Goal: Communication & Community: Answer question/provide support

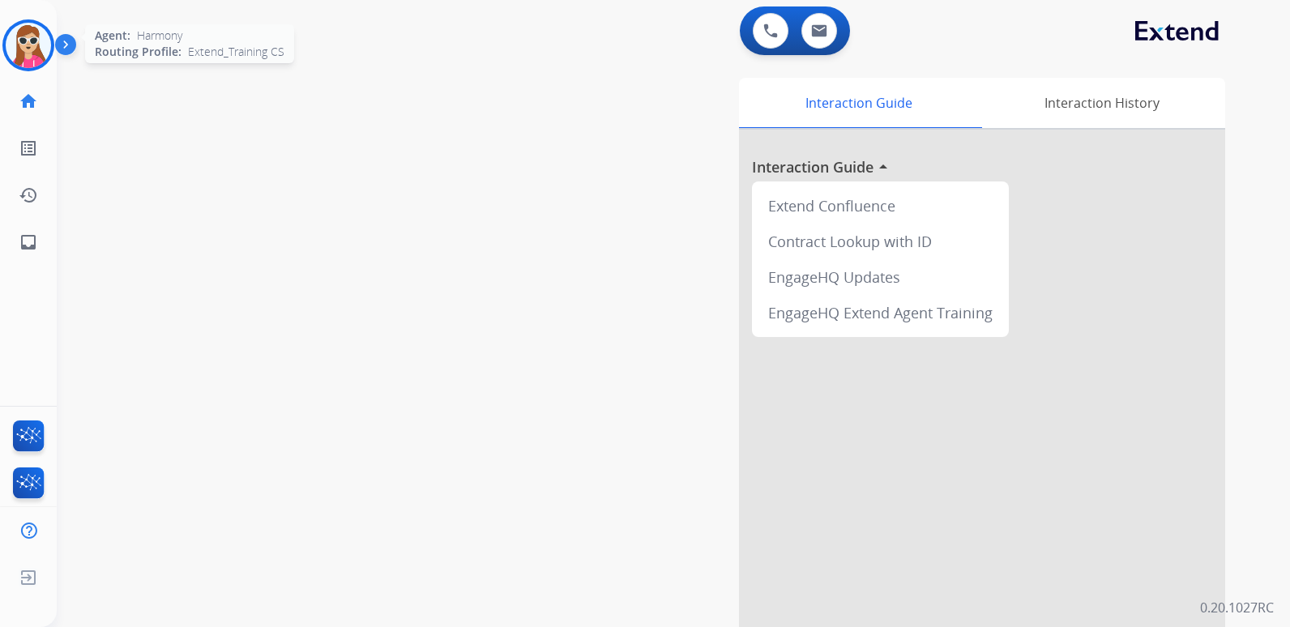
click at [30, 52] on img at bounding box center [28, 45] width 45 height 45
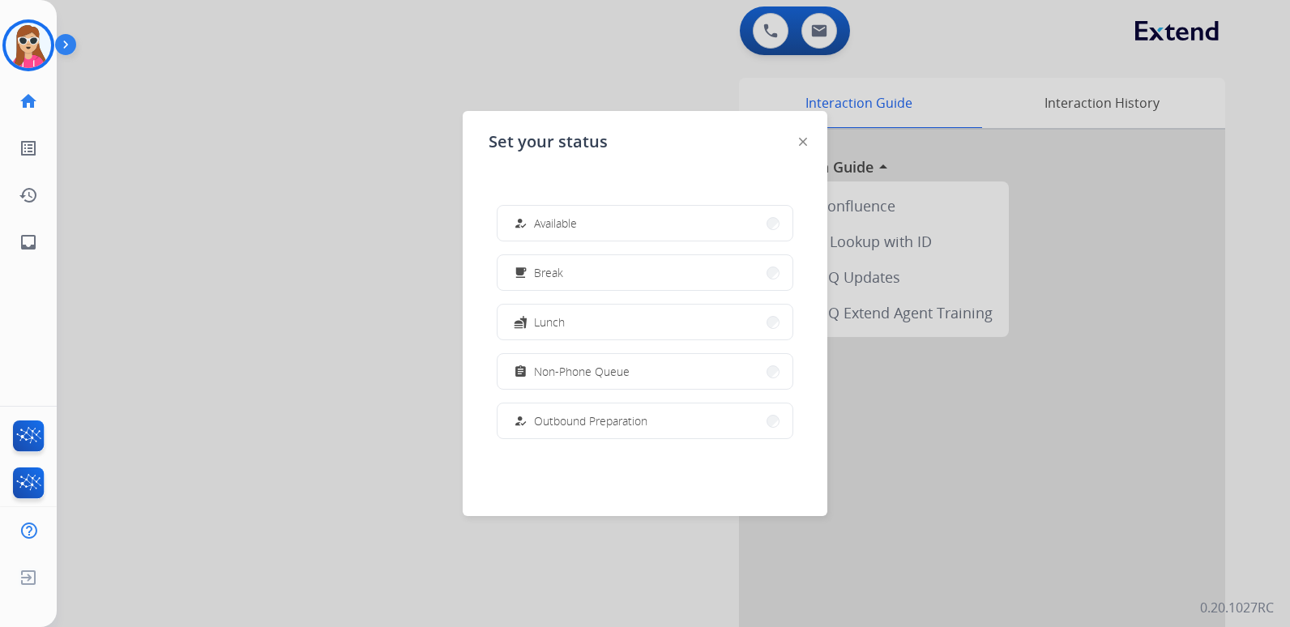
drag, startPoint x: 739, startPoint y: 213, endPoint x: 728, endPoint y: 225, distance: 16.1
click at [736, 213] on button "how_to_reg Available" at bounding box center [644, 223] width 295 height 35
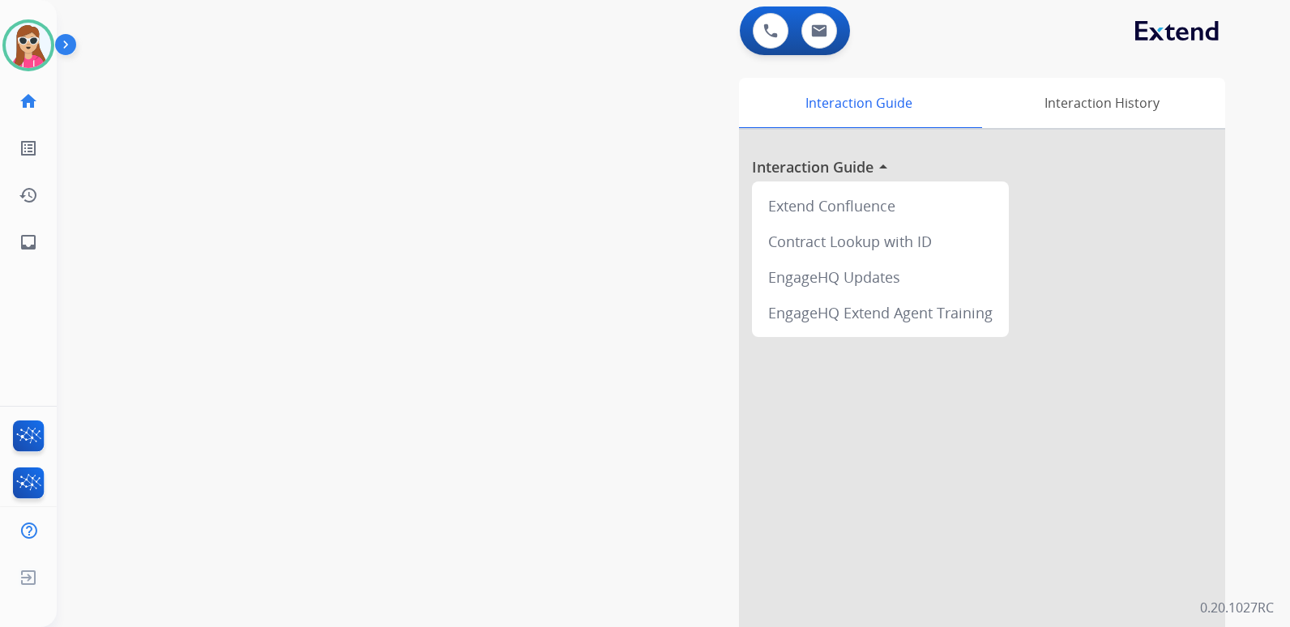
click at [252, 186] on div "swap_horiz Break voice bridge close_fullscreen Connect 3-Way Call merge_type Se…" at bounding box center [654, 396] width 1194 height 676
click at [20, 53] on img at bounding box center [28, 45] width 45 height 45
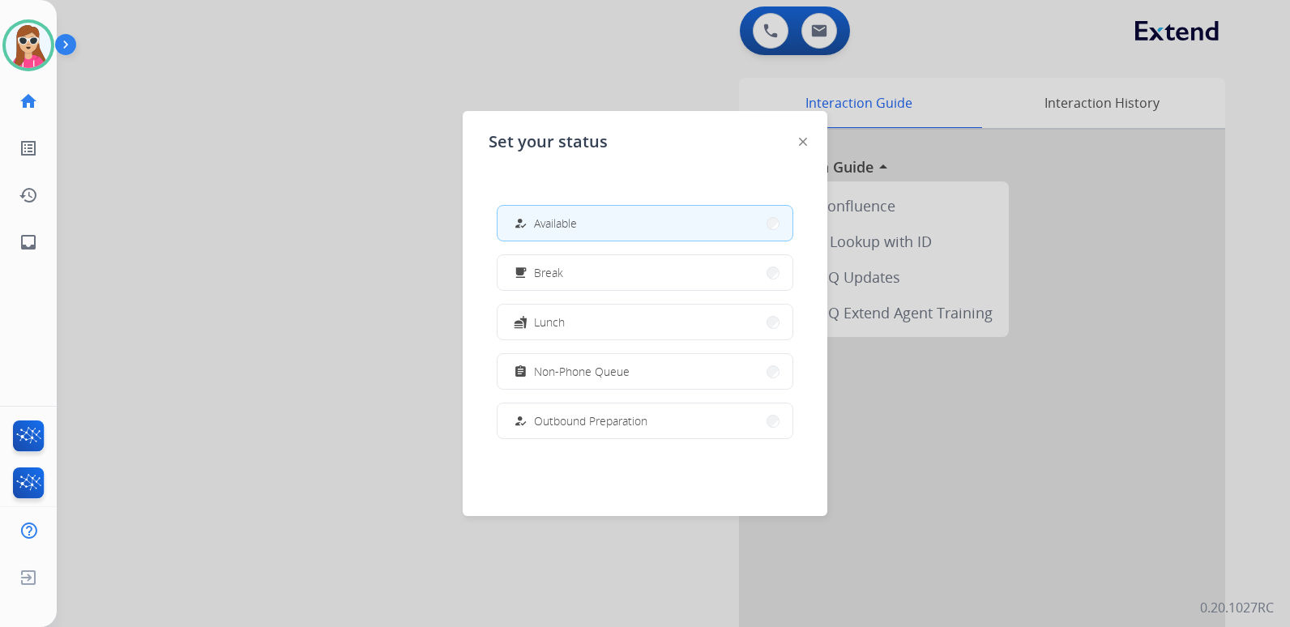
click at [804, 146] on div at bounding box center [803, 140] width 8 height 19
click at [804, 143] on div "Set your status how_to_reg Available free_breakfast Break fastfood Lunch assign…" at bounding box center [645, 313] width 365 height 405
click at [802, 143] on img at bounding box center [803, 142] width 8 height 8
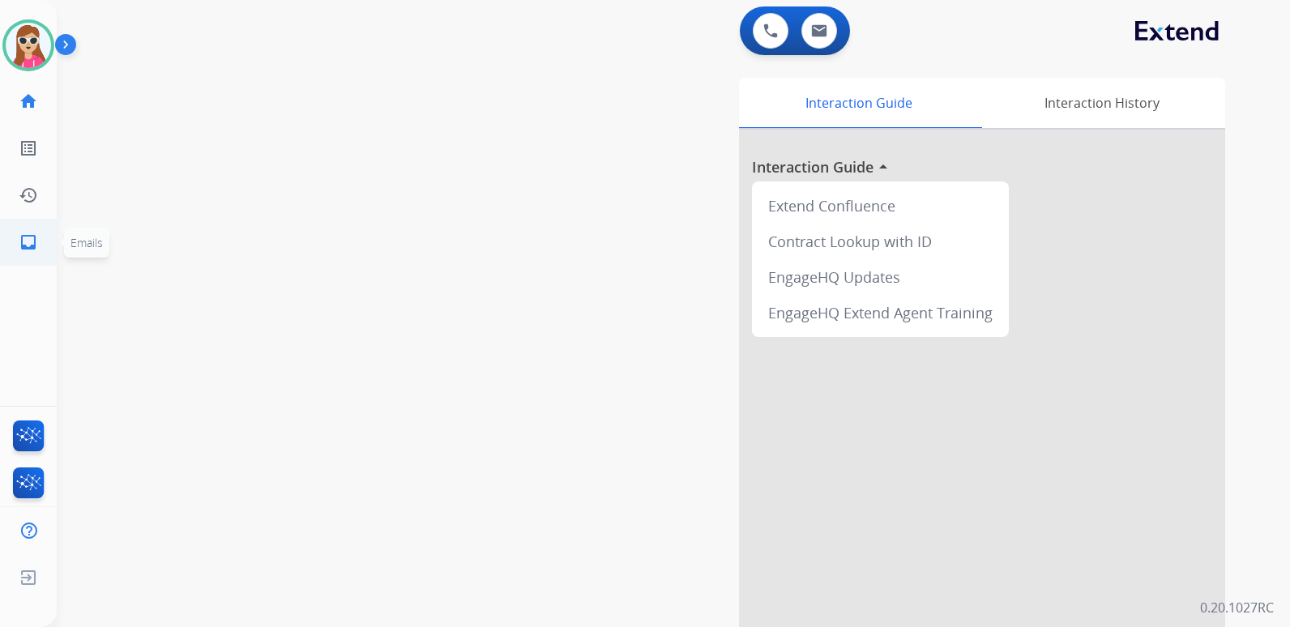
click at [22, 234] on mat-icon "inbox" at bounding box center [28, 242] width 19 height 19
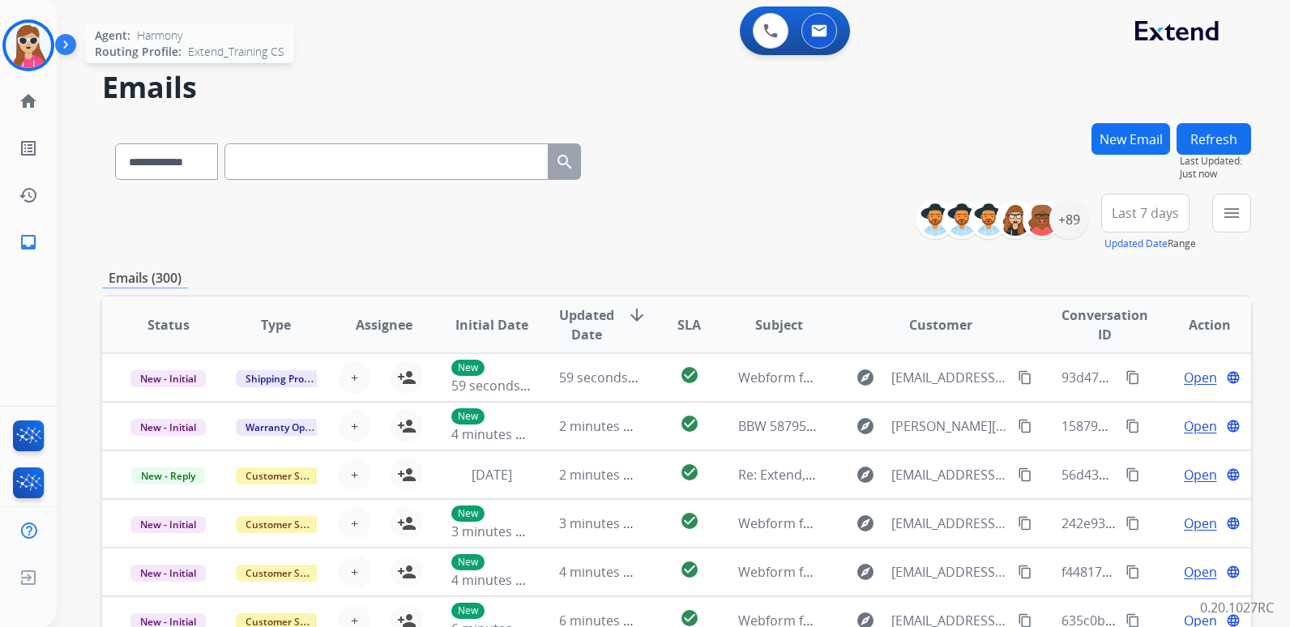
click at [32, 56] on img at bounding box center [28, 45] width 45 height 45
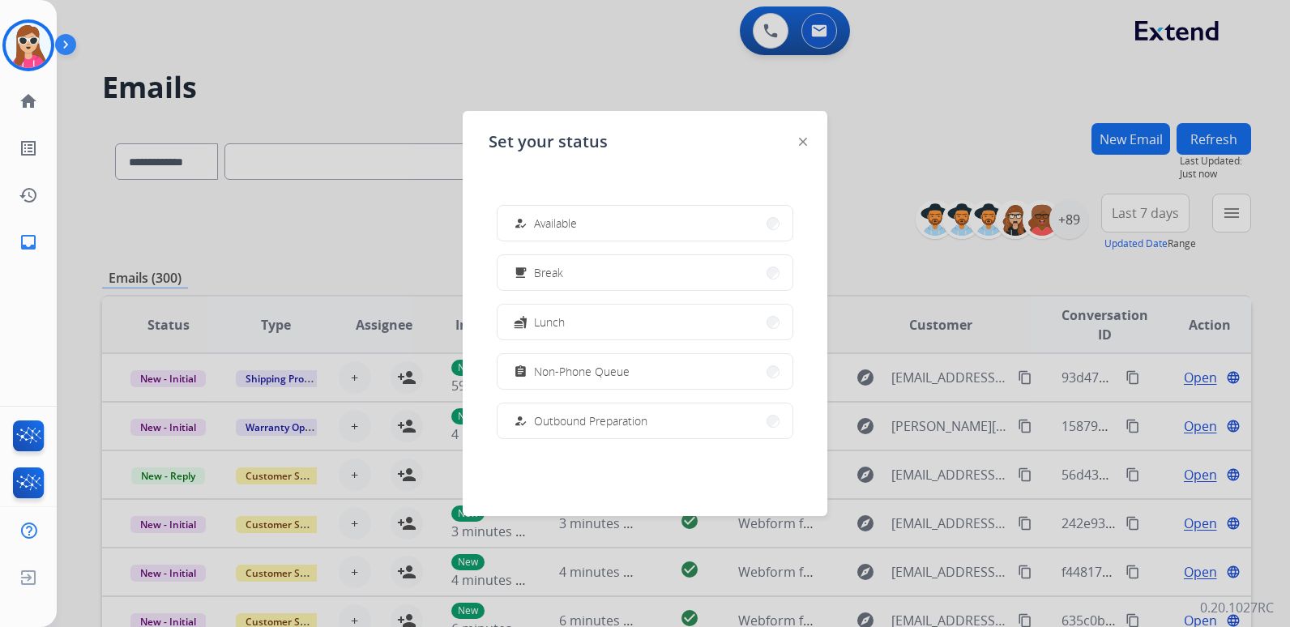
click at [638, 220] on button "how_to_reg Available" at bounding box center [644, 223] width 295 height 35
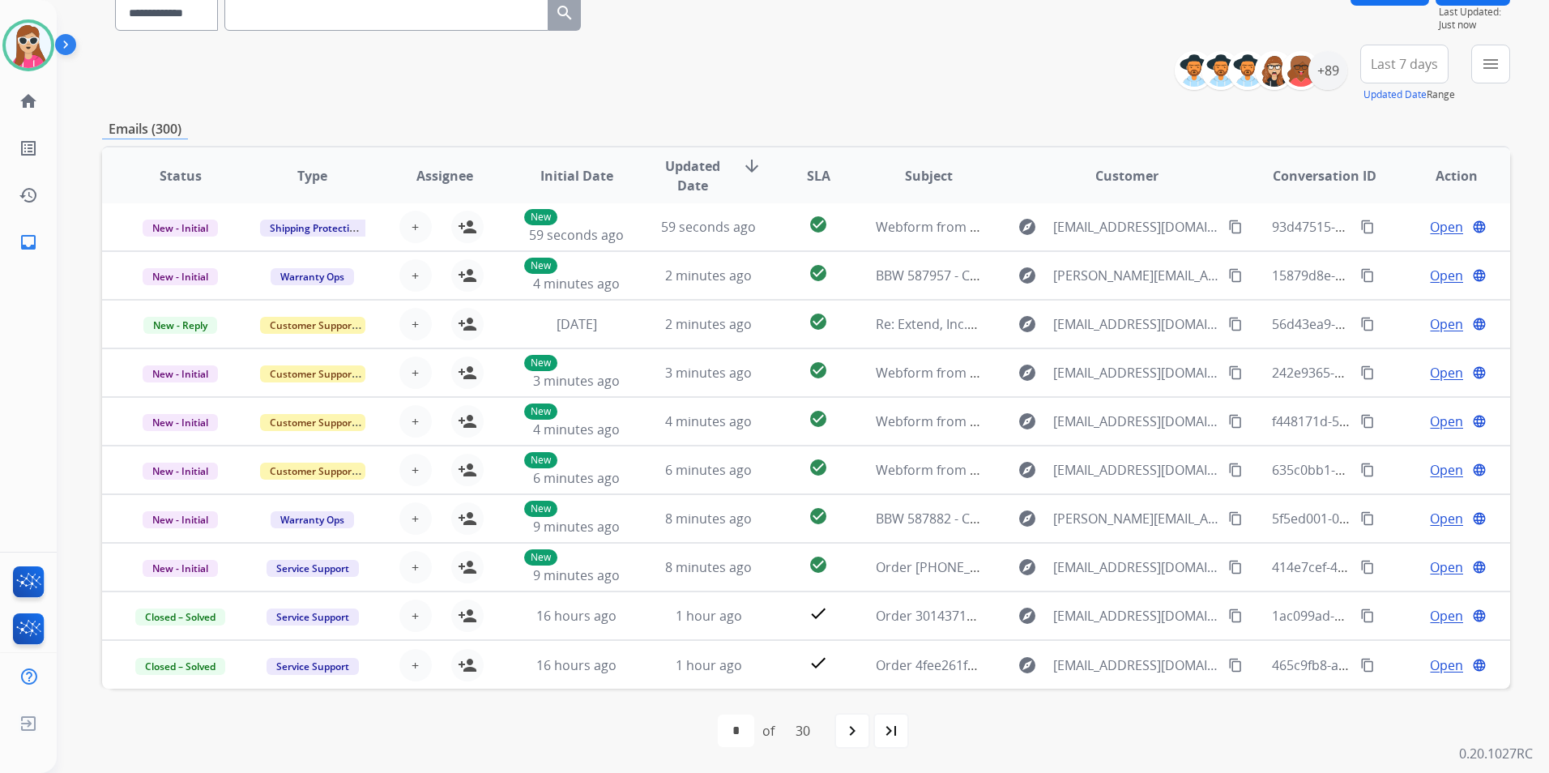
scroll to position [149, 0]
click at [385, 84] on div "**********" at bounding box center [806, 74] width 1408 height 58
click at [1289, 66] on mat-icon "menu" at bounding box center [1490, 63] width 19 height 19
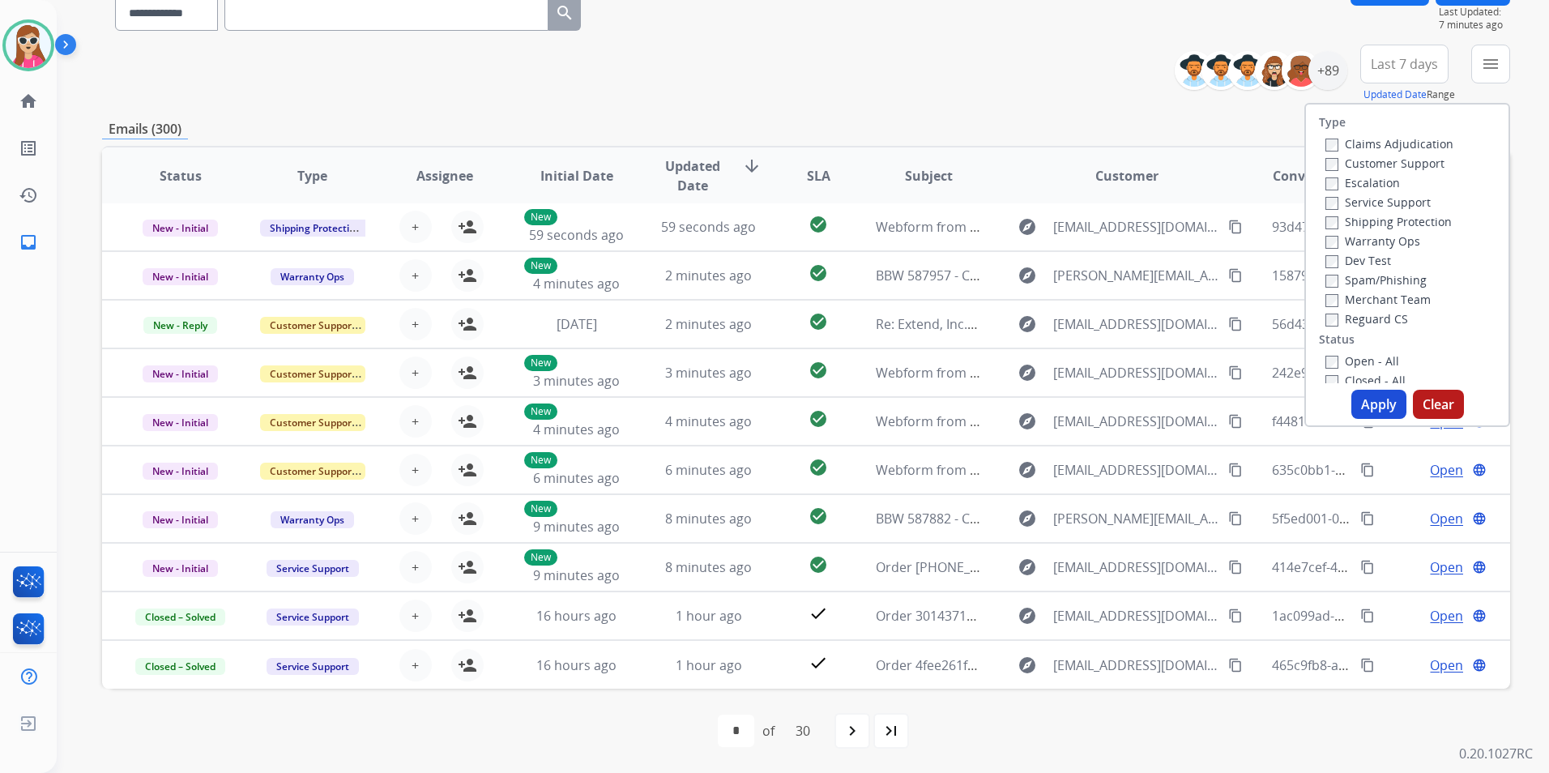
click at [1289, 160] on label "Customer Support" at bounding box center [1384, 163] width 119 height 15
click at [1289, 216] on label "Shipping Protection" at bounding box center [1388, 221] width 126 height 15
click at [1289, 323] on label "Reguard CS" at bounding box center [1366, 318] width 83 height 15
click at [1289, 360] on label "Open - All" at bounding box center [1362, 360] width 74 height 15
click at [1289, 353] on label "Open - All" at bounding box center [1362, 360] width 74 height 15
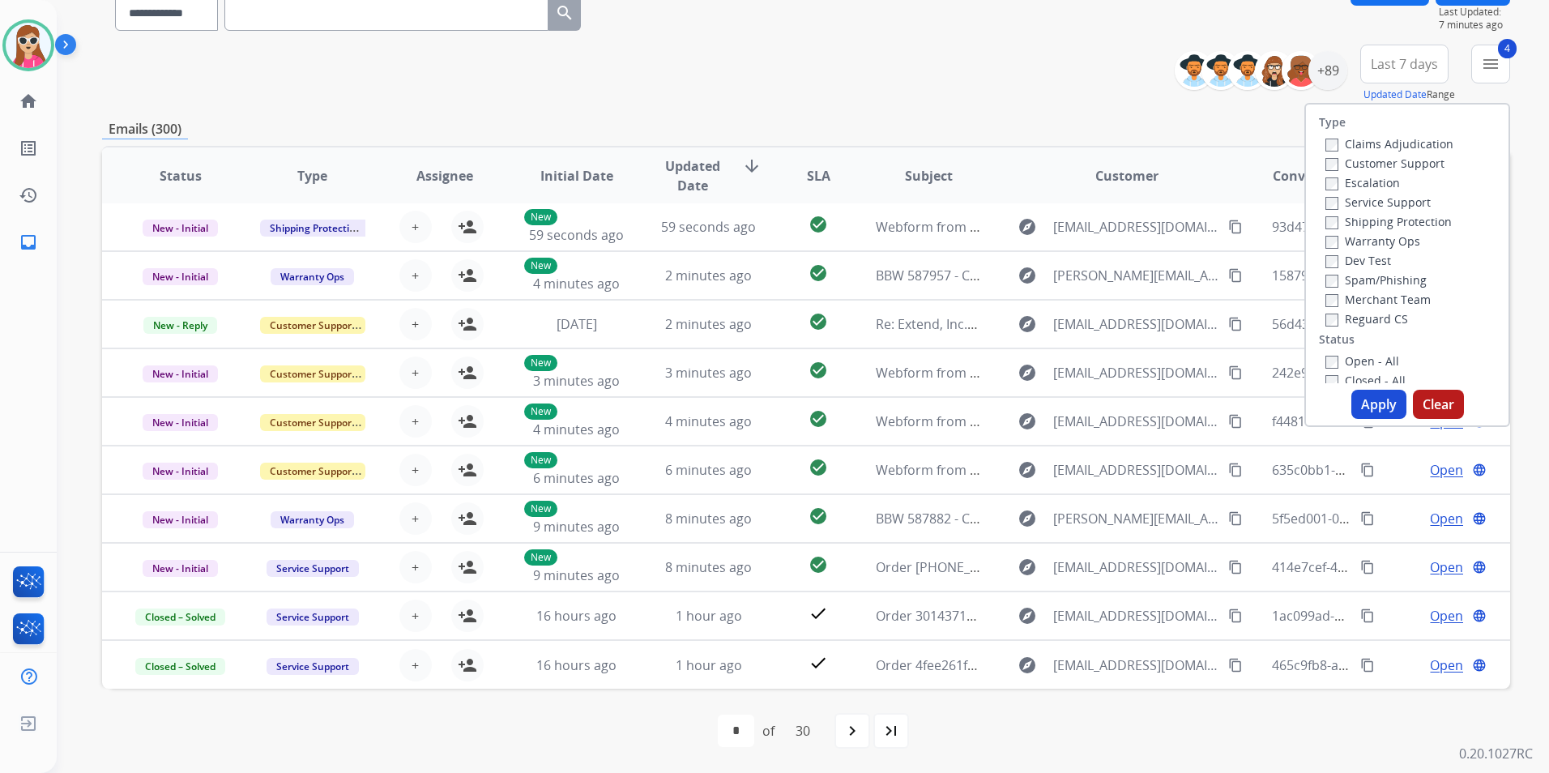
click at [1289, 409] on button "Apply" at bounding box center [1378, 404] width 55 height 29
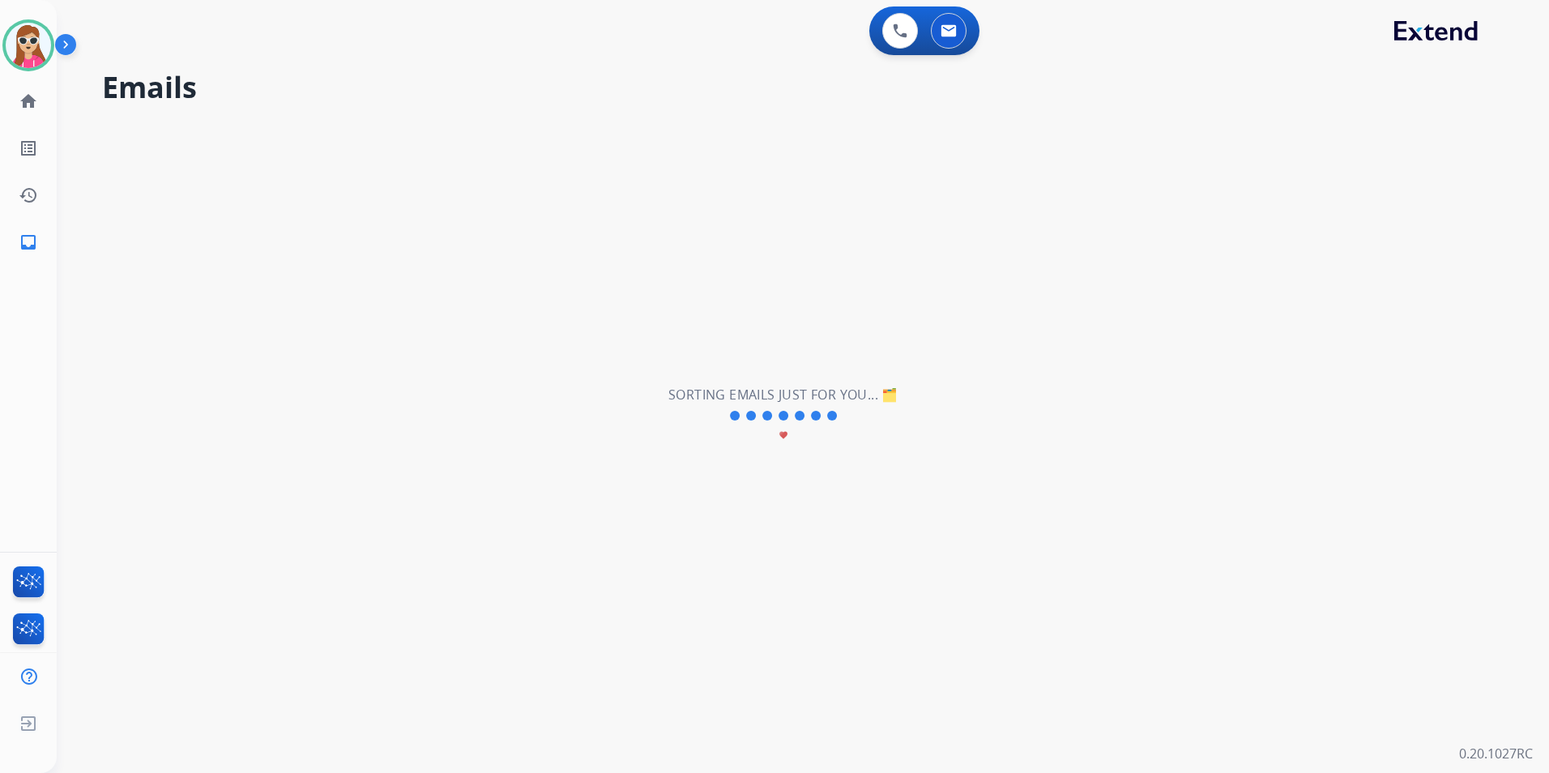
scroll to position [0, 0]
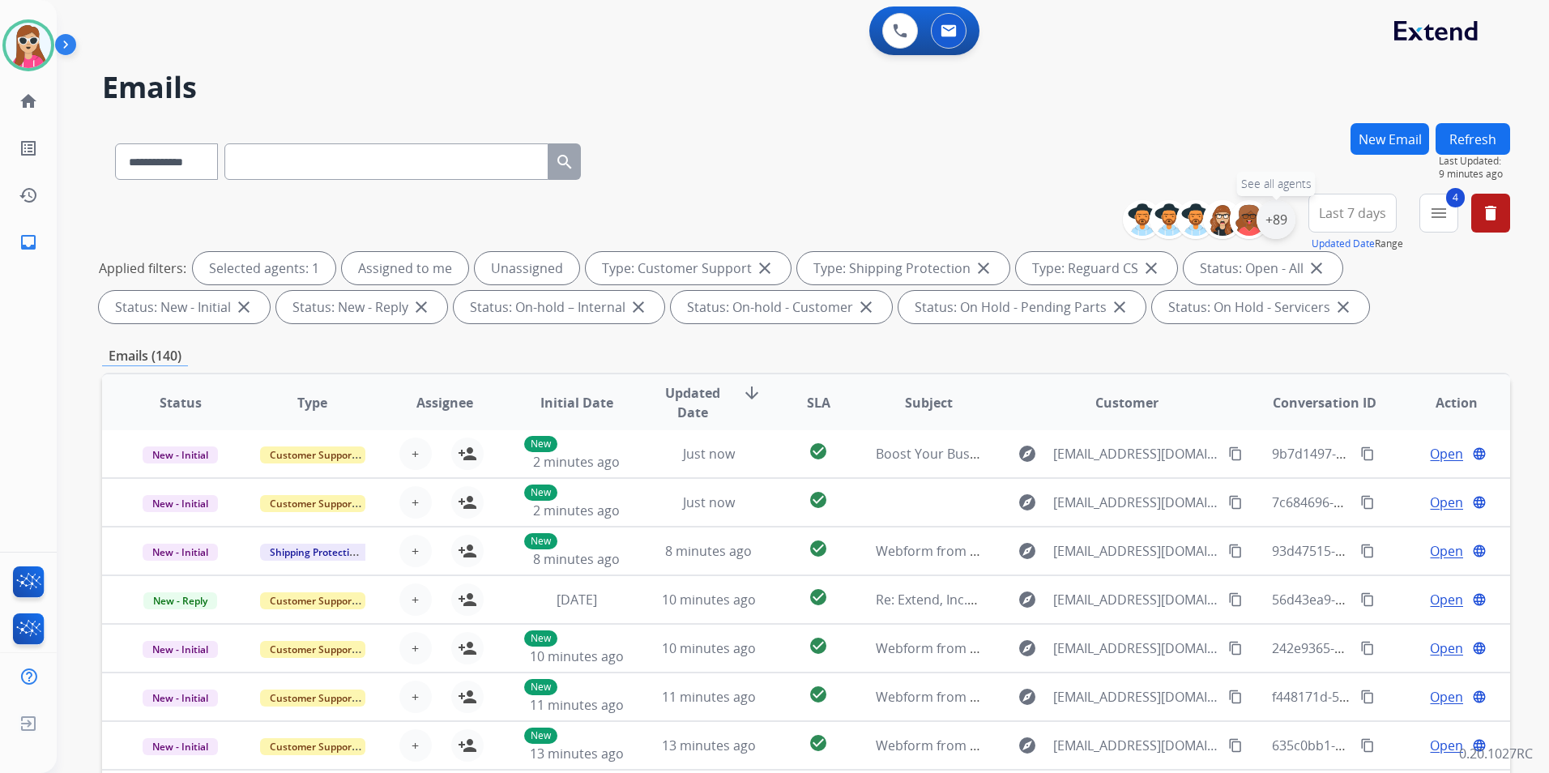
click at [1283, 220] on div "+89" at bounding box center [1276, 219] width 39 height 39
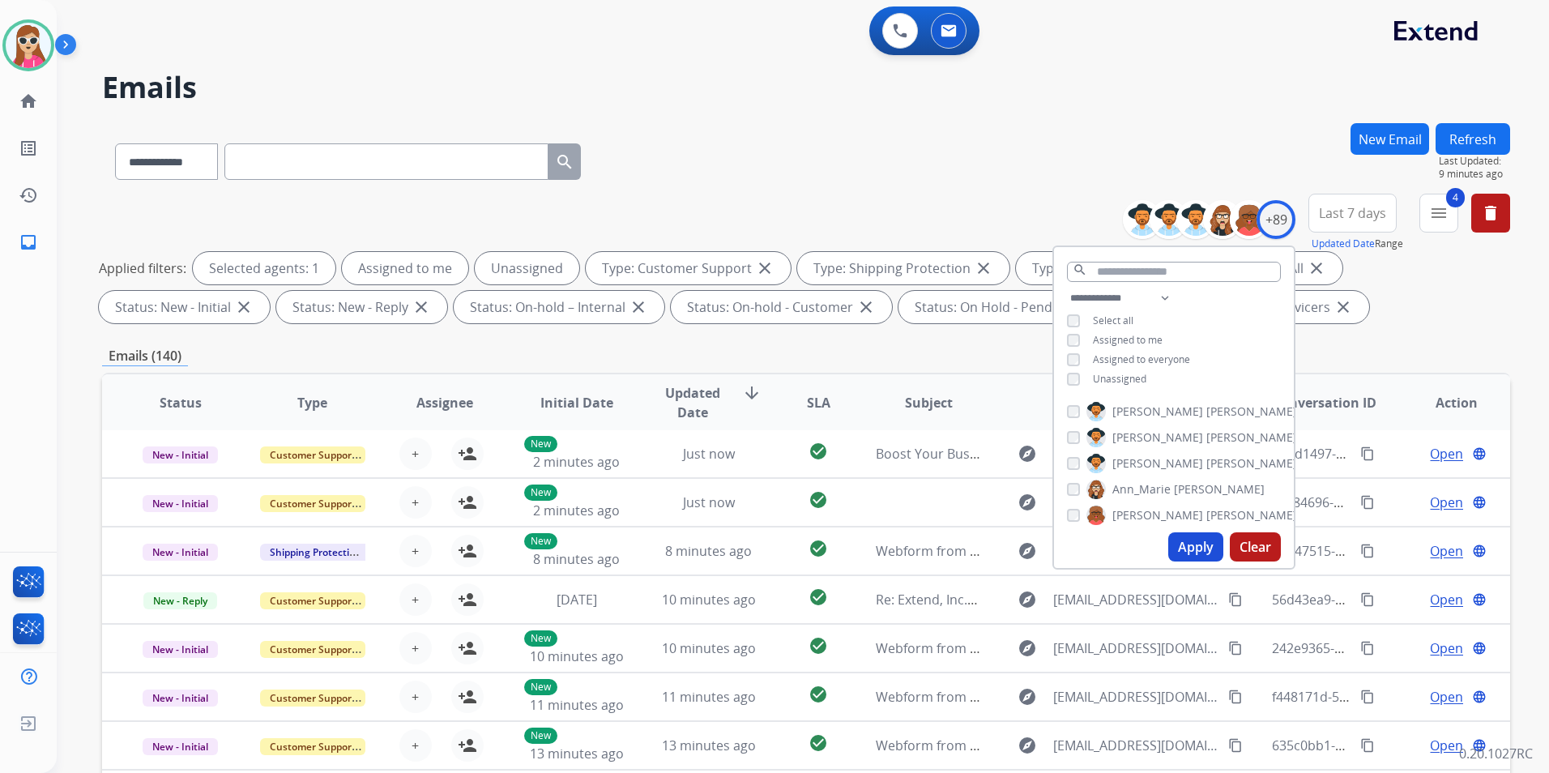
click at [1109, 378] on span "Unassigned" at bounding box center [1119, 379] width 53 height 14
click at [1196, 558] on button "Apply" at bounding box center [1195, 546] width 55 height 29
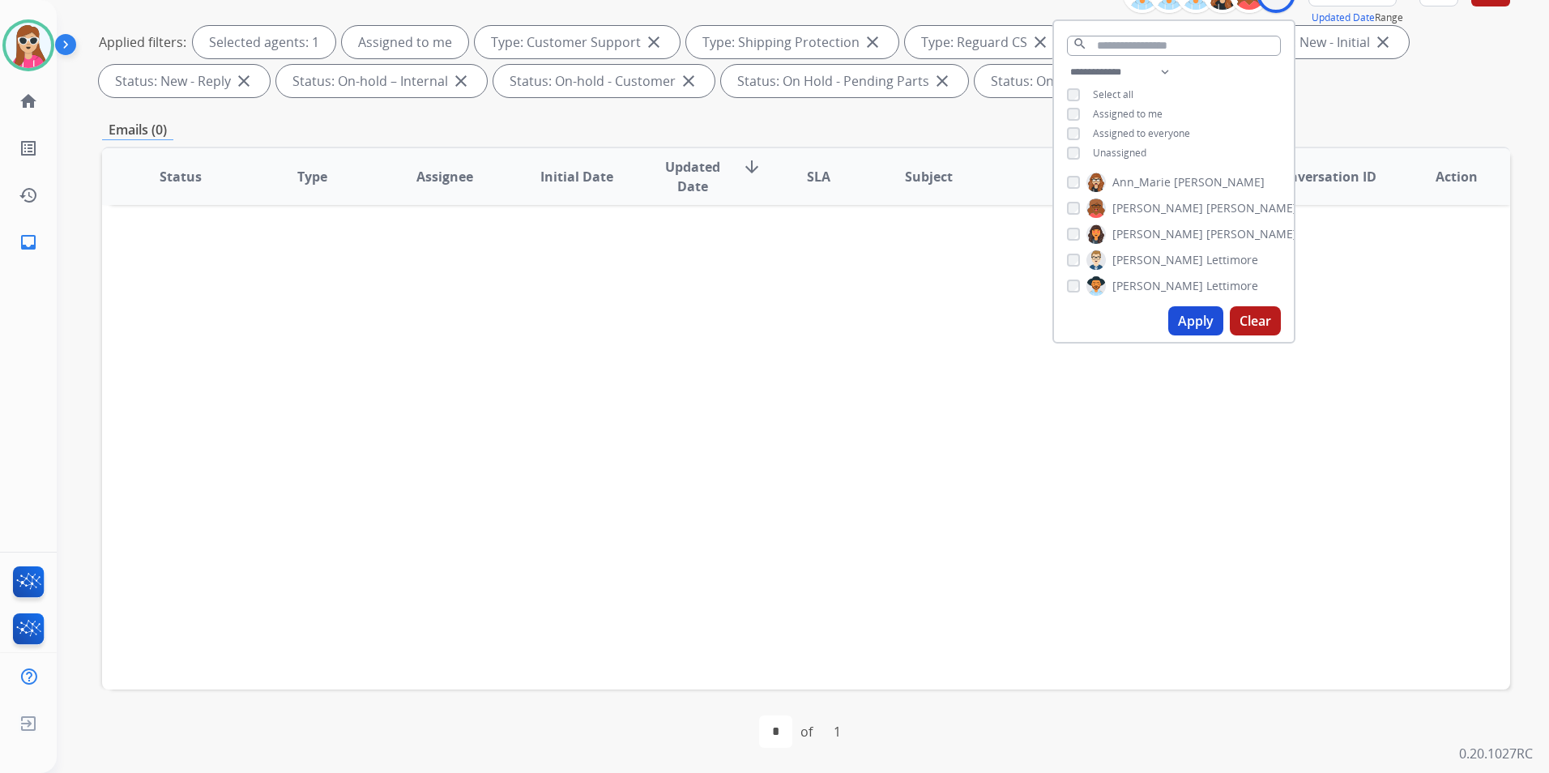
scroll to position [227, 0]
click at [1115, 153] on span "Unassigned" at bounding box center [1119, 152] width 53 height 14
click at [1200, 323] on button "Apply" at bounding box center [1195, 319] width 55 height 29
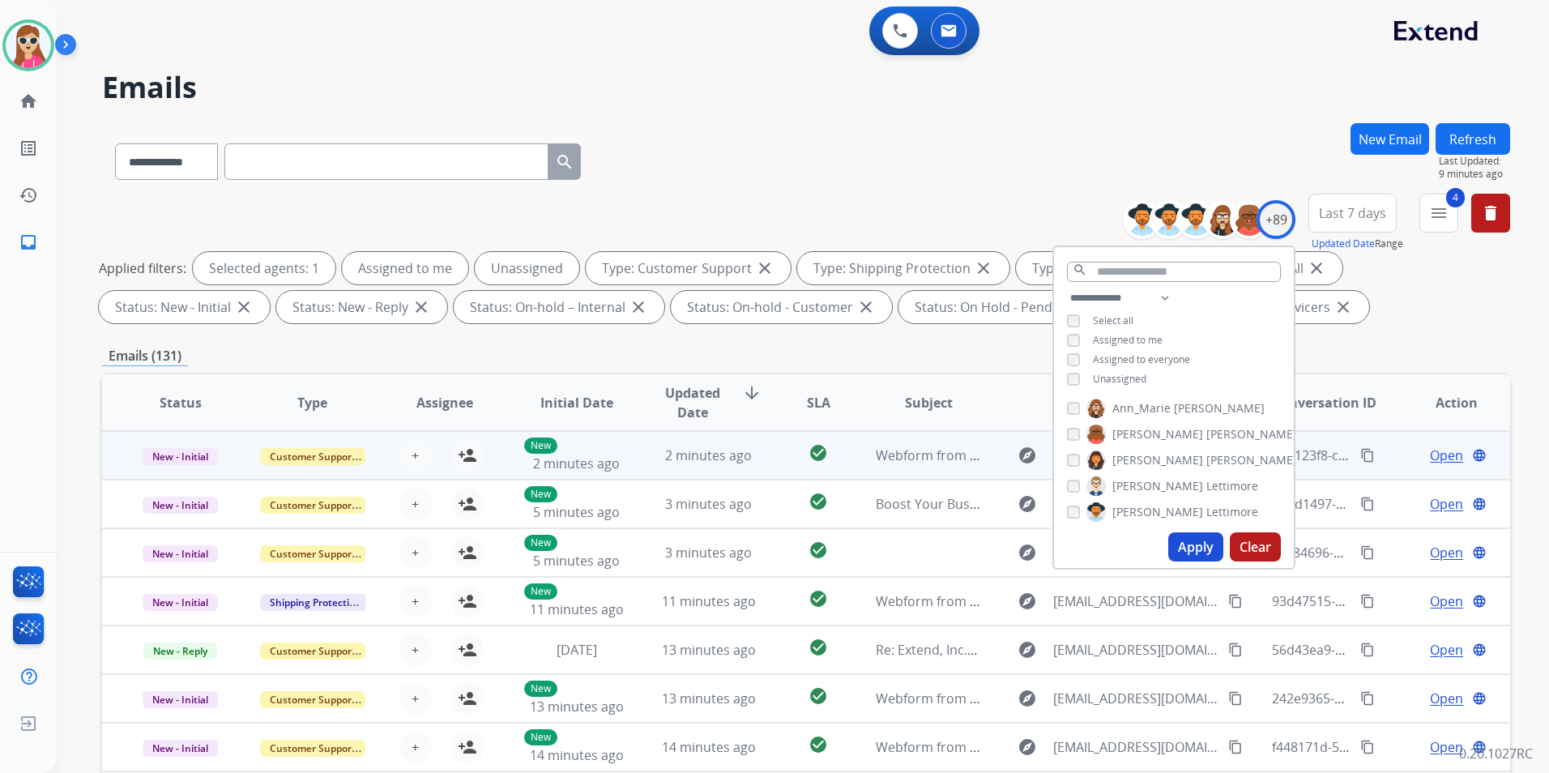
click at [775, 457] on td "check_circle" at bounding box center [806, 455] width 88 height 49
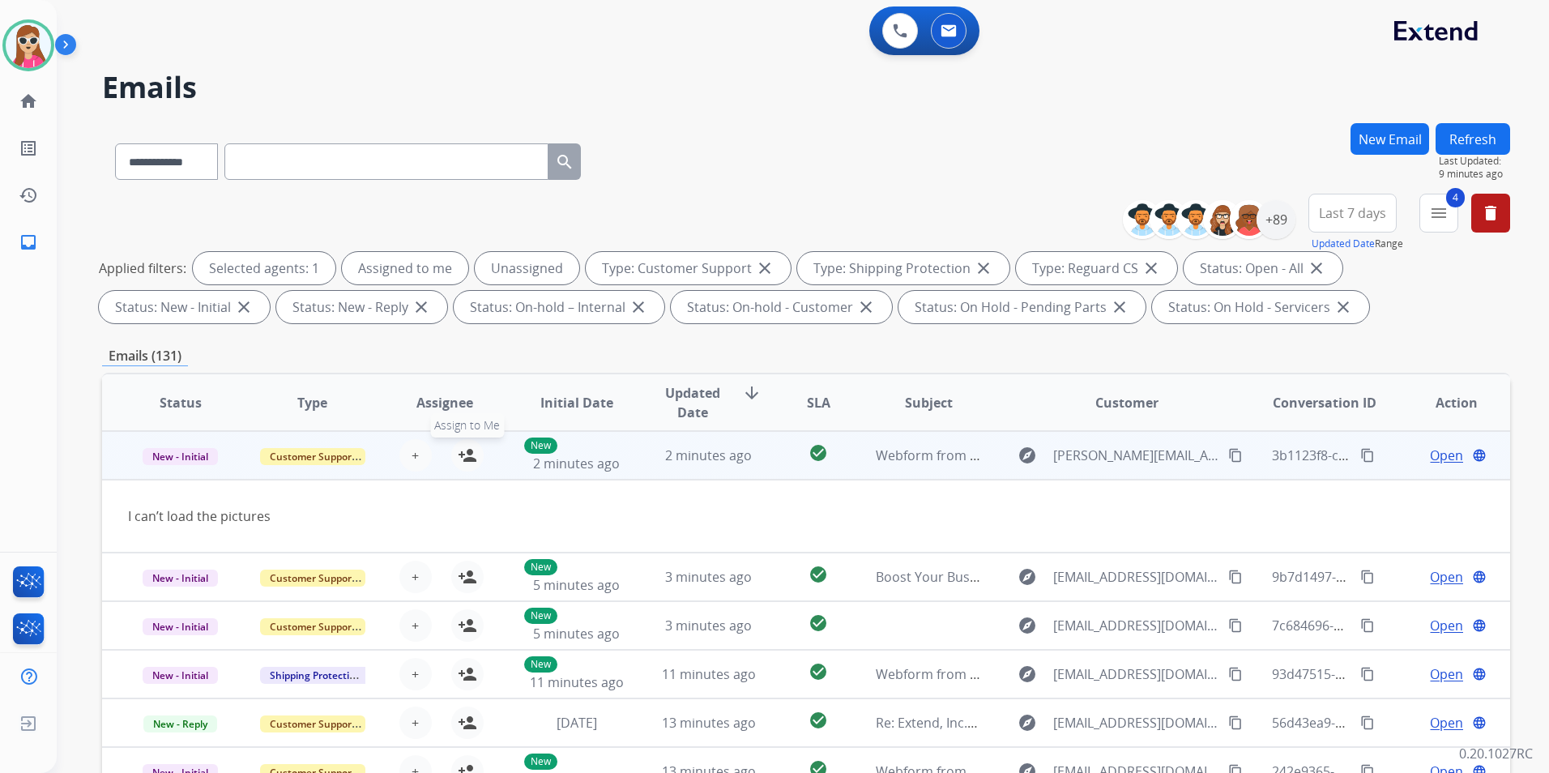
click at [478, 457] on button "person_add Assign to Me" at bounding box center [467, 455] width 32 height 32
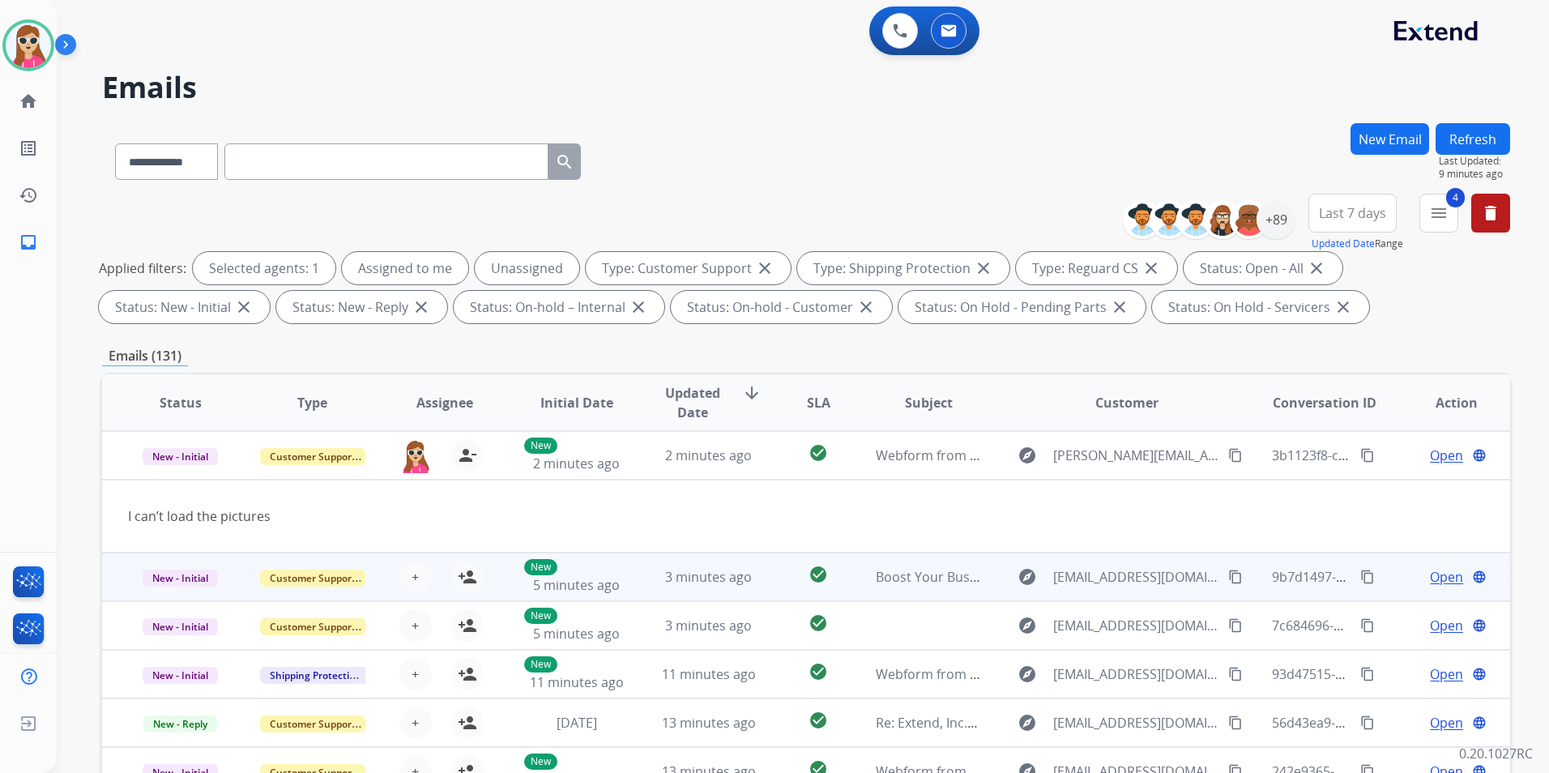
click at [764, 561] on td "check_circle" at bounding box center [806, 577] width 88 height 49
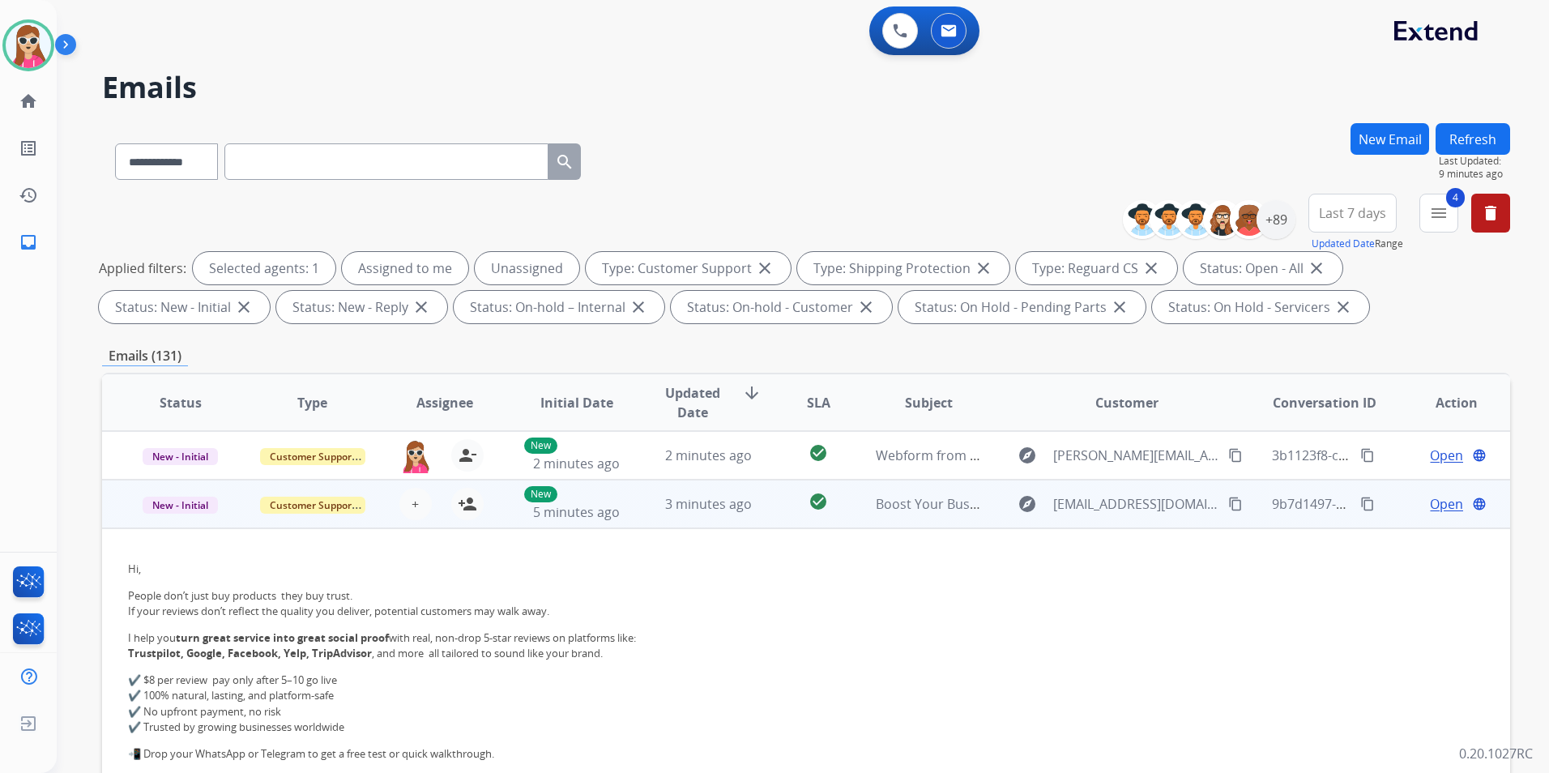
click at [770, 506] on td "check_circle" at bounding box center [806, 504] width 88 height 49
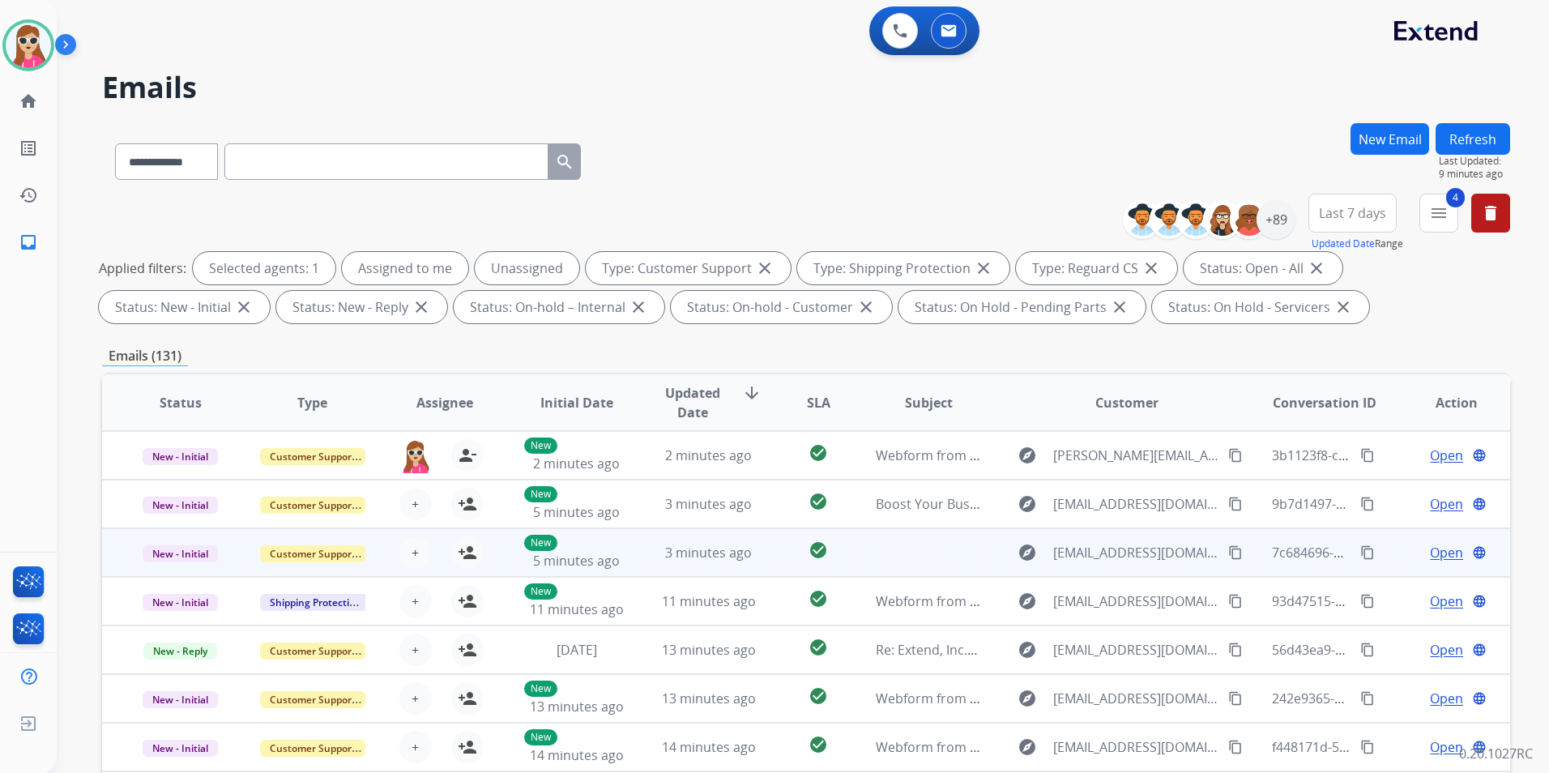
click at [483, 562] on div "+ Select agent person_add Assign to Me" at bounding box center [431, 552] width 131 height 45
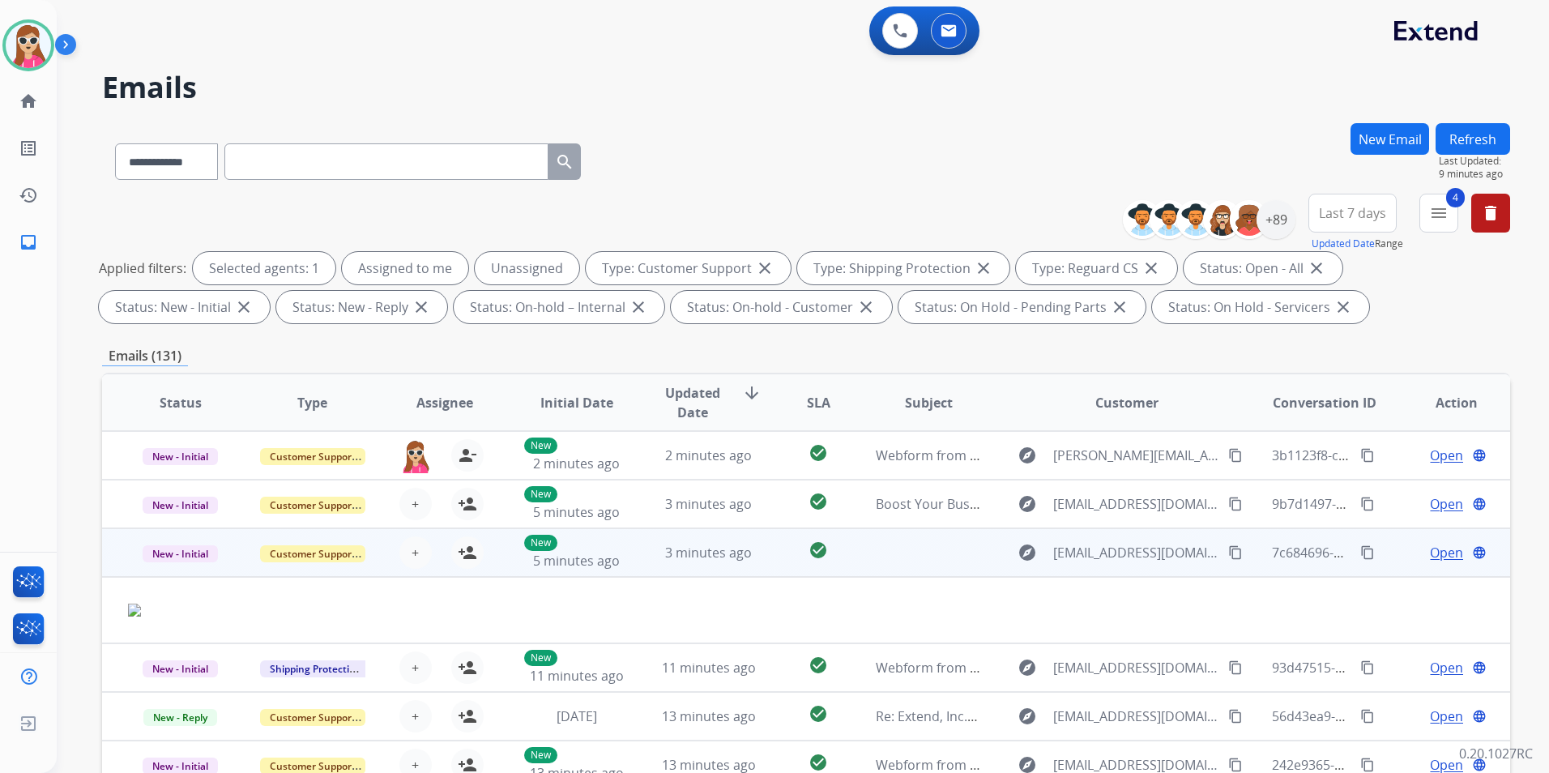
scroll to position [68, 0]
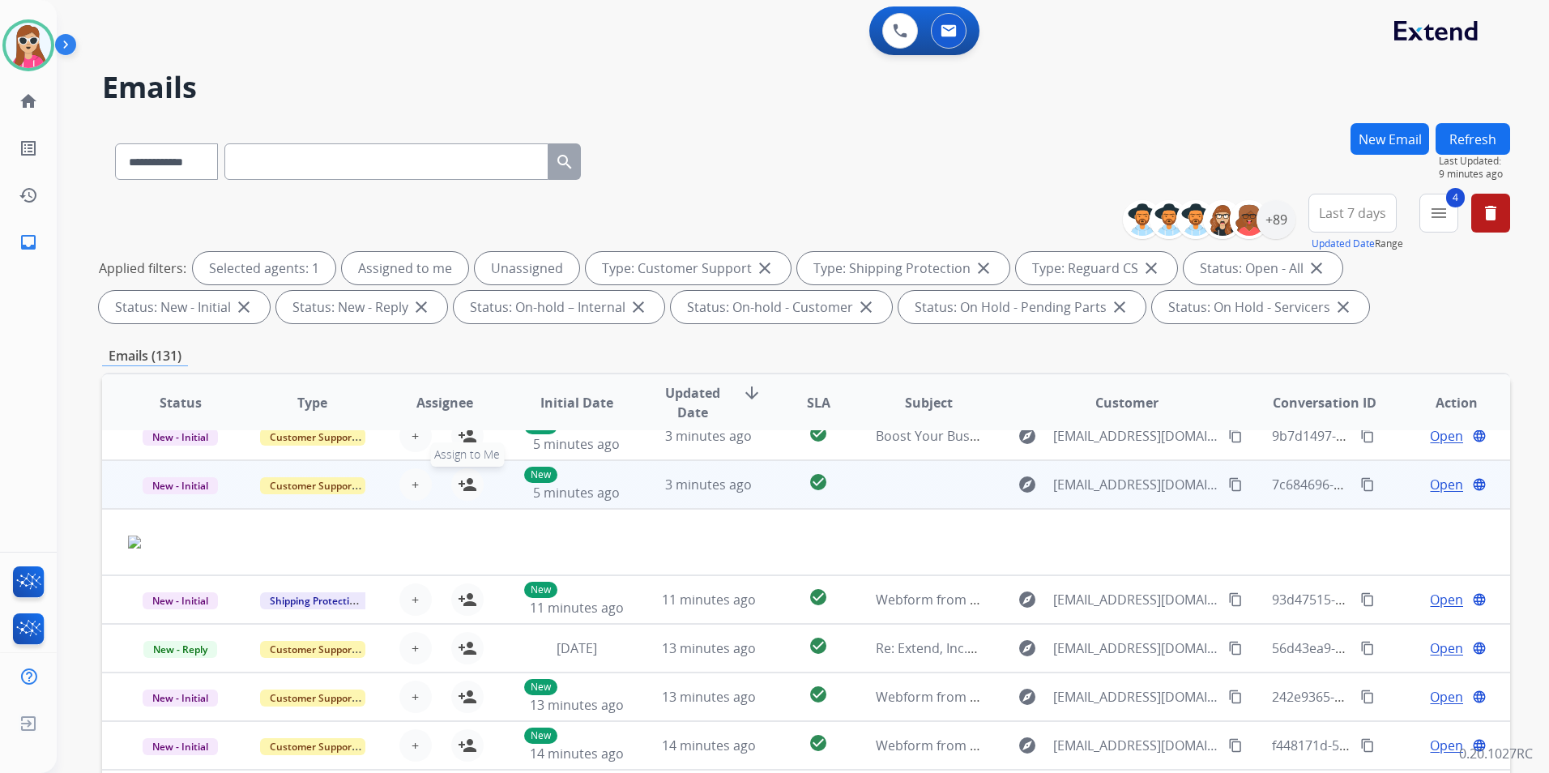
click at [477, 489] on button "person_add Assign to Me" at bounding box center [467, 484] width 32 height 32
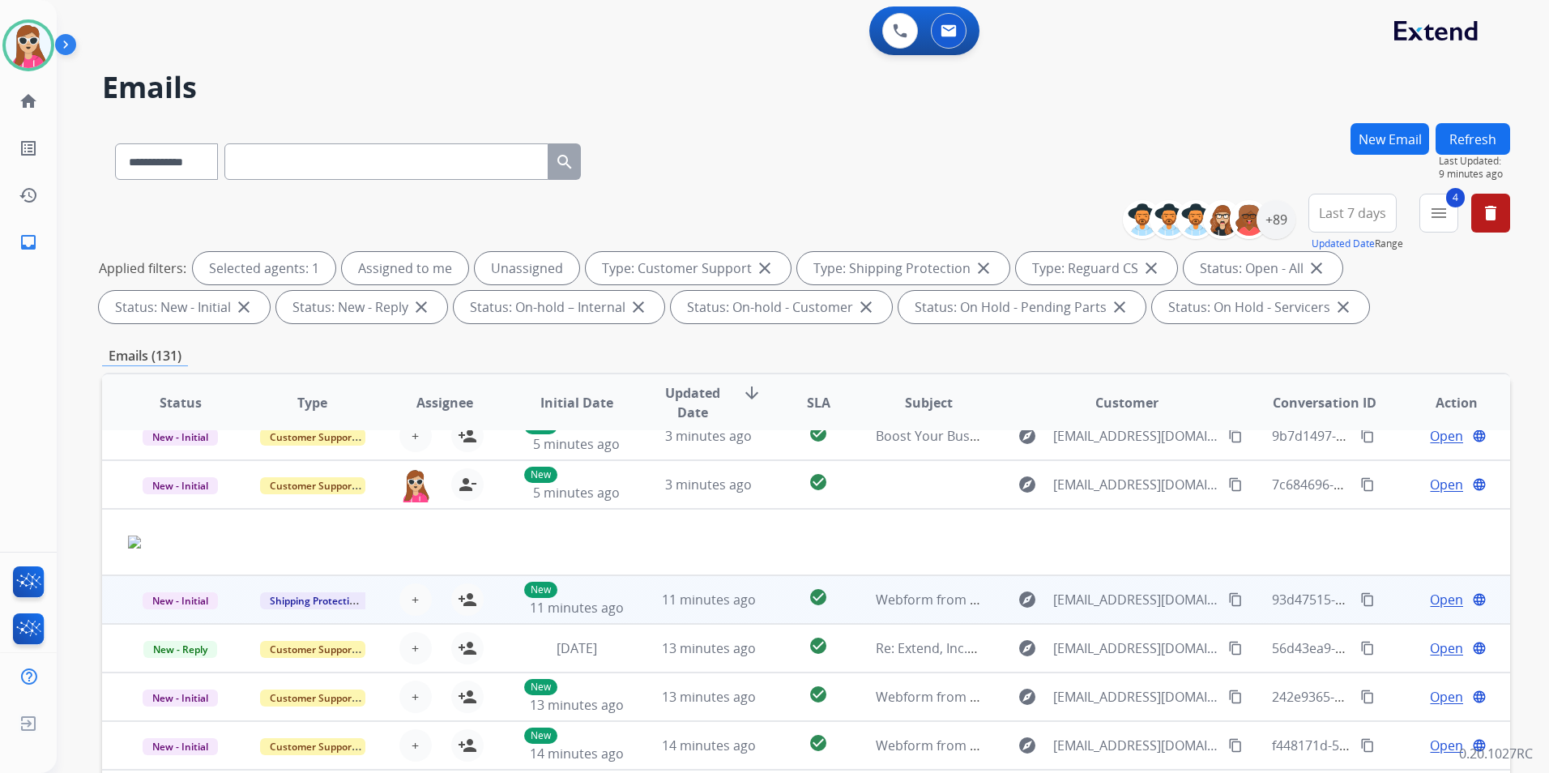
click at [498, 598] on td "New 11 minutes ago" at bounding box center [564, 599] width 132 height 49
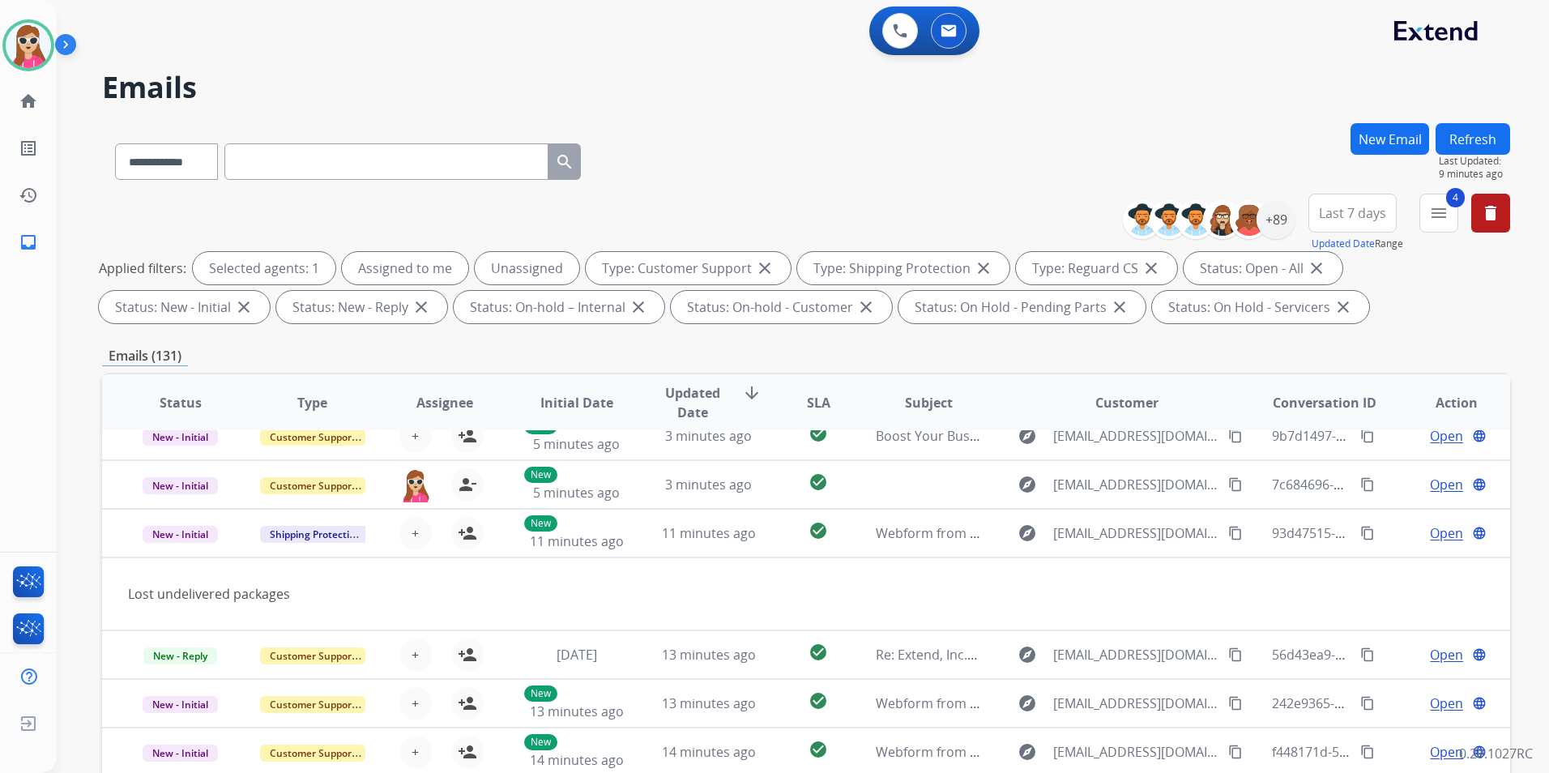
scroll to position [75, 0]
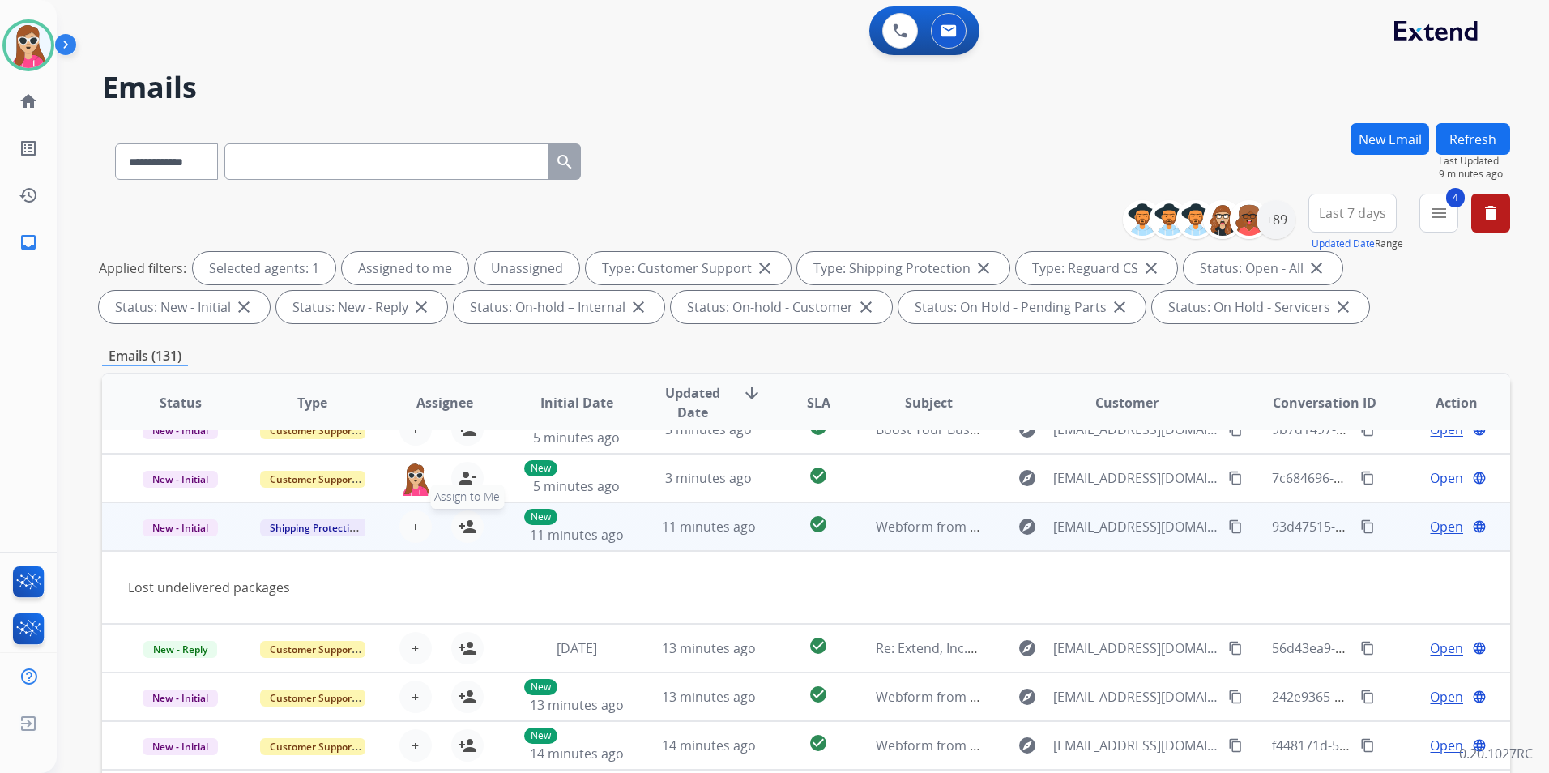
click at [463, 525] on mat-icon "person_add" at bounding box center [467, 526] width 19 height 19
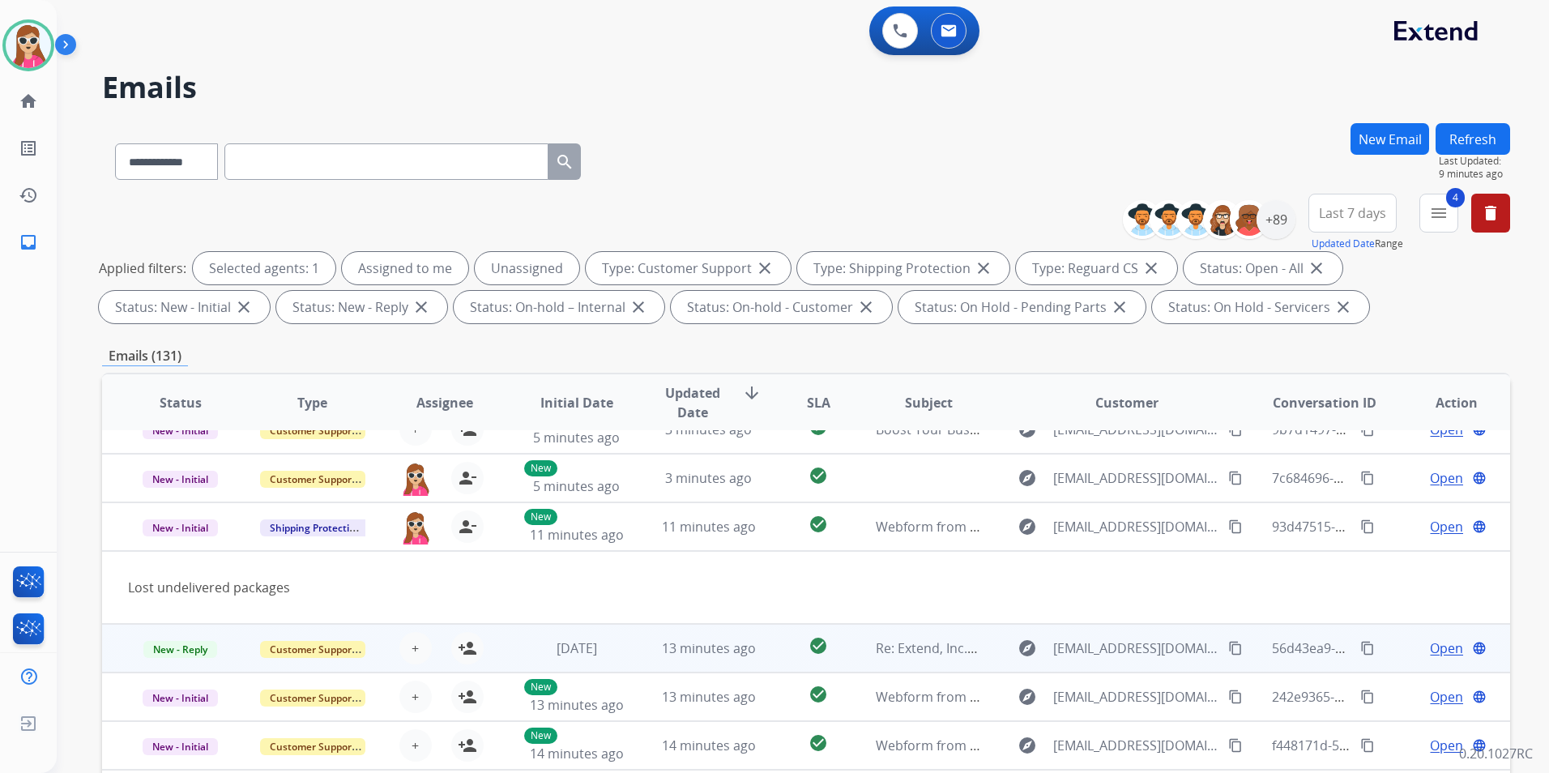
click at [492, 626] on div "+ Select agent person_add Assign to Me" at bounding box center [431, 647] width 131 height 45
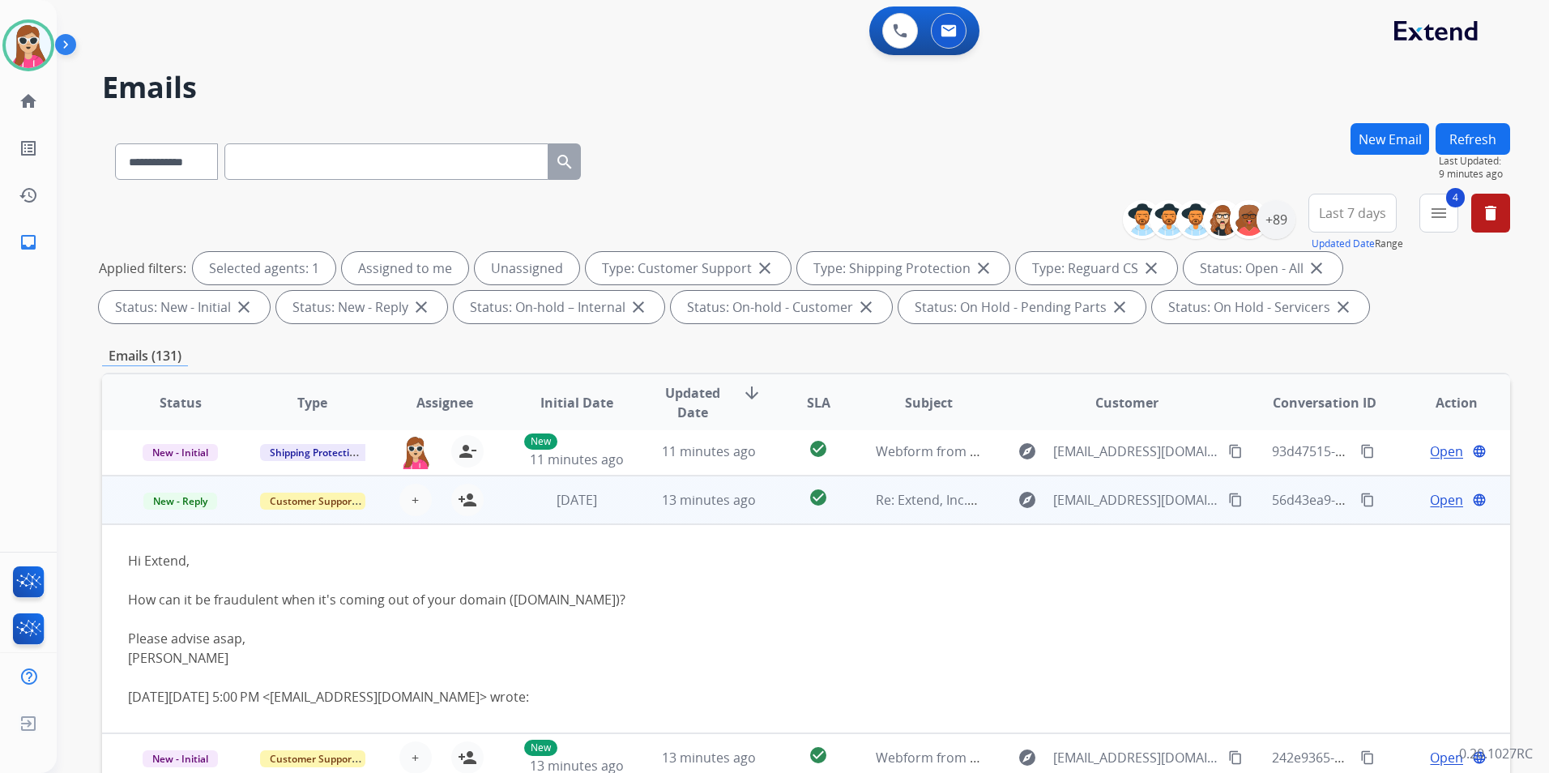
scroll to position [194, 0]
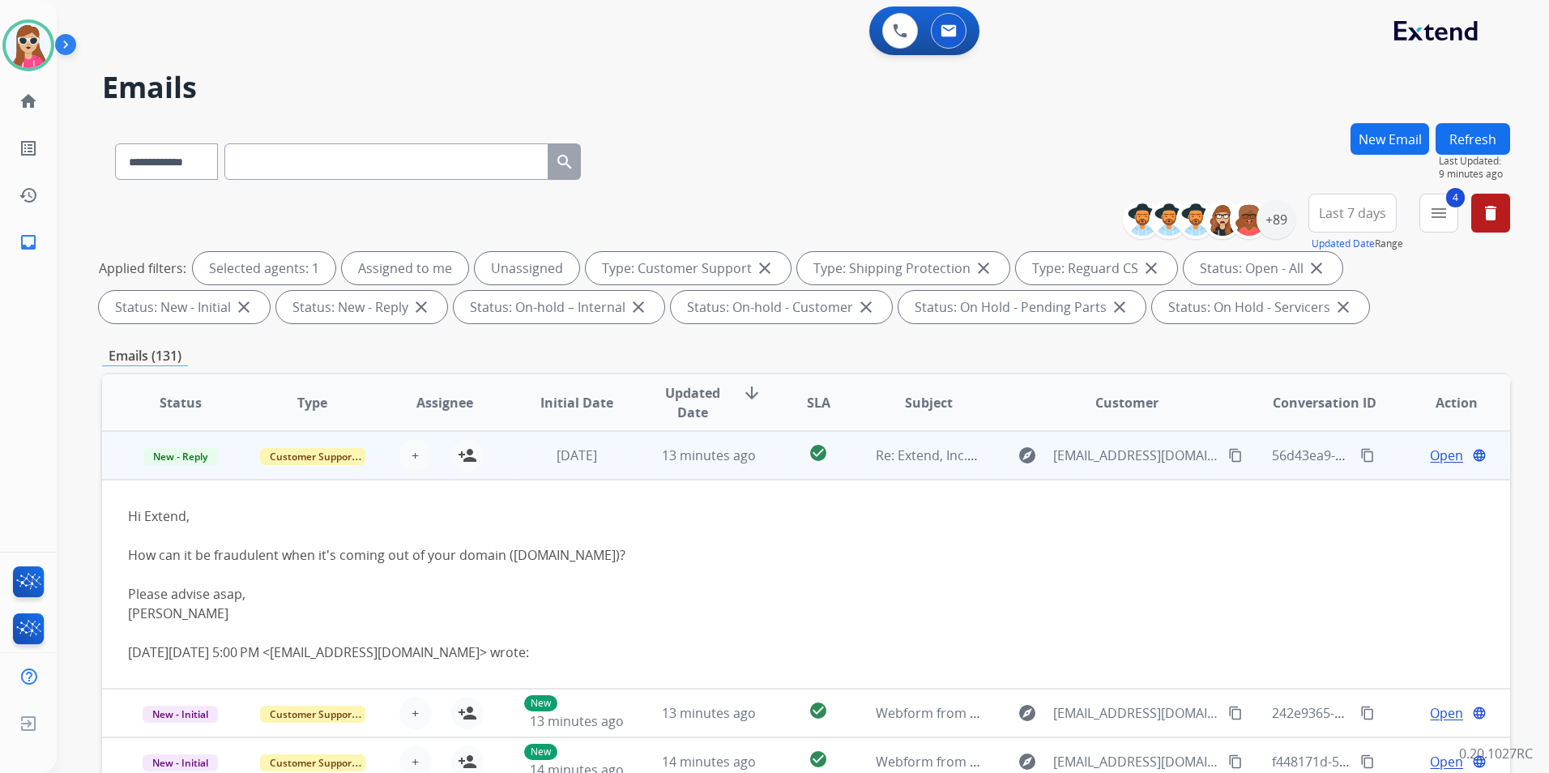
click at [509, 466] on td "[DATE]" at bounding box center [564, 455] width 132 height 49
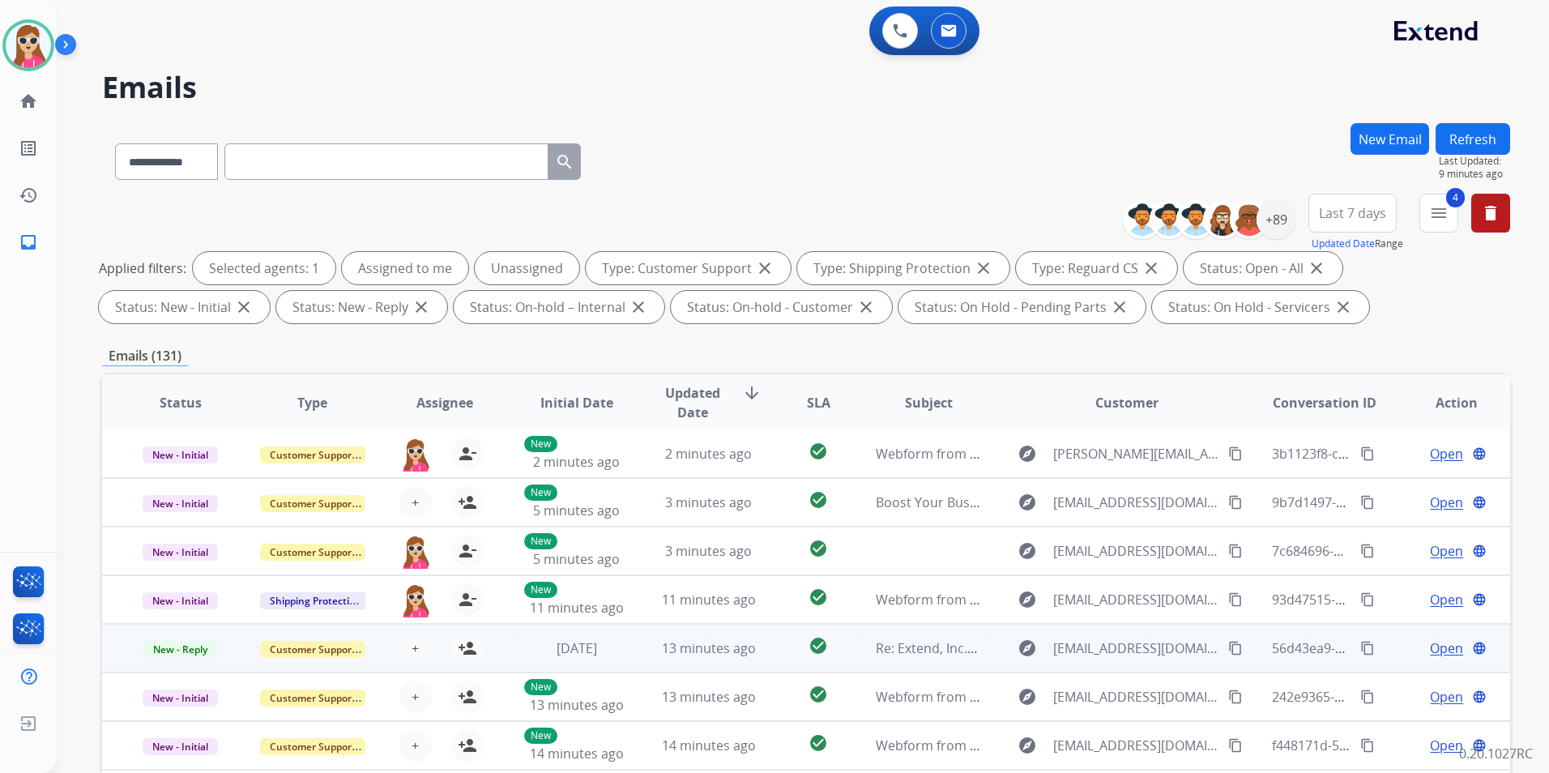
click at [508, 626] on td "[DATE]" at bounding box center [564, 648] width 132 height 49
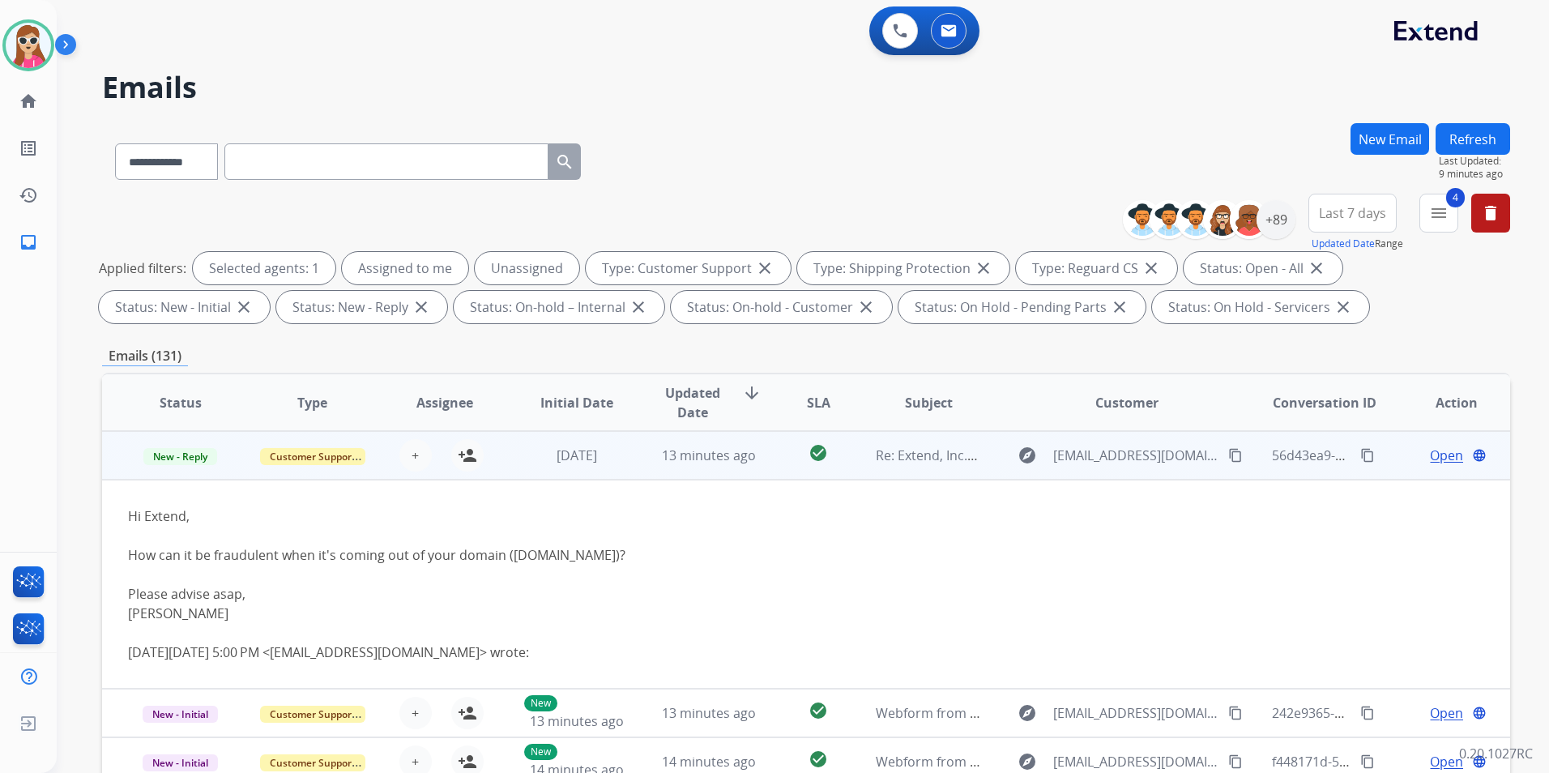
click at [515, 463] on td "[DATE]" at bounding box center [564, 455] width 132 height 49
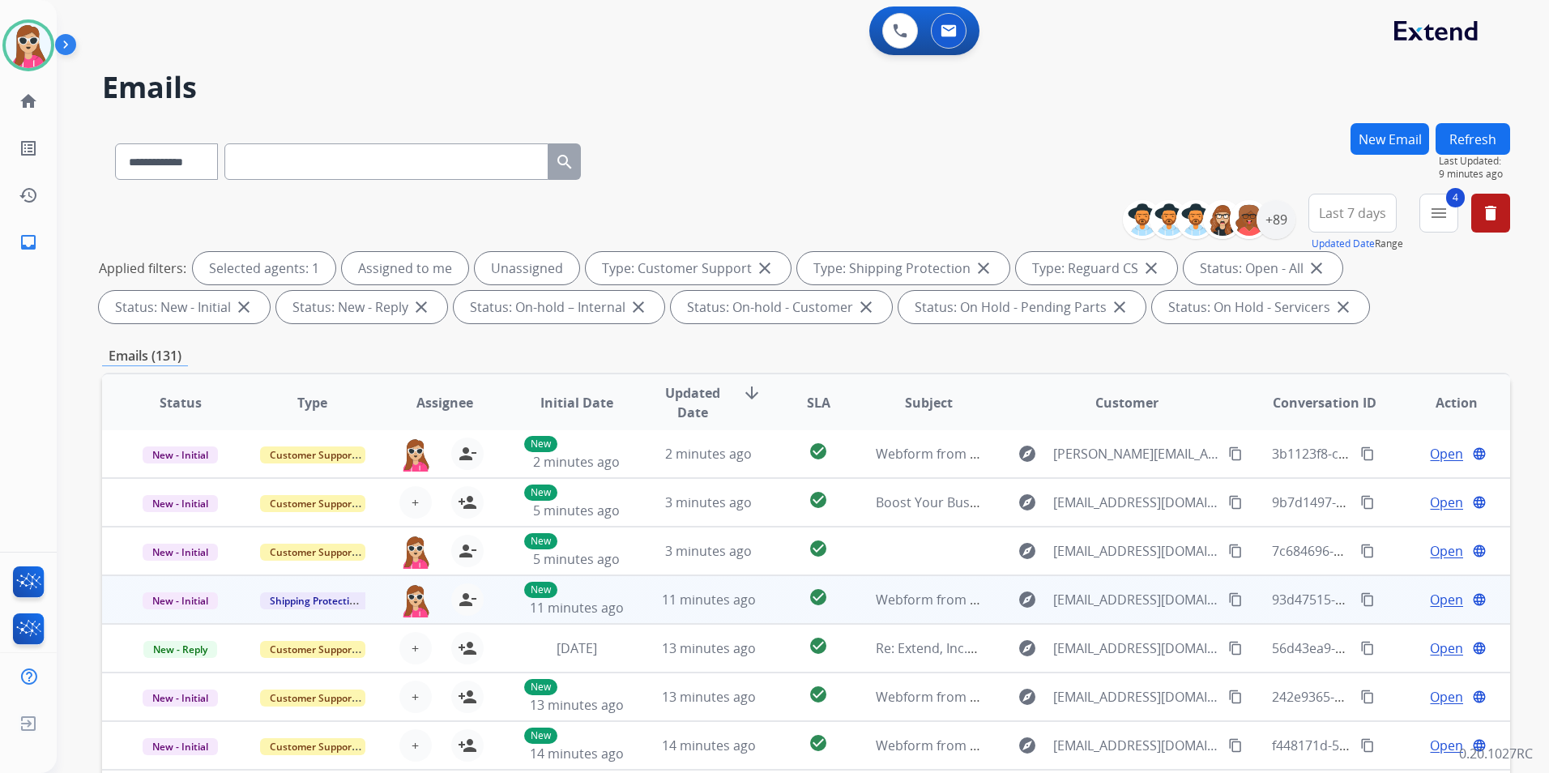
scroll to position [2, 0]
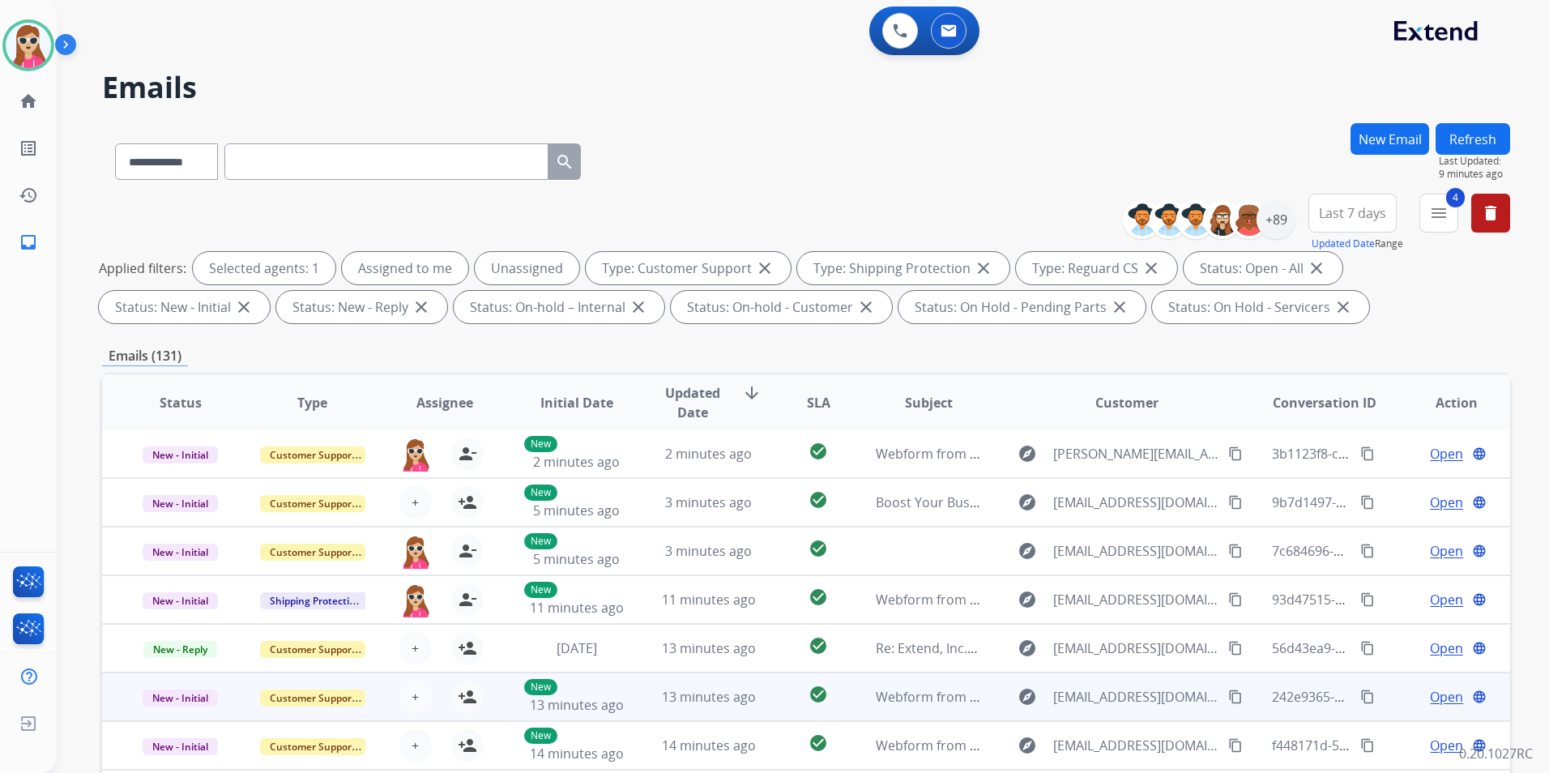
click at [484, 626] on div "+ Select agent person_add Assign to Me" at bounding box center [431, 696] width 131 height 45
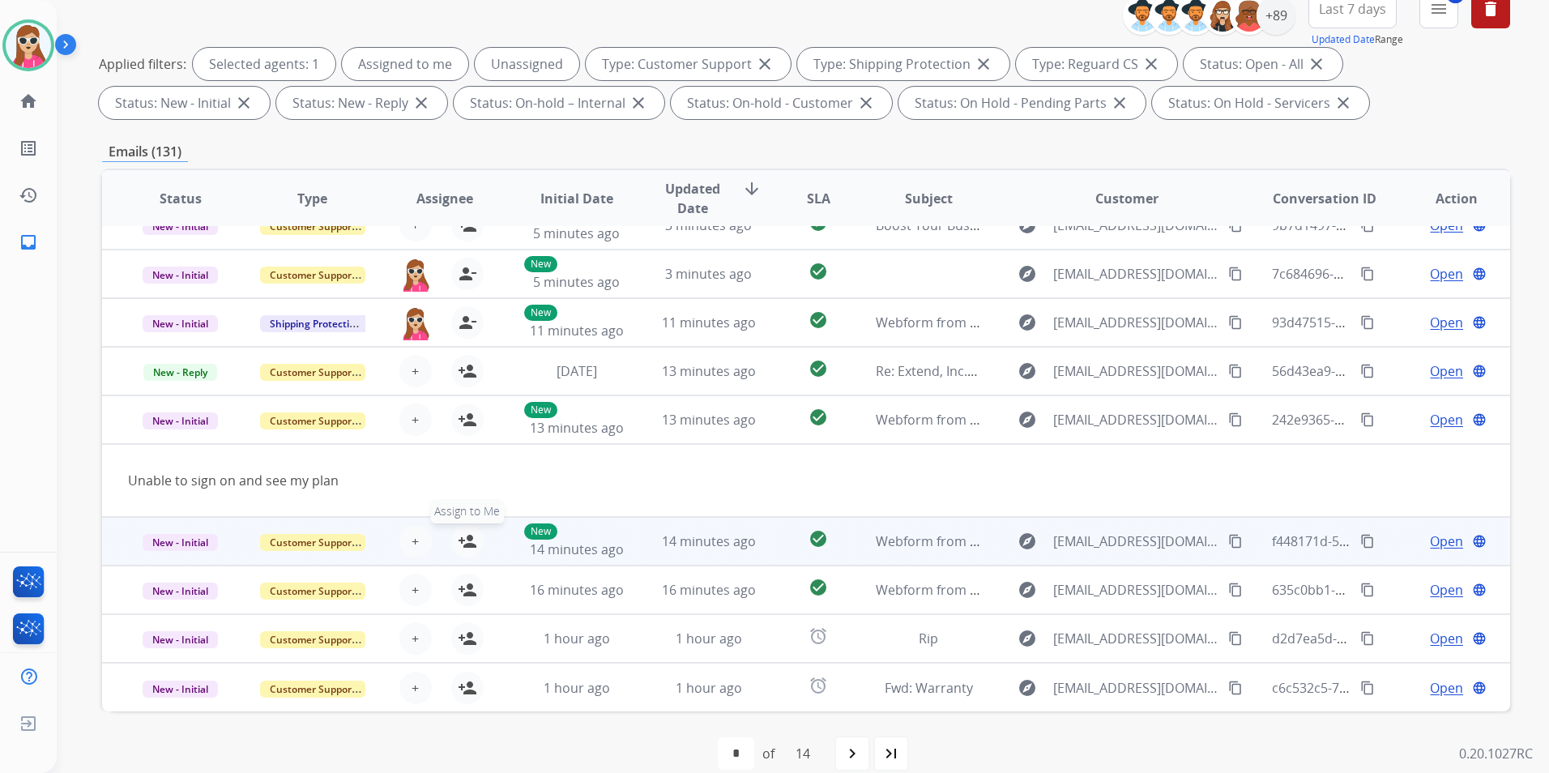
scroll to position [227, 0]
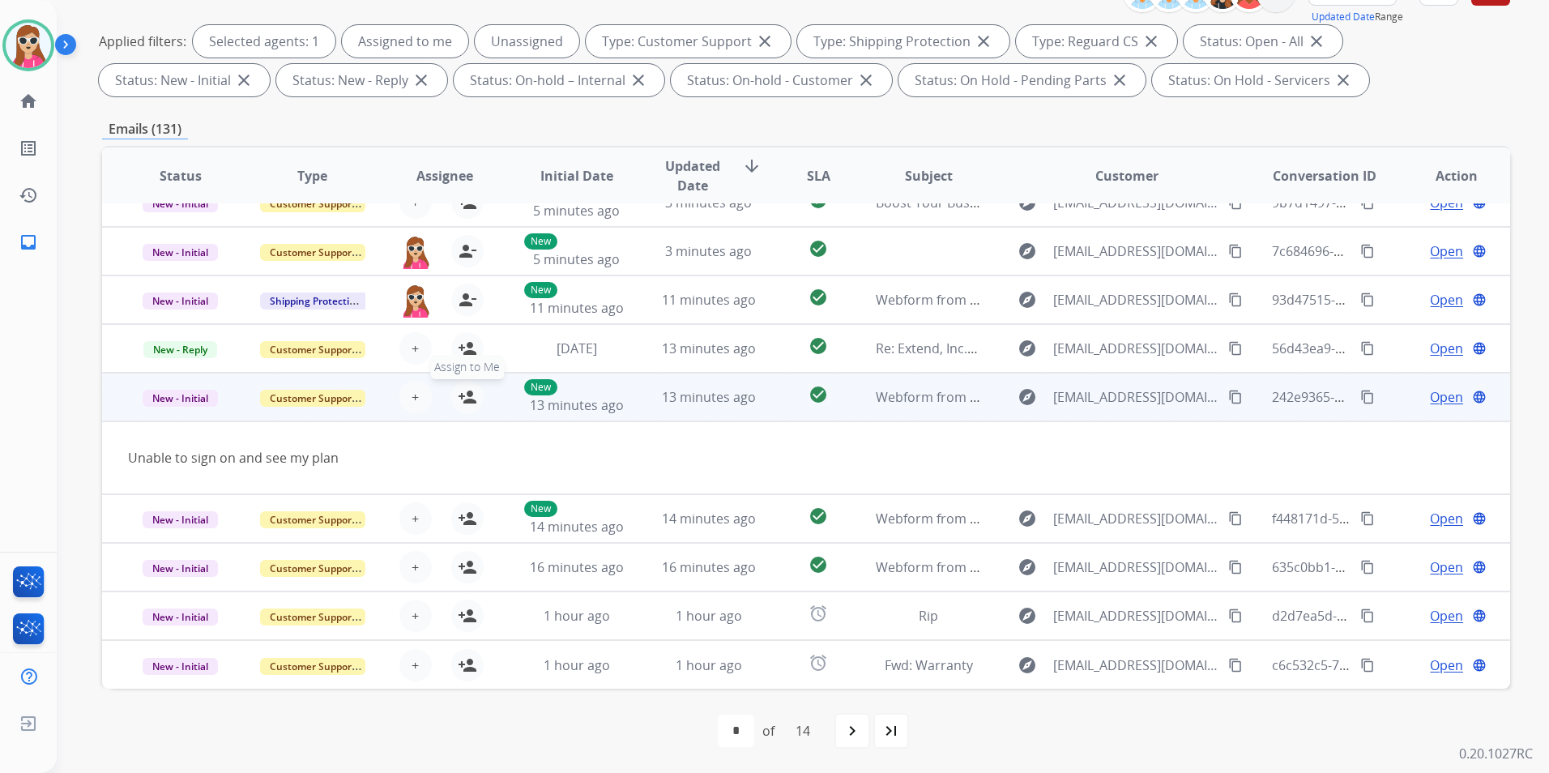
click at [471, 410] on button "person_add Assign to Me" at bounding box center [467, 397] width 32 height 32
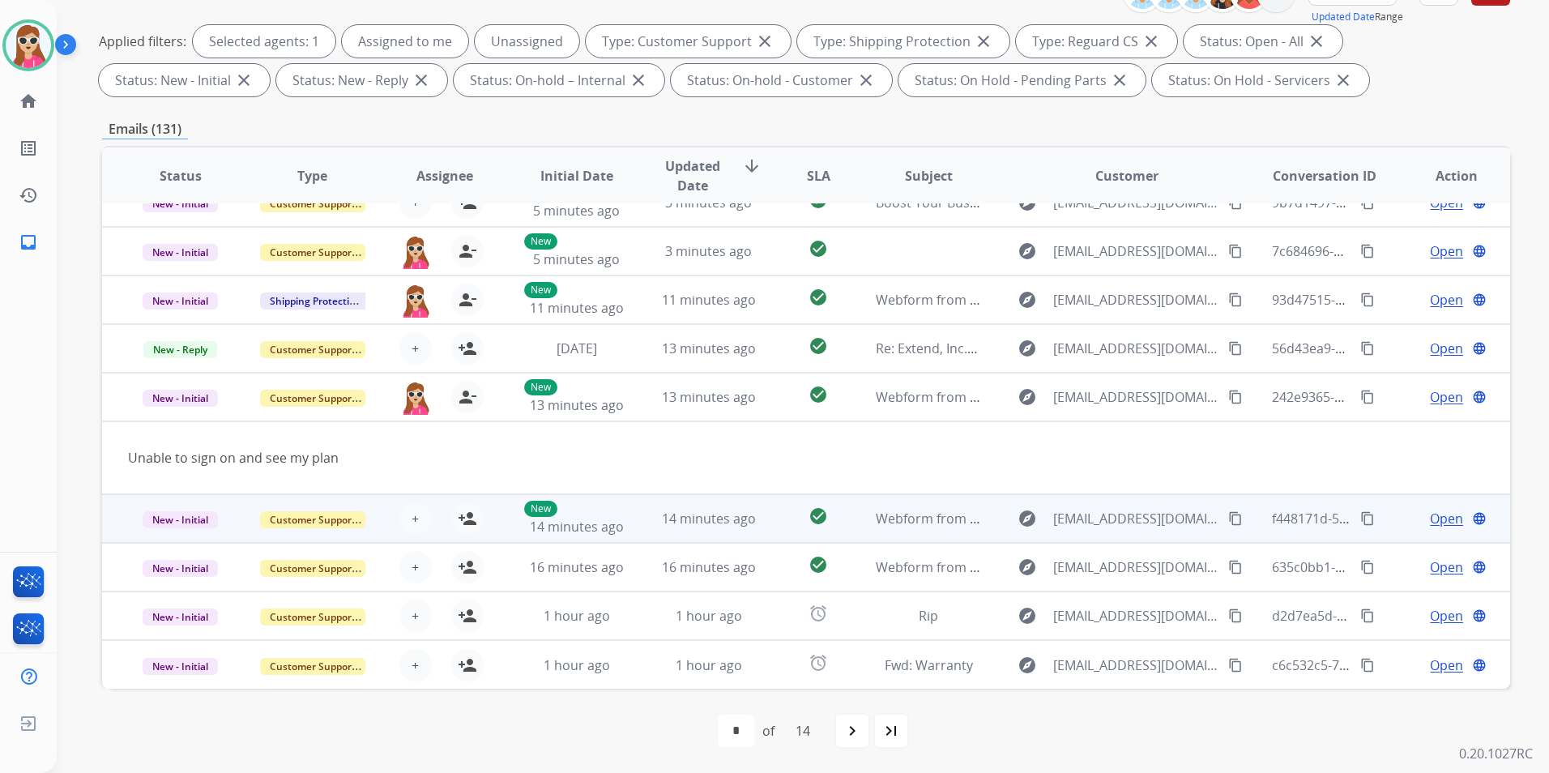
click at [504, 528] on td "New 14 minutes ago" at bounding box center [564, 518] width 132 height 49
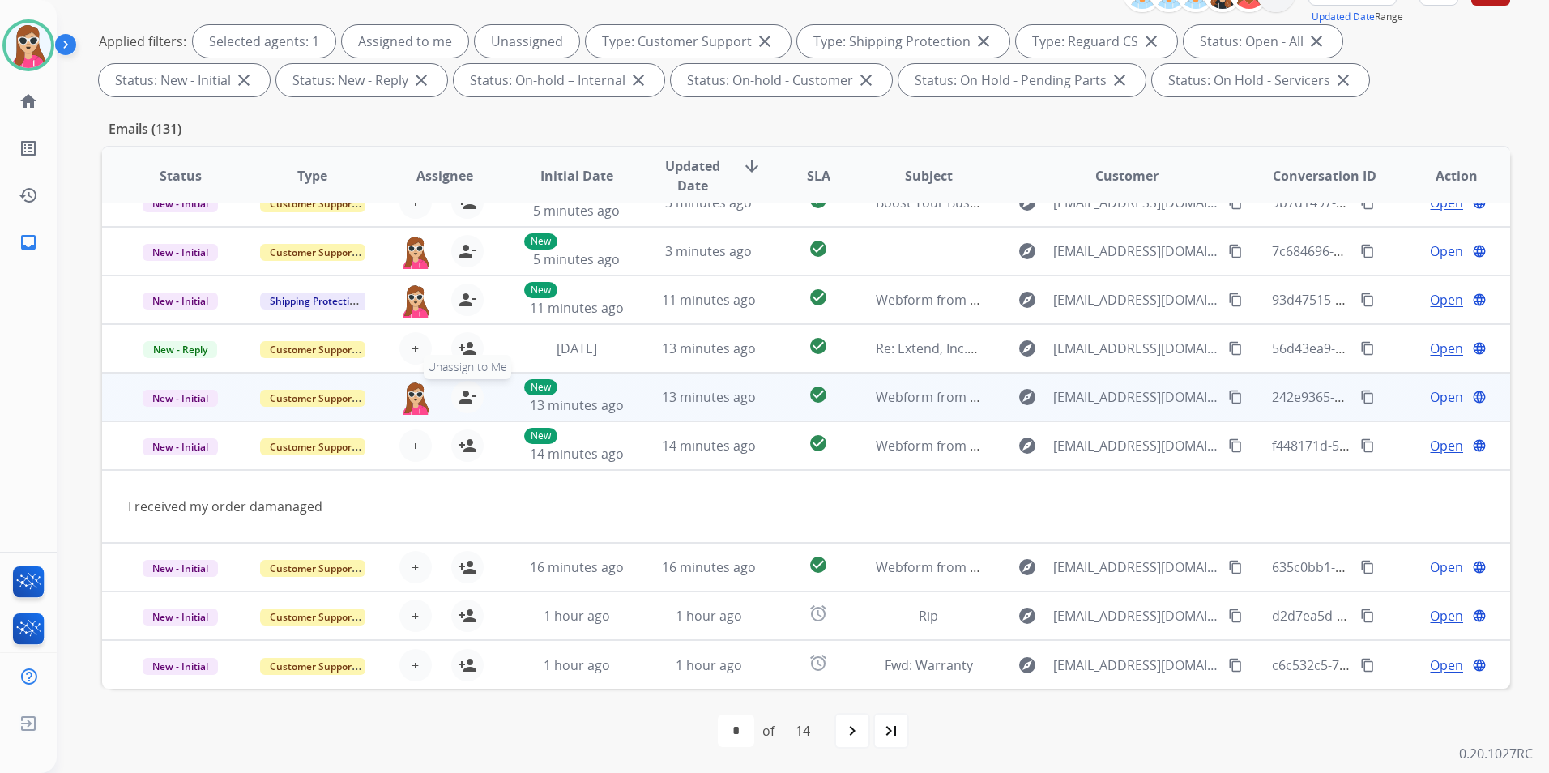
click at [459, 395] on mat-icon "person_remove" at bounding box center [467, 396] width 19 height 19
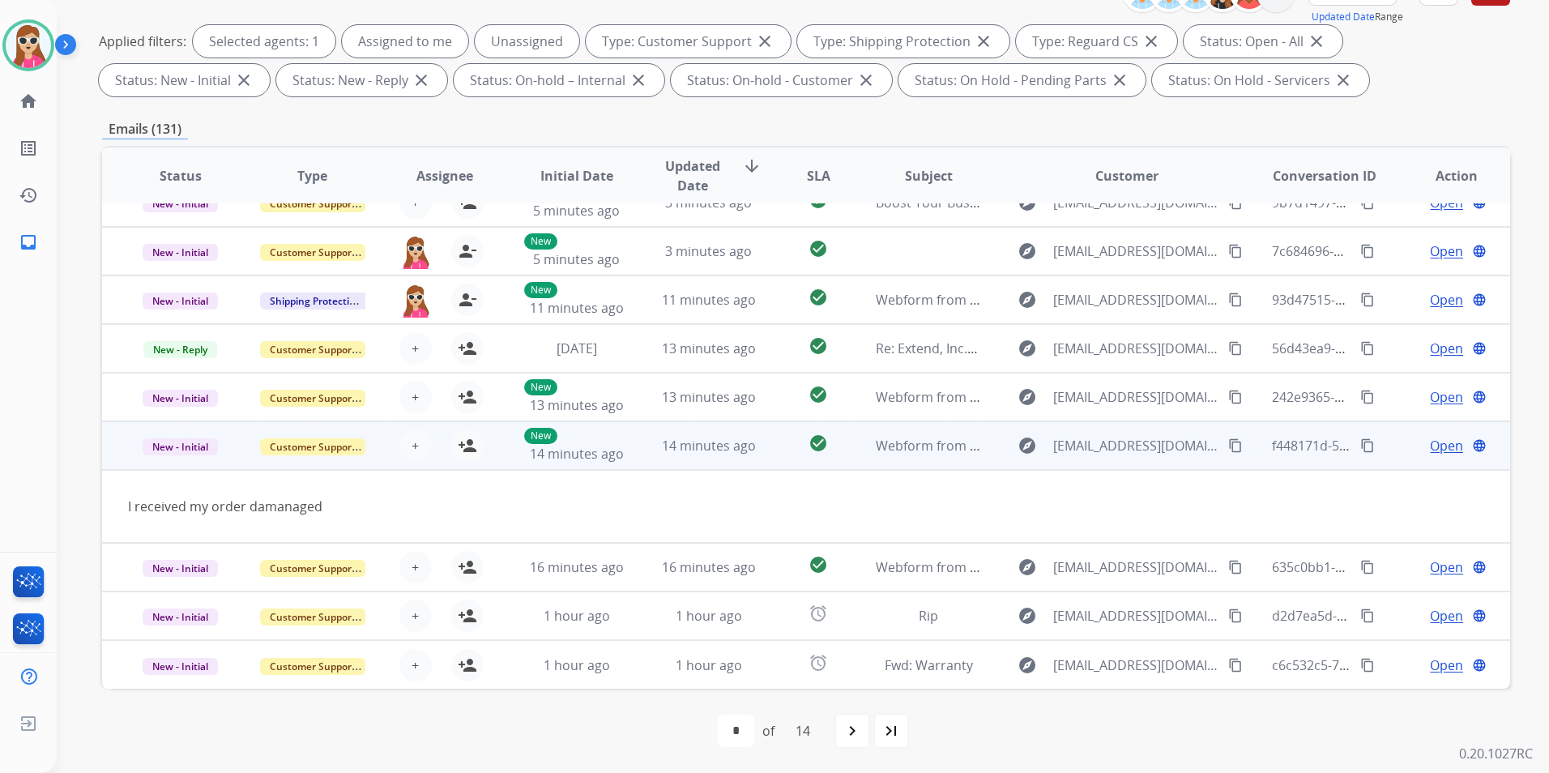
click at [484, 443] on div "+ Select agent person_add Assign to Me" at bounding box center [431, 445] width 131 height 45
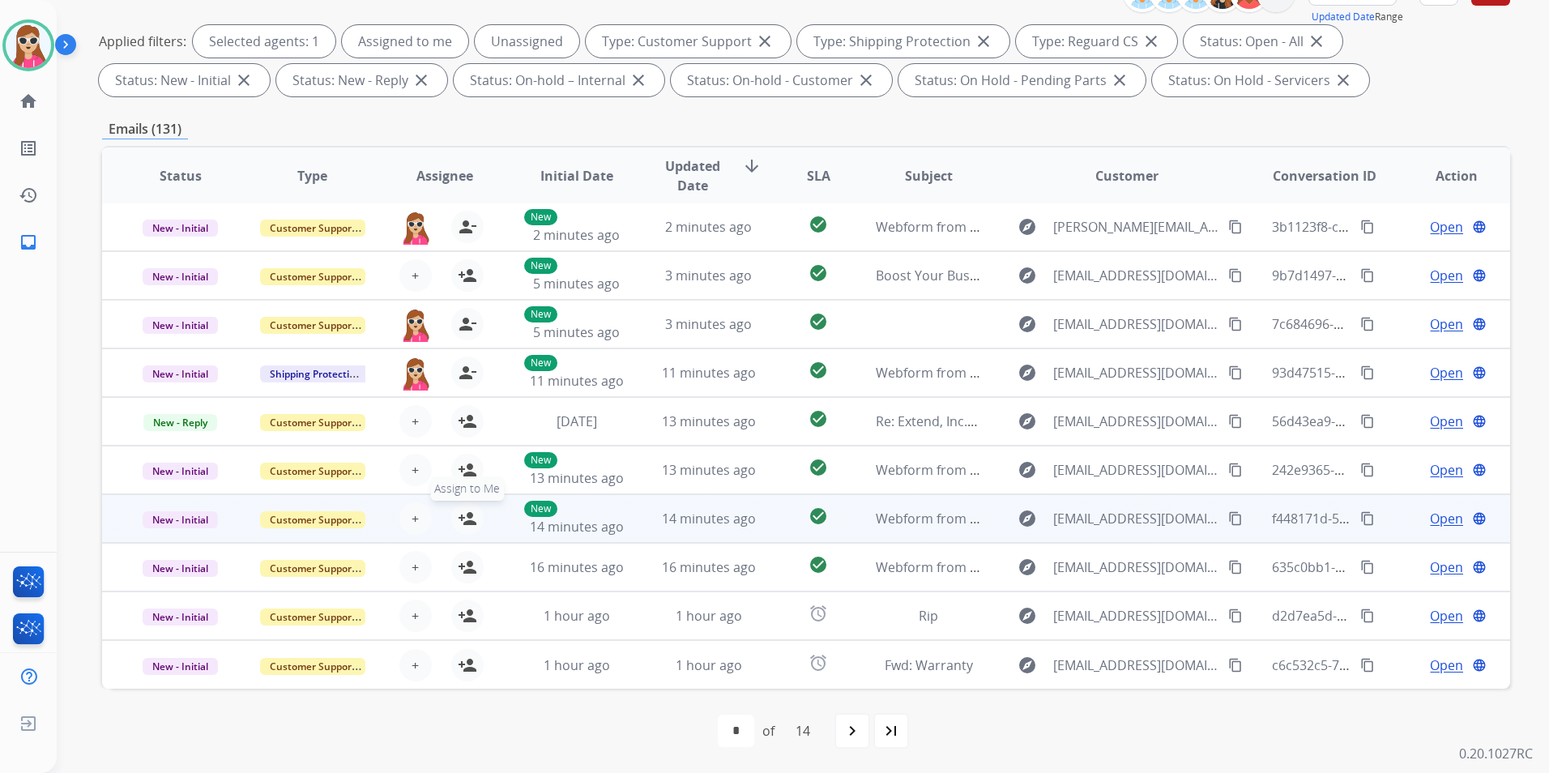
click at [463, 515] on mat-icon "person_add" at bounding box center [467, 518] width 19 height 19
click at [518, 522] on td "New 14 minutes ago" at bounding box center [564, 518] width 132 height 49
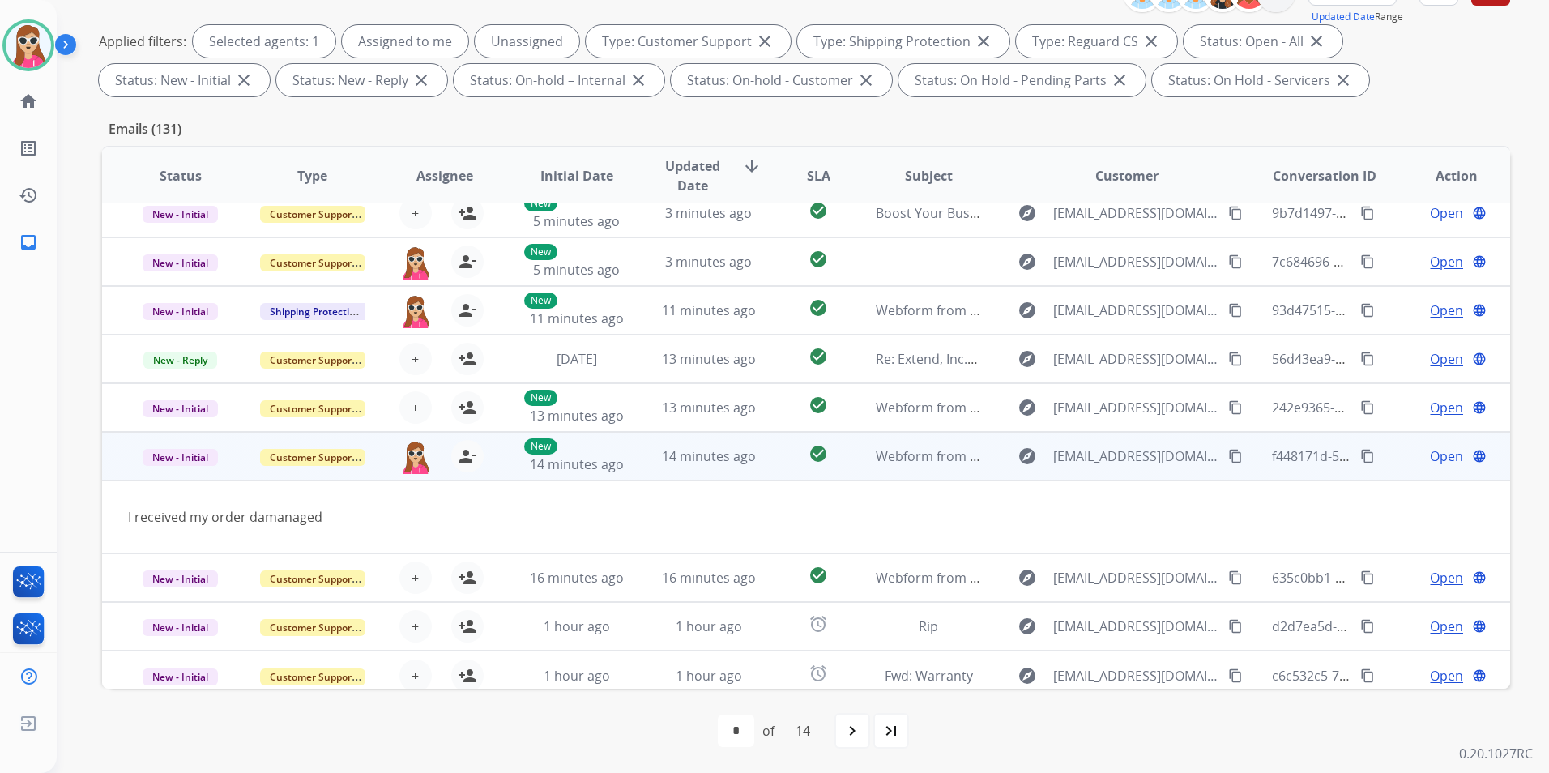
scroll to position [75, 0]
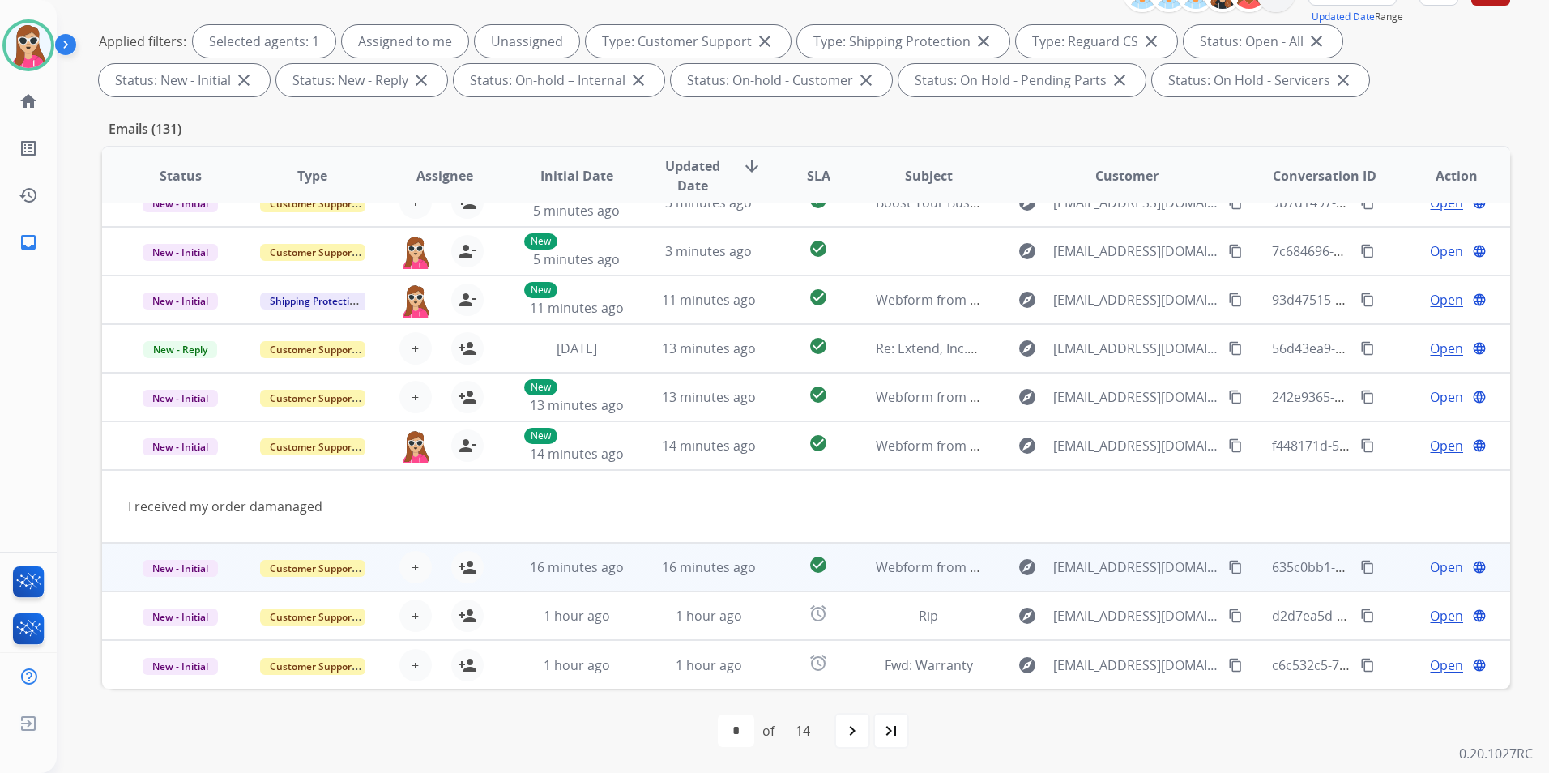
click at [508, 577] on td "16 minutes ago" at bounding box center [564, 567] width 132 height 49
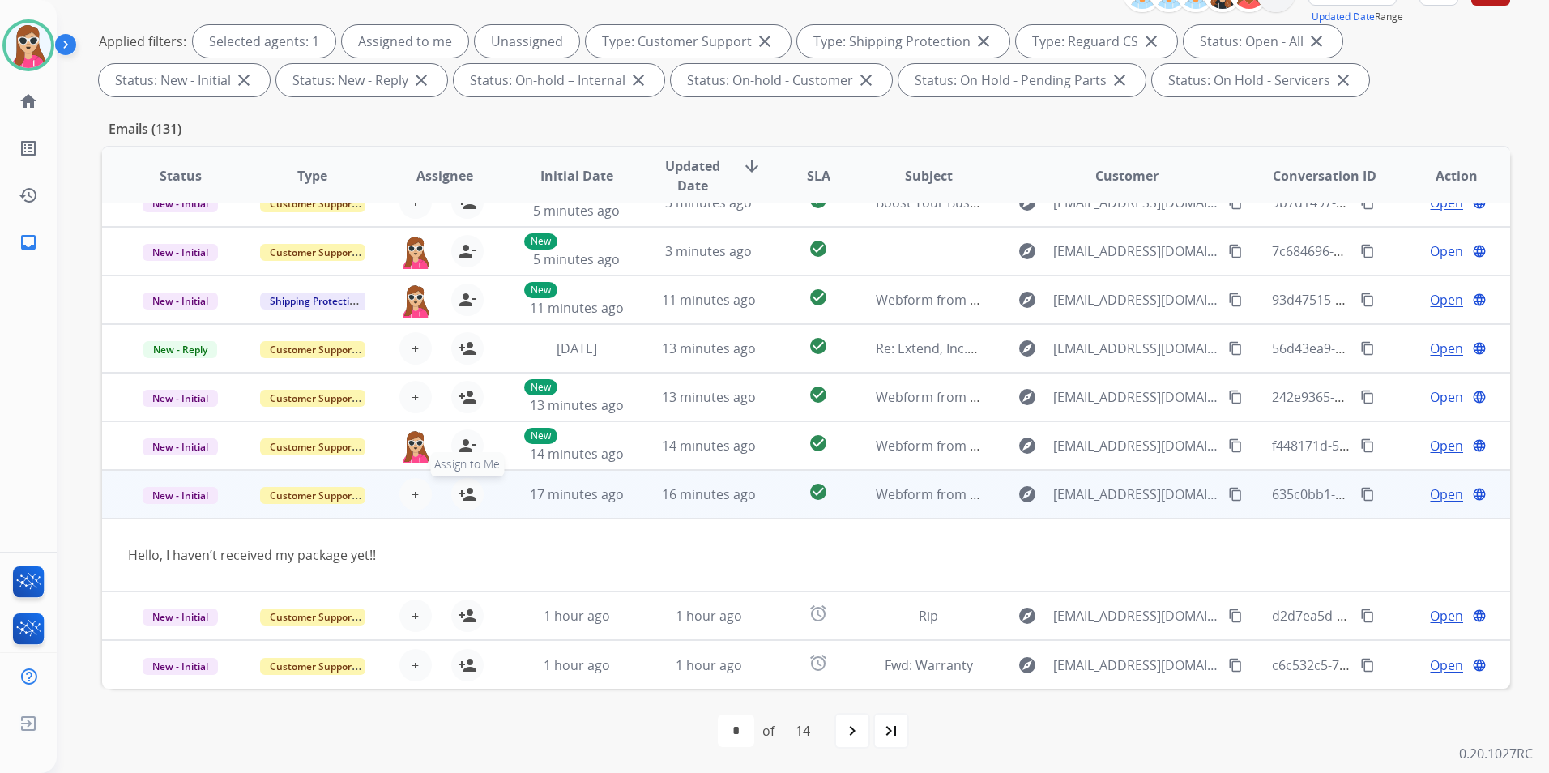
click at [472, 499] on mat-icon "person_add" at bounding box center [467, 493] width 19 height 19
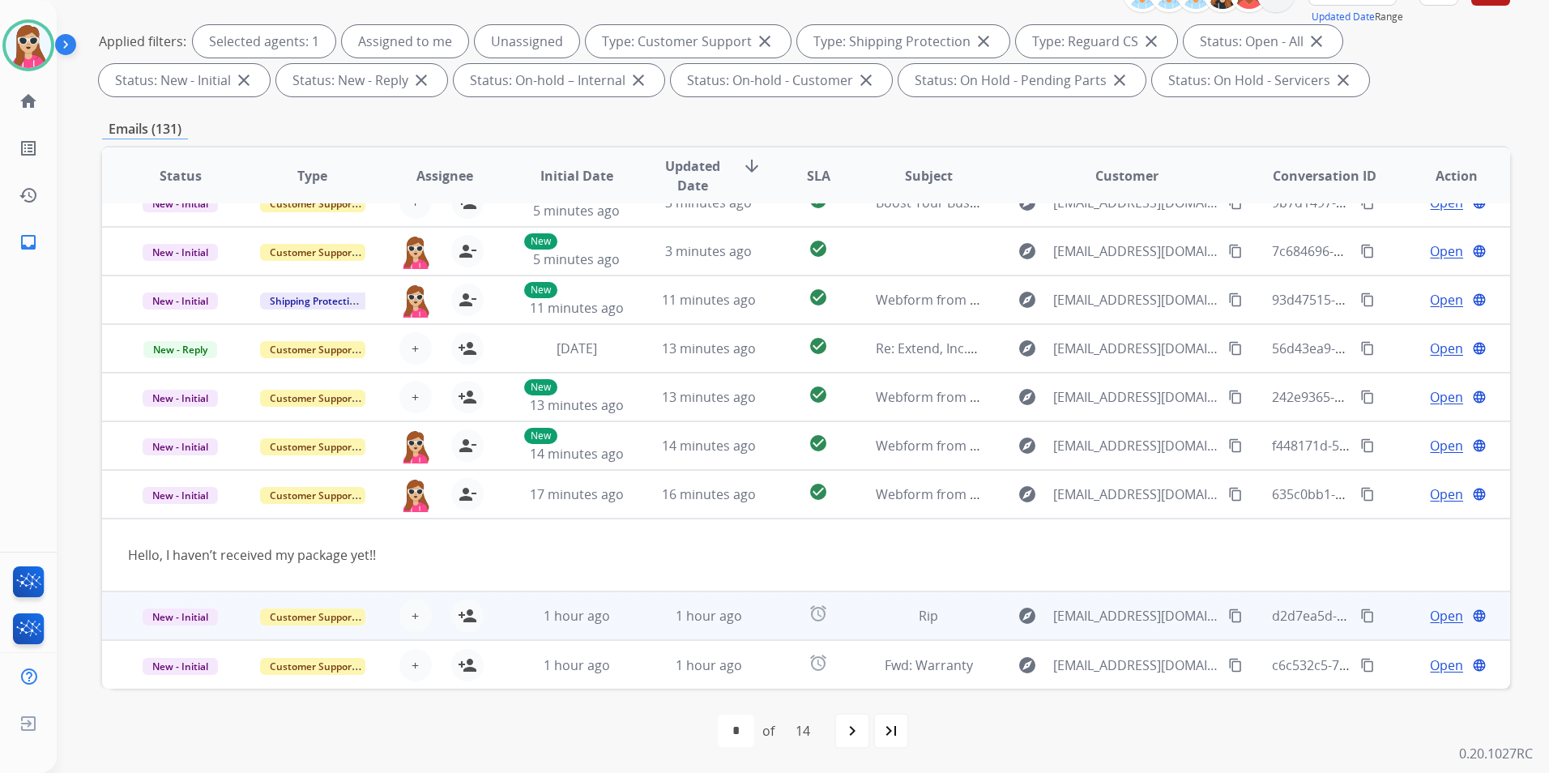
click at [498, 613] on td "1 hour ago" at bounding box center [564, 615] width 132 height 49
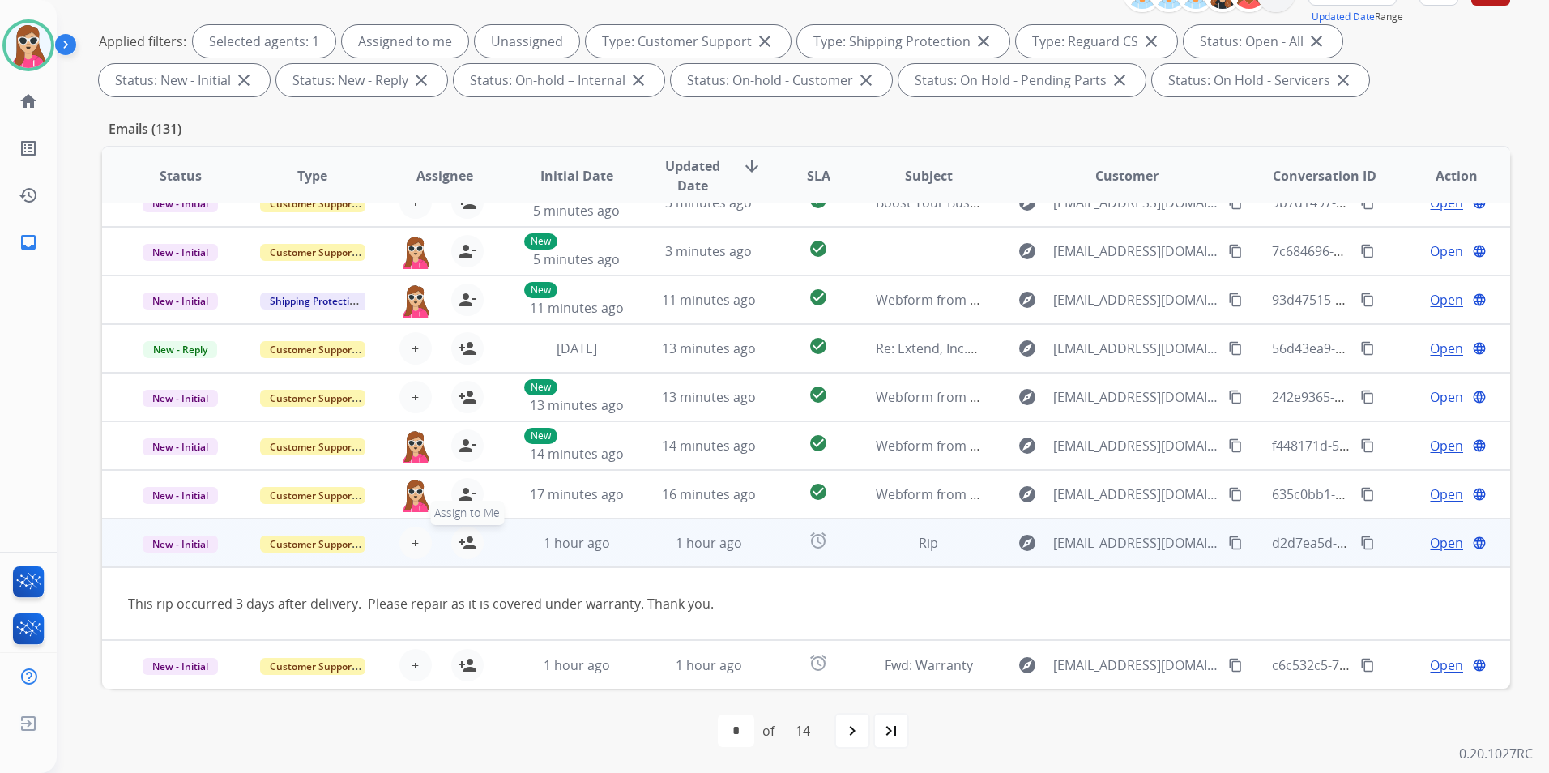
click at [476, 542] on button "person_add Assign to Me" at bounding box center [467, 543] width 32 height 32
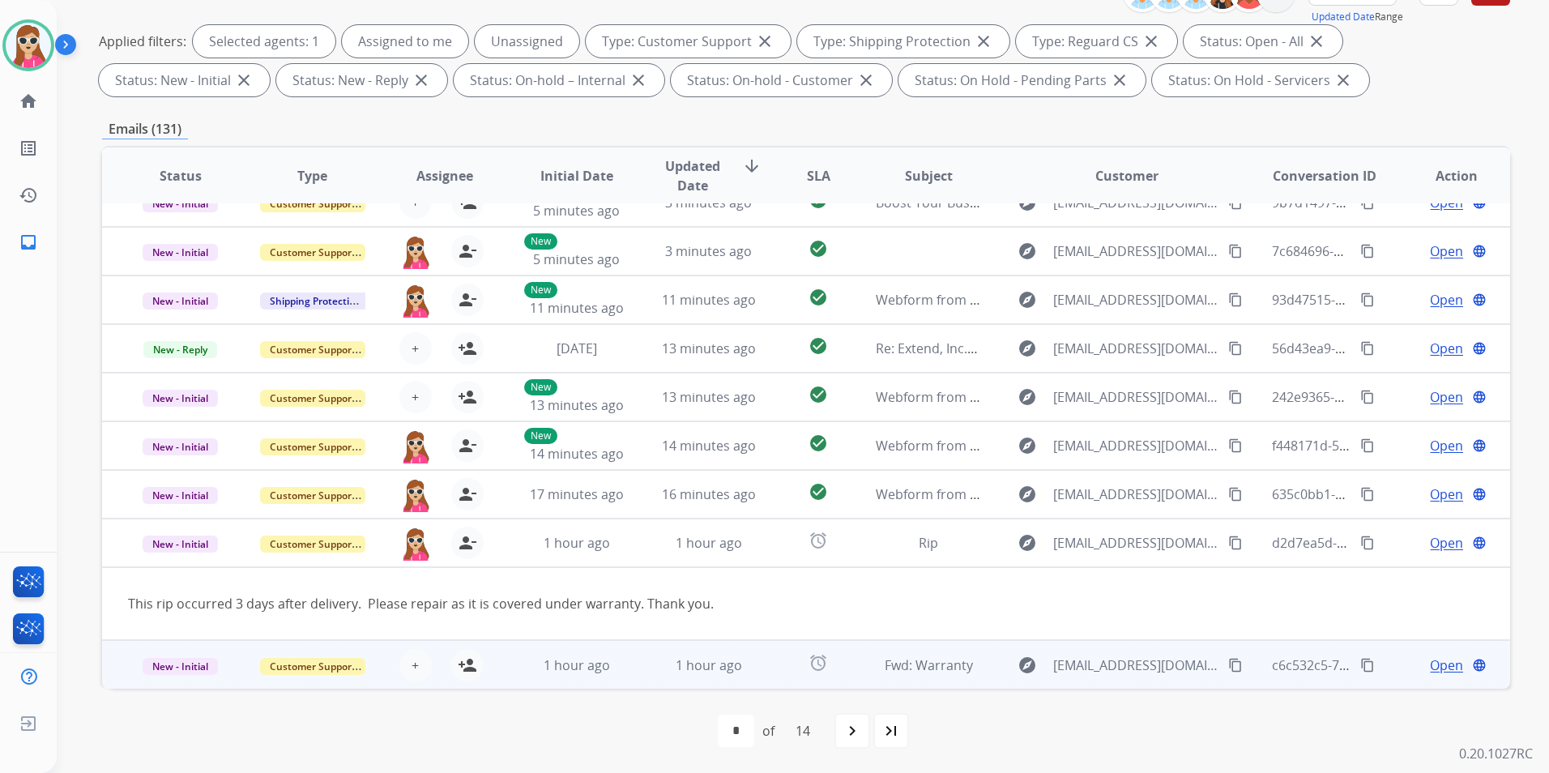
click at [519, 626] on td "1 hour ago" at bounding box center [564, 664] width 132 height 49
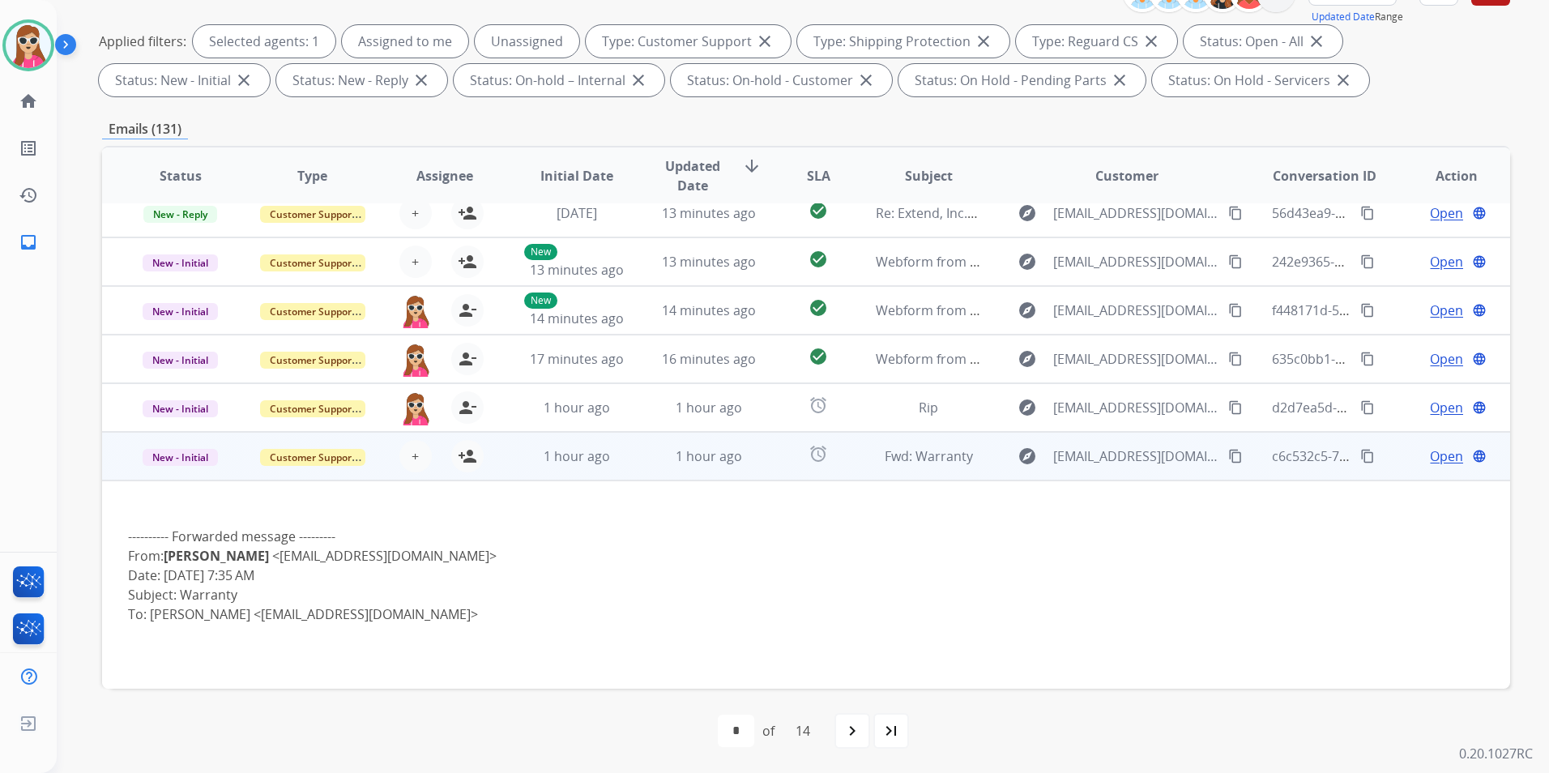
scroll to position [210, 0]
click at [510, 484] on tbody "New - Initial Customer Support + Select agent person_add Assign to Me 1 hour ag…" at bounding box center [806, 560] width 1408 height 257
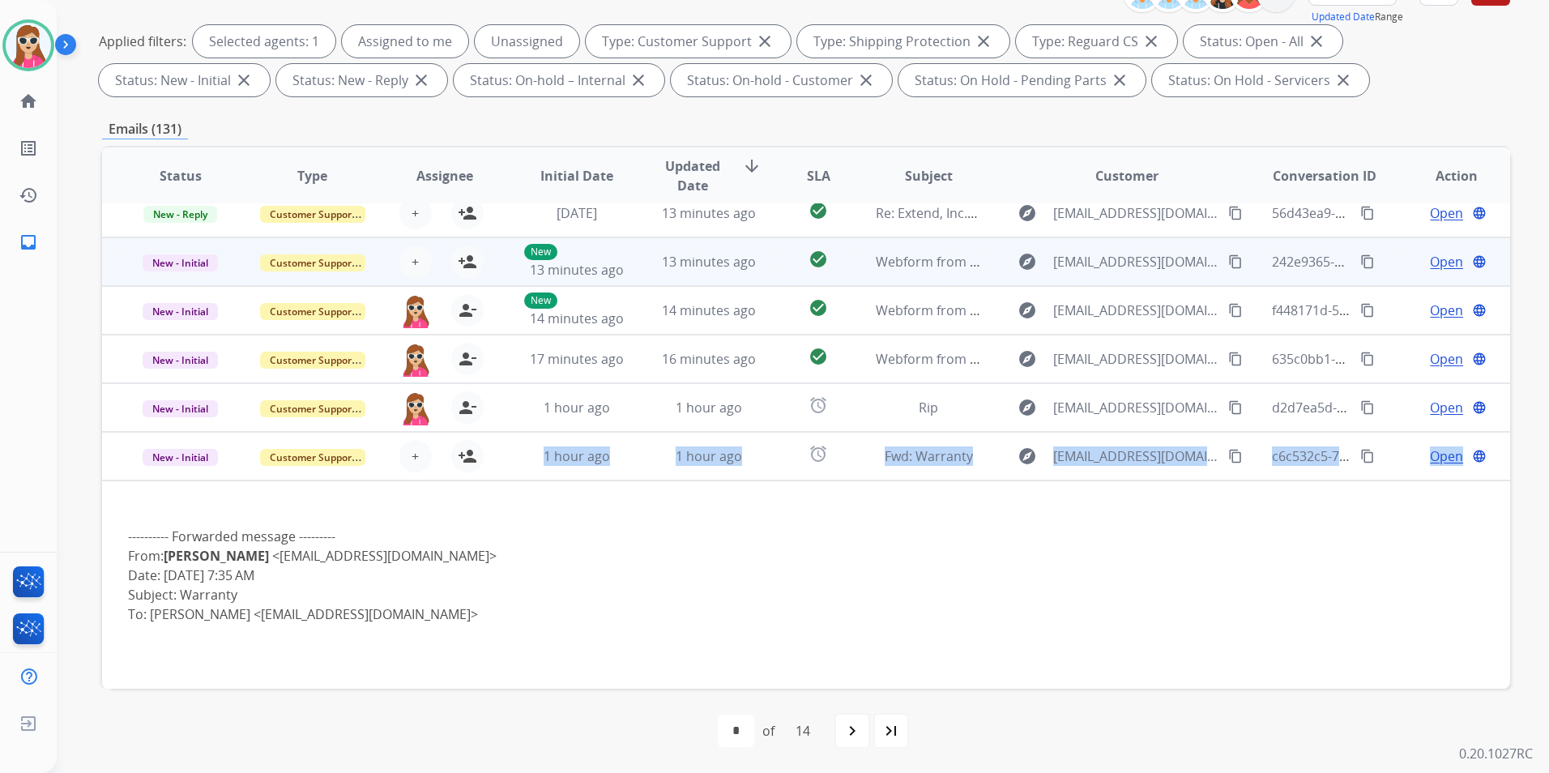
drag, startPoint x: 510, startPoint y: 484, endPoint x: 499, endPoint y: 450, distance: 35.1
click at [499, 450] on td "1 hour ago" at bounding box center [564, 456] width 132 height 49
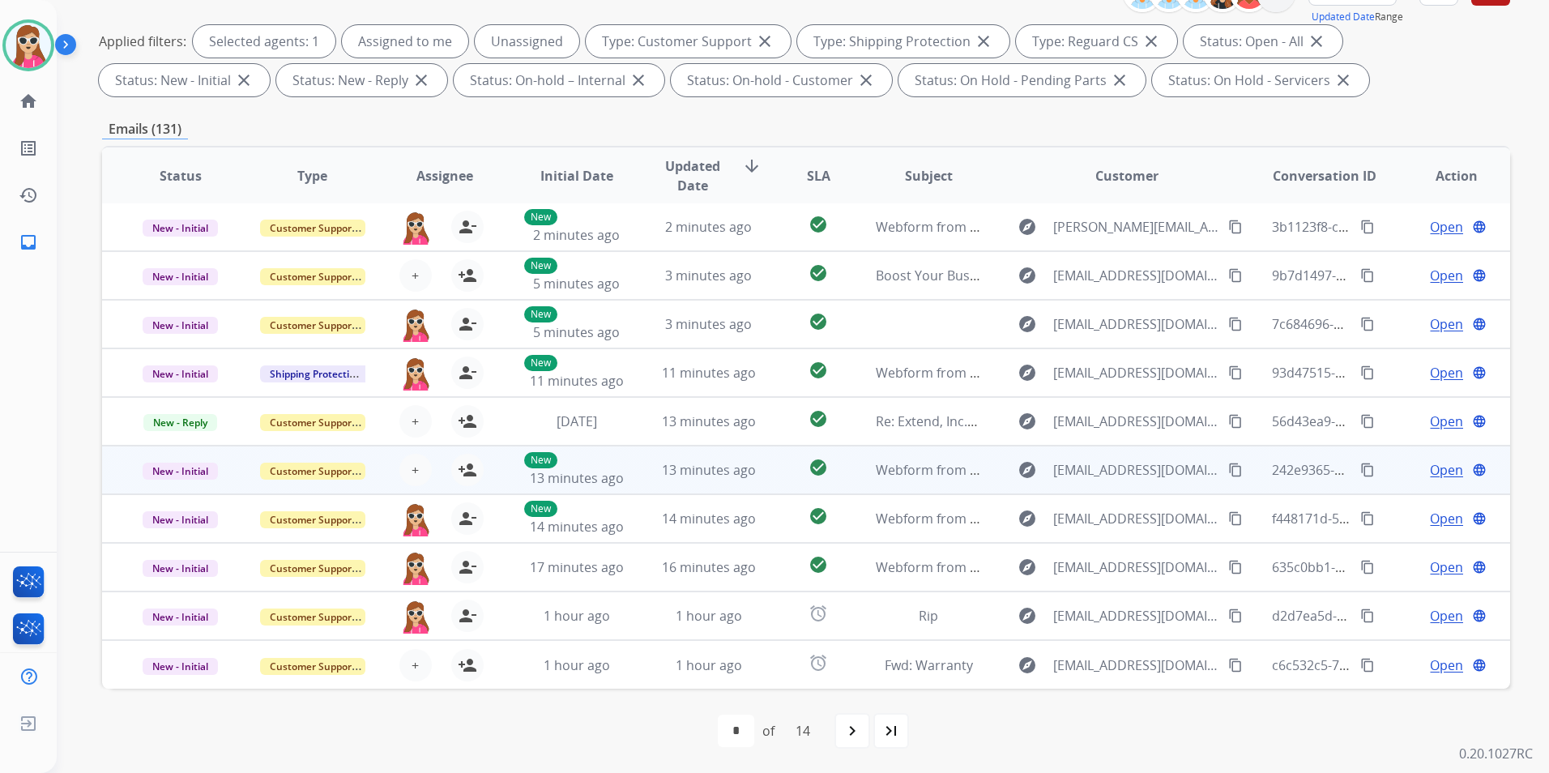
scroll to position [2, 0]
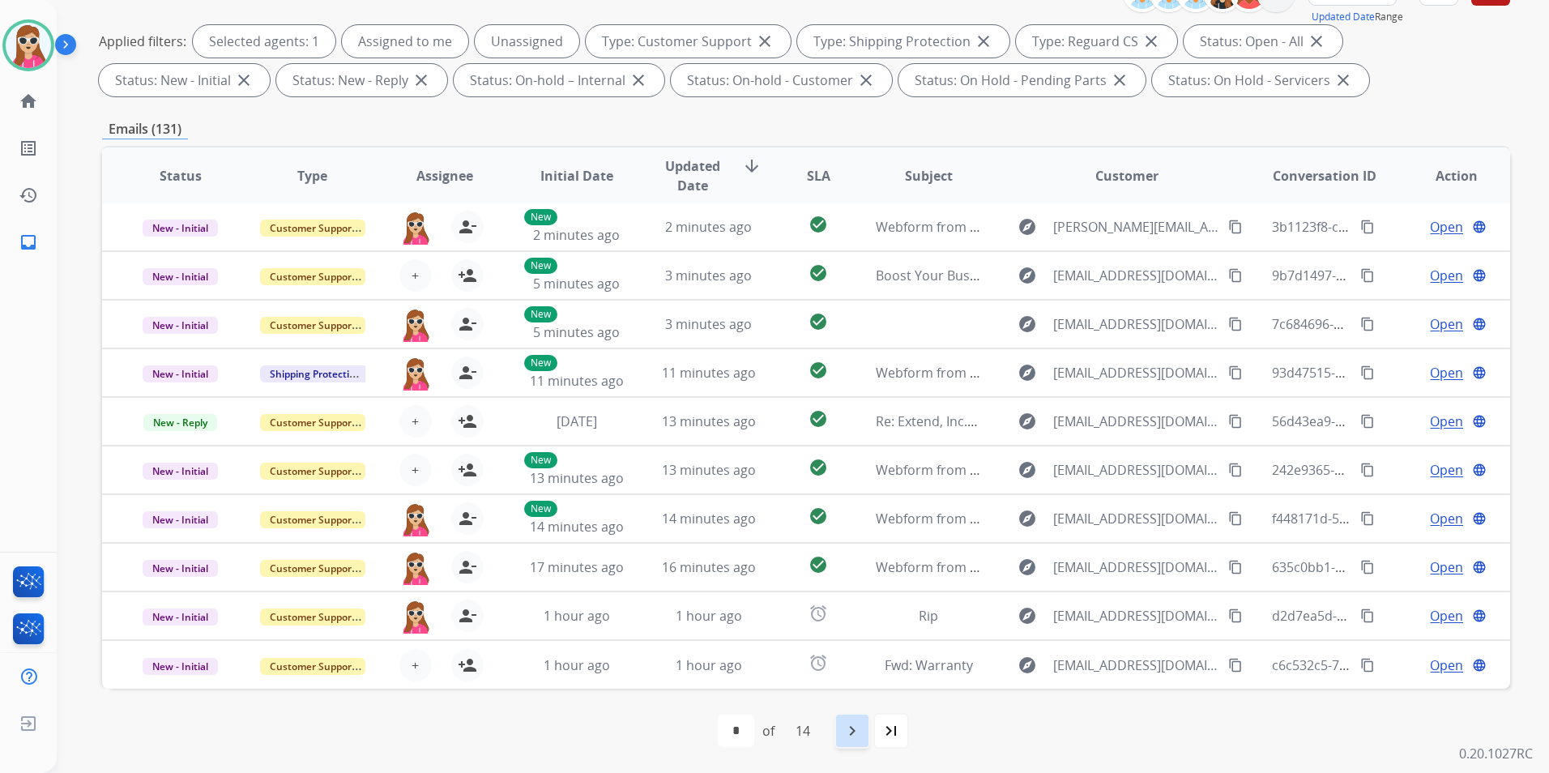
click at [845, 626] on mat-icon "navigate_next" at bounding box center [852, 730] width 19 height 19
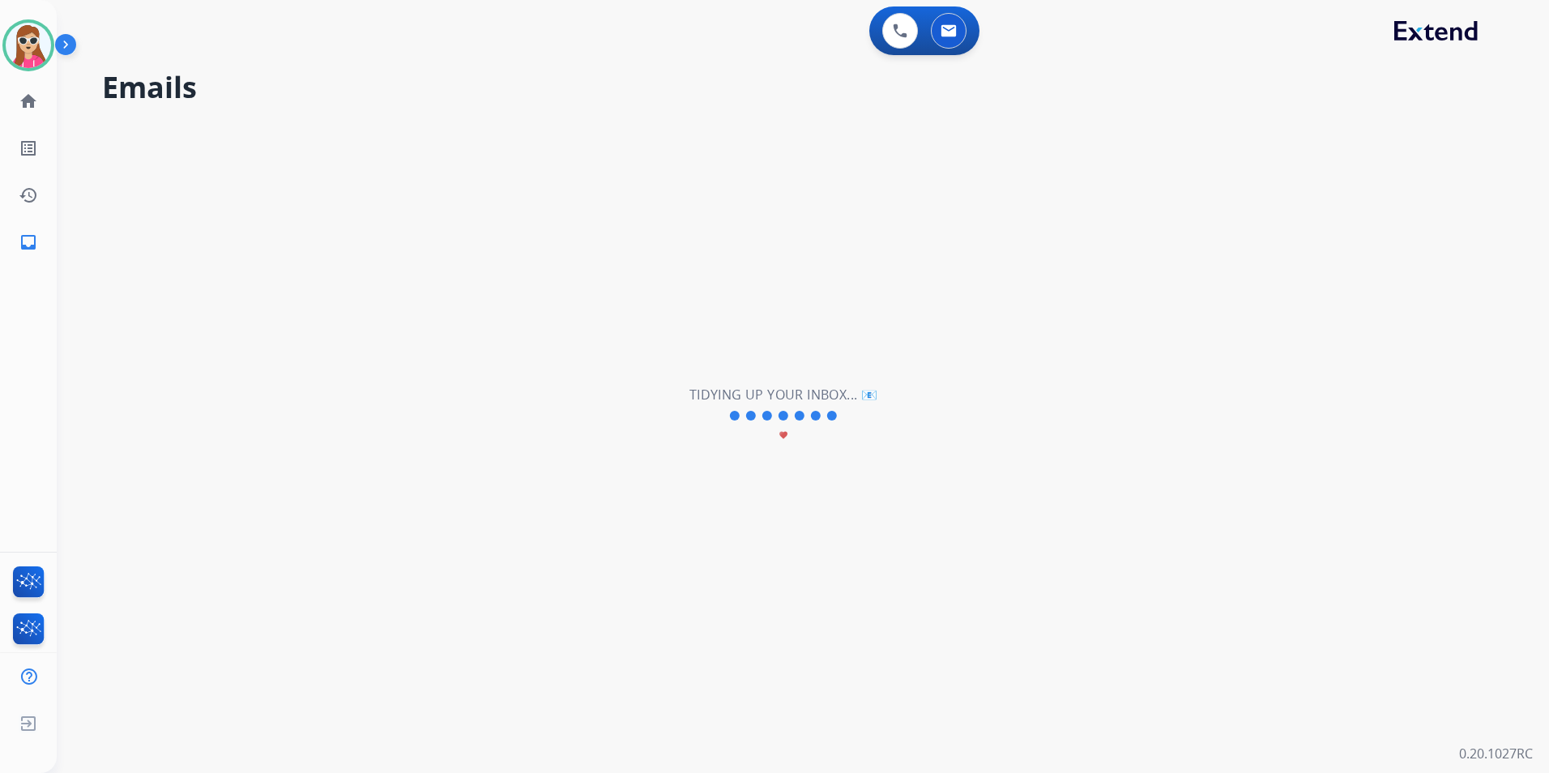
scroll to position [0, 0]
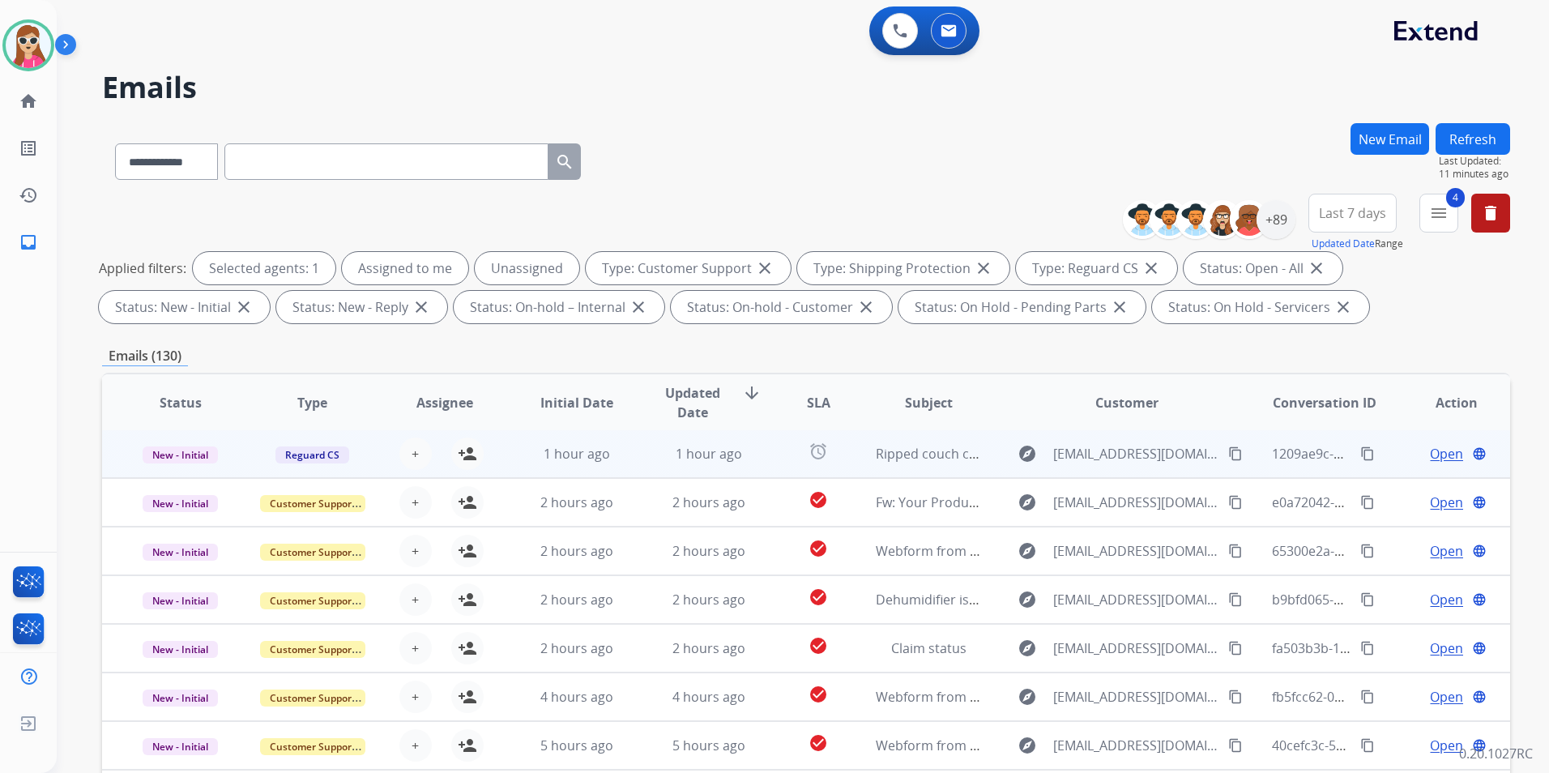
click at [514, 469] on td "1 hour ago" at bounding box center [564, 453] width 132 height 49
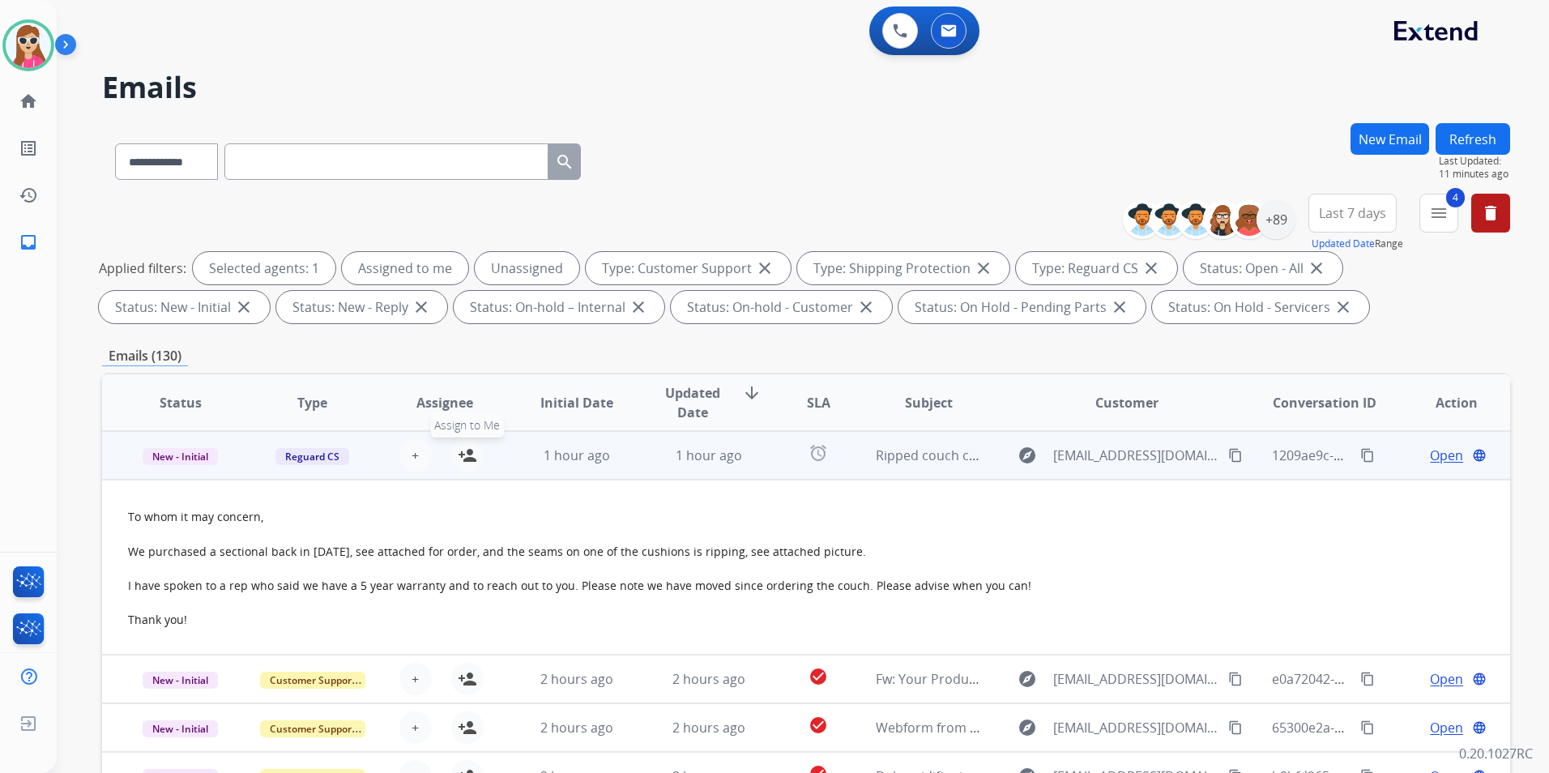
click at [479, 459] on button "person_add Assign to Me" at bounding box center [467, 455] width 32 height 32
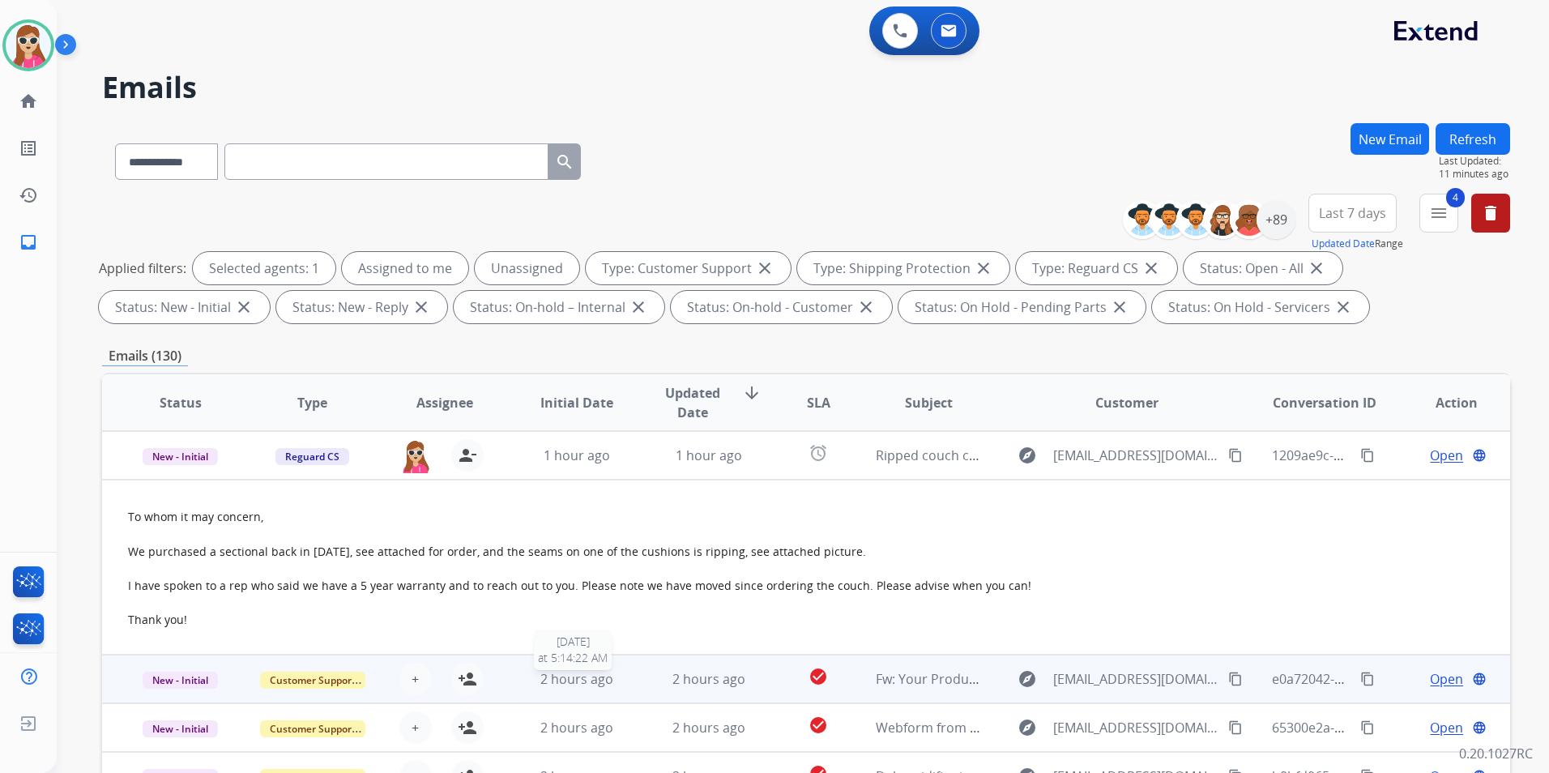
click at [531, 626] on div "2 hours ago" at bounding box center [576, 678] width 105 height 19
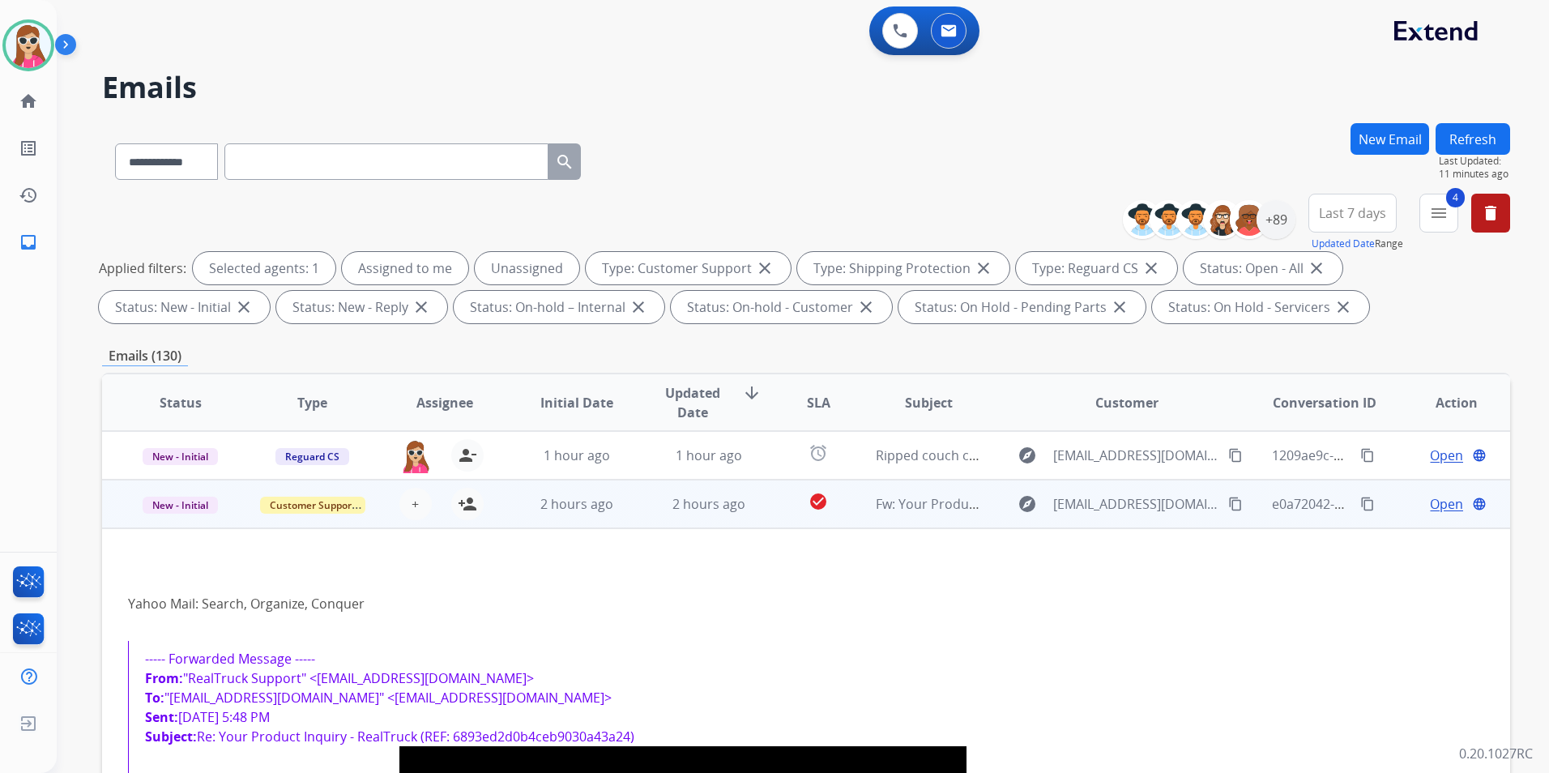
click at [510, 493] on td "2 hours ago" at bounding box center [564, 504] width 132 height 49
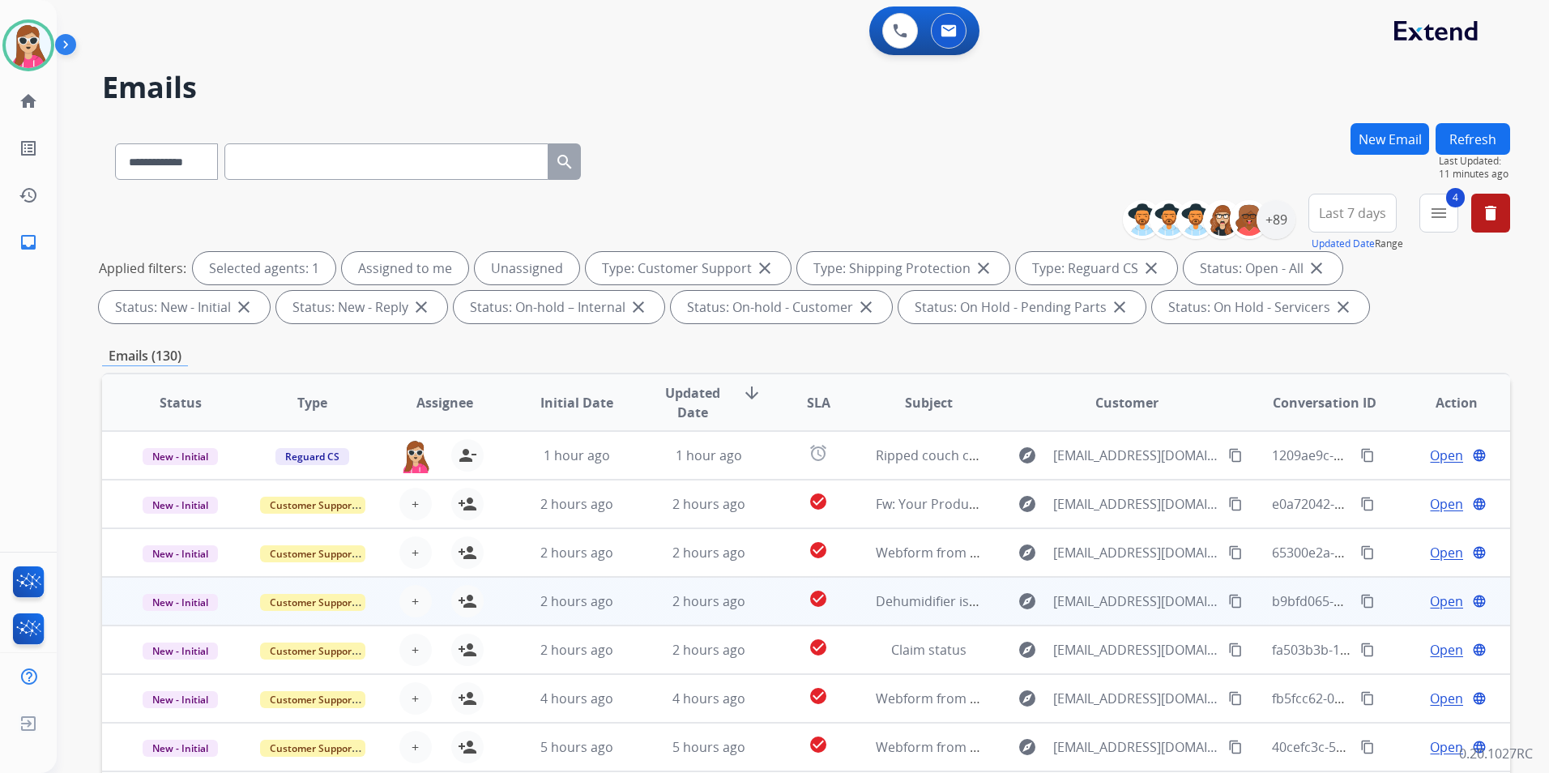
click at [498, 592] on td "2 hours ago" at bounding box center [564, 601] width 132 height 49
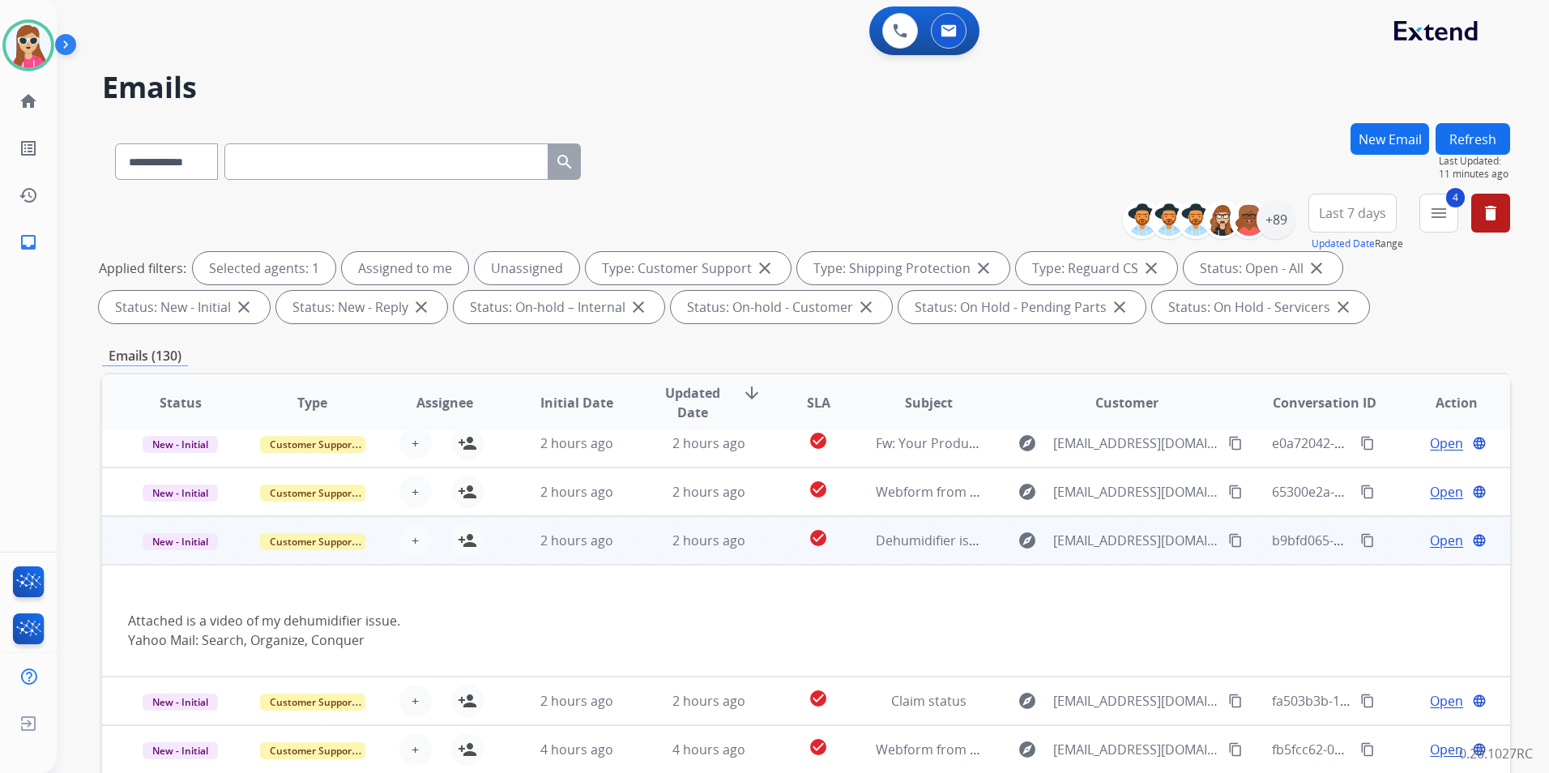
scroll to position [32, 0]
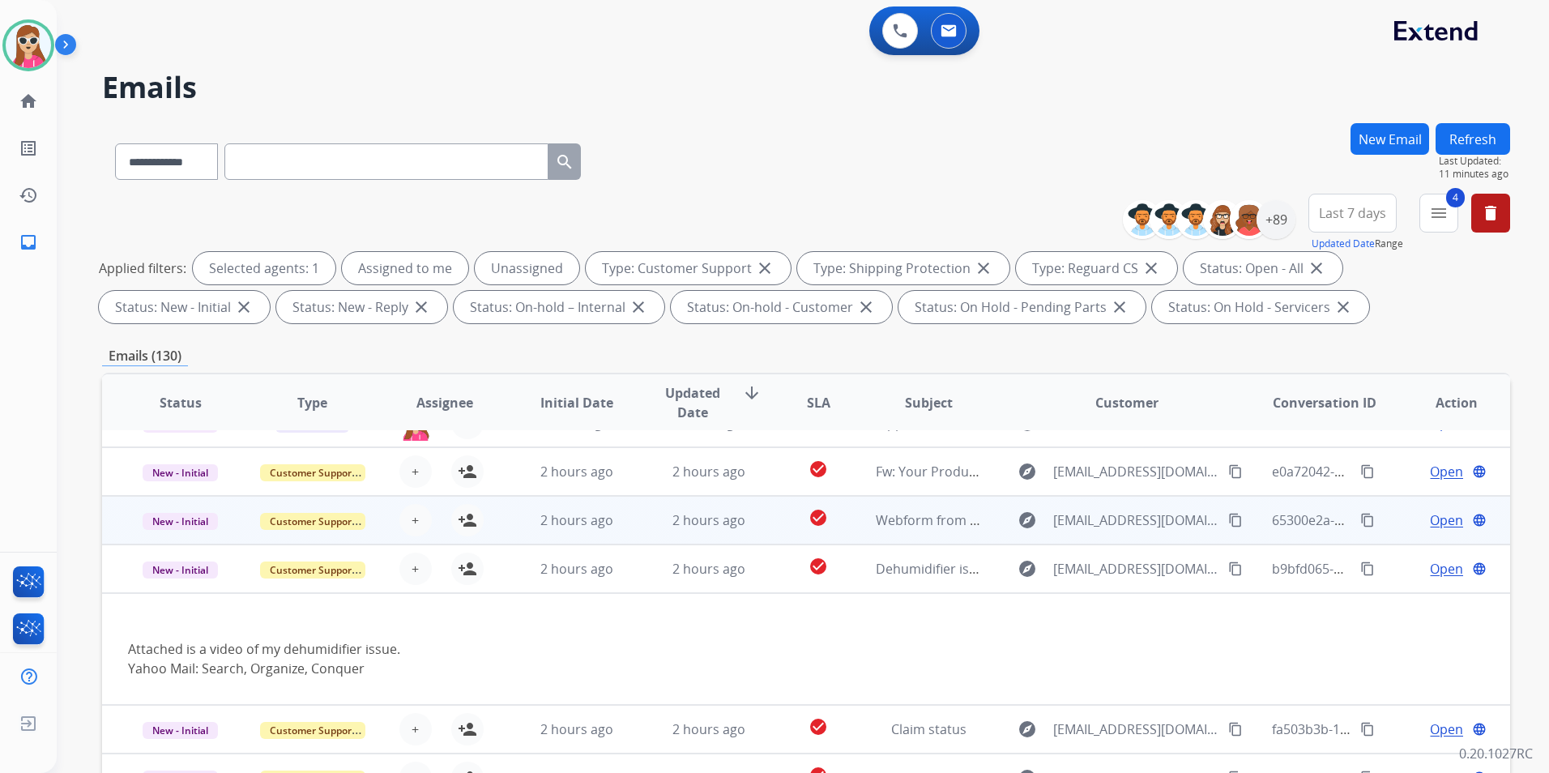
click at [520, 539] on td "2 hours ago" at bounding box center [564, 520] width 132 height 49
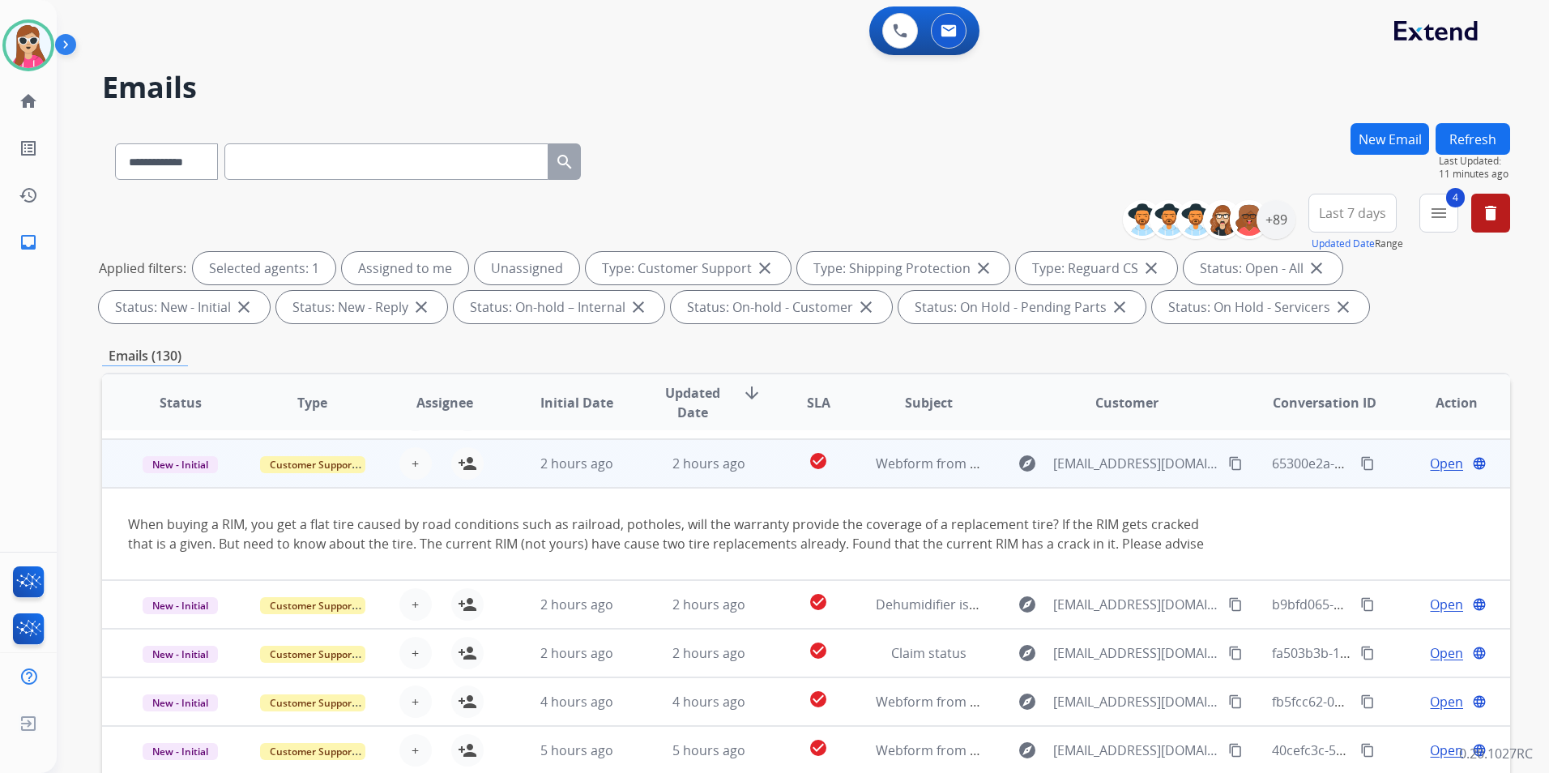
scroll to position [94, 0]
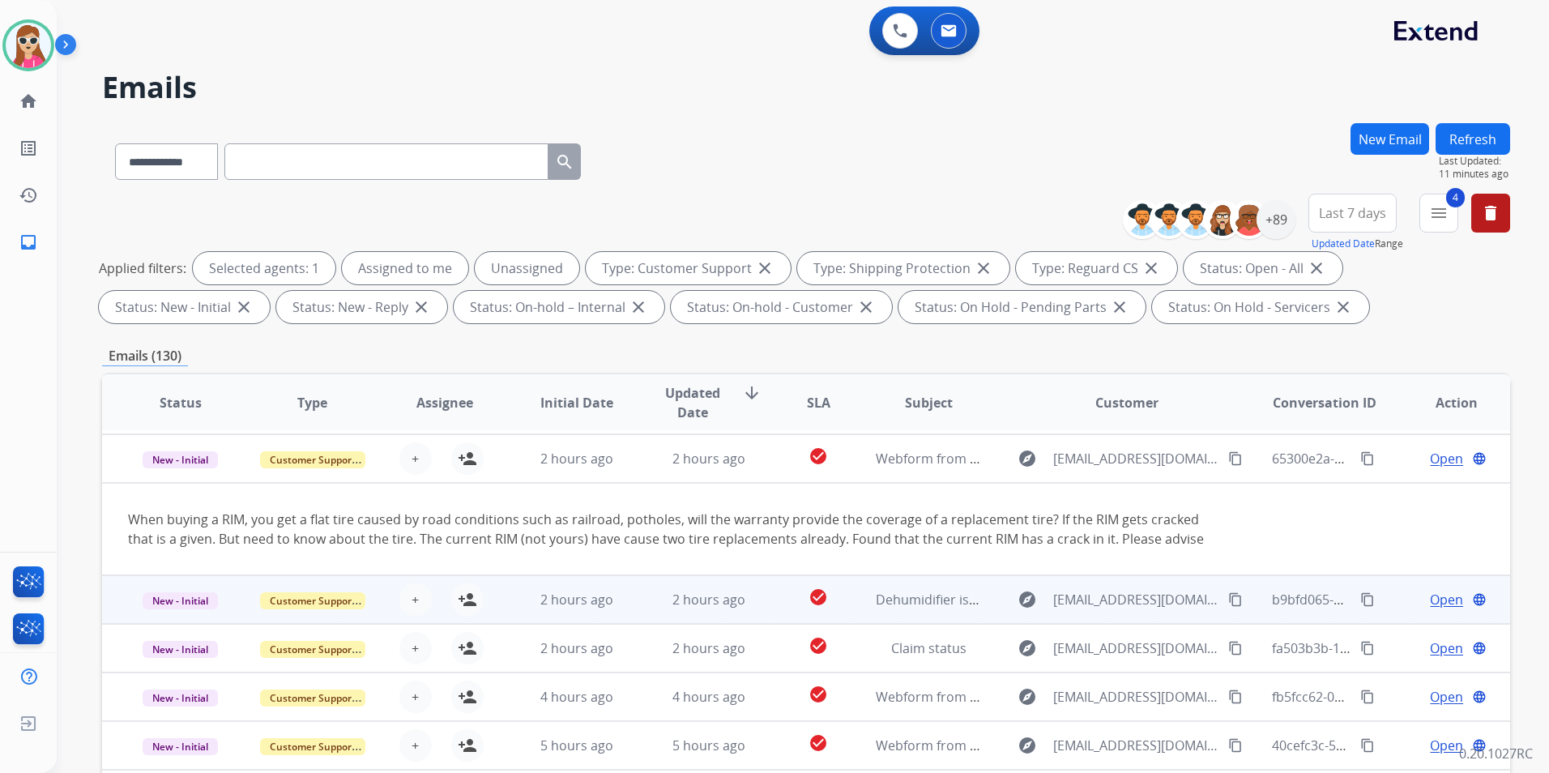
click at [506, 606] on td "2 hours ago" at bounding box center [564, 599] width 132 height 49
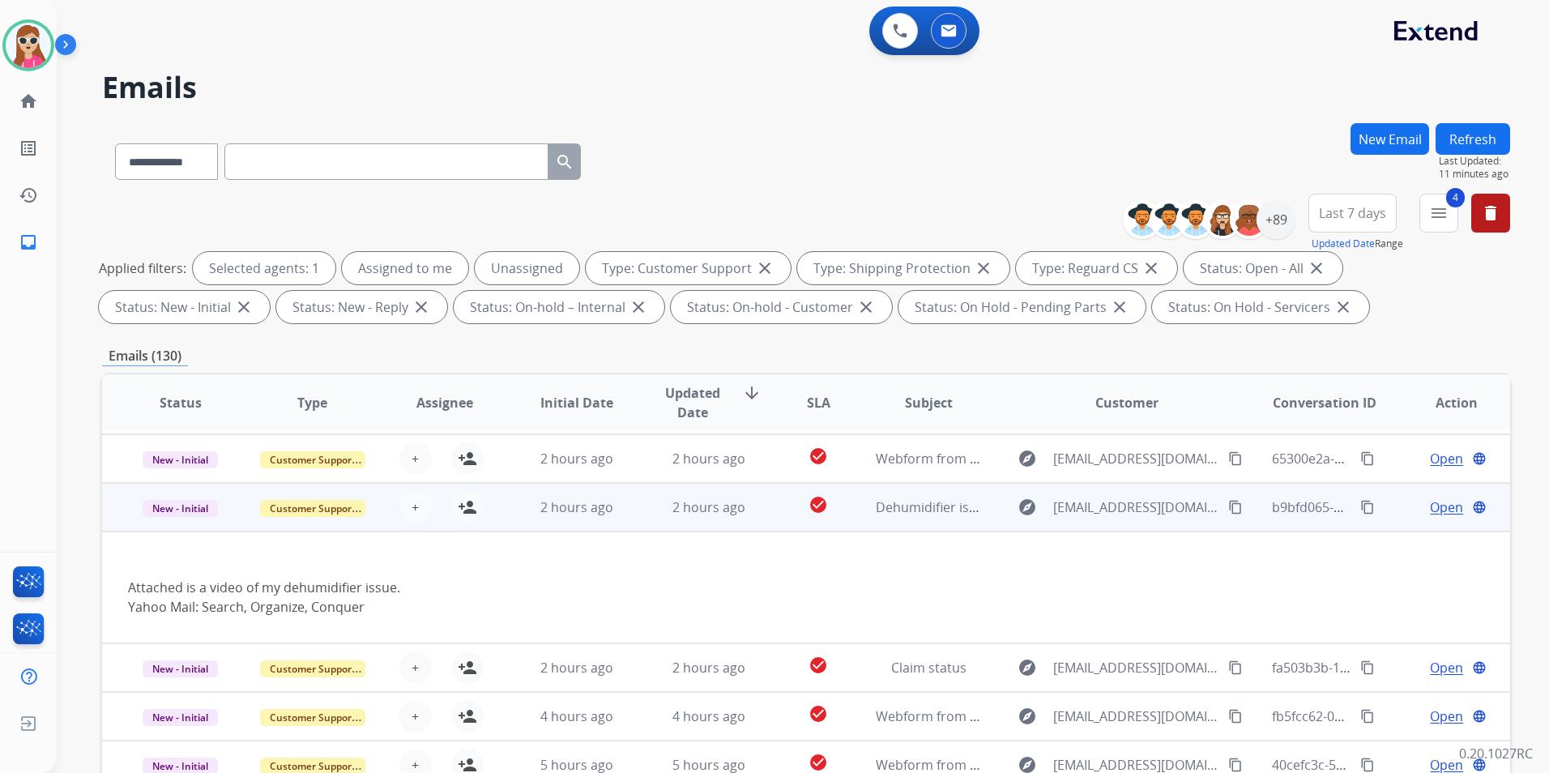
scroll to position [113, 0]
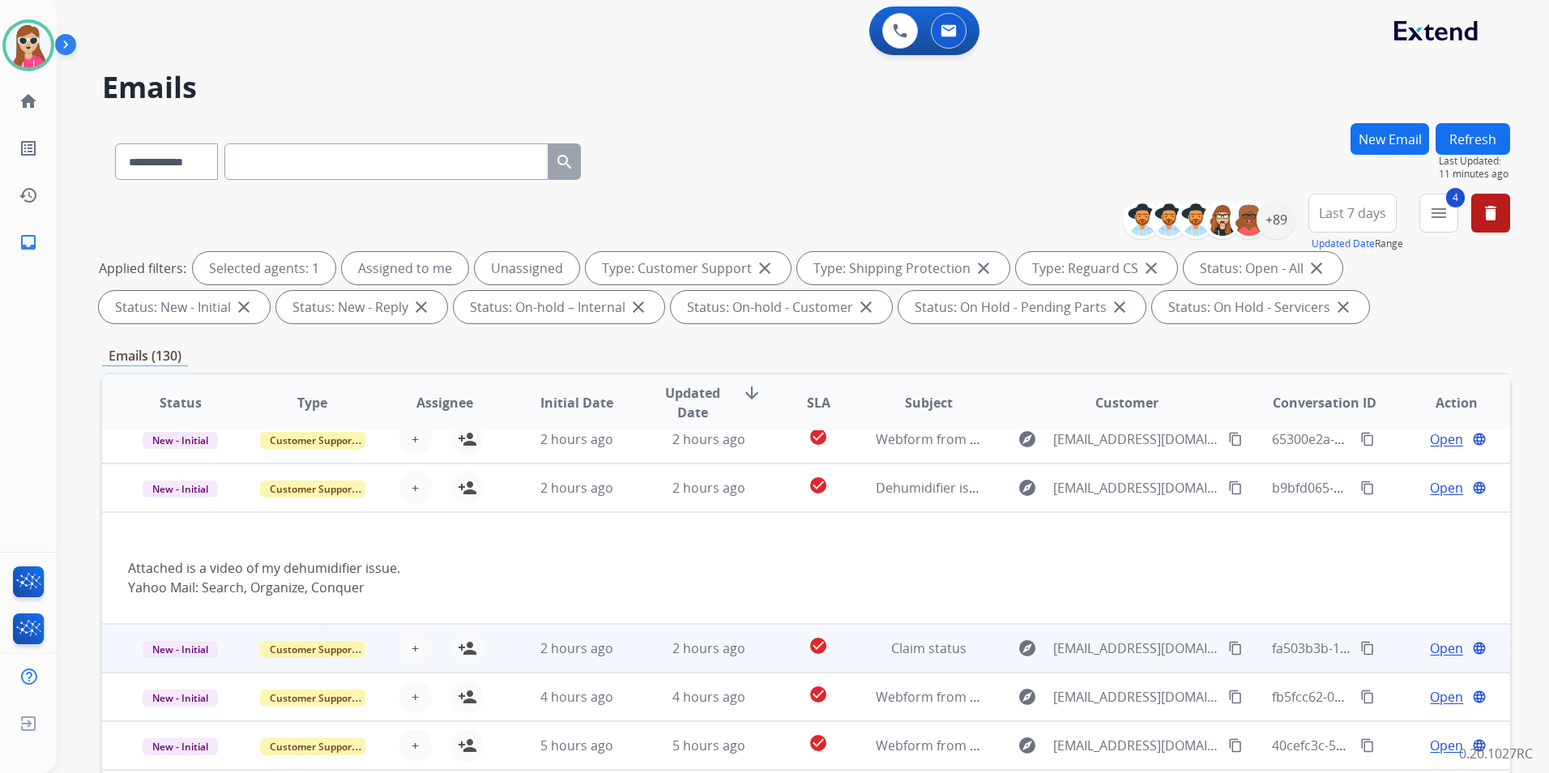
click at [506, 626] on td "2 hours ago" at bounding box center [564, 648] width 132 height 49
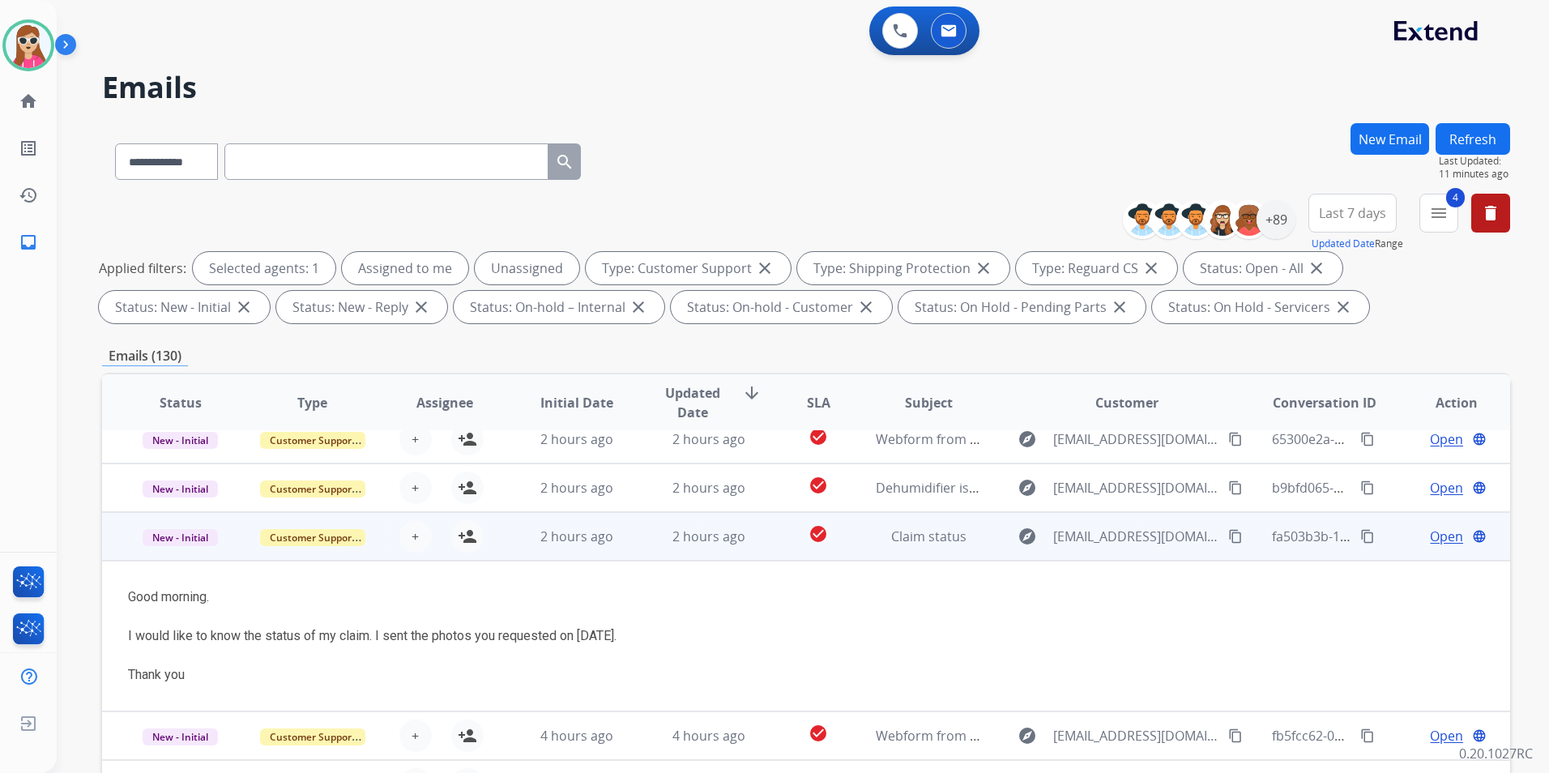
scroll to position [152, 0]
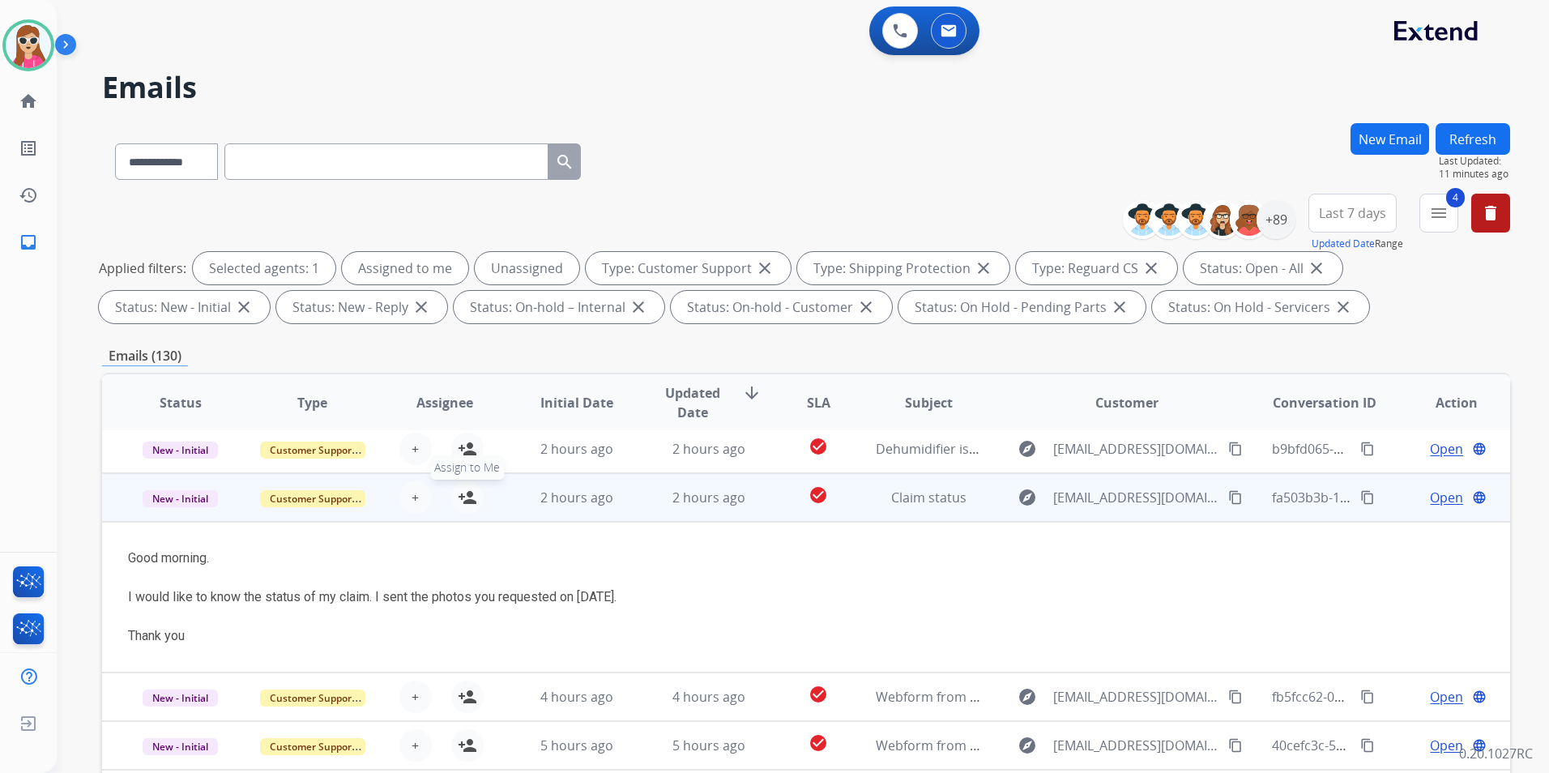
click at [467, 489] on mat-icon "person_add" at bounding box center [467, 497] width 19 height 19
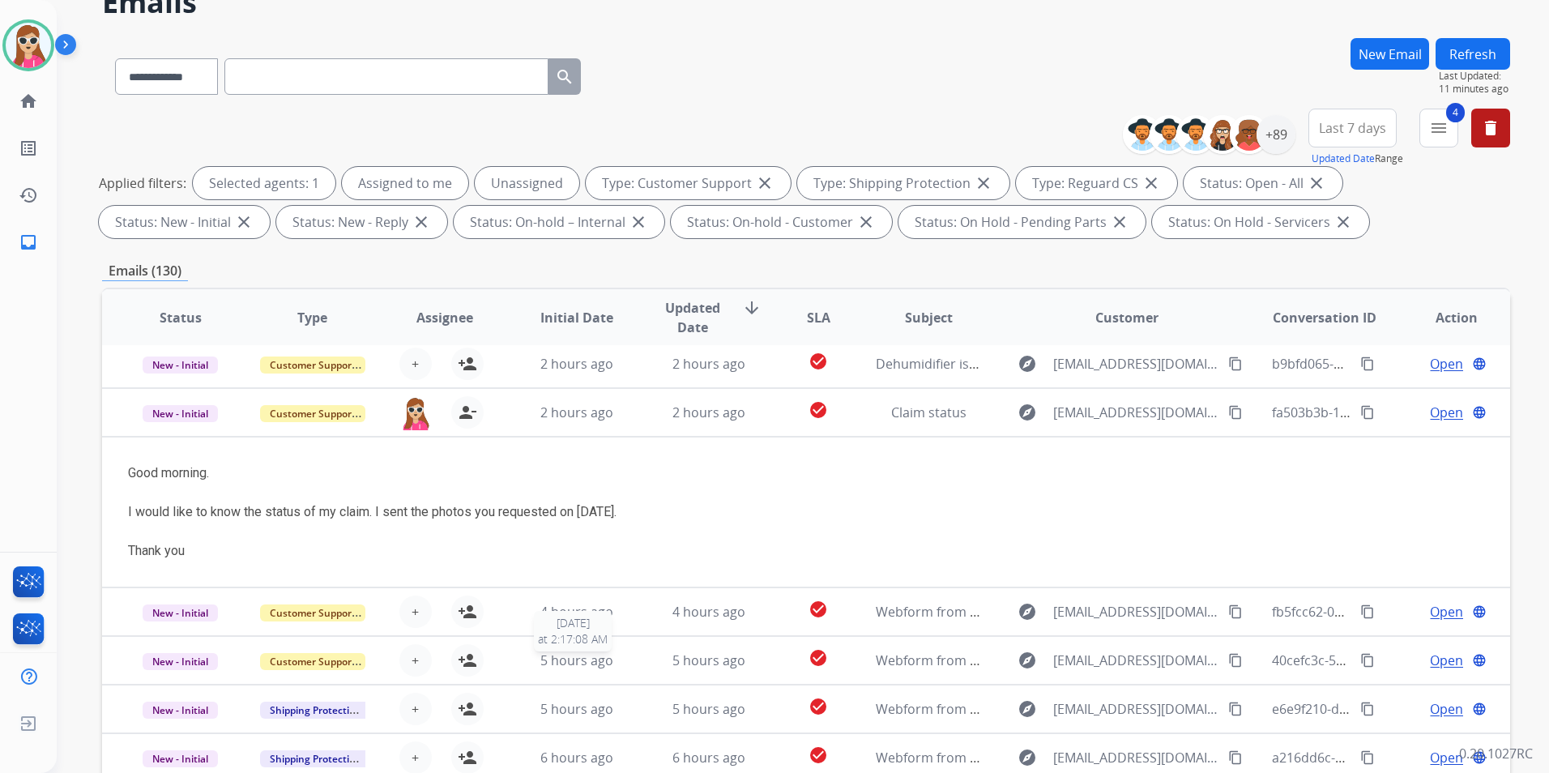
scroll to position [162, 0]
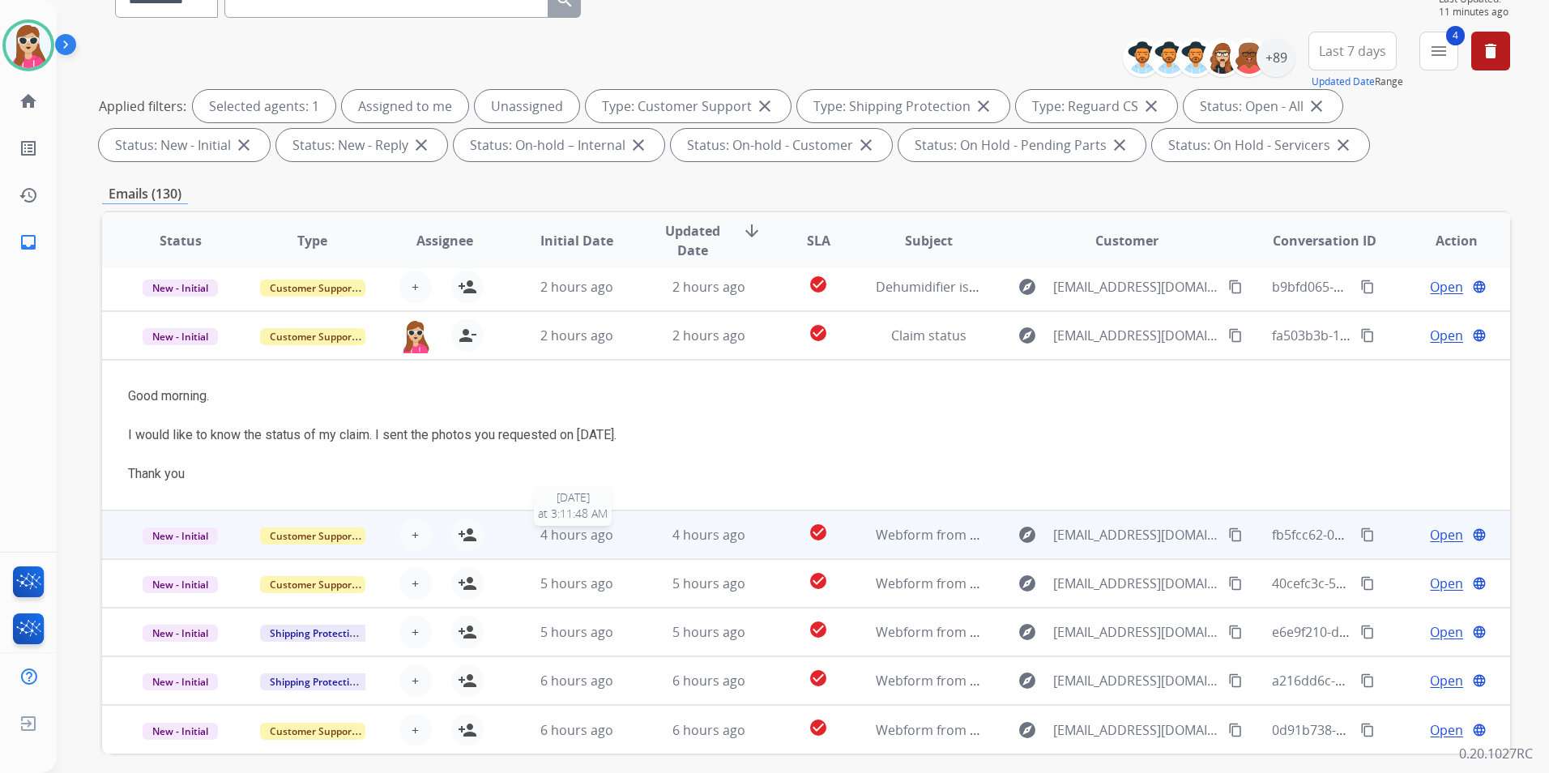
click at [524, 531] on div "4 hours ago" at bounding box center [576, 534] width 105 height 19
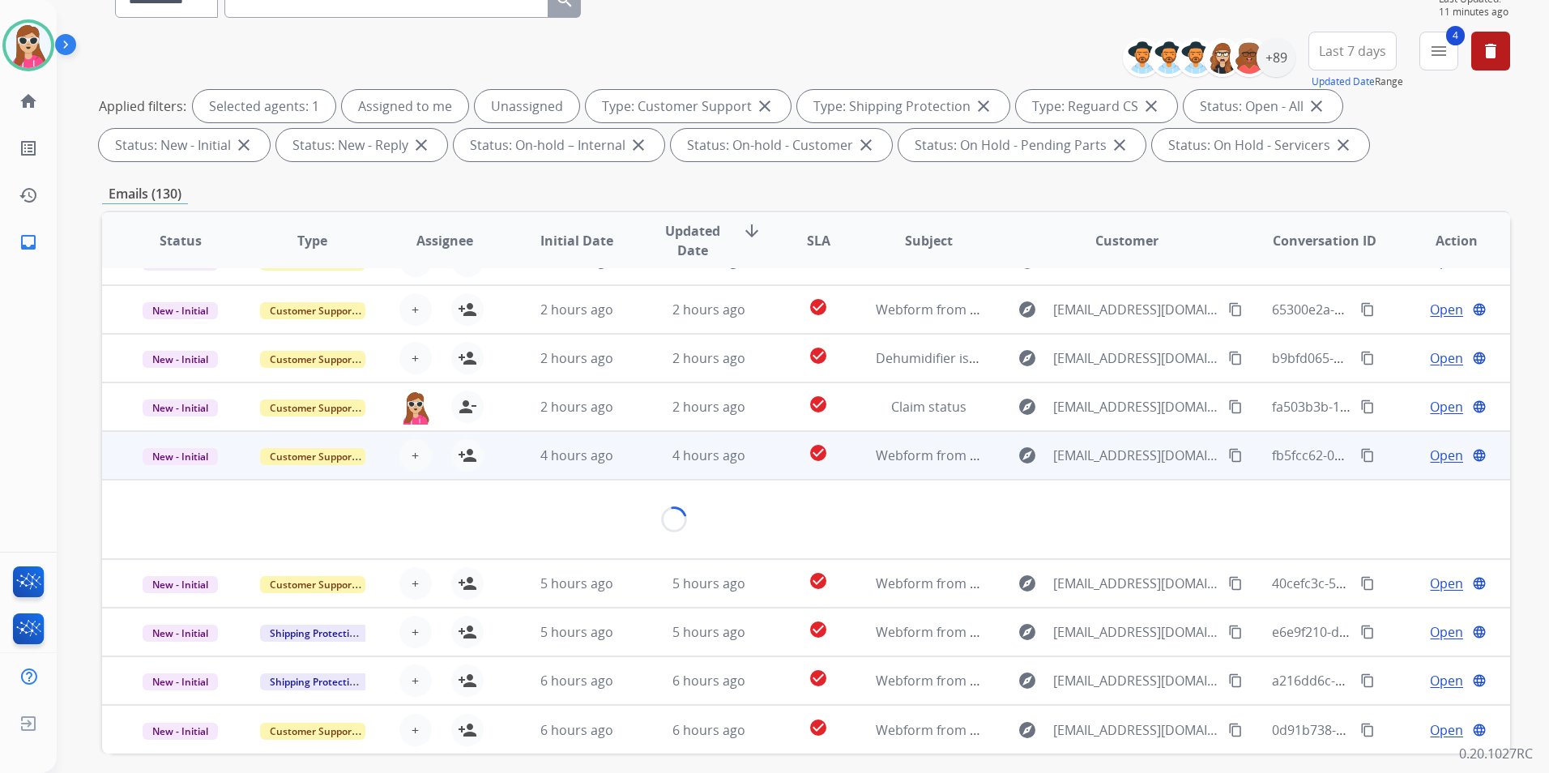
scroll to position [75, 0]
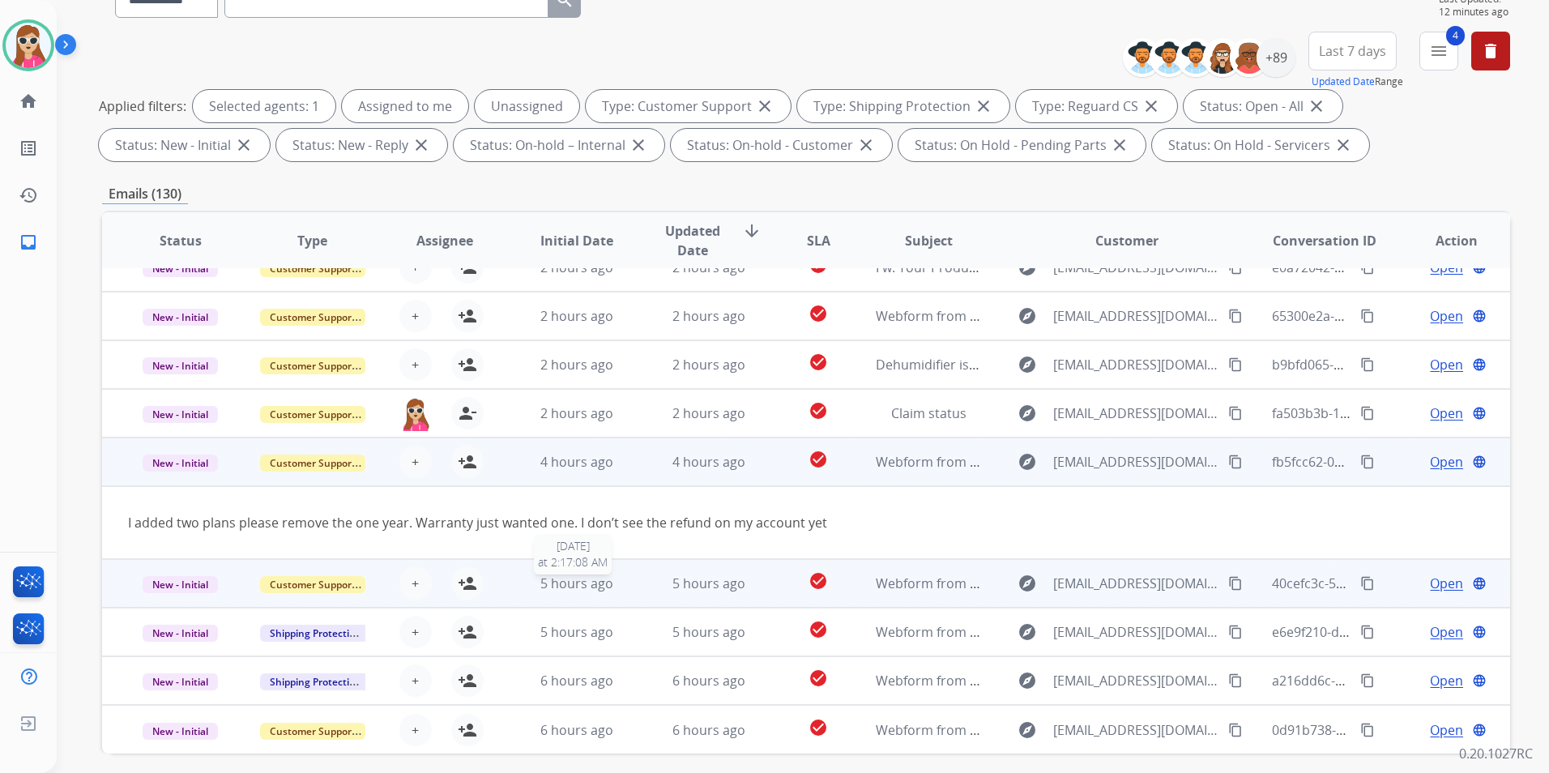
click at [524, 578] on div "5 hours ago" at bounding box center [576, 583] width 105 height 19
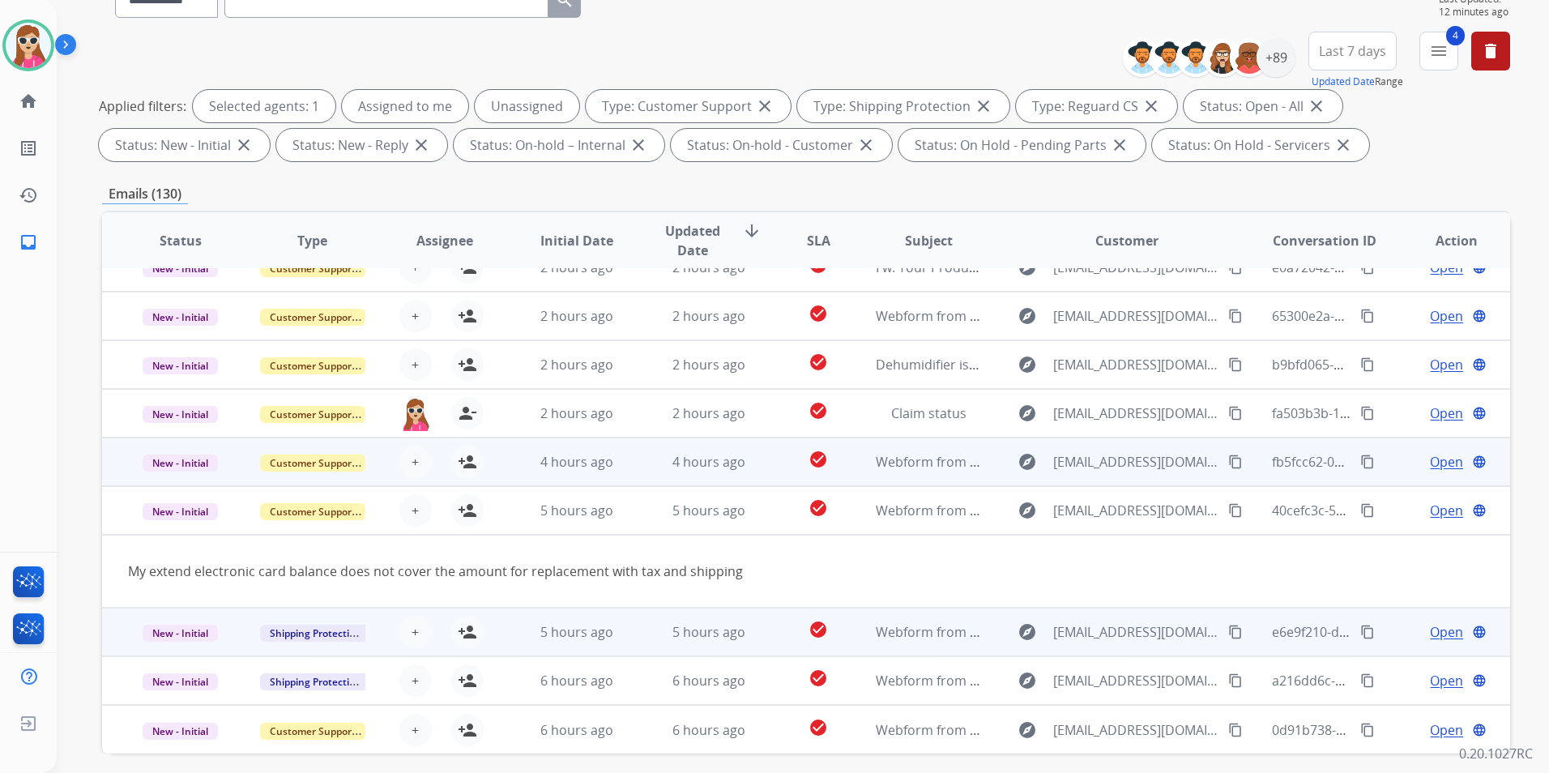
click at [514, 626] on td "5 hours ago" at bounding box center [564, 632] width 132 height 49
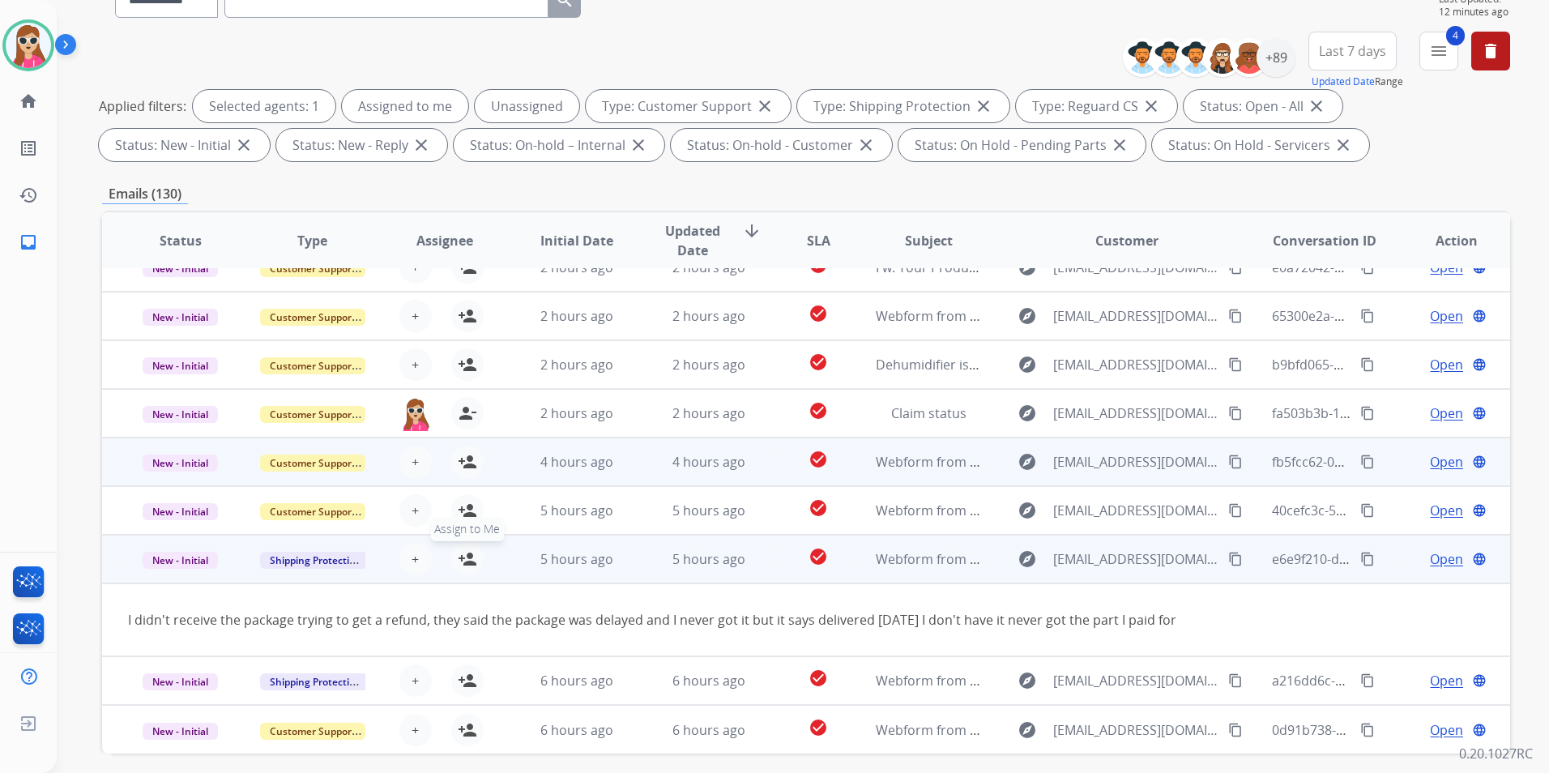
click at [460, 557] on mat-icon "person_add" at bounding box center [467, 558] width 19 height 19
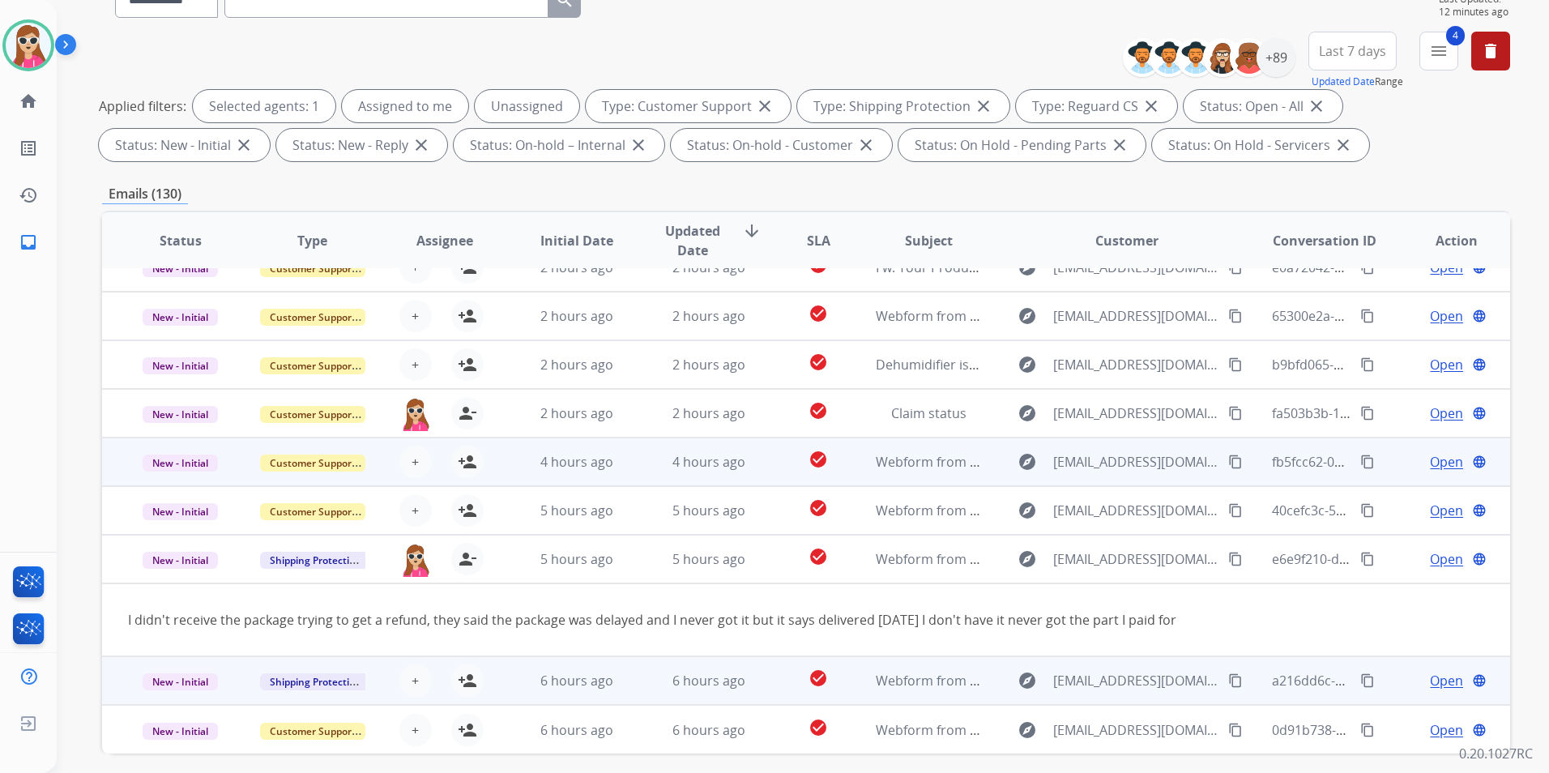
click at [514, 626] on td "6 hours ago" at bounding box center [564, 680] width 132 height 49
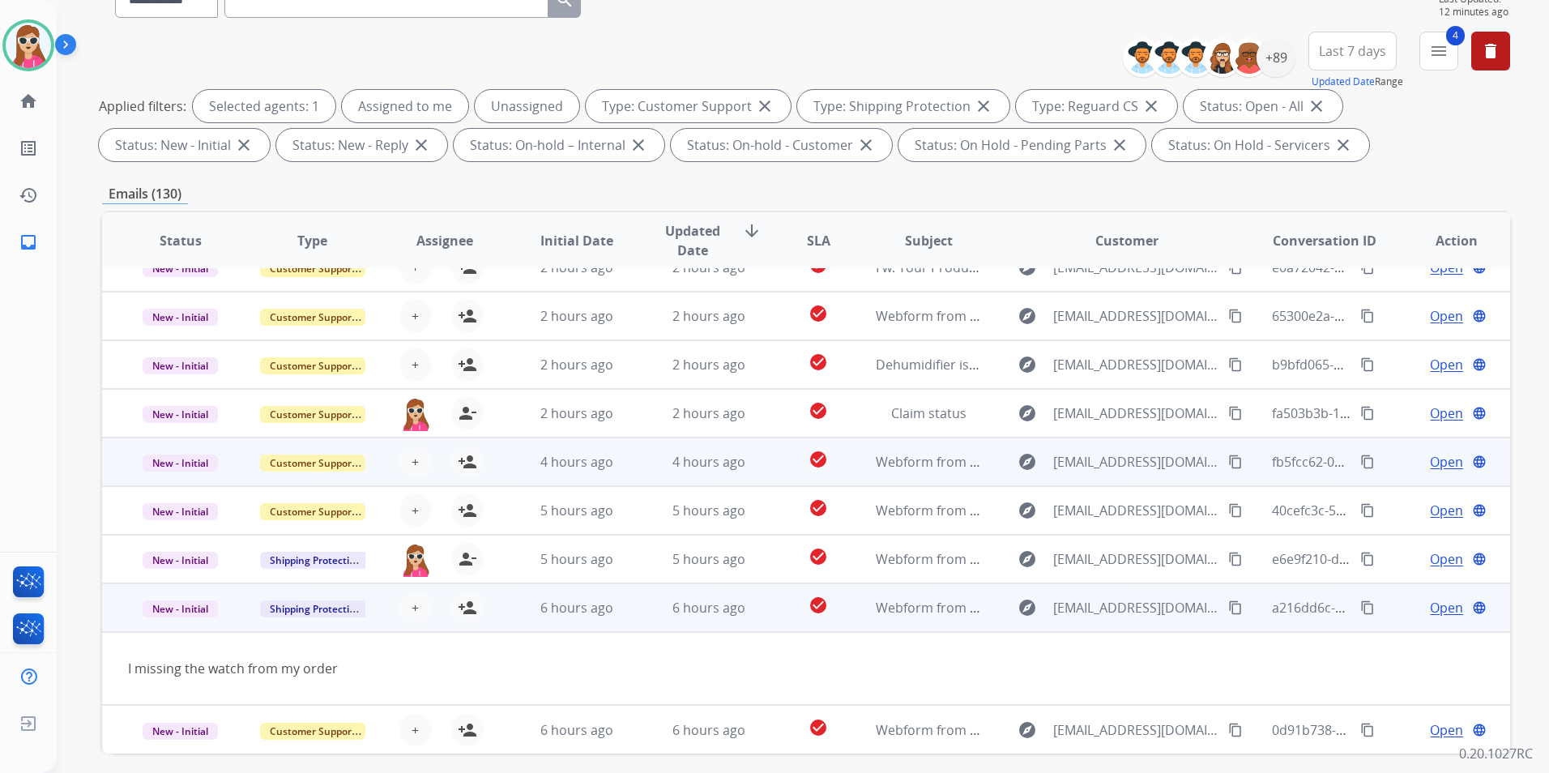
click at [481, 617] on div "+ Select agent person_add Assign to Me" at bounding box center [431, 607] width 131 height 45
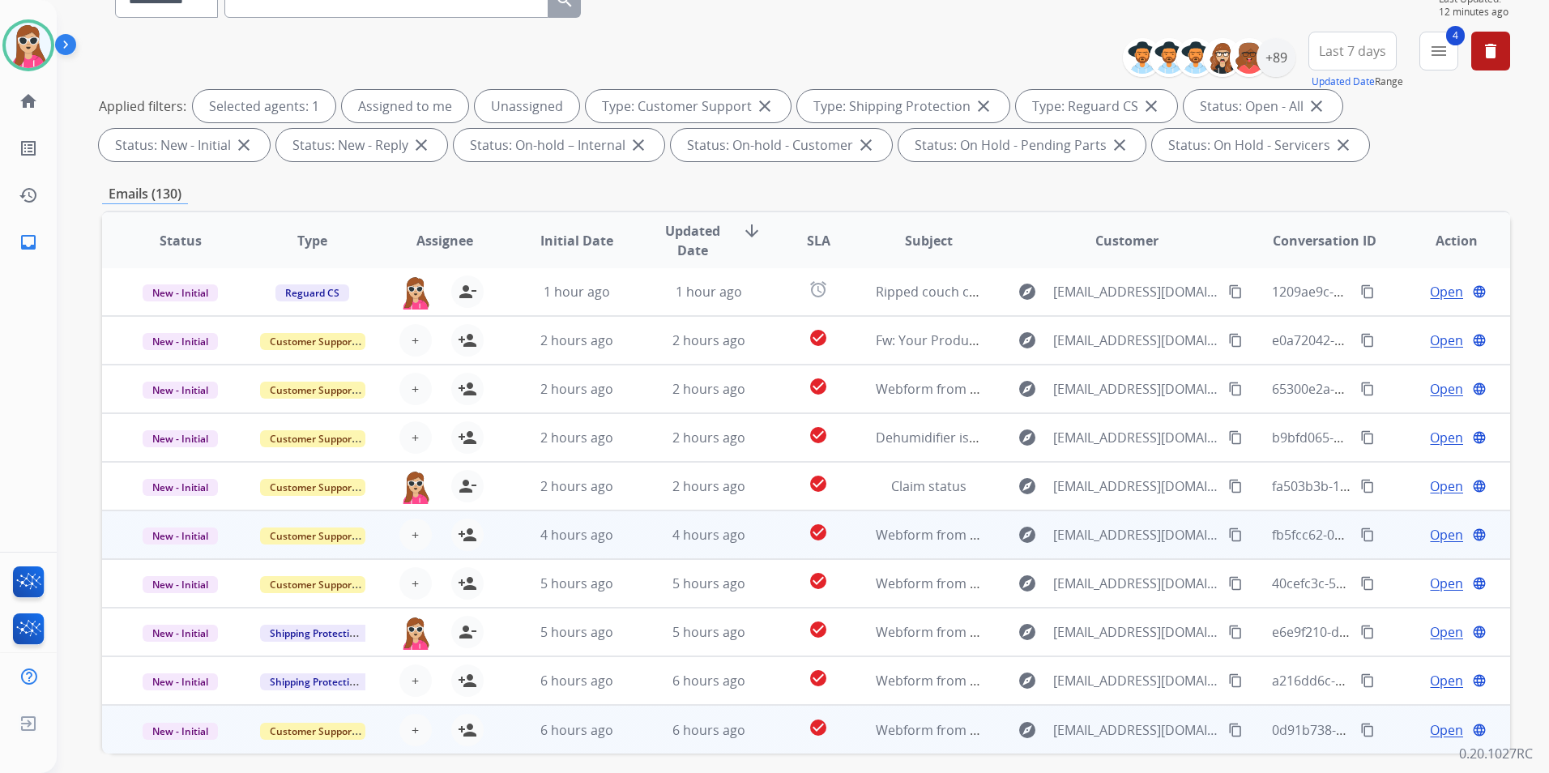
scroll to position [2, 0]
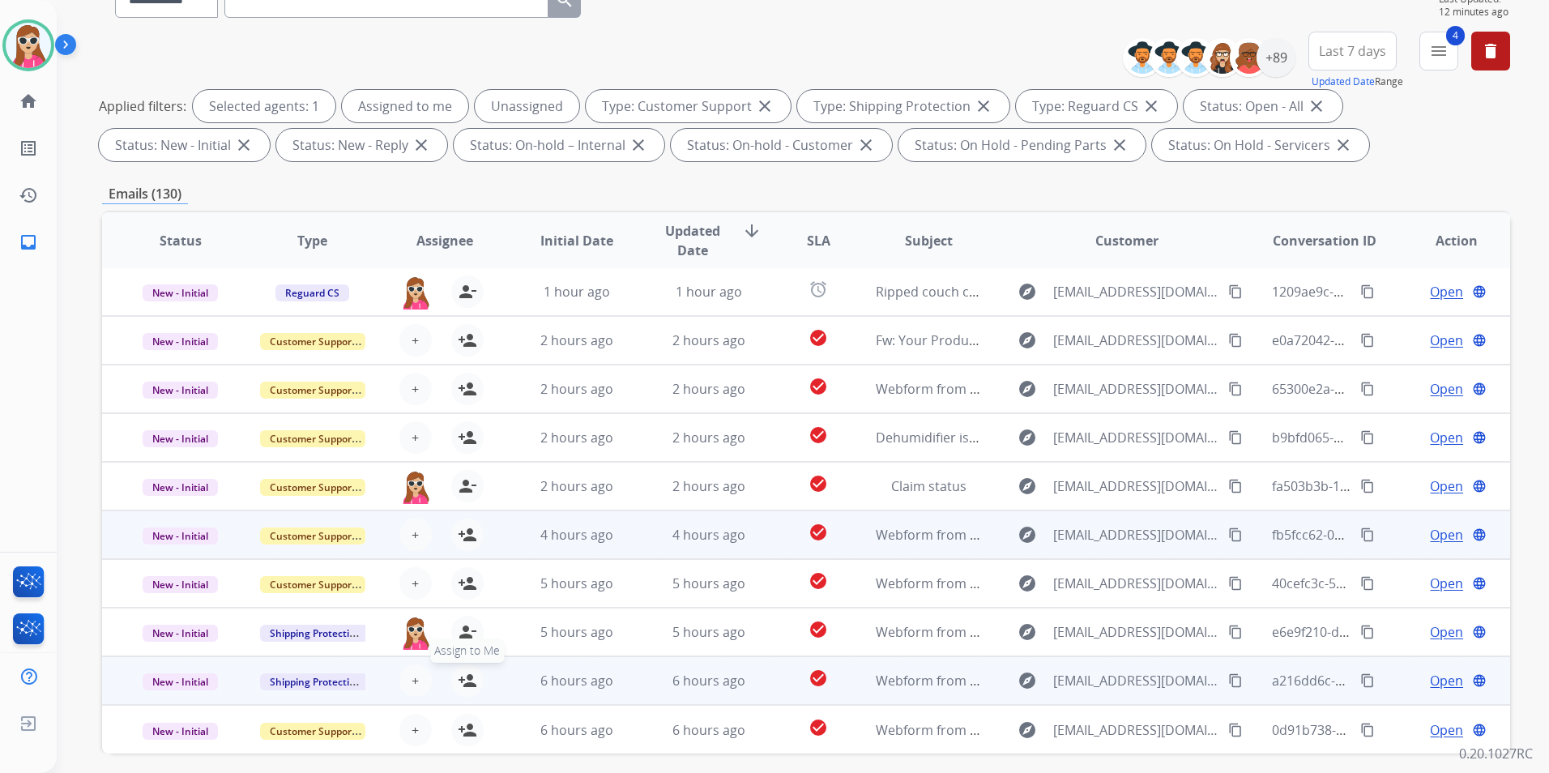
click at [466, 626] on mat-icon "person_add" at bounding box center [467, 680] width 19 height 19
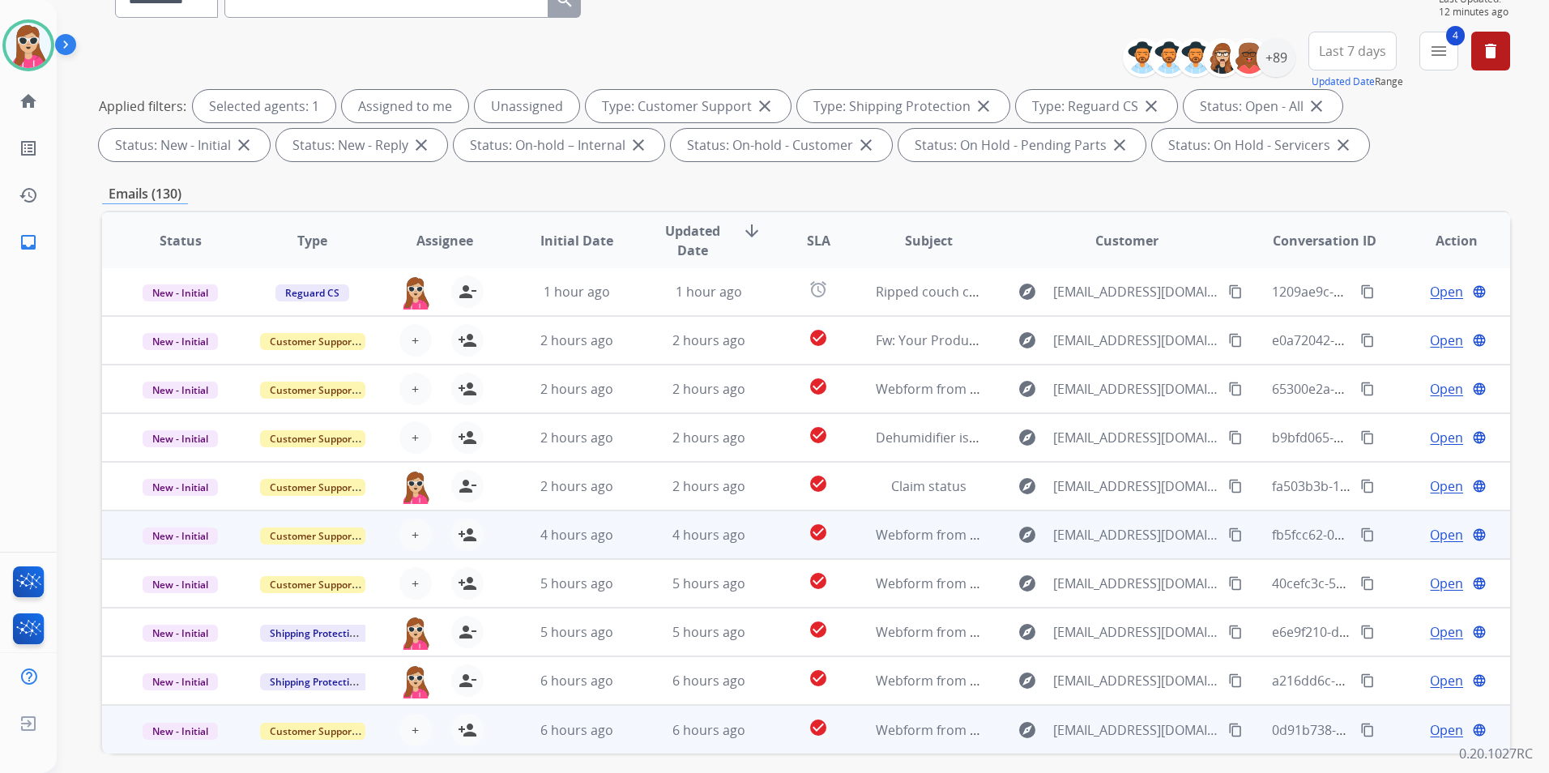
click at [519, 626] on td "6 hours ago" at bounding box center [564, 729] width 132 height 49
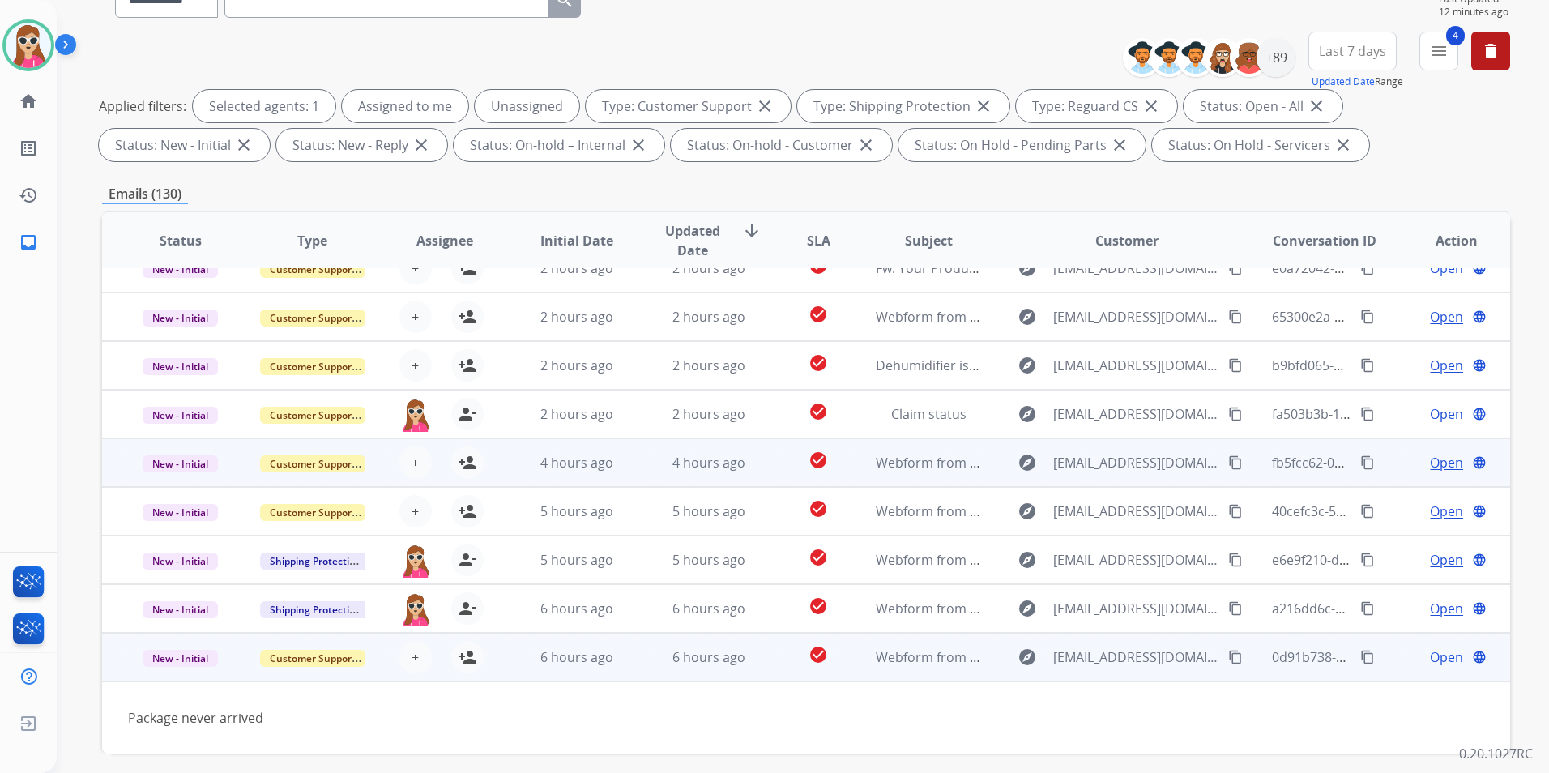
scroll to position [227, 0]
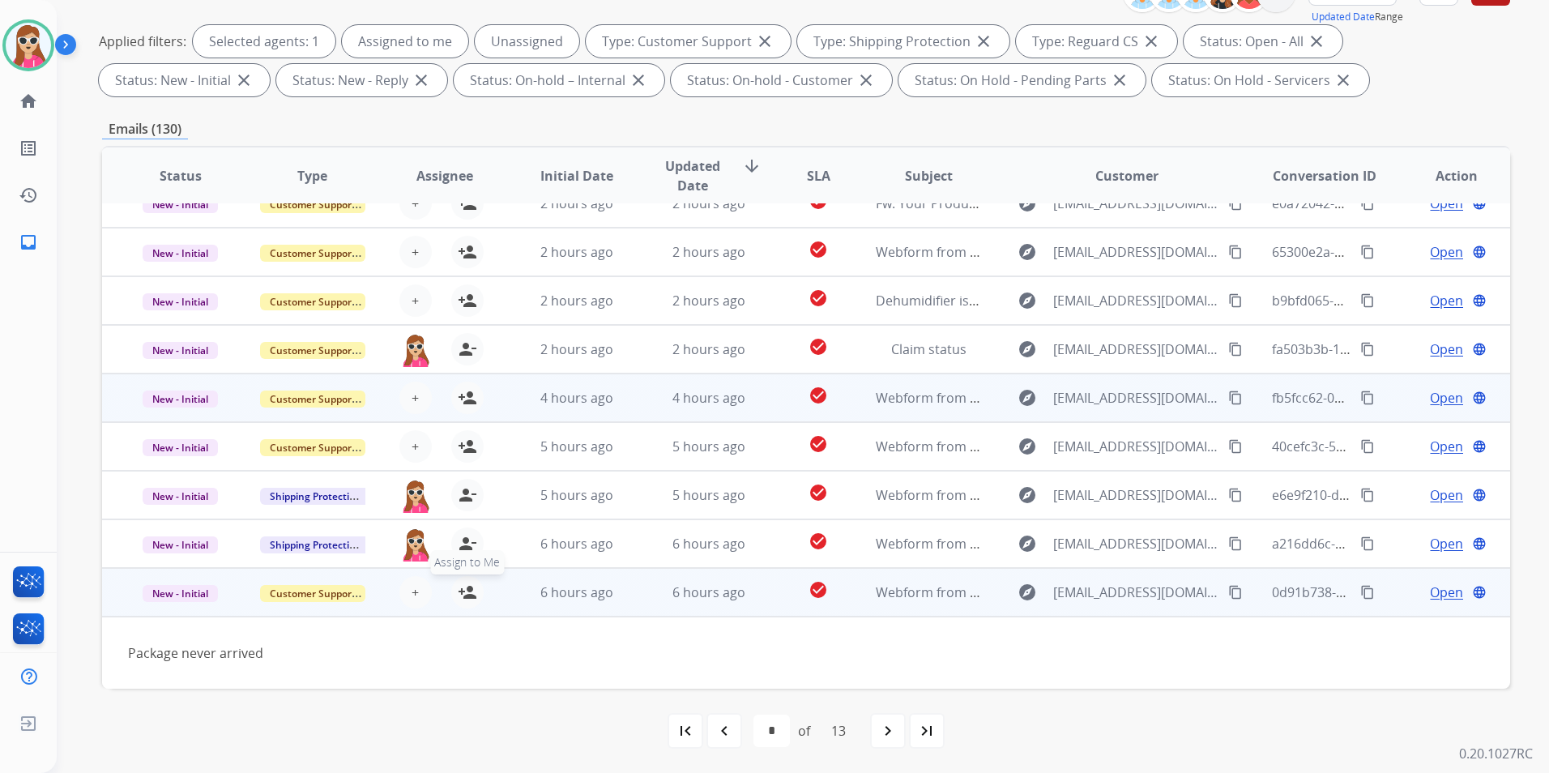
click at [465, 599] on mat-icon "person_add" at bounding box center [467, 592] width 19 height 19
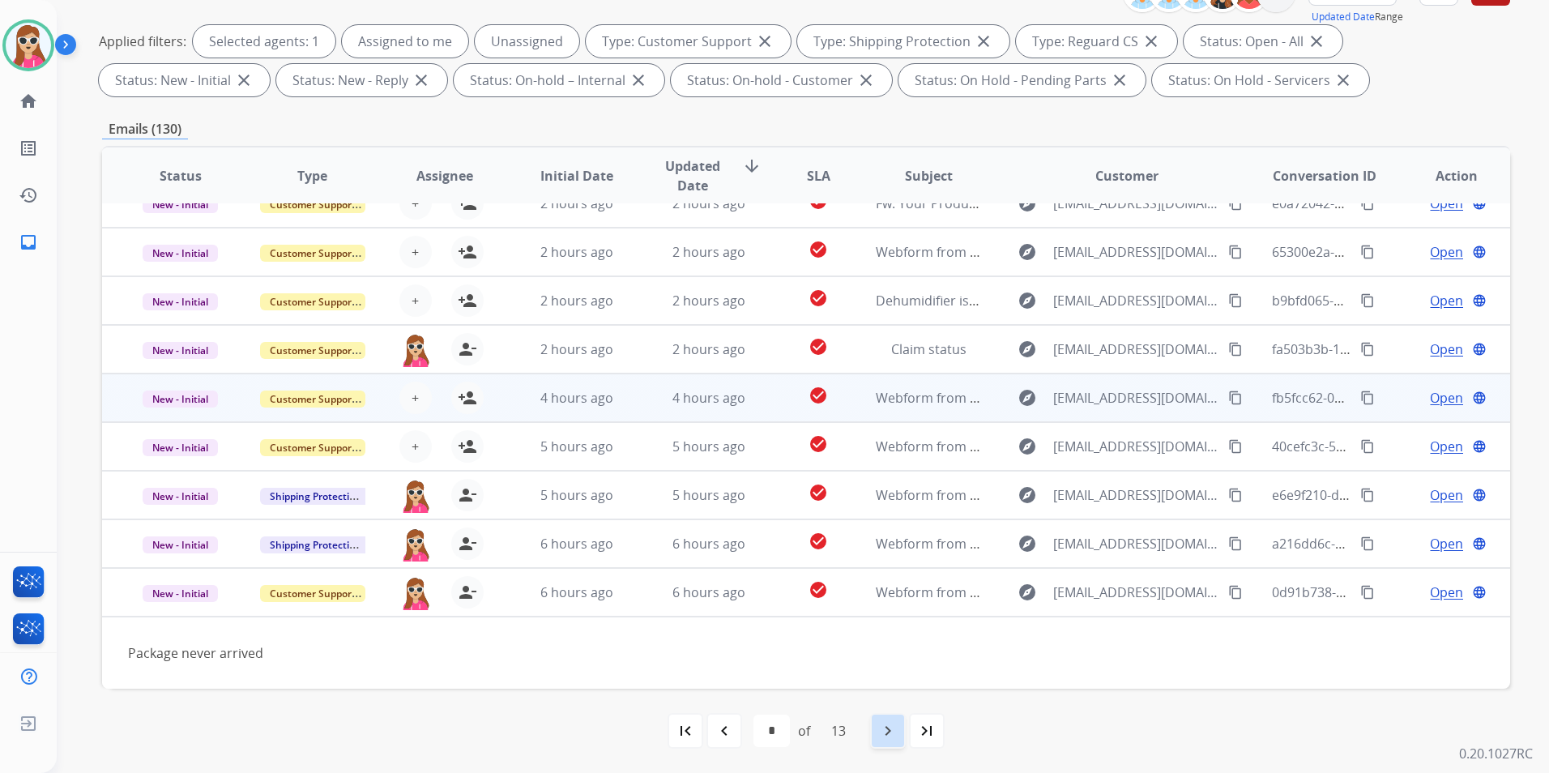
click at [897, 626] on mat-icon "navigate_next" at bounding box center [887, 730] width 19 height 19
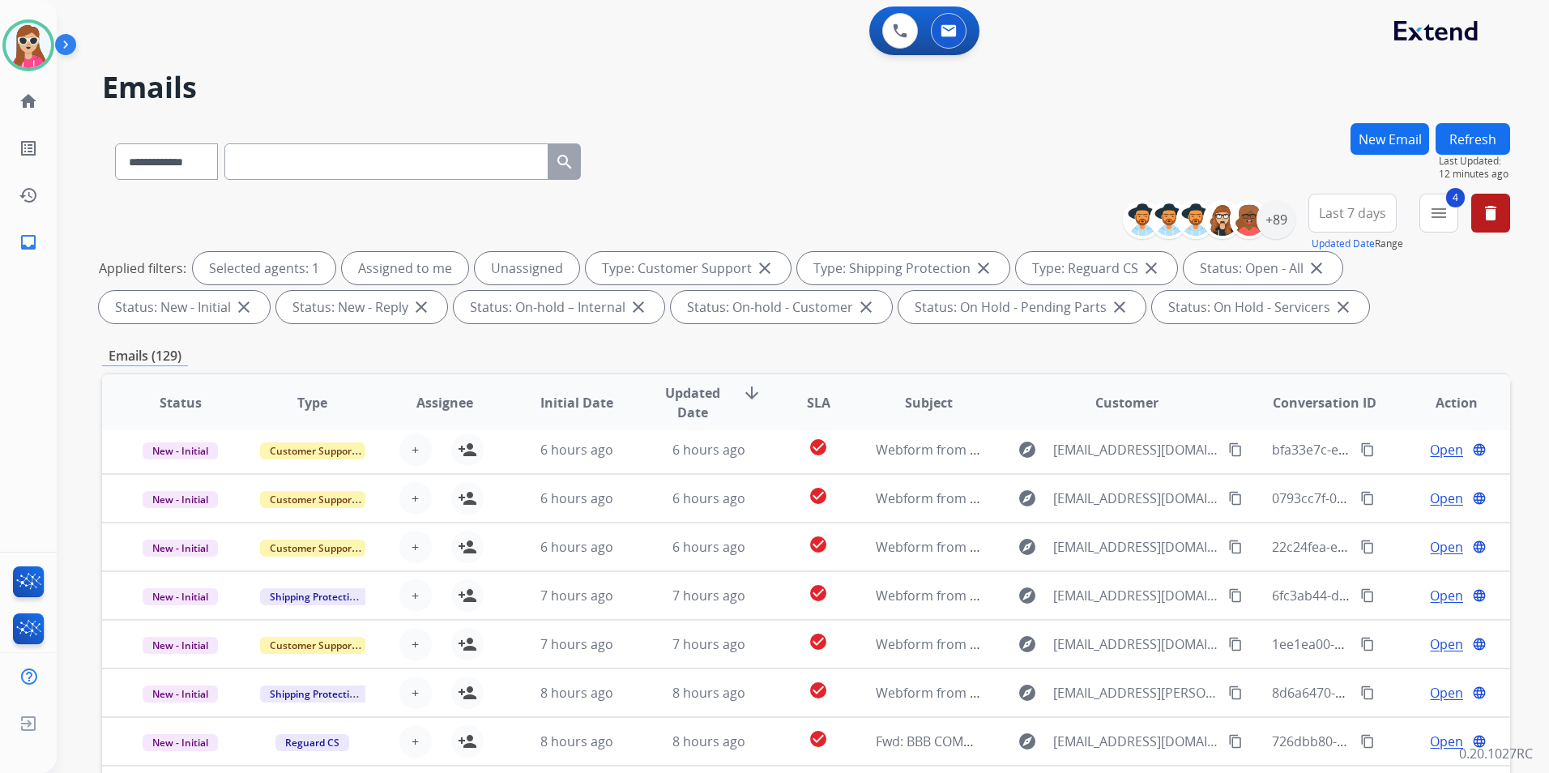
scroll to position [54, 0]
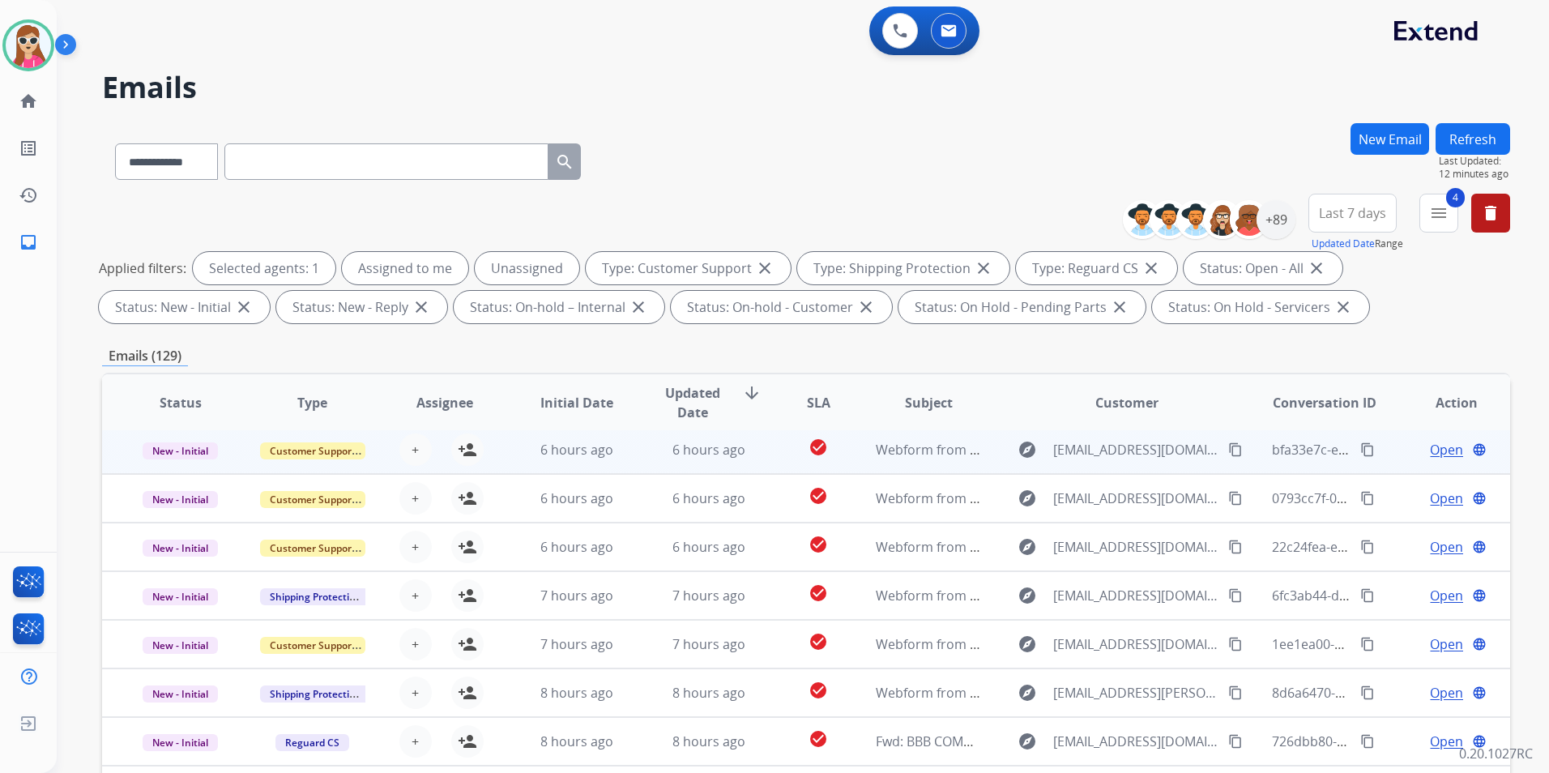
click at [495, 459] on tr "New - Initial Customer Support + Select agent person_add Assign to Me 6 hours a…" at bounding box center [806, 449] width 1408 height 49
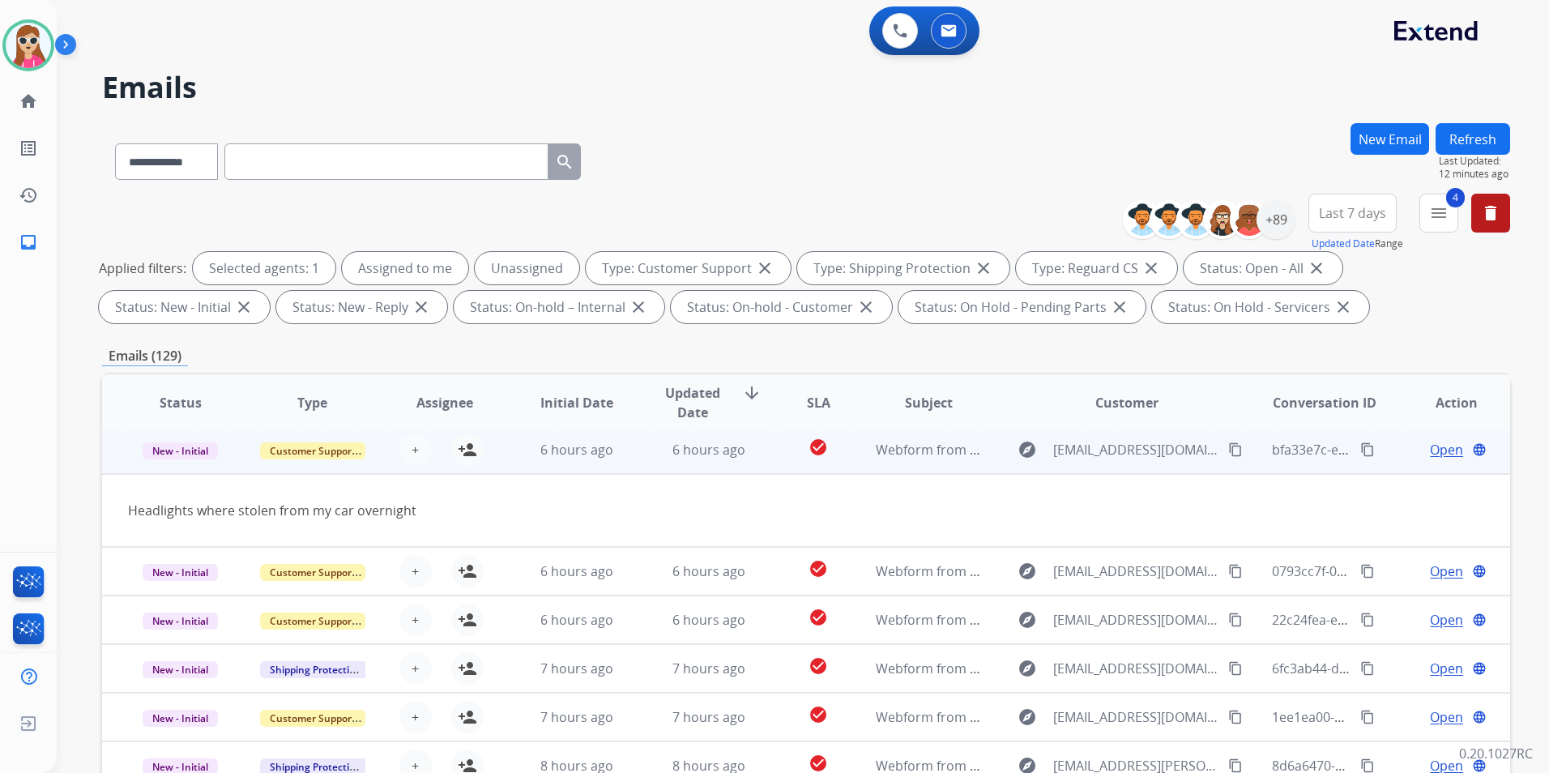
scroll to position [49, 0]
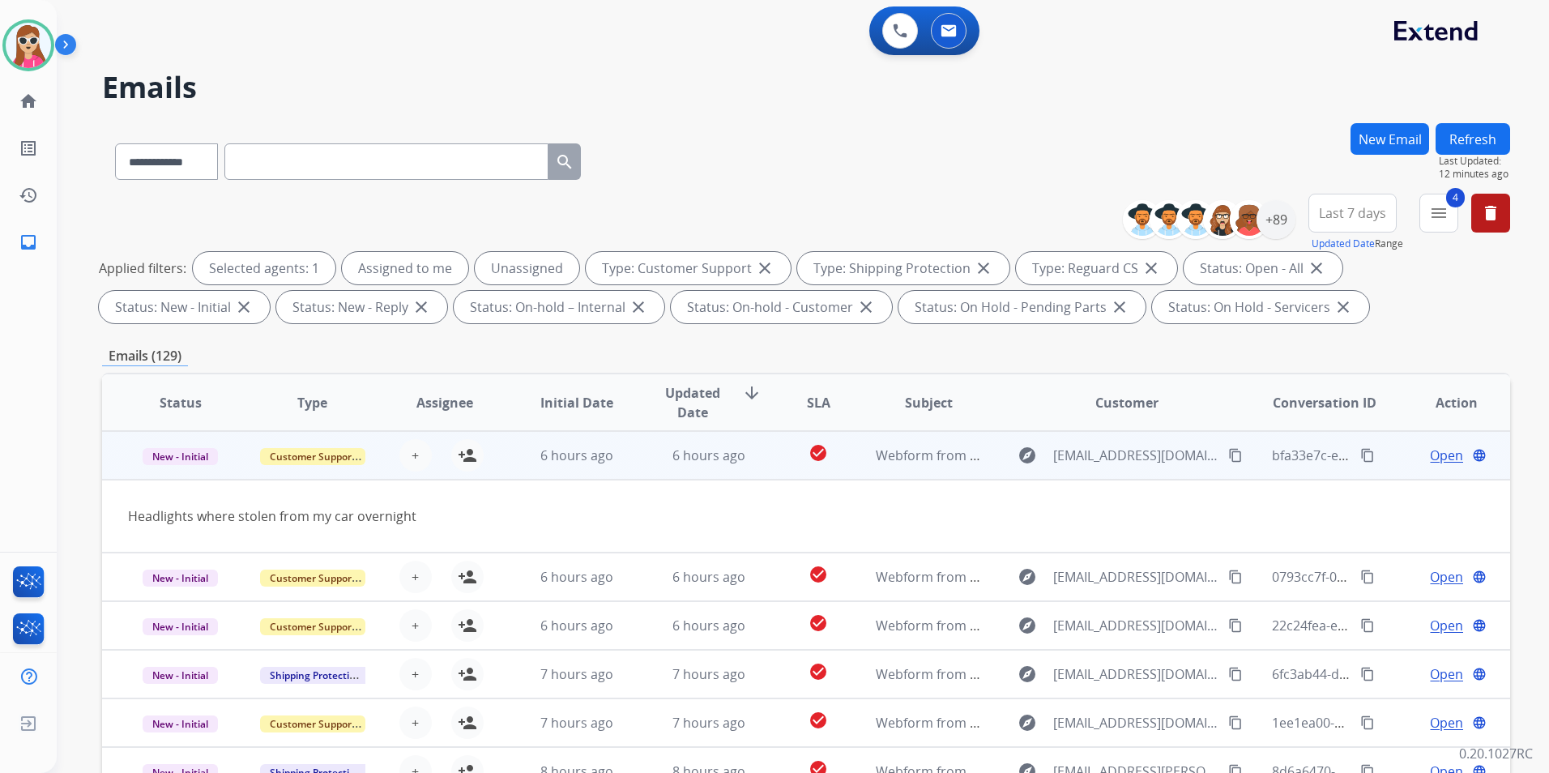
click at [482, 455] on div "+ Select agent person_add Assign to Me" at bounding box center [431, 455] width 131 height 45
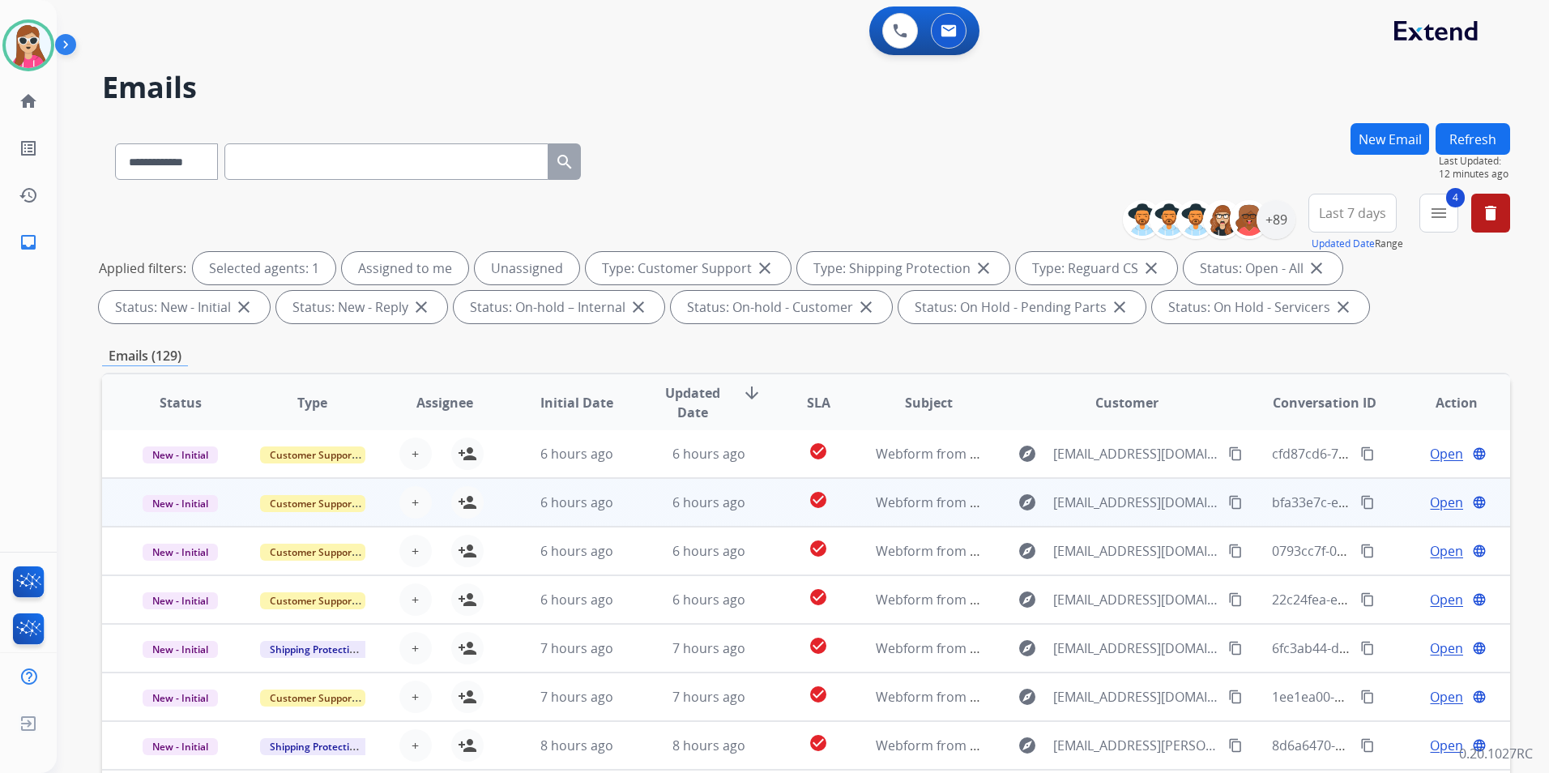
scroll to position [2, 0]
click at [508, 513] on td "6 hours ago" at bounding box center [564, 502] width 132 height 49
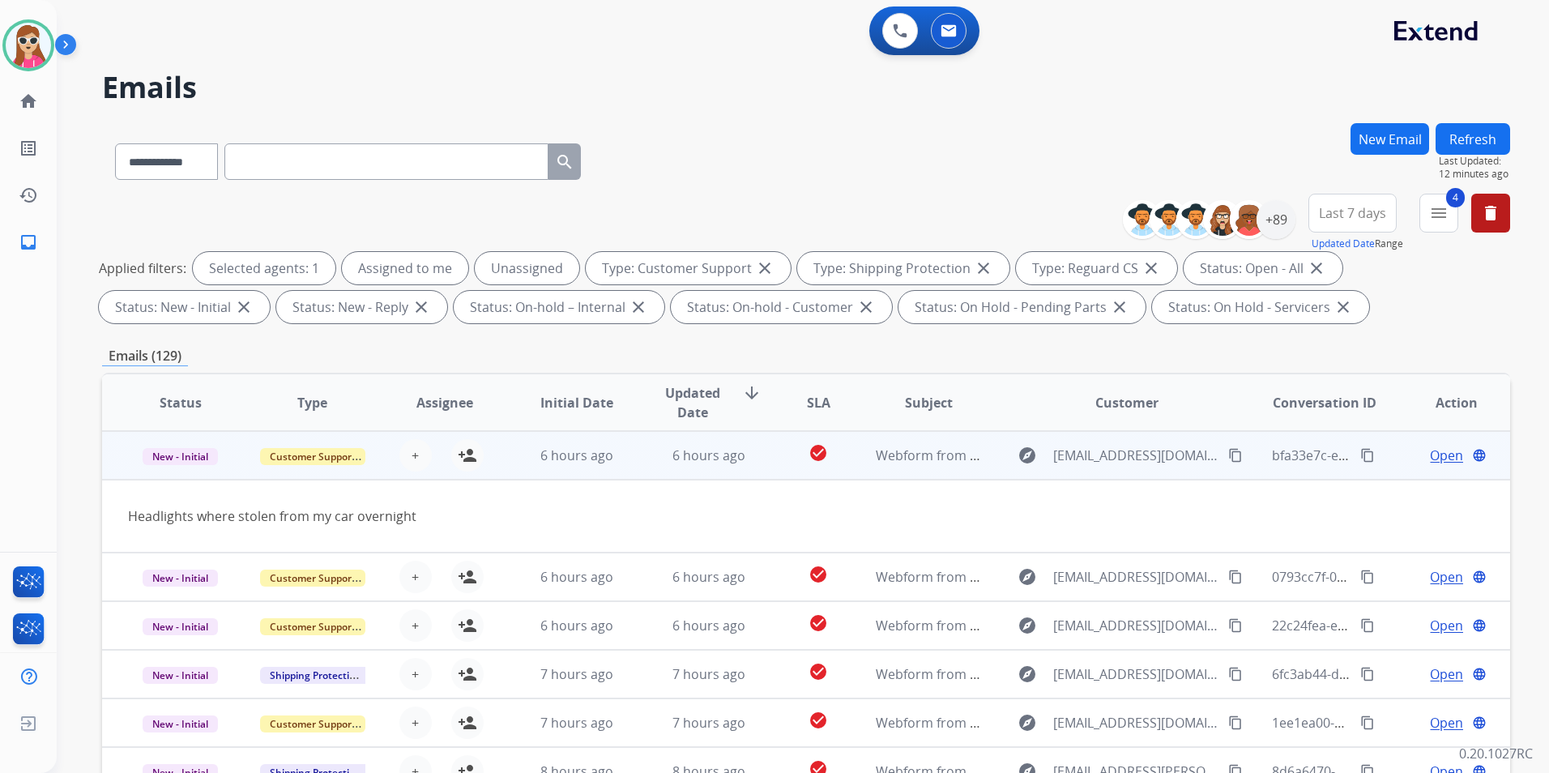
click at [499, 461] on td "6 hours ago" at bounding box center [564, 455] width 132 height 49
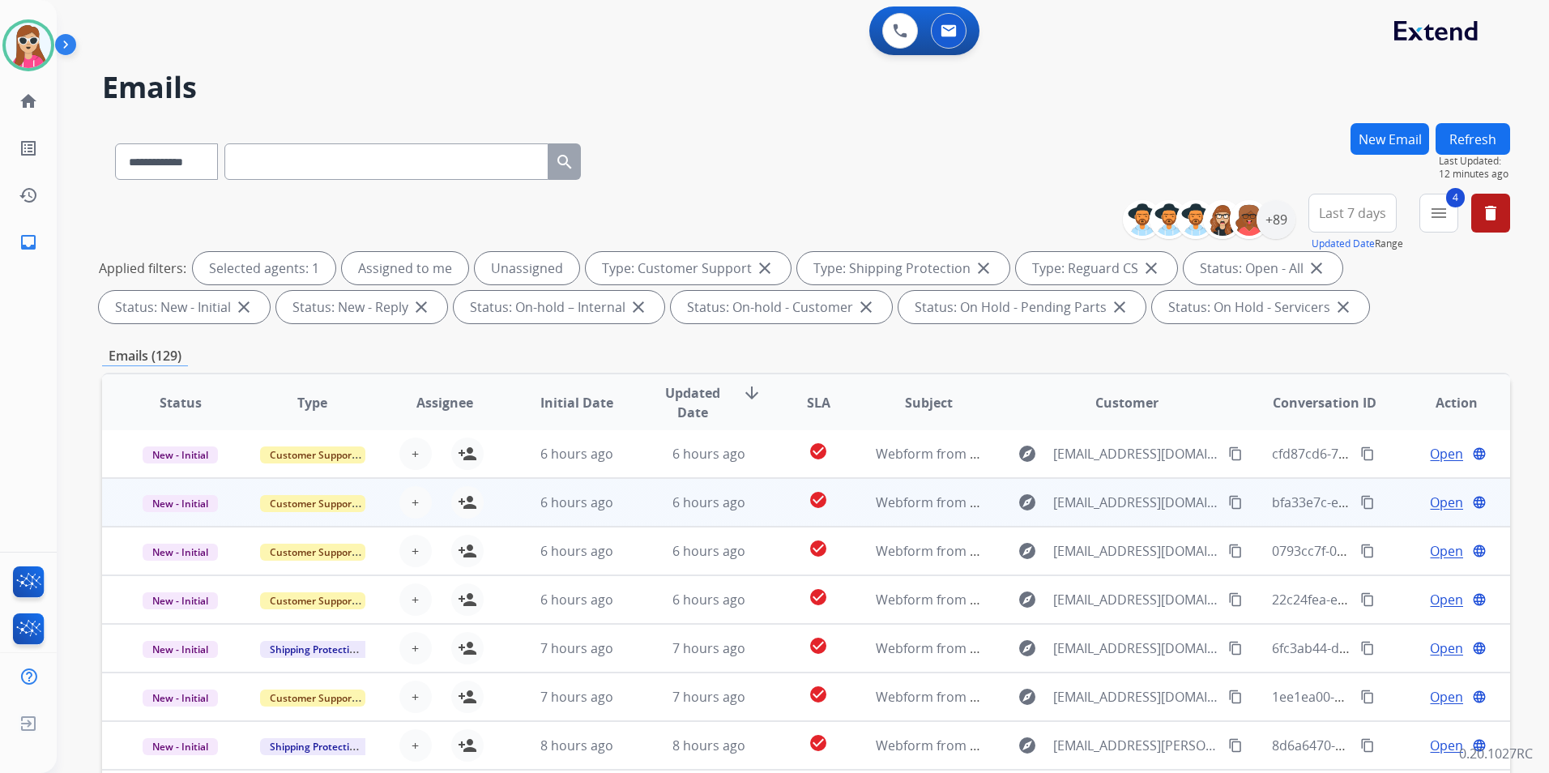
click at [506, 506] on td "6 hours ago" at bounding box center [564, 502] width 132 height 49
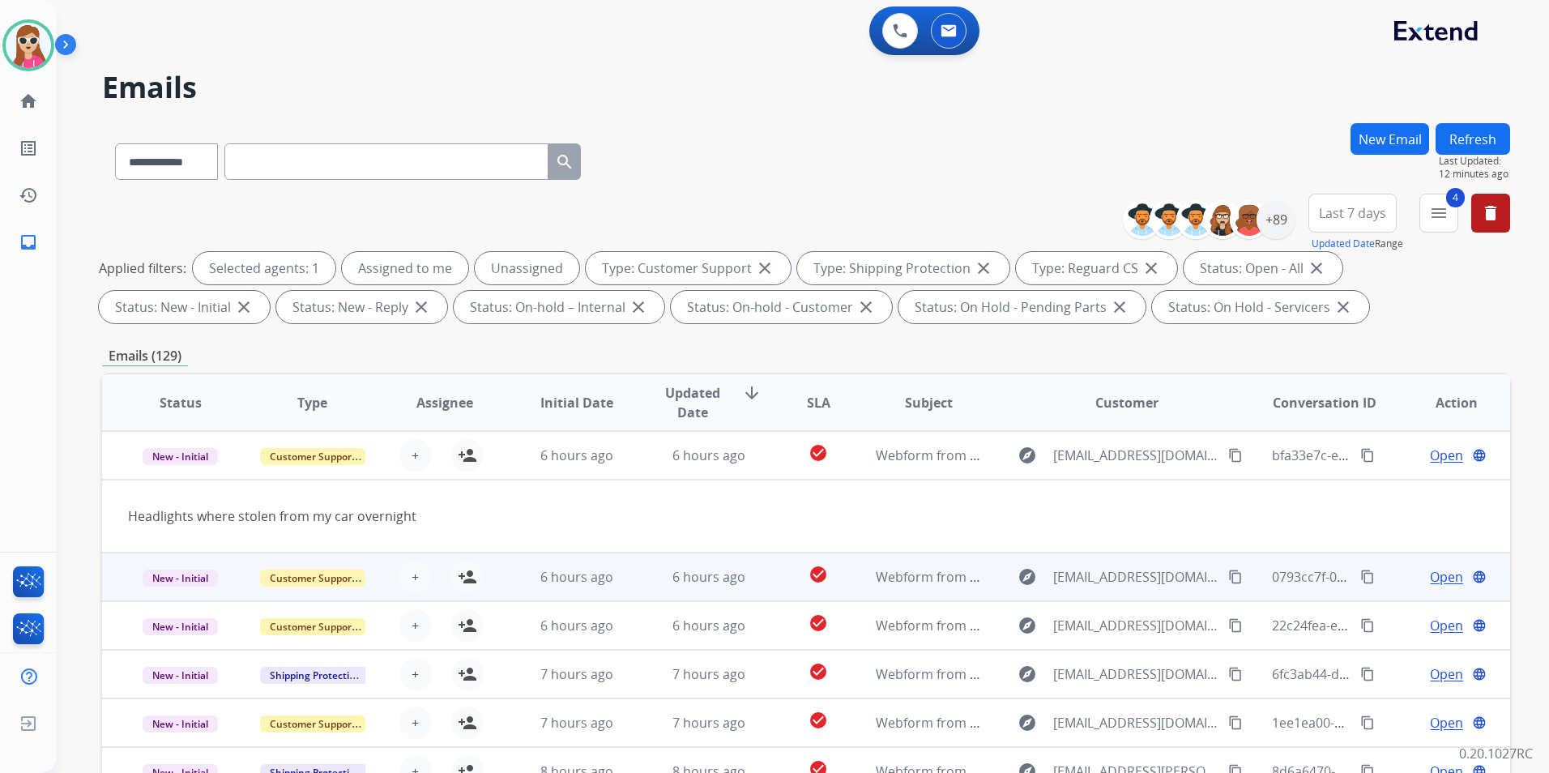
click at [516, 575] on td "6 hours ago" at bounding box center [564, 577] width 132 height 49
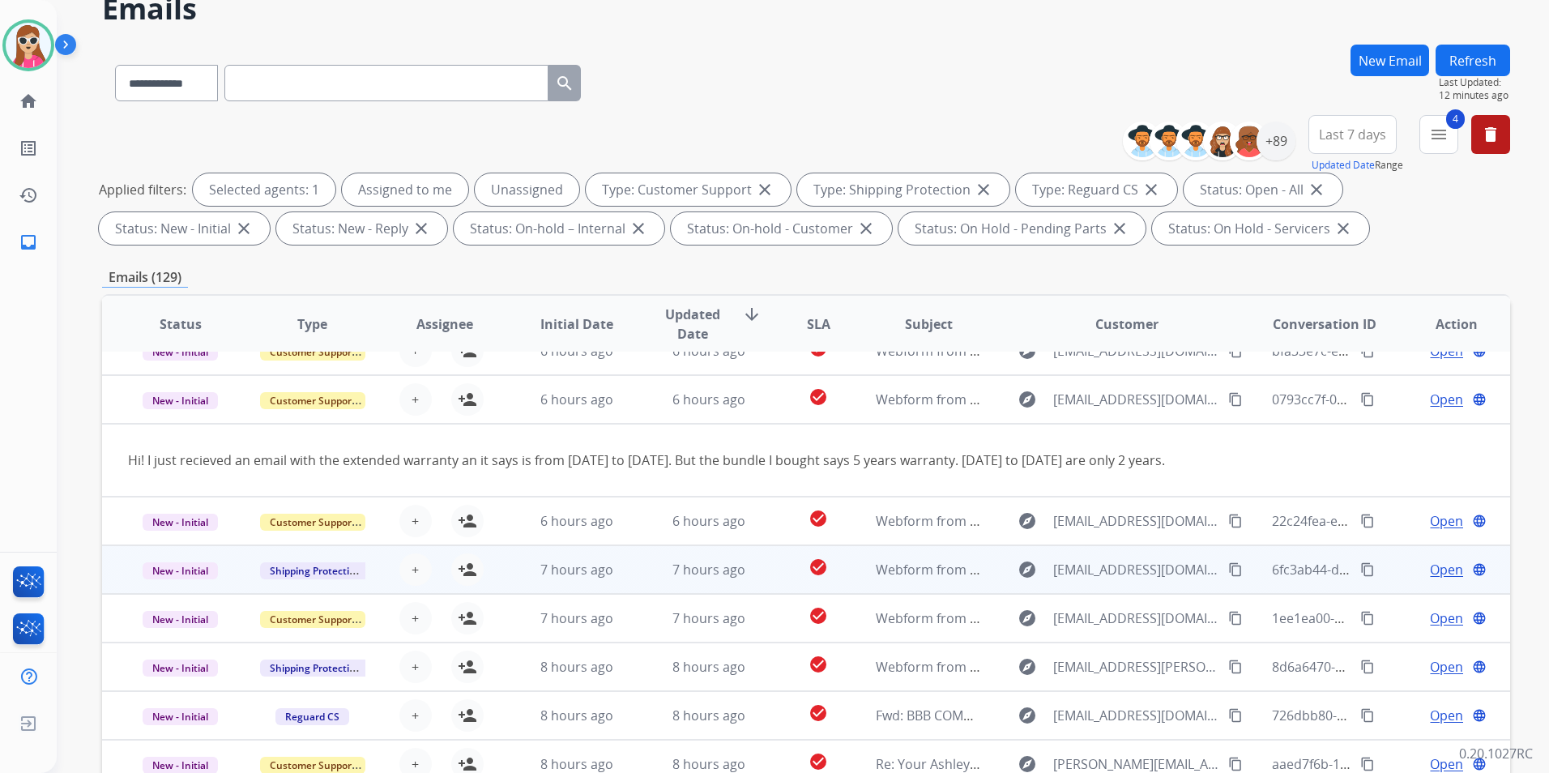
scroll to position [81, 0]
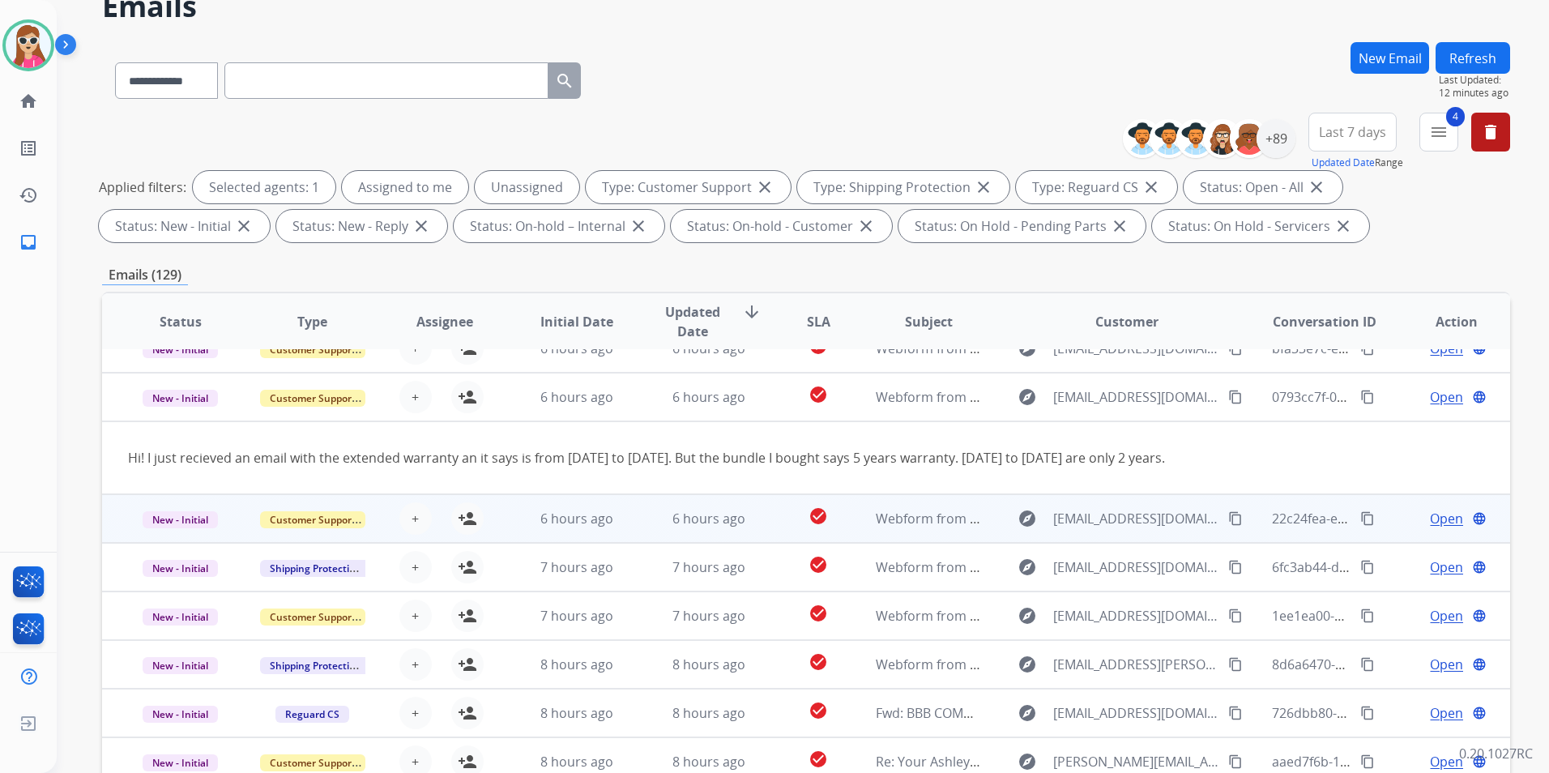
click at [515, 523] on td "6 hours ago" at bounding box center [564, 518] width 132 height 49
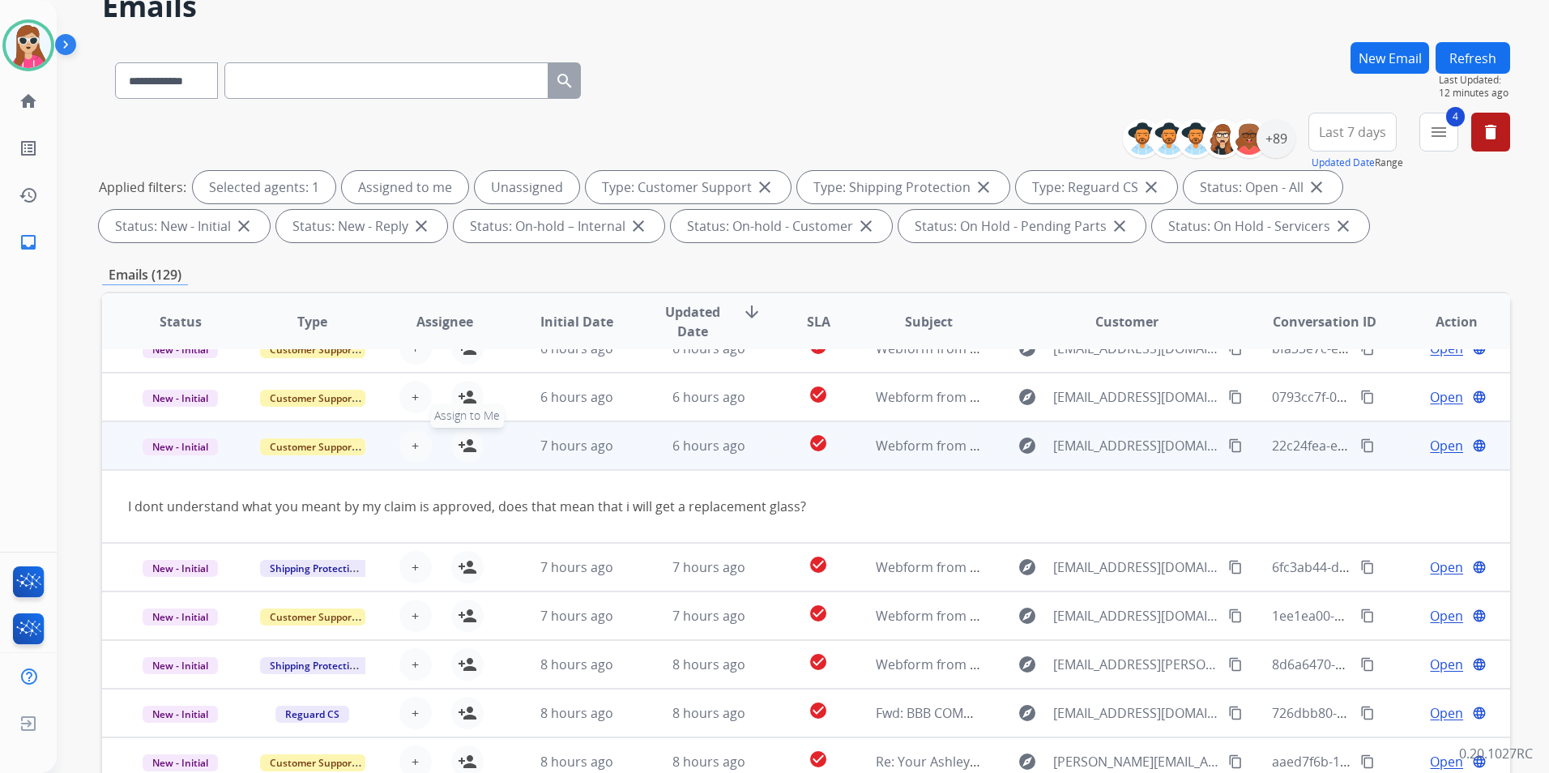
click at [472, 439] on mat-icon "person_add" at bounding box center [467, 445] width 19 height 19
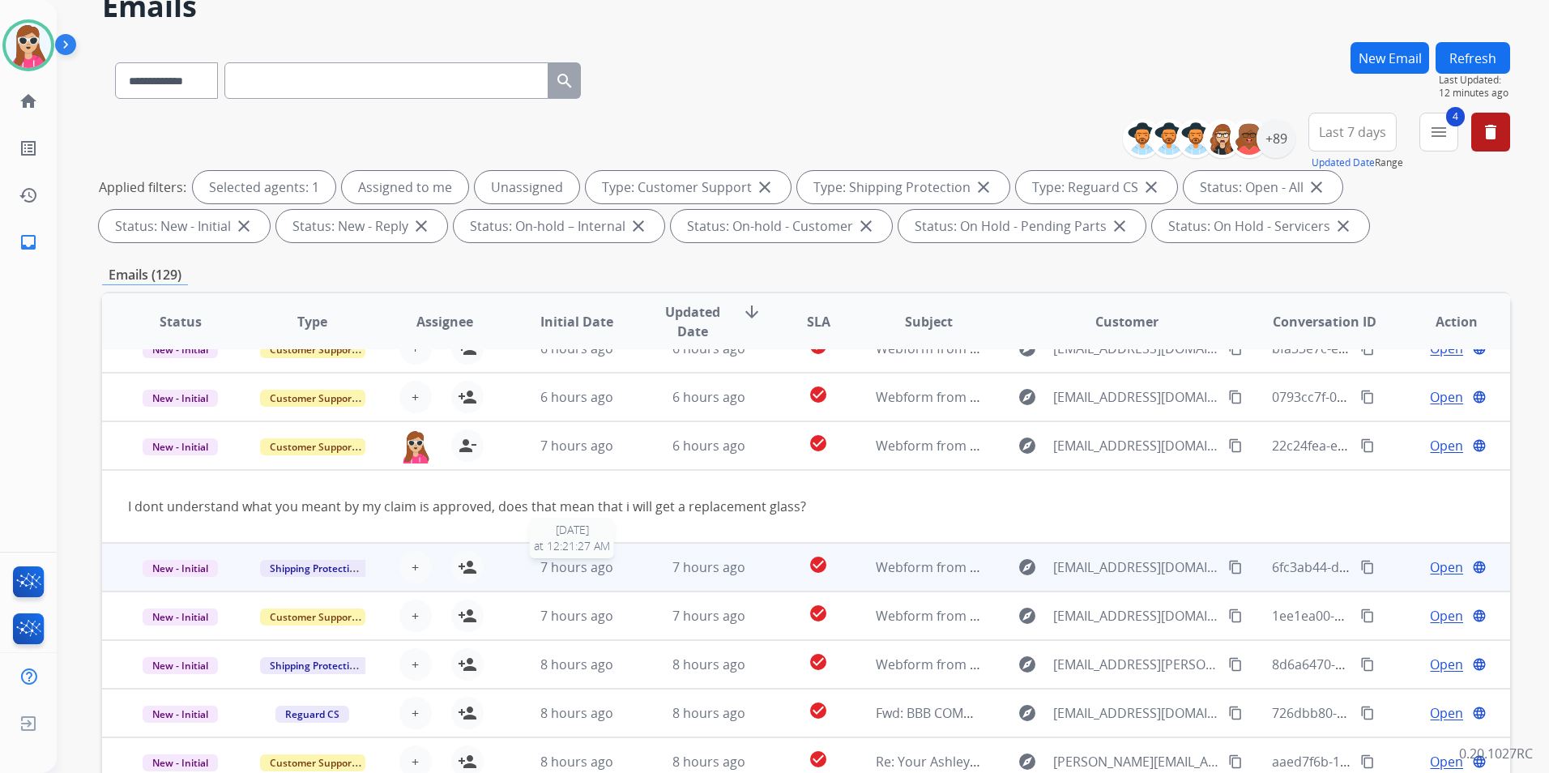
click at [535, 567] on div "7 hours ago" at bounding box center [576, 566] width 105 height 19
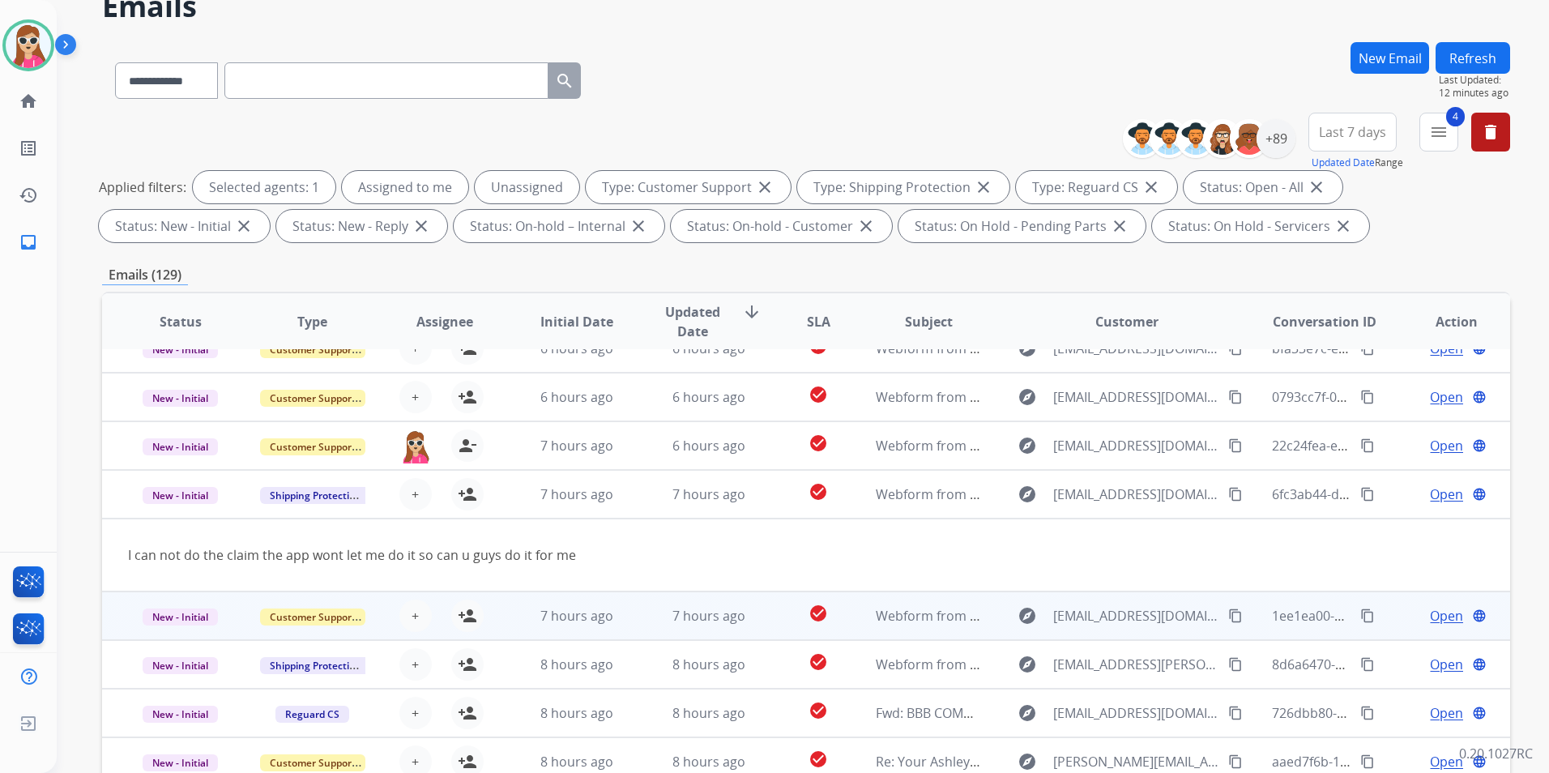
click at [499, 614] on td "7 hours ago" at bounding box center [564, 615] width 132 height 49
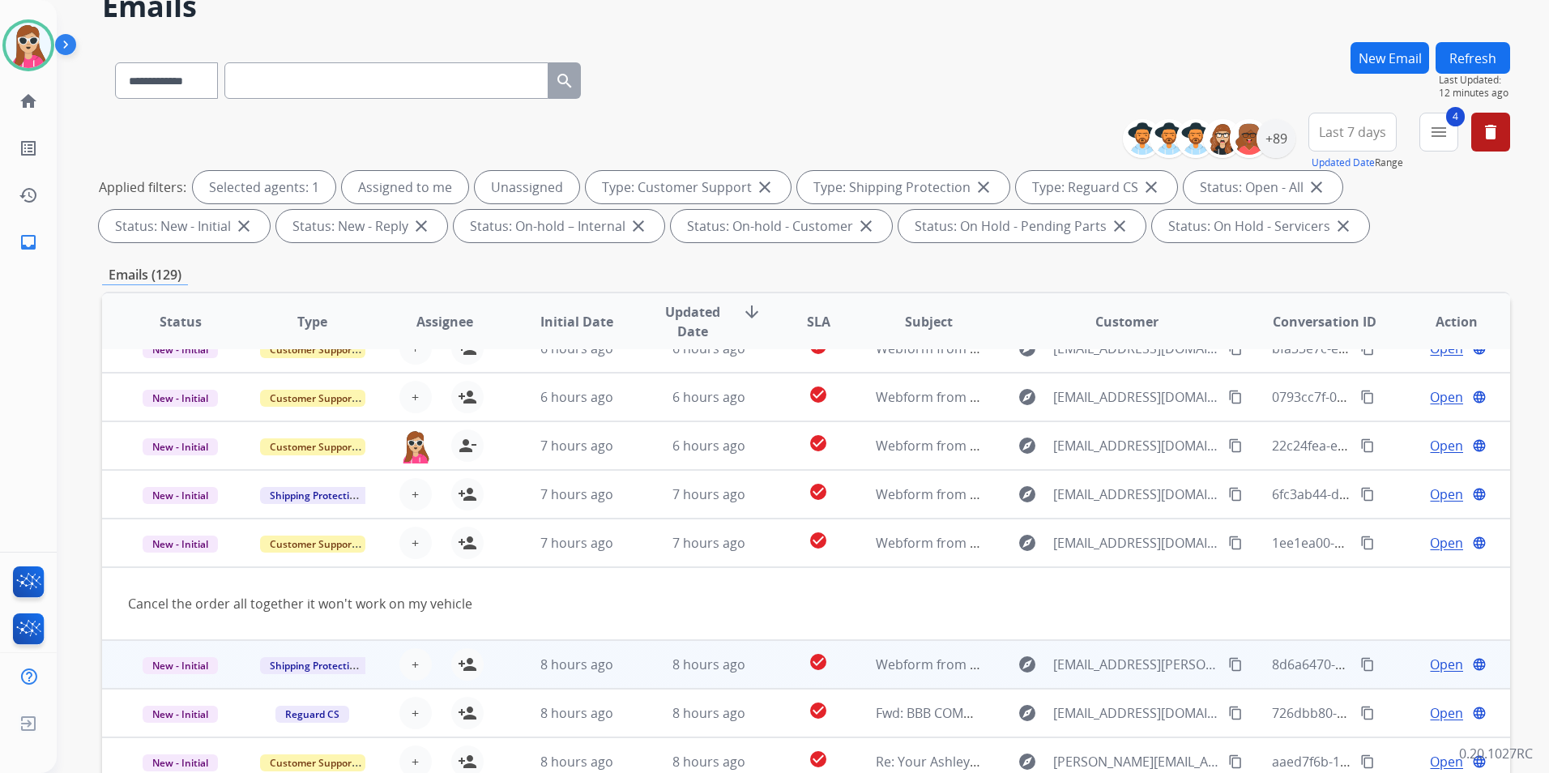
click at [507, 626] on td "8 hours ago" at bounding box center [564, 664] width 132 height 49
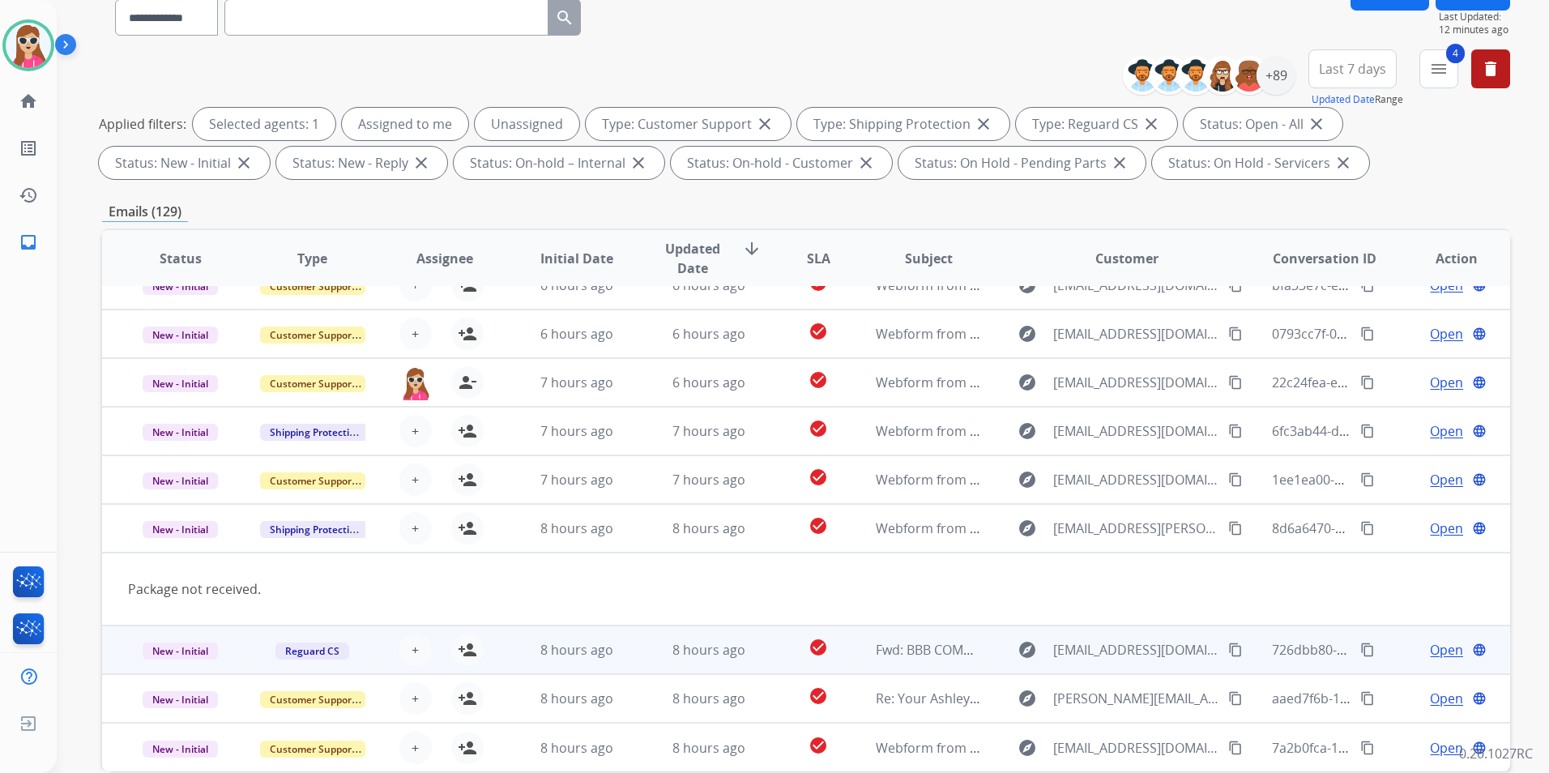
scroll to position [162, 0]
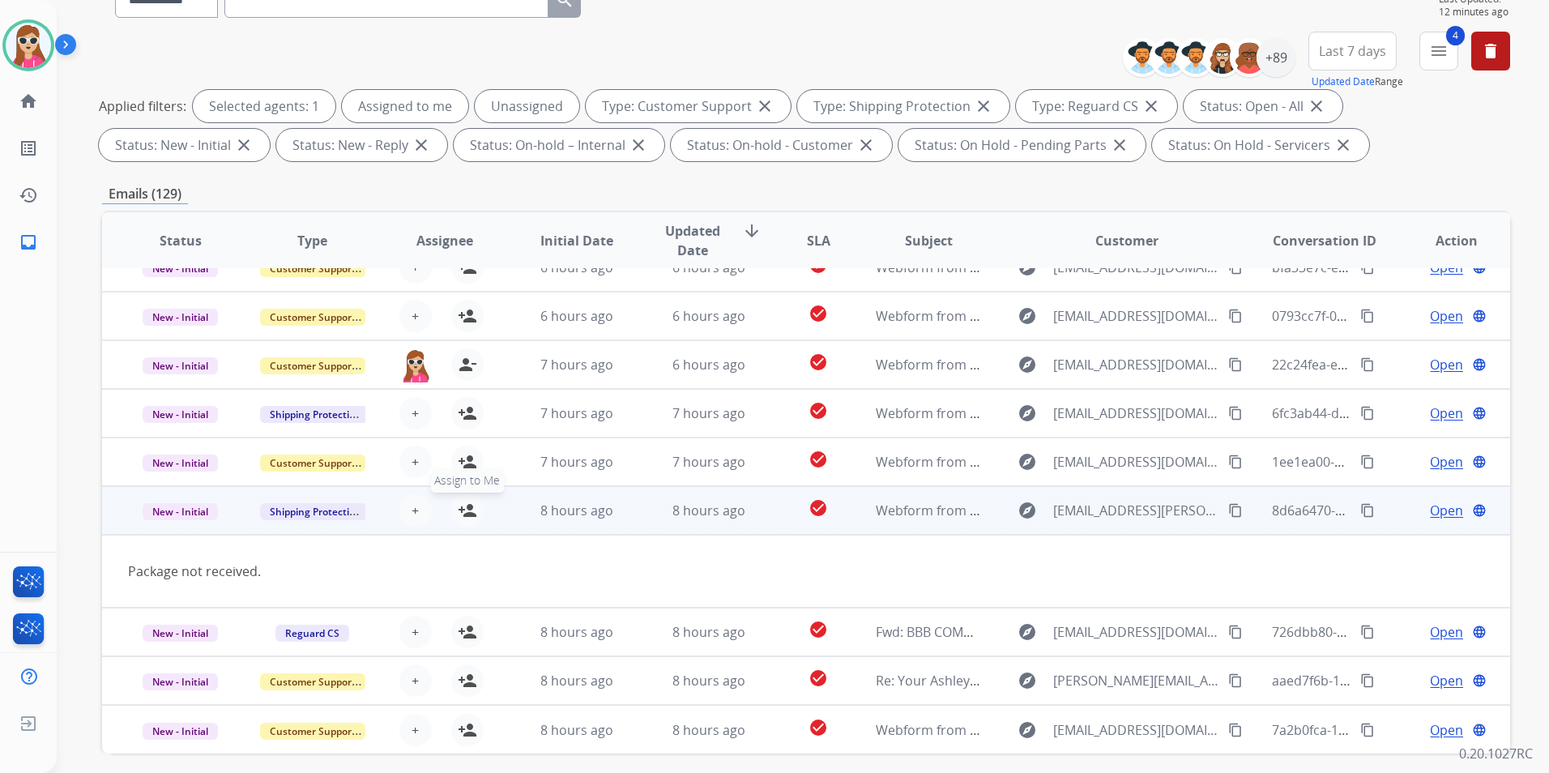
drag, startPoint x: 459, startPoint y: 501, endPoint x: 467, endPoint y: 512, distance: 13.5
click at [462, 510] on mat-icon "person_add" at bounding box center [467, 510] width 19 height 19
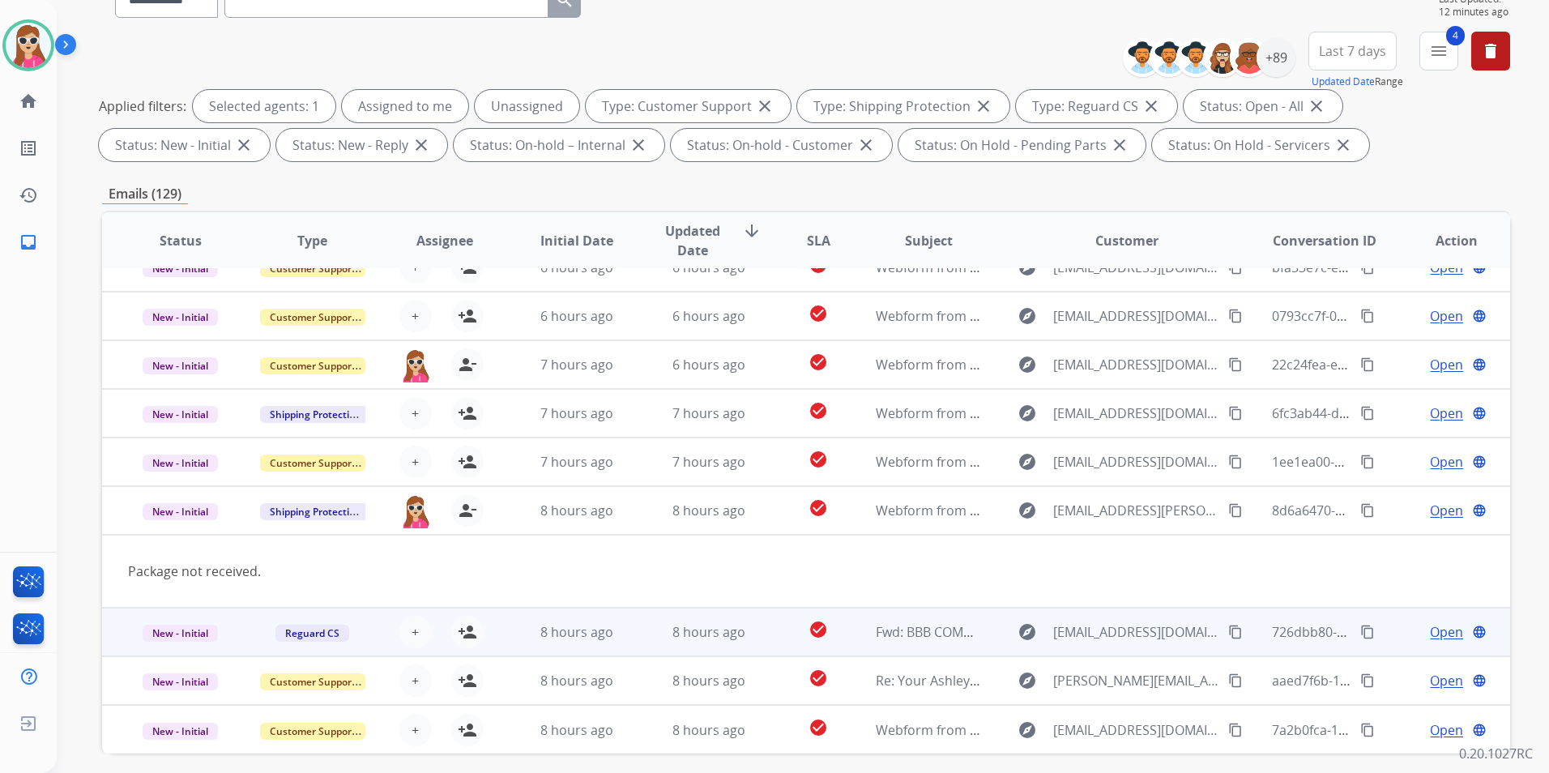
click at [510, 626] on td "8 hours ago" at bounding box center [564, 632] width 132 height 49
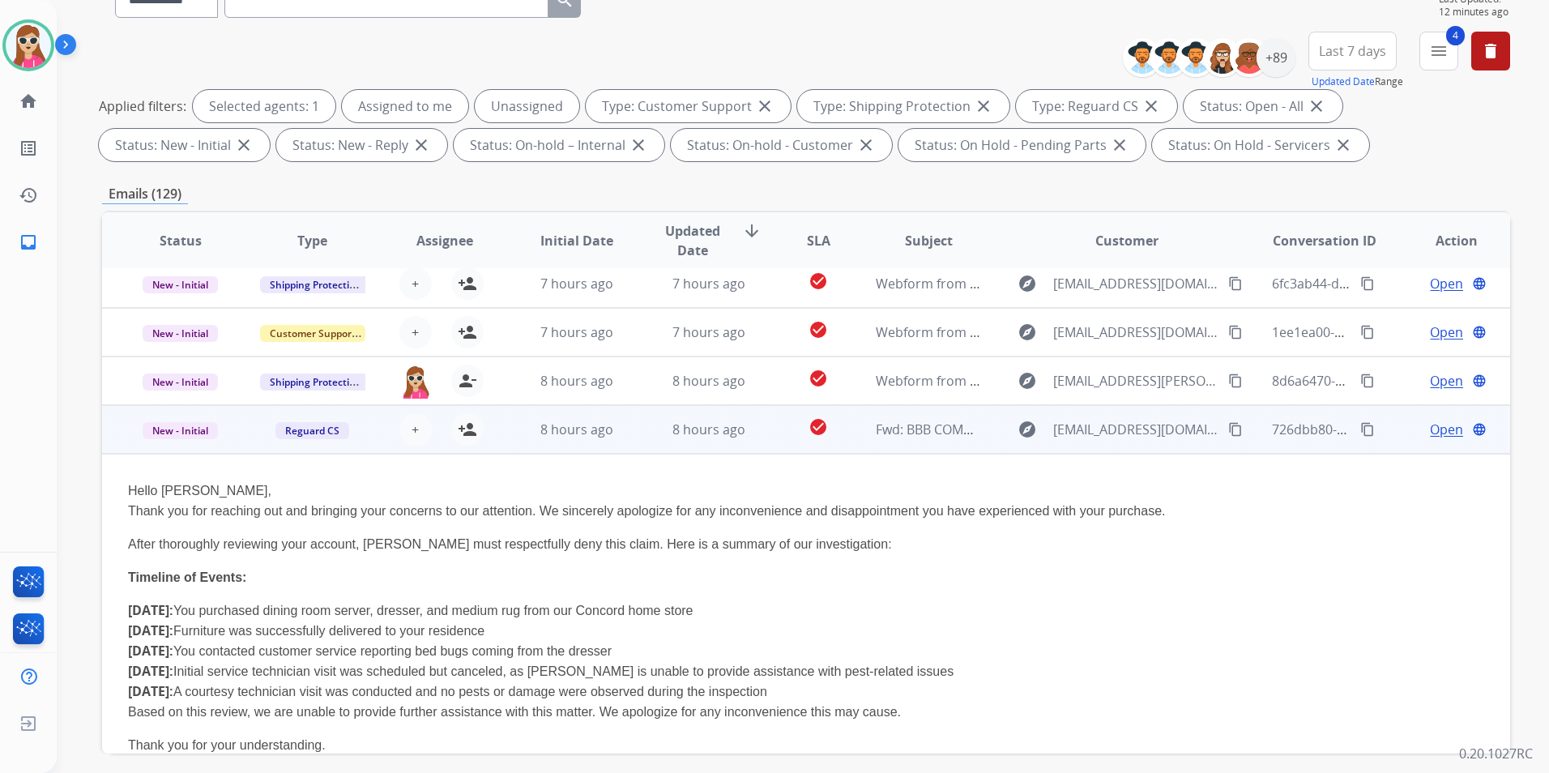
scroll to position [178, 0]
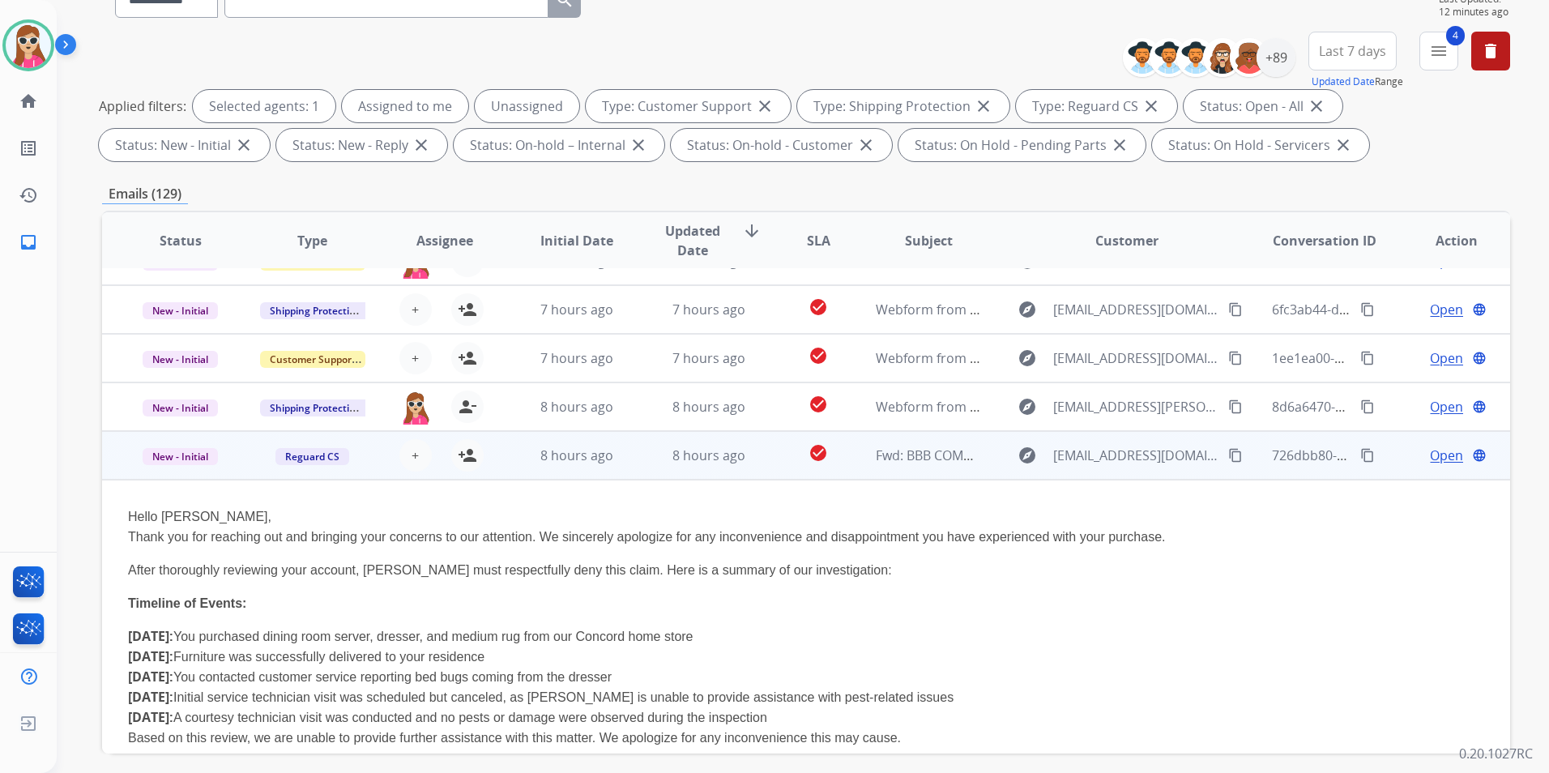
click at [514, 455] on td "8 hours ago" at bounding box center [564, 455] width 132 height 49
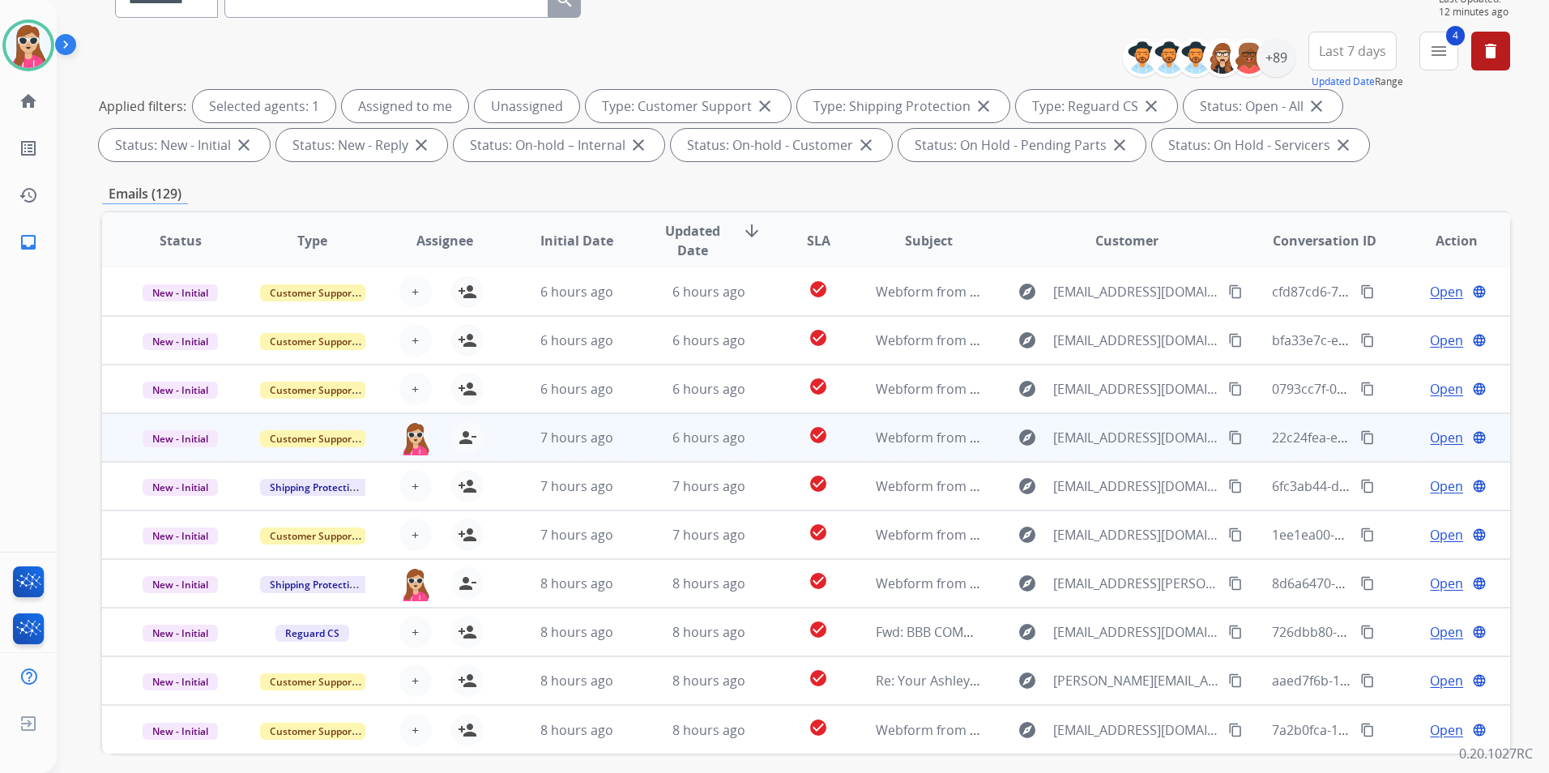
scroll to position [2, 0]
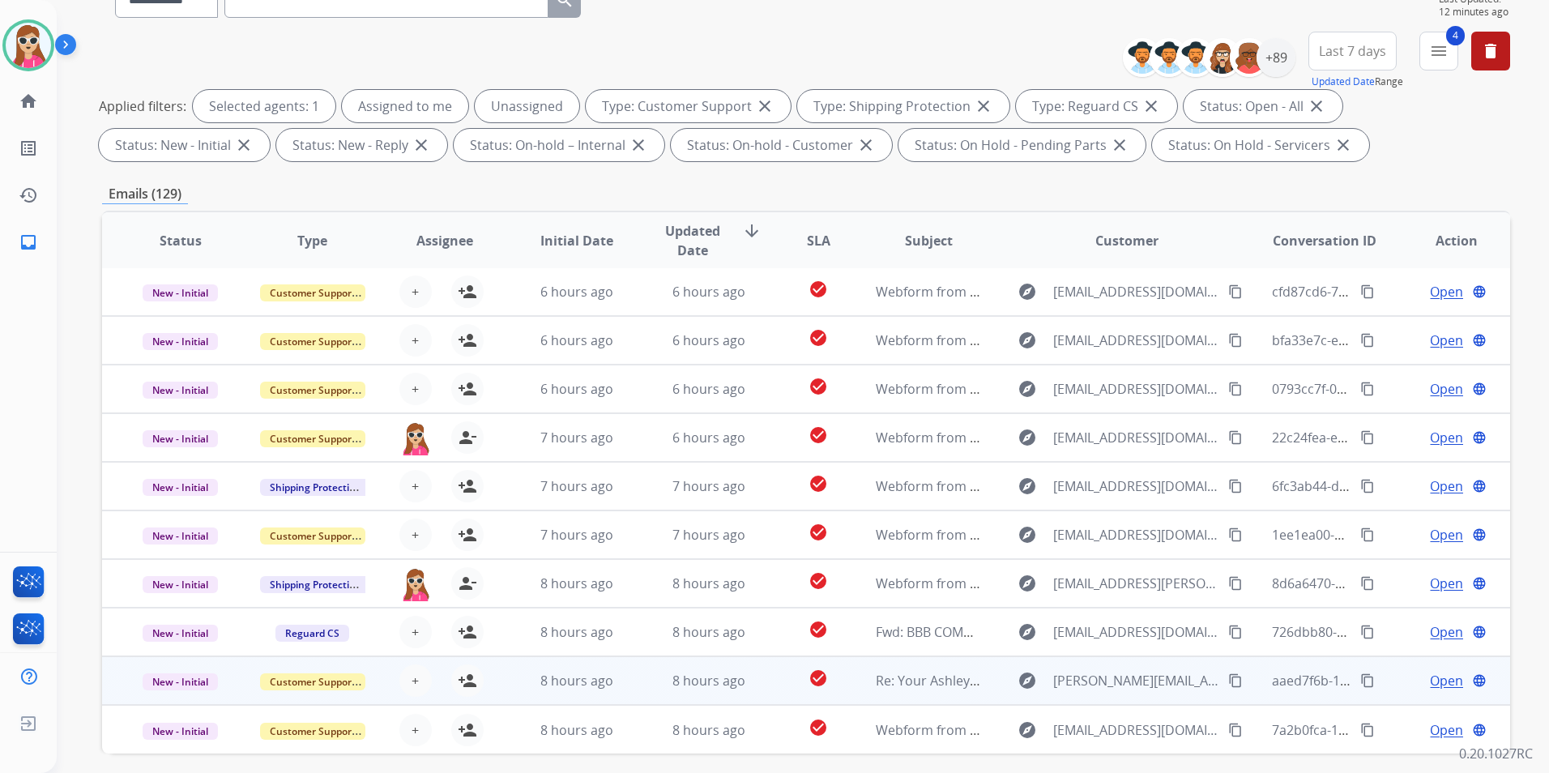
click at [493, 626] on div "+ Select agent person_add Assign to Me" at bounding box center [431, 680] width 131 height 45
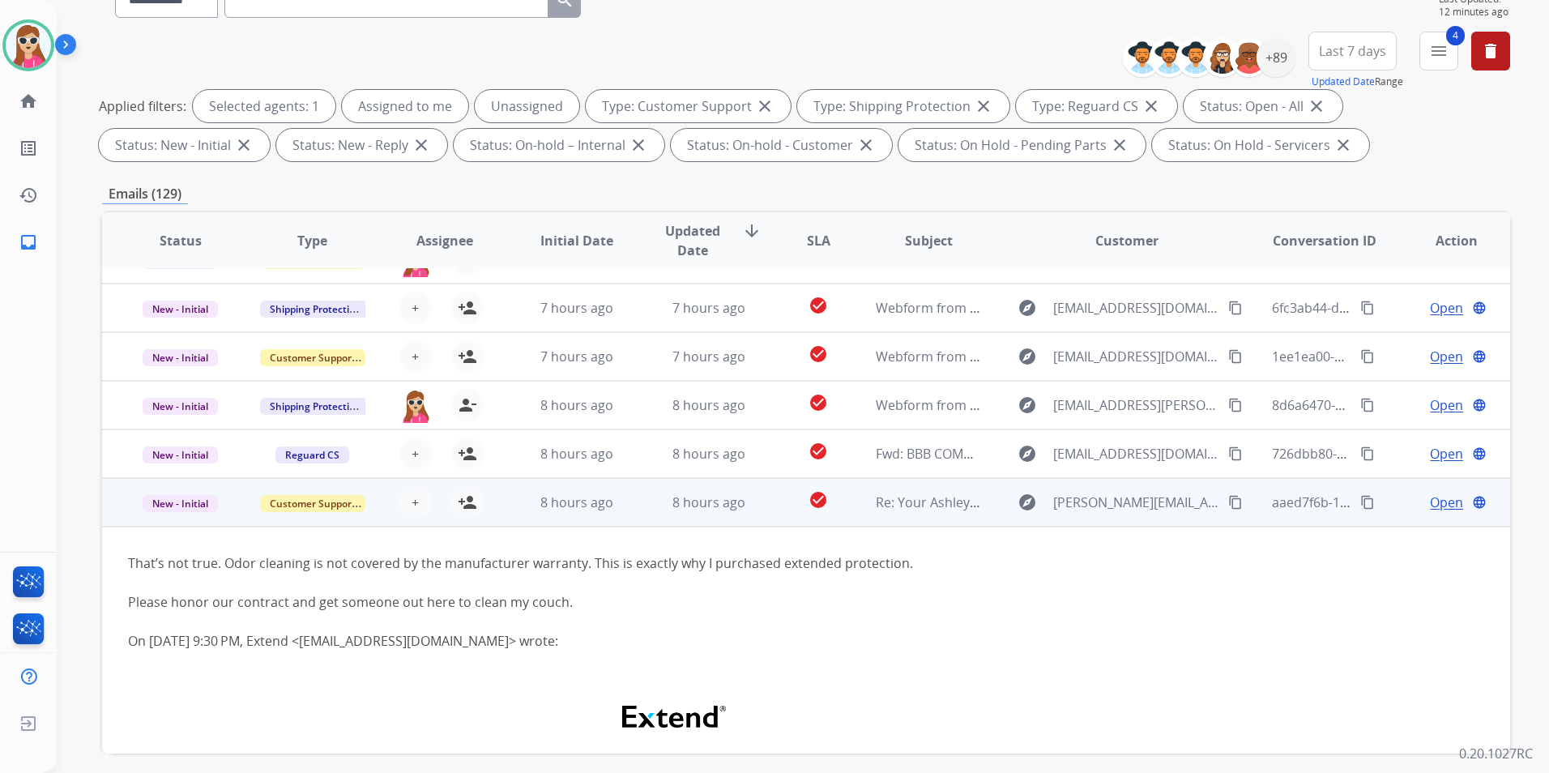
click at [499, 505] on td "8 hours ago" at bounding box center [564, 502] width 132 height 49
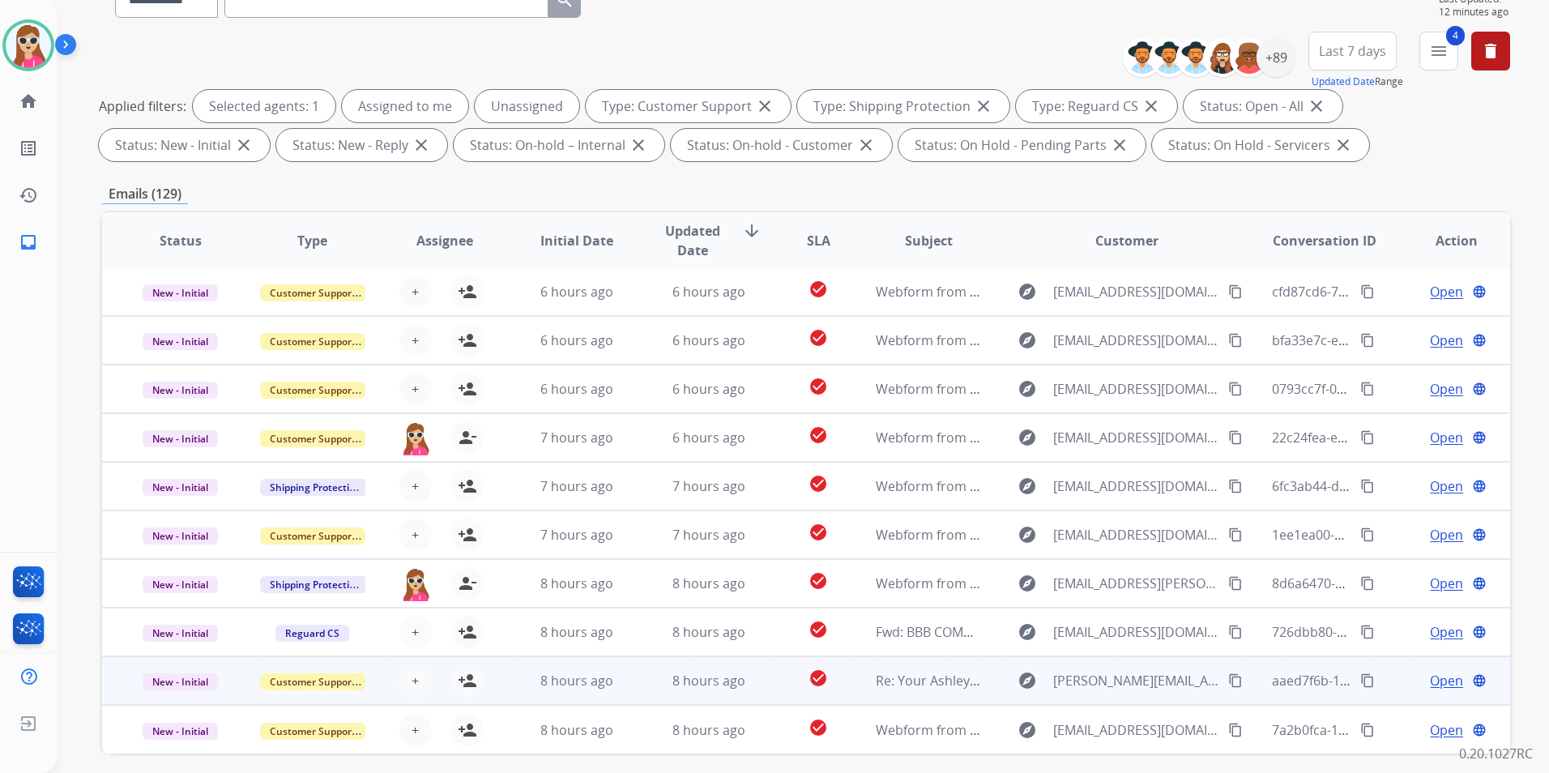
click at [511, 626] on td "8 hours ago" at bounding box center [564, 680] width 132 height 49
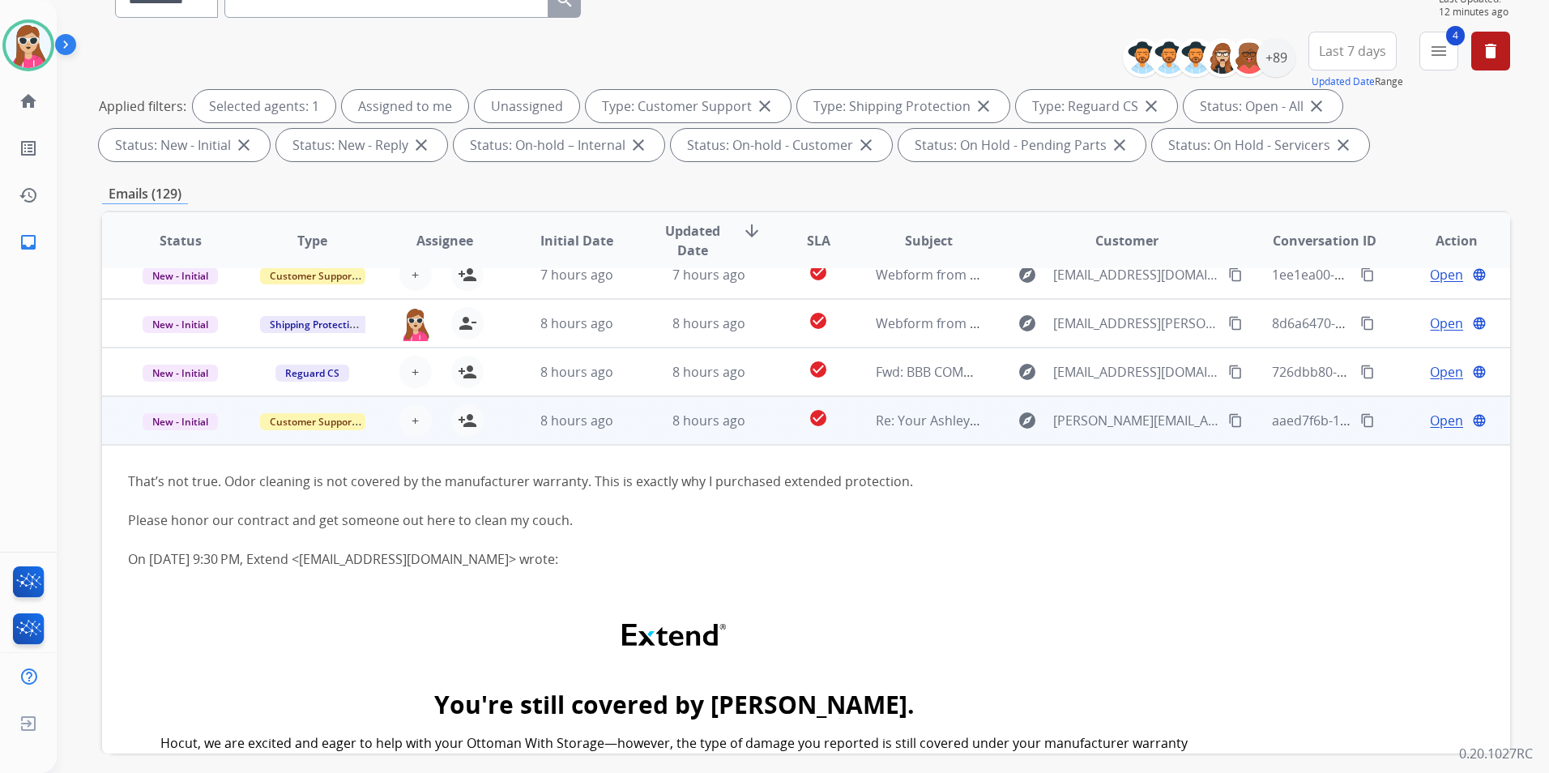
scroll to position [389, 0]
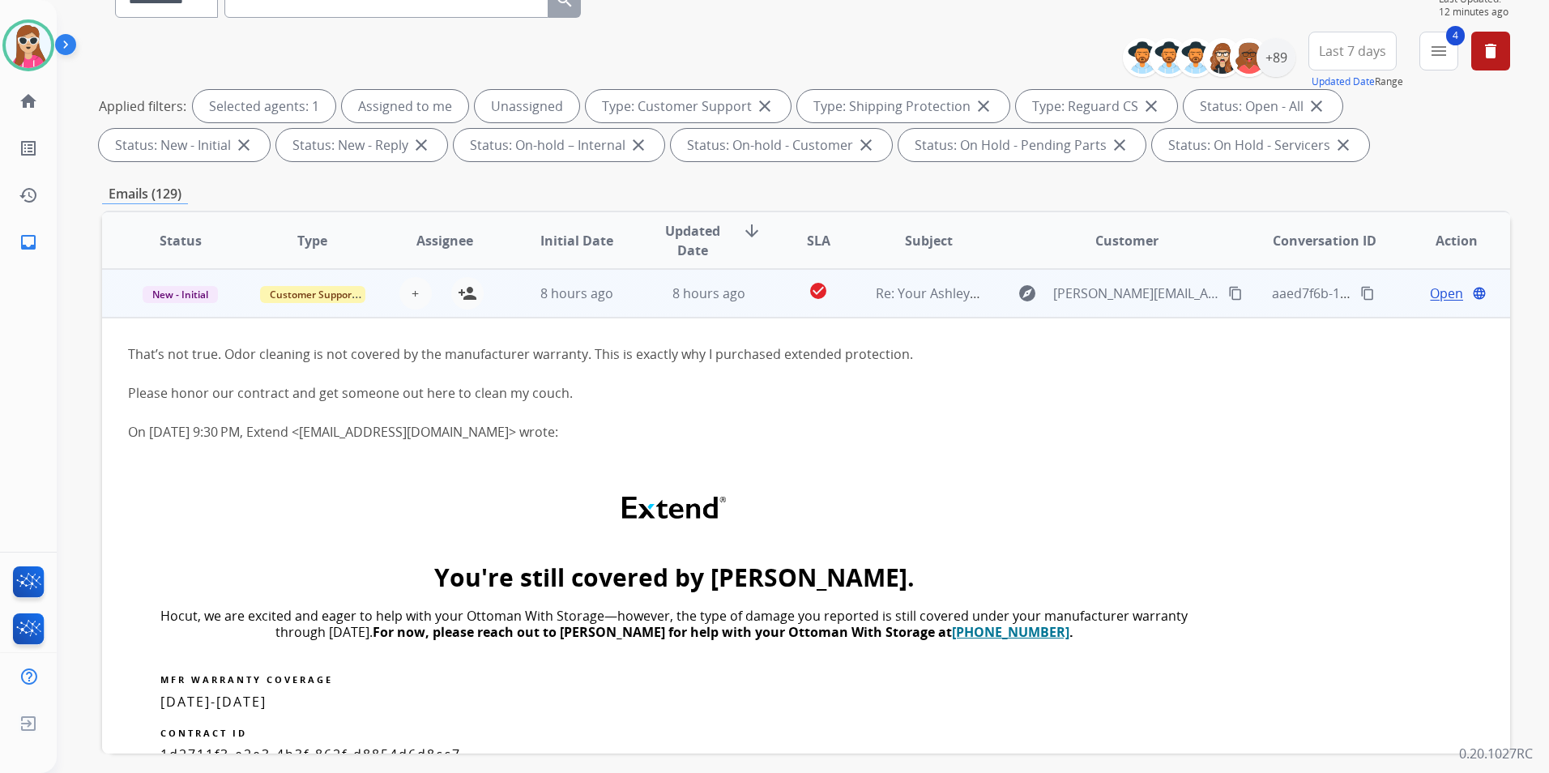
click at [489, 288] on div "+ Select agent person_add Assign to Me" at bounding box center [431, 293] width 131 height 45
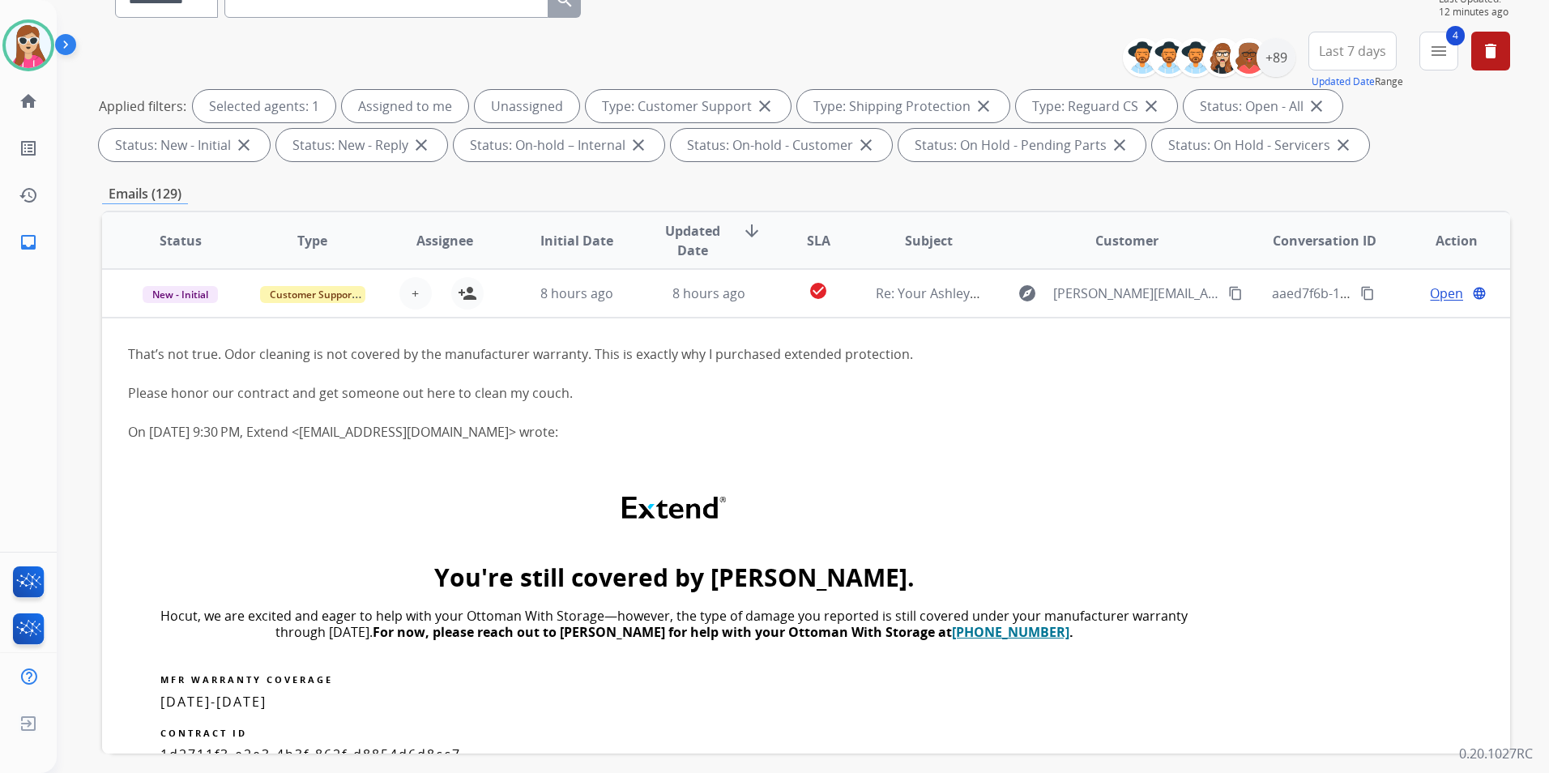
scroll to position [2, 0]
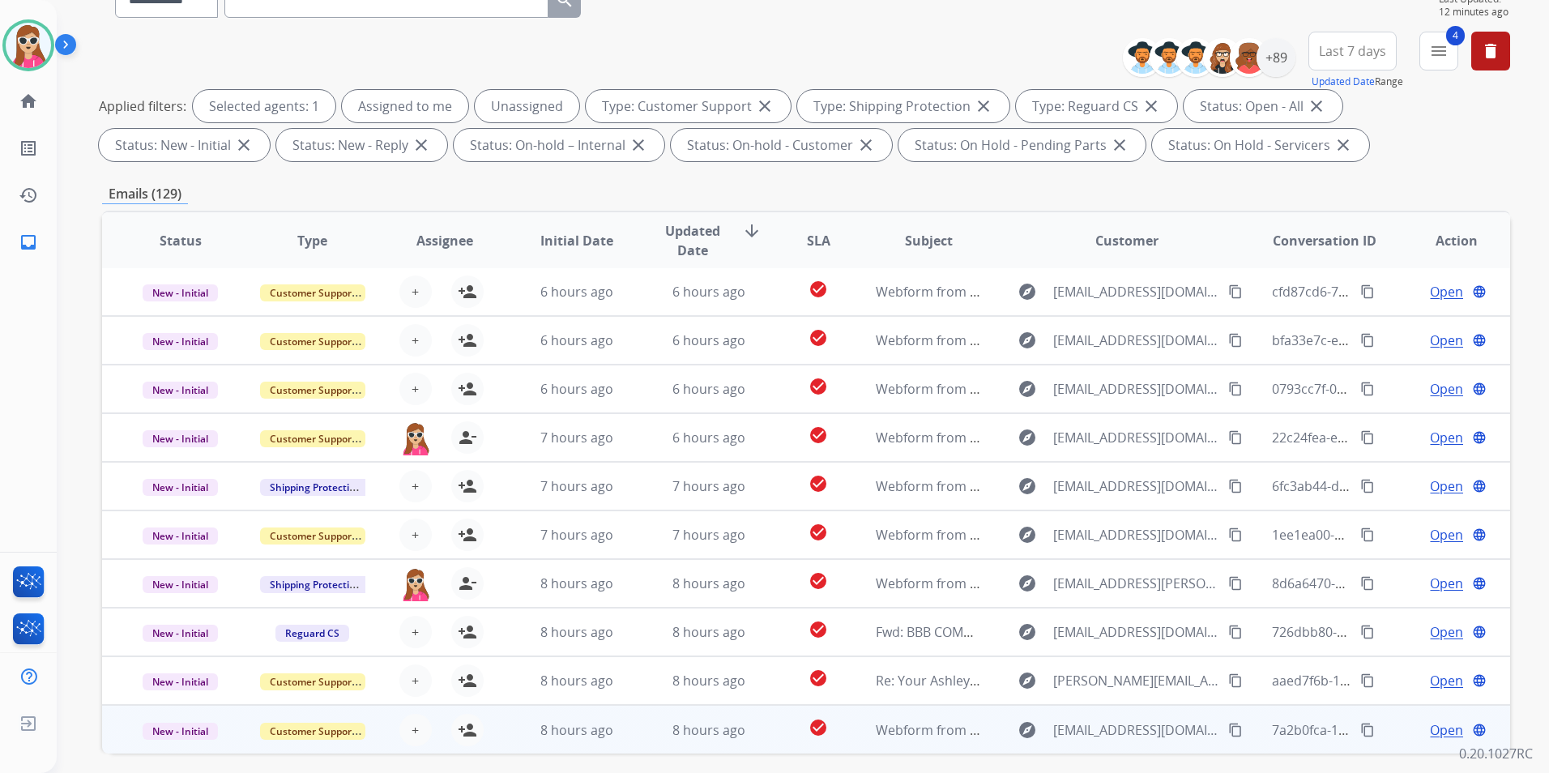
click at [504, 626] on td "8 hours ago" at bounding box center [564, 729] width 132 height 49
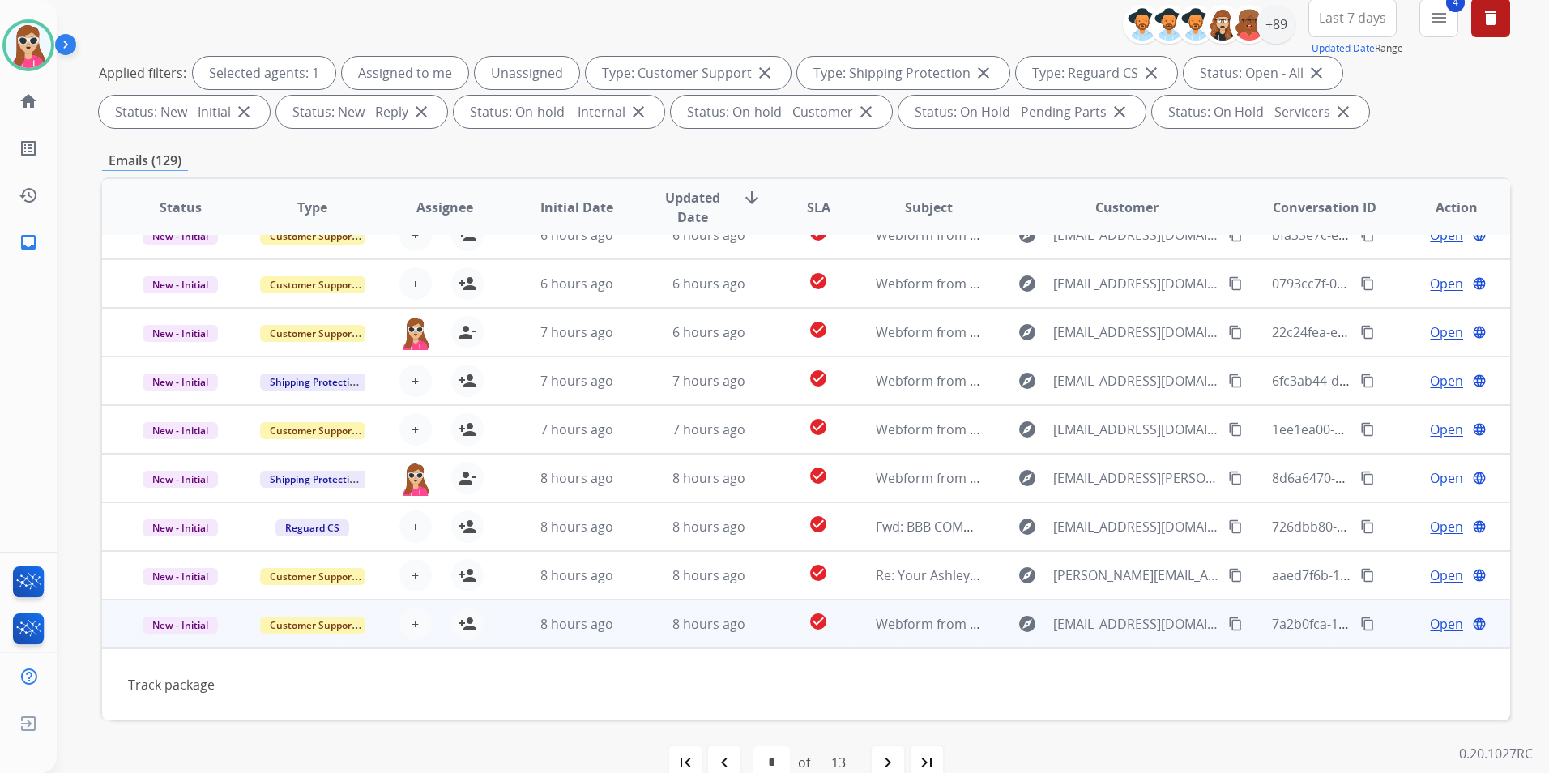
scroll to position [227, 0]
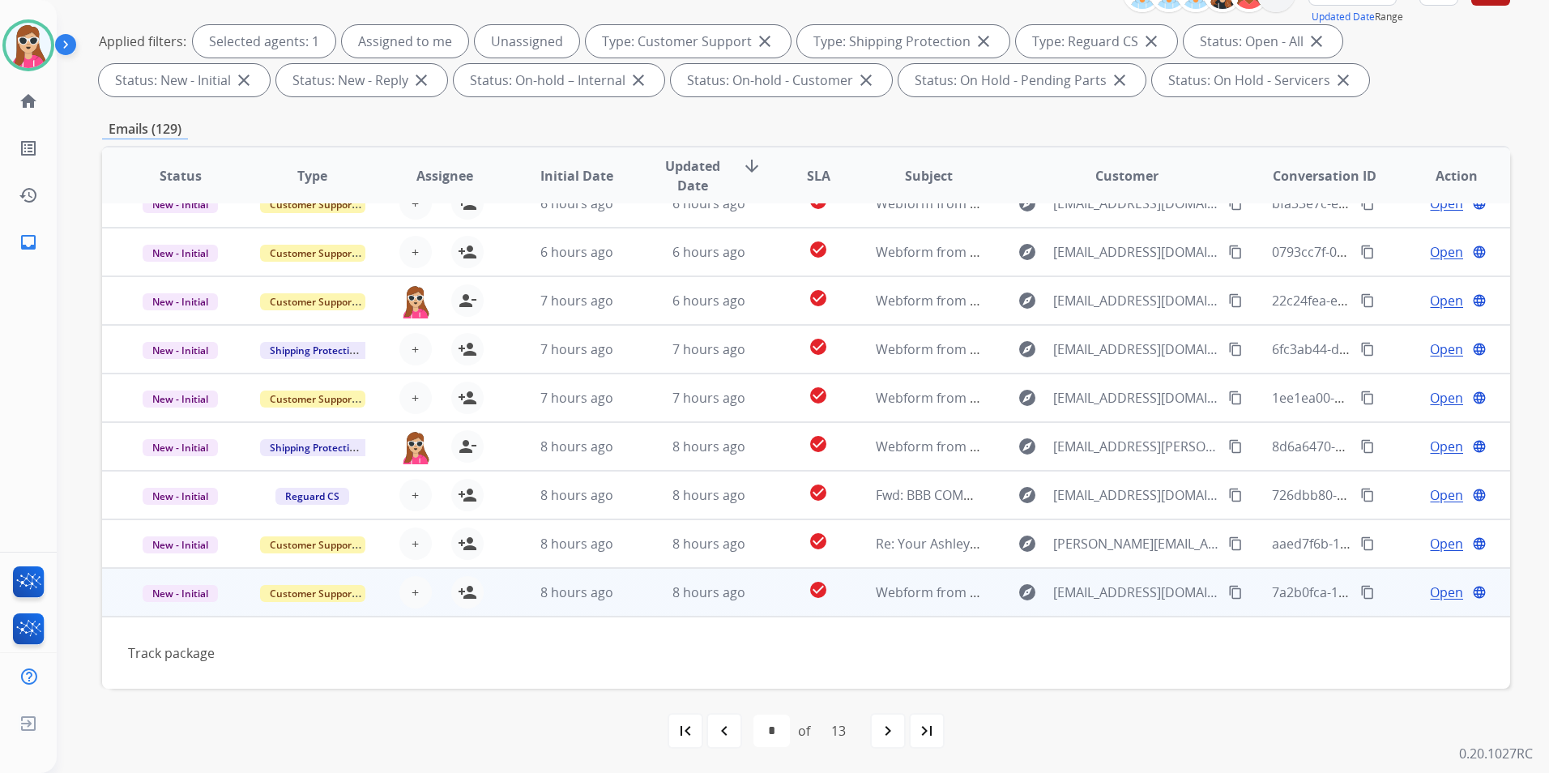
click at [482, 593] on div "+ Select agent person_add Assign to Me" at bounding box center [431, 592] width 131 height 45
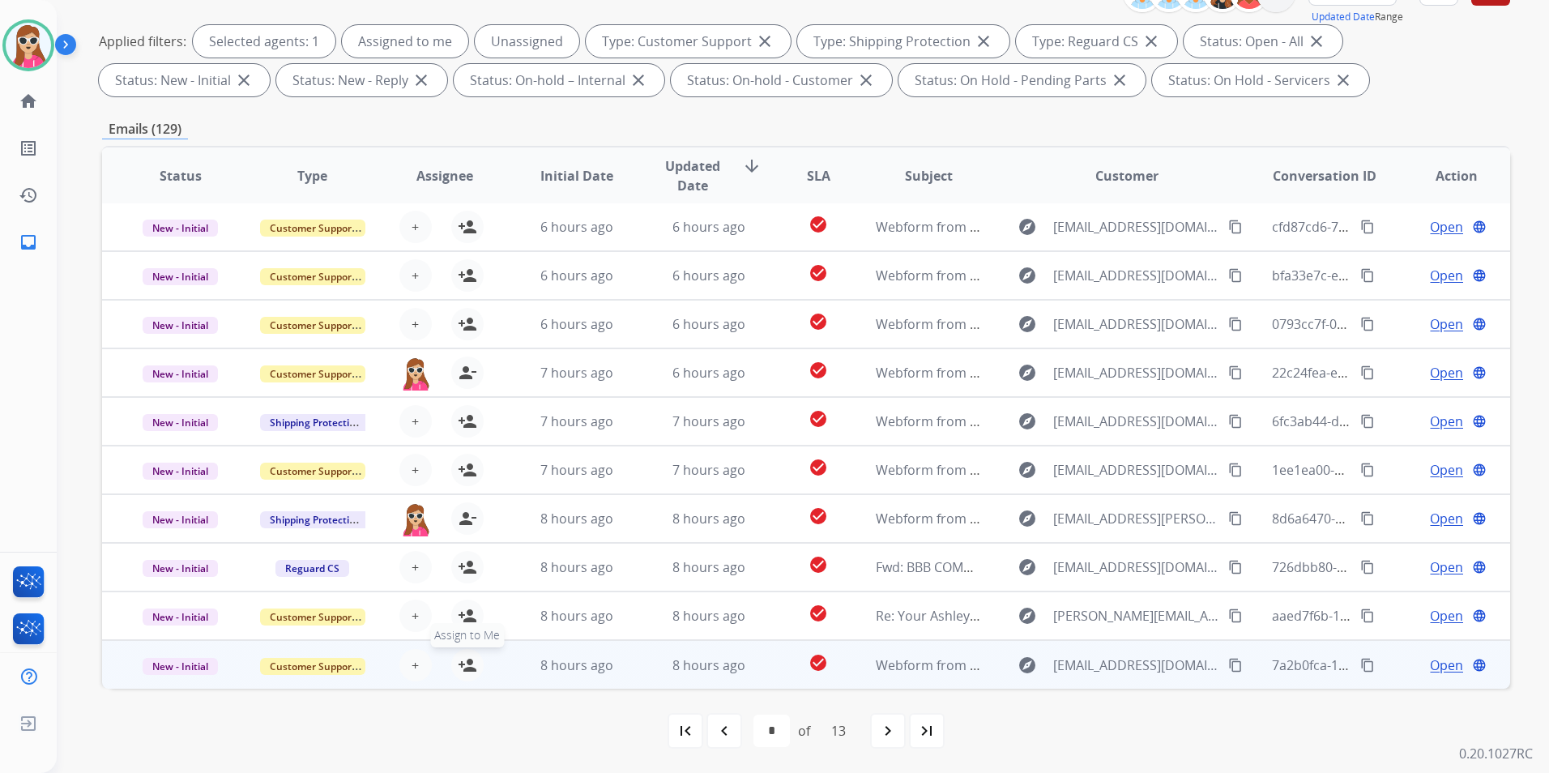
click at [475, 626] on div "+ Select agent person_add Assign to Me" at bounding box center [432, 665] width 104 height 32
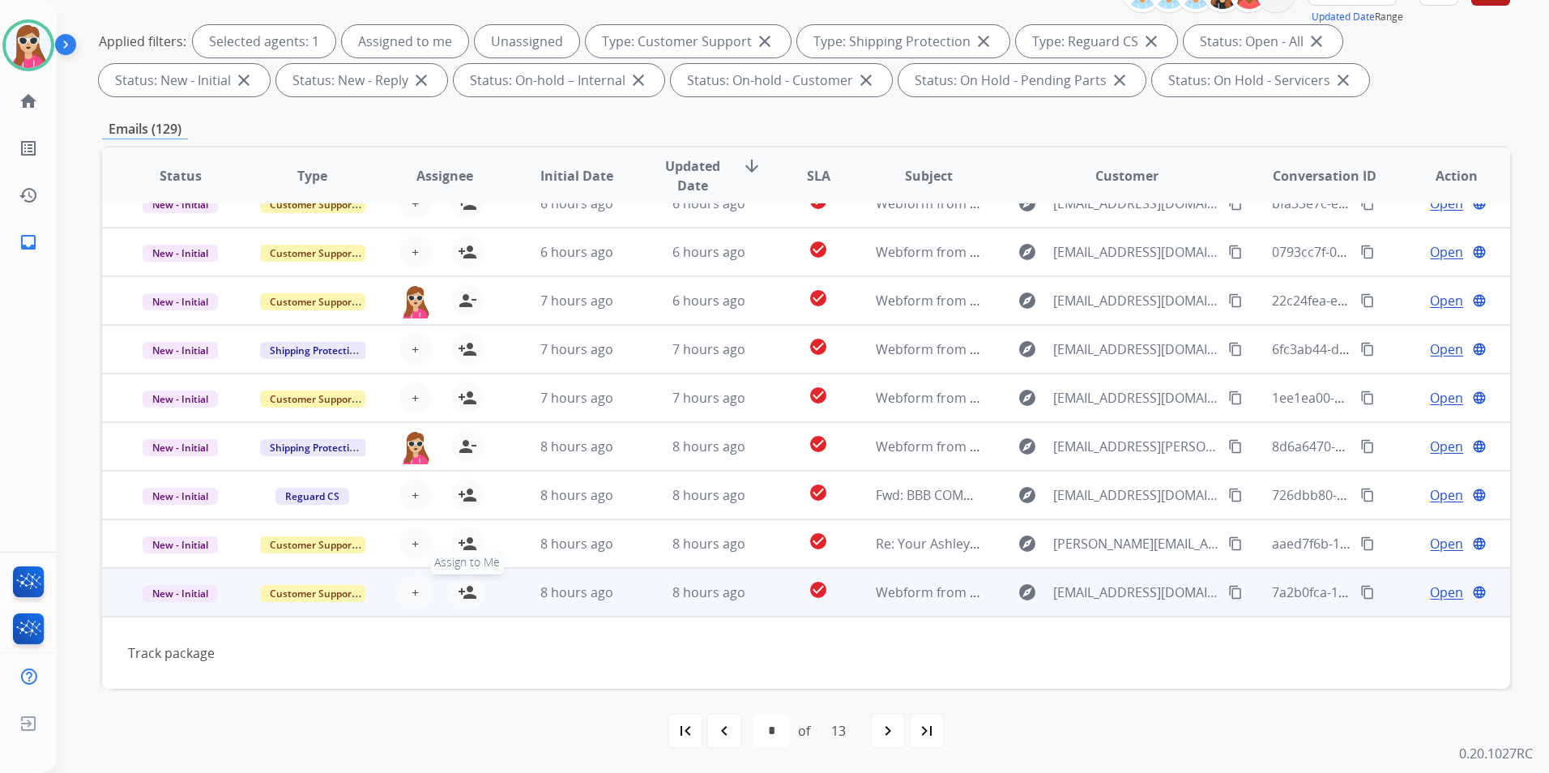
click at [472, 592] on mat-icon "person_add" at bounding box center [467, 592] width 19 height 19
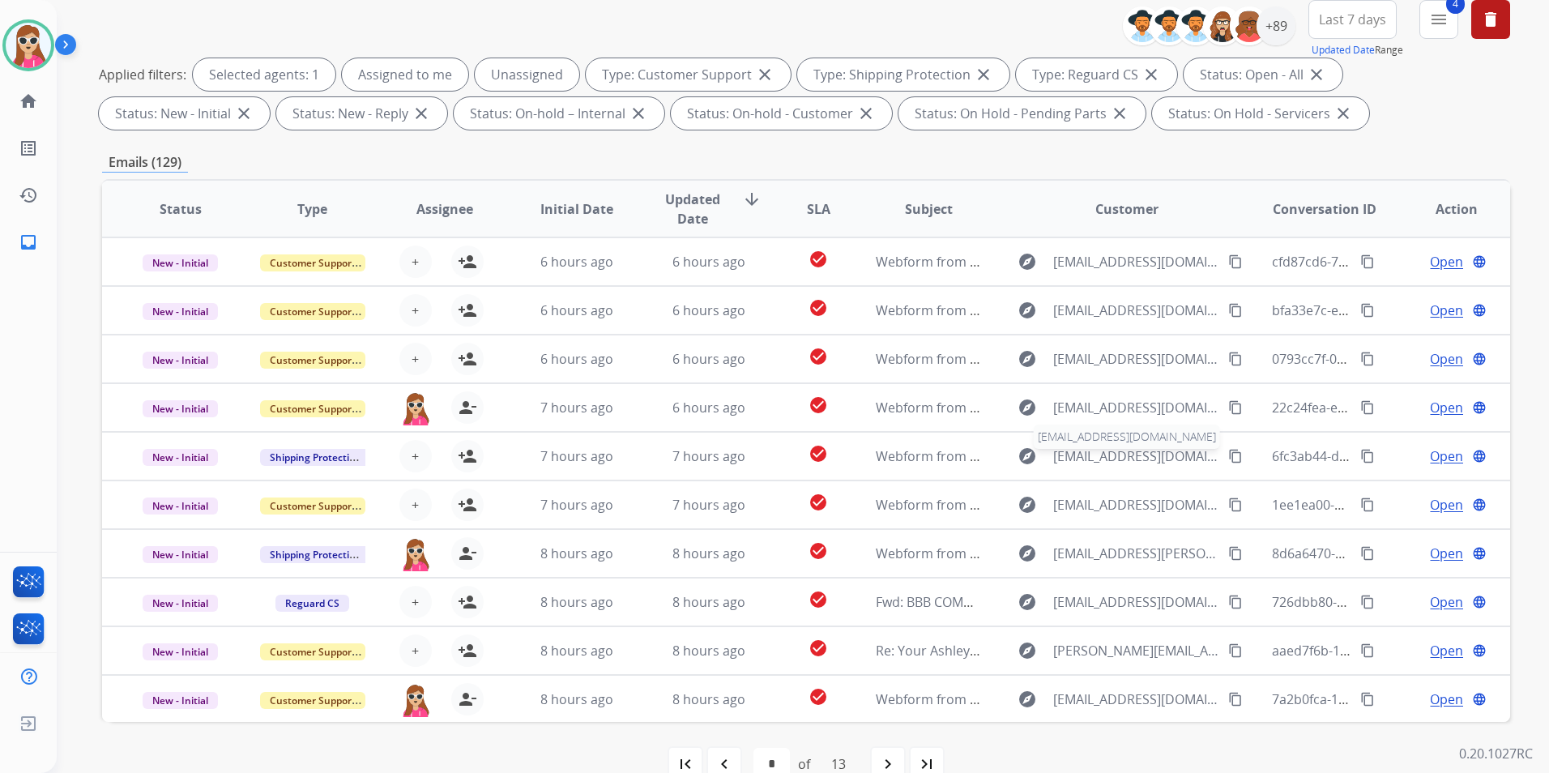
scroll to position [0, 0]
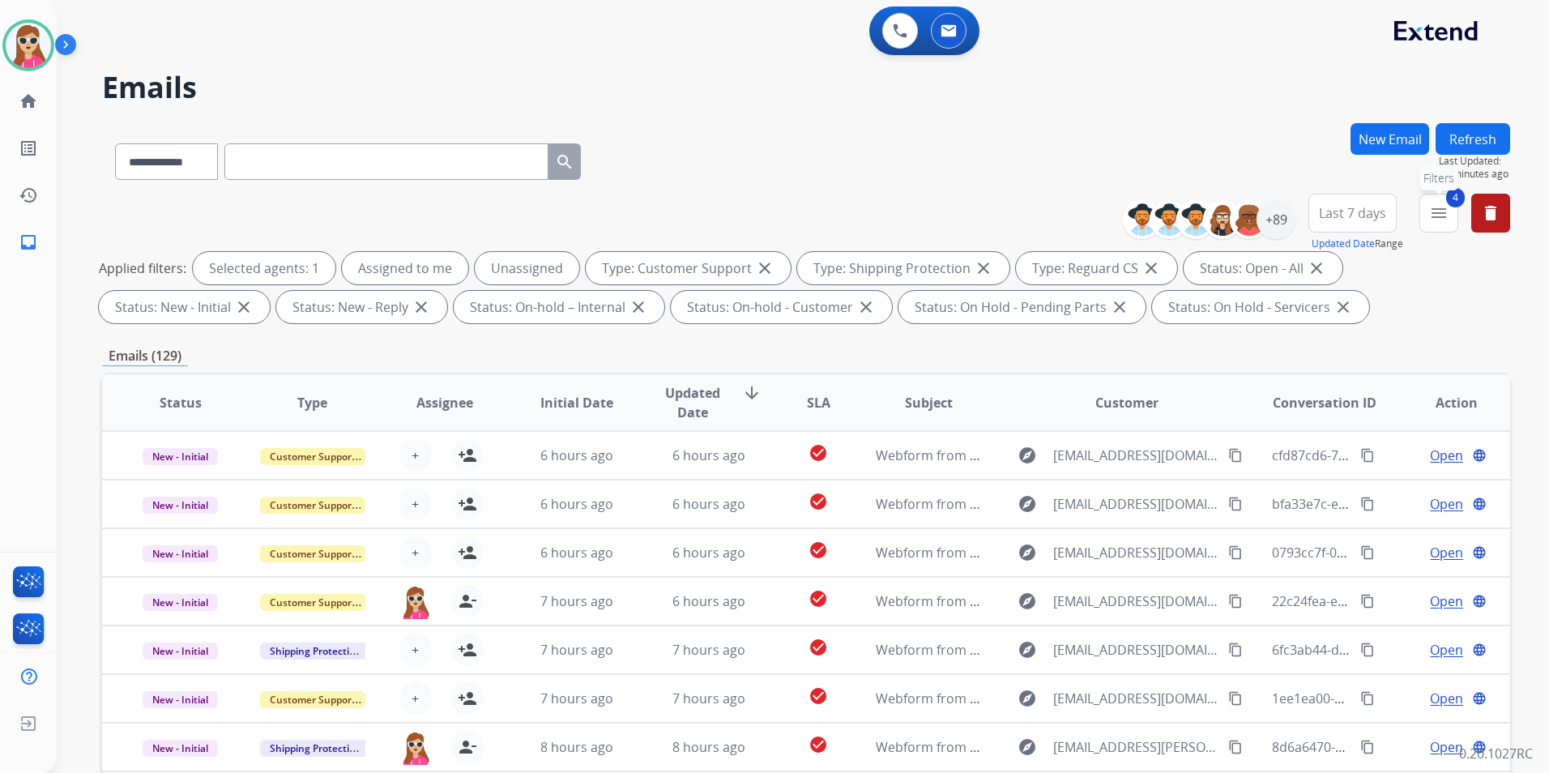
click at [1289, 216] on button "4 menu Filters" at bounding box center [1438, 213] width 39 height 39
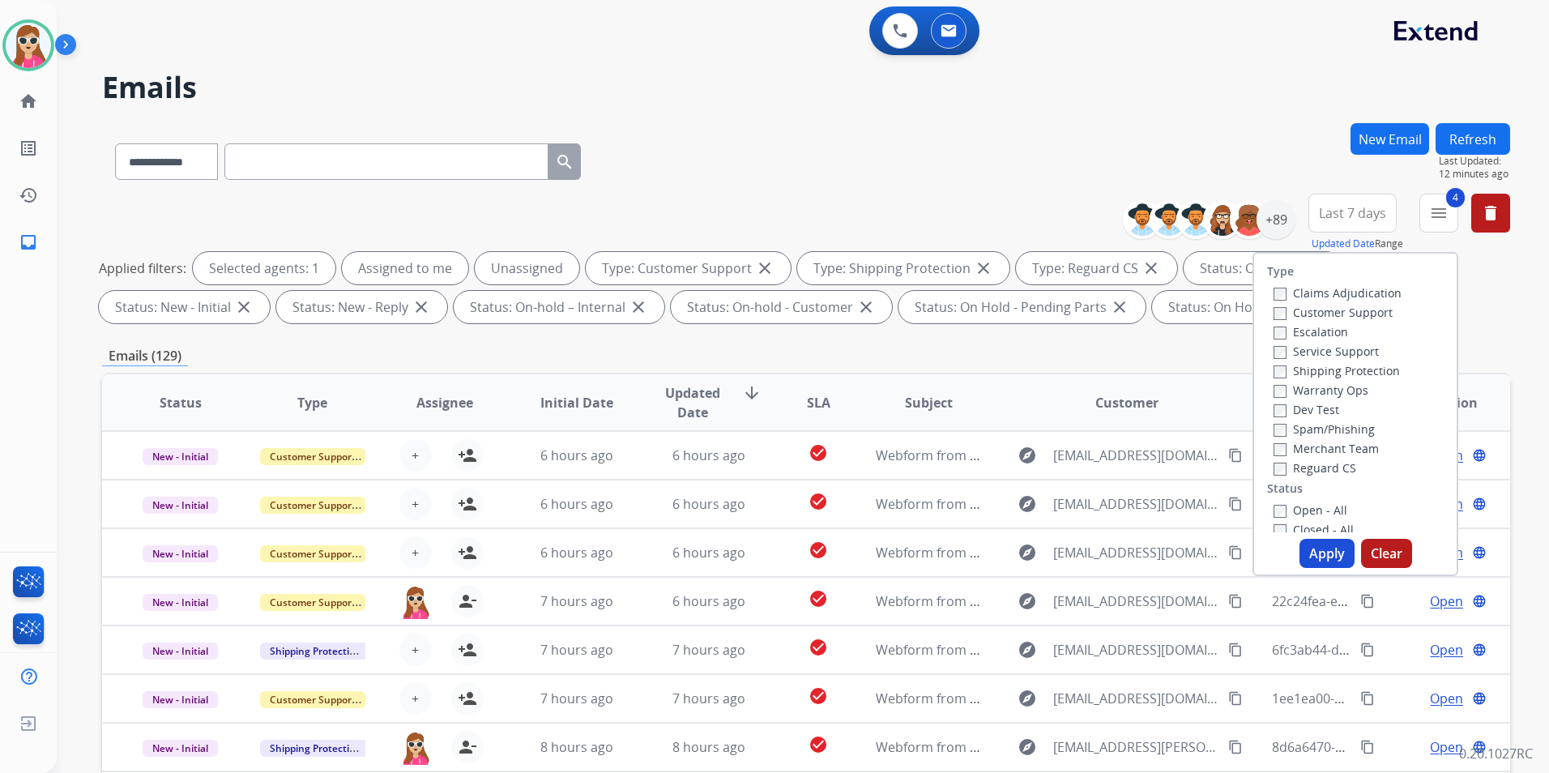
click at [1289, 189] on div "**********" at bounding box center [806, 158] width 1408 height 70
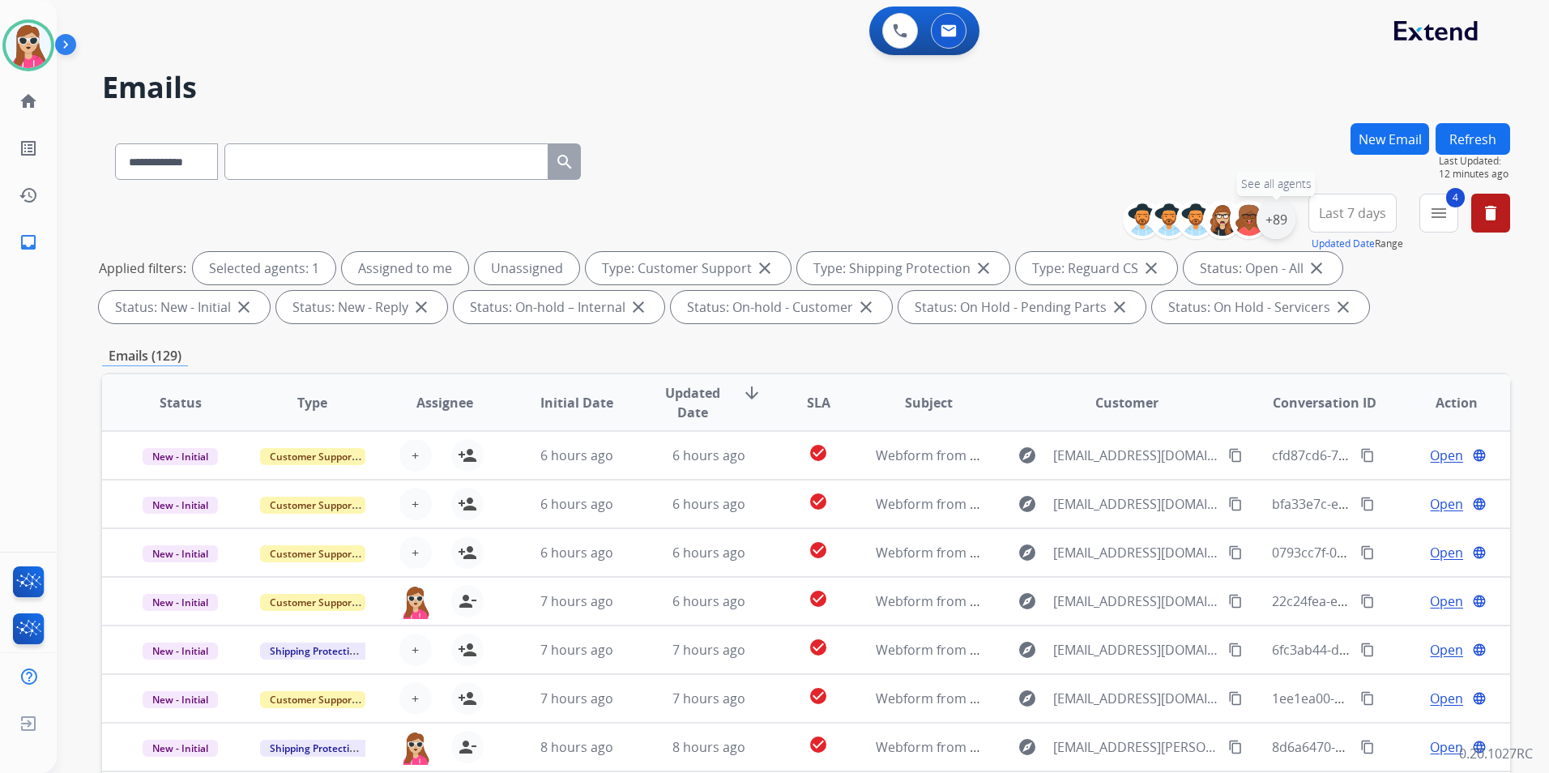
click at [1289, 216] on div "+89" at bounding box center [1276, 219] width 39 height 39
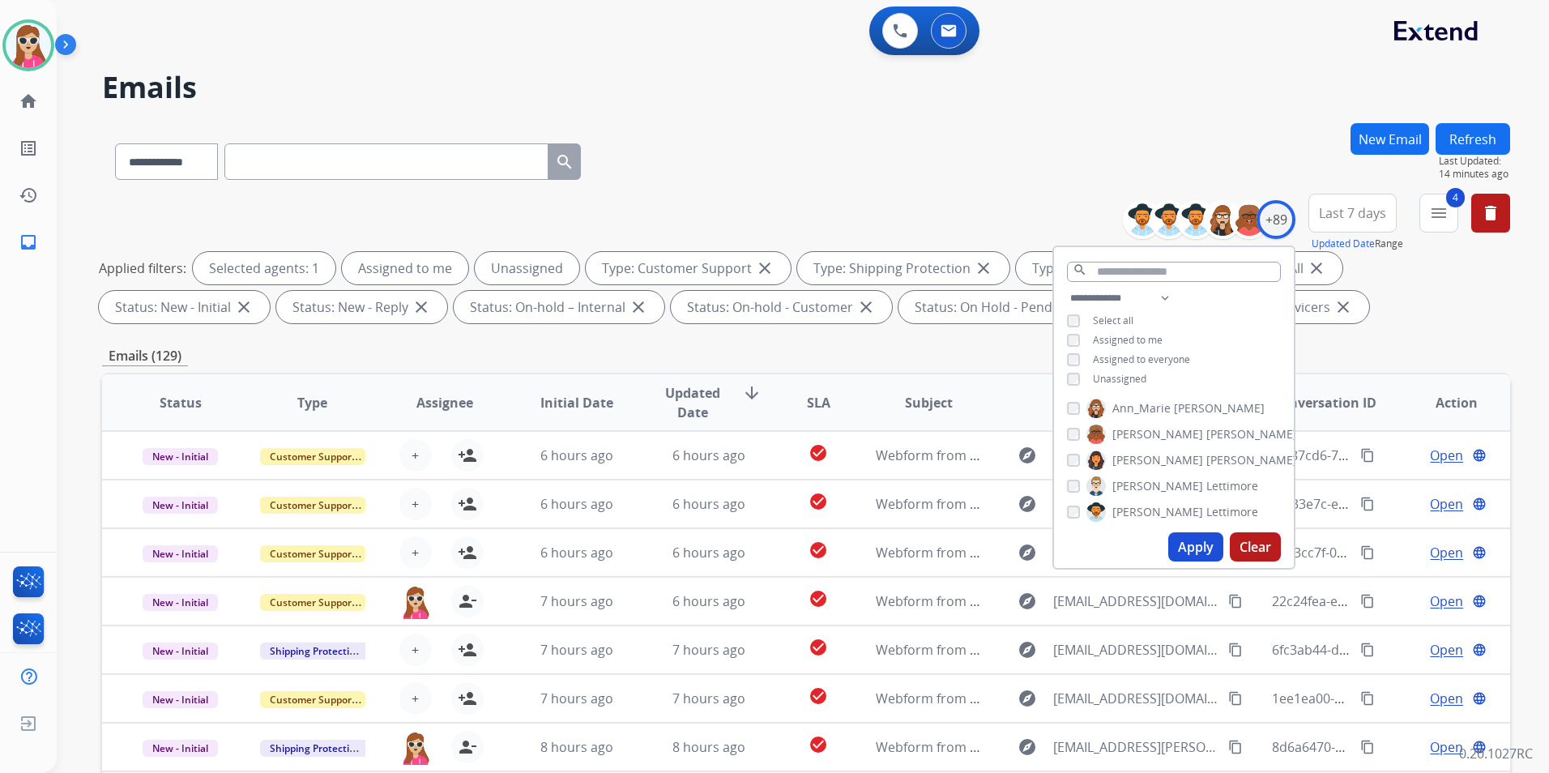
drag, startPoint x: 1100, startPoint y: 375, endPoint x: 1100, endPoint y: 385, distance: 9.7
click at [1100, 375] on span "Unassigned" at bounding box center [1119, 379] width 53 height 14
drag, startPoint x: 1195, startPoint y: 540, endPoint x: 1192, endPoint y: 525, distance: 15.7
click at [1195, 538] on button "Apply" at bounding box center [1195, 546] width 55 height 29
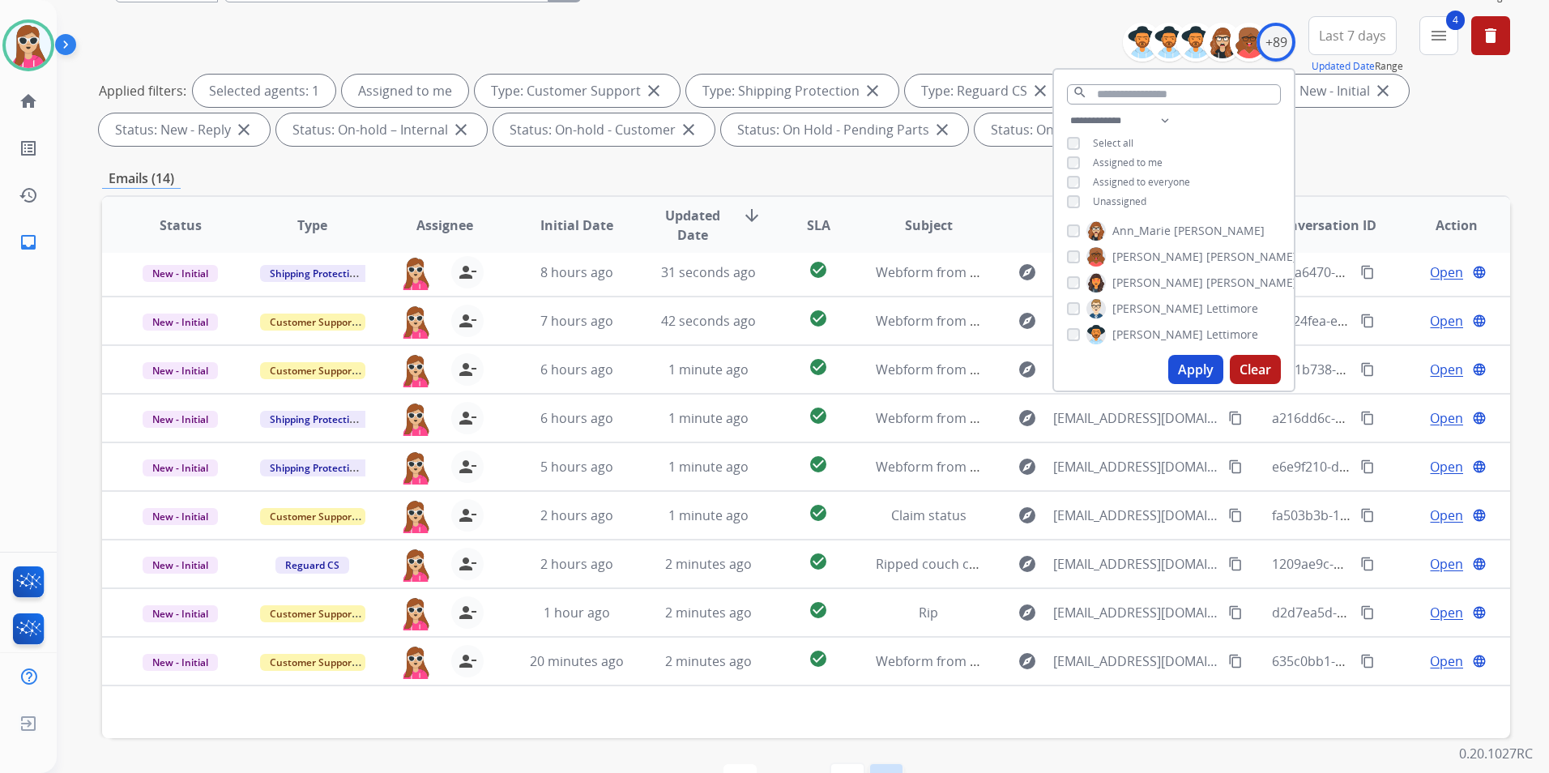
scroll to position [227, 0]
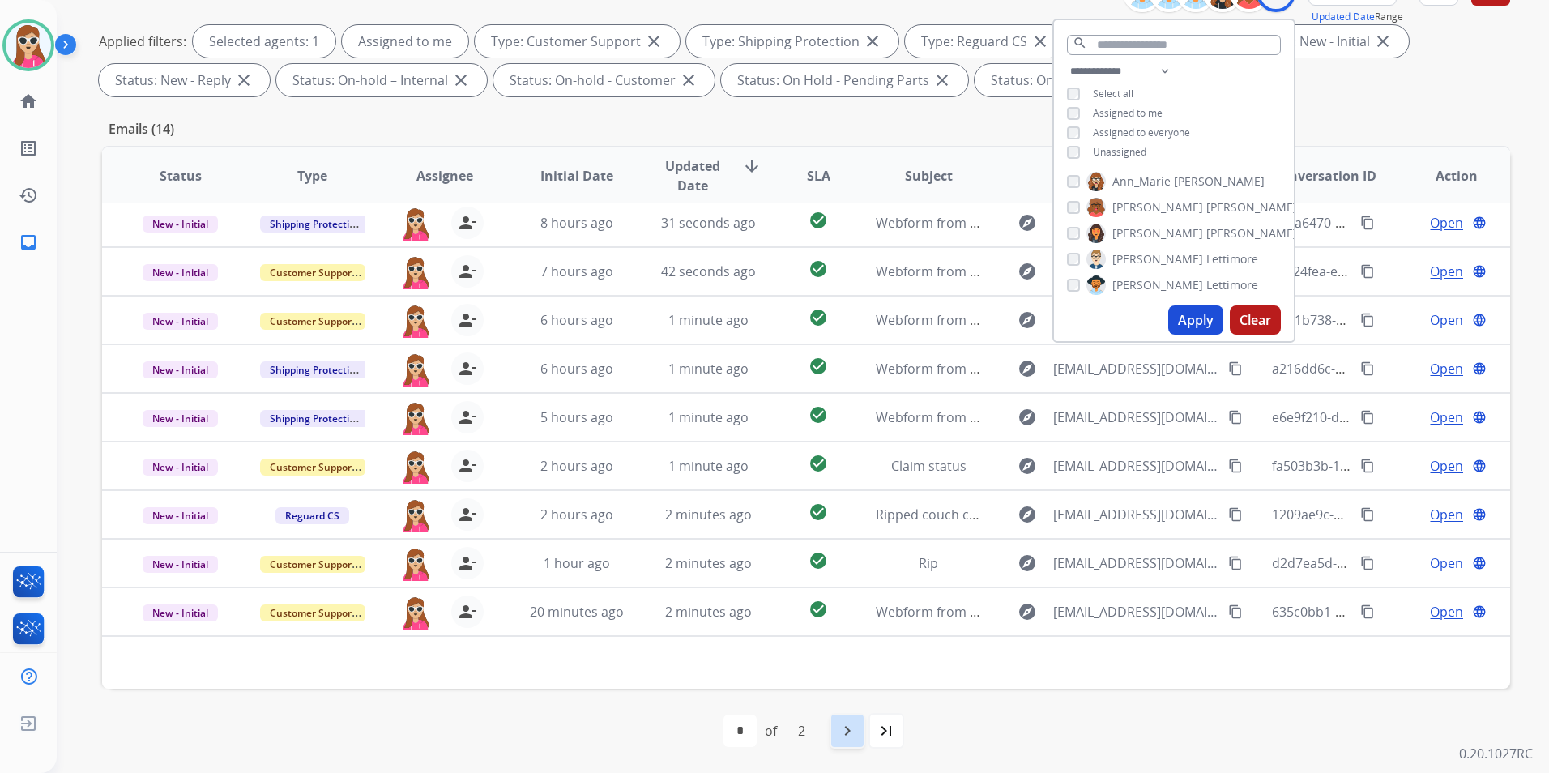
click at [849, 626] on mat-icon "navigate_next" at bounding box center [847, 730] width 19 height 19
select select "*"
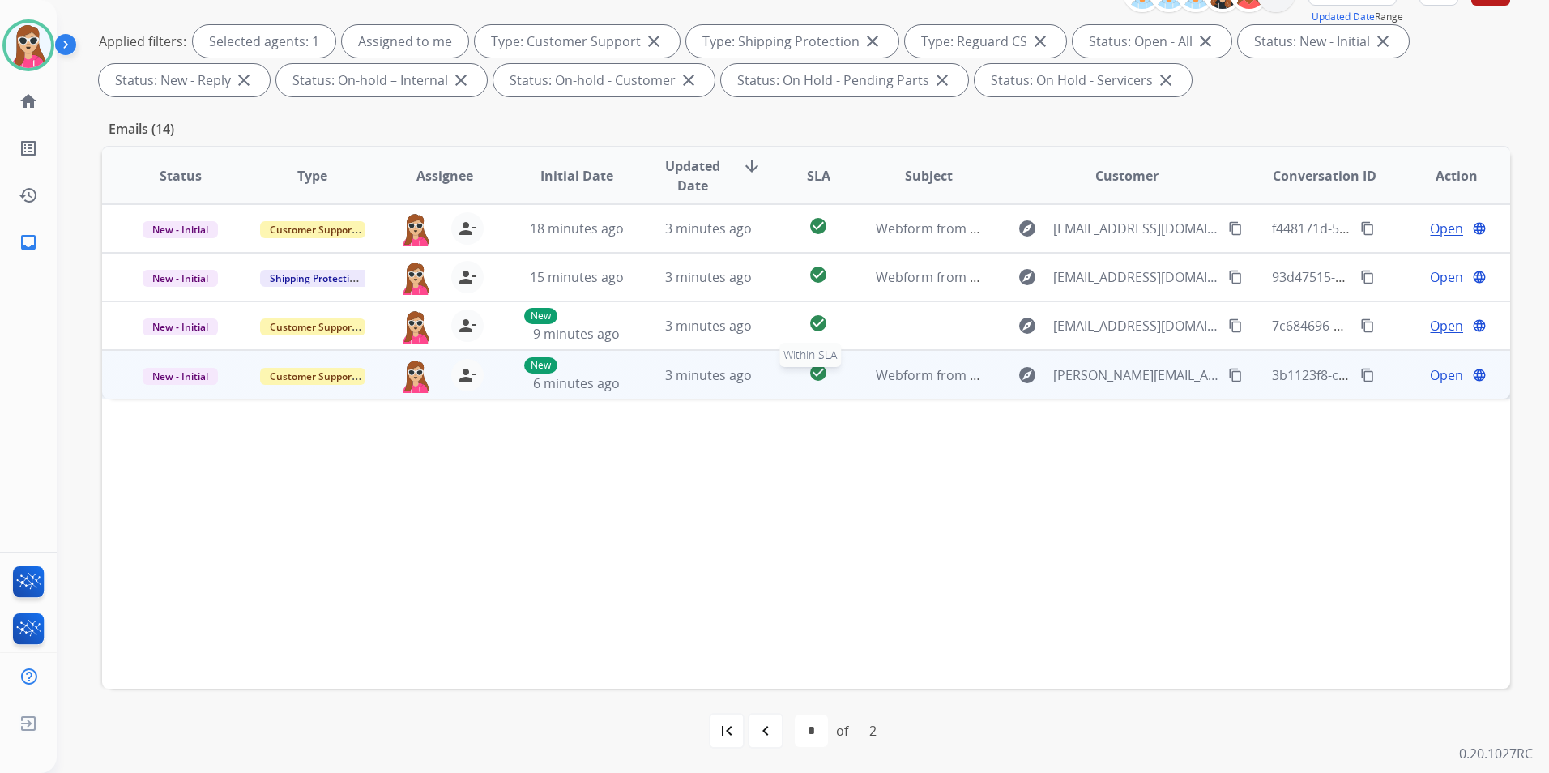
click at [788, 384] on div "check_circle" at bounding box center [819, 375] width 62 height 24
click at [1289, 378] on span "Open" at bounding box center [1446, 374] width 33 height 19
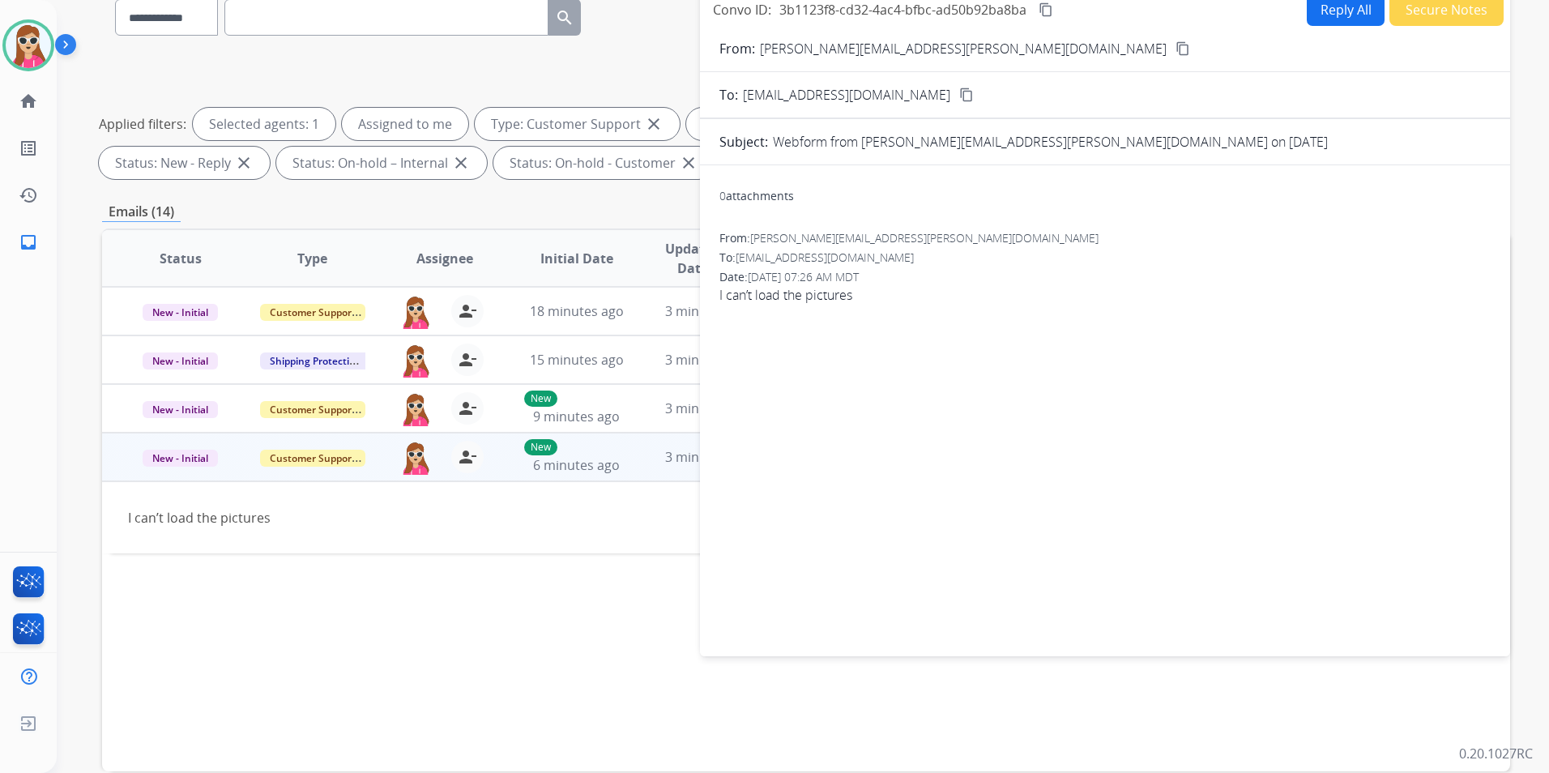
scroll to position [0, 0]
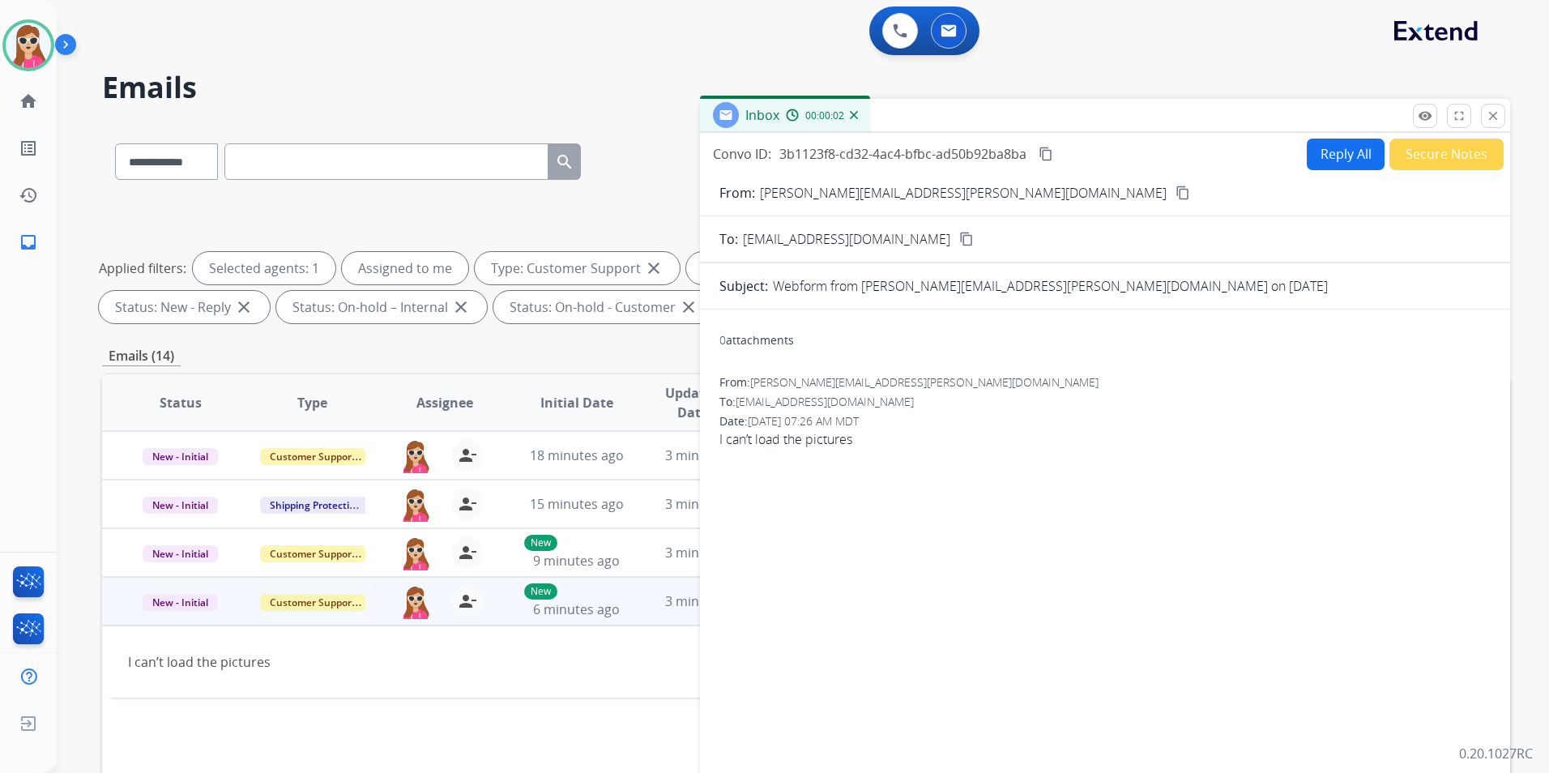
click at [1289, 149] on button "Reply All" at bounding box center [1346, 155] width 78 height 32
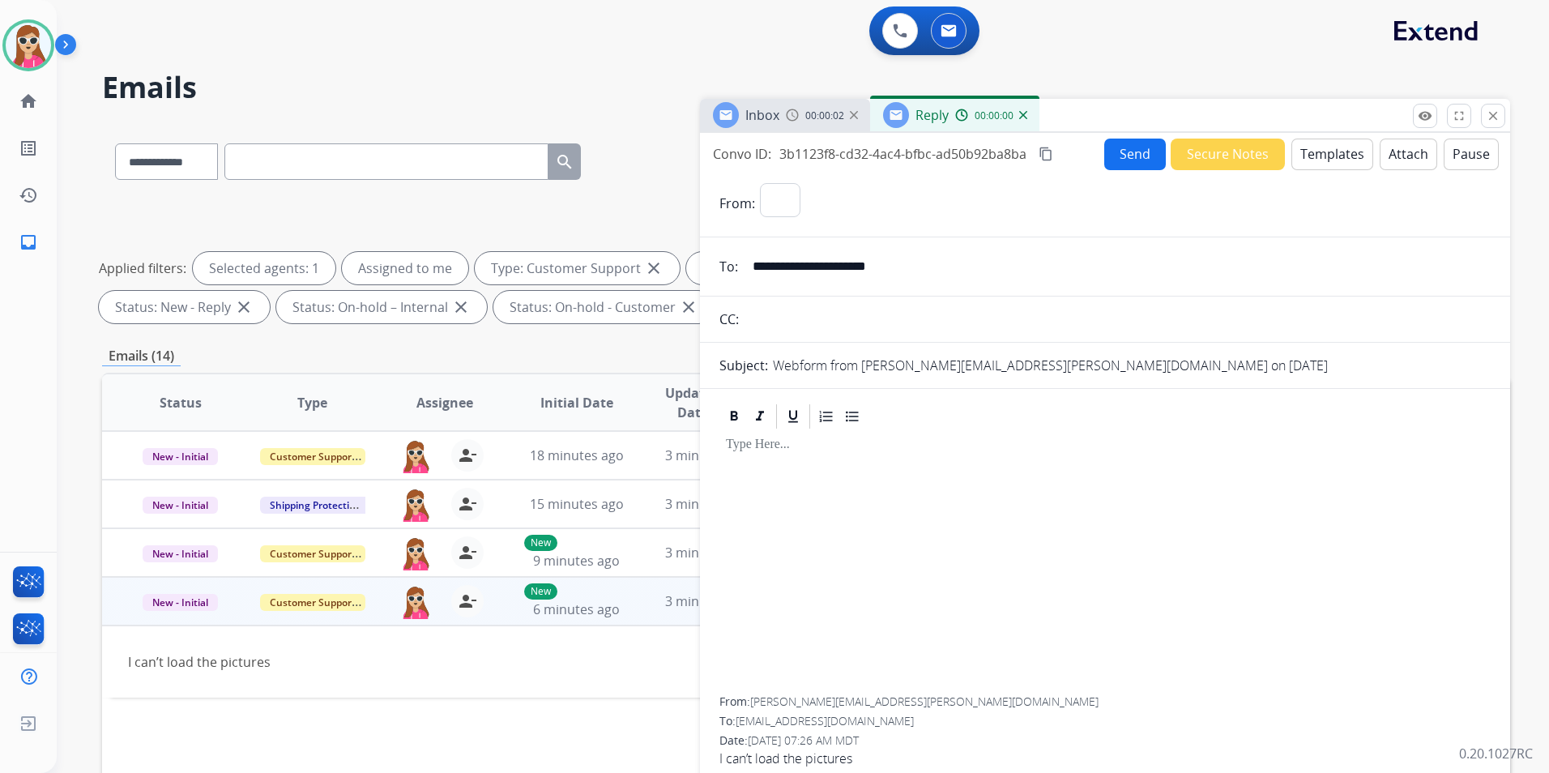
select select "**********"
click at [1289, 150] on button "Templates" at bounding box center [1332, 155] width 82 height 32
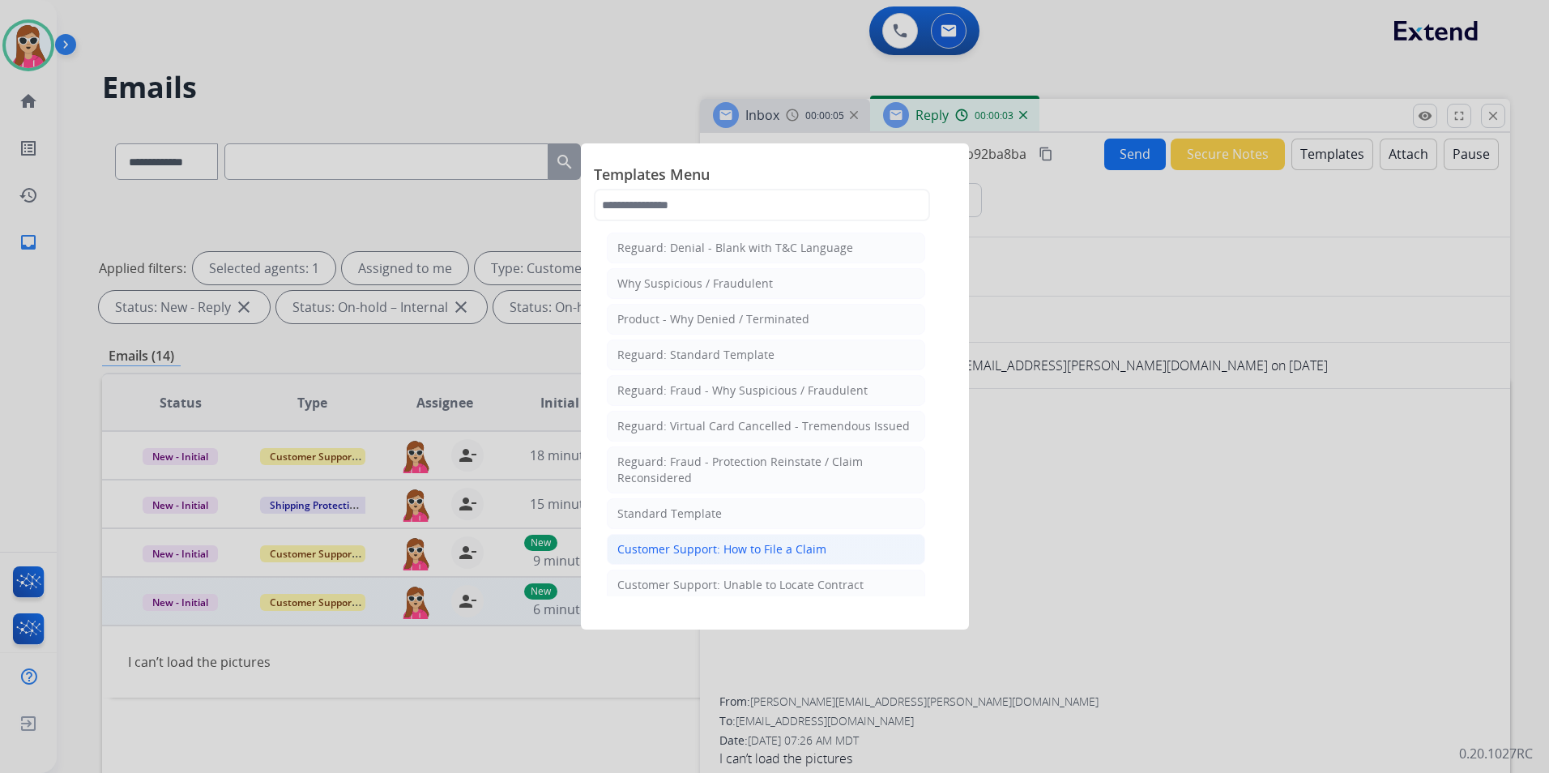
click at [770, 549] on div "Customer Support: How to File a Claim" at bounding box center [721, 549] width 209 height 16
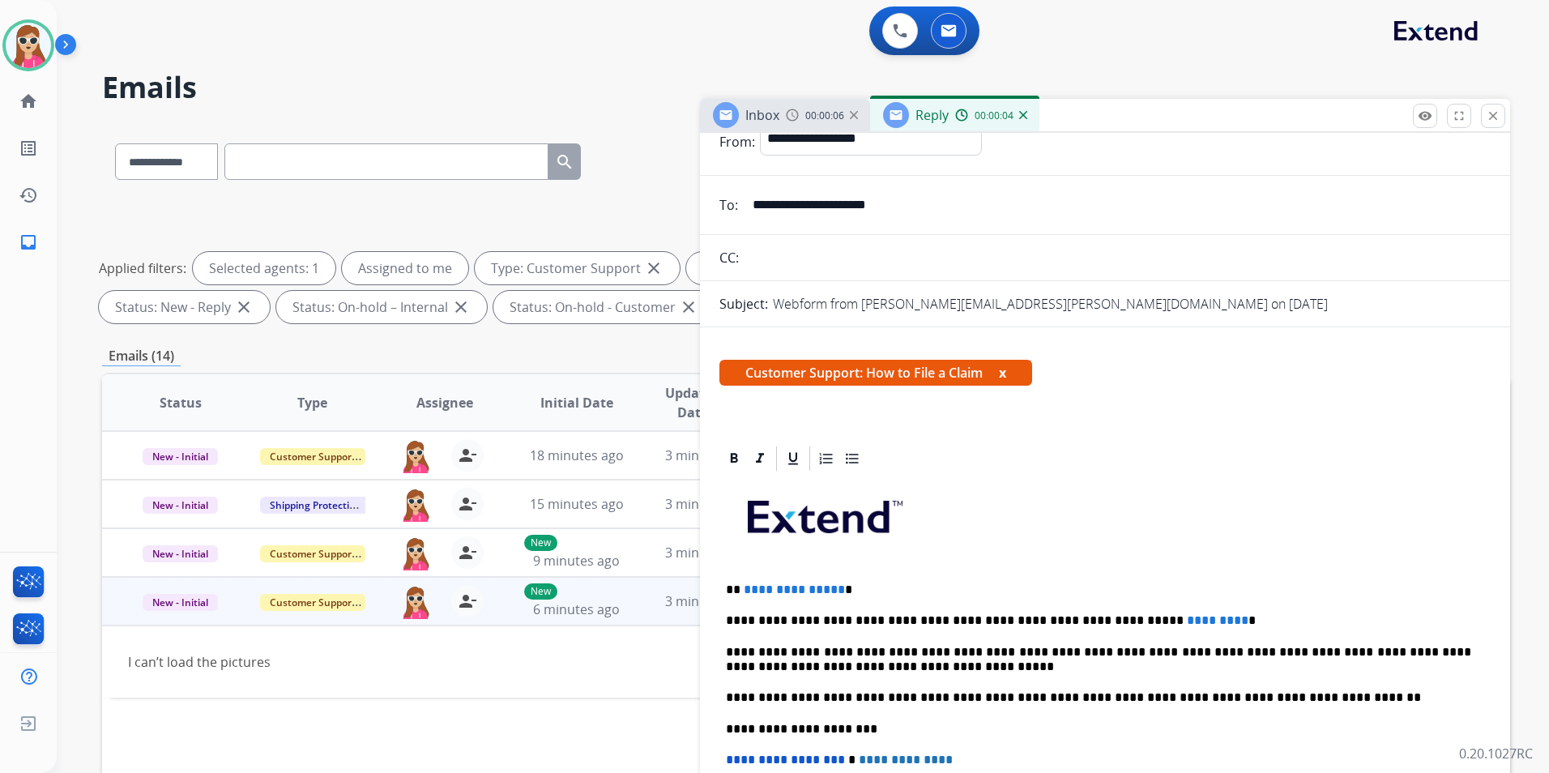
scroll to position [162, 0]
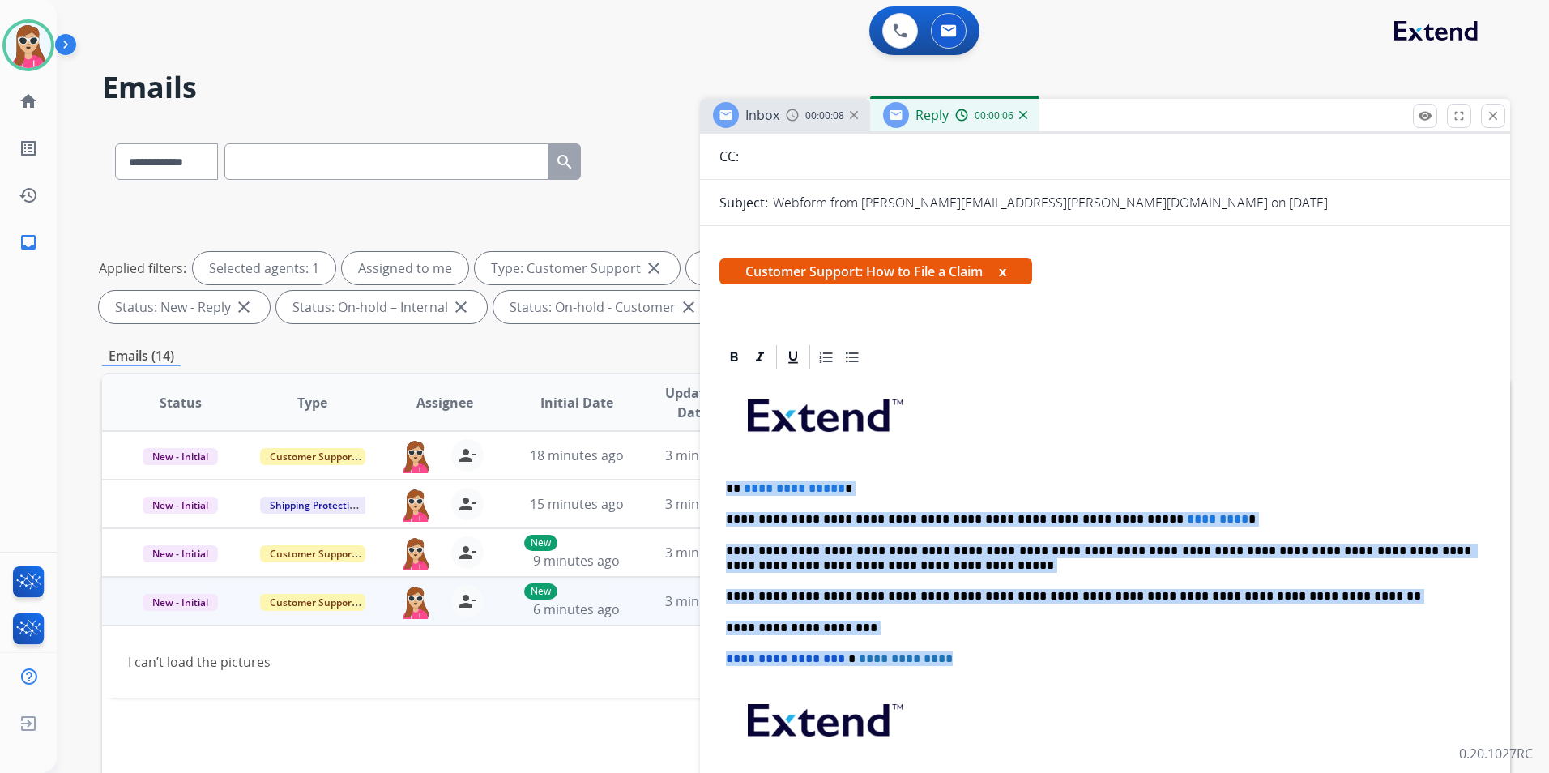
drag, startPoint x: 728, startPoint y: 480, endPoint x: 984, endPoint y: 637, distance: 299.3
click at [989, 626] on div "**********" at bounding box center [1104, 619] width 771 height 495
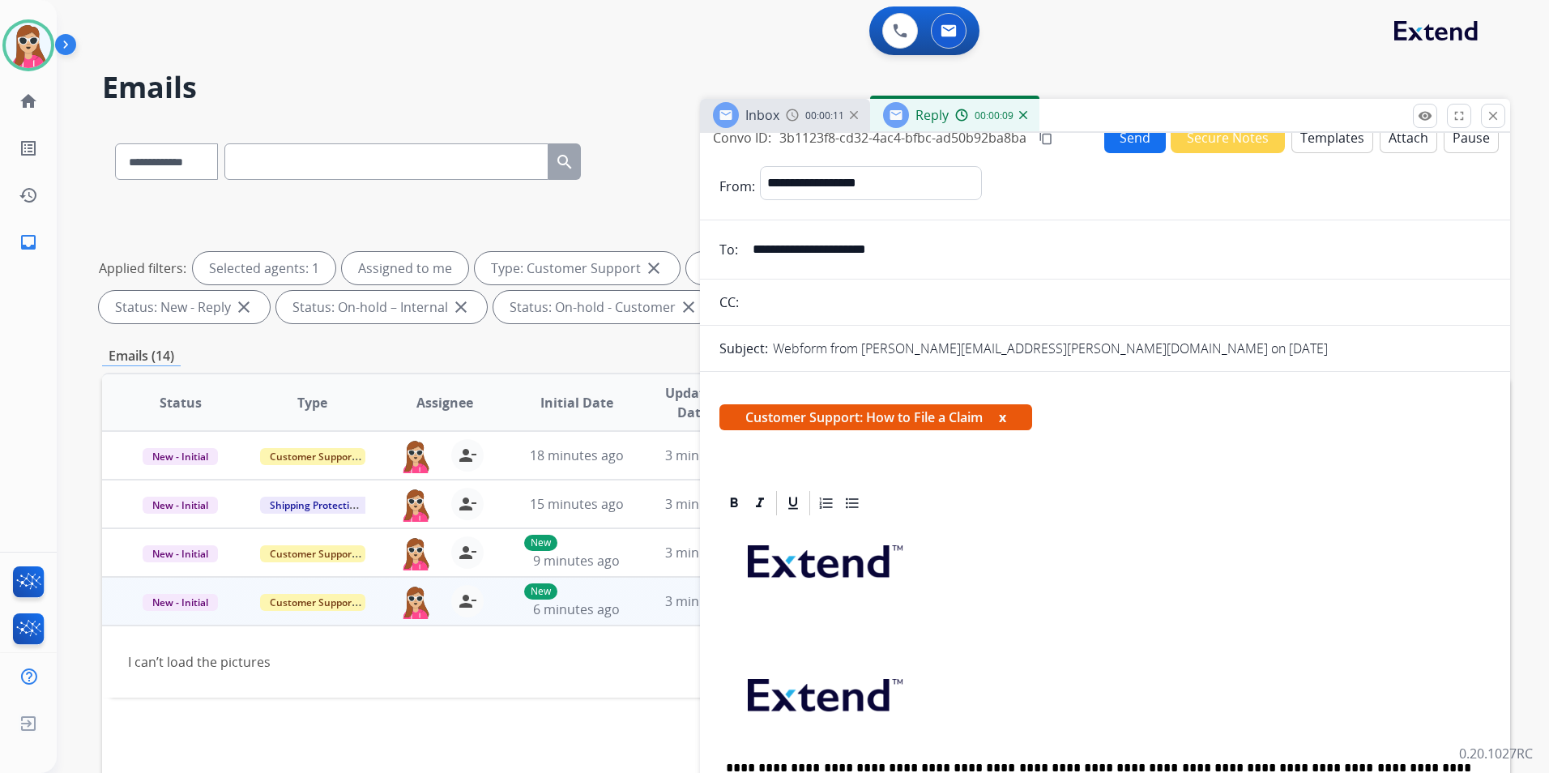
scroll to position [0, 0]
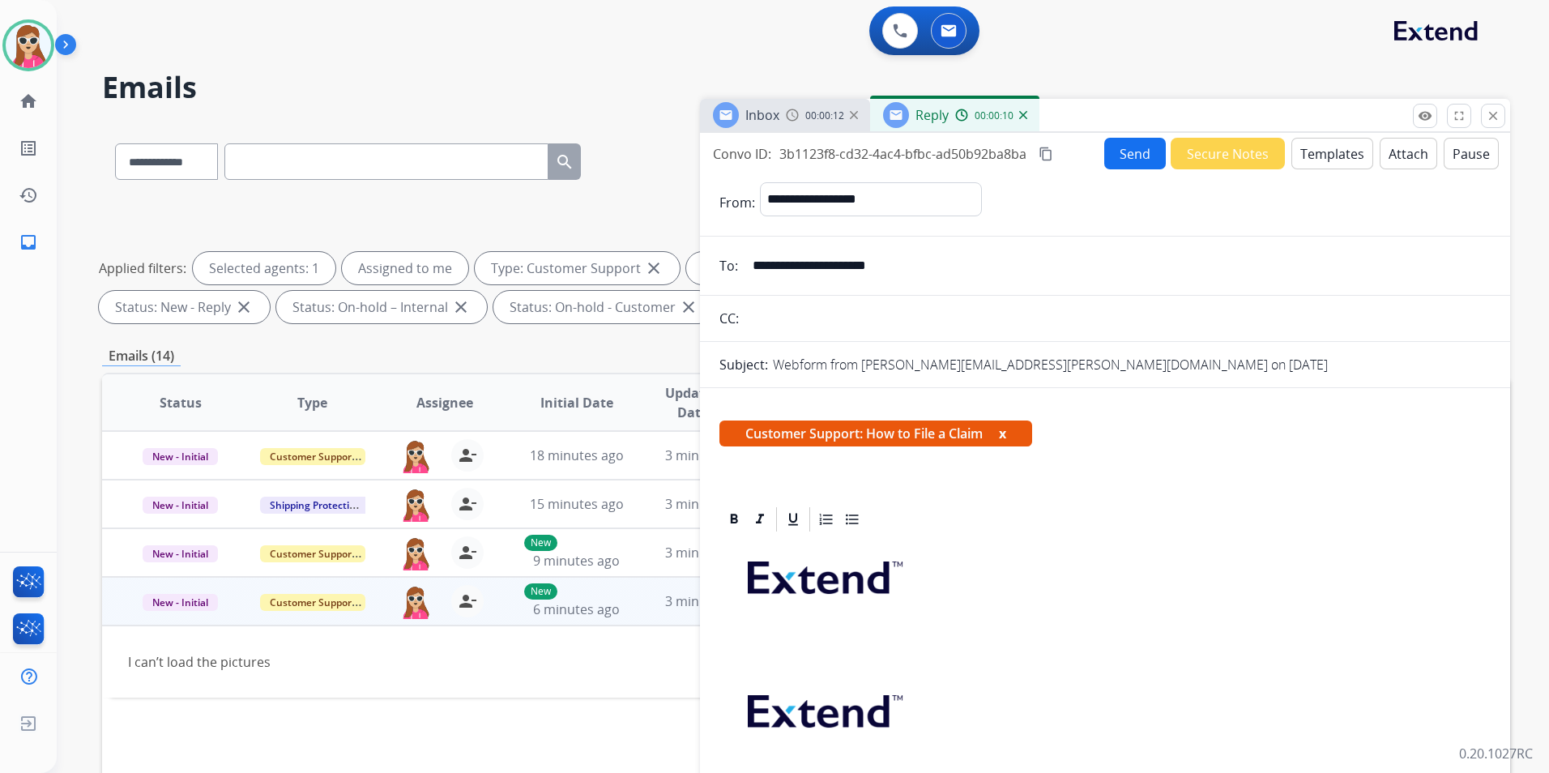
click at [1006, 438] on button "x" at bounding box center [1002, 433] width 7 height 19
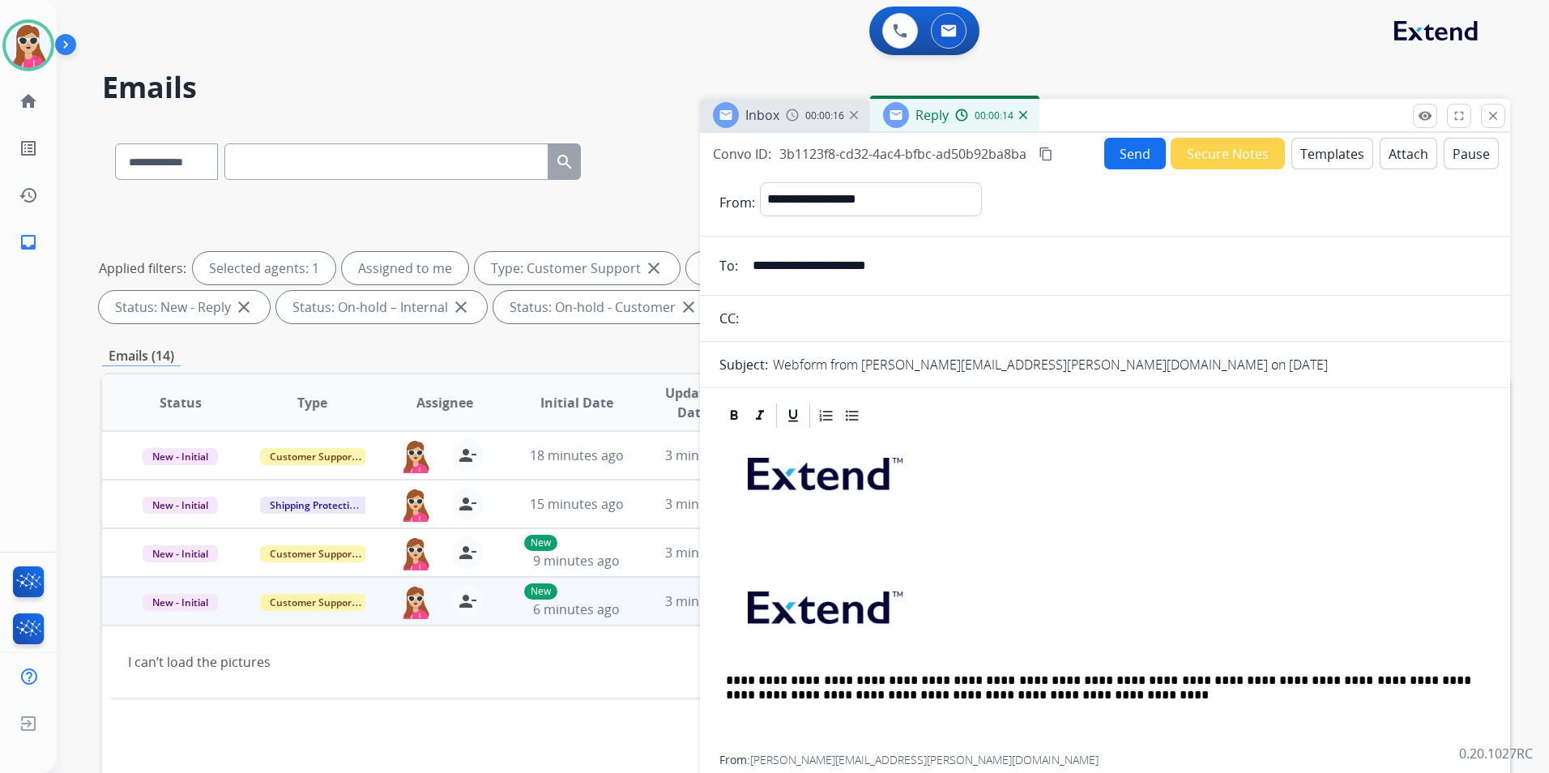
click at [1289, 147] on button "Templates" at bounding box center [1332, 154] width 82 height 32
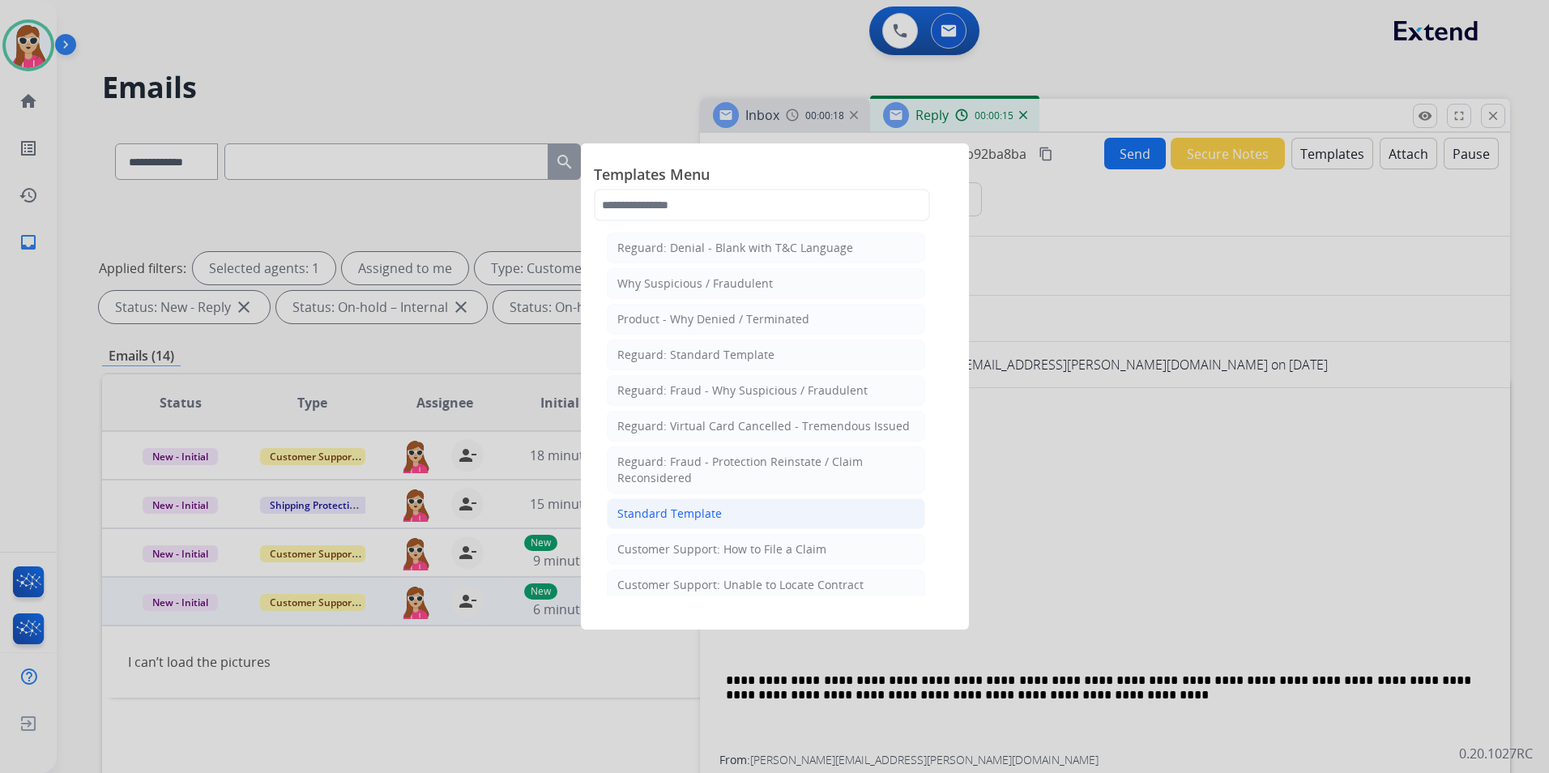
click at [813, 519] on li "Standard Template" at bounding box center [766, 513] width 318 height 31
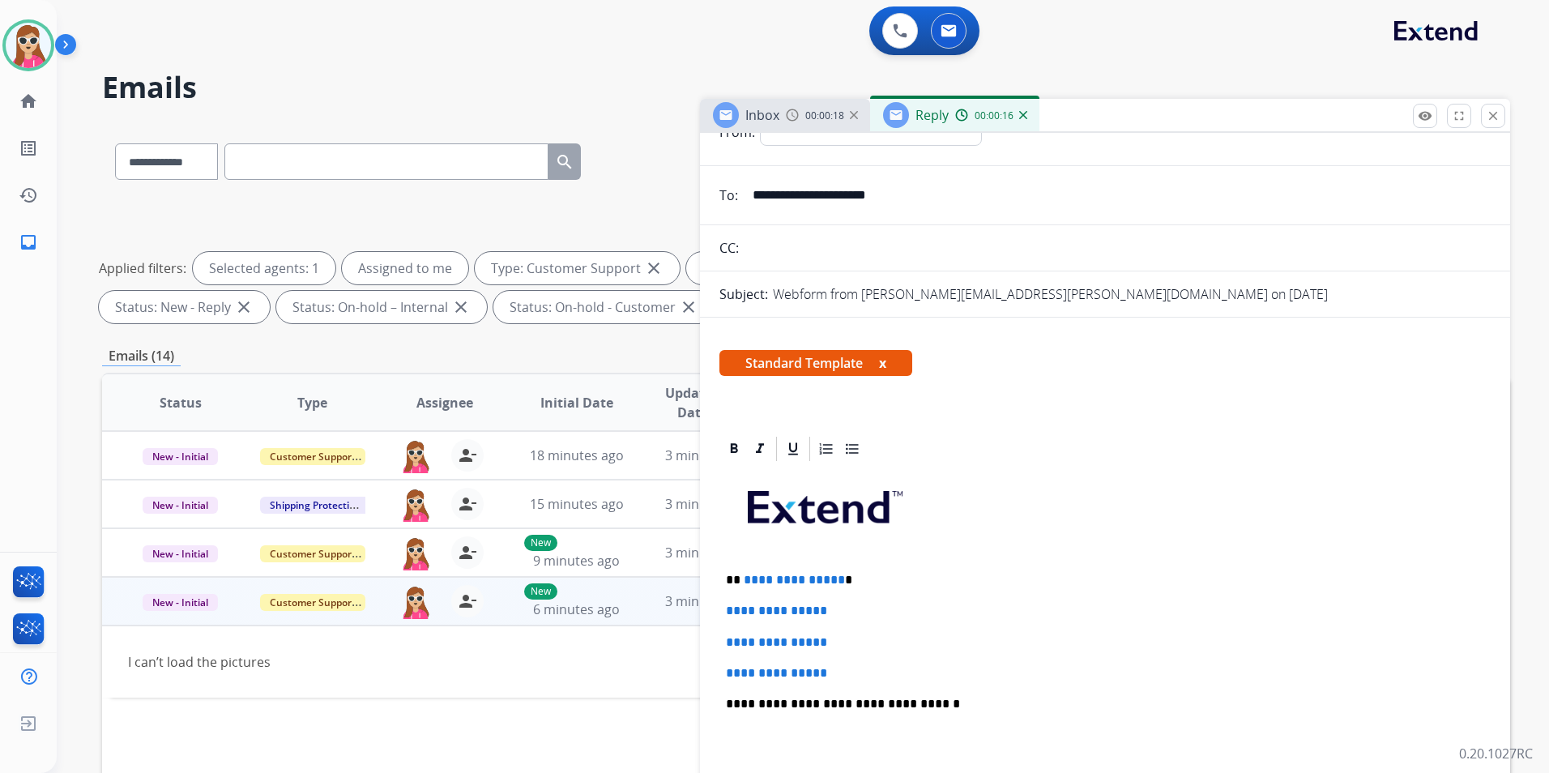
scroll to position [162, 0]
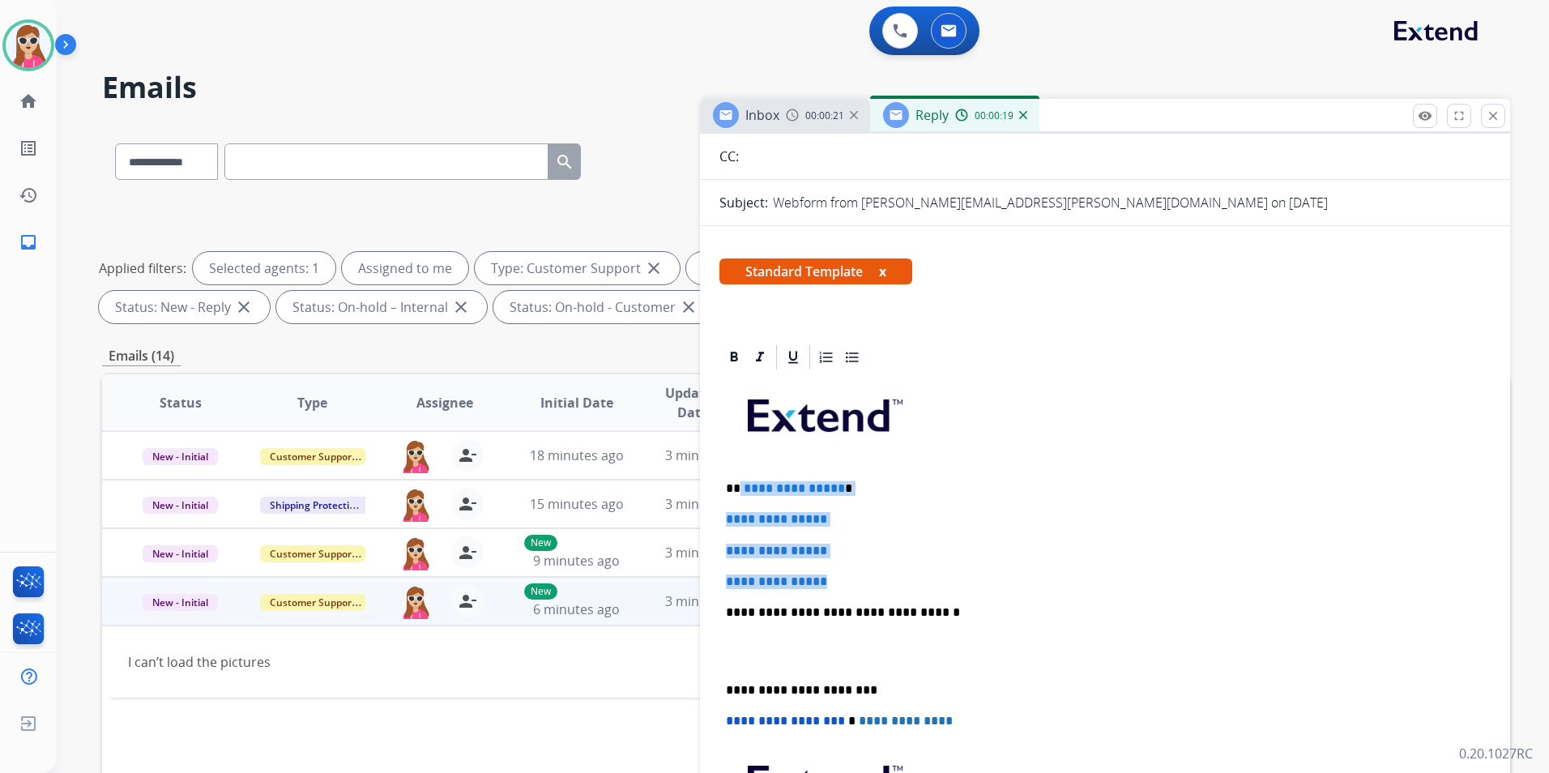
drag, startPoint x: 741, startPoint y: 487, endPoint x: 860, endPoint y: 587, distance: 155.3
click at [860, 587] on div "**********" at bounding box center [1104, 650] width 771 height 557
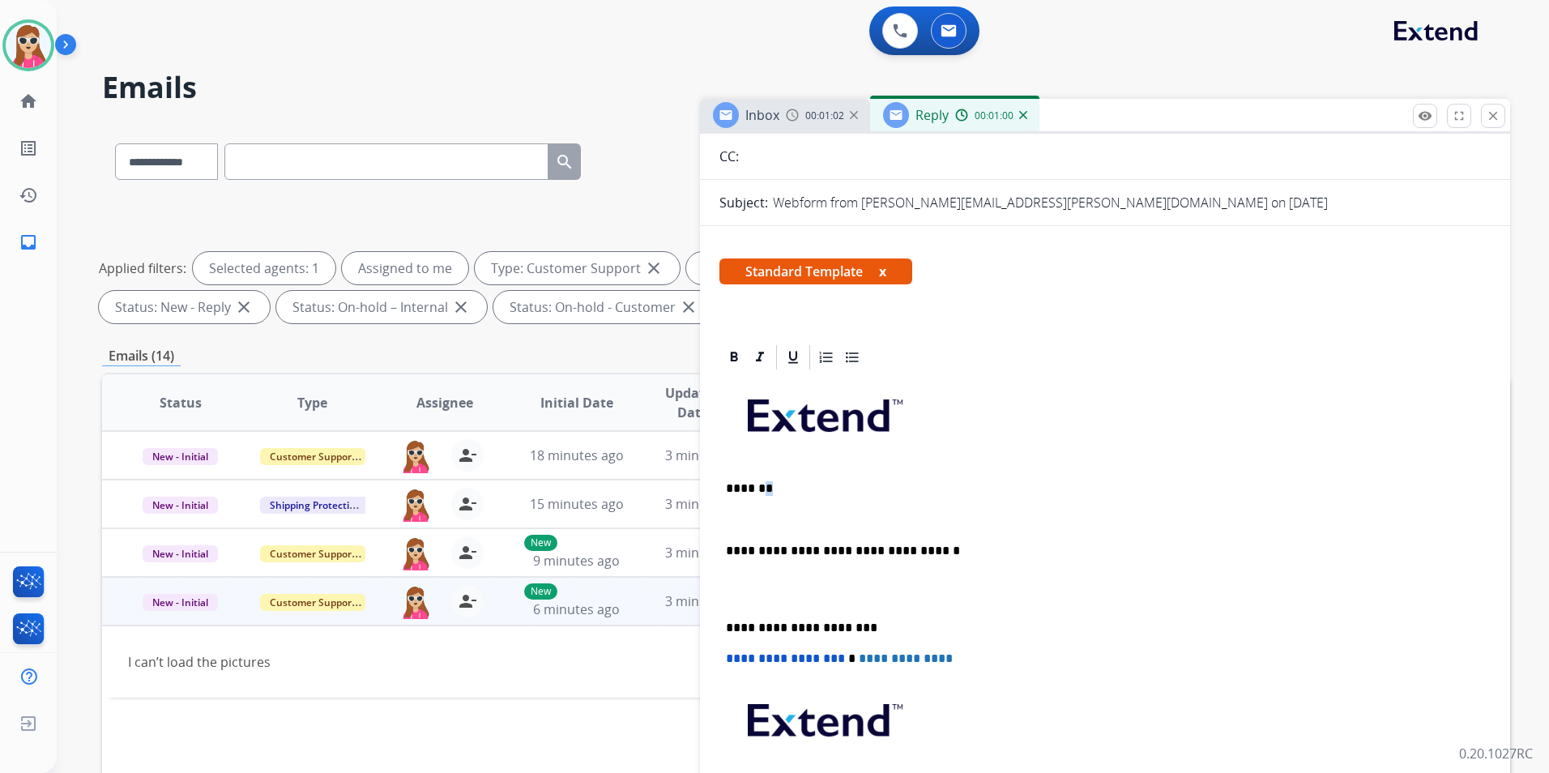
drag, startPoint x: 770, startPoint y: 486, endPoint x: 761, endPoint y: 487, distance: 8.9
click at [761, 487] on p "*******" at bounding box center [1098, 488] width 745 height 15
click at [731, 510] on div "**********" at bounding box center [1104, 619] width 771 height 495
drag, startPoint x: 728, startPoint y: 515, endPoint x: 977, endPoint y: 516, distance: 249.5
click at [977, 516] on p "**********" at bounding box center [1098, 519] width 745 height 15
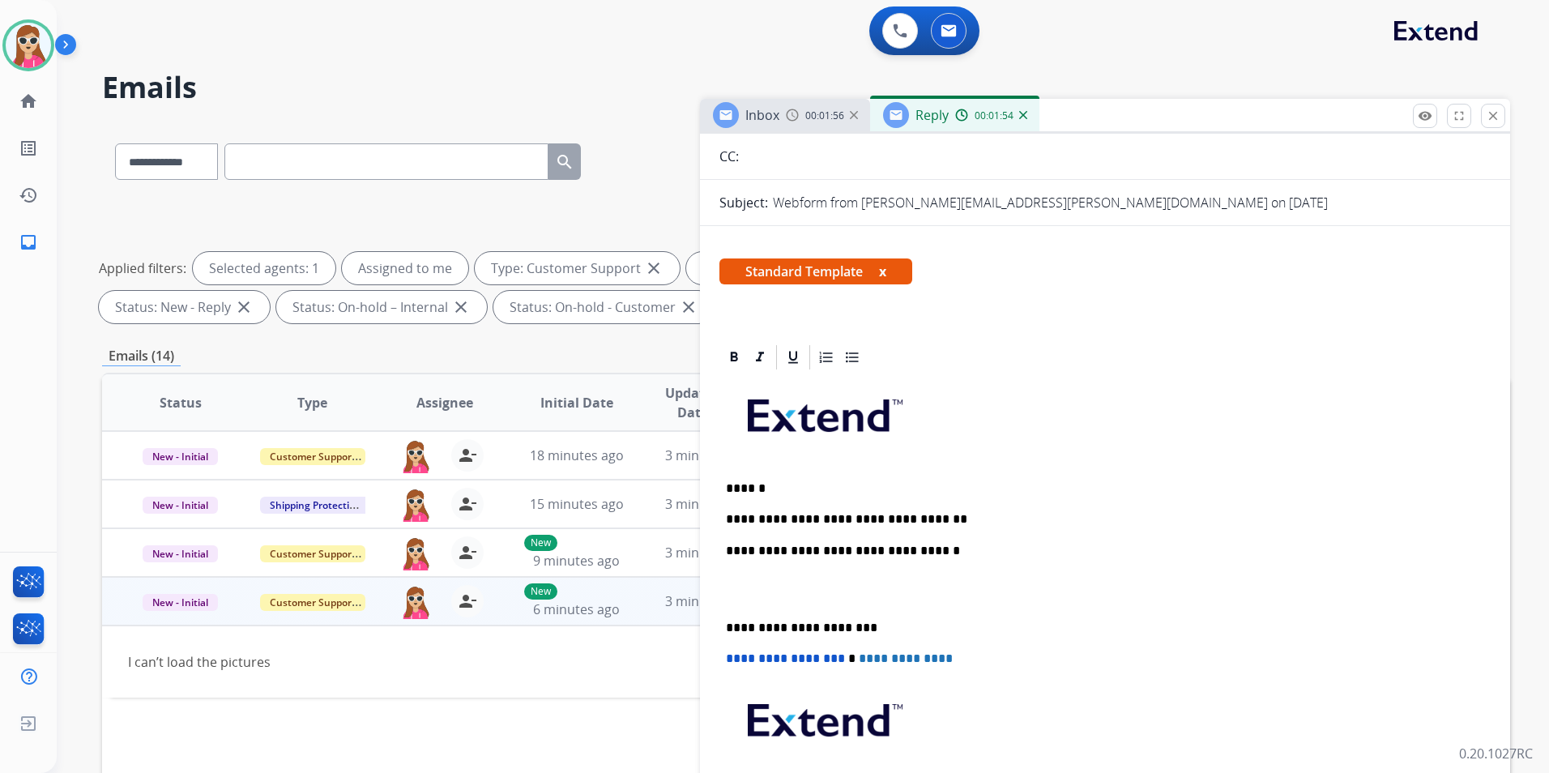
drag, startPoint x: 977, startPoint y: 516, endPoint x: 967, endPoint y: 522, distance: 12.0
click at [975, 516] on p "**********" at bounding box center [1098, 519] width 745 height 15
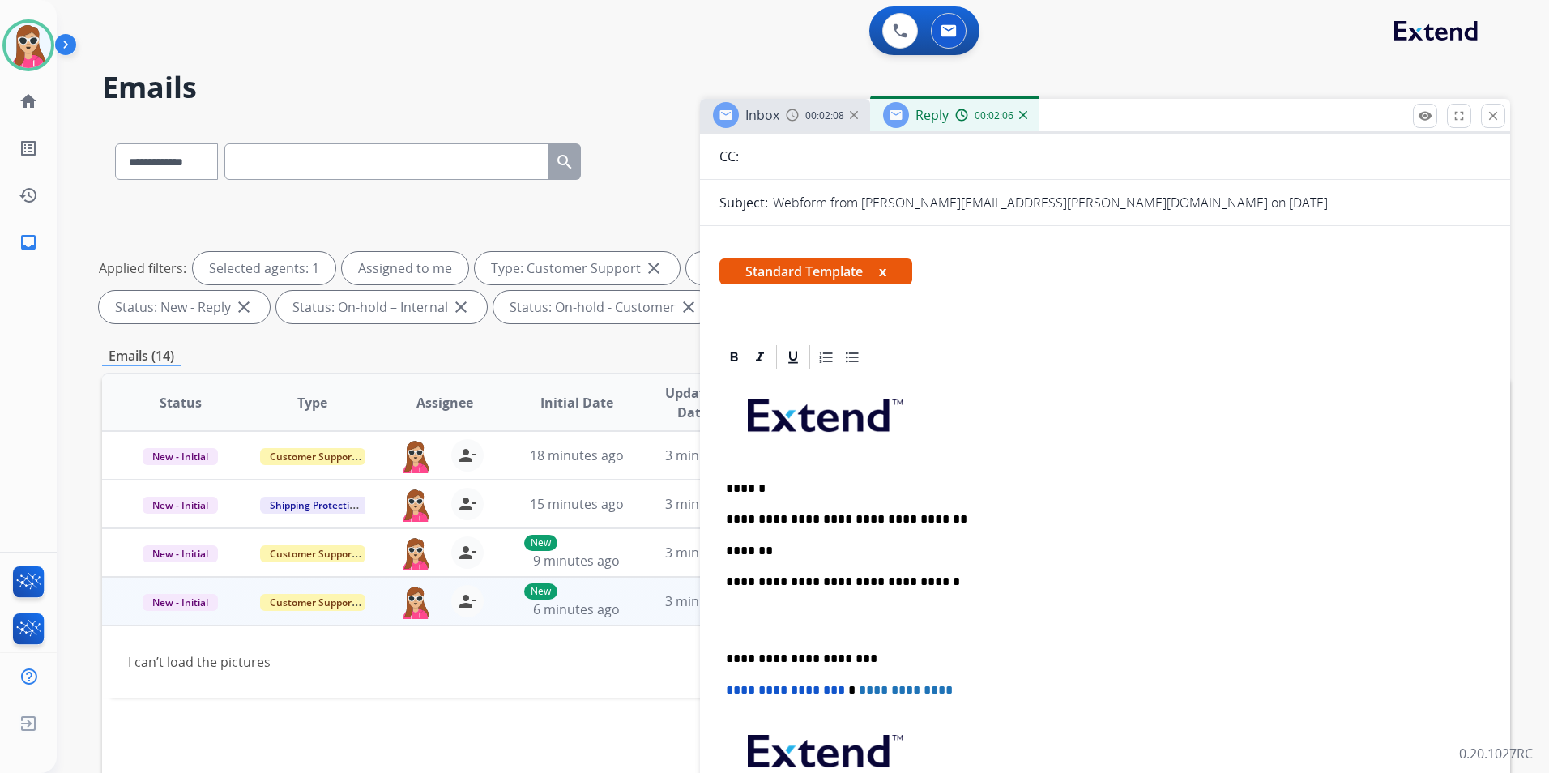
click at [866, 565] on div "**********" at bounding box center [1104, 635] width 771 height 527
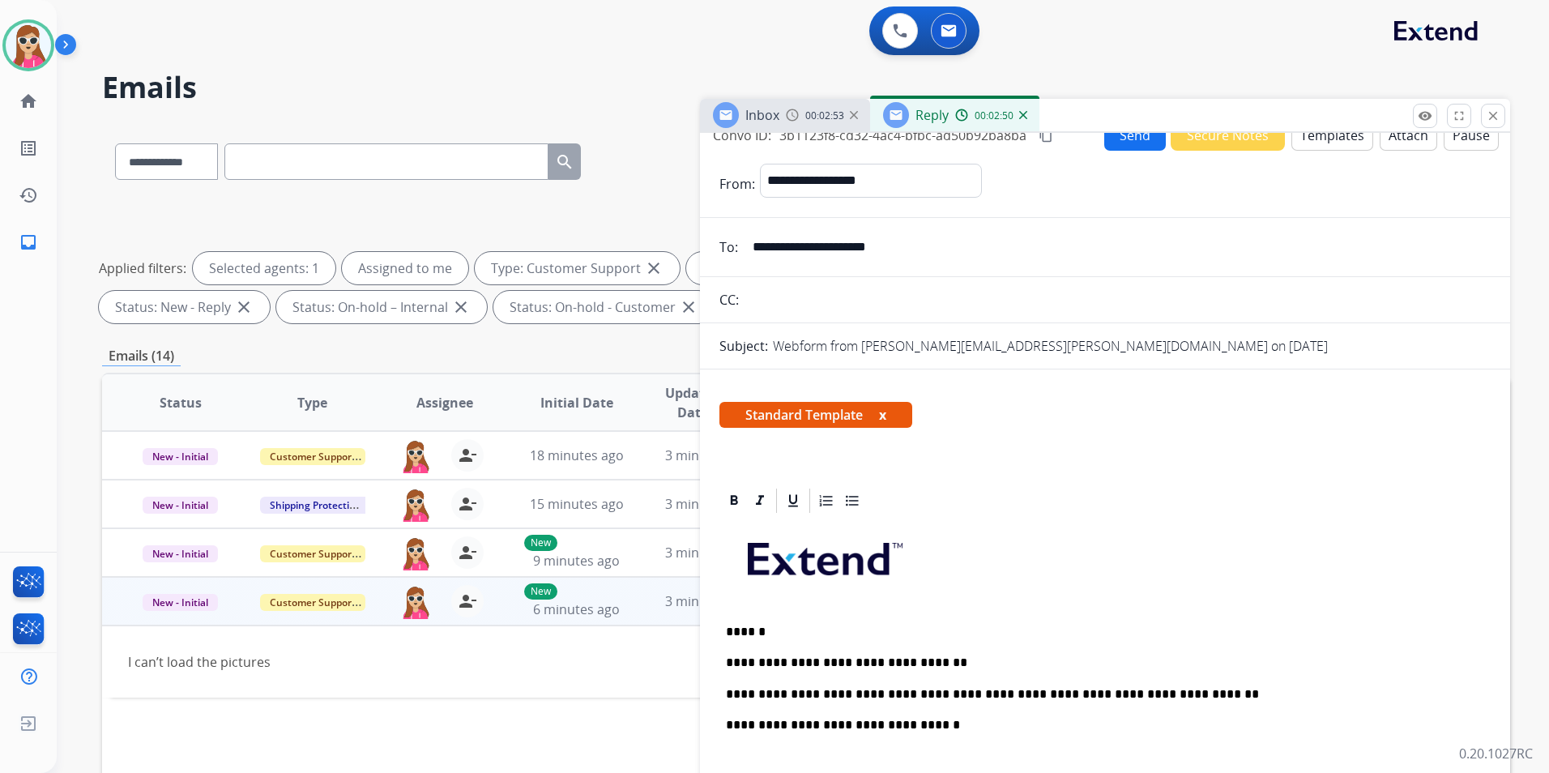
scroll to position [0, 0]
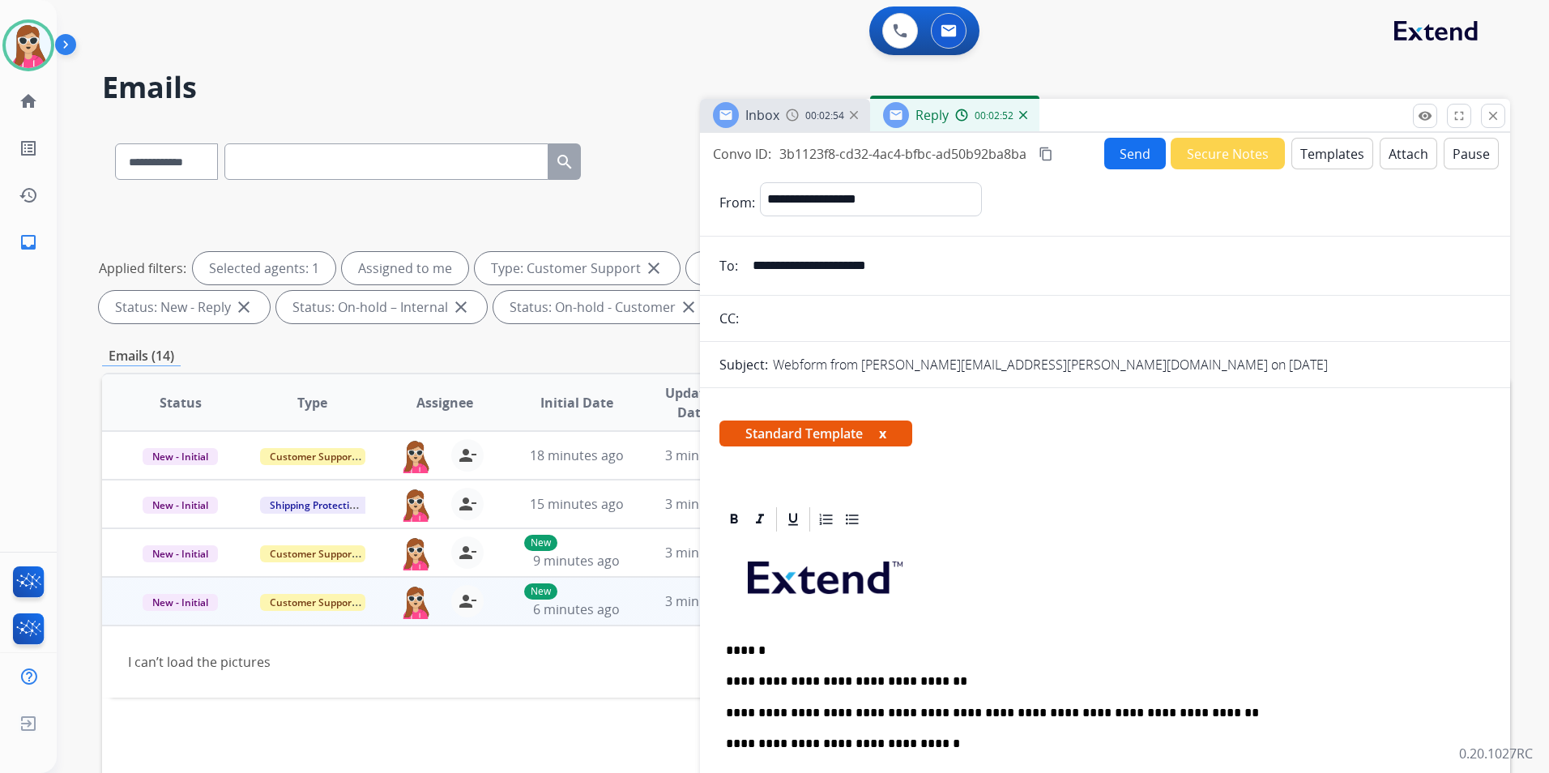
click at [1119, 158] on button "Send" at bounding box center [1135, 154] width 62 height 32
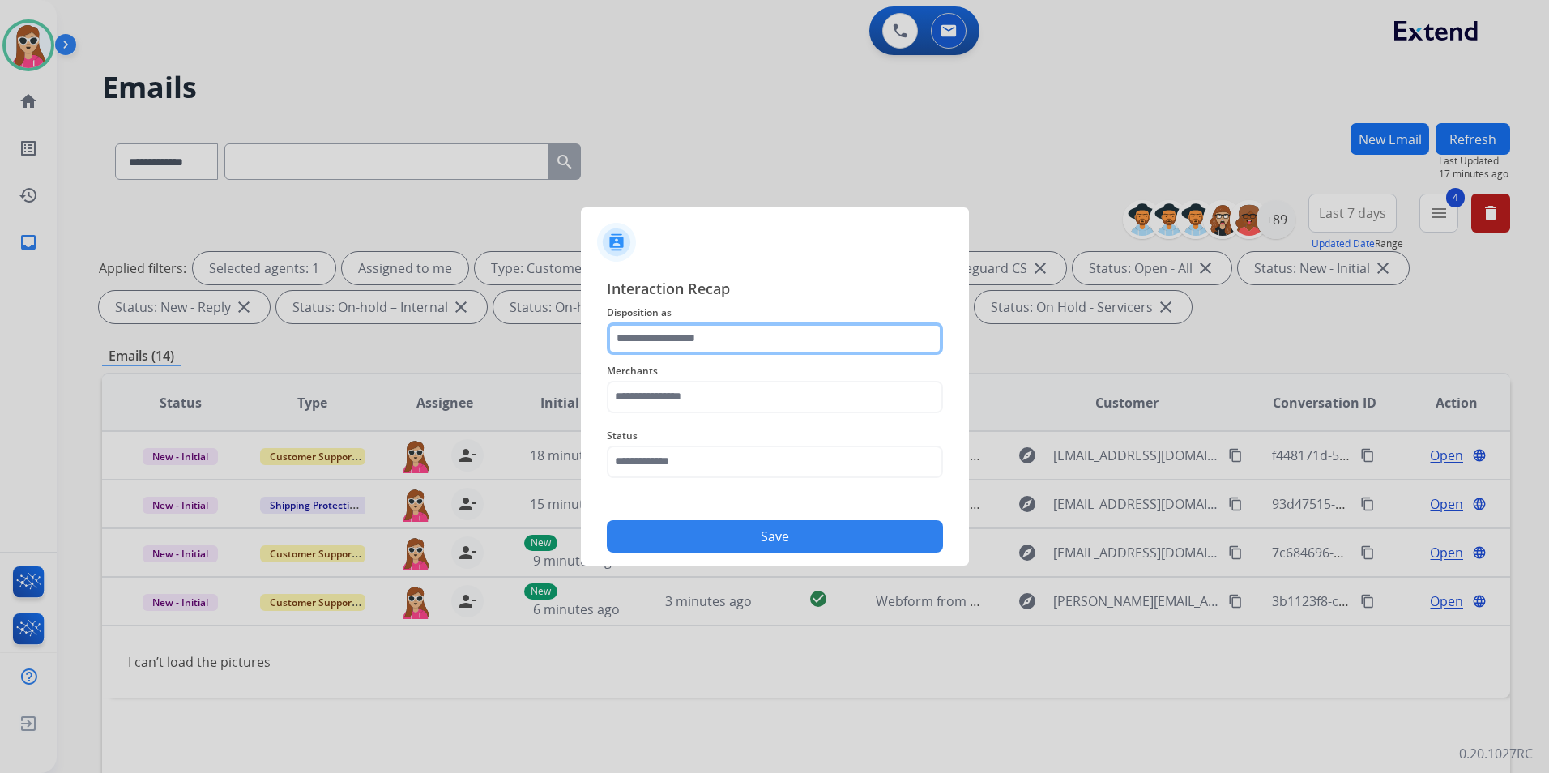
click at [865, 354] on div at bounding box center [775, 338] width 336 height 32
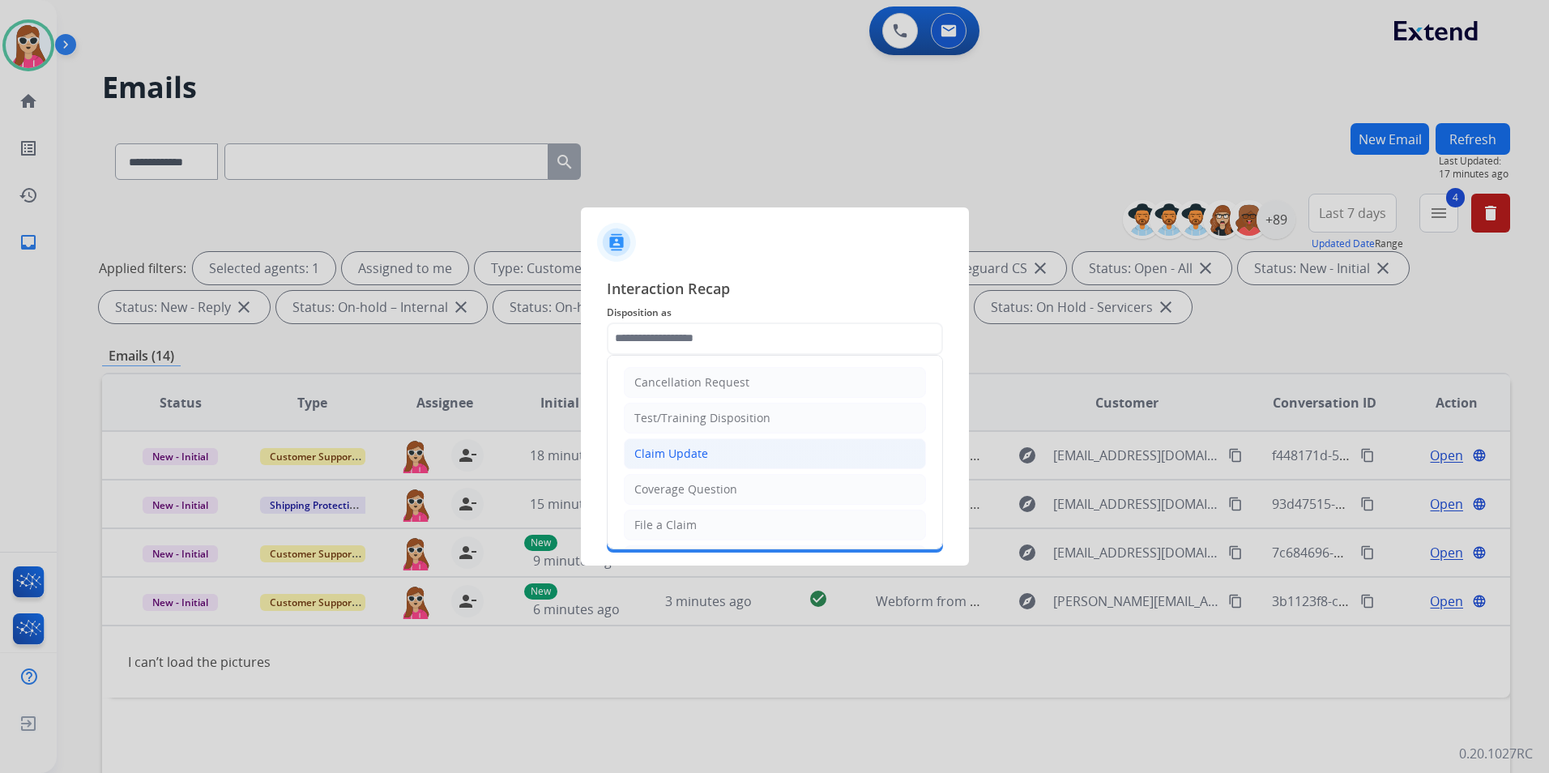
click at [839, 457] on li "Claim Update" at bounding box center [775, 453] width 302 height 31
type input "**********"
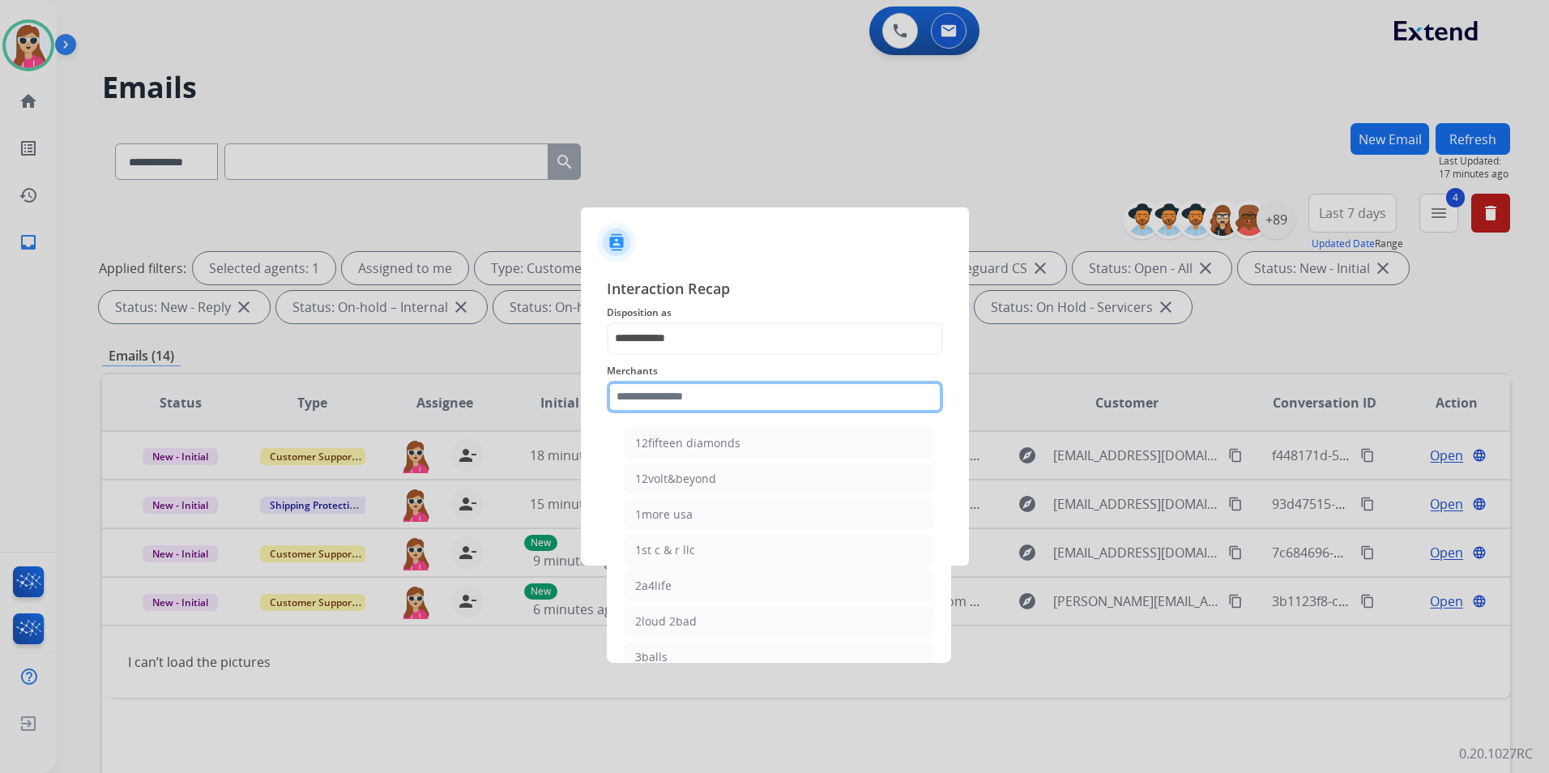
click at [829, 386] on input "text" at bounding box center [775, 397] width 336 height 32
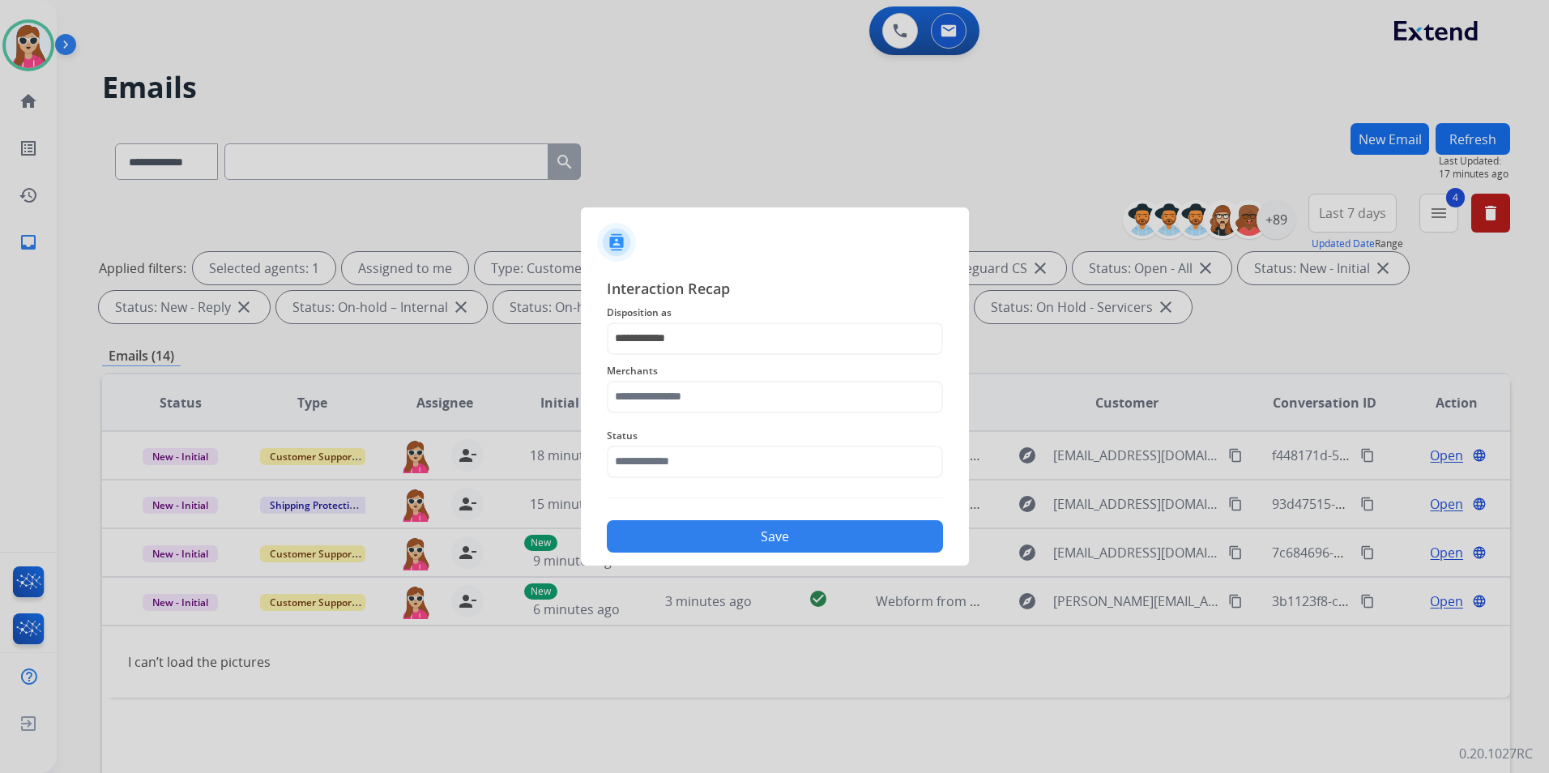
click at [1038, 60] on div at bounding box center [774, 386] width 1549 height 773
click at [687, 400] on input "text" at bounding box center [775, 397] width 336 height 32
drag, startPoint x: 740, startPoint y: 449, endPoint x: 741, endPoint y: 511, distance: 62.4
click at [741, 511] on div "**********" at bounding box center [775, 415] width 336 height 276
drag, startPoint x: 741, startPoint y: 511, endPoint x: 689, endPoint y: 400, distance: 122.5
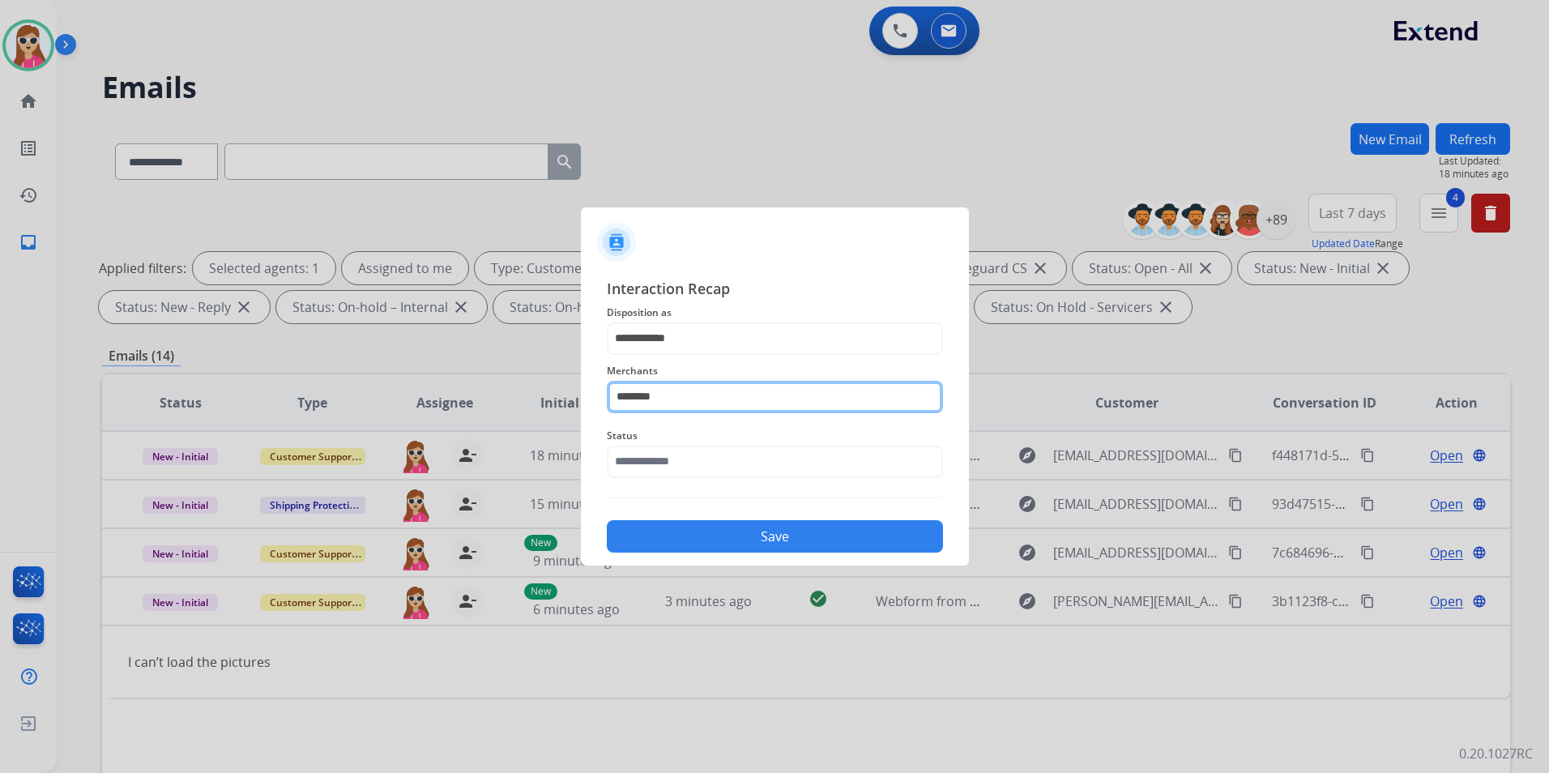
click at [689, 400] on input "********" at bounding box center [775, 397] width 336 height 32
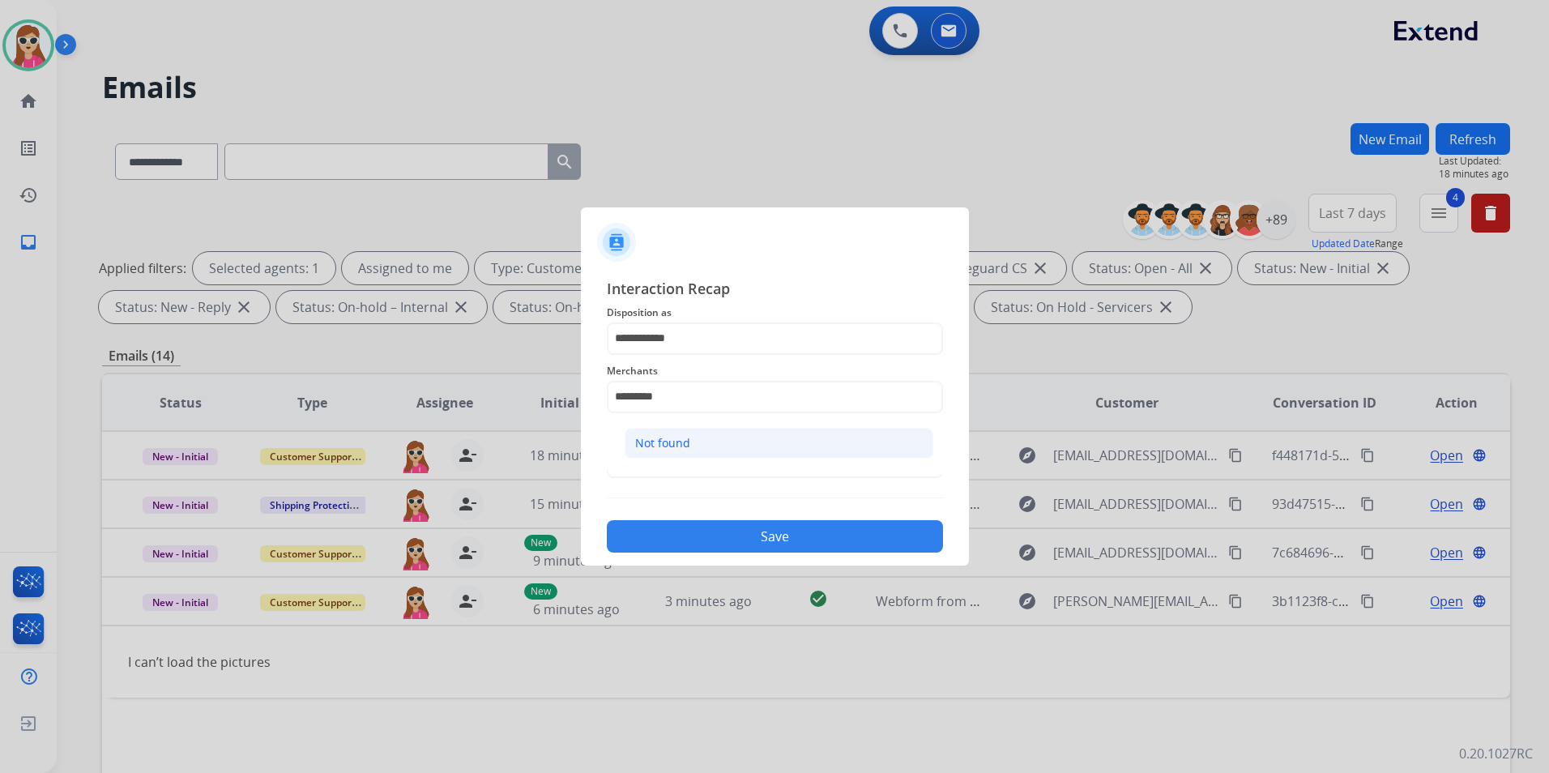
click at [745, 438] on li "Not found" at bounding box center [779, 443] width 309 height 31
type input "*********"
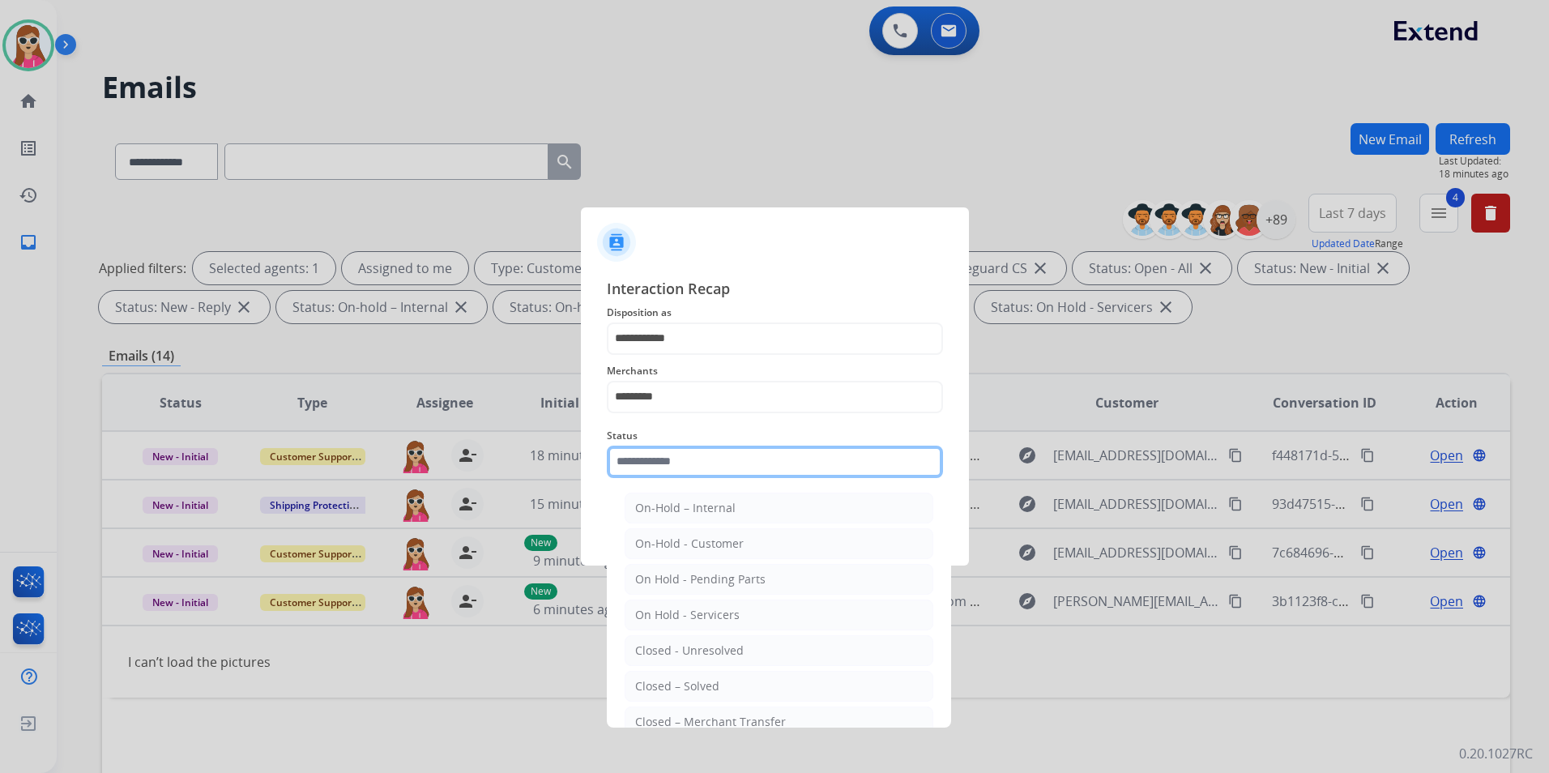
drag, startPoint x: 728, startPoint y: 472, endPoint x: 731, endPoint y: 484, distance: 11.8
click at [728, 464] on input "text" at bounding box center [775, 462] width 336 height 32
click at [722, 626] on li "Closed – Solved" at bounding box center [779, 686] width 309 height 31
type input "**********"
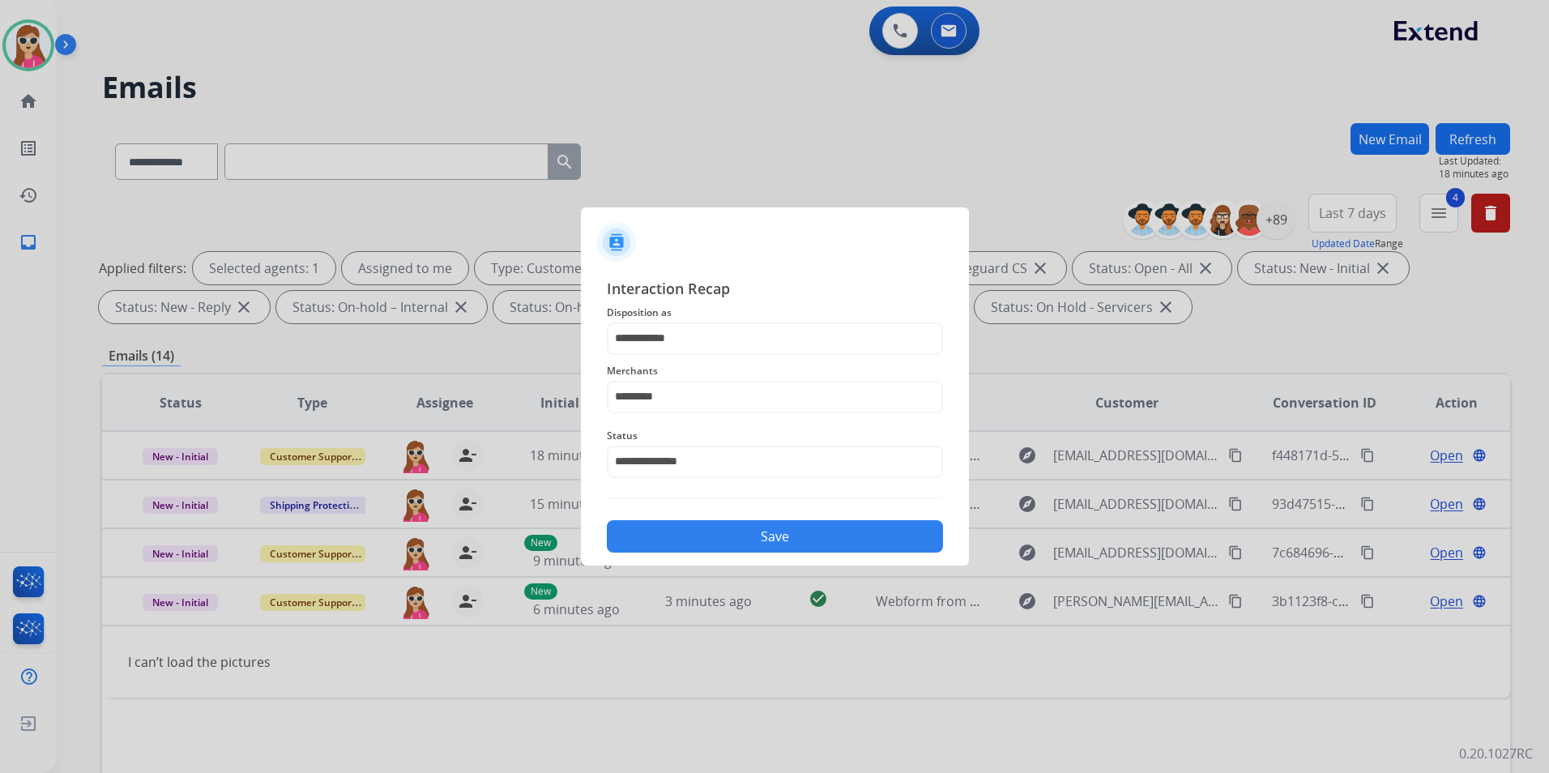
click at [747, 524] on button "Save" at bounding box center [775, 536] width 336 height 32
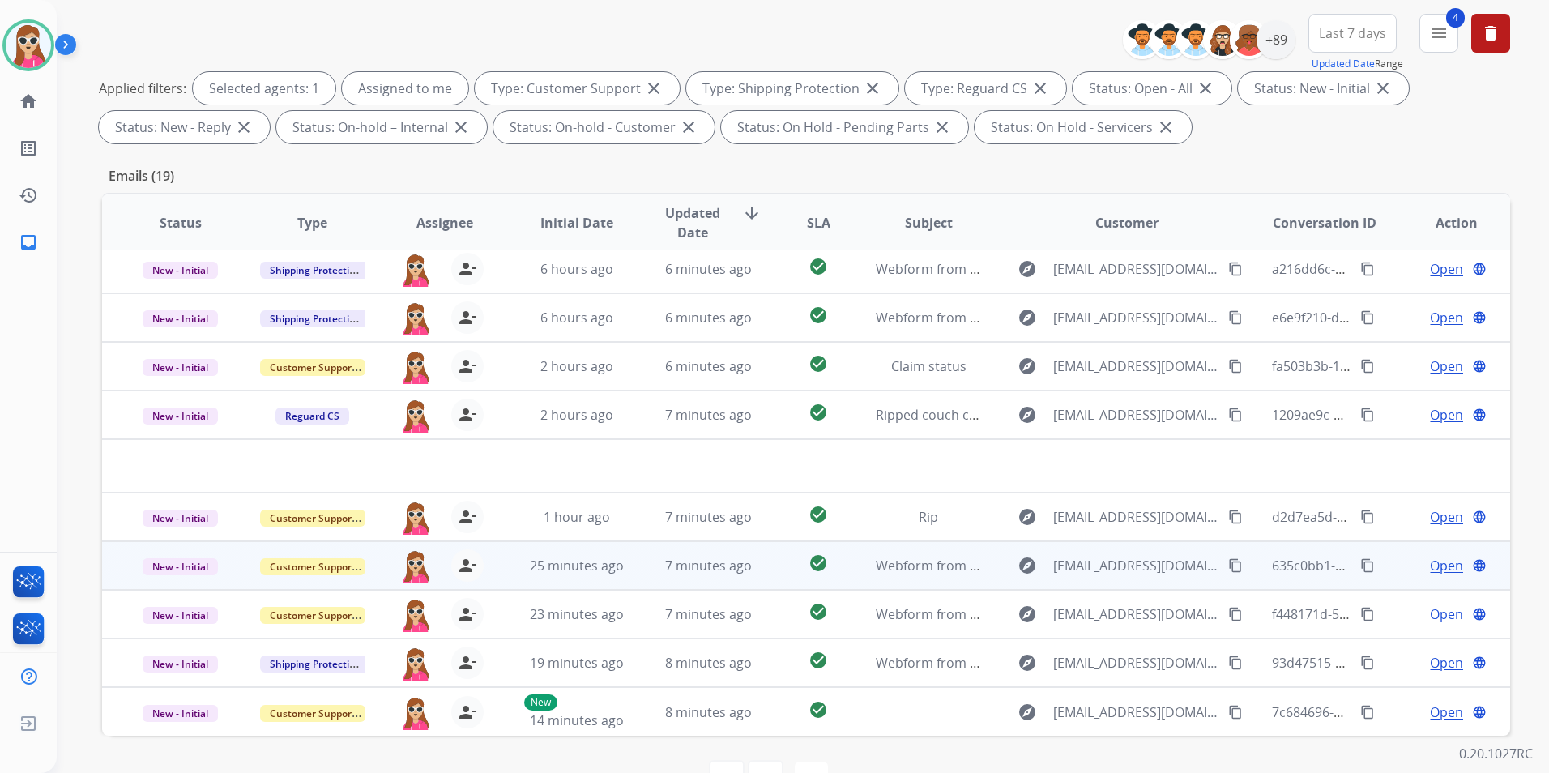
scroll to position [227, 0]
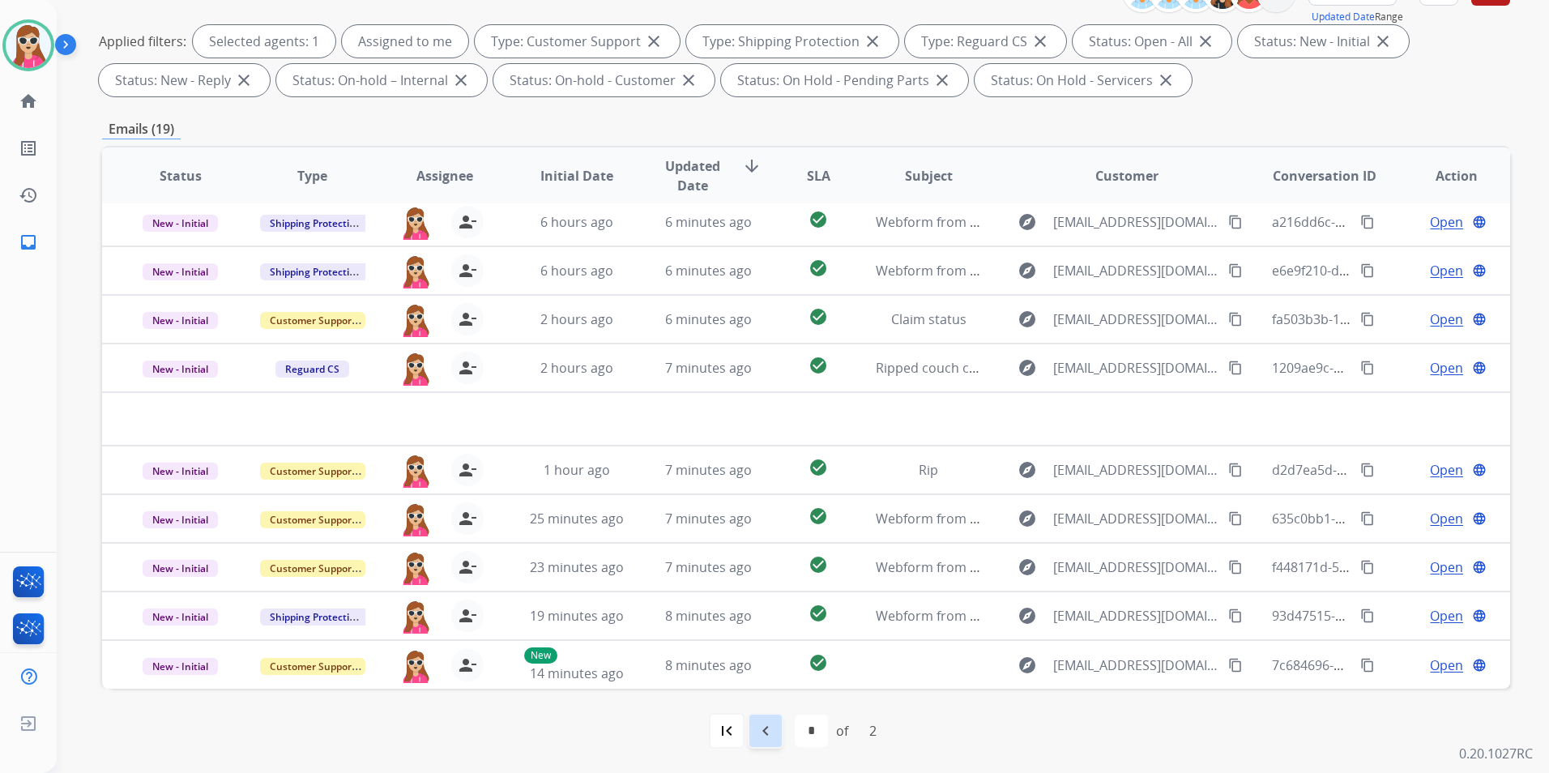
click at [762, 626] on mat-icon "navigate_before" at bounding box center [765, 730] width 19 height 19
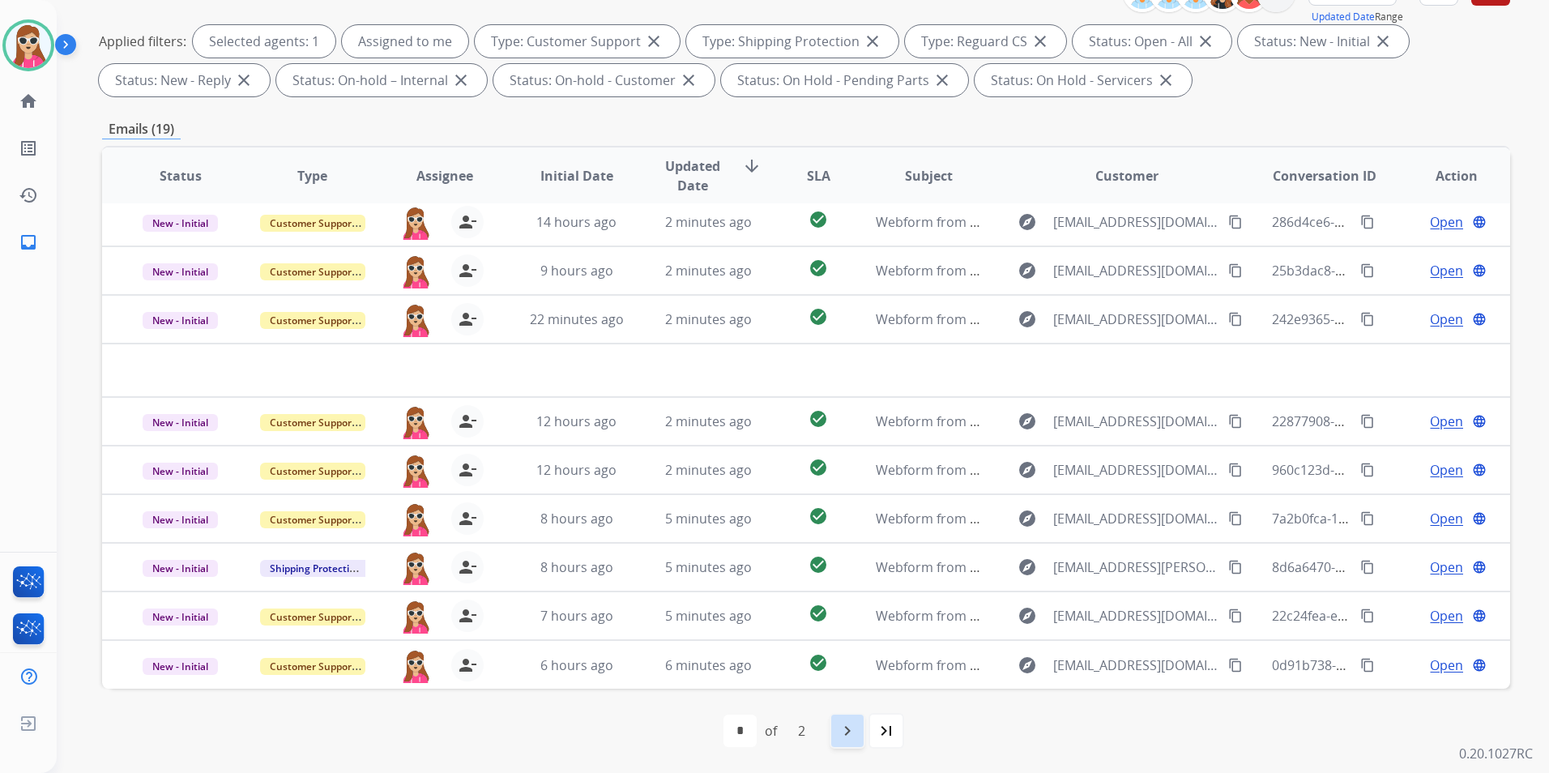
click at [847, 626] on mat-icon "navigate_next" at bounding box center [847, 730] width 19 height 19
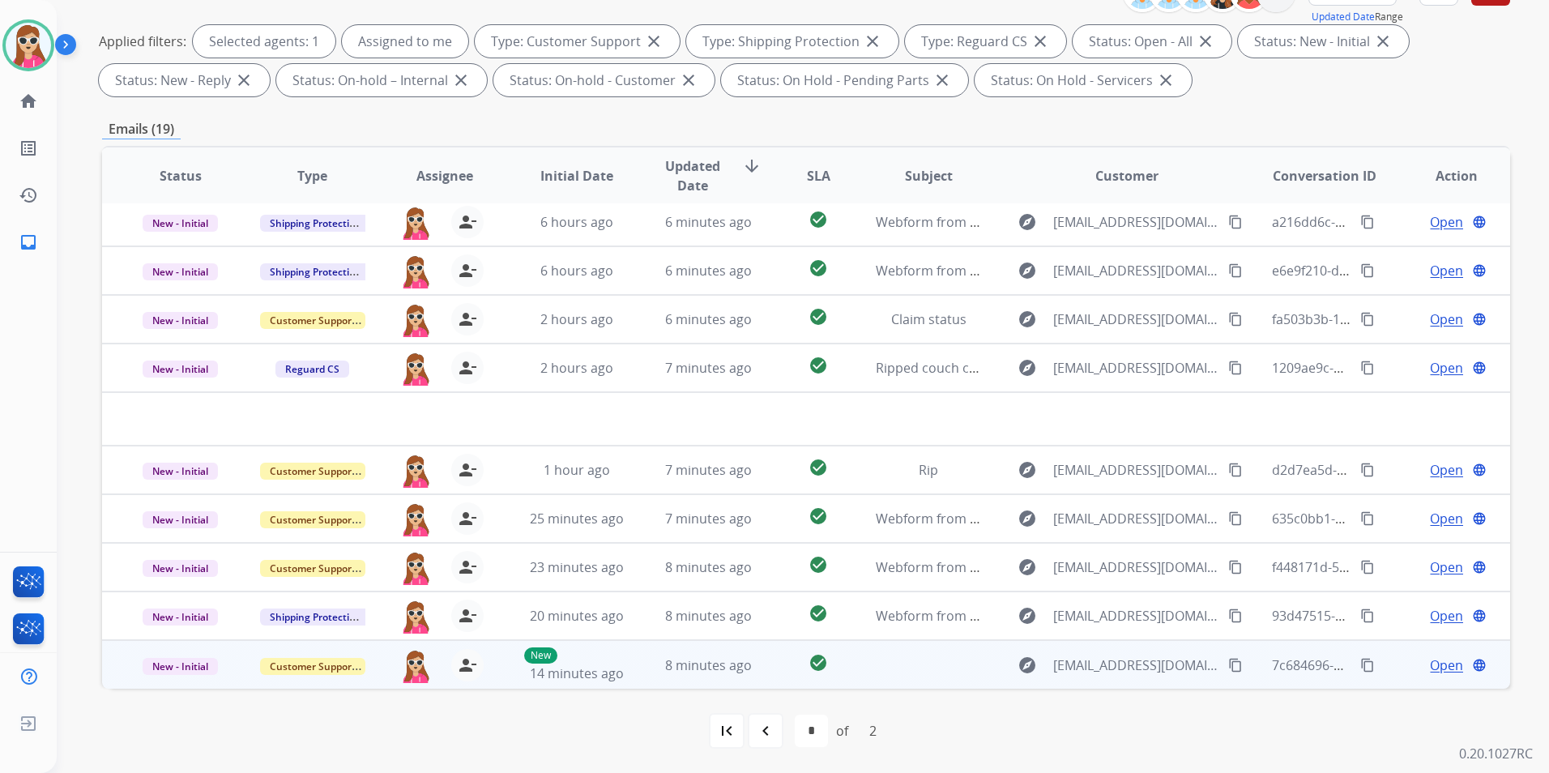
click at [873, 626] on td at bounding box center [916, 664] width 132 height 49
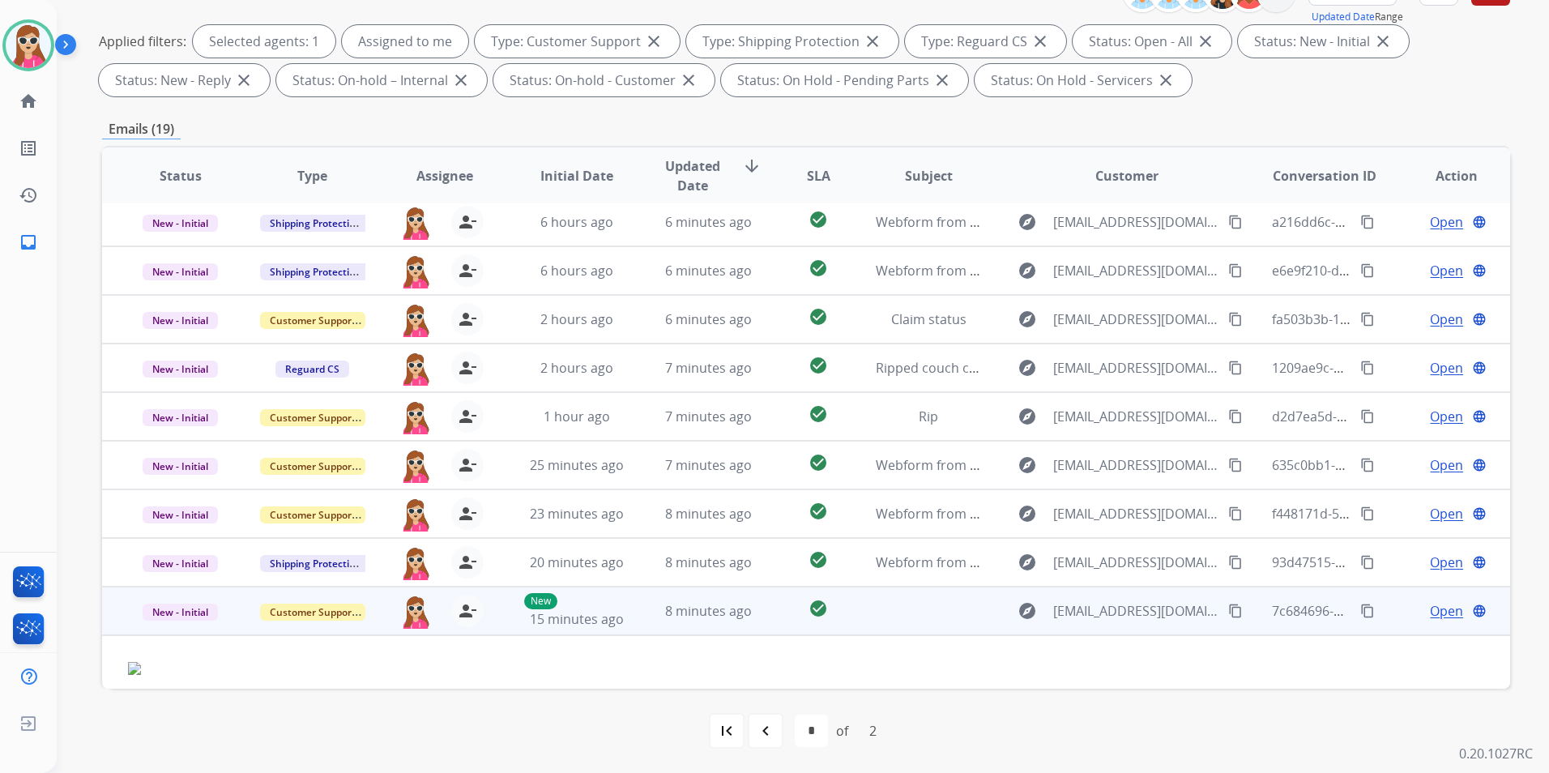
scroll to position [19, 0]
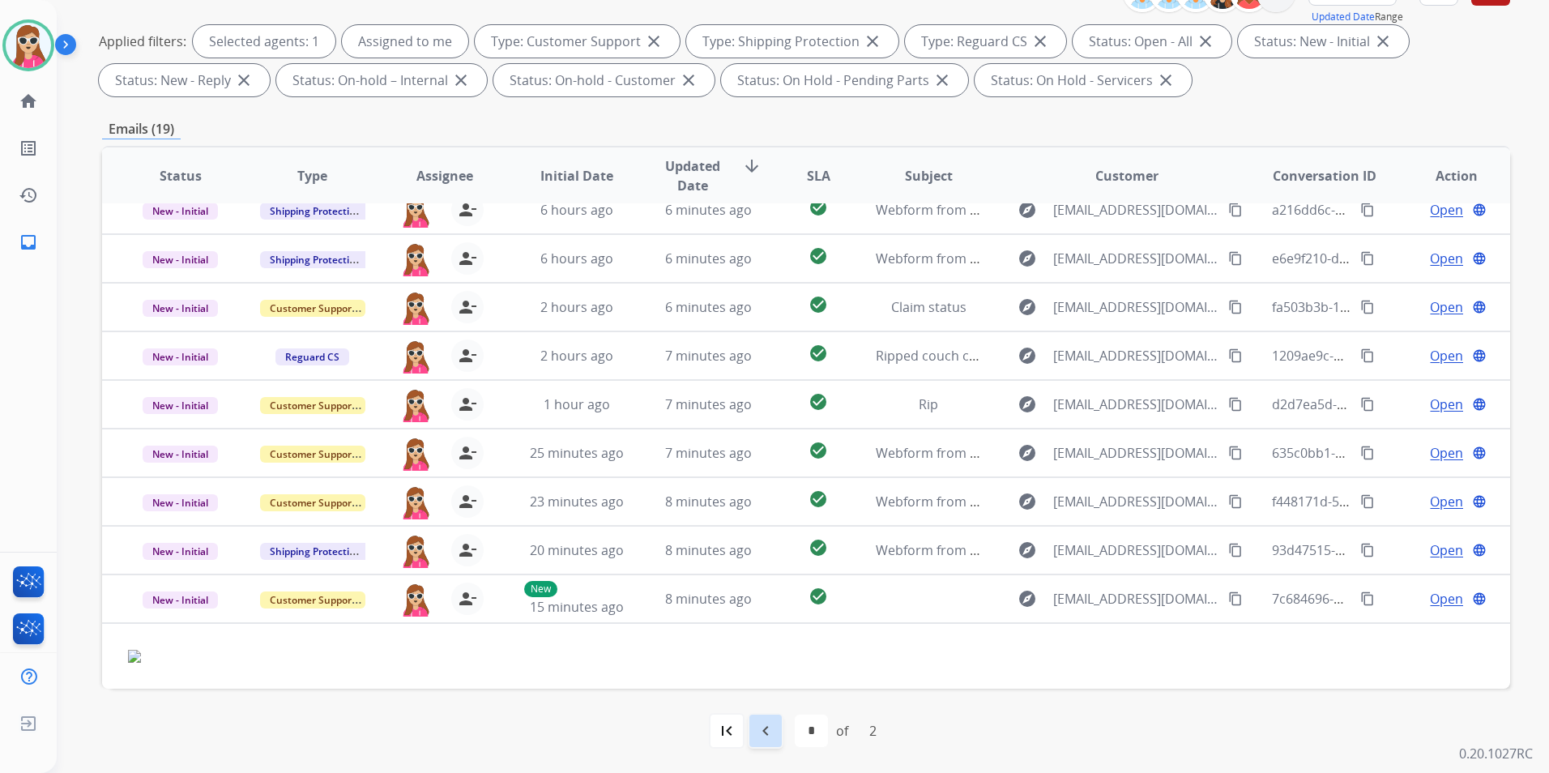
click at [776, 626] on div "navigate_before" at bounding box center [766, 731] width 36 height 36
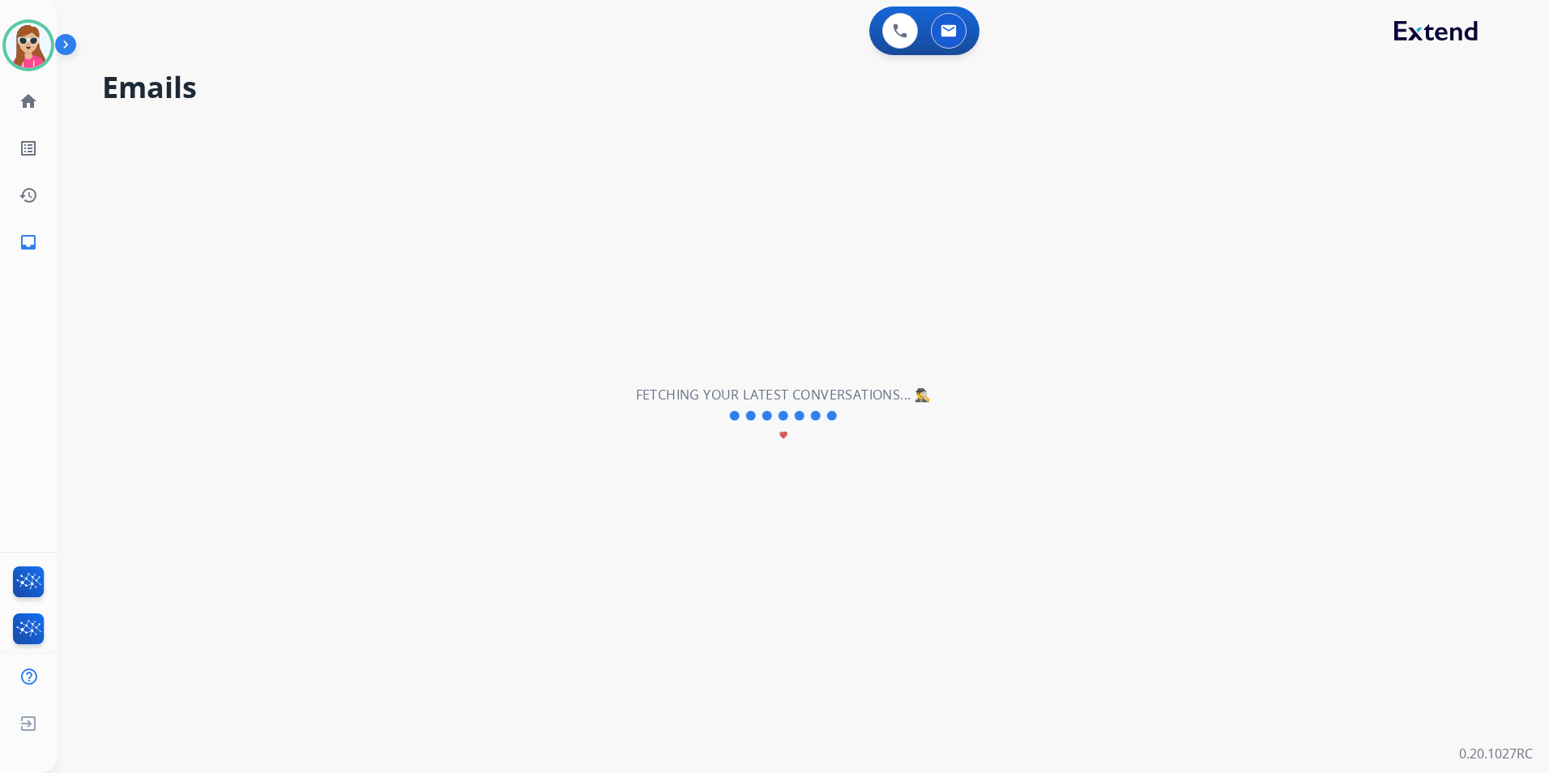
select select "*"
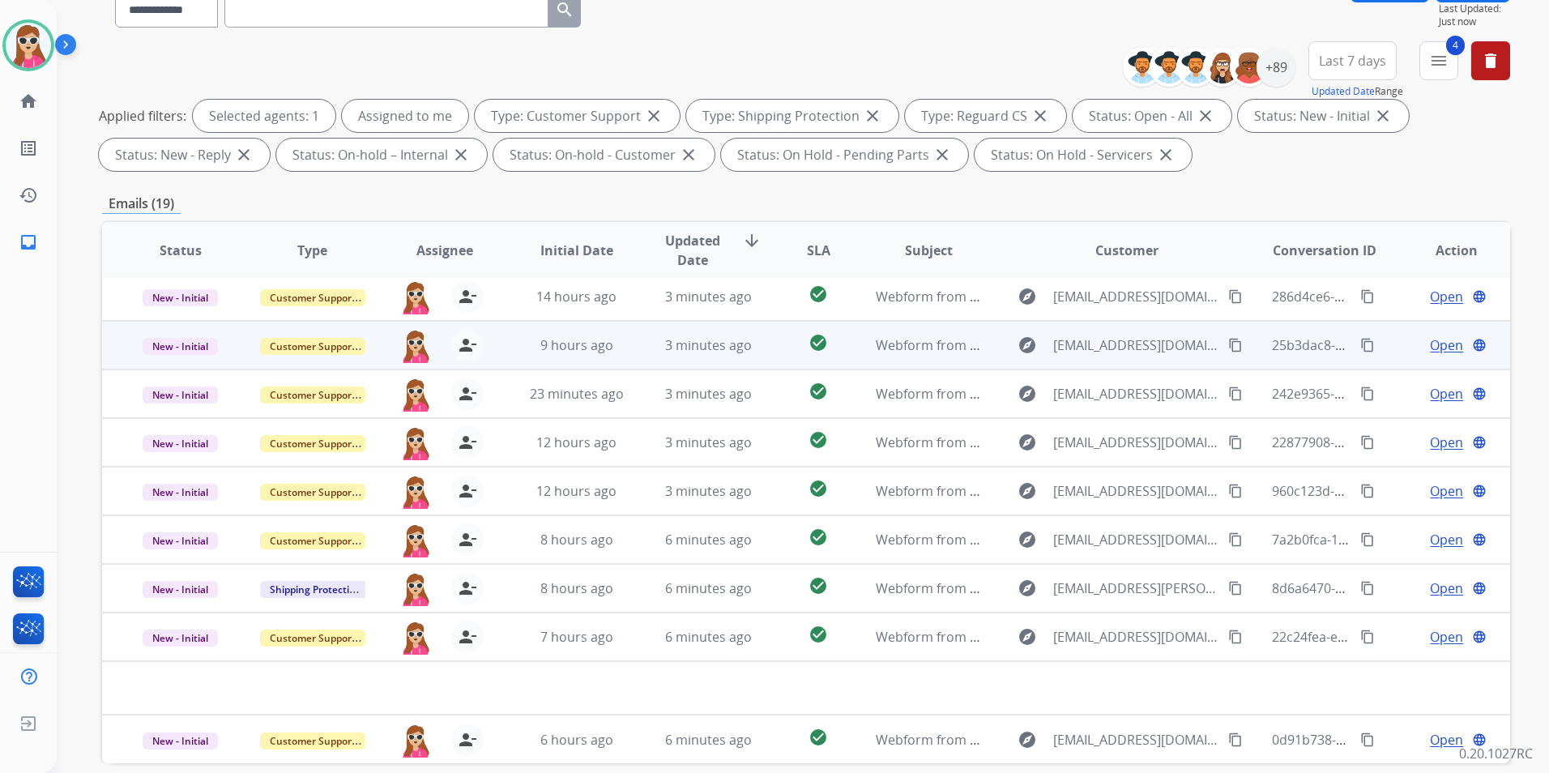
scroll to position [227, 0]
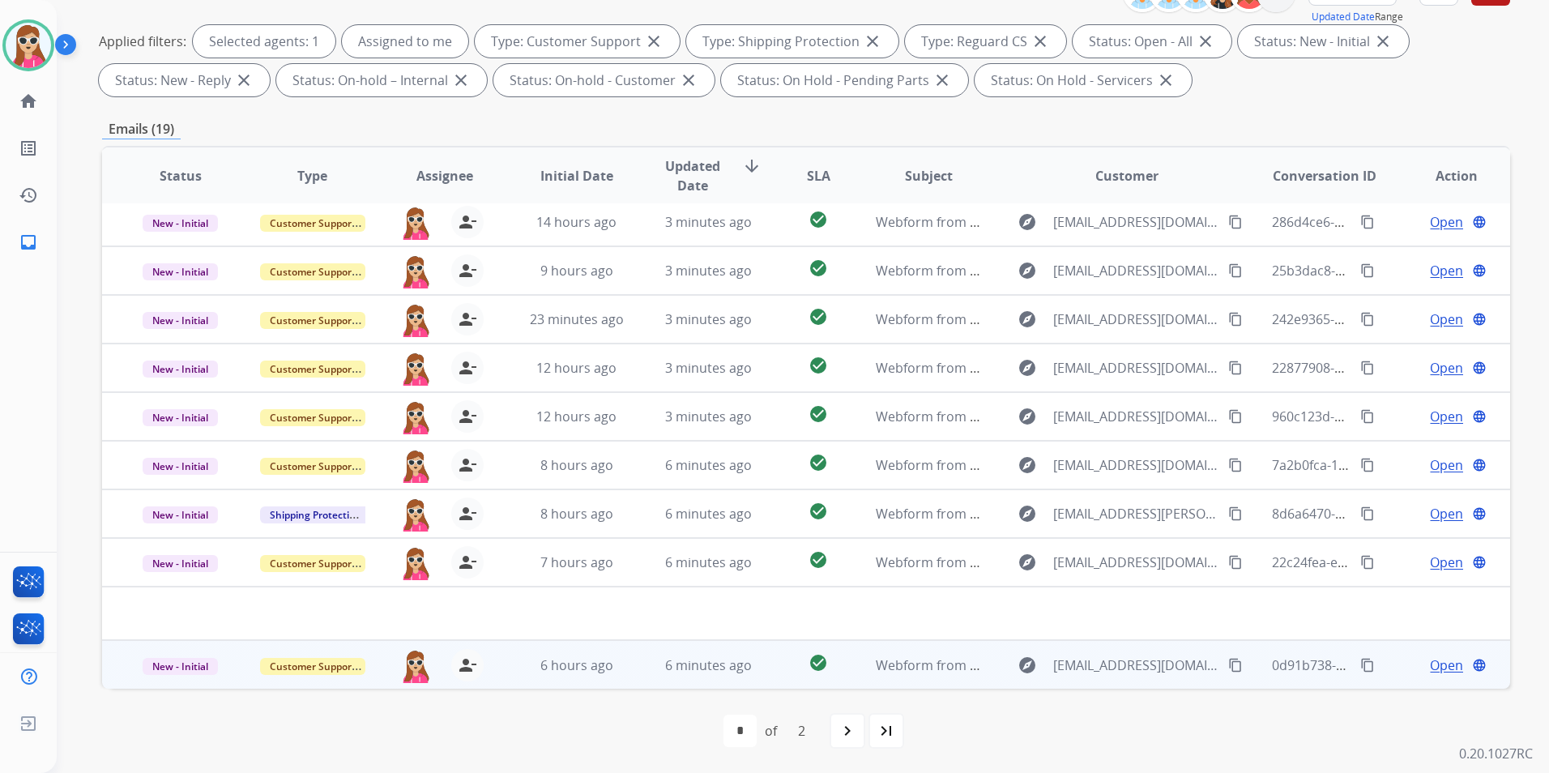
click at [1008, 626] on div "explore [EMAIL_ADDRESS][DOMAIN_NAME] content_copy" at bounding box center [1126, 665] width 237 height 26
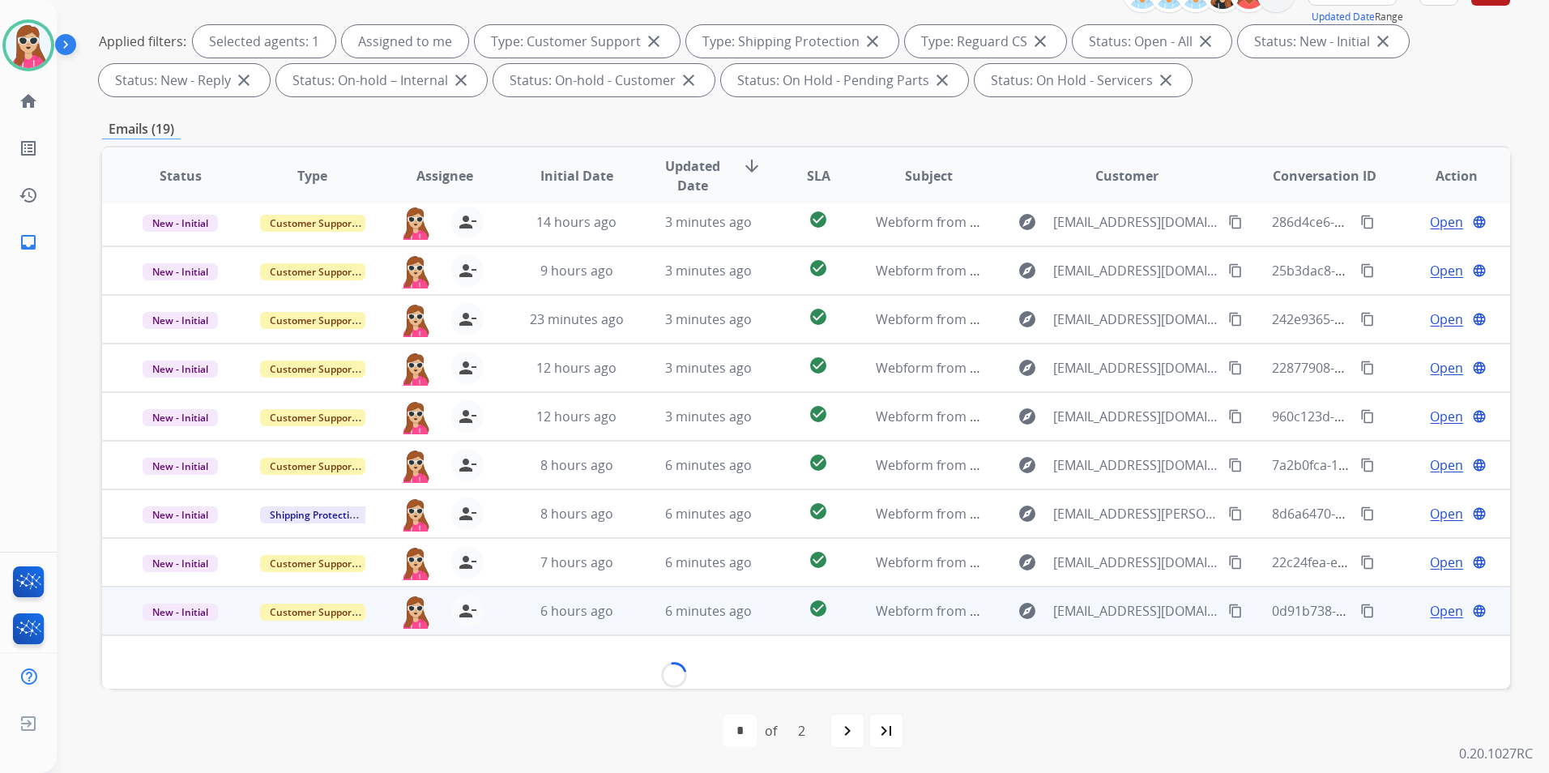
scroll to position [74, 0]
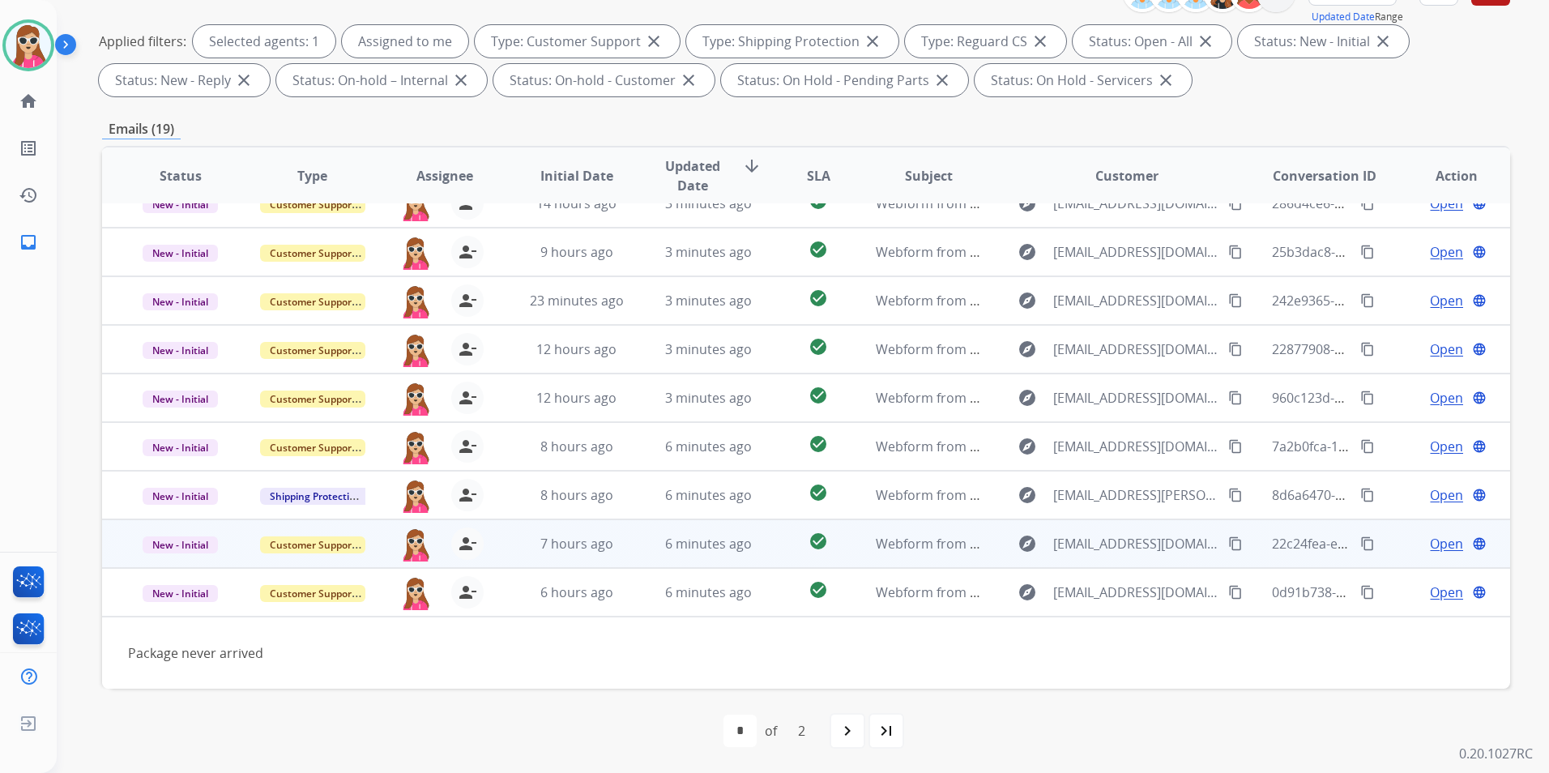
click at [969, 527] on td "Webform from [EMAIL_ADDRESS][DOMAIN_NAME] on [DATE]" at bounding box center [916, 543] width 132 height 49
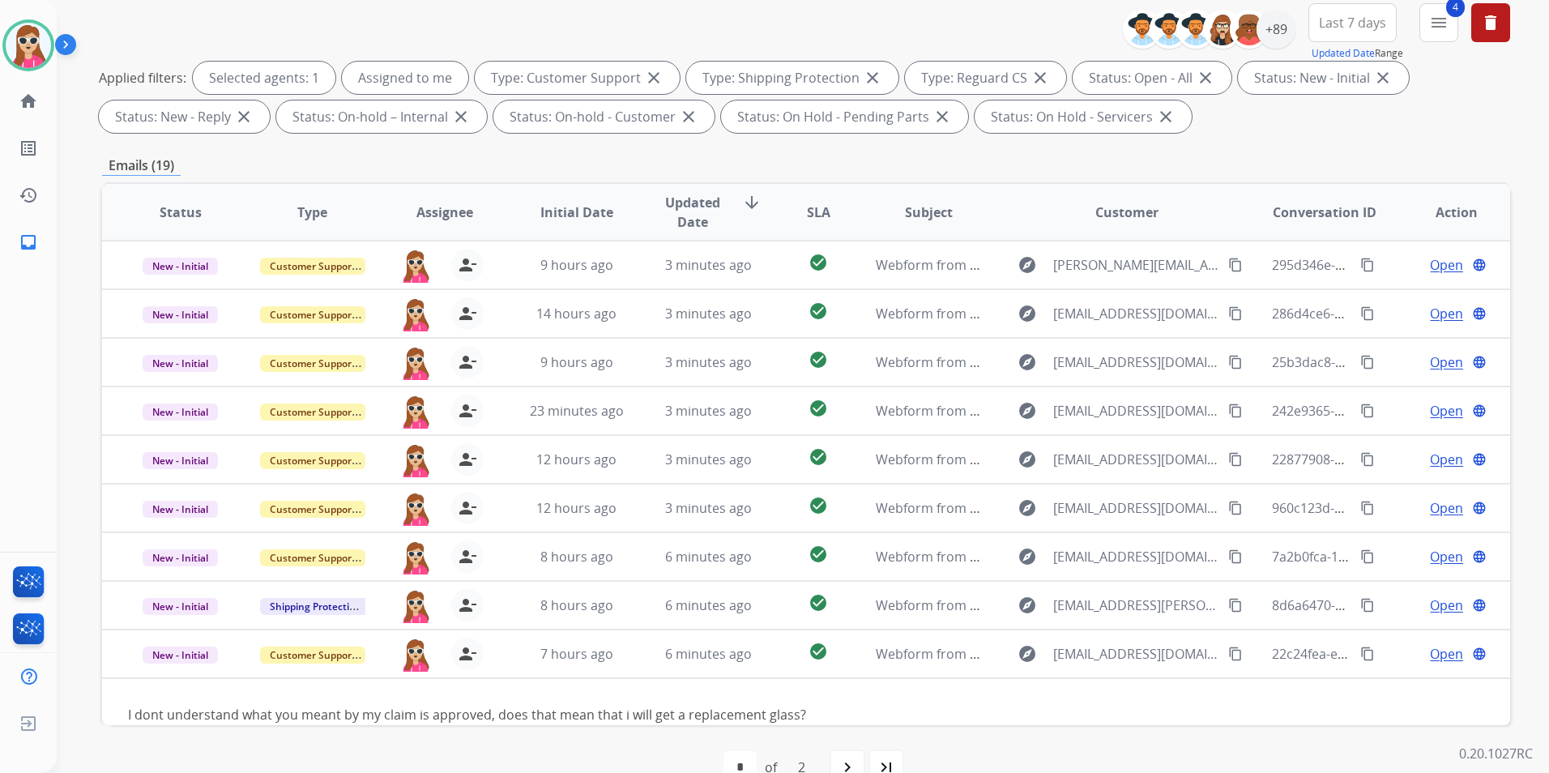
scroll to position [65, 0]
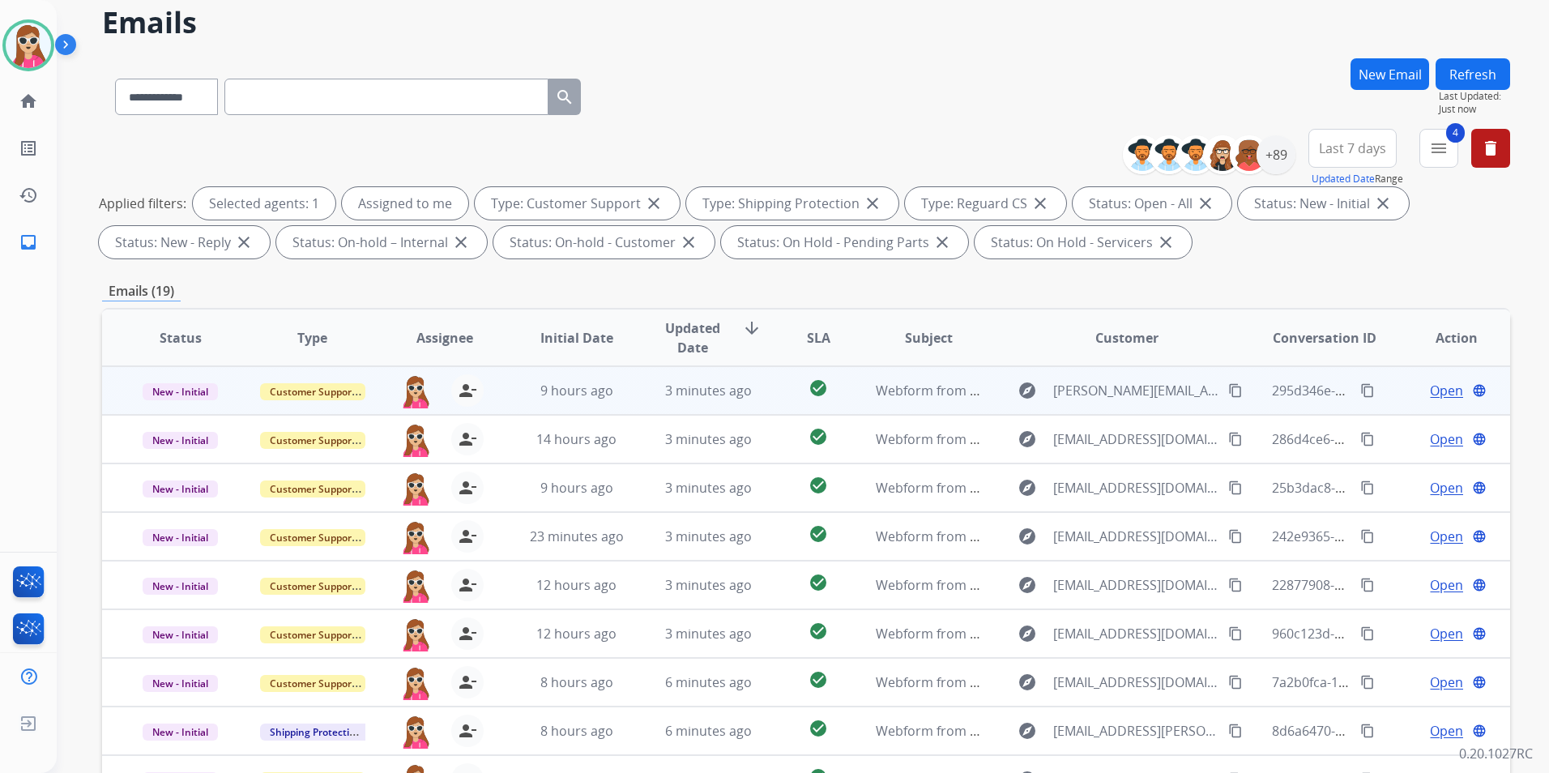
click at [854, 392] on td "Webform from [PERSON_NAME][EMAIL_ADDRESS][DOMAIN_NAME] on [DATE]" at bounding box center [916, 390] width 132 height 49
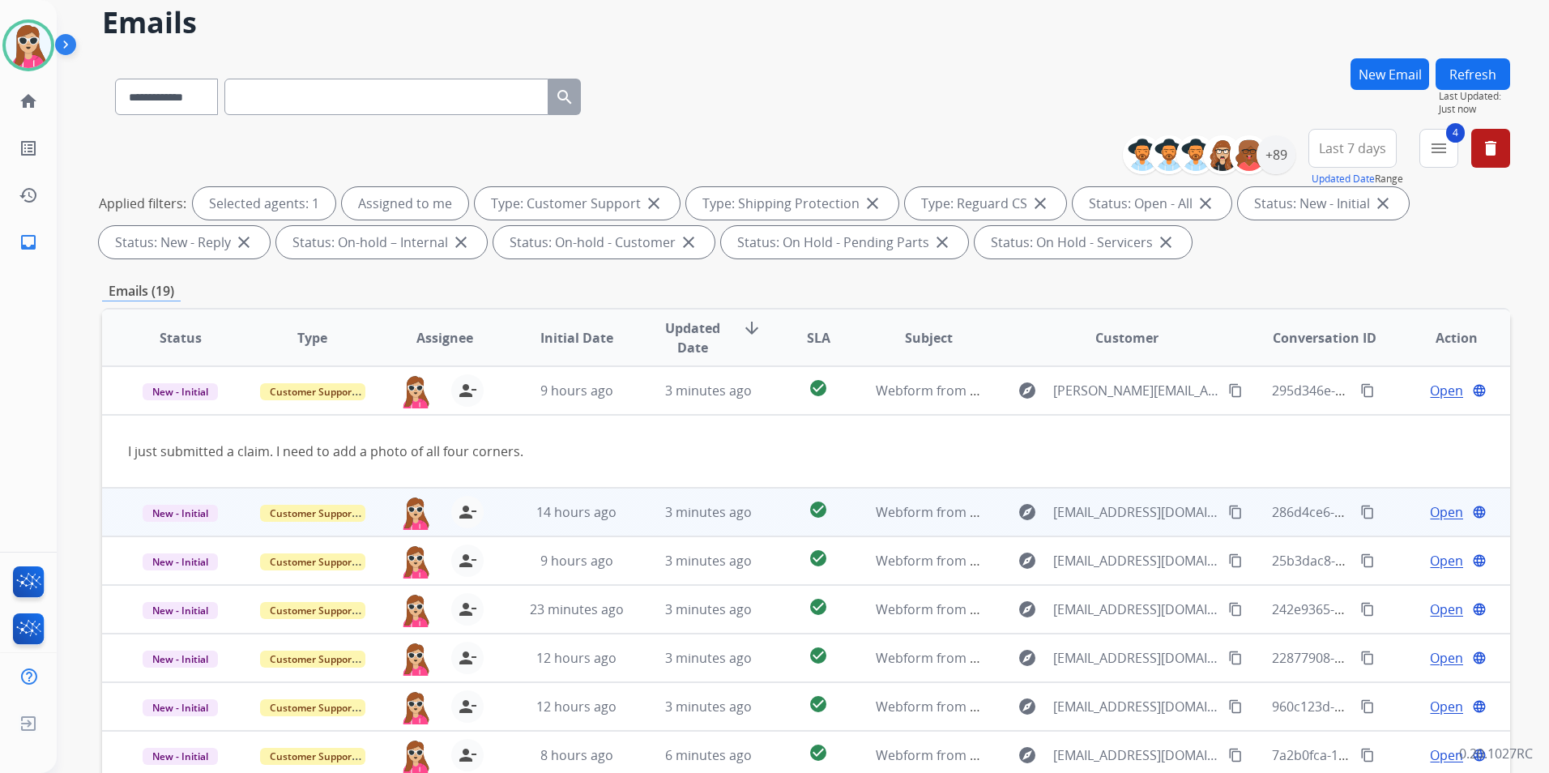
click at [837, 528] on td "check_circle" at bounding box center [806, 512] width 88 height 49
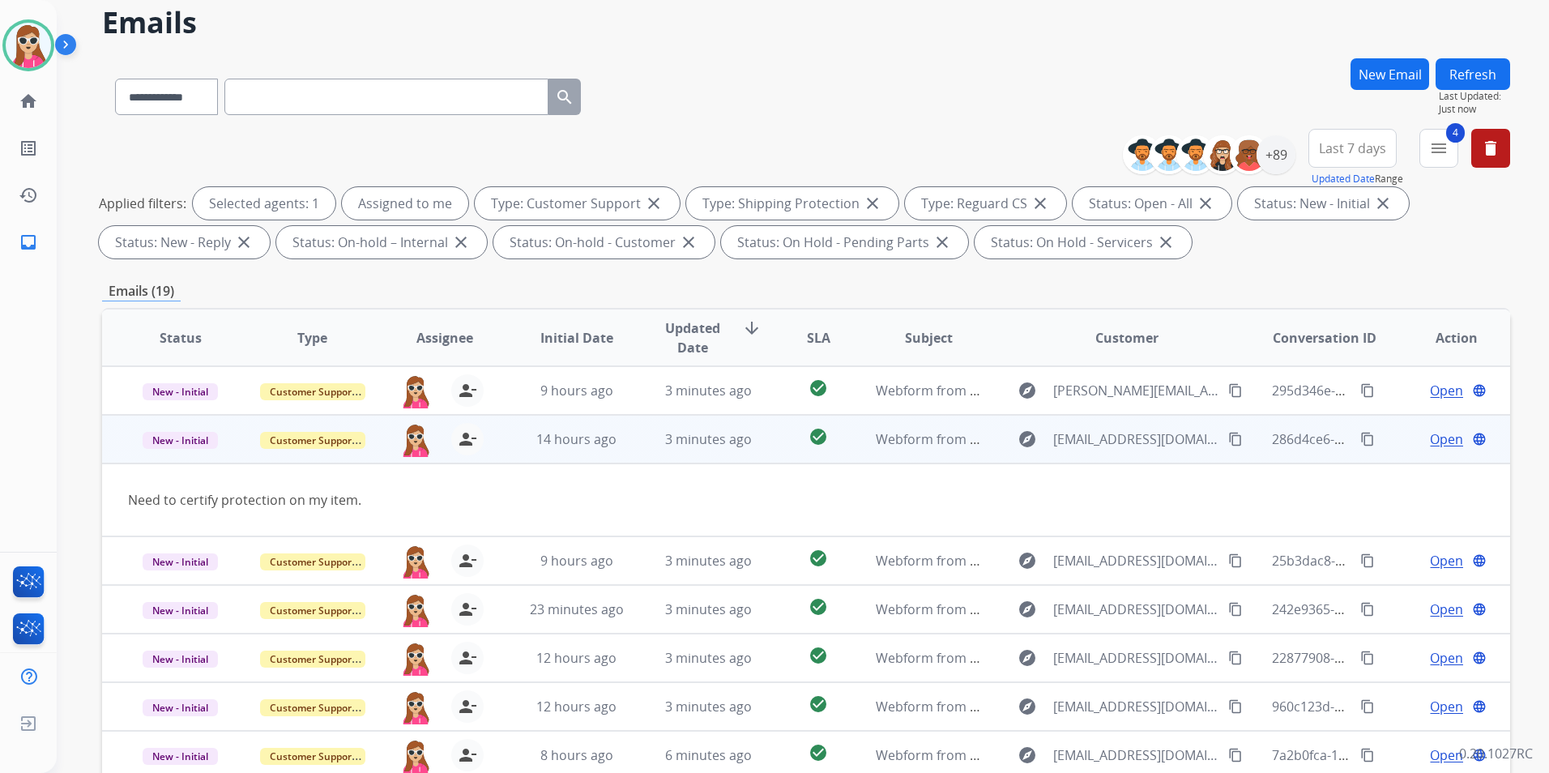
scroll to position [49, 0]
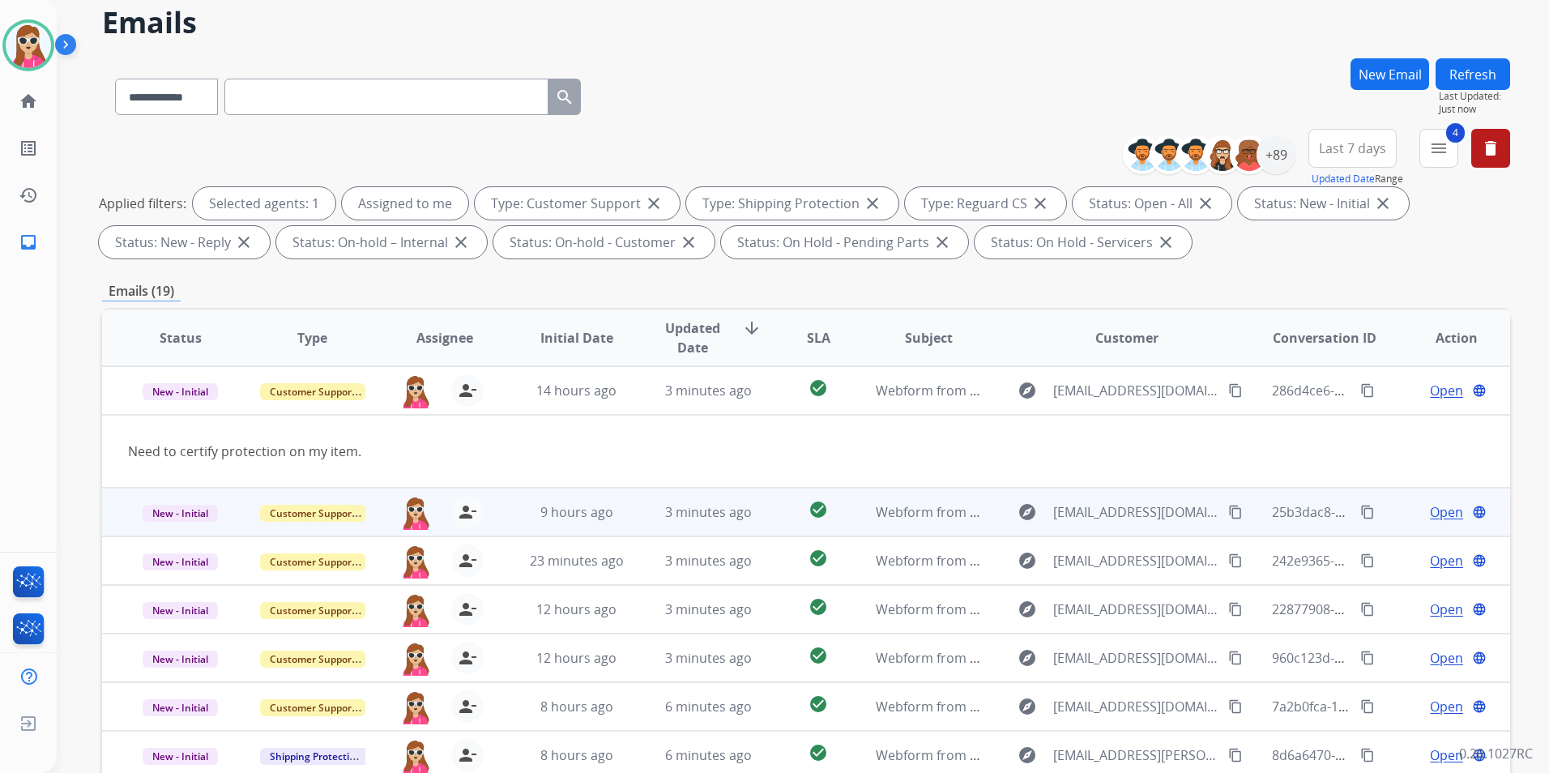
click at [862, 519] on td "Webform from [EMAIL_ADDRESS][DOMAIN_NAME] on [DATE]" at bounding box center [916, 512] width 132 height 49
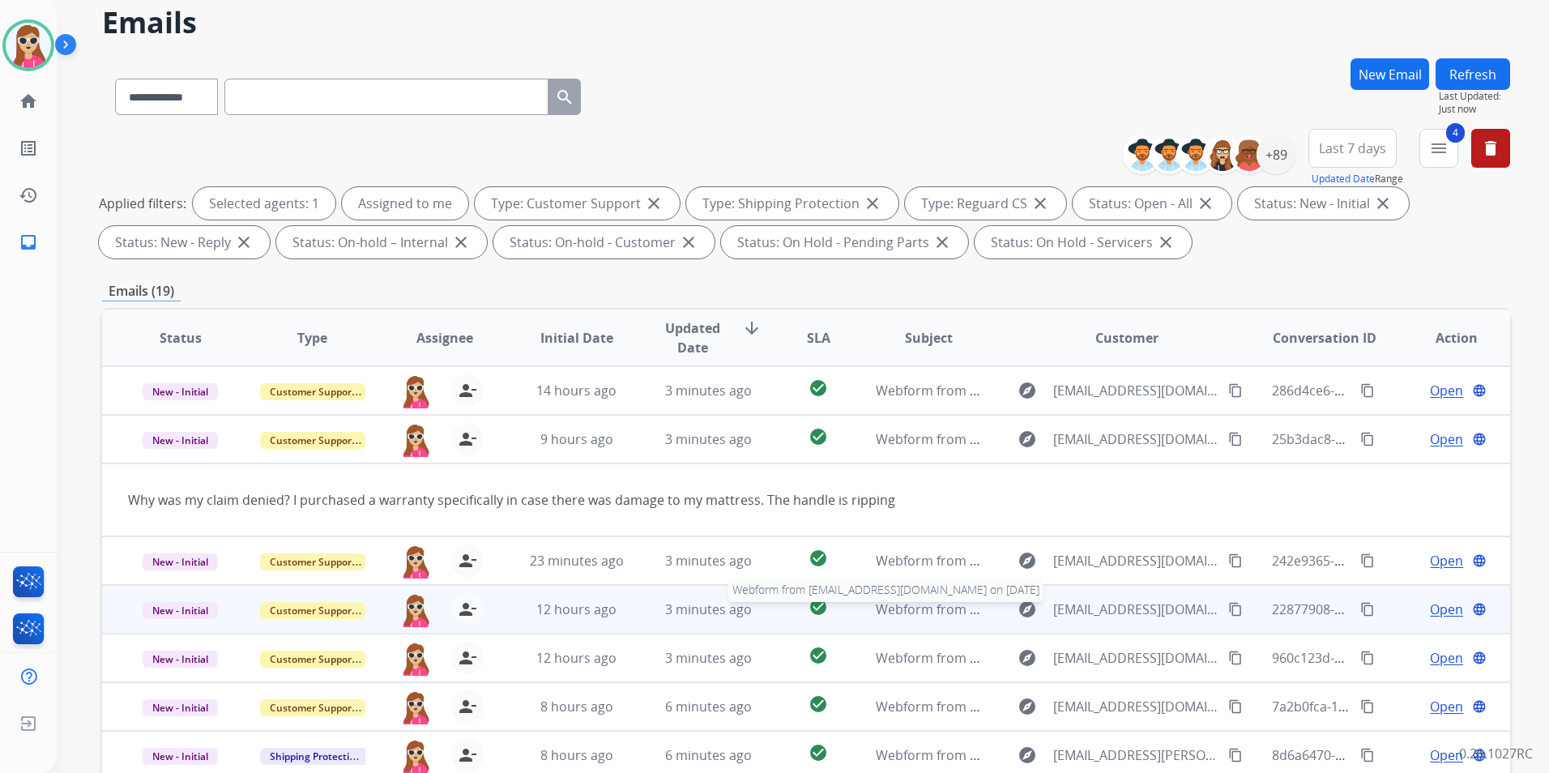
scroll to position [75, 0]
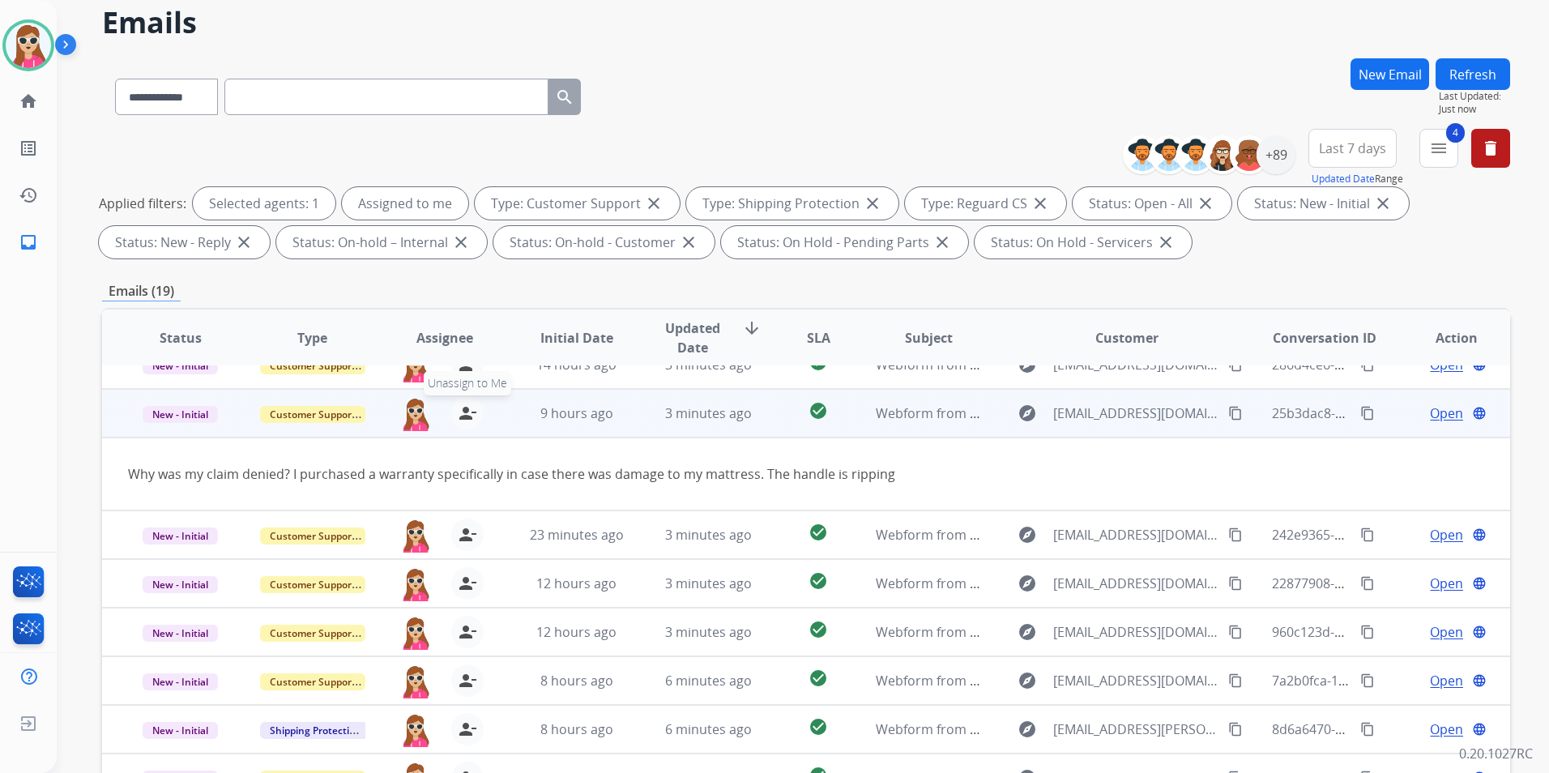
click at [460, 417] on mat-icon "person_remove" at bounding box center [467, 412] width 19 height 19
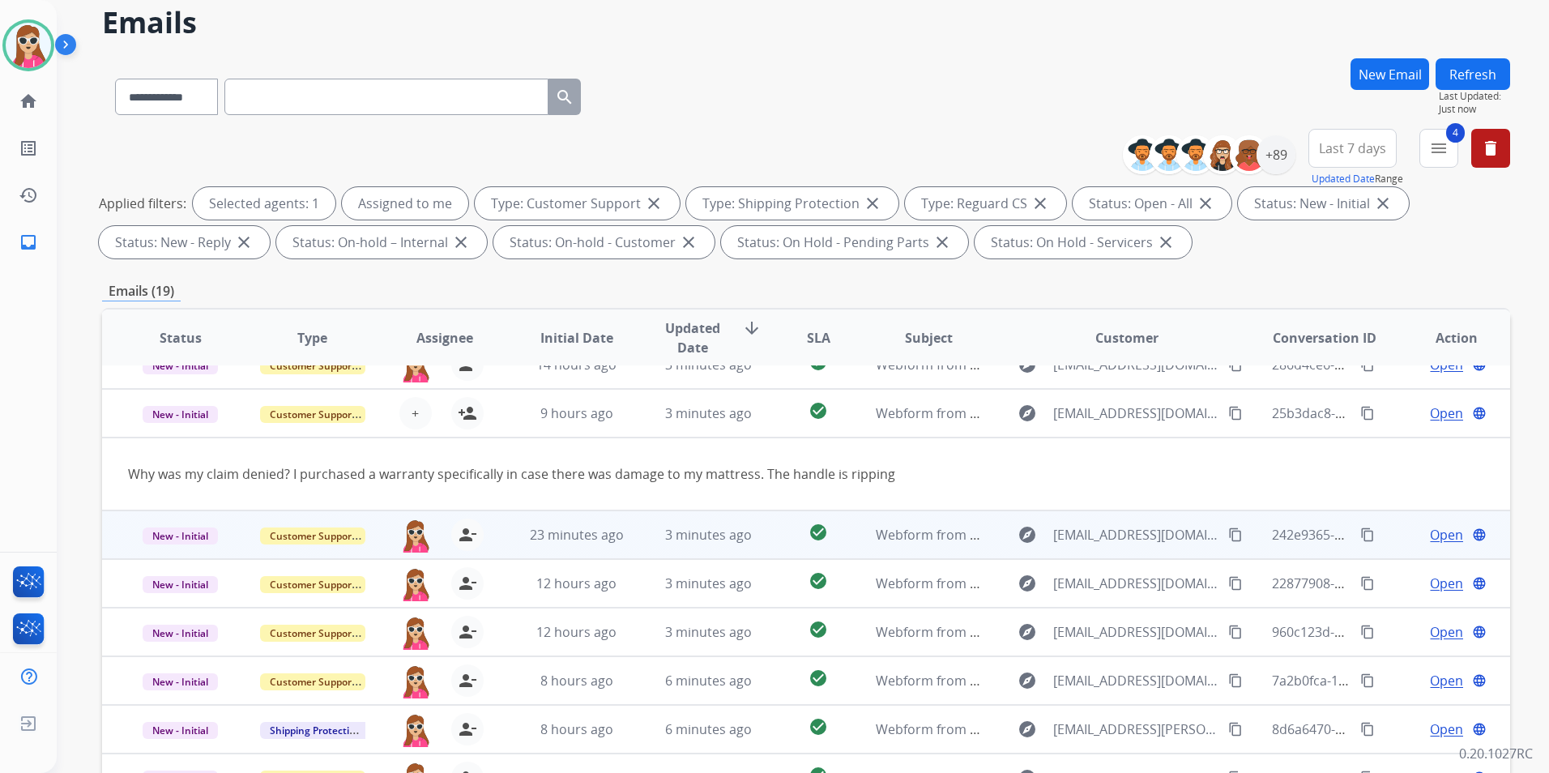
click at [861, 550] on td "Webform from [EMAIL_ADDRESS][DOMAIN_NAME] on [DATE]" at bounding box center [916, 534] width 132 height 49
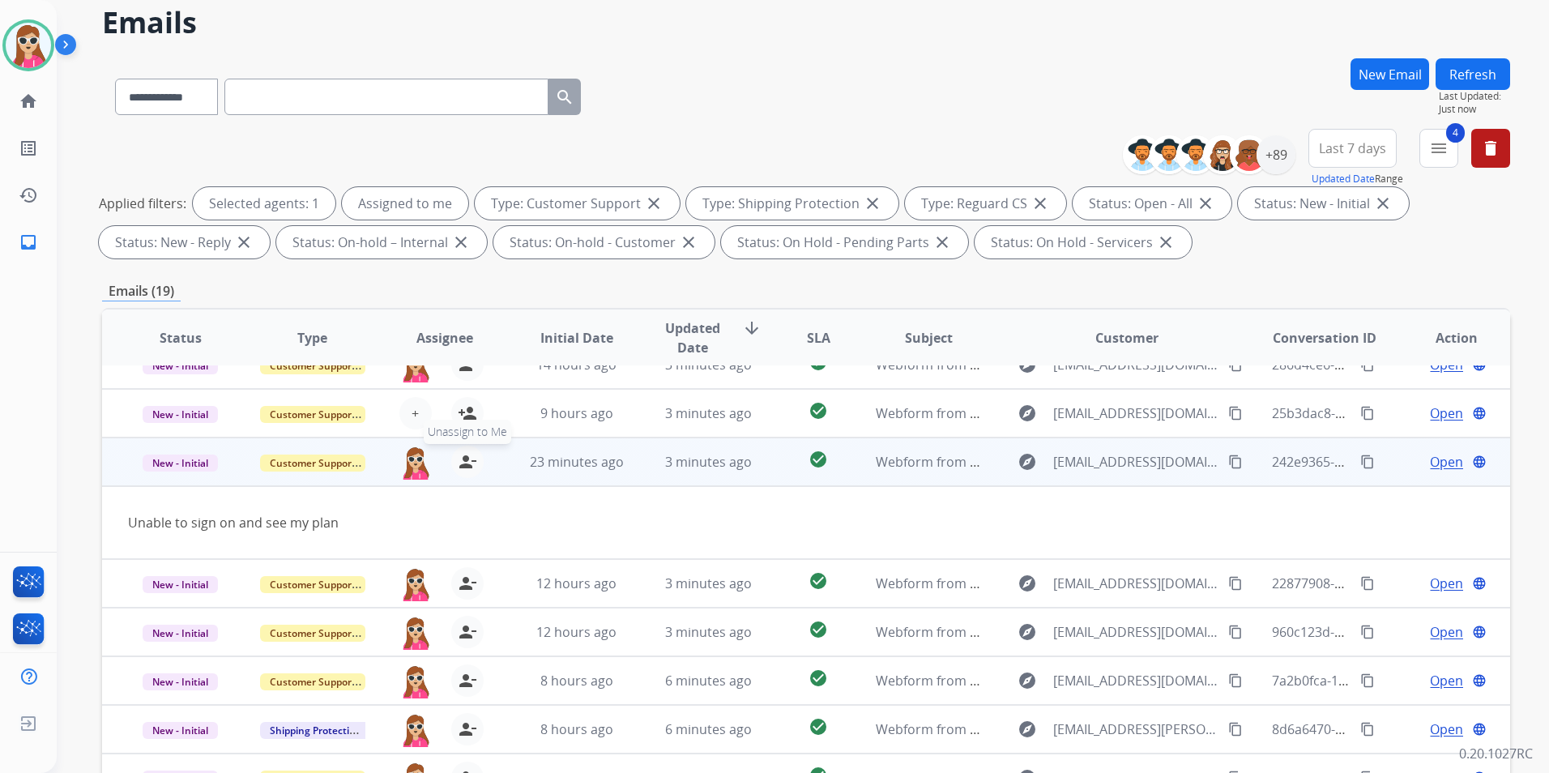
click at [471, 468] on mat-icon "person_remove" at bounding box center [467, 461] width 19 height 19
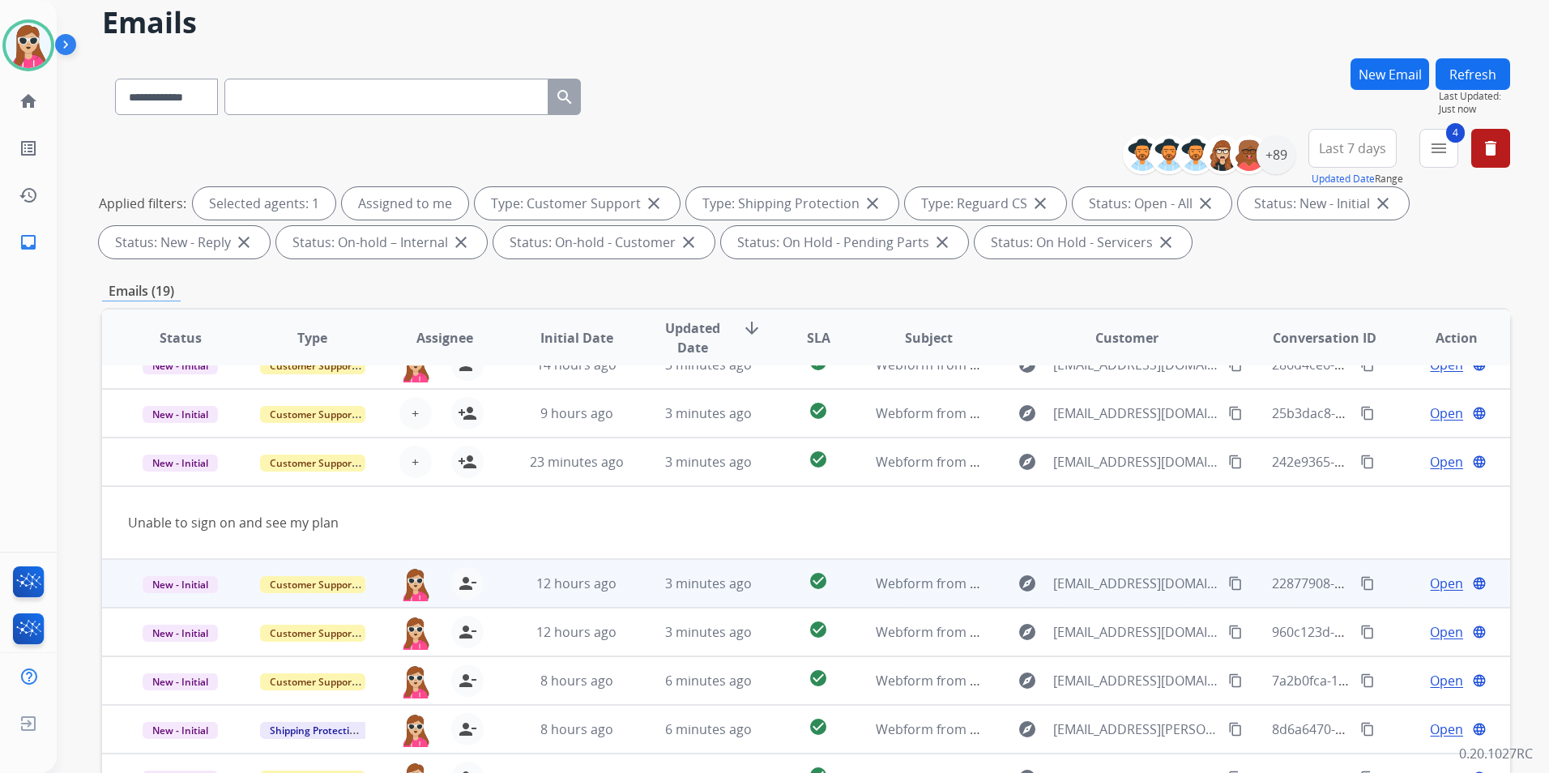
click at [500, 606] on td "12 hours ago" at bounding box center [564, 583] width 132 height 49
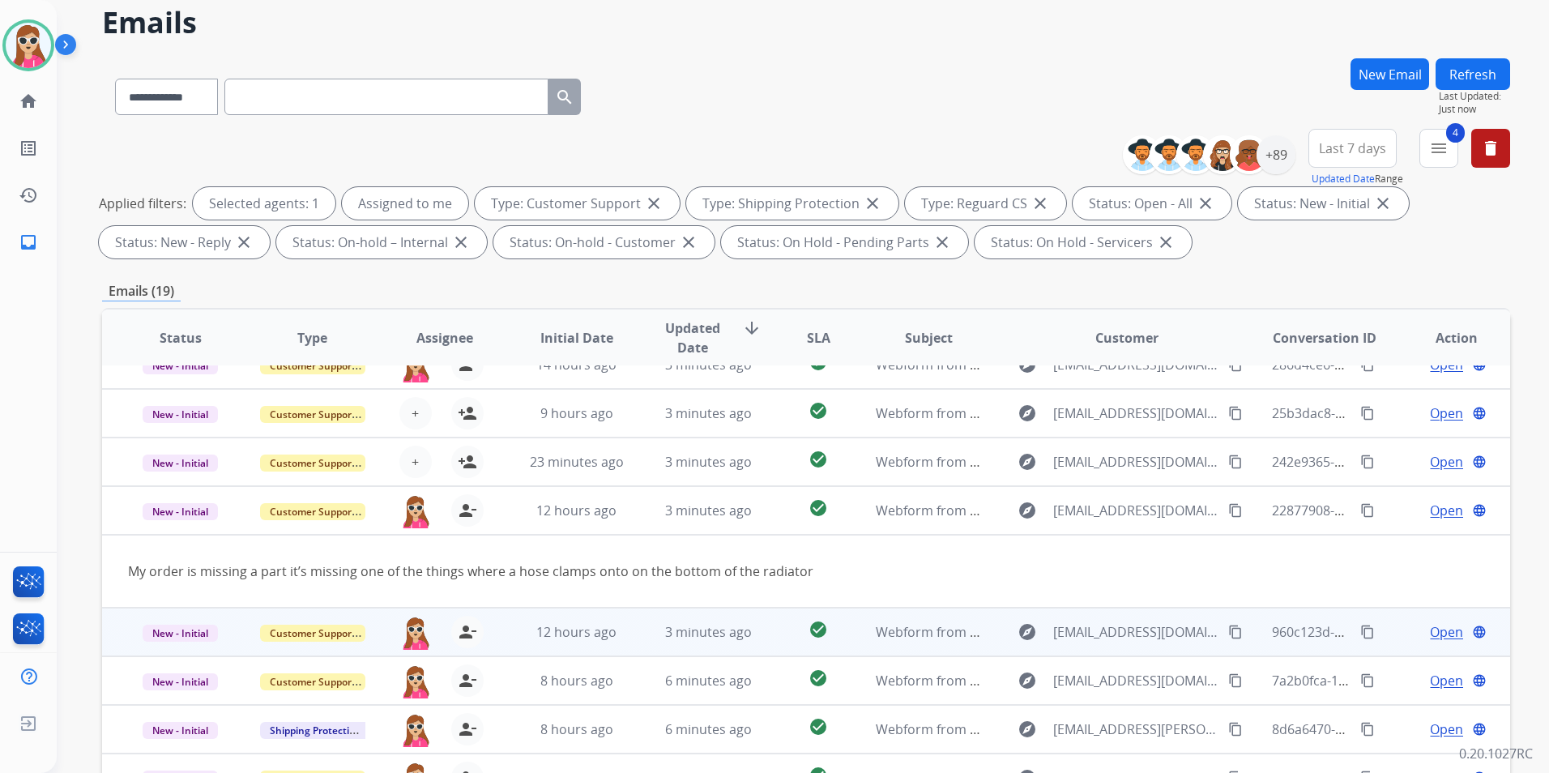
click at [501, 626] on td "12 hours ago" at bounding box center [564, 632] width 132 height 49
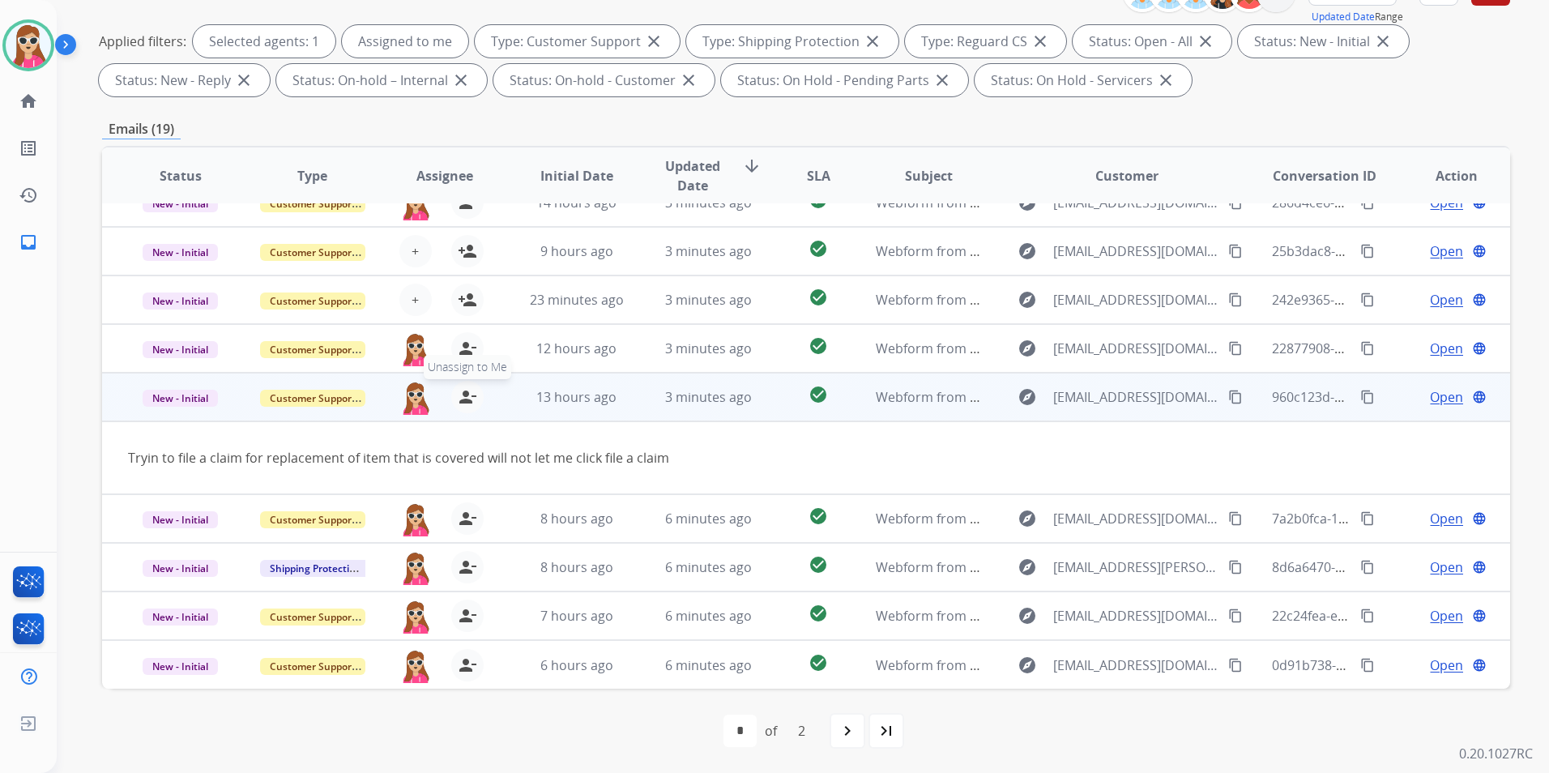
click at [458, 403] on mat-icon "person_remove" at bounding box center [467, 396] width 19 height 19
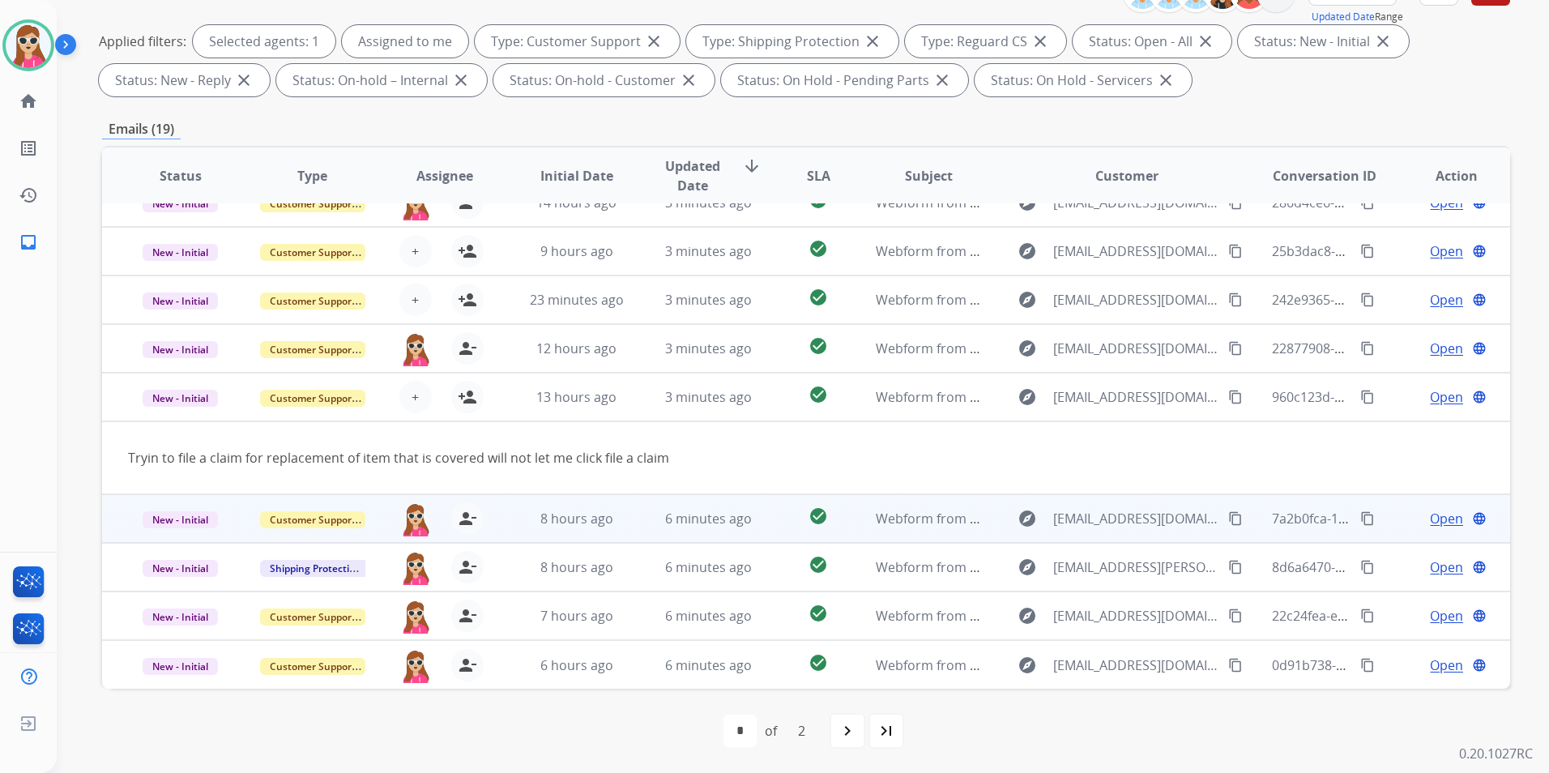
click at [494, 540] on tr "New - Initial Customer Support [EMAIL_ADDRESS][PERSON_NAME][DOMAIN_NAME] person…" at bounding box center [806, 518] width 1408 height 49
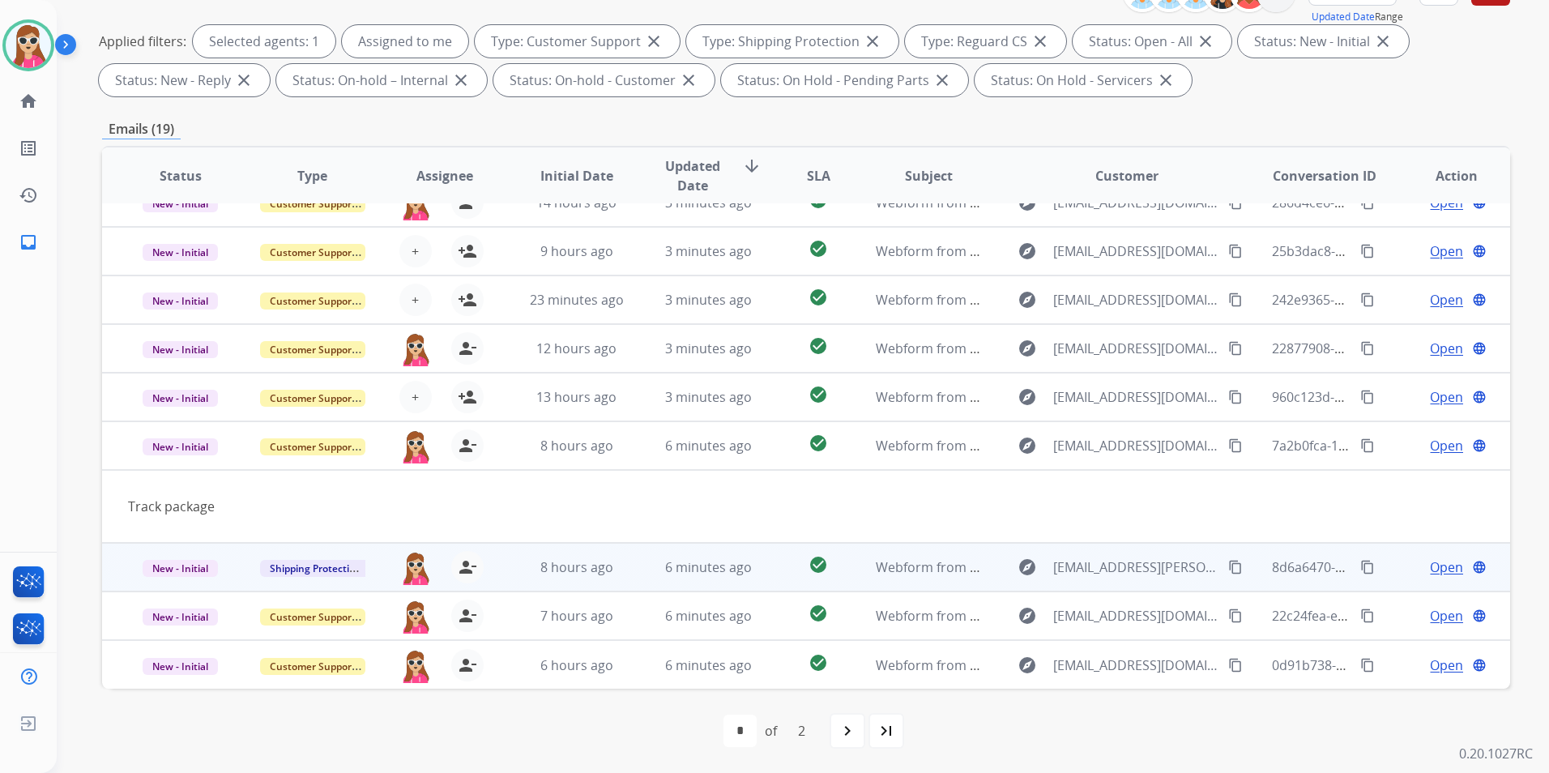
click at [517, 591] on td "8 hours ago" at bounding box center [564, 567] width 132 height 49
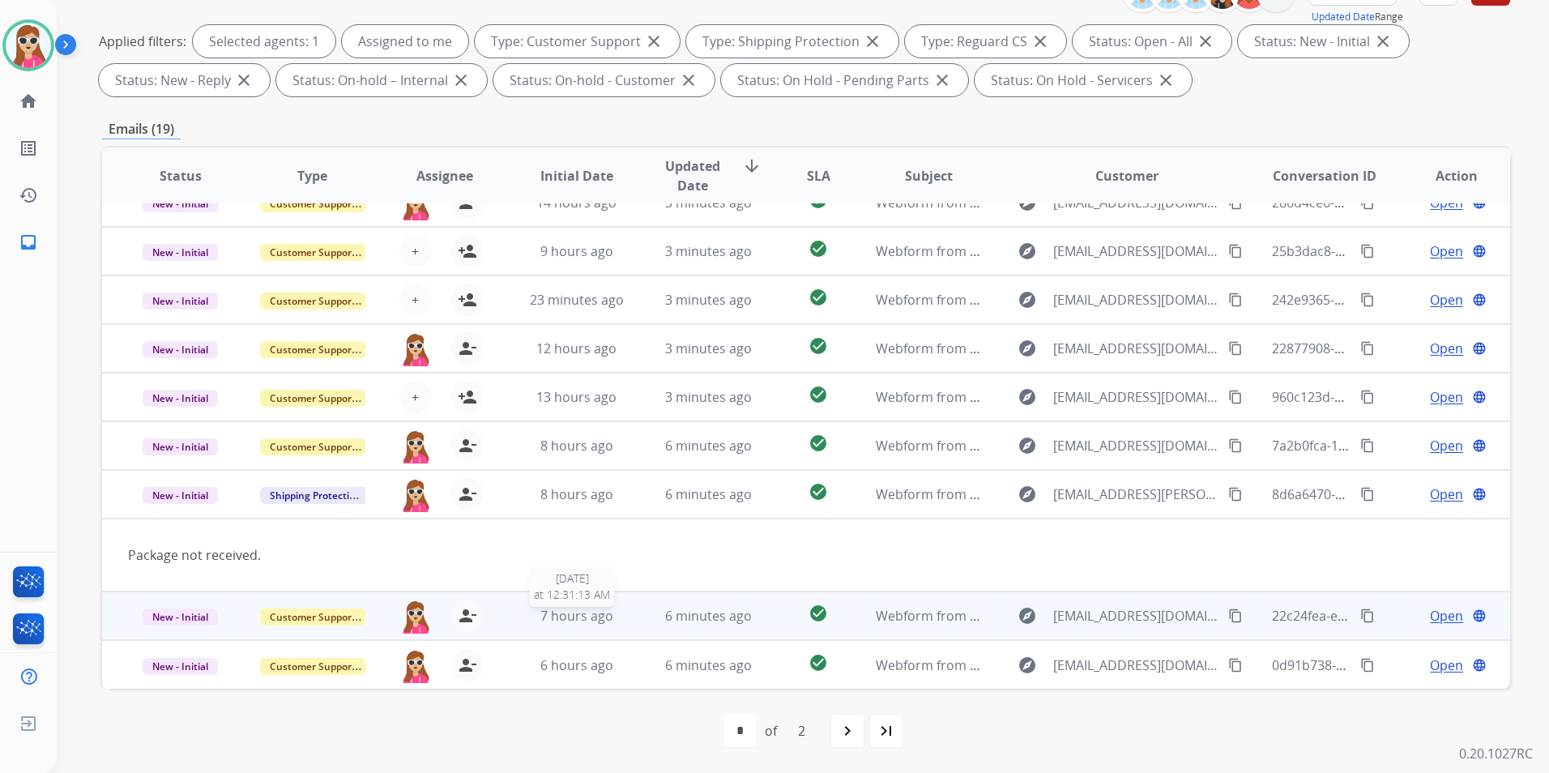
click at [530, 618] on div "7 hours ago" at bounding box center [576, 615] width 105 height 19
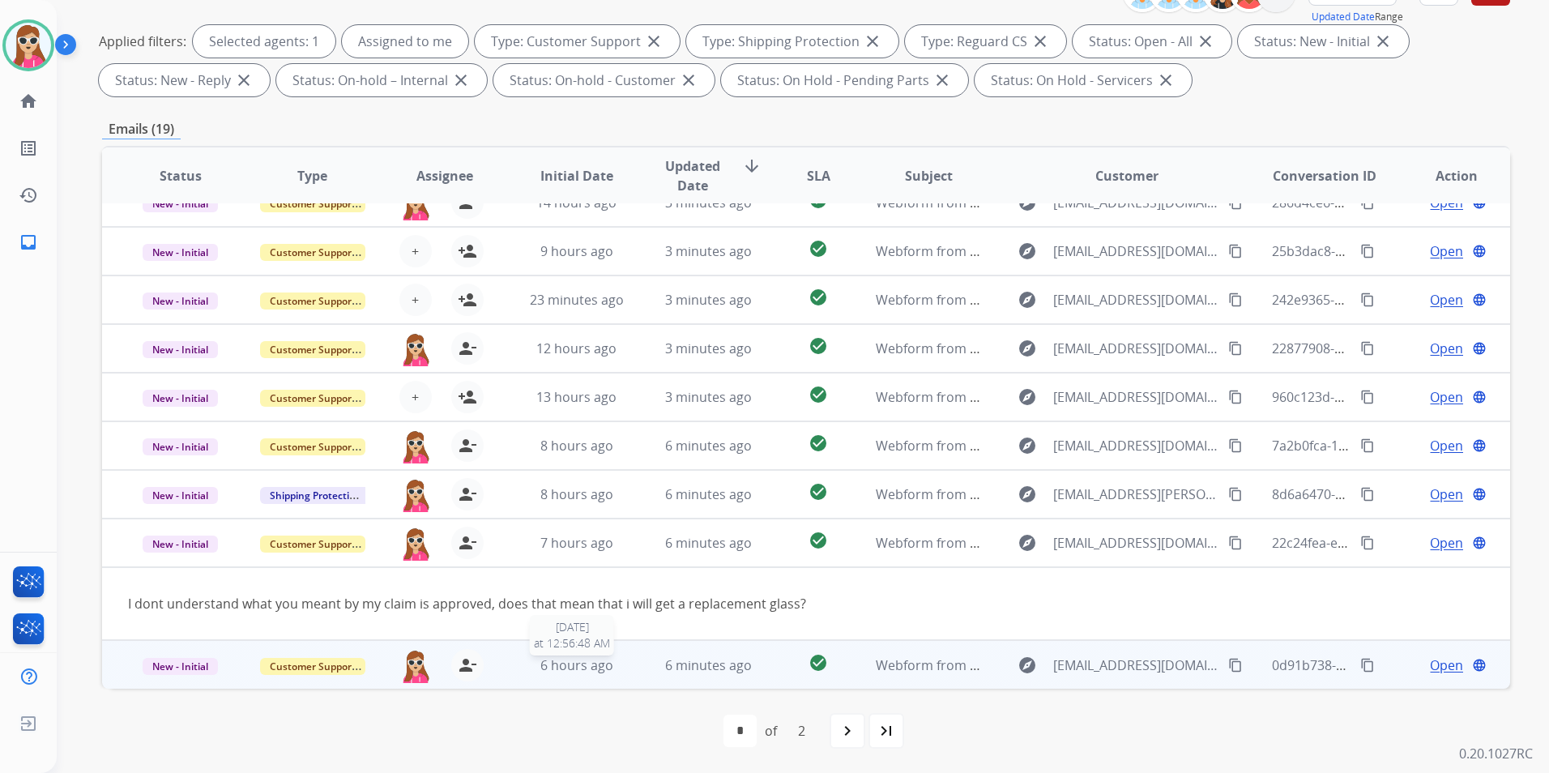
click at [525, 626] on div "6 hours ago" at bounding box center [576, 664] width 105 height 19
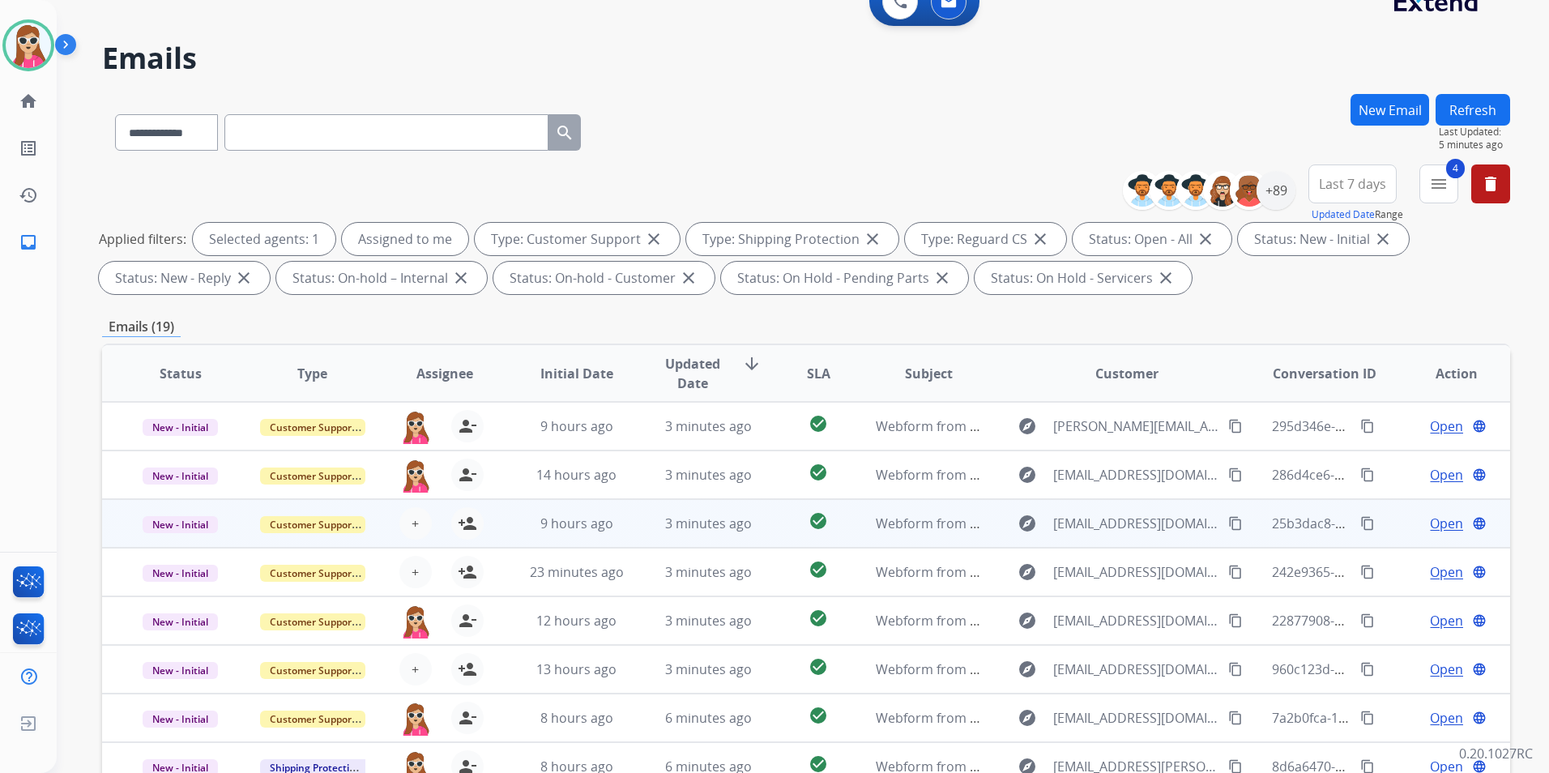
scroll to position [0, 0]
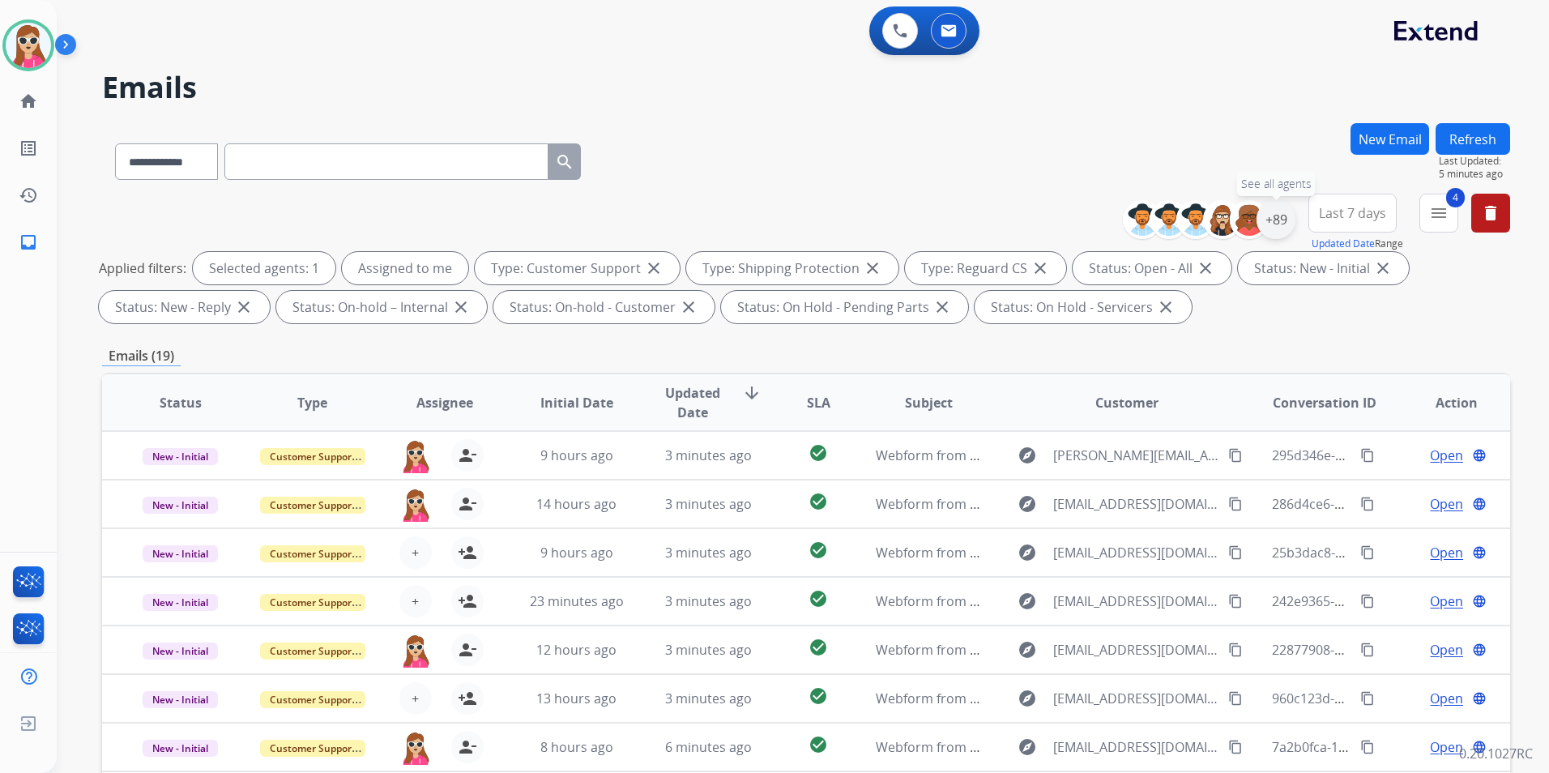
click at [1278, 224] on div "+89" at bounding box center [1276, 219] width 39 height 39
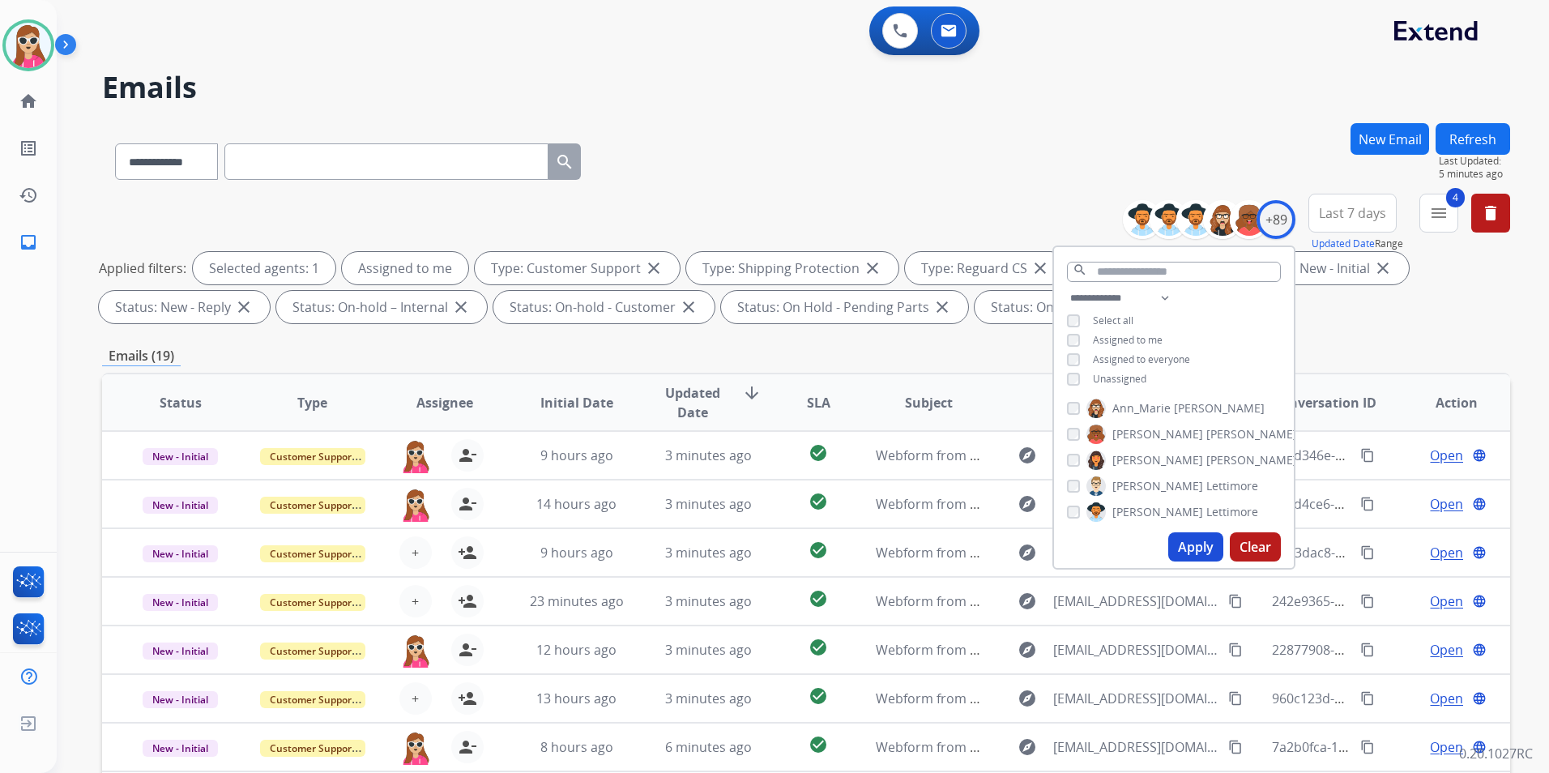
click at [1122, 379] on span "Unassigned" at bounding box center [1119, 379] width 53 height 14
click at [1202, 551] on button "Apply" at bounding box center [1195, 546] width 55 height 29
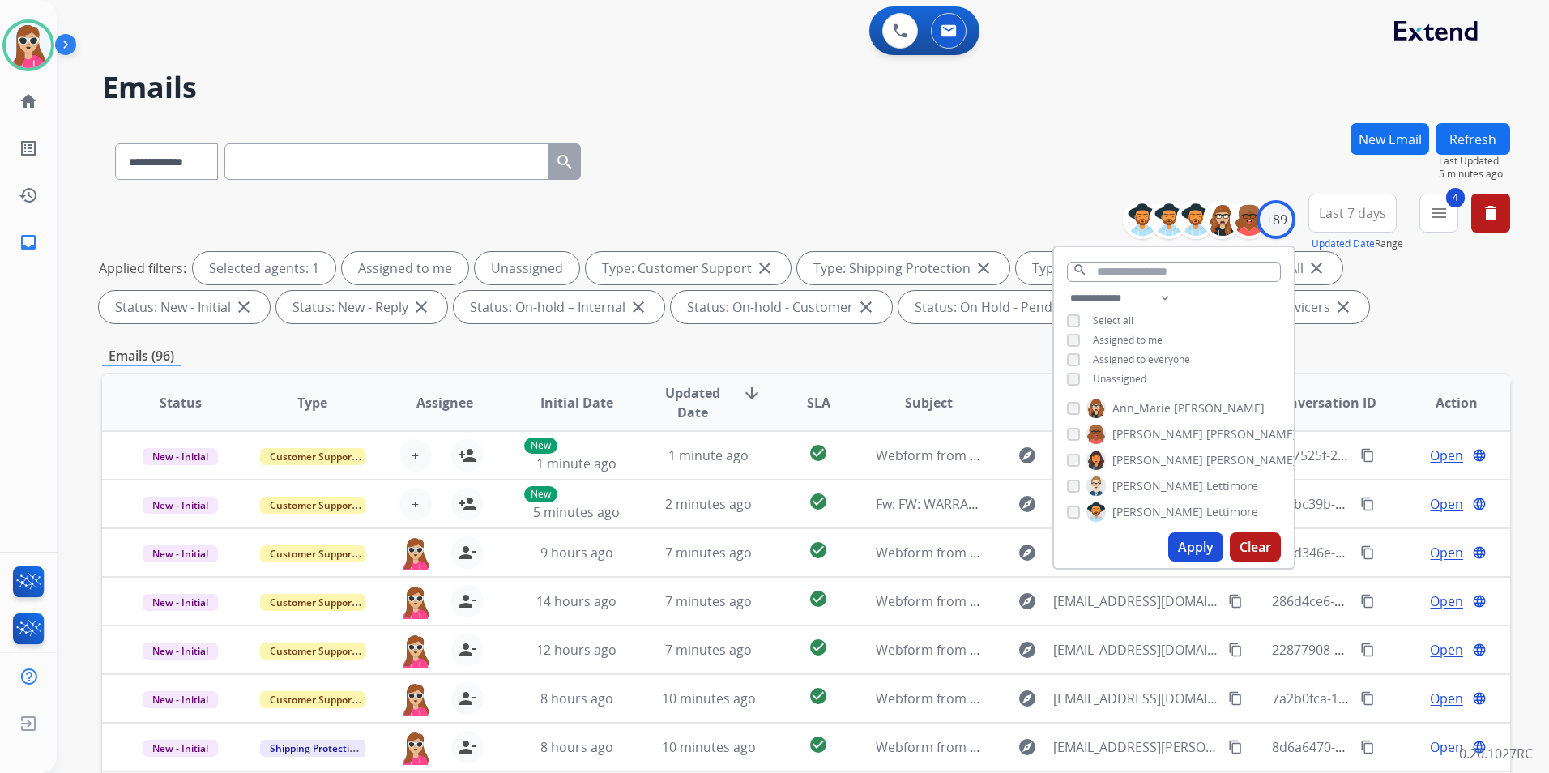
click at [1289, 258] on div "Applied filters: Selected agents: 1 Assigned to me Unassigned Type: Customer Su…" at bounding box center [803, 287] width 1408 height 71
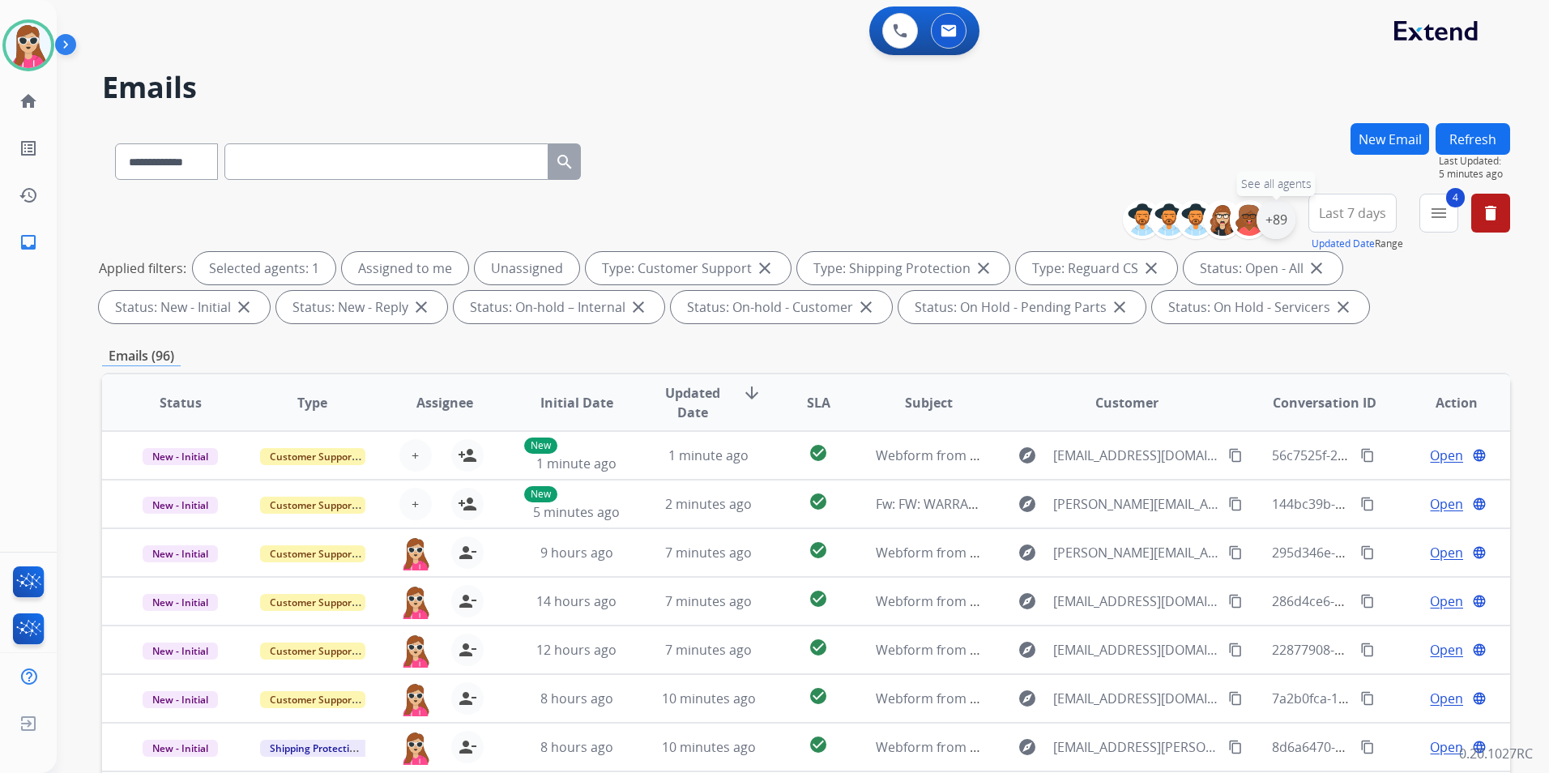
click at [1274, 225] on div "+89" at bounding box center [1276, 219] width 39 height 39
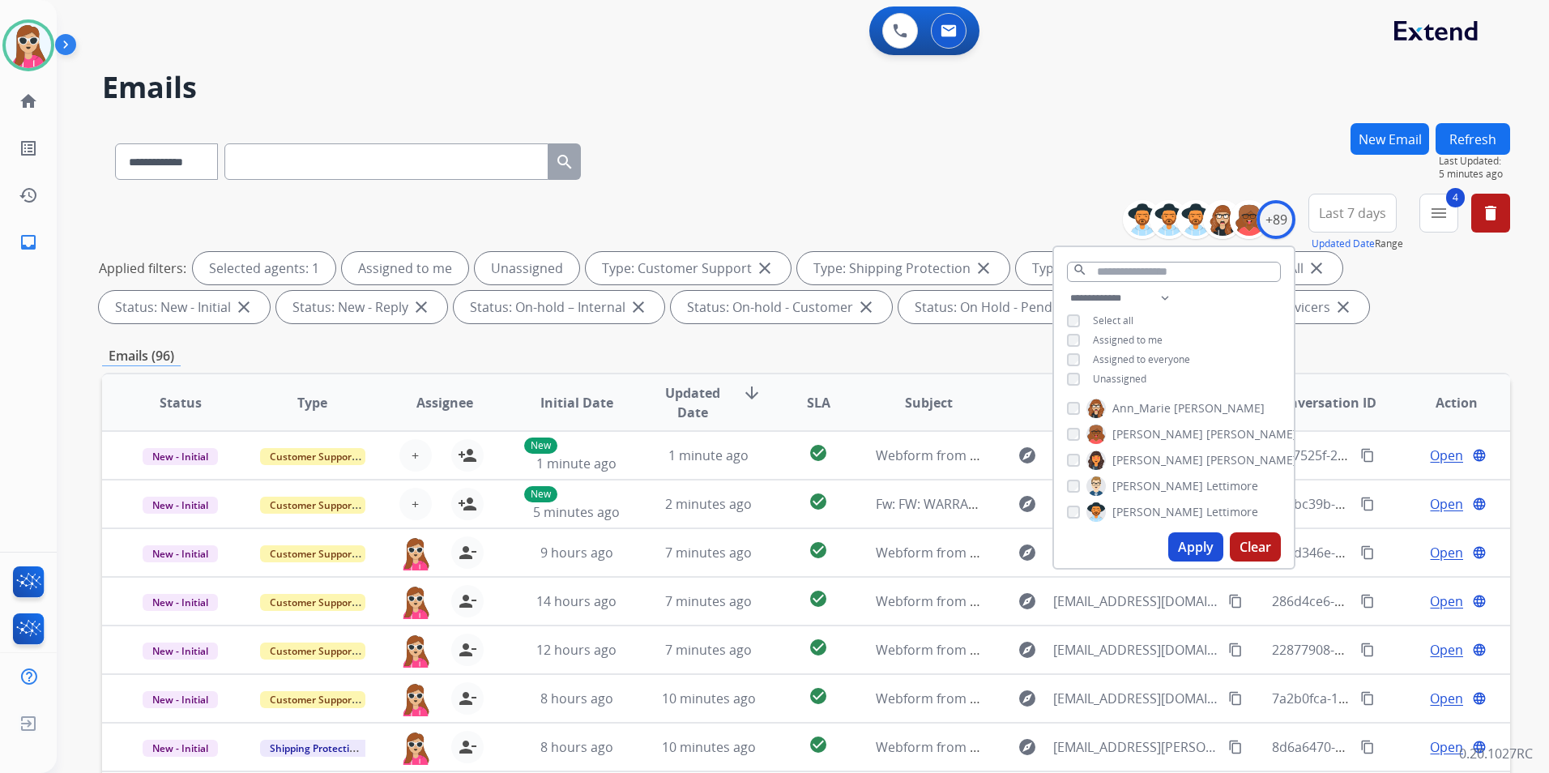
click at [1123, 382] on span "Unassigned" at bounding box center [1119, 379] width 53 height 14
click at [1123, 378] on span "Unassigned" at bounding box center [1119, 379] width 53 height 14
drag, startPoint x: 1121, startPoint y: 376, endPoint x: 1121, endPoint y: 388, distance: 12.2
click at [1123, 375] on span "Unassigned" at bounding box center [1119, 379] width 53 height 14
click at [1195, 540] on button "Apply" at bounding box center [1195, 546] width 55 height 29
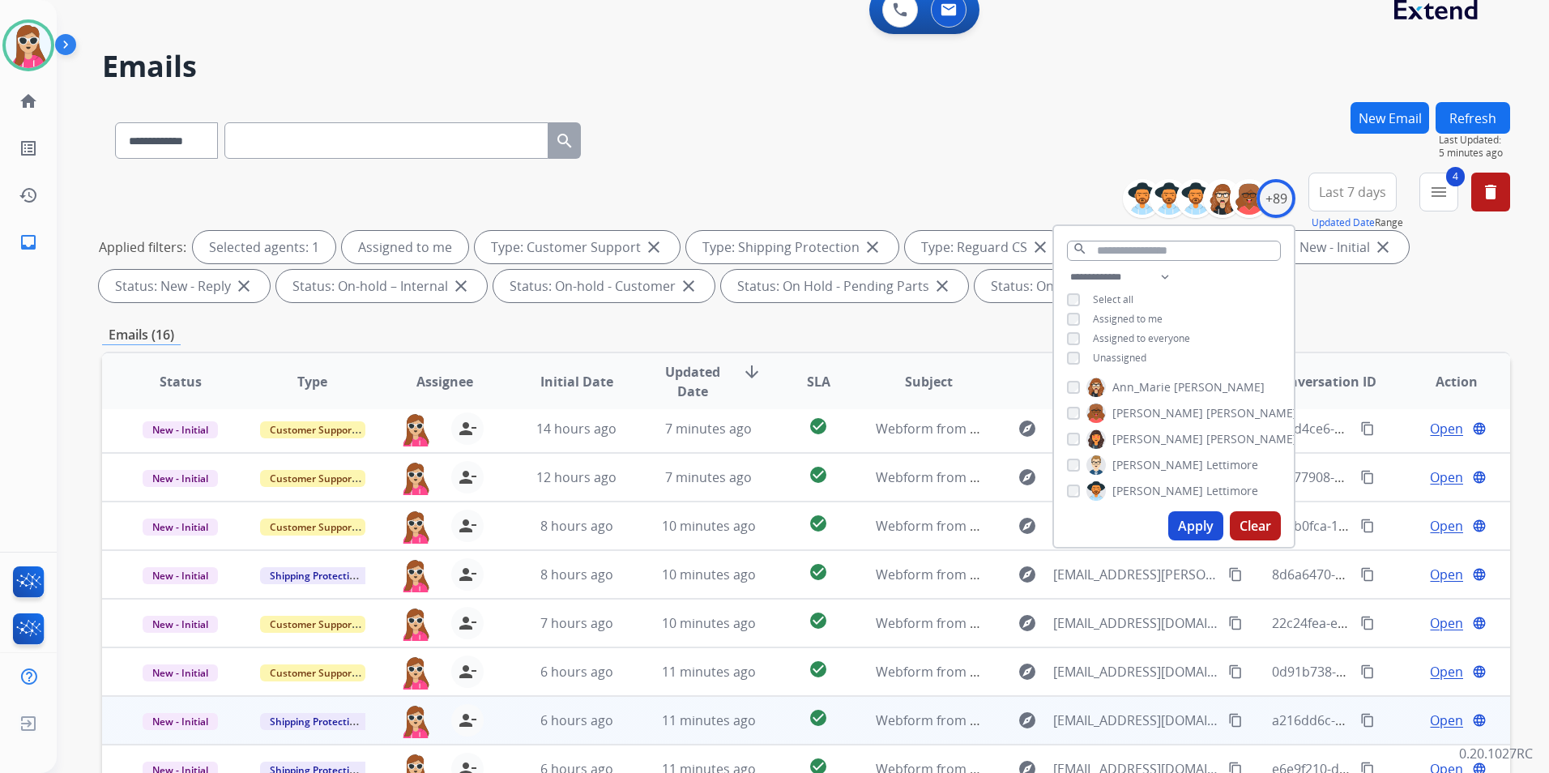
scroll to position [227, 0]
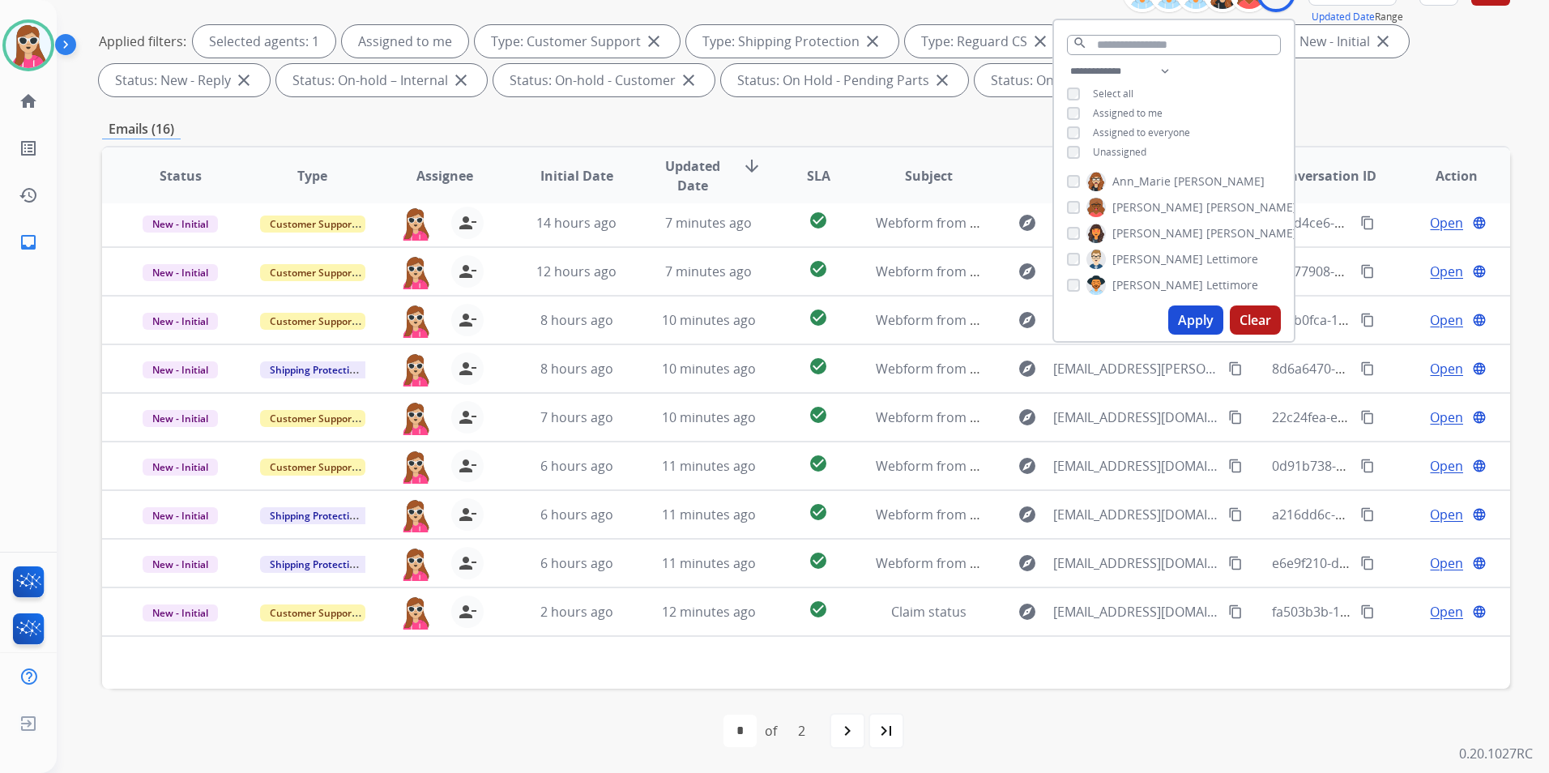
click at [835, 626] on div "navigate_next" at bounding box center [848, 731] width 36 height 36
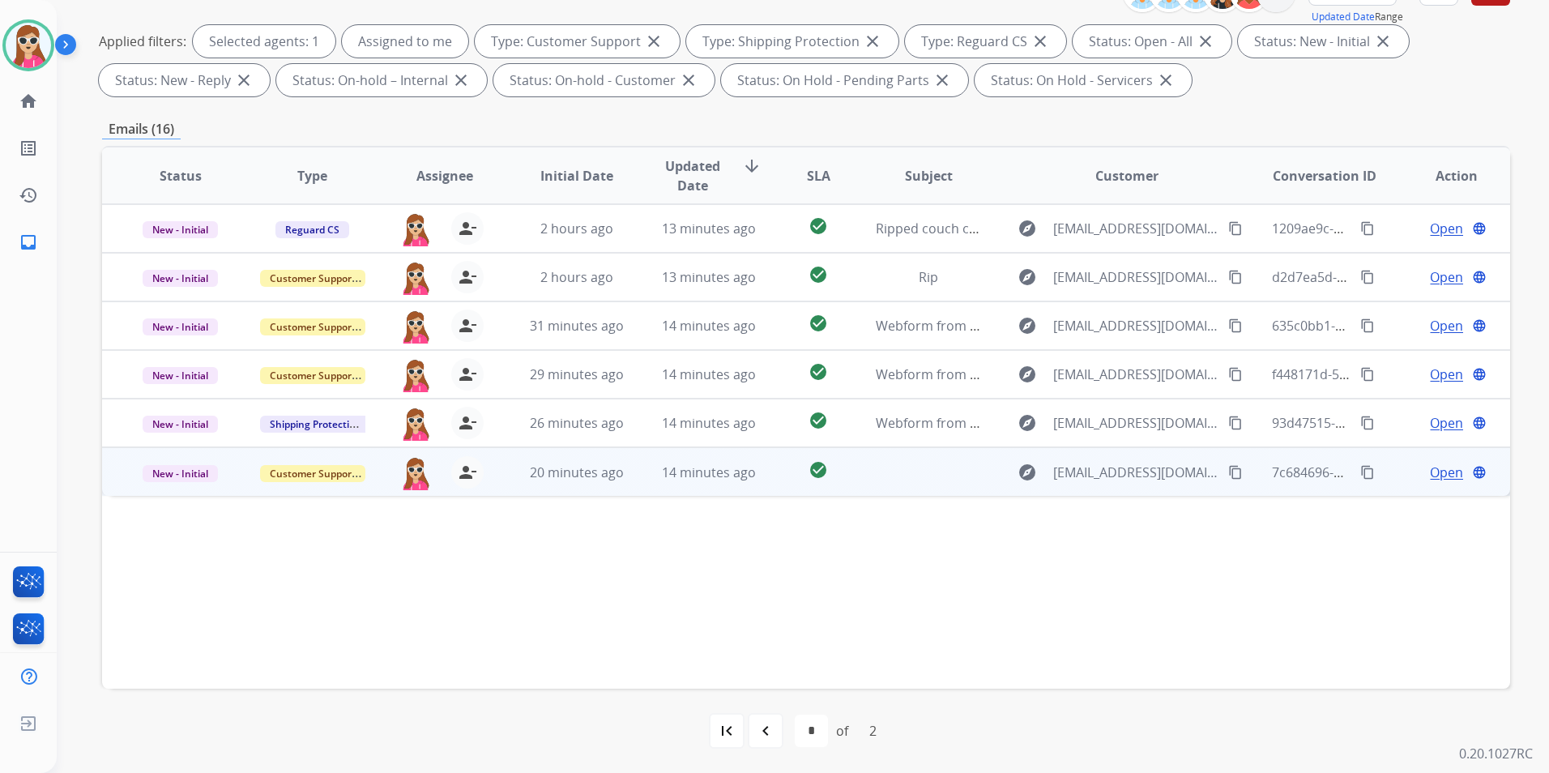
click at [856, 477] on td at bounding box center [916, 471] width 132 height 49
drag, startPoint x: 1428, startPoint y: 480, endPoint x: 1429, endPoint y: 470, distance: 9.8
click at [1289, 470] on span "Open" at bounding box center [1446, 471] width 33 height 19
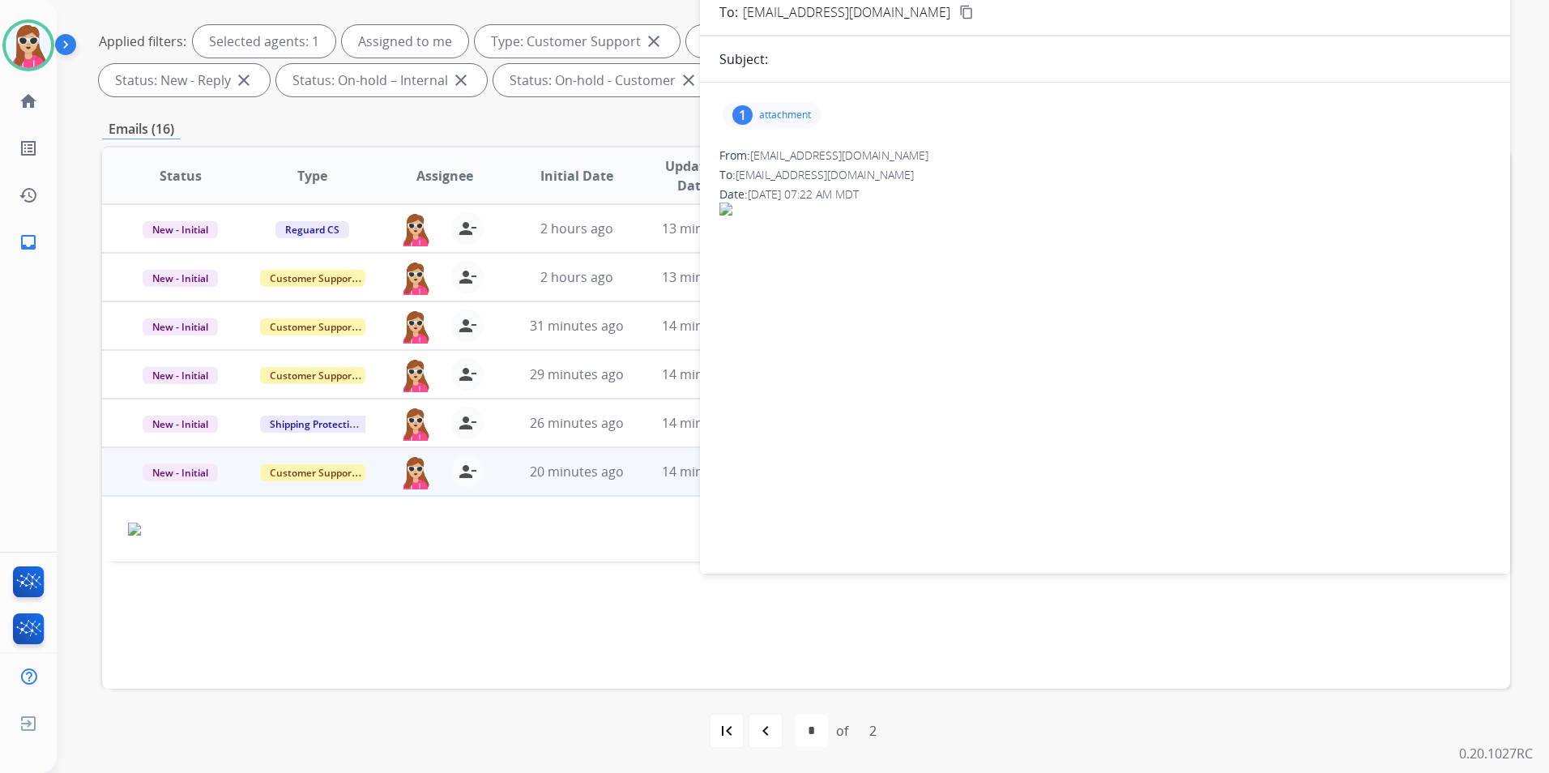
click at [793, 116] on p "attachment" at bounding box center [785, 115] width 52 height 13
click at [924, 161] on mat-icon "download" at bounding box center [925, 156] width 15 height 15
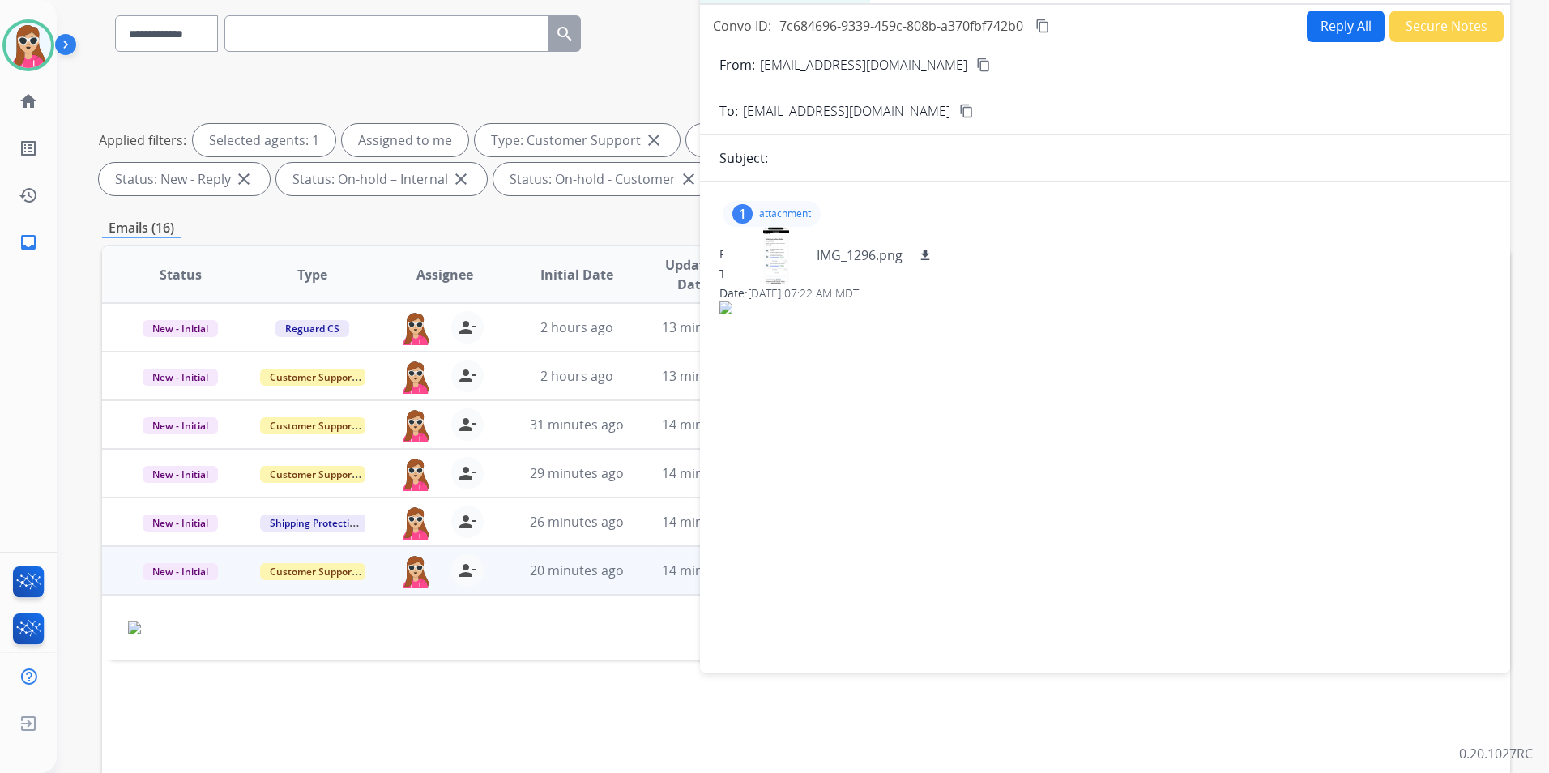
scroll to position [0, 0]
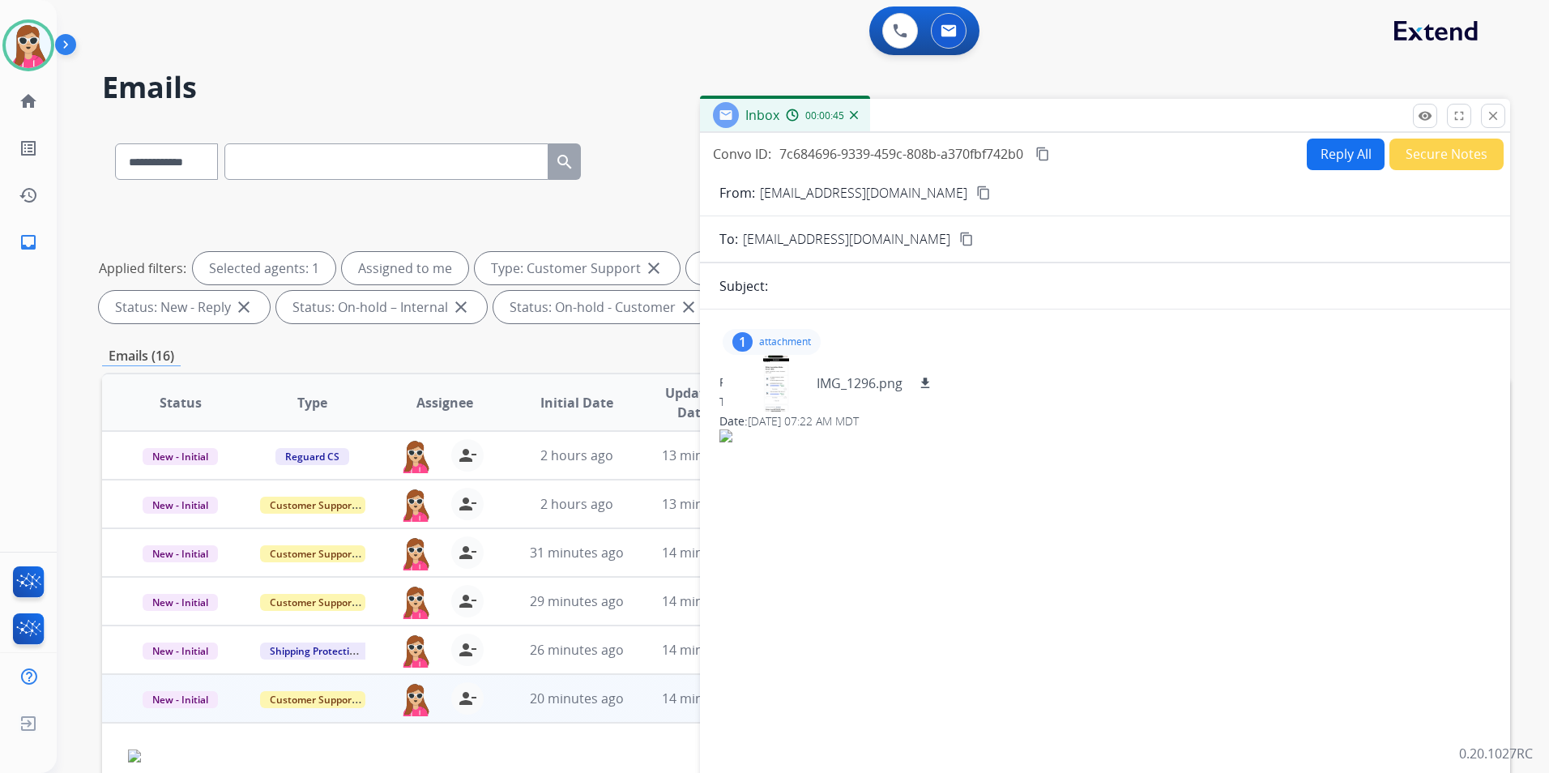
click at [976, 197] on mat-icon "content_copy" at bounding box center [983, 193] width 15 height 15
click at [782, 402] on div at bounding box center [776, 383] width 81 height 57
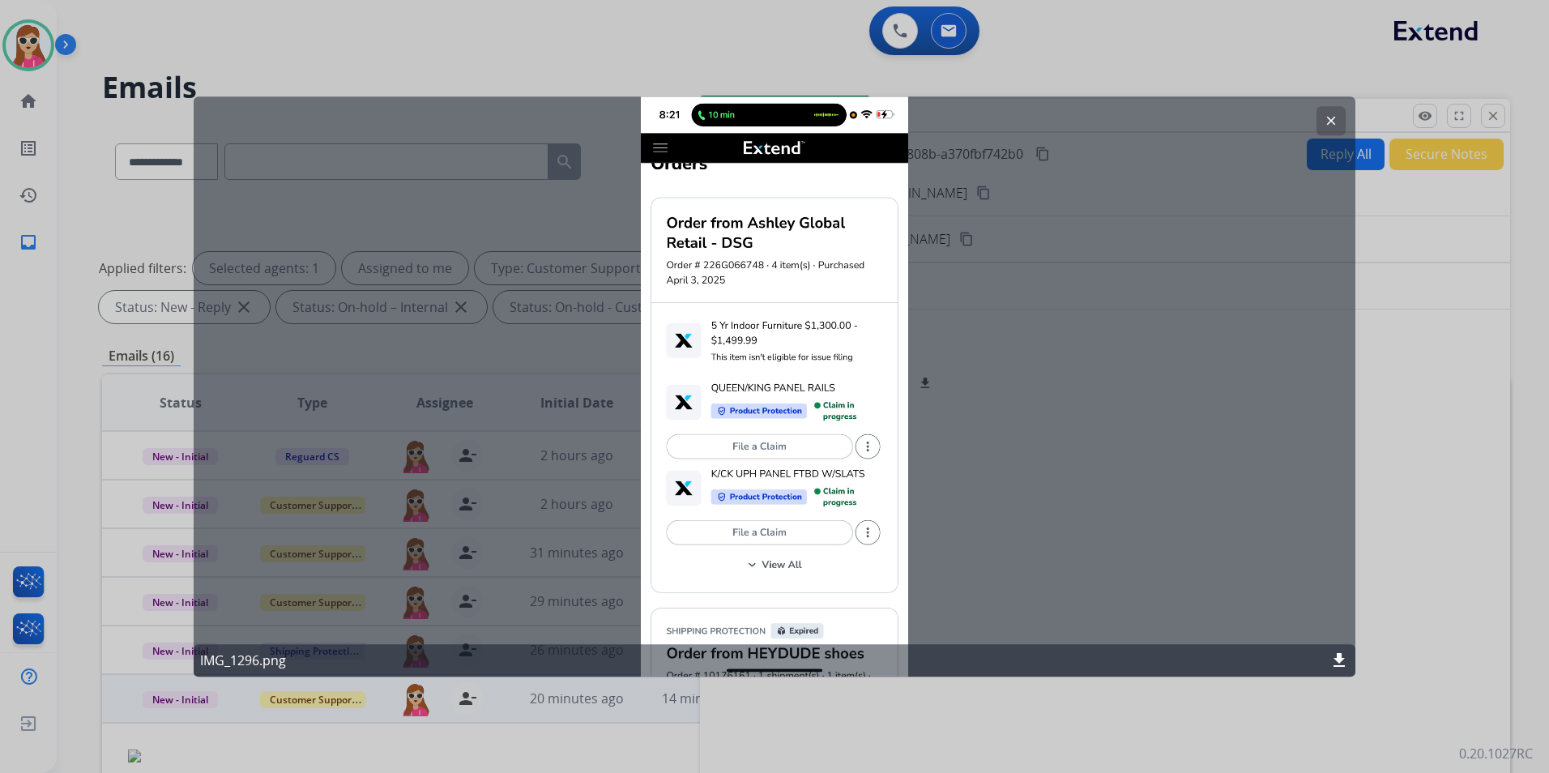
click at [1289, 120] on mat-icon "clear" at bounding box center [1331, 120] width 15 height 15
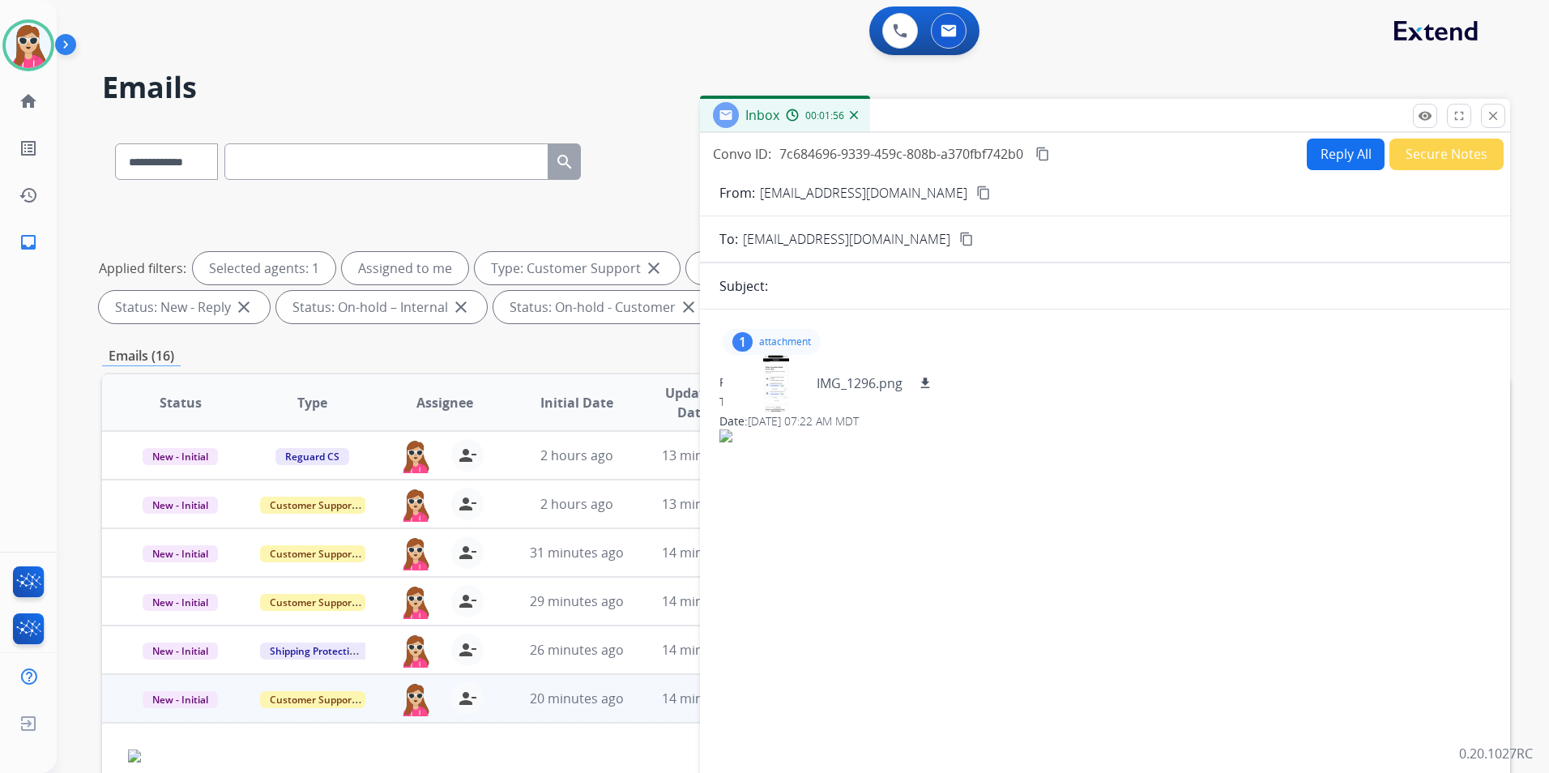
click at [1289, 164] on button "Reply All" at bounding box center [1346, 155] width 78 height 32
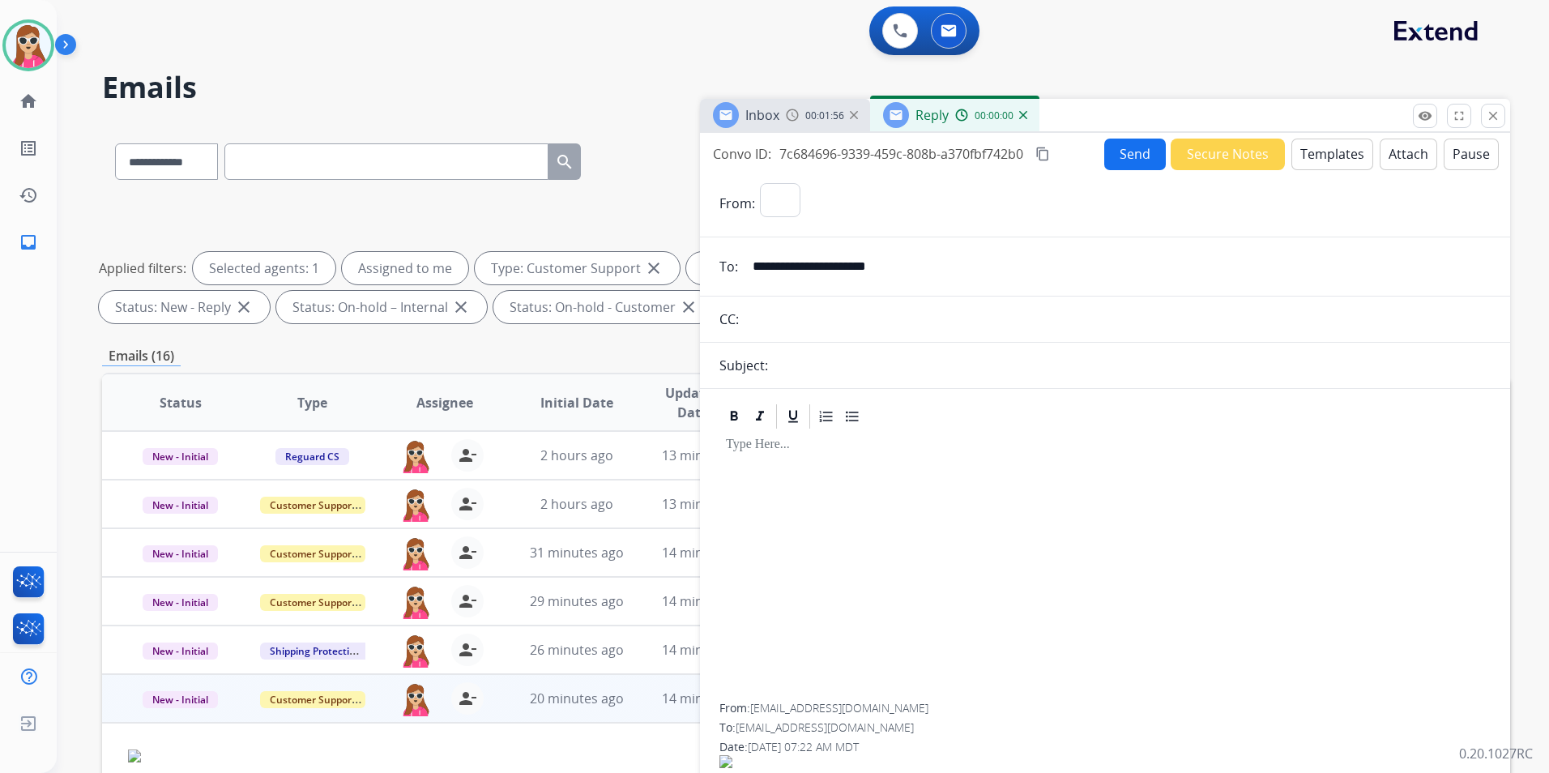
select select "**********"
click at [1289, 167] on button "Templates" at bounding box center [1332, 155] width 82 height 32
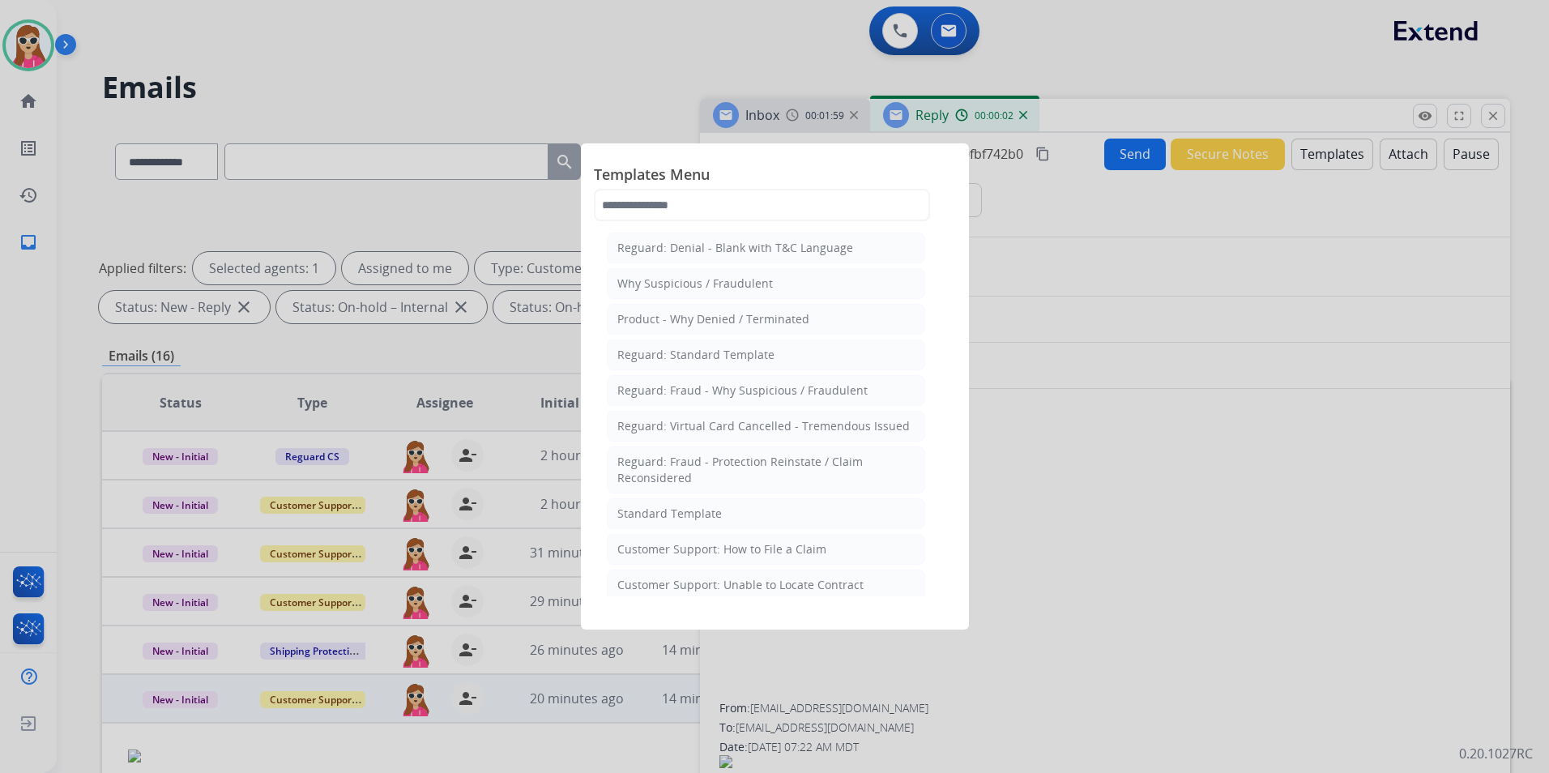
click at [704, 518] on div "Standard Template" at bounding box center [669, 514] width 105 height 16
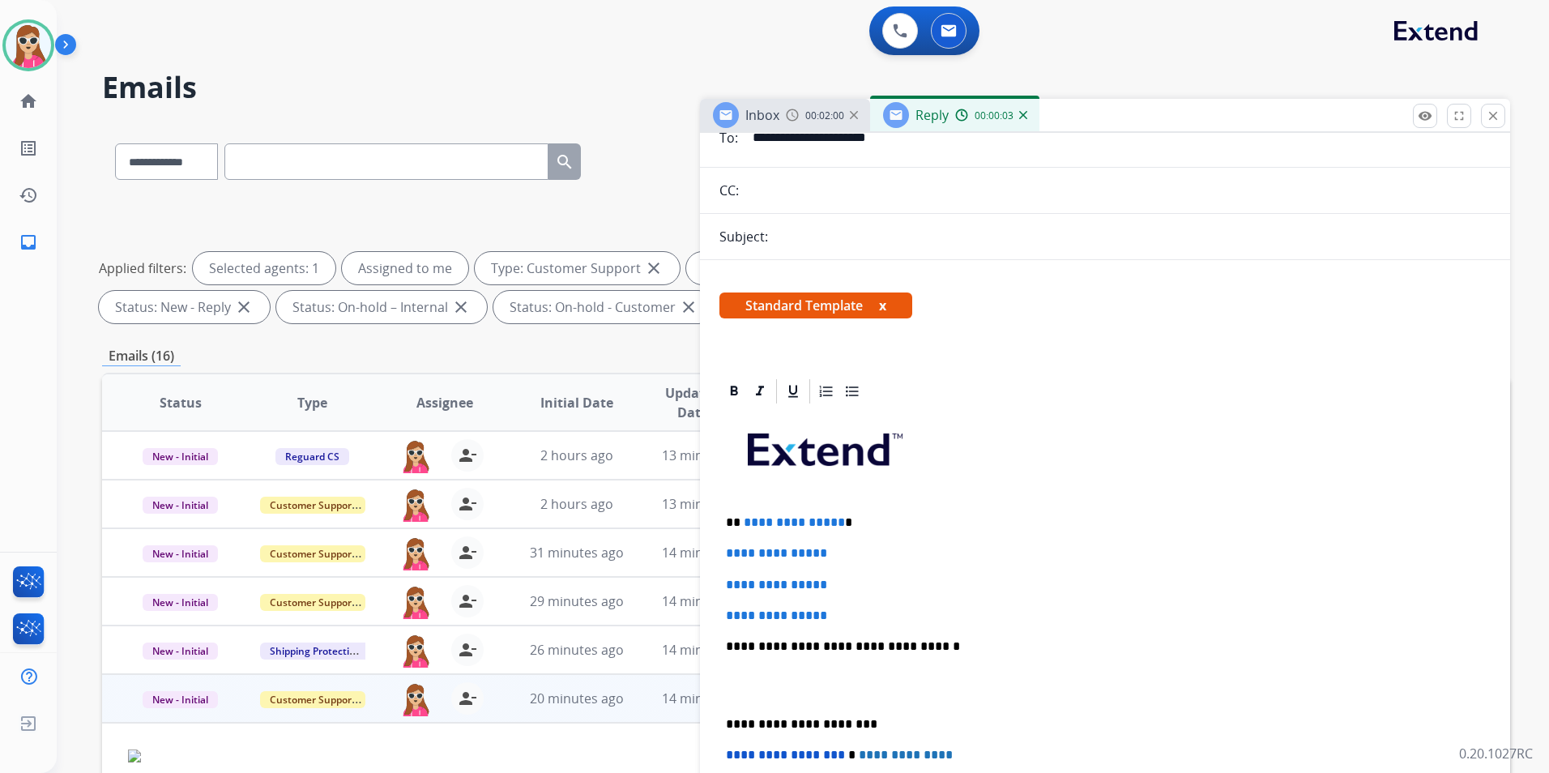
scroll to position [324, 0]
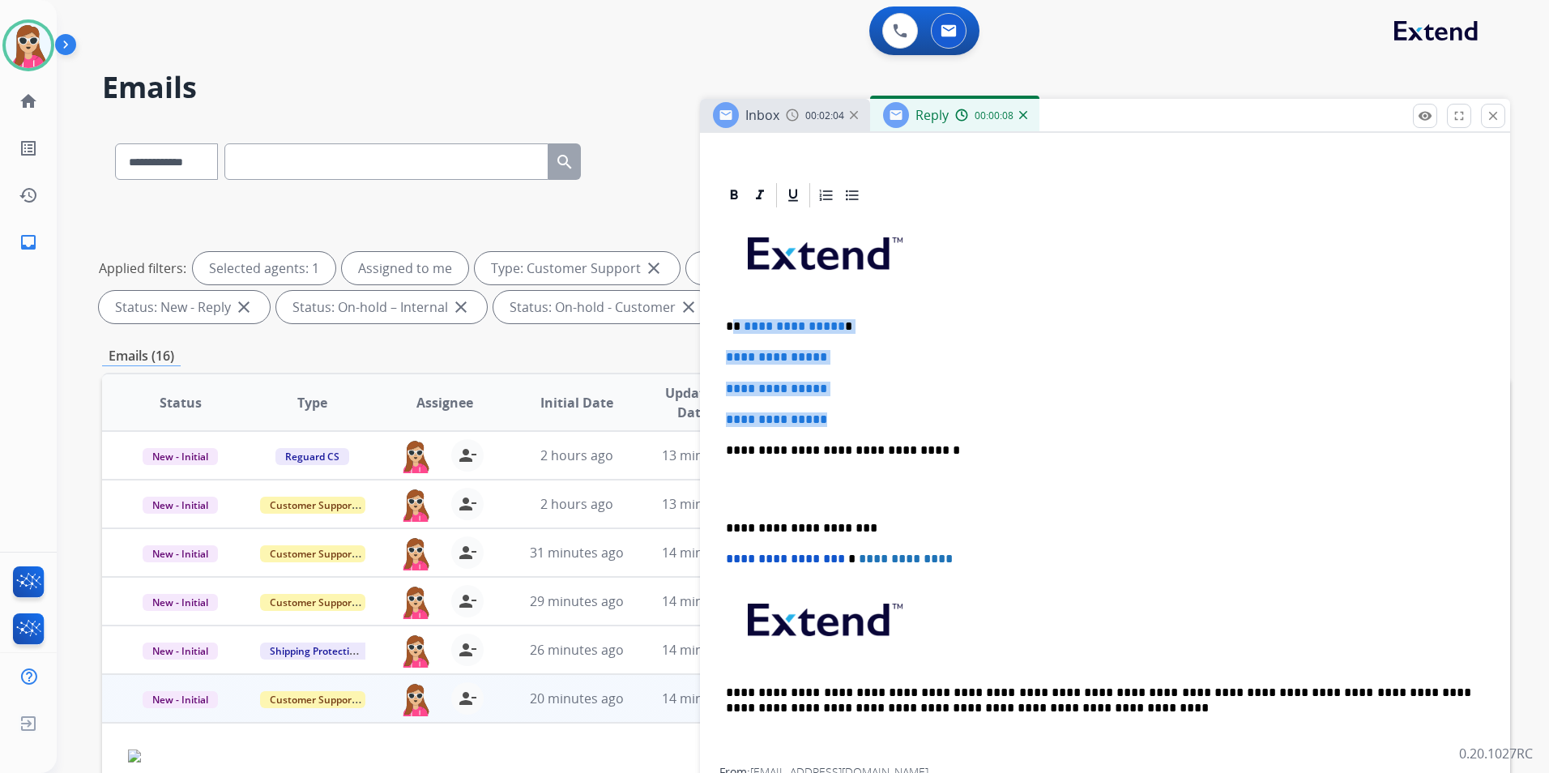
drag, startPoint x: 736, startPoint y: 327, endPoint x: 843, endPoint y: 414, distance: 137.0
click at [843, 414] on div "**********" at bounding box center [1104, 488] width 771 height 557
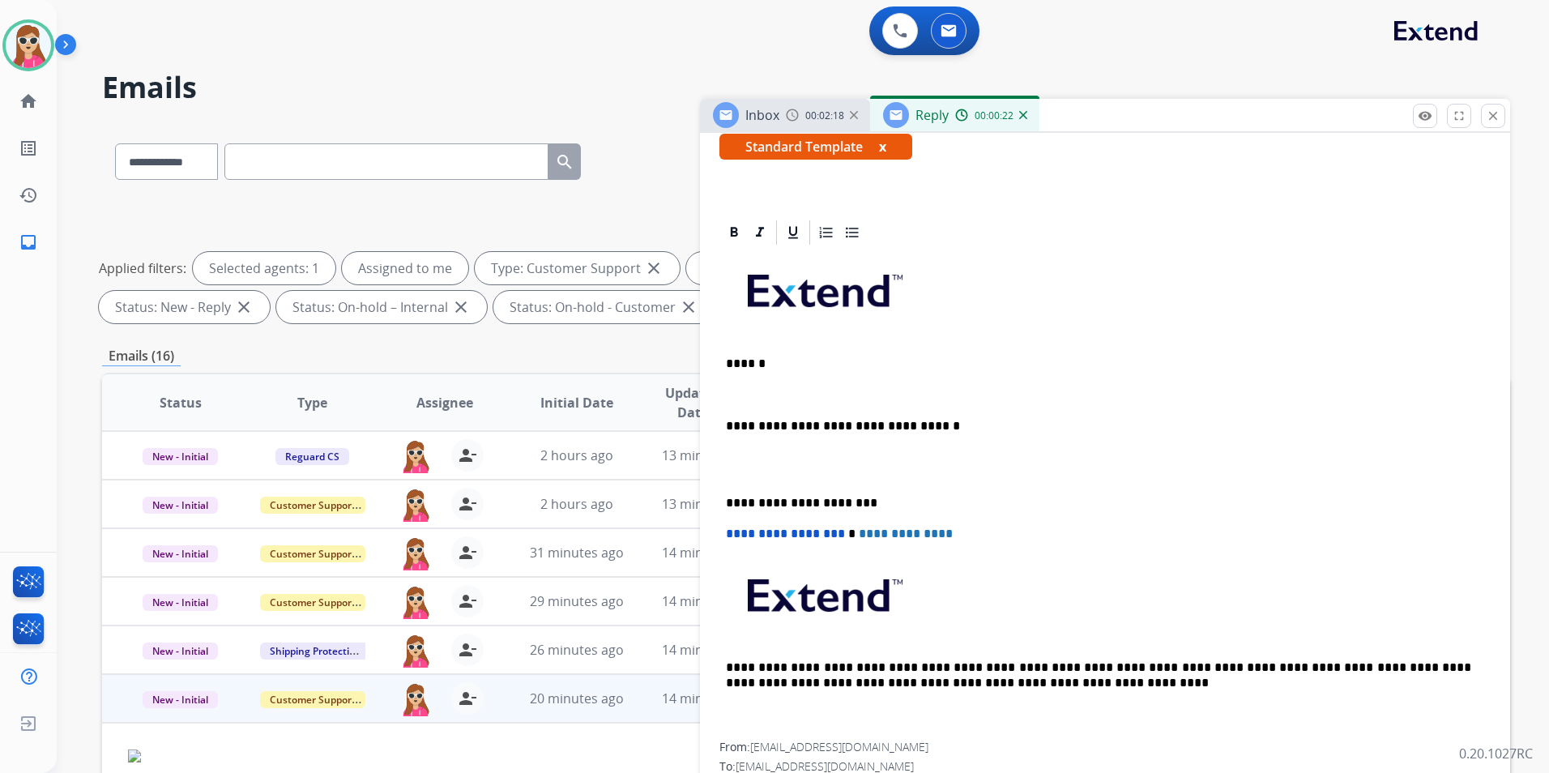
scroll to position [318, 0]
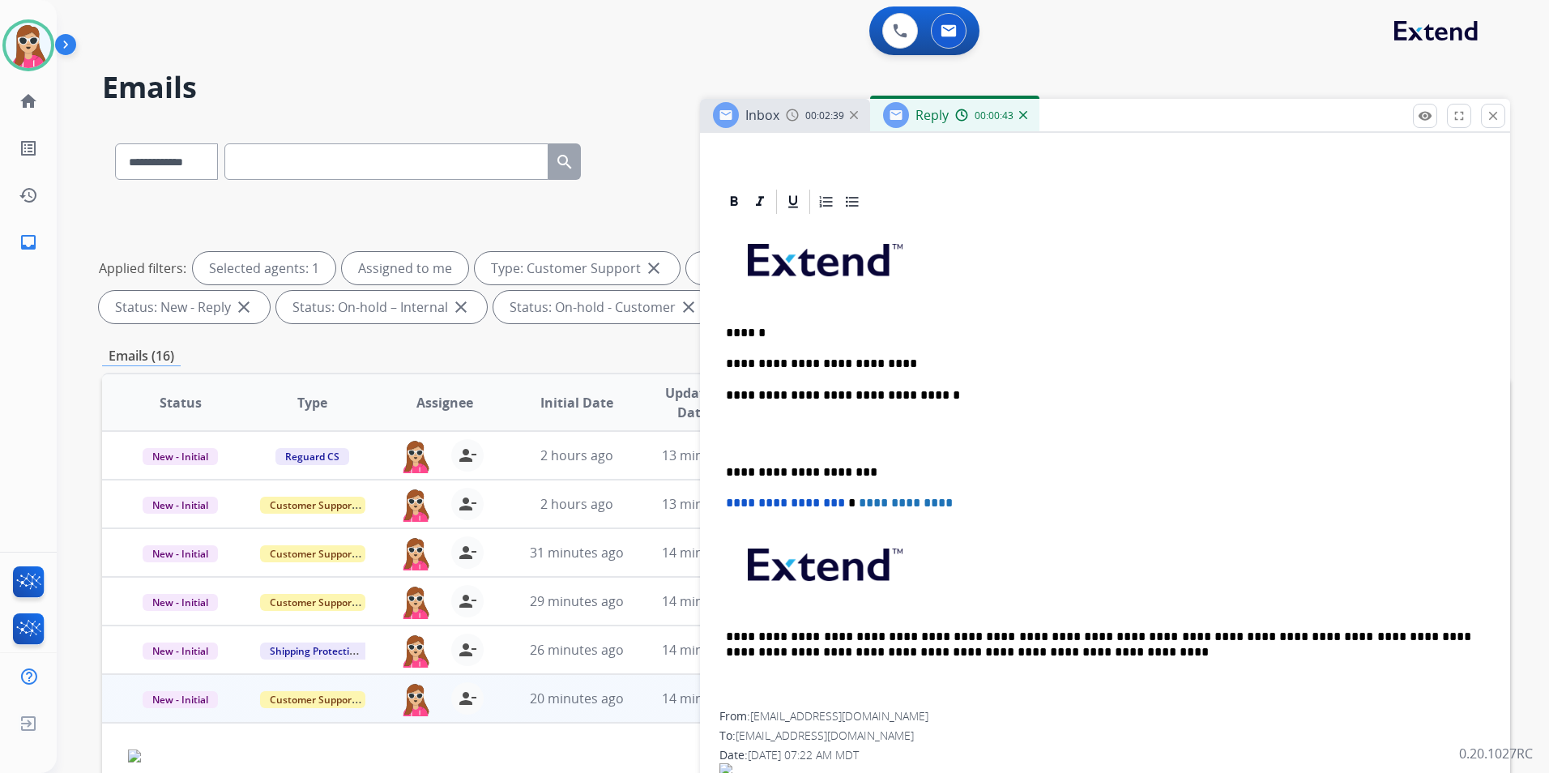
click at [898, 366] on p "**********" at bounding box center [1098, 363] width 745 height 15
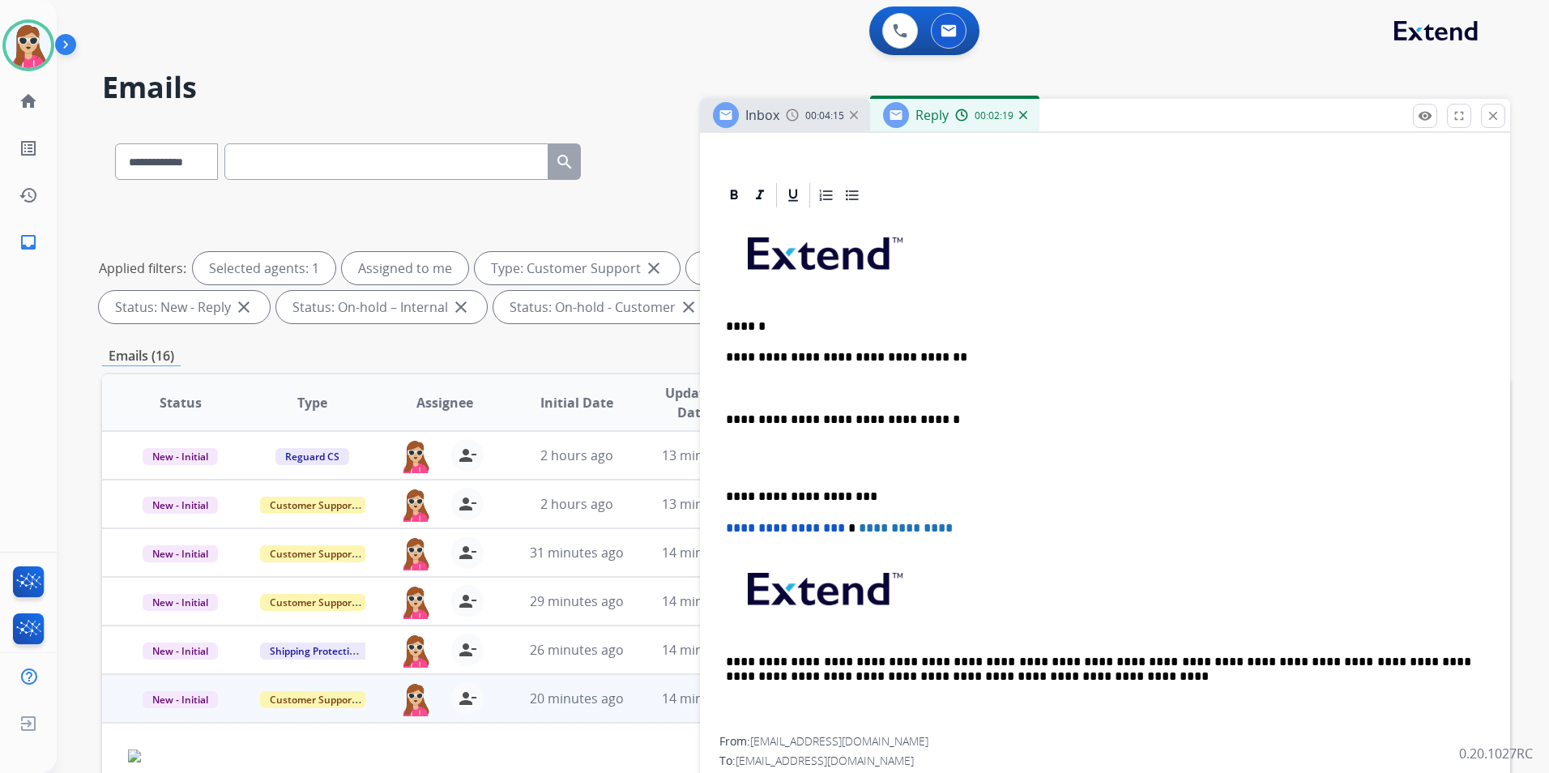
click at [963, 436] on div "**********" at bounding box center [1104, 473] width 771 height 527
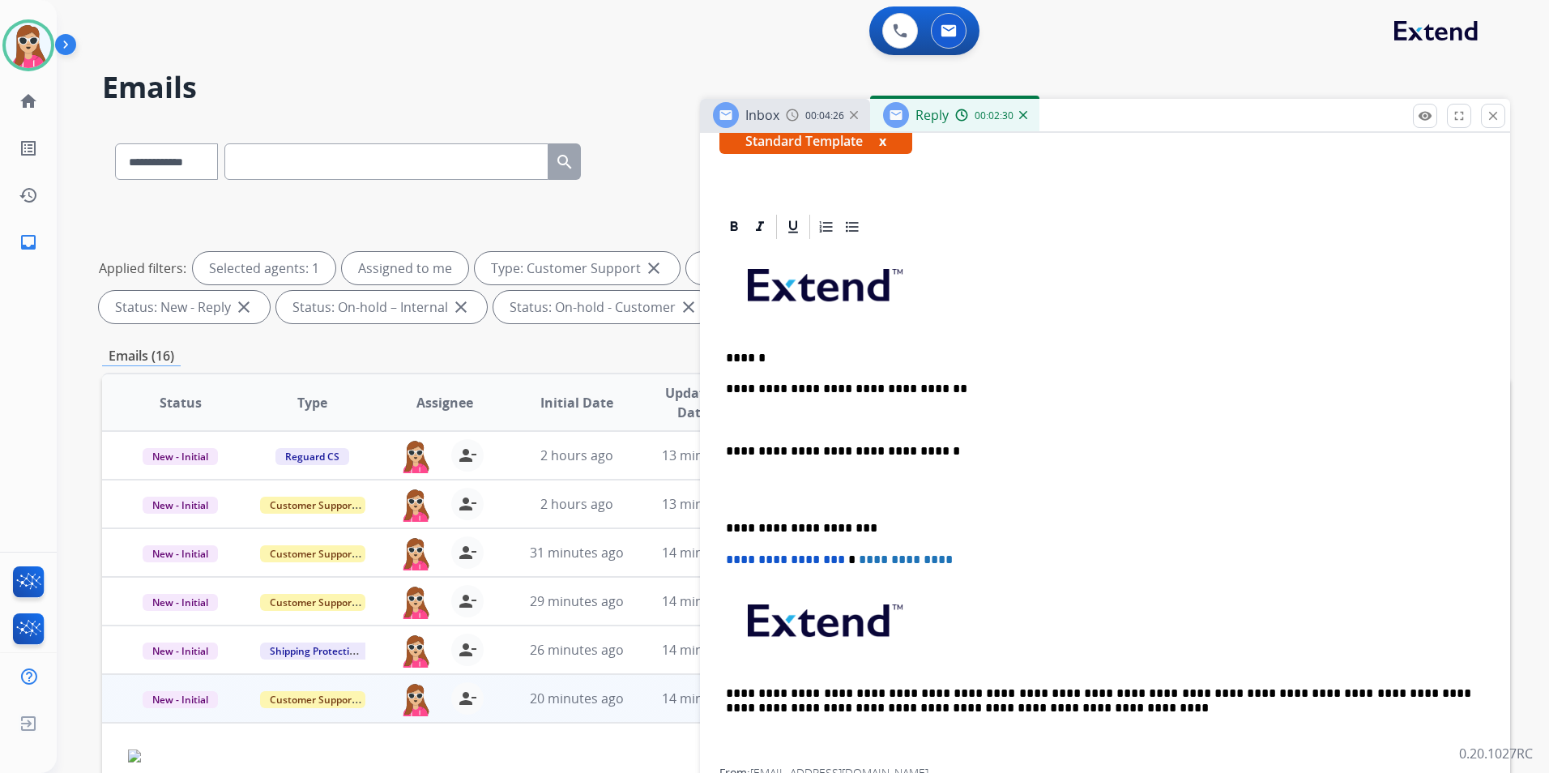
scroll to position [349, 0]
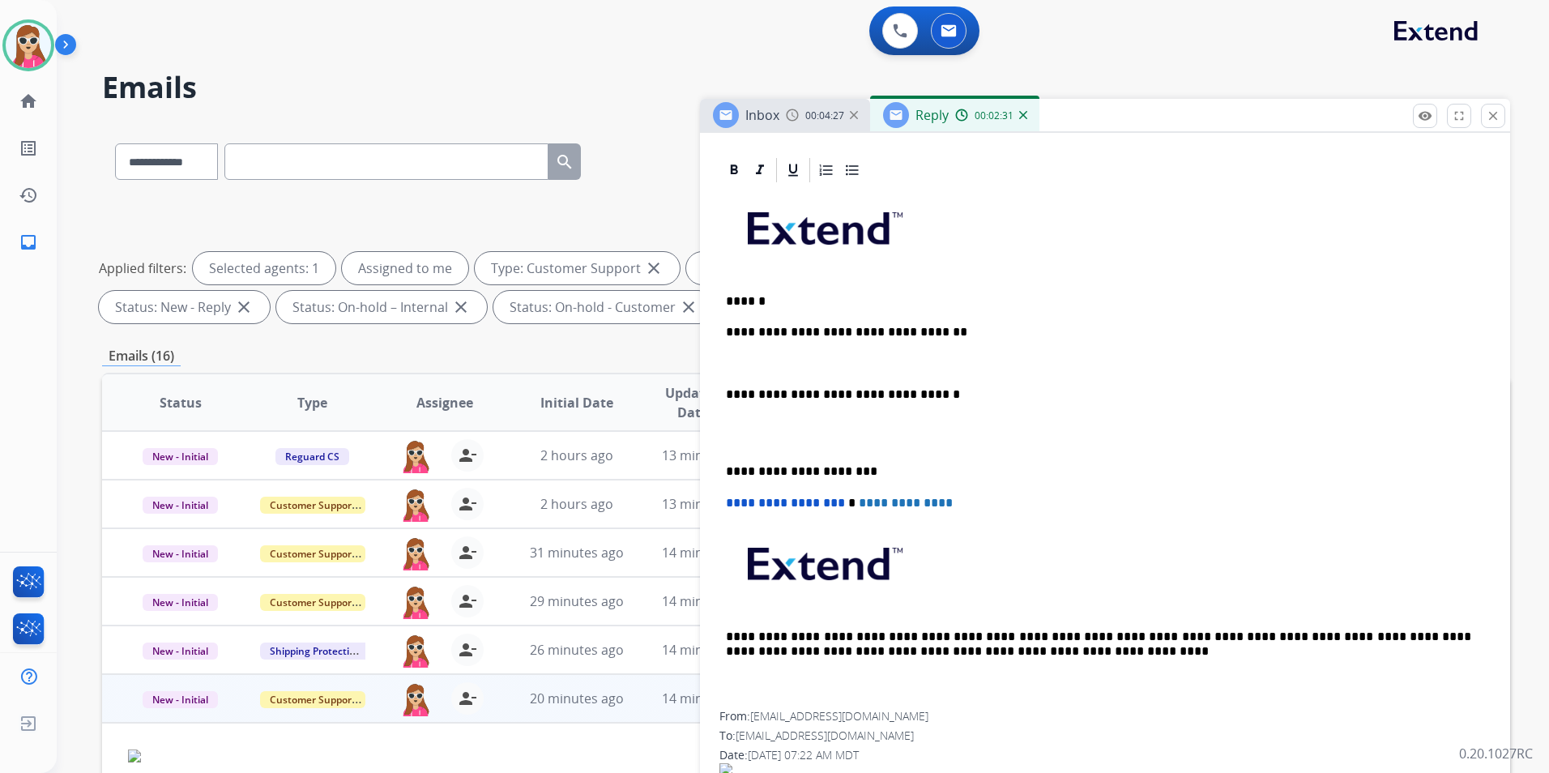
click at [775, 413] on div "**********" at bounding box center [1104, 448] width 771 height 527
click at [933, 398] on p "**********" at bounding box center [1098, 394] width 745 height 15
drag, startPoint x: 933, startPoint y: 396, endPoint x: 836, endPoint y: 365, distance: 101.5
click at [799, 403] on div "**********" at bounding box center [1104, 448] width 771 height 527
click at [847, 341] on div "**********" at bounding box center [1104, 448] width 771 height 527
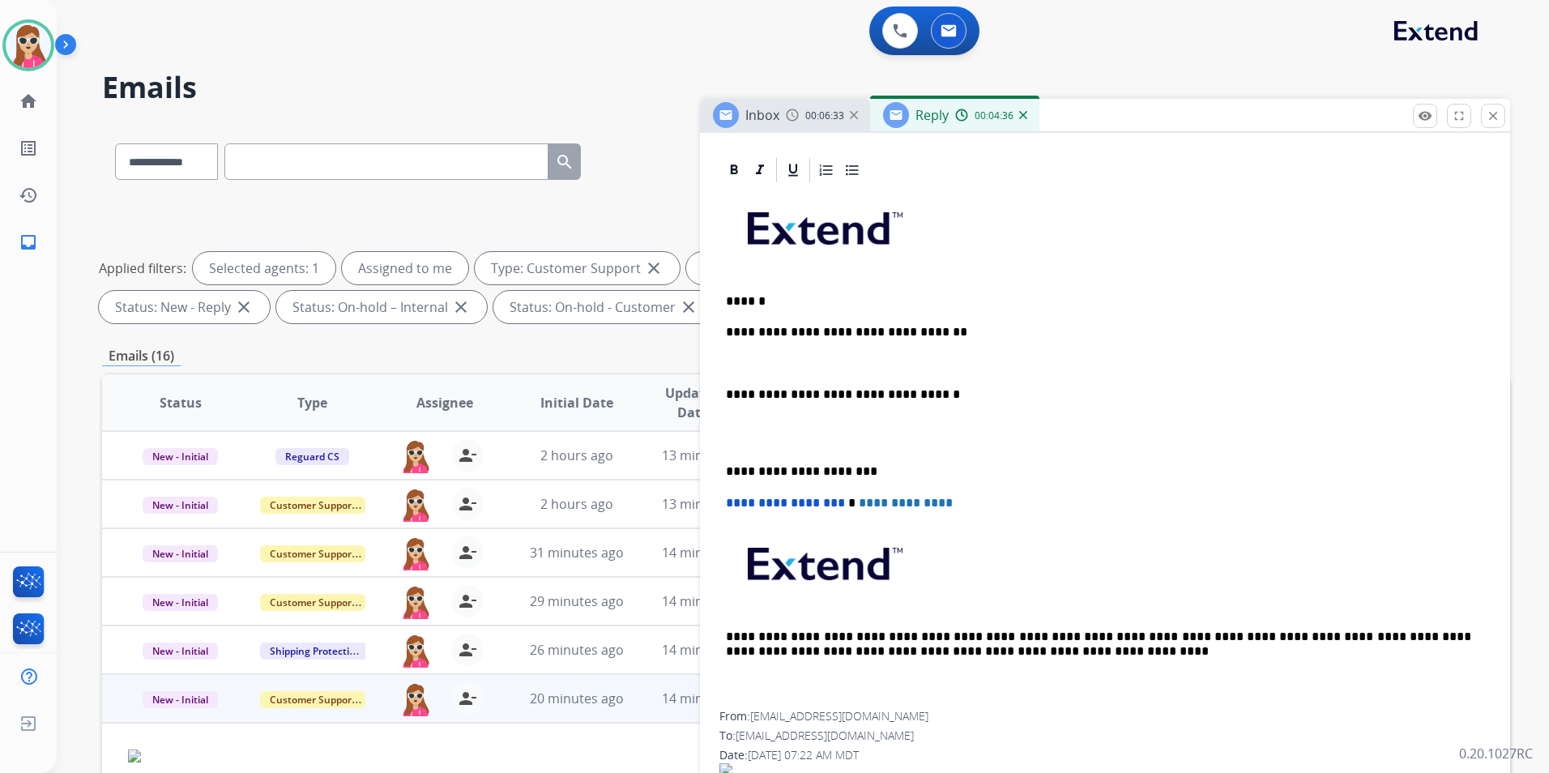
click at [720, 360] on div "**********" at bounding box center [1104, 448] width 771 height 527
click at [728, 354] on div "**********" at bounding box center [1104, 448] width 771 height 527
click at [730, 356] on p at bounding box center [1105, 363] width 758 height 15
click at [732, 352] on div "**********" at bounding box center [1104, 448] width 771 height 527
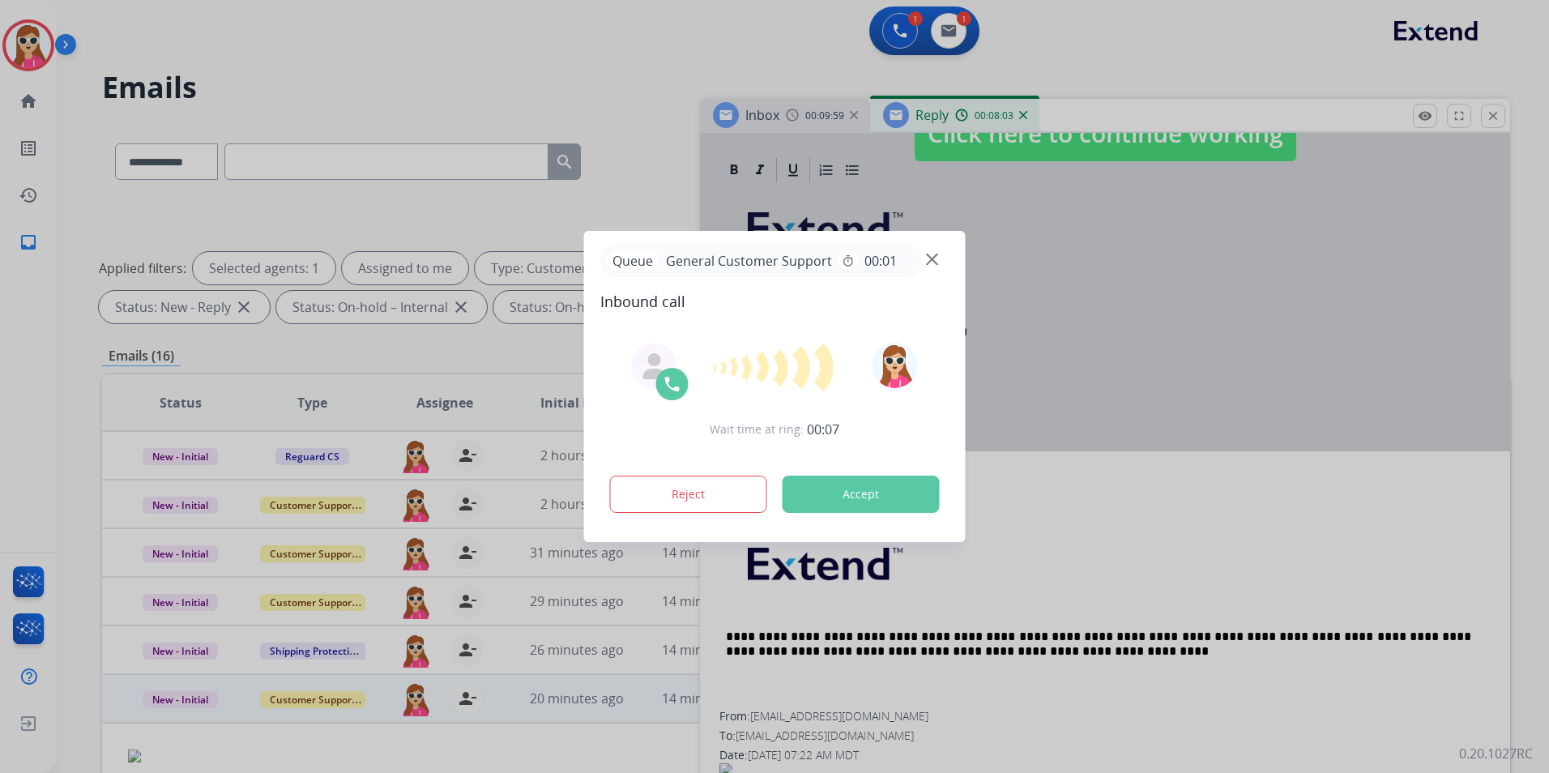
click at [887, 497] on button "Accept" at bounding box center [861, 494] width 157 height 37
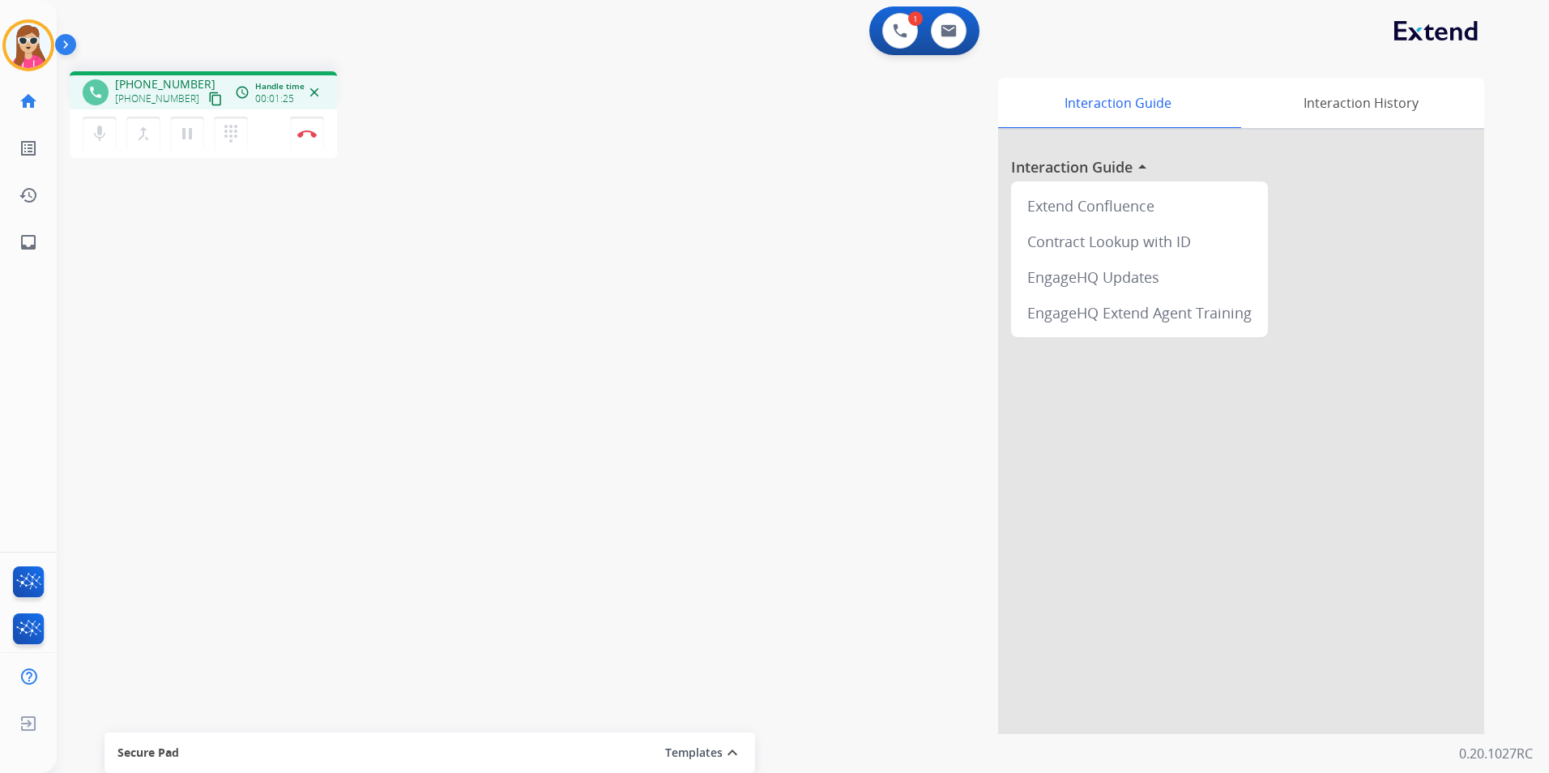
click at [125, 253] on div "phone [PHONE_NUMBER] [PHONE_NUMBER] content_copy access_time Call metrics Queue…" at bounding box center [783, 396] width 1453 height 676
click at [208, 99] on mat-icon "content_copy" at bounding box center [215, 99] width 15 height 15
click at [316, 142] on button "Disconnect" at bounding box center [307, 134] width 34 height 34
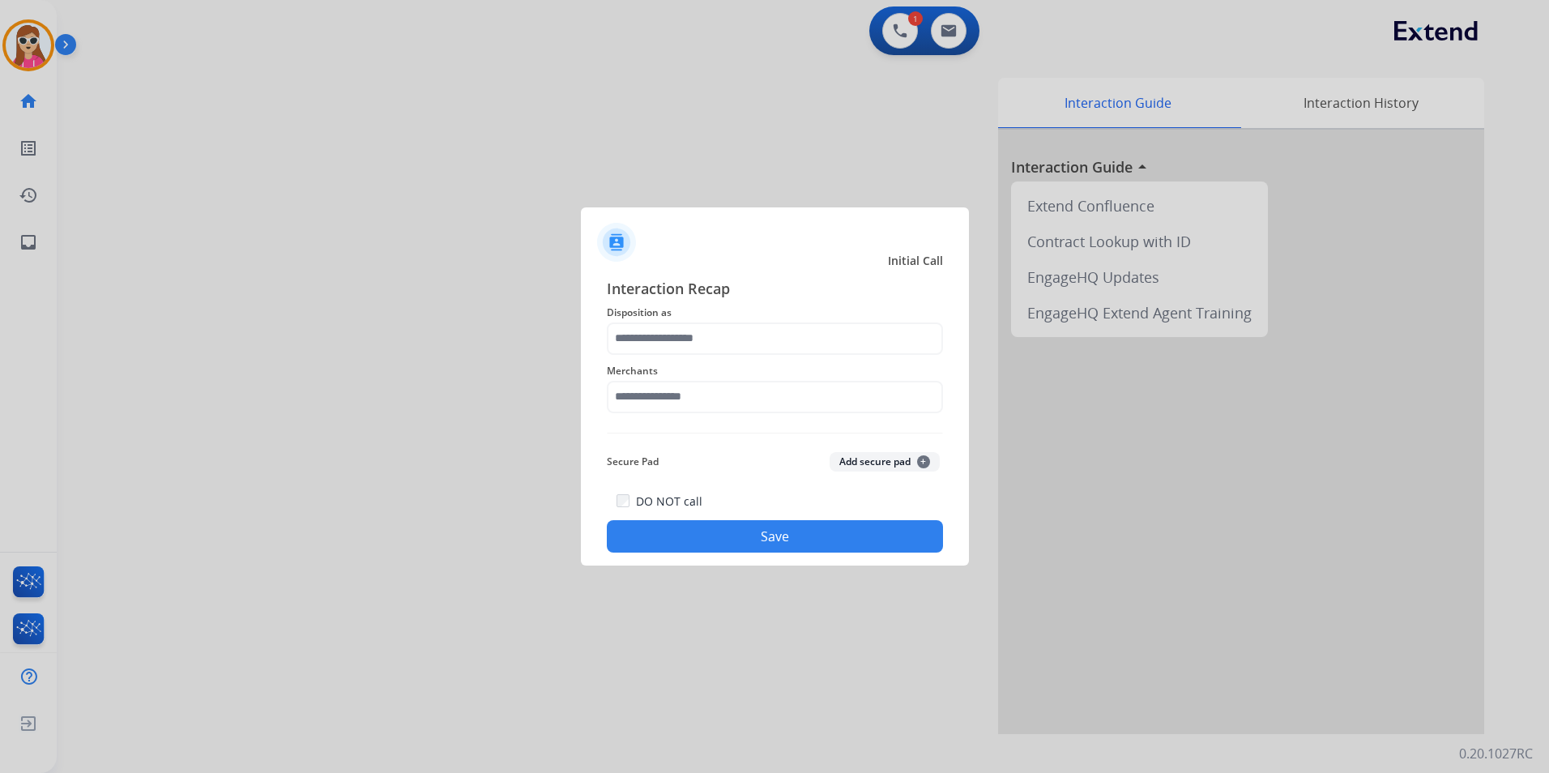
click at [907, 357] on div "Merchants" at bounding box center [775, 387] width 336 height 65
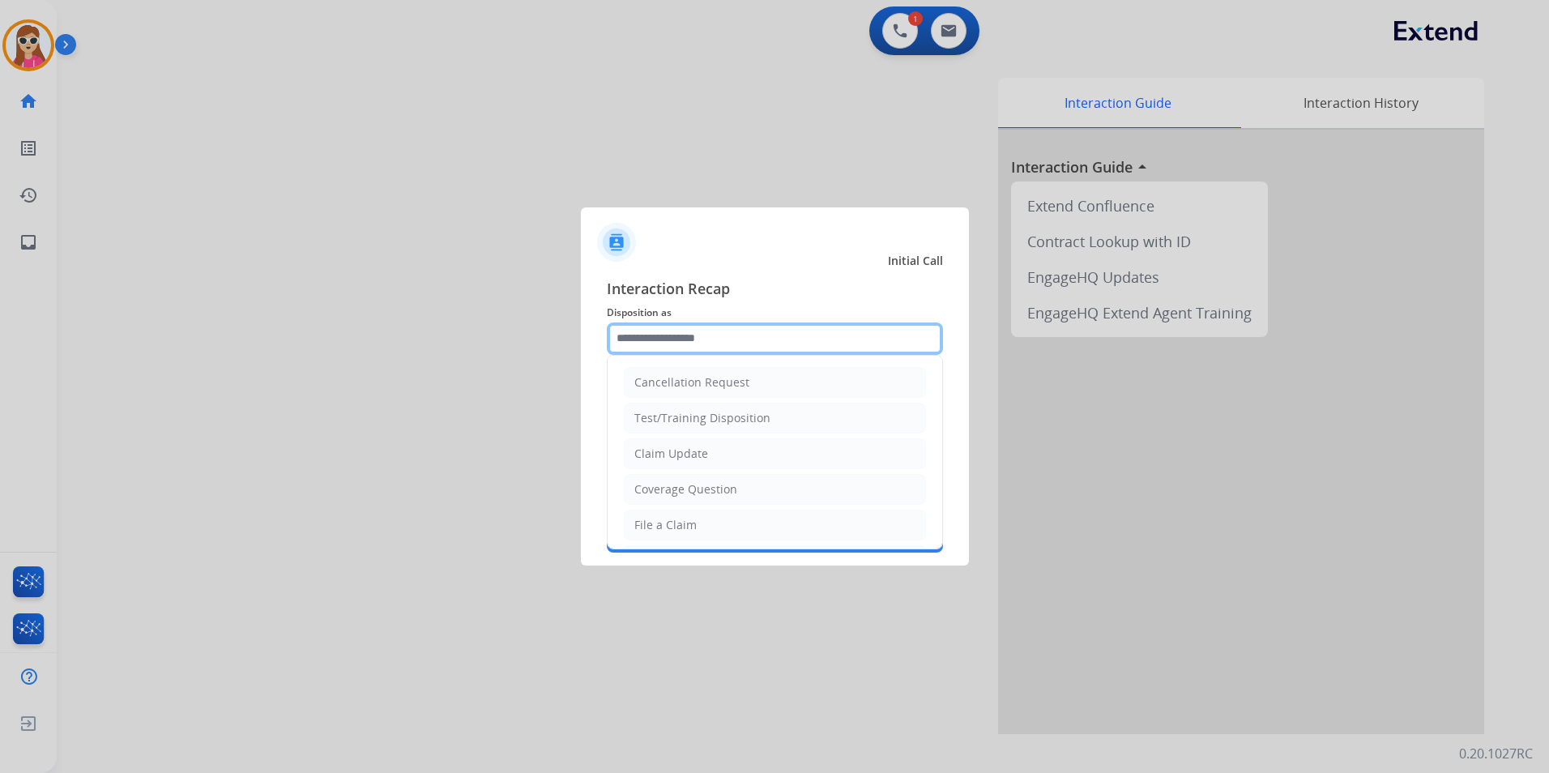
click at [903, 350] on input "text" at bounding box center [775, 338] width 336 height 32
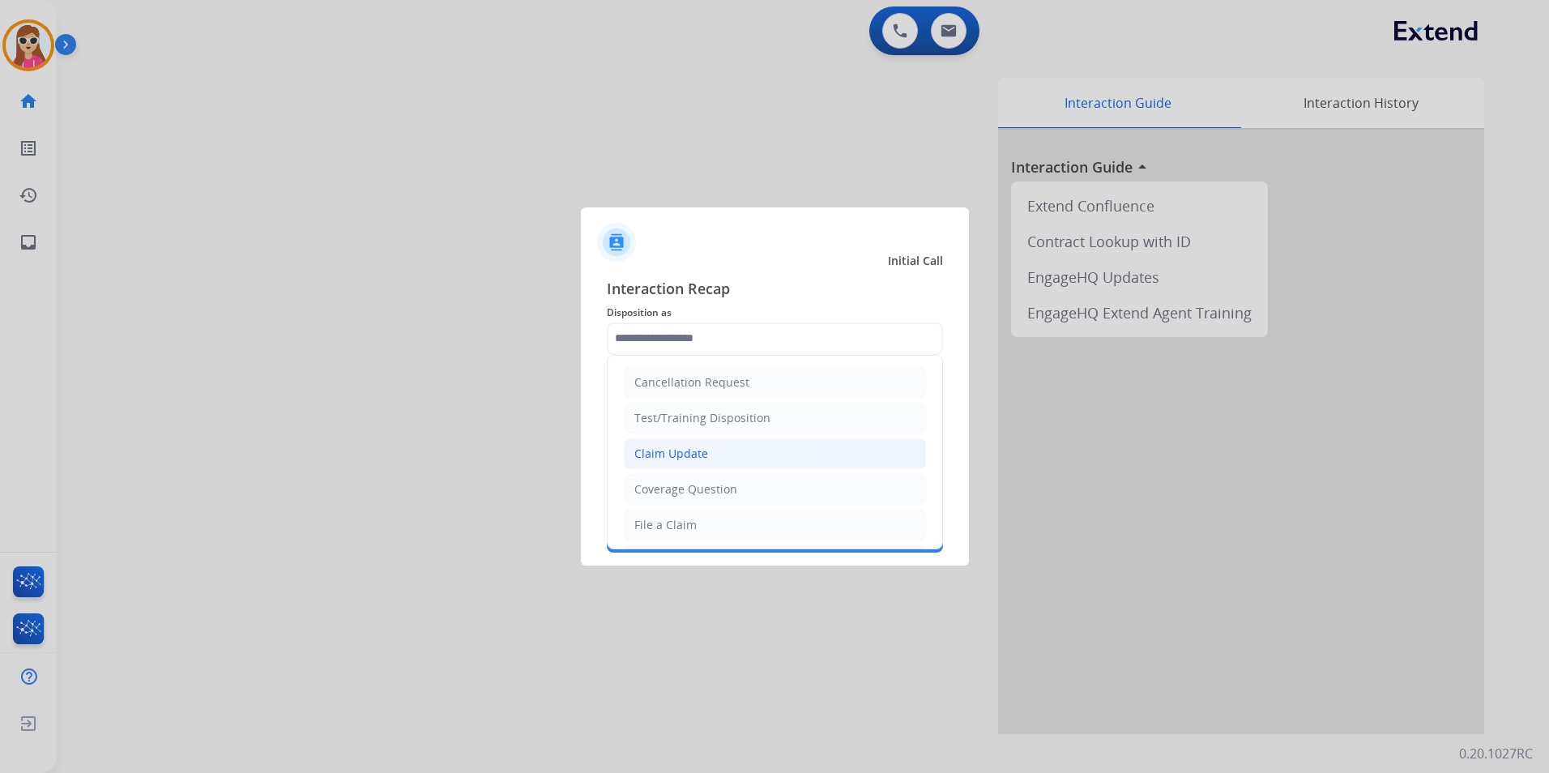
click at [794, 450] on li "Claim Update" at bounding box center [775, 453] width 302 height 31
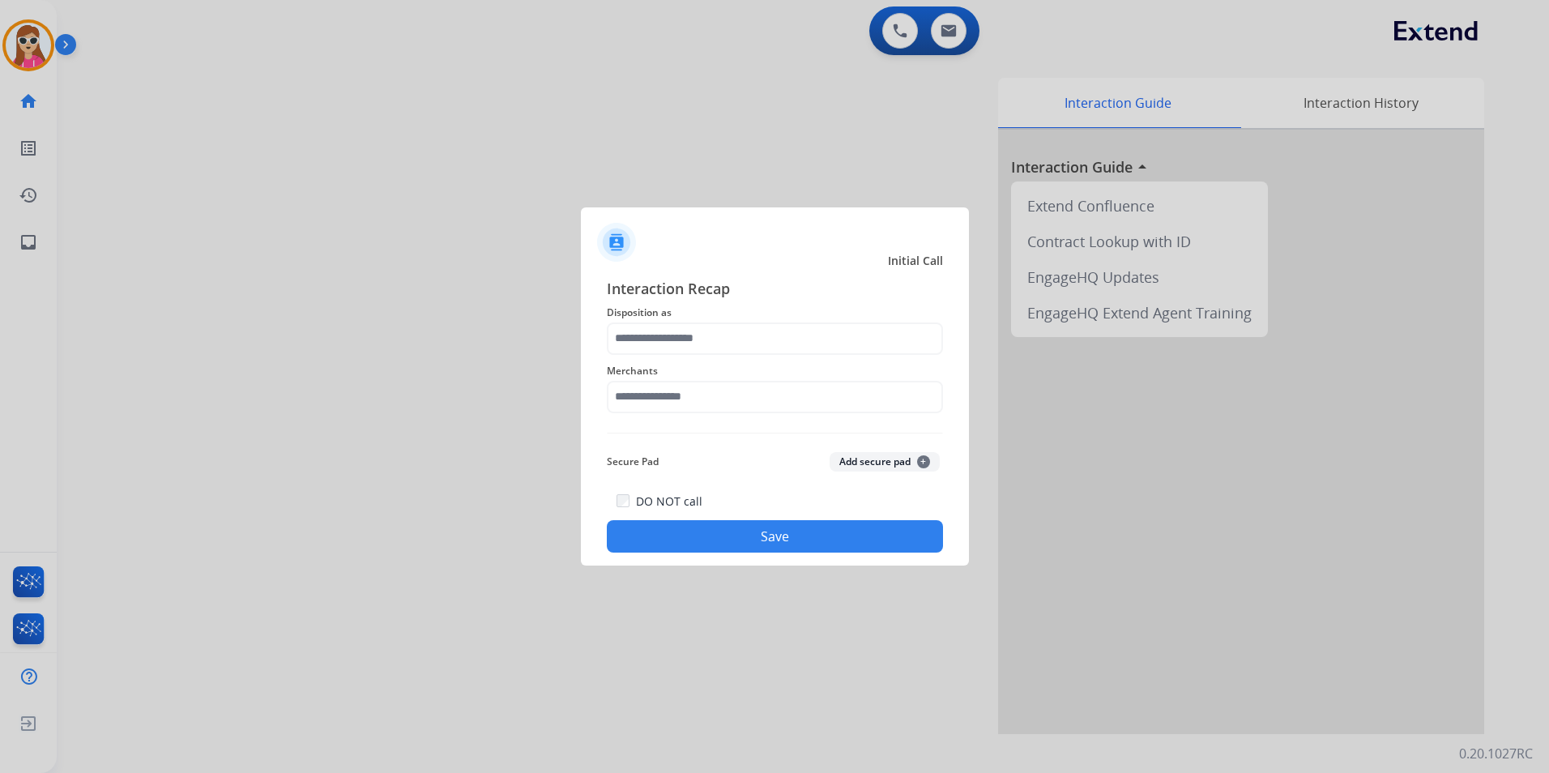
type input "**********"
click at [735, 330] on input "**********" at bounding box center [775, 338] width 336 height 32
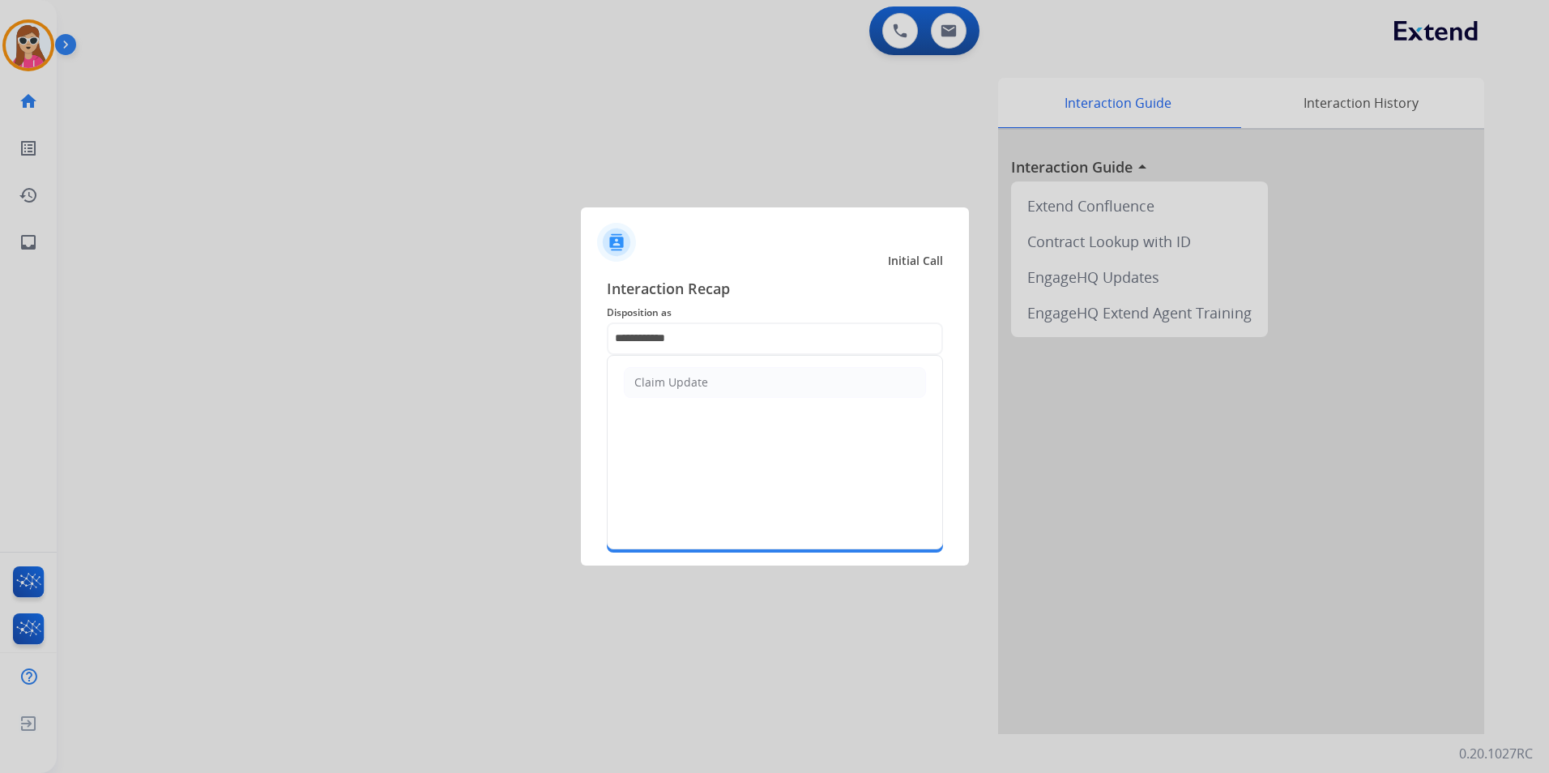
click at [771, 394] on li "Claim Update" at bounding box center [775, 382] width 302 height 31
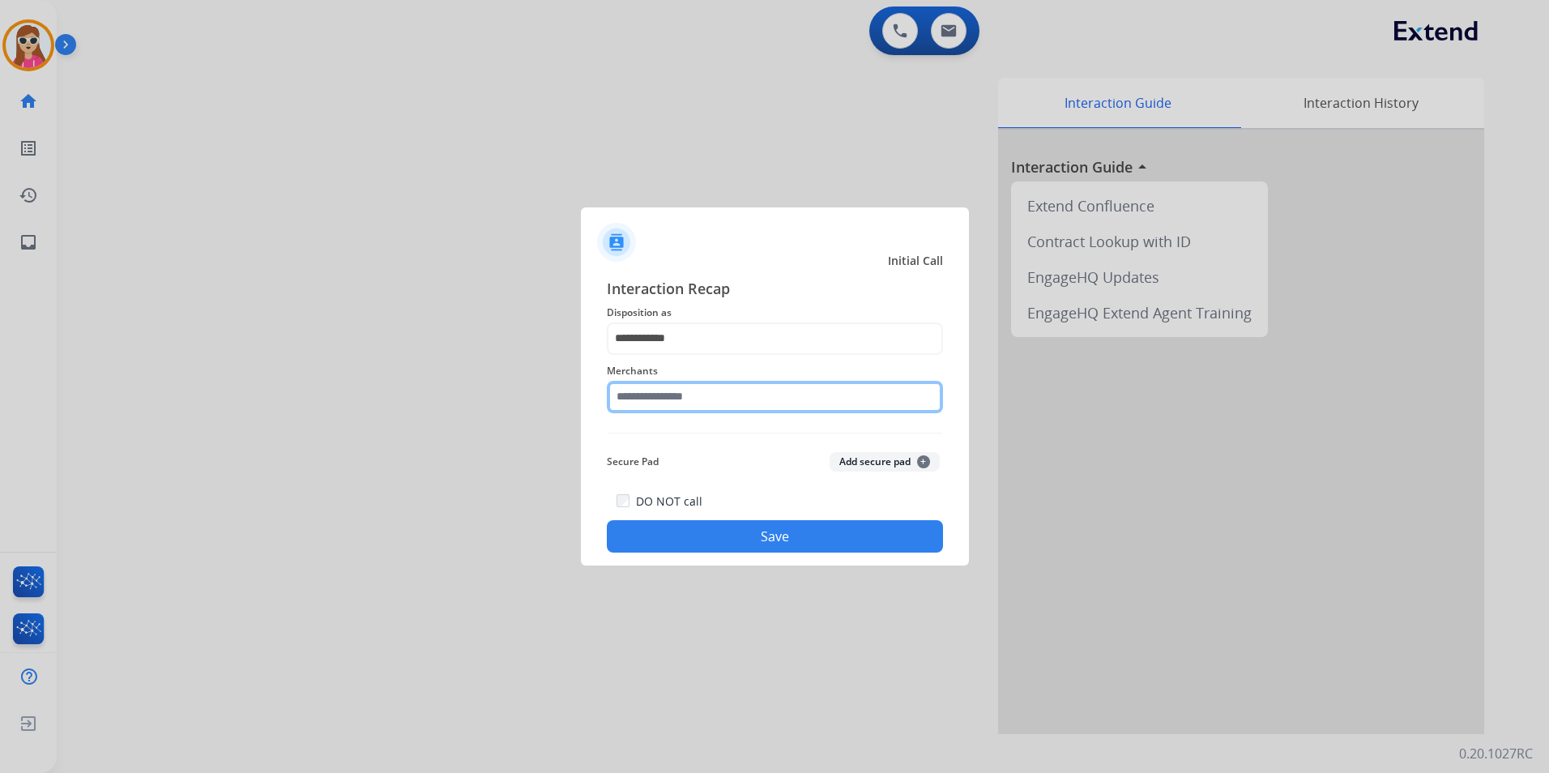
click at [732, 400] on input "text" at bounding box center [775, 397] width 336 height 32
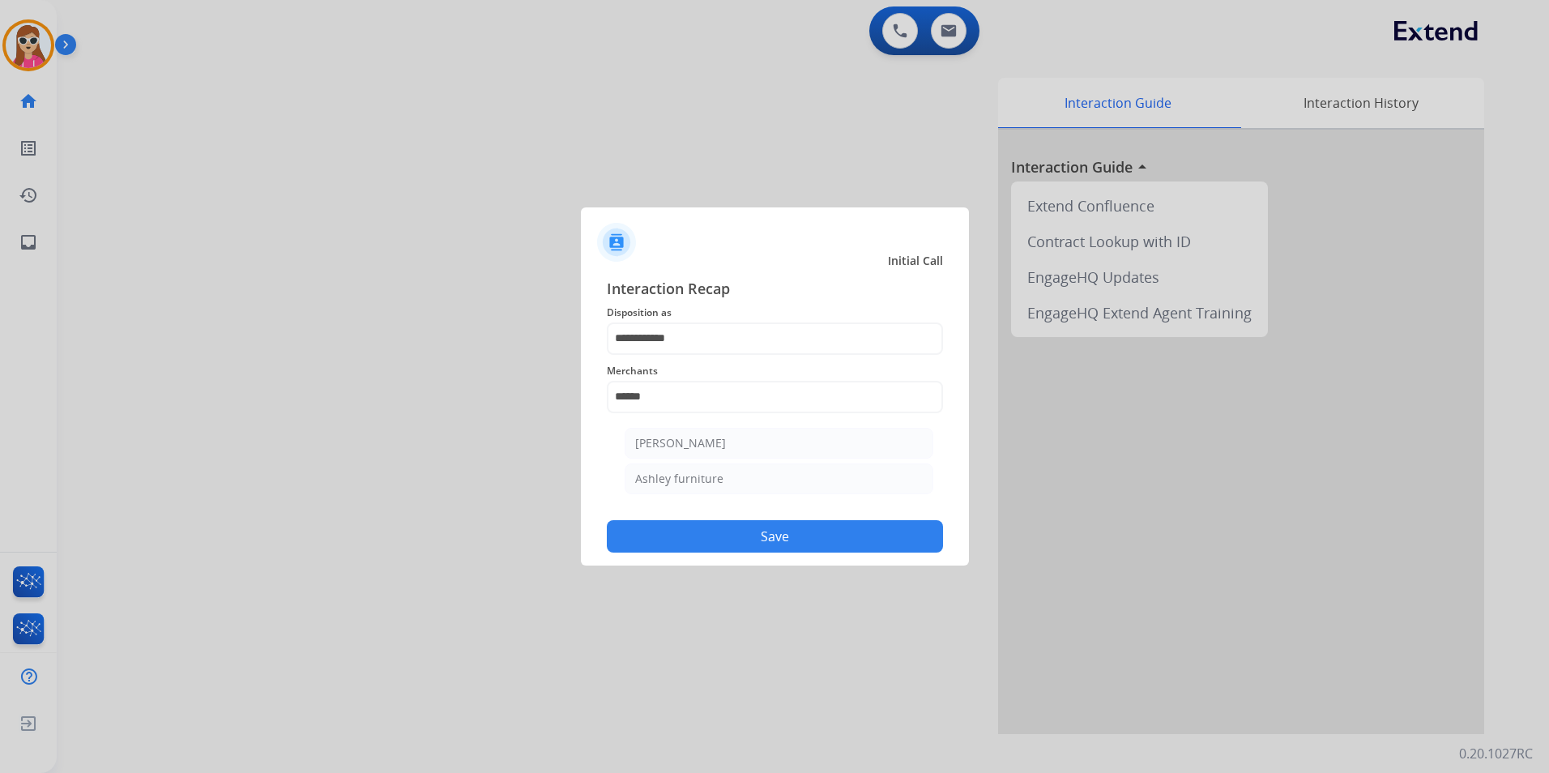
drag, startPoint x: 760, startPoint y: 485, endPoint x: 757, endPoint y: 542, distance: 56.8
click at [760, 487] on li "Ashley furniture" at bounding box center [779, 478] width 309 height 31
type input "**********"
click at [777, 550] on button "Save" at bounding box center [775, 536] width 336 height 32
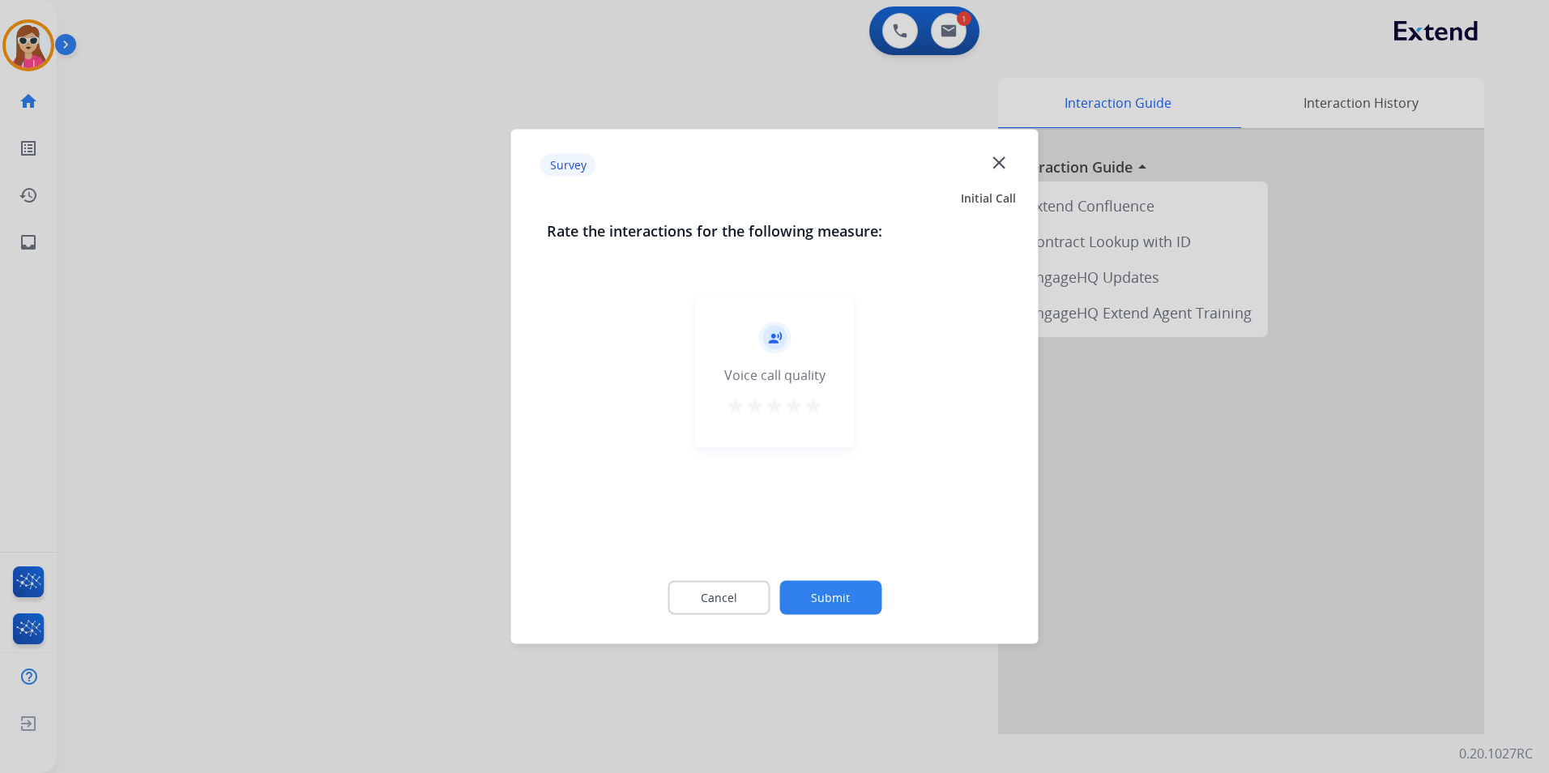
click at [811, 415] on mat-icon "star" at bounding box center [813, 405] width 19 height 19
click at [849, 603] on button "Submit" at bounding box center [830, 598] width 102 height 34
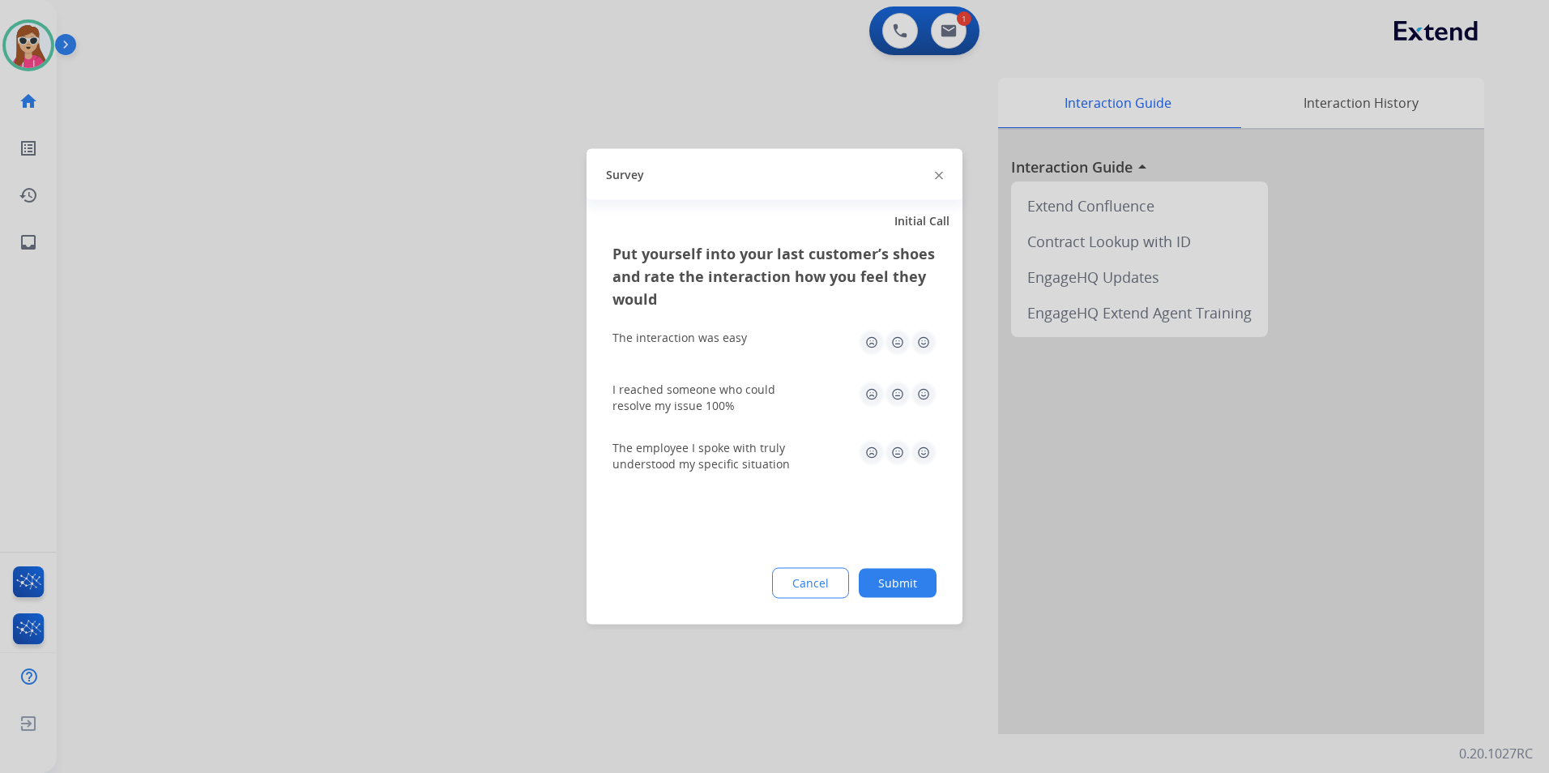
click at [926, 447] on img at bounding box center [924, 453] width 26 height 26
click at [930, 403] on img at bounding box center [924, 395] width 26 height 26
click at [929, 347] on img at bounding box center [924, 343] width 26 height 26
click at [923, 587] on button "Submit" at bounding box center [898, 583] width 78 height 29
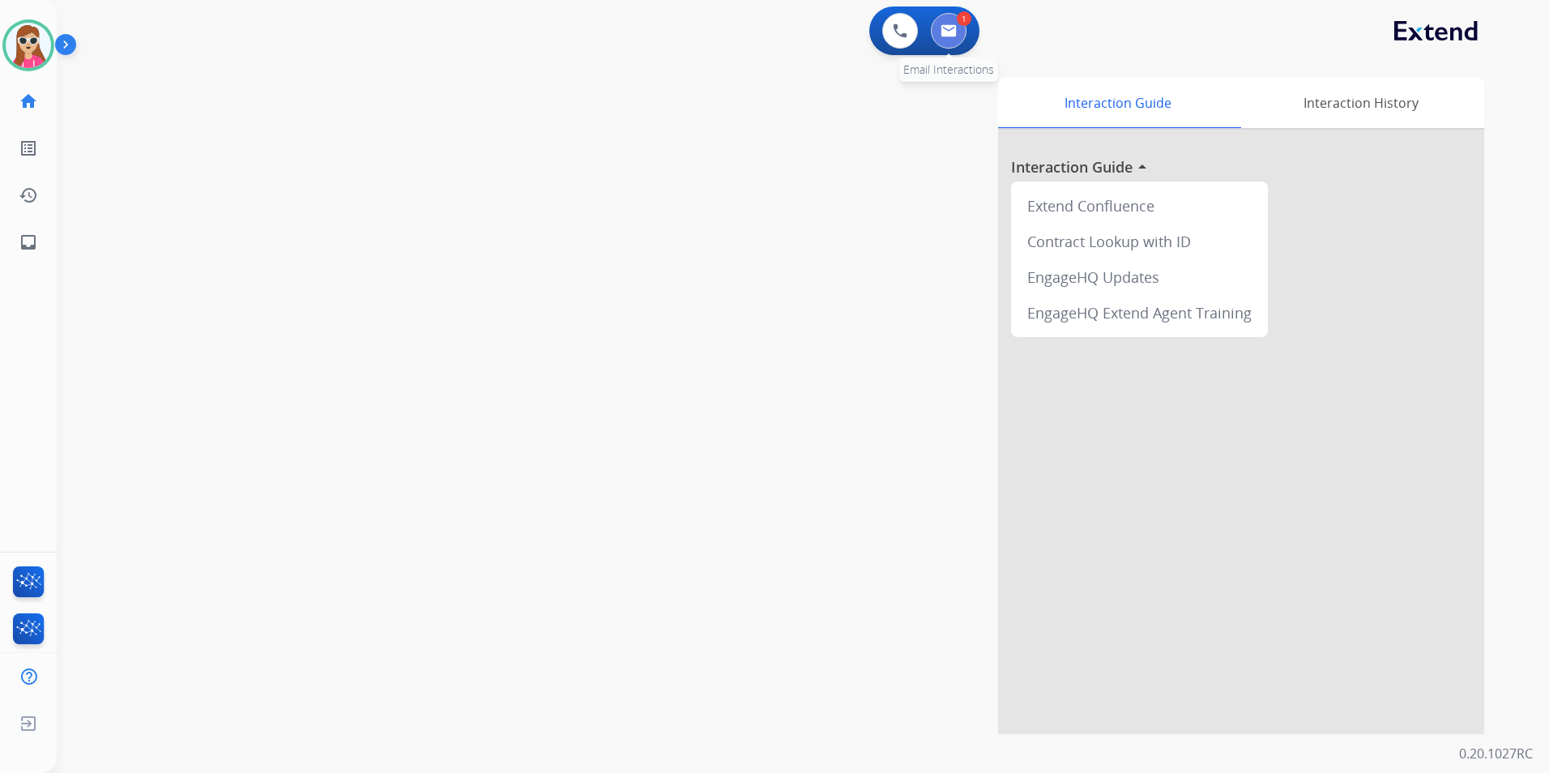
click at [950, 36] on img at bounding box center [949, 30] width 16 height 13
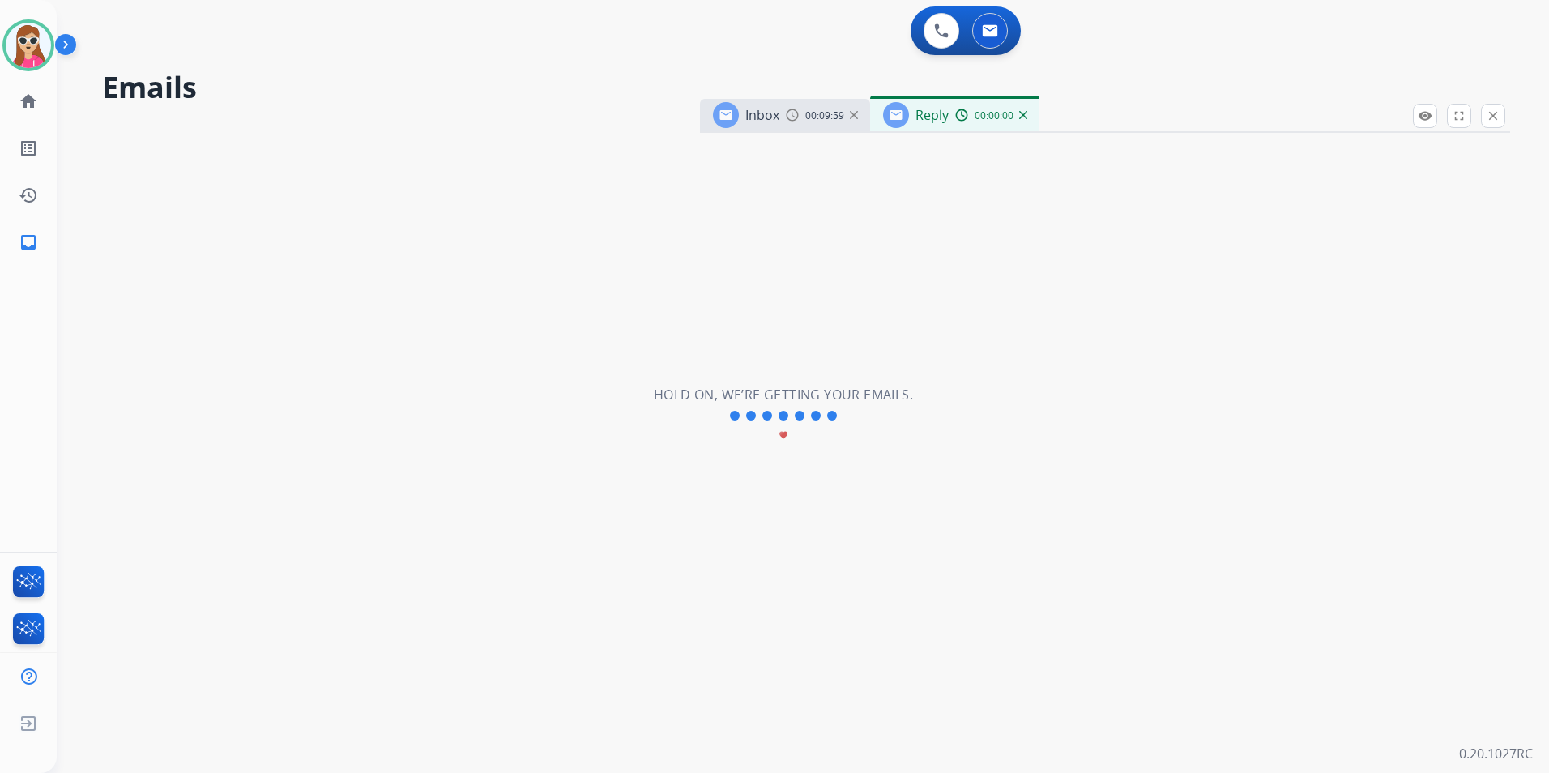
select select "**********"
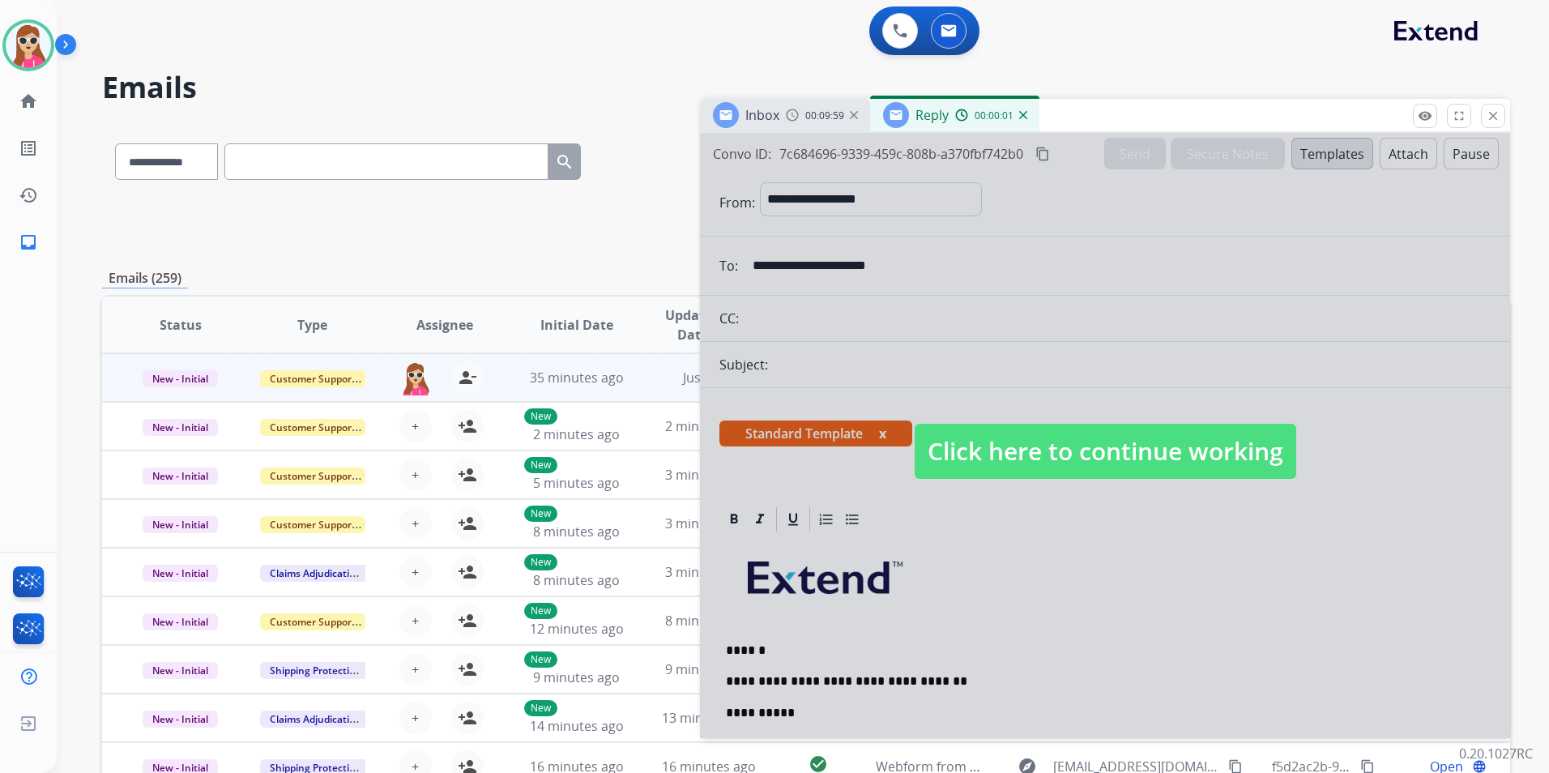
drag, startPoint x: 1181, startPoint y: 452, endPoint x: 1200, endPoint y: 437, distance: 24.2
click at [1181, 452] on span "Click here to continue working" at bounding box center [1106, 451] width 382 height 55
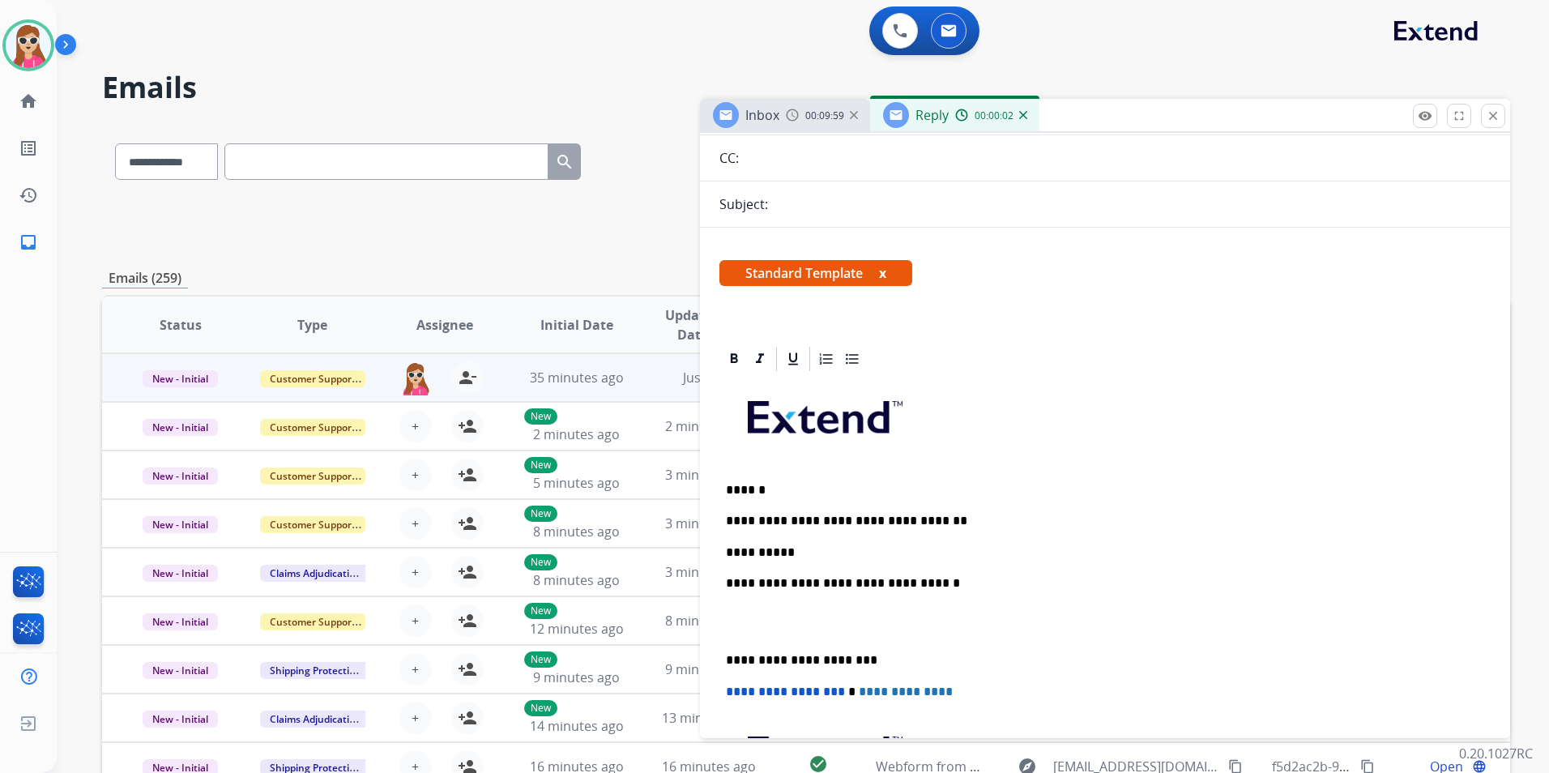
scroll to position [162, 0]
drag, startPoint x: 831, startPoint y: 549, endPoint x: 837, endPoint y: 541, distance: 9.9
click at [837, 544] on p "**********" at bounding box center [1098, 551] width 745 height 15
click at [877, 556] on p "**********" at bounding box center [1098, 551] width 745 height 15
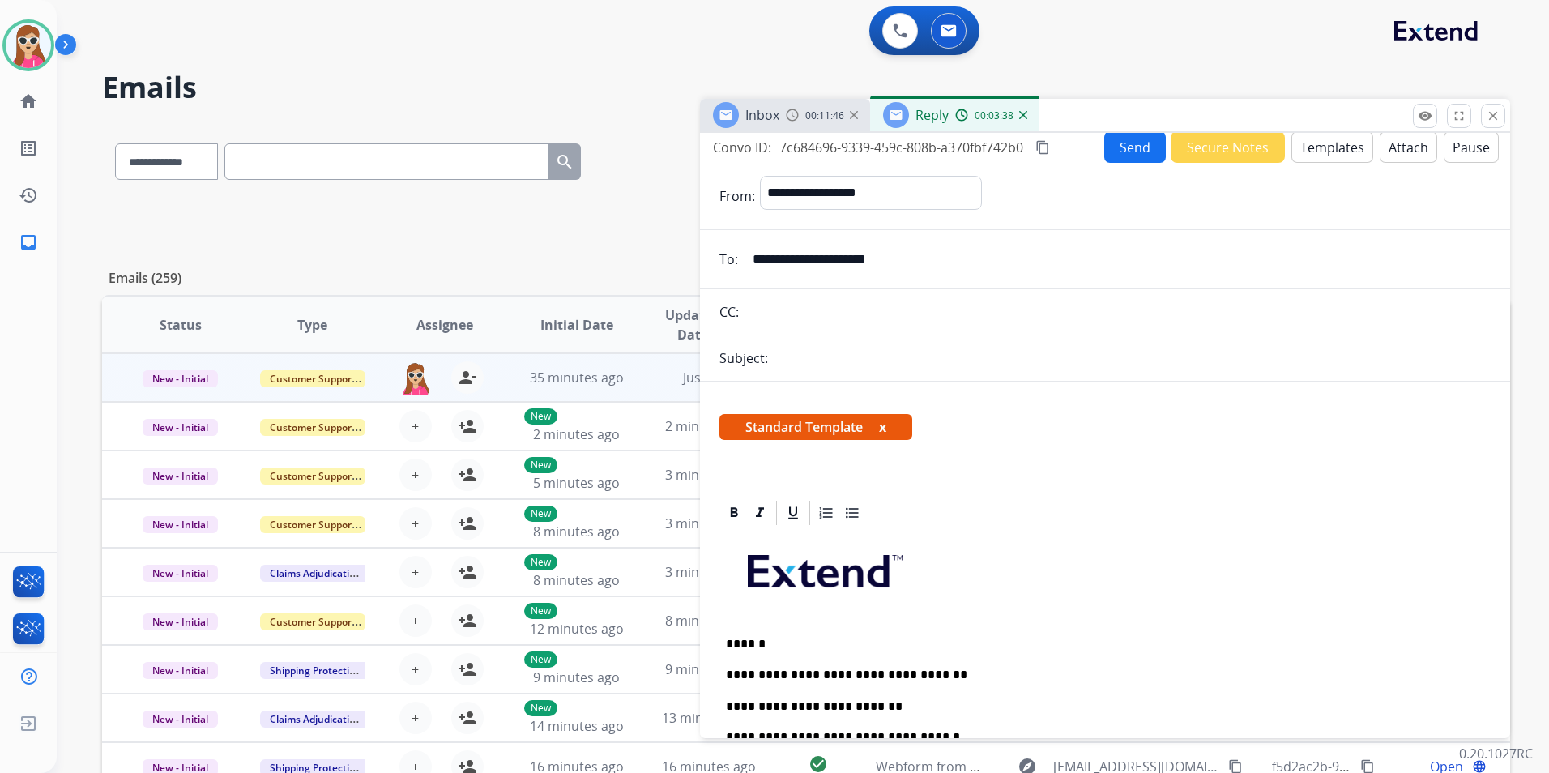
scroll to position [0, 0]
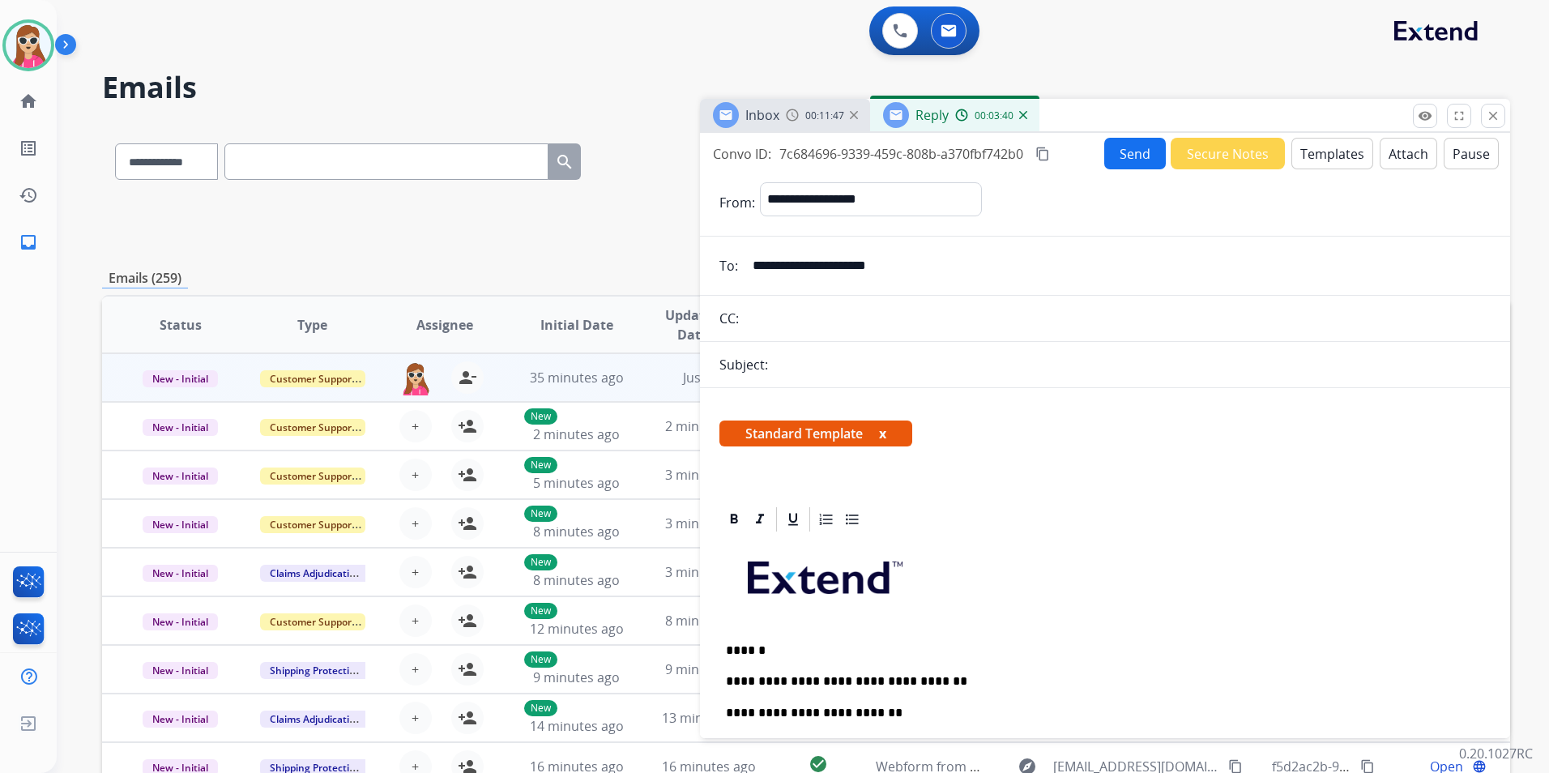
click at [1109, 157] on button "Send" at bounding box center [1135, 154] width 62 height 32
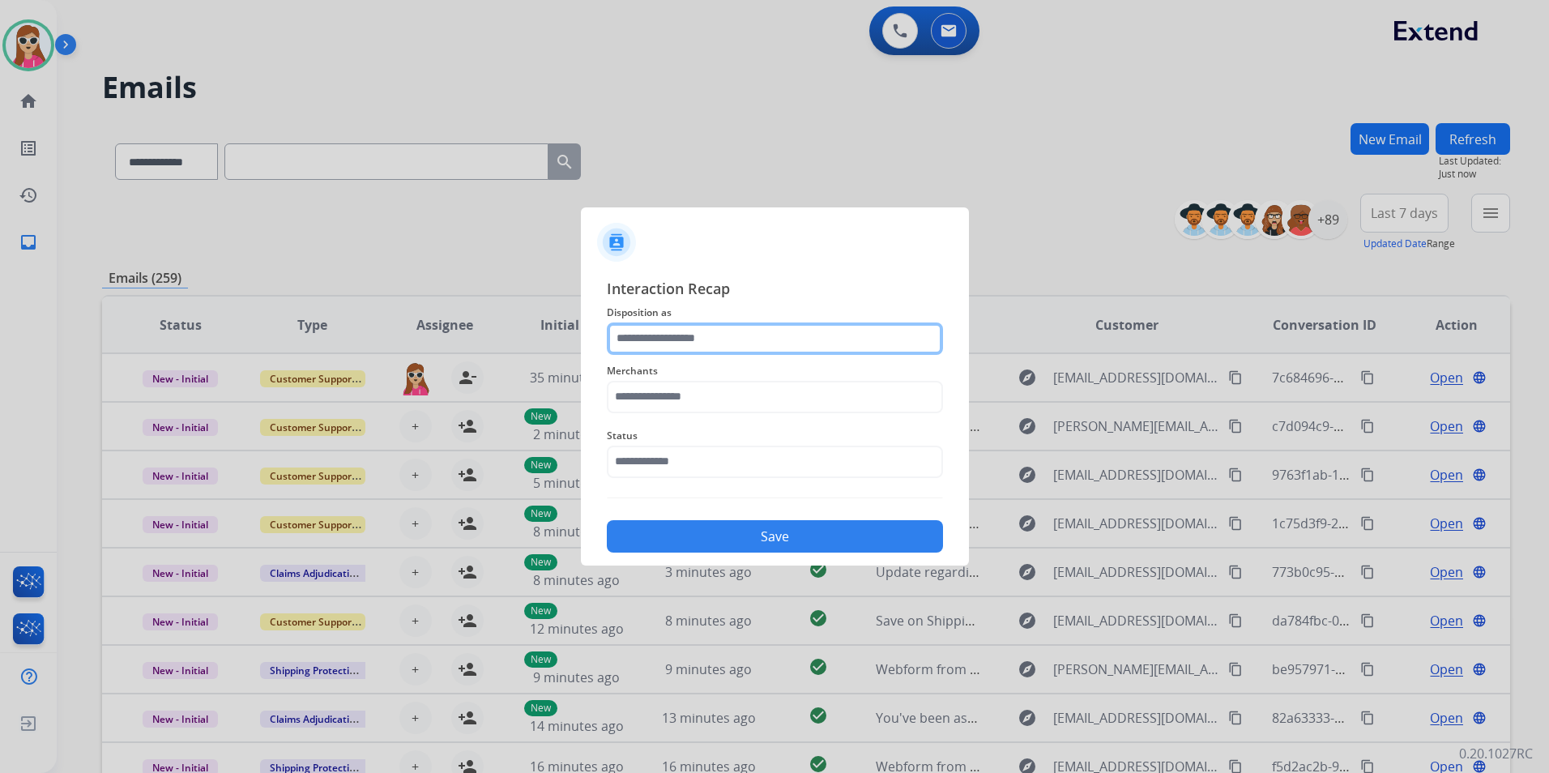
click at [691, 336] on input "text" at bounding box center [775, 338] width 336 height 32
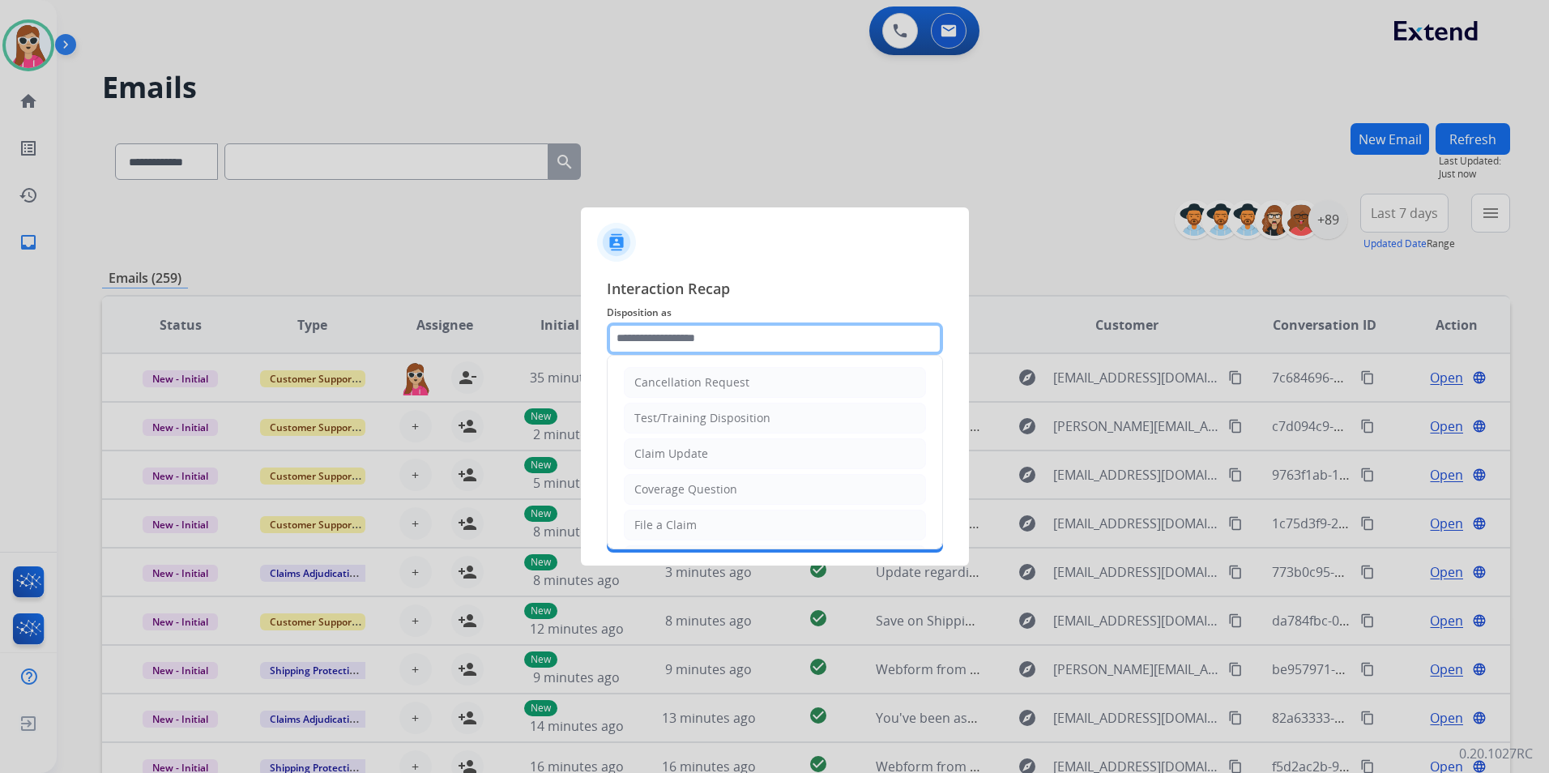
type input "**********"
type input "******"
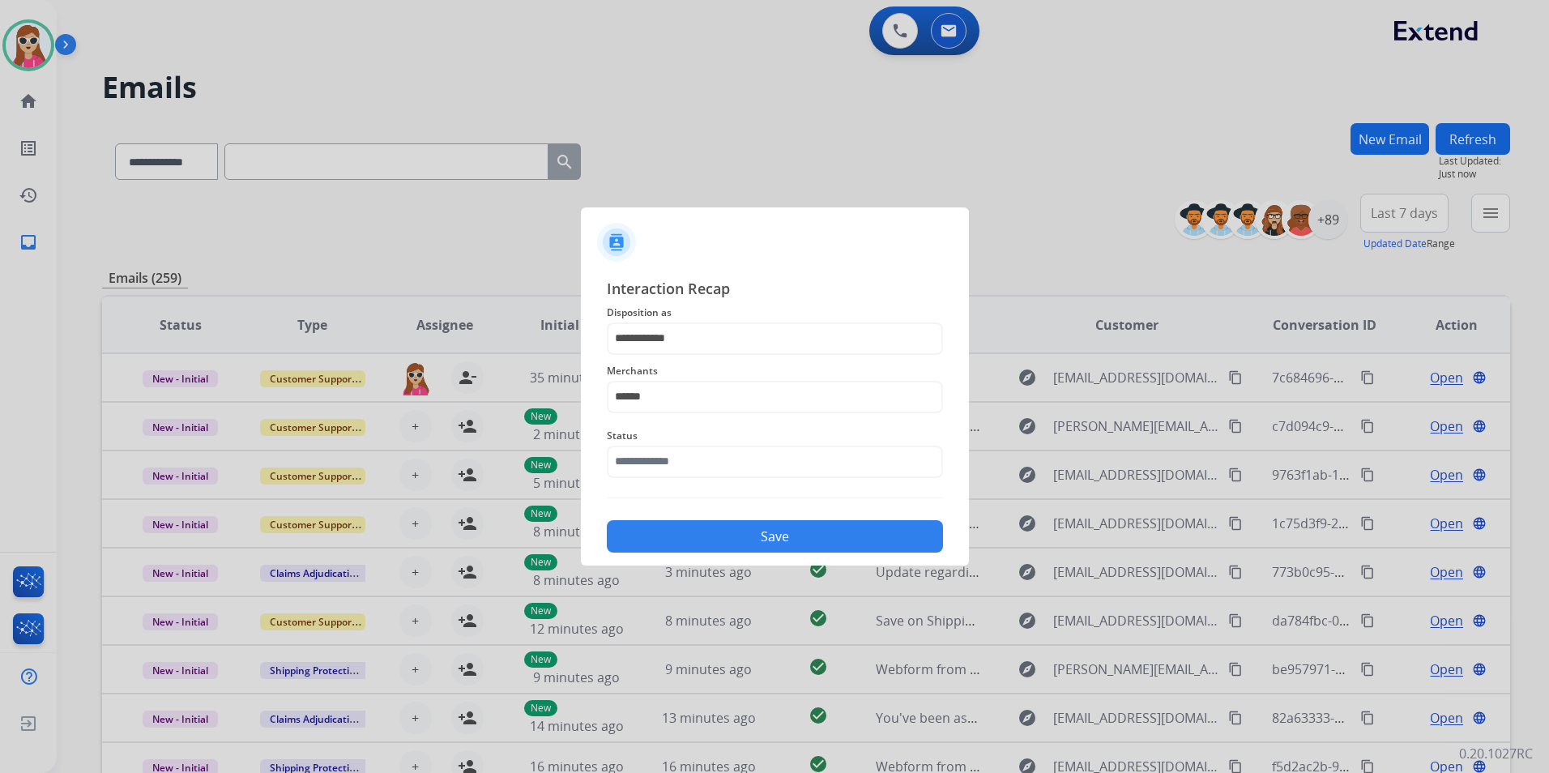
click at [766, 533] on button "Save" at bounding box center [775, 536] width 336 height 32
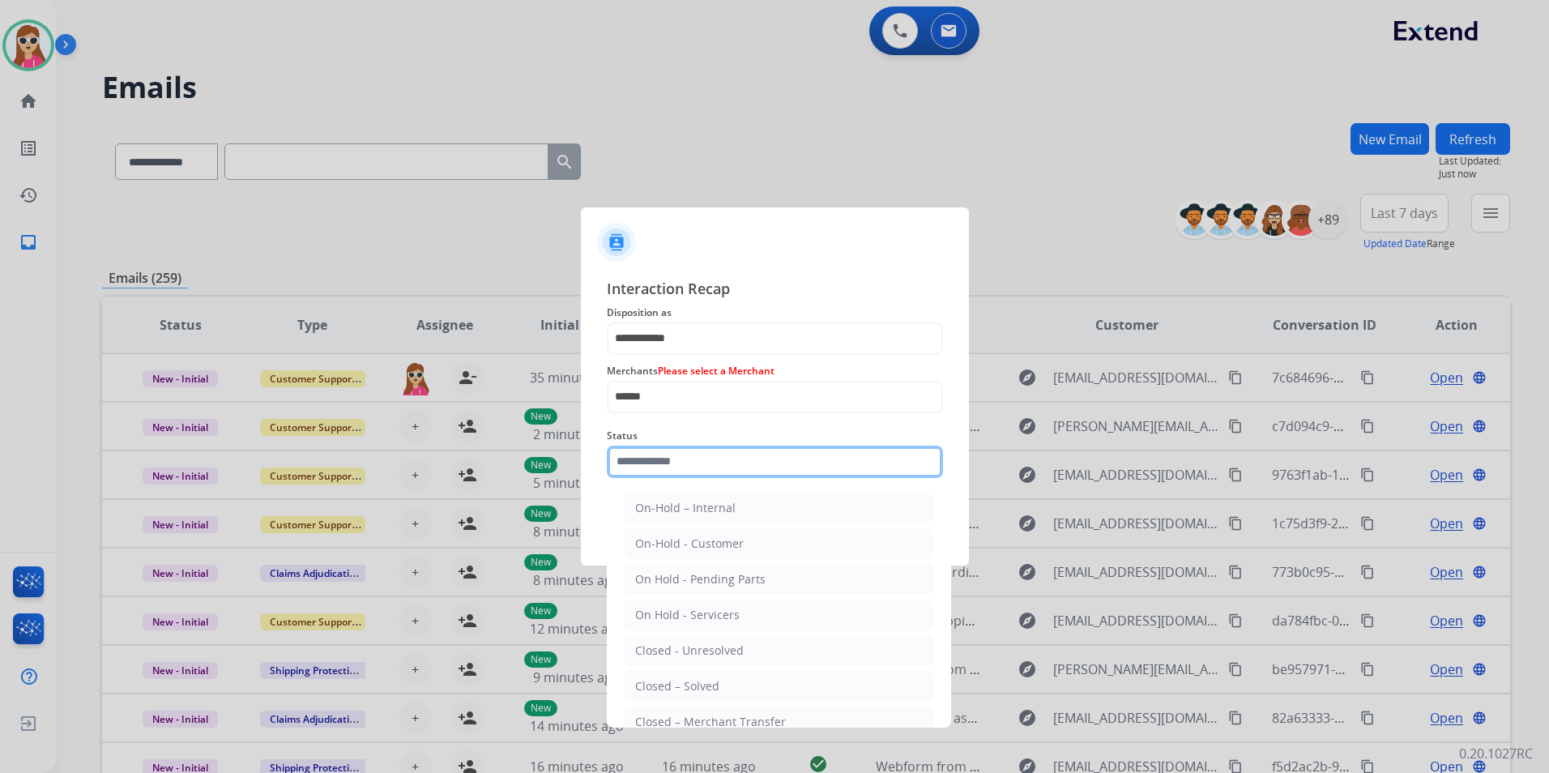
click at [762, 458] on input "text" at bounding box center [775, 462] width 336 height 32
drag, startPoint x: 745, startPoint y: 687, endPoint x: 737, endPoint y: 685, distance: 8.5
click at [744, 626] on li "Closed – Solved" at bounding box center [779, 686] width 309 height 31
type input "**********"
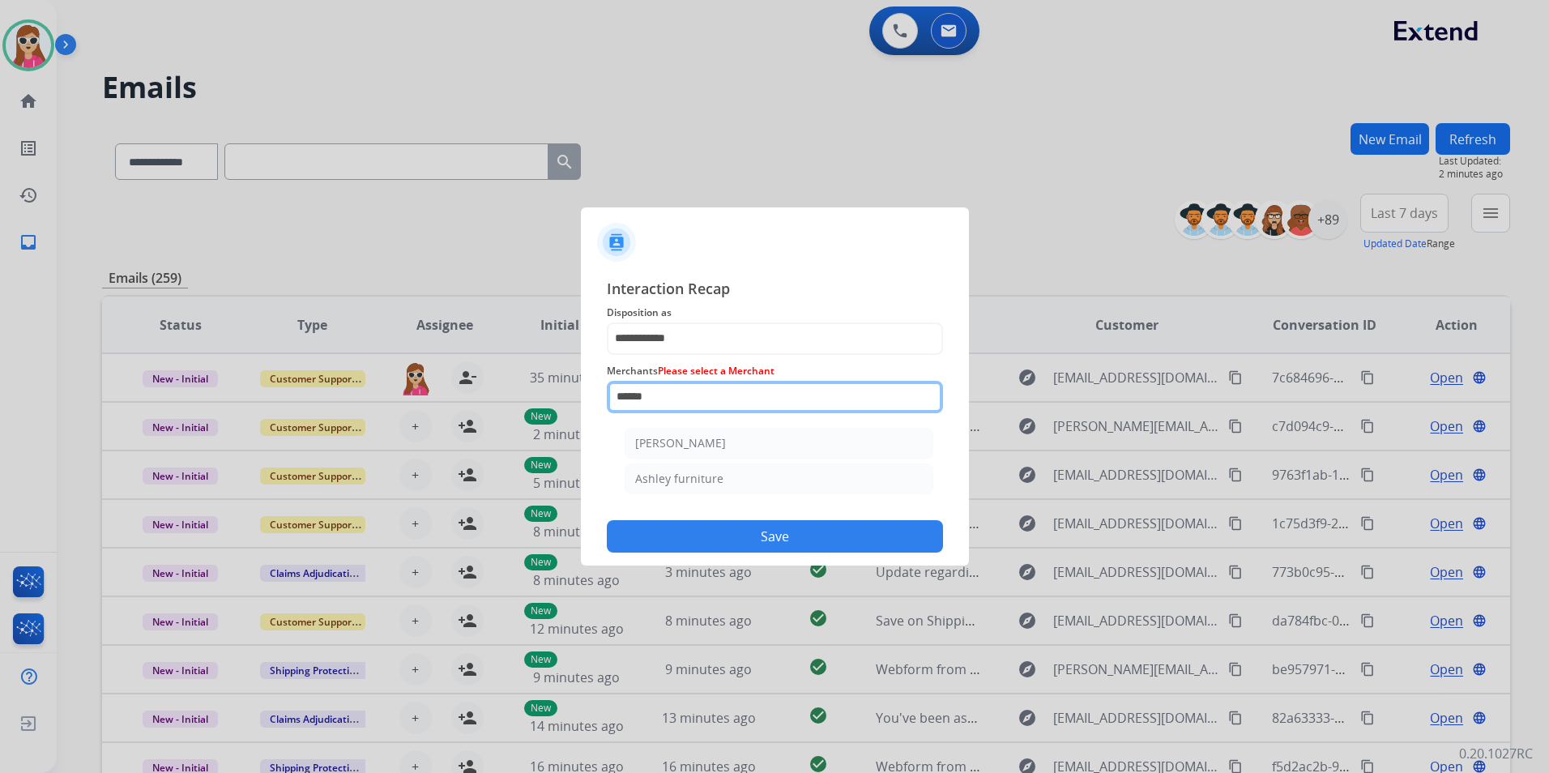
drag, startPoint x: 677, startPoint y: 403, endPoint x: 554, endPoint y: 423, distance: 124.8
click at [0, 423] on app-contact-recap-modal "**********" at bounding box center [0, 386] width 0 height 773
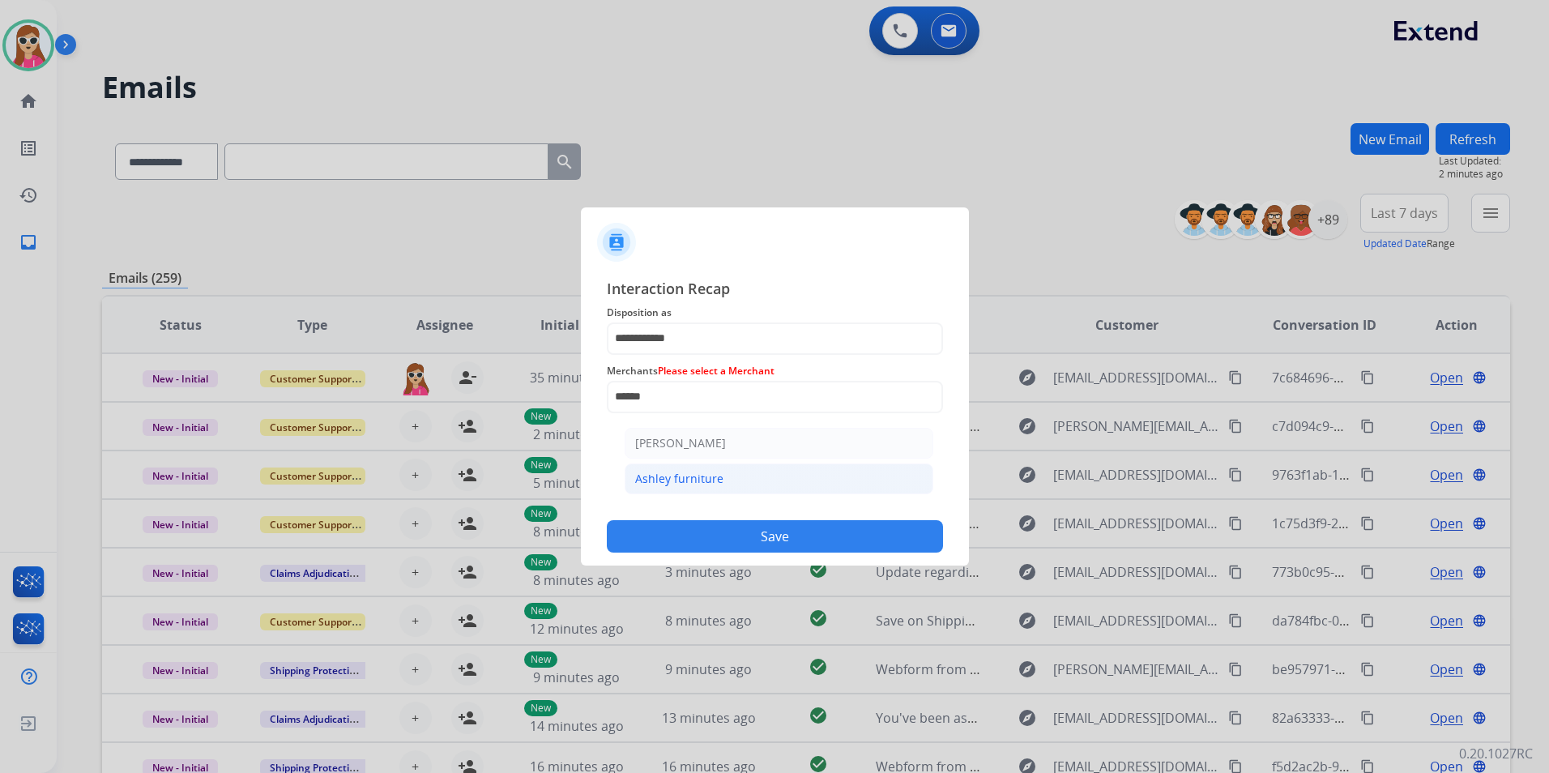
click at [695, 489] on li "Ashley furniture" at bounding box center [779, 478] width 309 height 31
type input "**********"
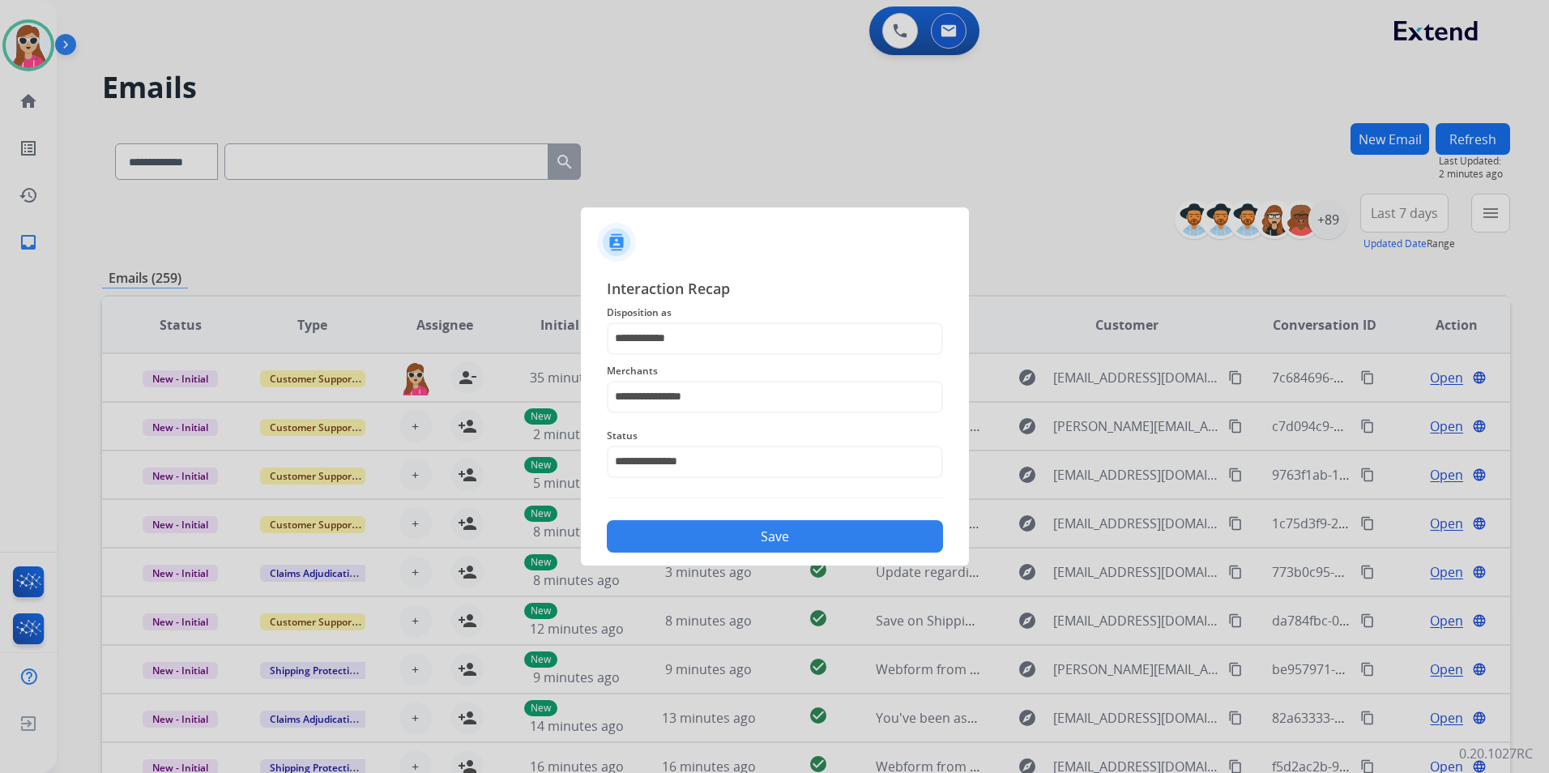
click at [732, 541] on button "Save" at bounding box center [775, 536] width 336 height 32
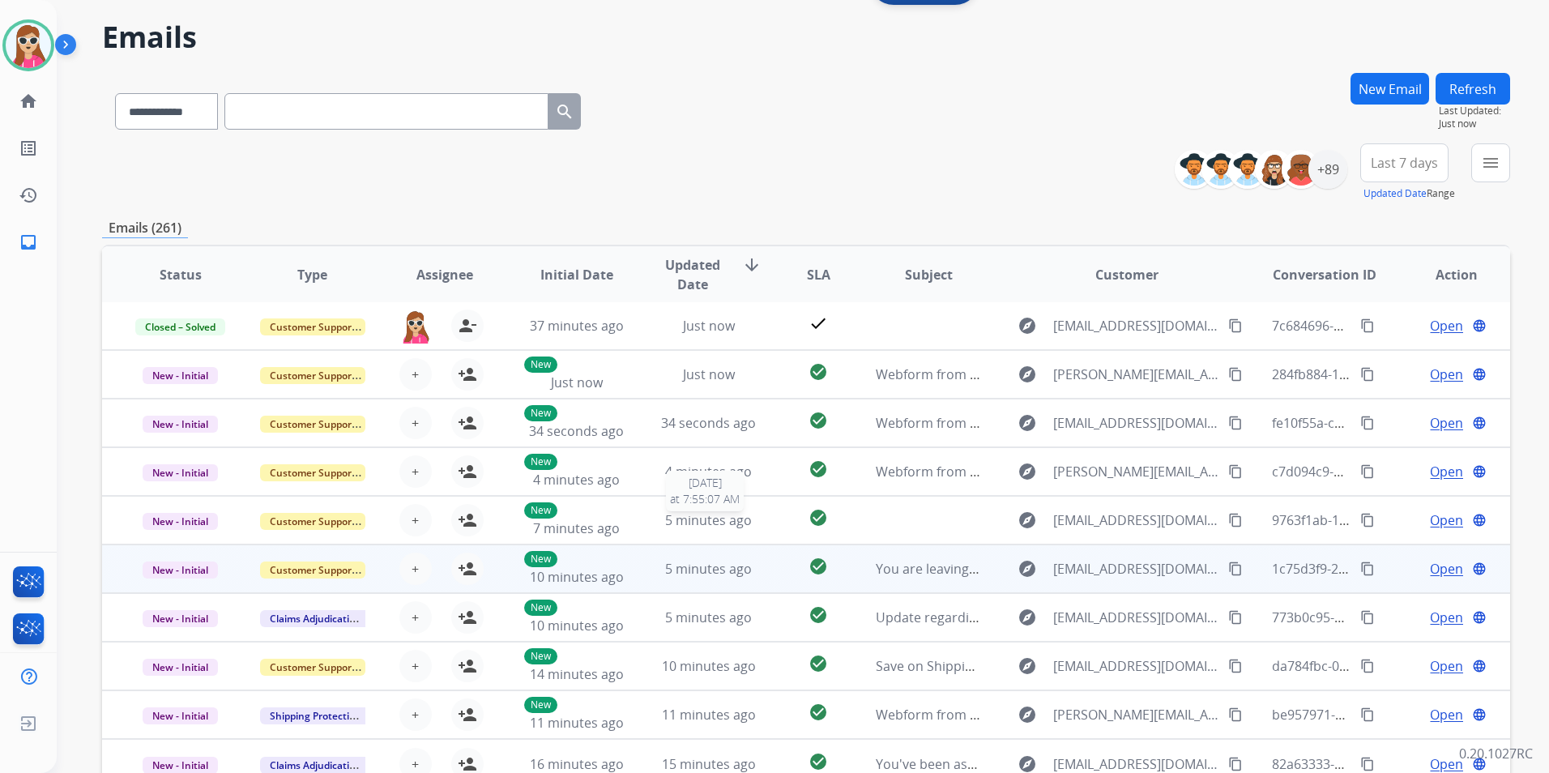
scroll to position [149, 0]
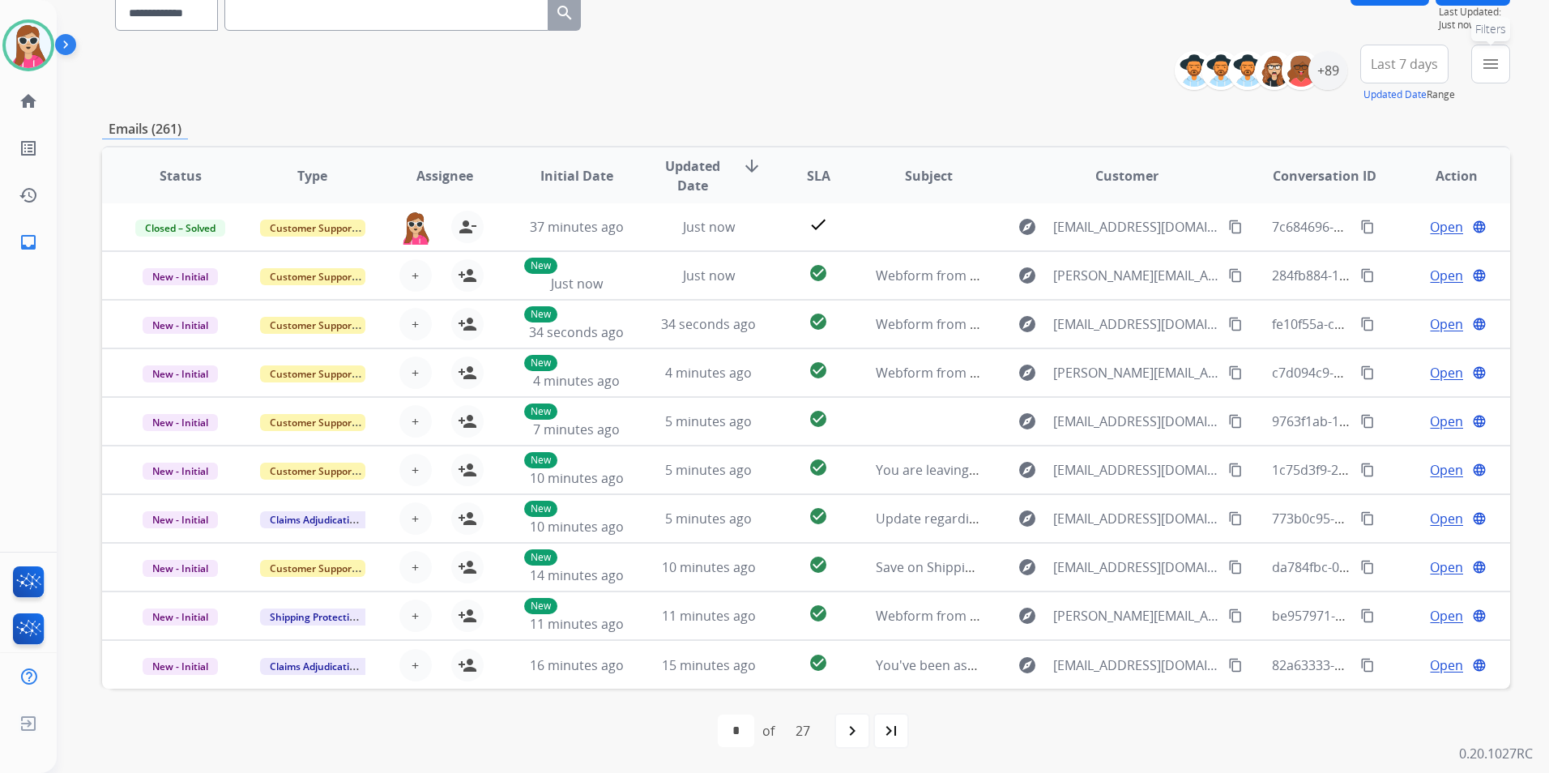
click at [1289, 66] on mat-icon "menu" at bounding box center [1490, 63] width 19 height 19
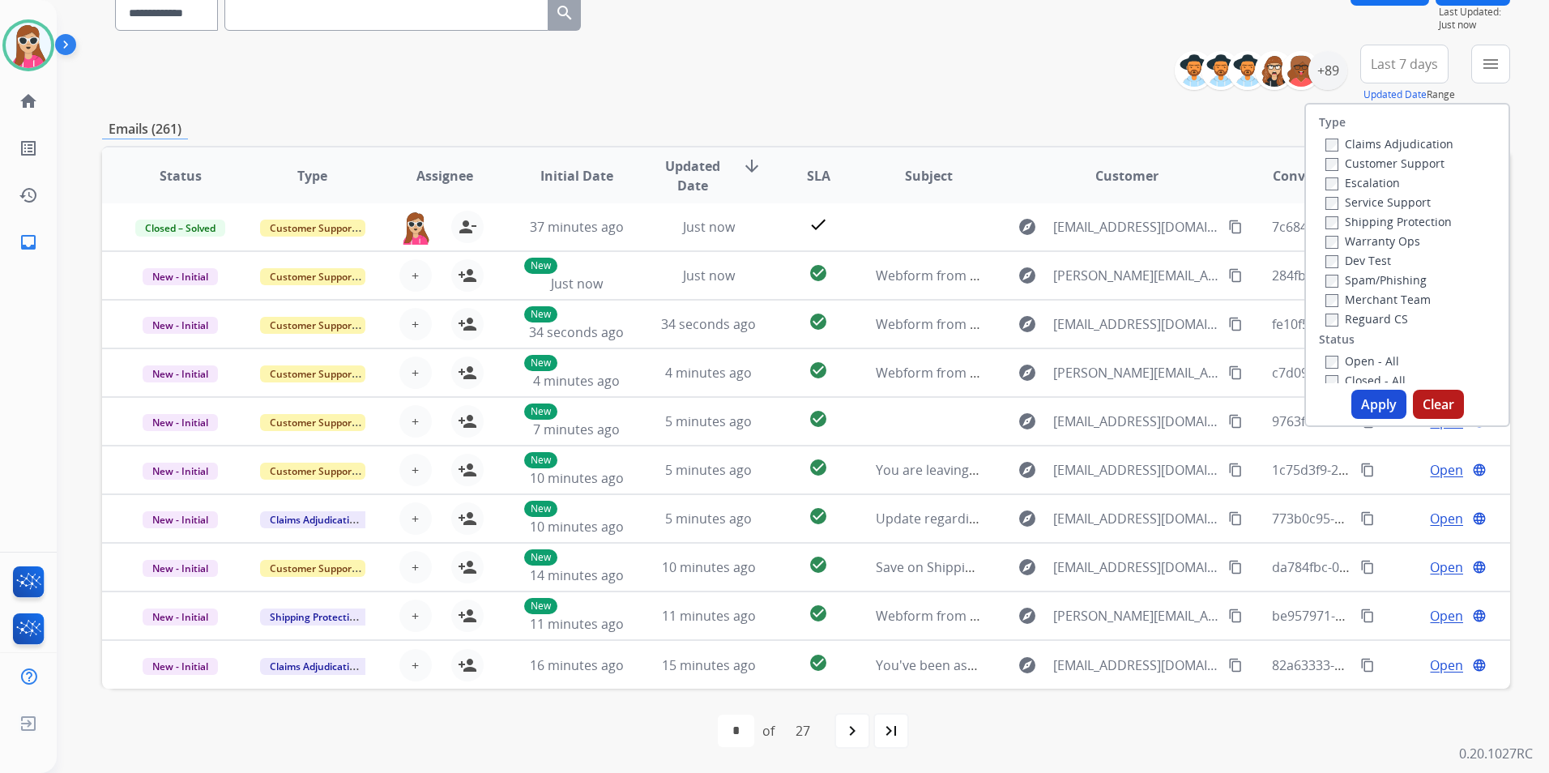
click at [1289, 159] on label "Customer Support" at bounding box center [1384, 163] width 119 height 15
click at [1289, 198] on label "Service Support" at bounding box center [1377, 201] width 105 height 15
click at [1289, 204] on label "Service Support" at bounding box center [1377, 201] width 105 height 15
click at [1289, 220] on label "Shipping Protection" at bounding box center [1388, 221] width 126 height 15
click at [1289, 315] on label "Reguard CS" at bounding box center [1366, 318] width 83 height 15
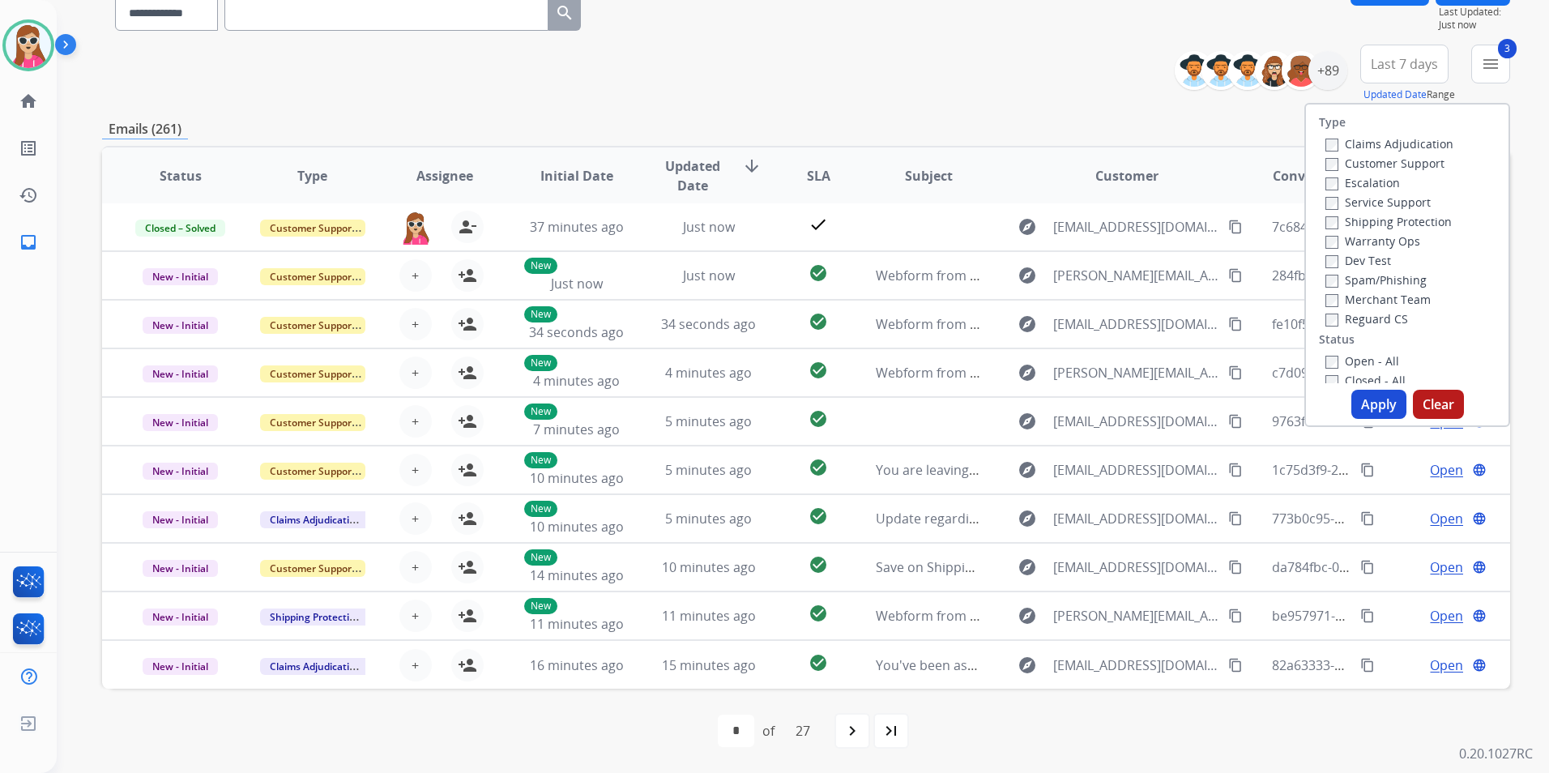
click at [1289, 364] on label "Open - All" at bounding box center [1362, 360] width 74 height 15
click at [1289, 407] on button "Apply" at bounding box center [1378, 404] width 55 height 29
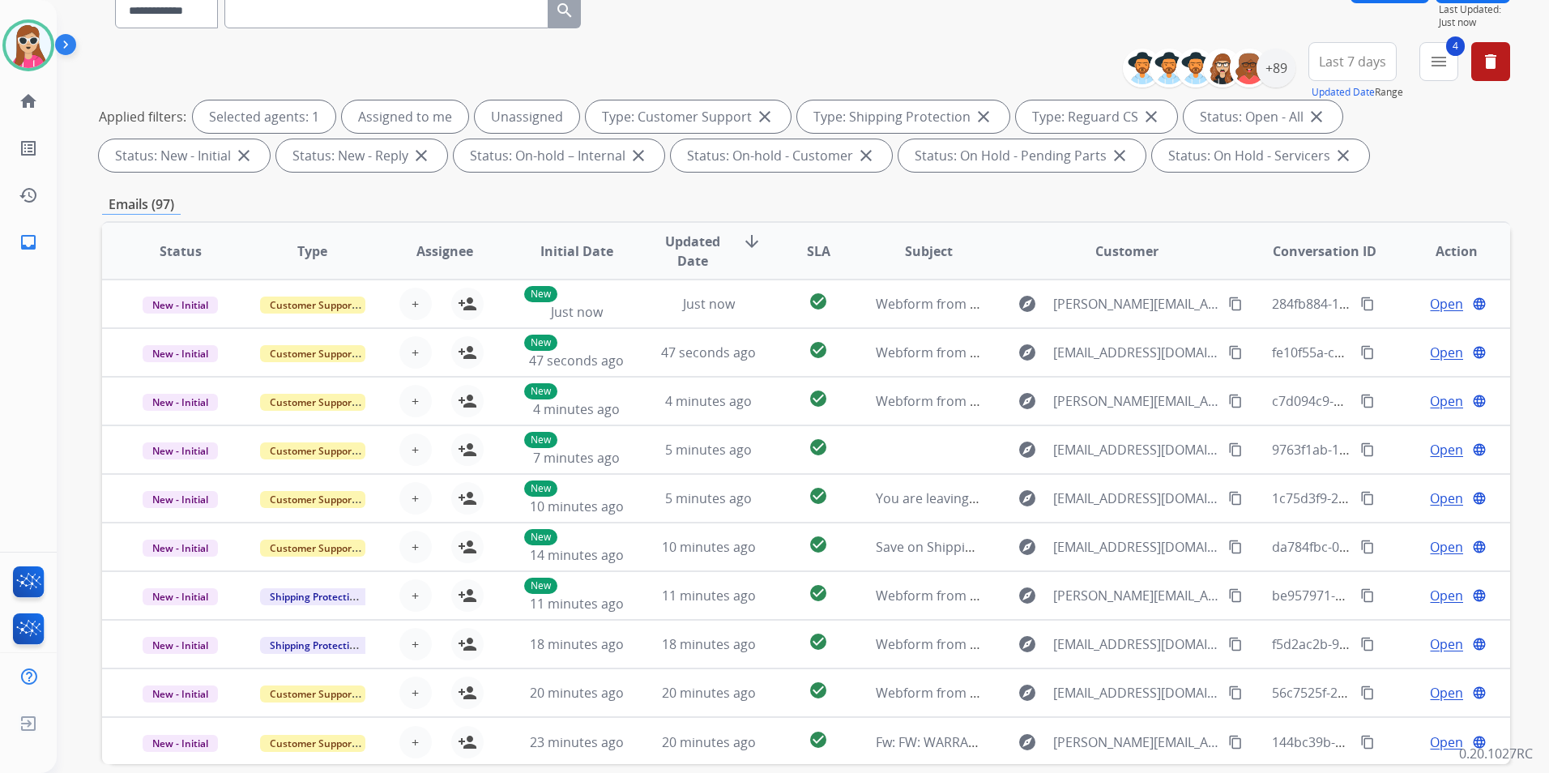
scroll to position [0, 0]
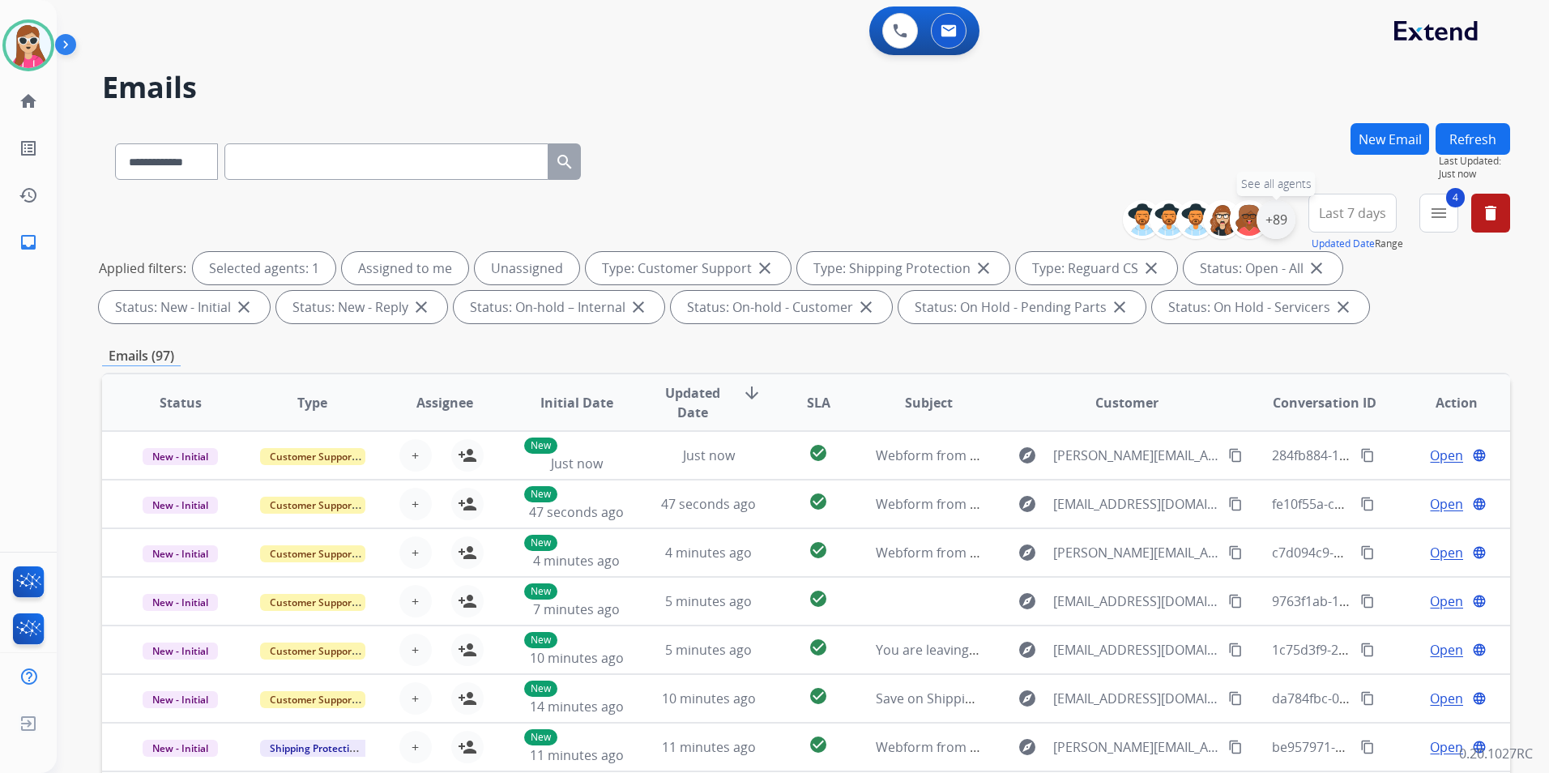
click at [1275, 228] on div "+89" at bounding box center [1276, 219] width 39 height 39
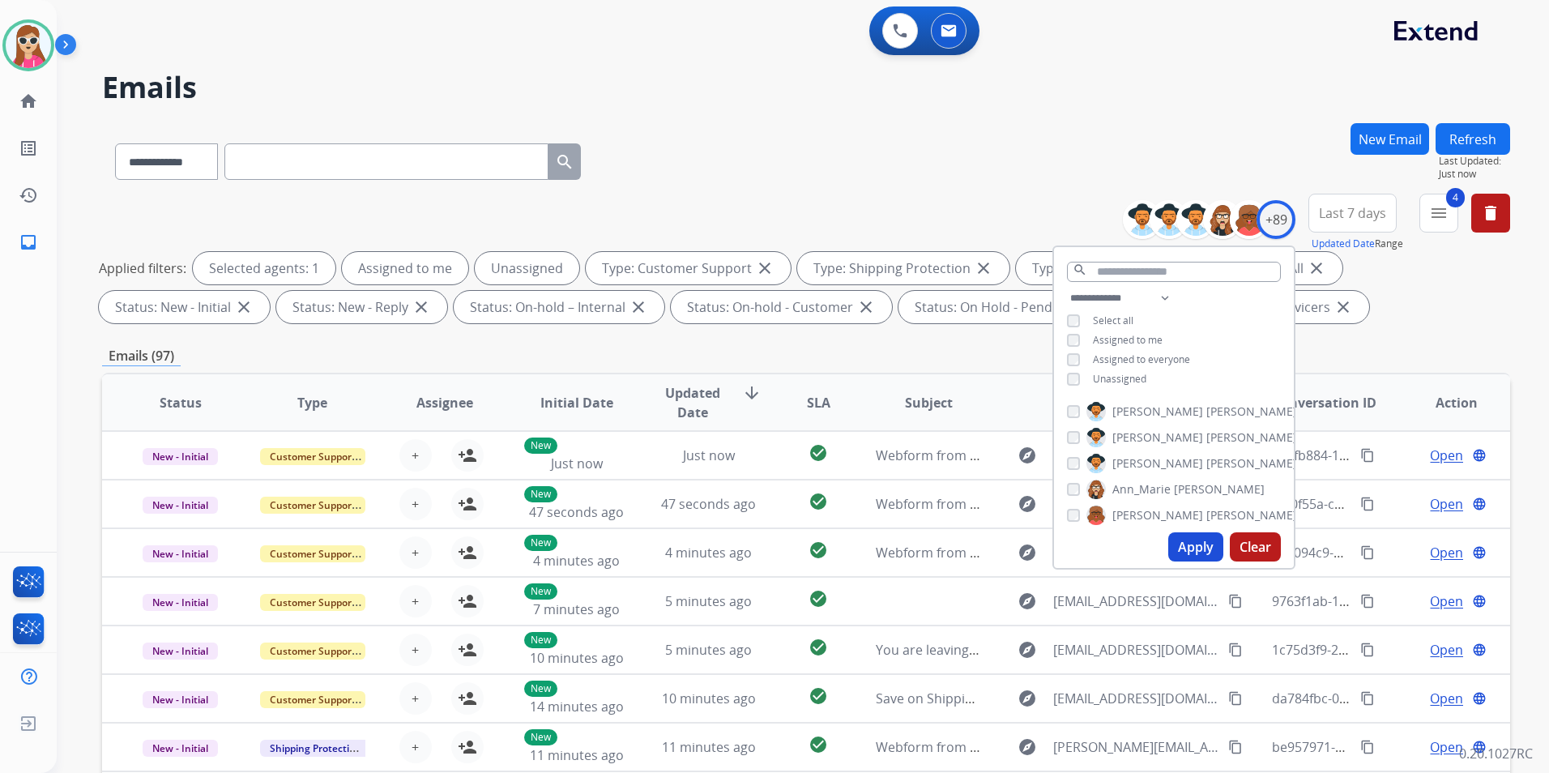
click at [1112, 376] on span "Unassigned" at bounding box center [1119, 379] width 53 height 14
click at [1177, 546] on button "Apply" at bounding box center [1195, 546] width 55 height 29
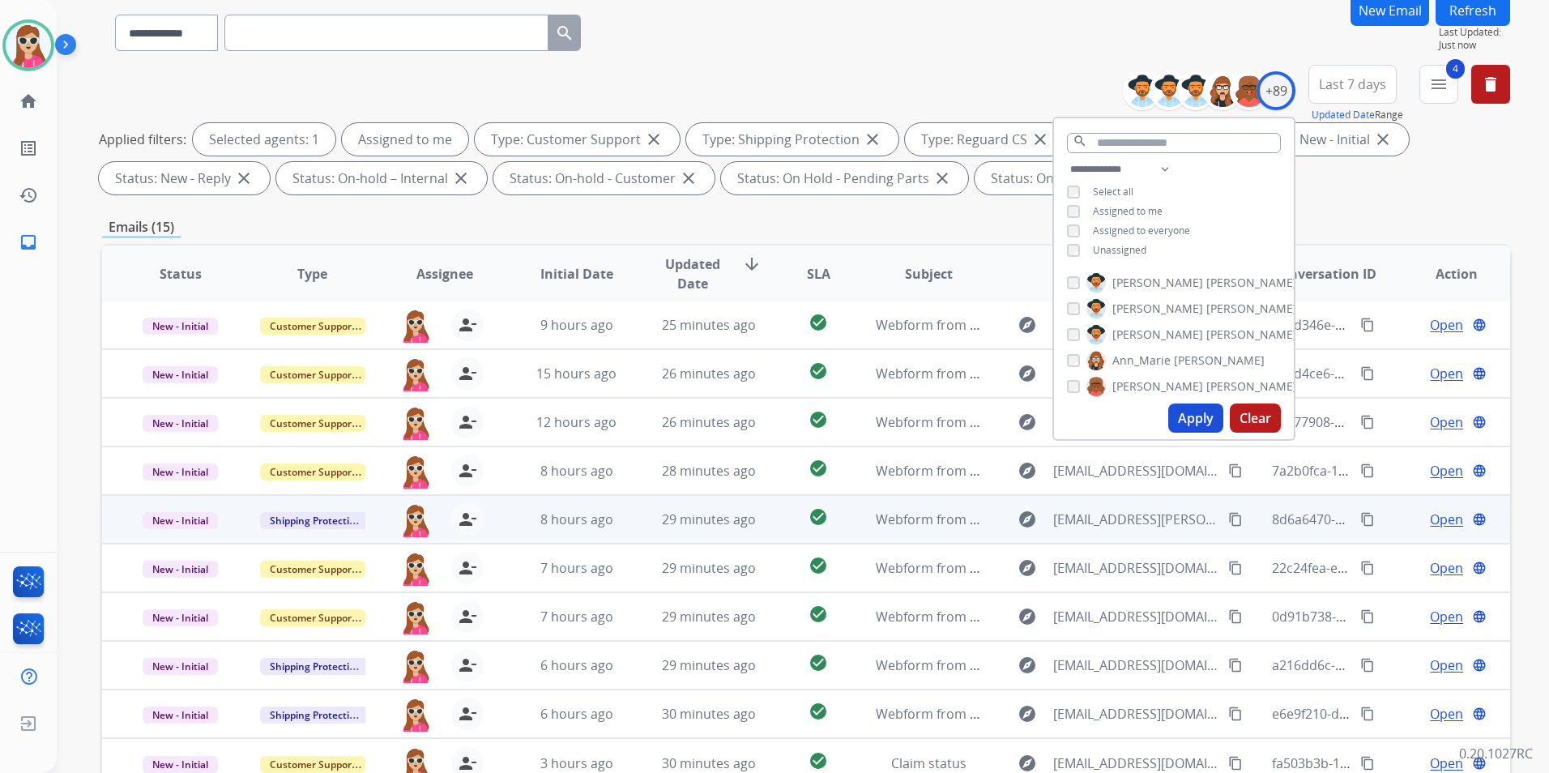
scroll to position [227, 0]
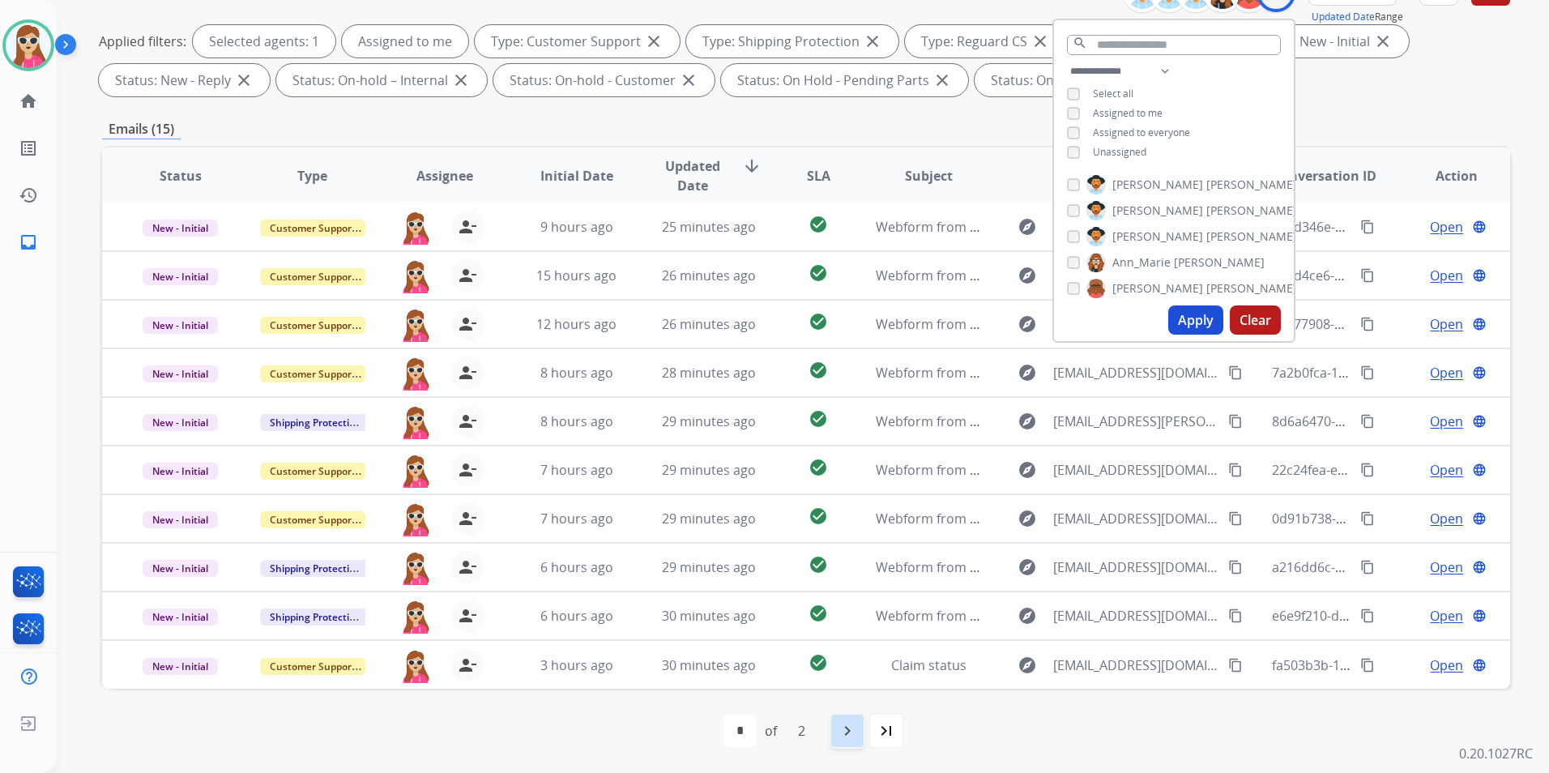
click at [852, 626] on mat-icon "navigate_next" at bounding box center [847, 730] width 19 height 19
select select "*"
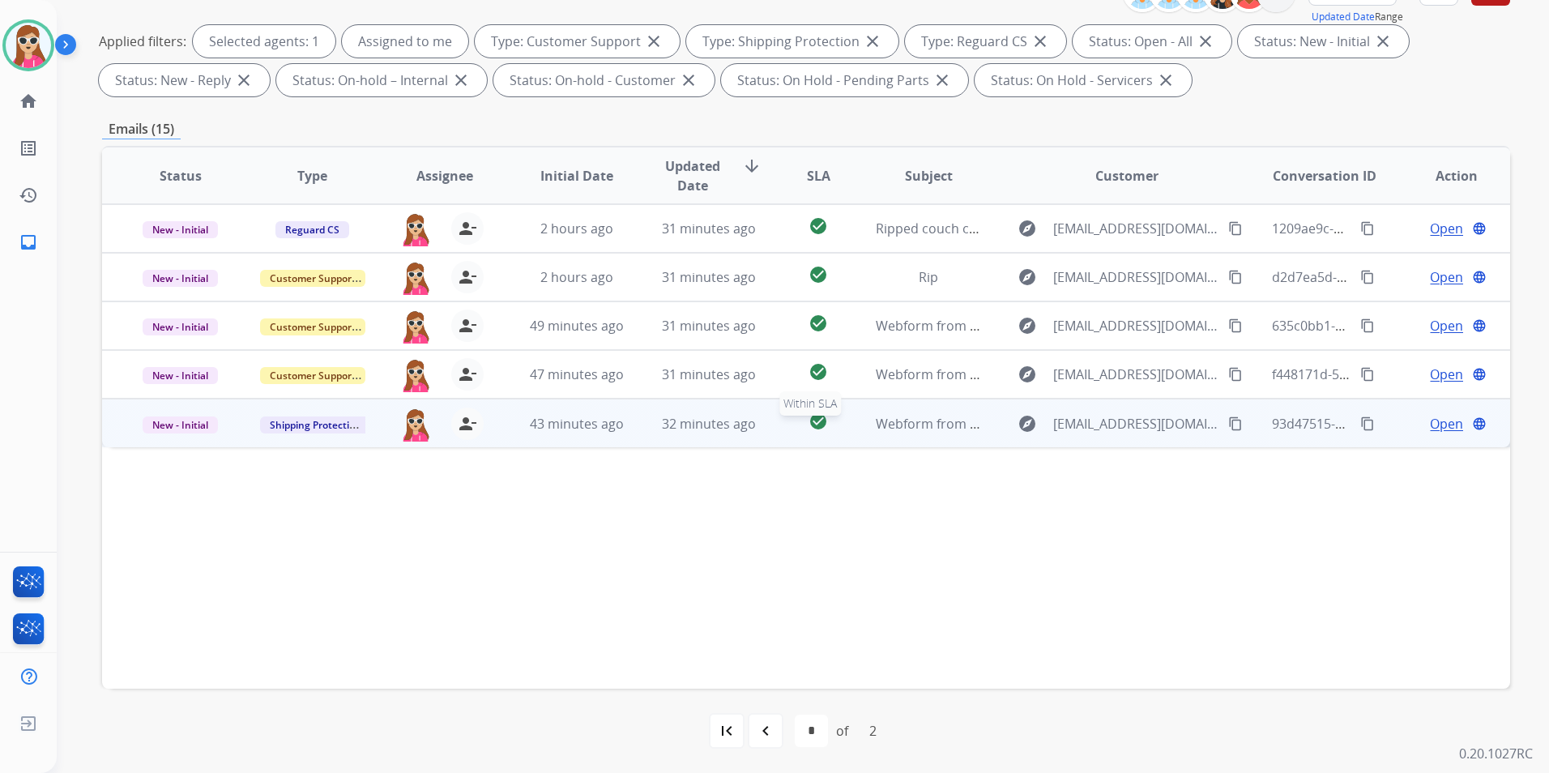
click at [788, 433] on div "check_circle" at bounding box center [819, 424] width 62 height 24
click at [1289, 433] on td "Open language" at bounding box center [1444, 423] width 132 height 49
click at [1289, 424] on span "Open" at bounding box center [1446, 423] width 33 height 19
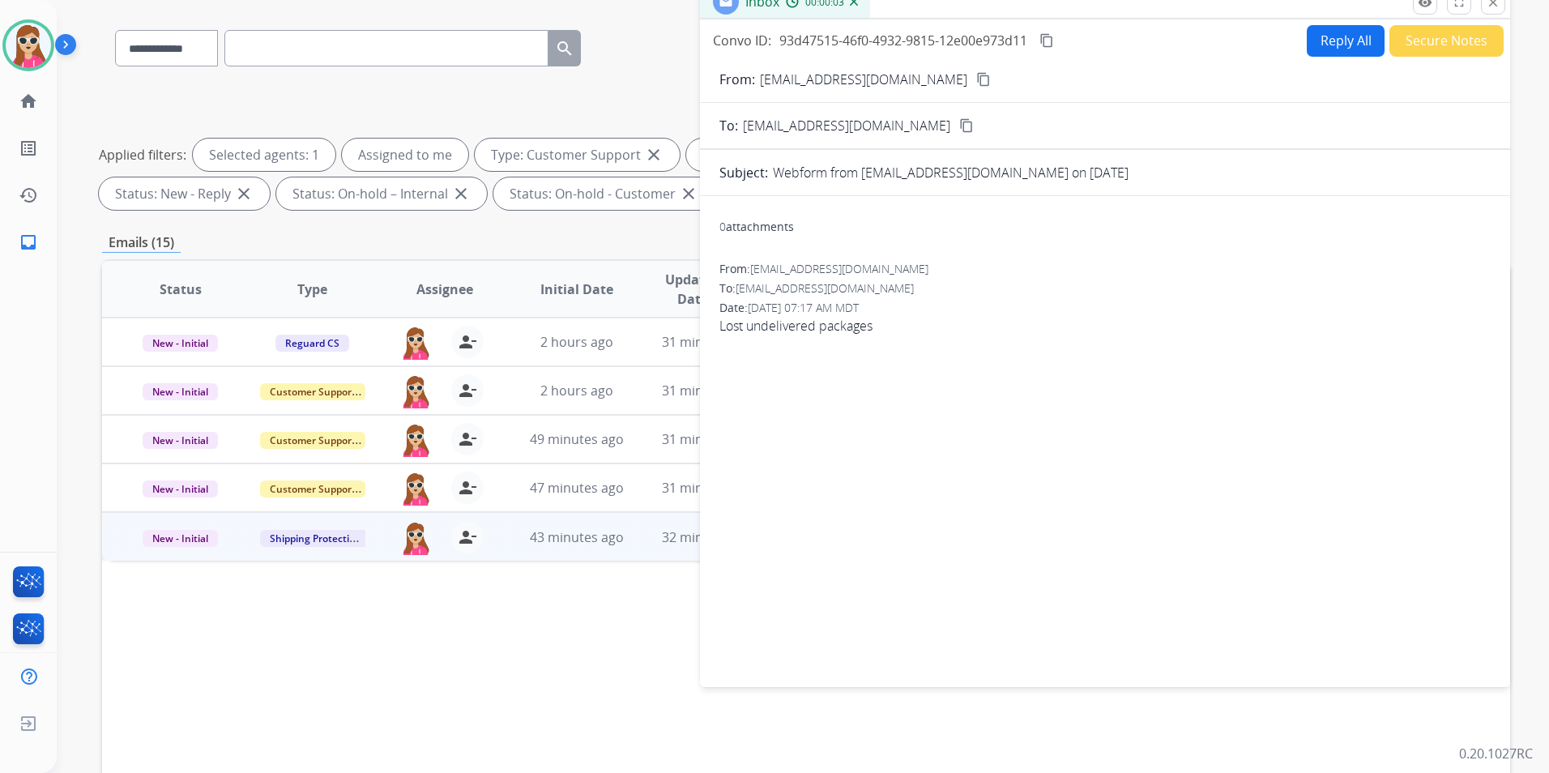
scroll to position [0, 0]
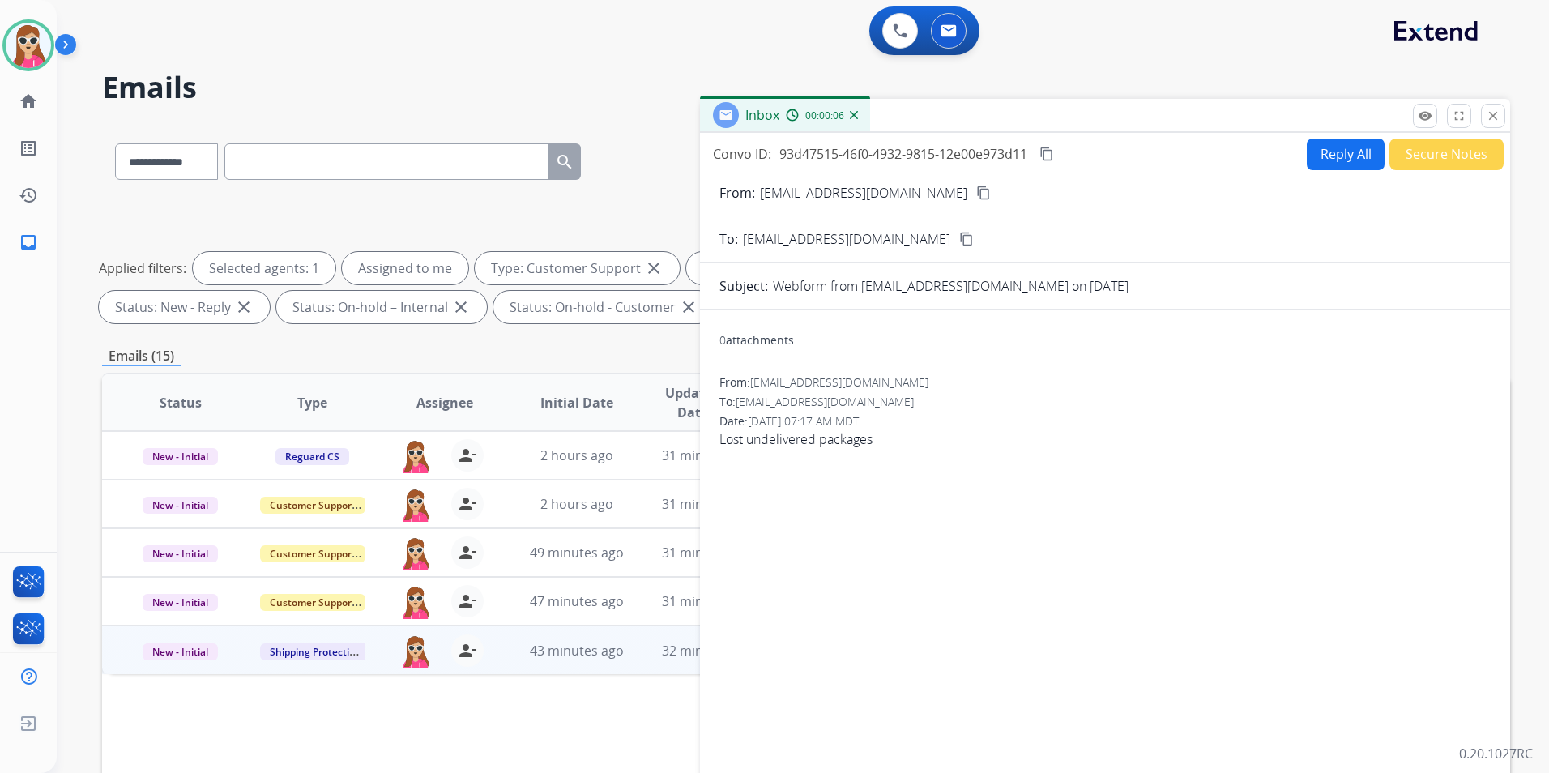
click at [1289, 159] on button "Reply All" at bounding box center [1346, 155] width 78 height 32
select select "**********"
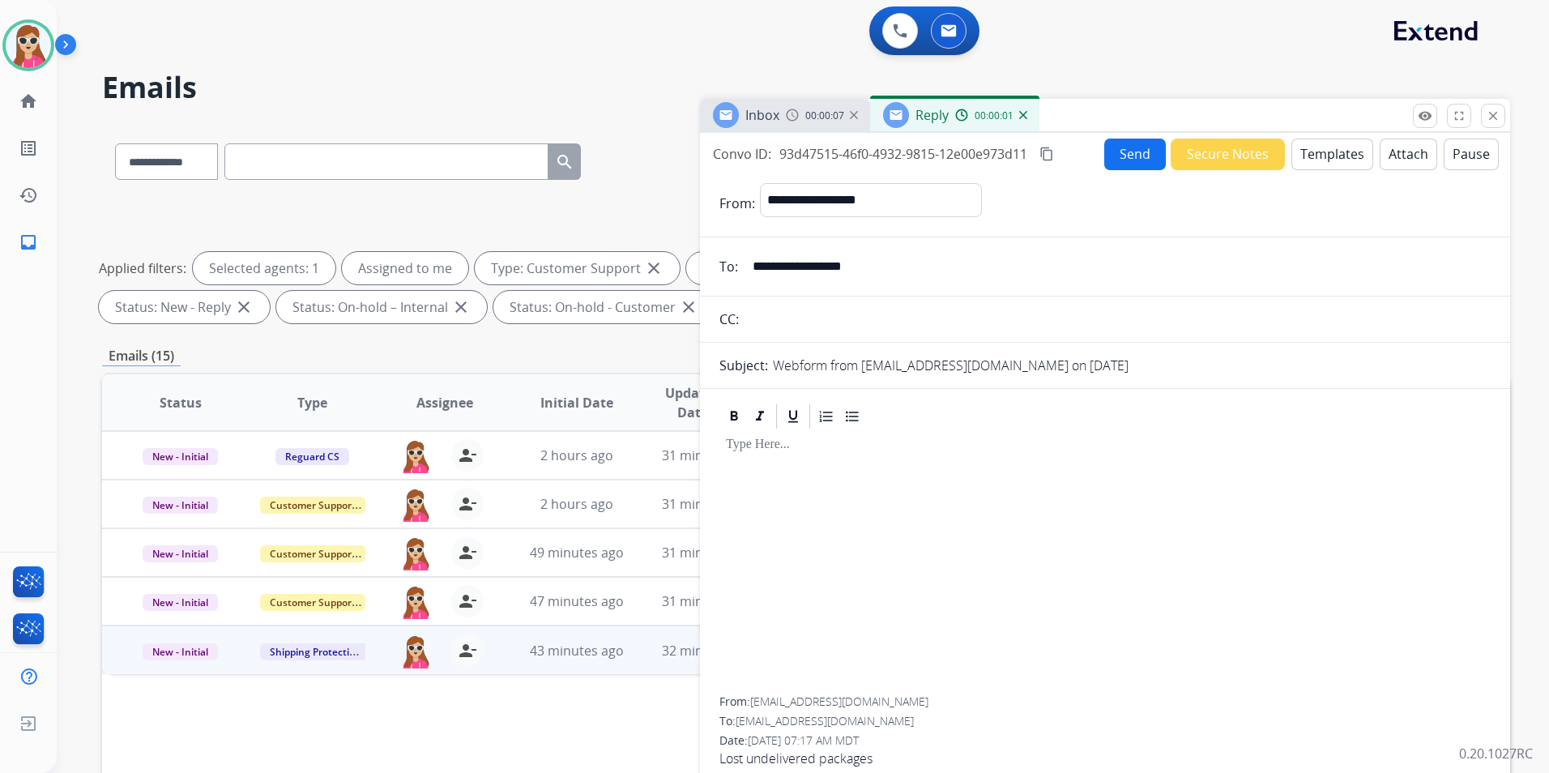
click at [1289, 144] on button "Templates" at bounding box center [1332, 155] width 82 height 32
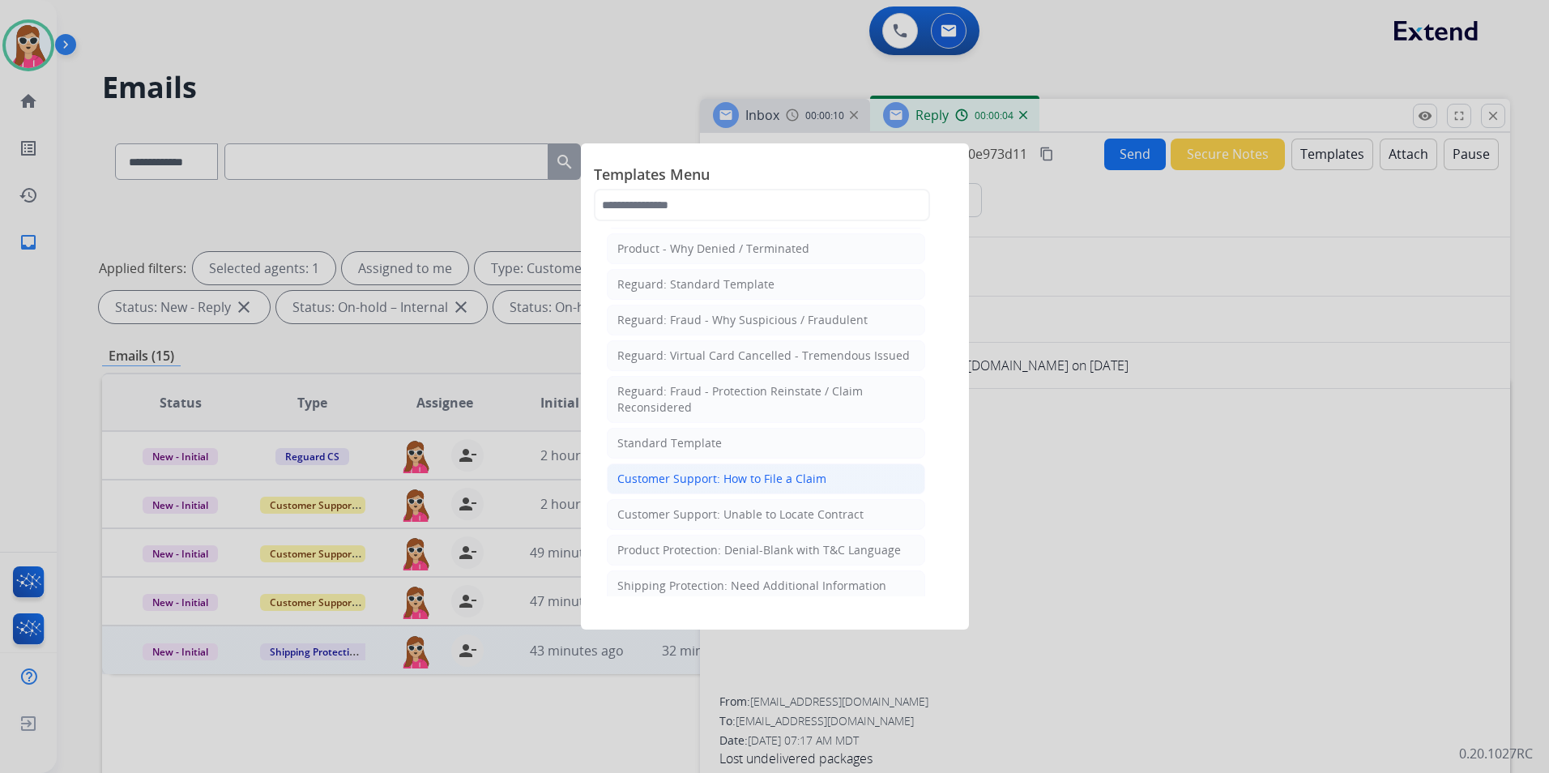
scroll to position [243, 0]
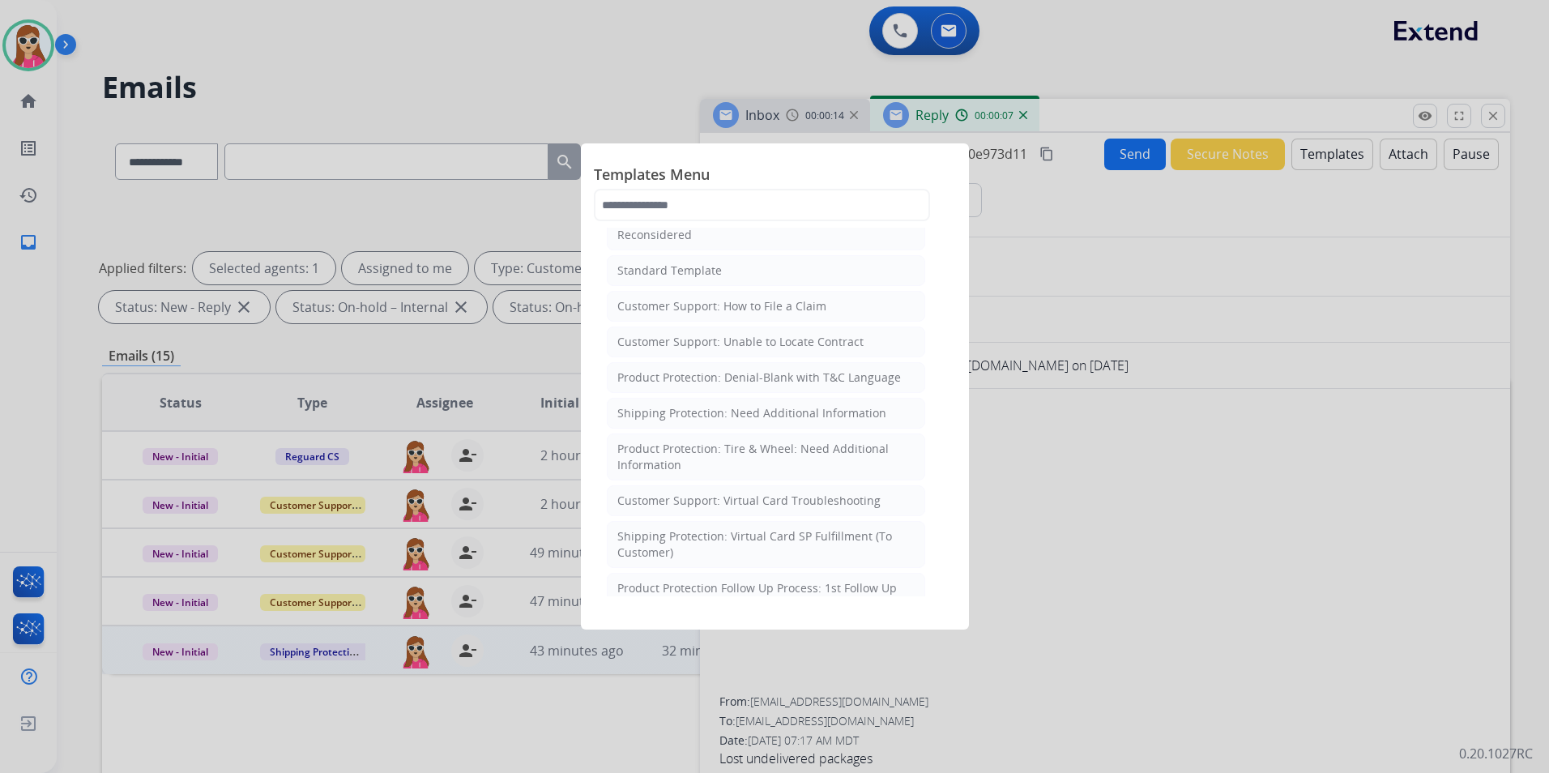
click at [798, 314] on div "Customer Support: How to File a Claim" at bounding box center [721, 306] width 209 height 16
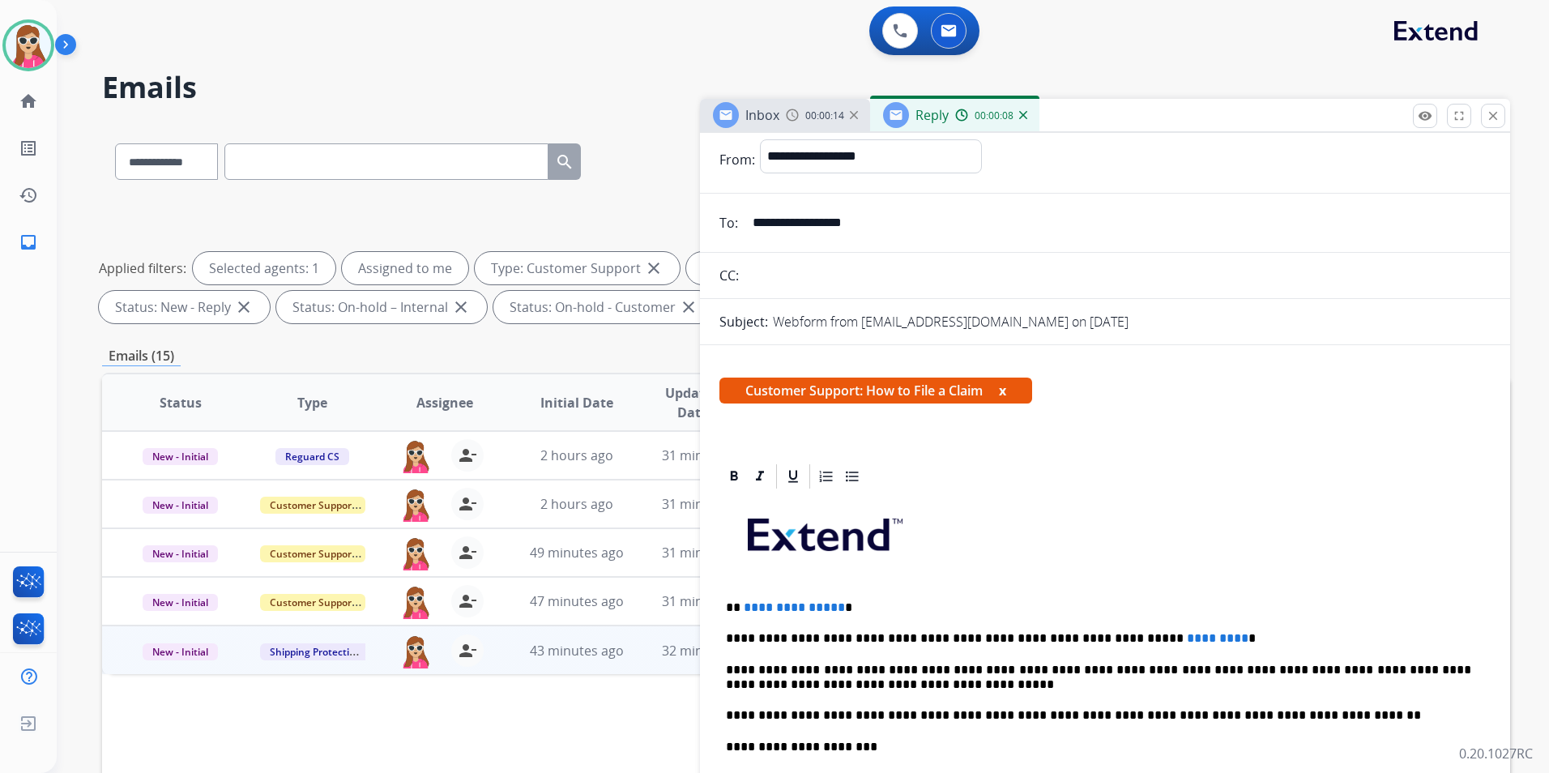
scroll to position [81, 0]
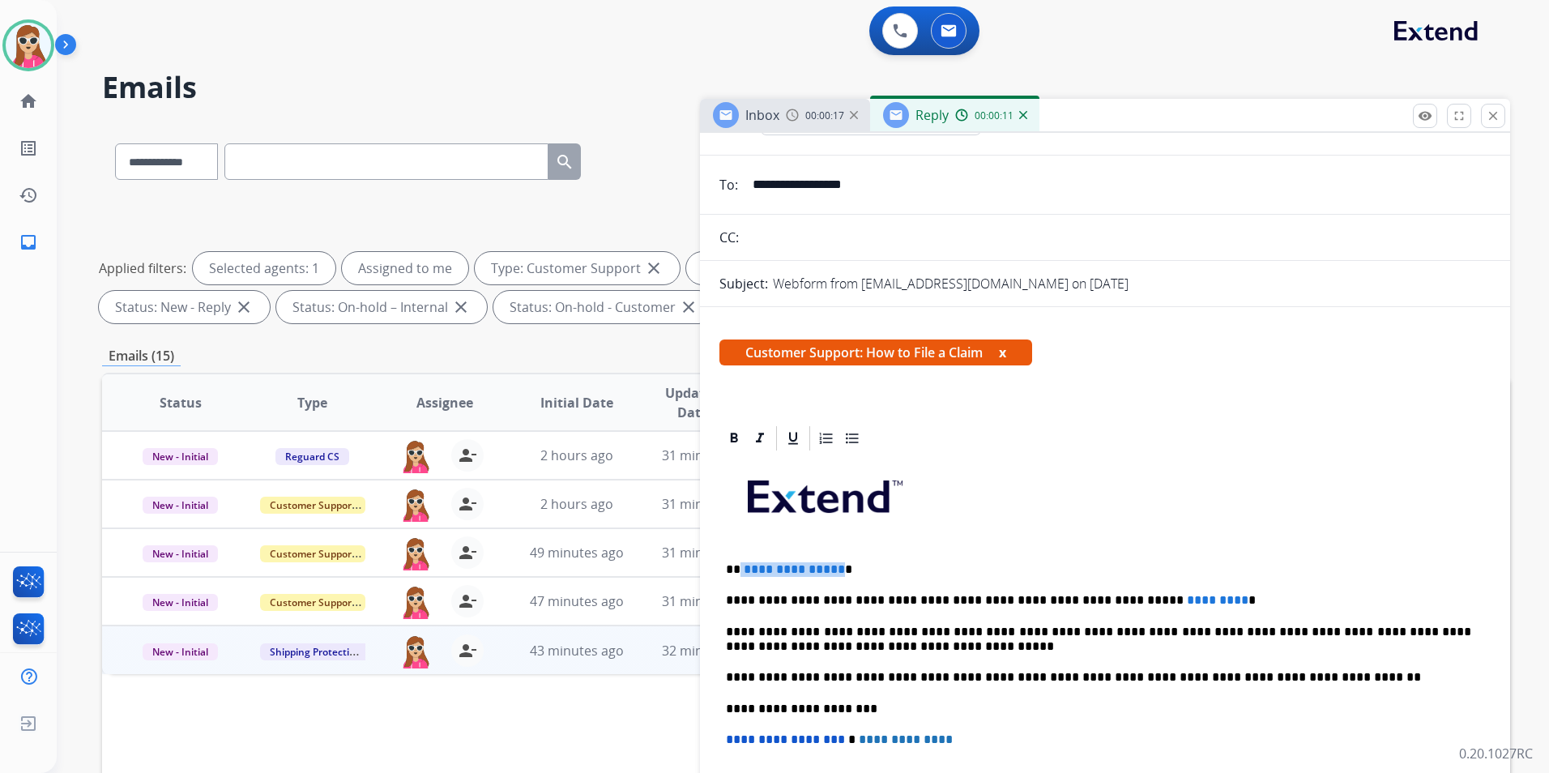
drag, startPoint x: 830, startPoint y: 566, endPoint x: 736, endPoint y: 569, distance: 94.0
click at [737, 570] on p "**********" at bounding box center [1098, 569] width 745 height 15
drag, startPoint x: 1175, startPoint y: 597, endPoint x: 1094, endPoint y: 604, distance: 81.3
click at [1094, 604] on p "**********" at bounding box center [1098, 600] width 745 height 15
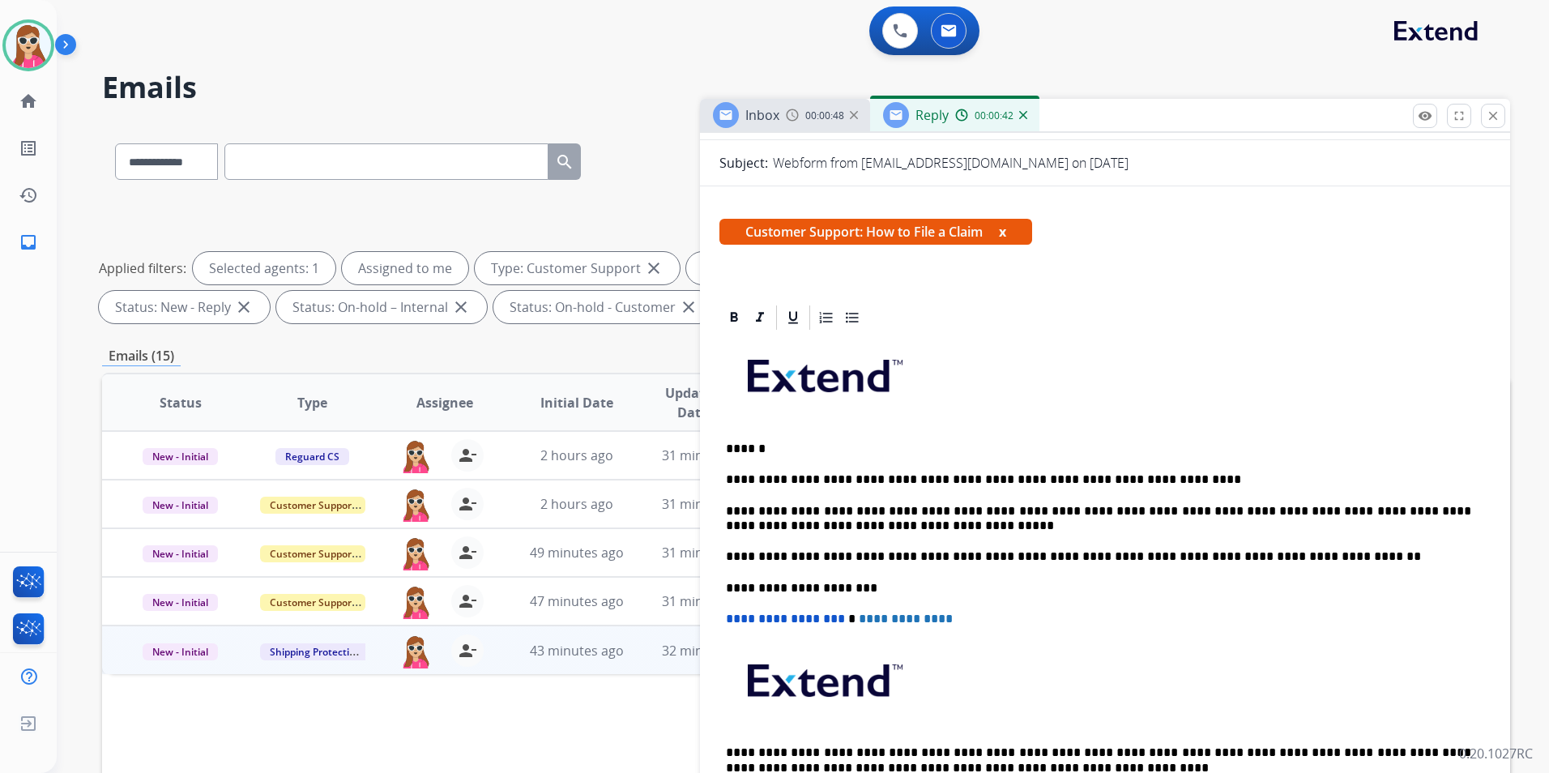
scroll to position [0, 0]
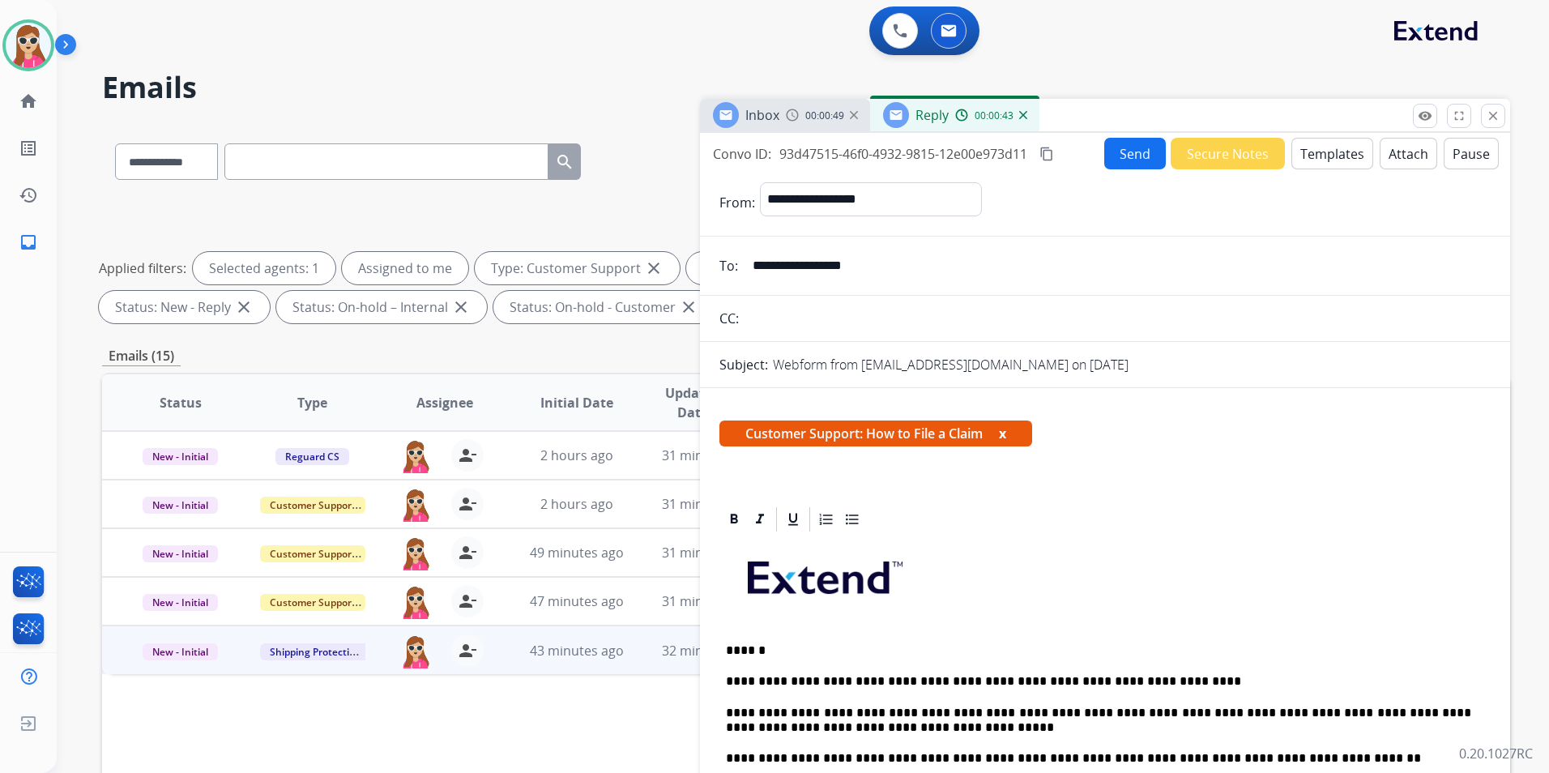
click at [1113, 160] on button "Send" at bounding box center [1135, 154] width 62 height 32
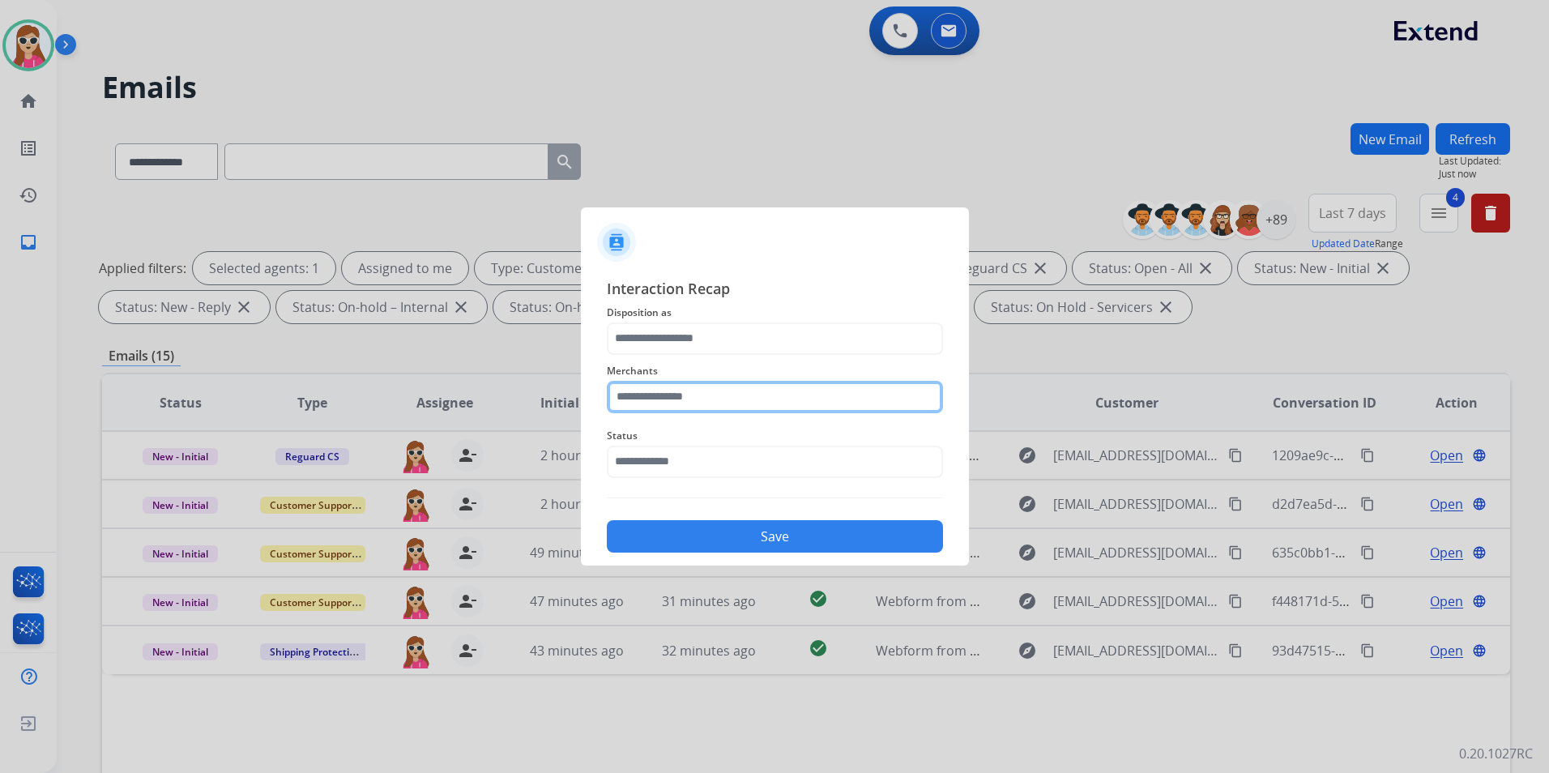
click at [658, 388] on input "text" at bounding box center [775, 397] width 336 height 32
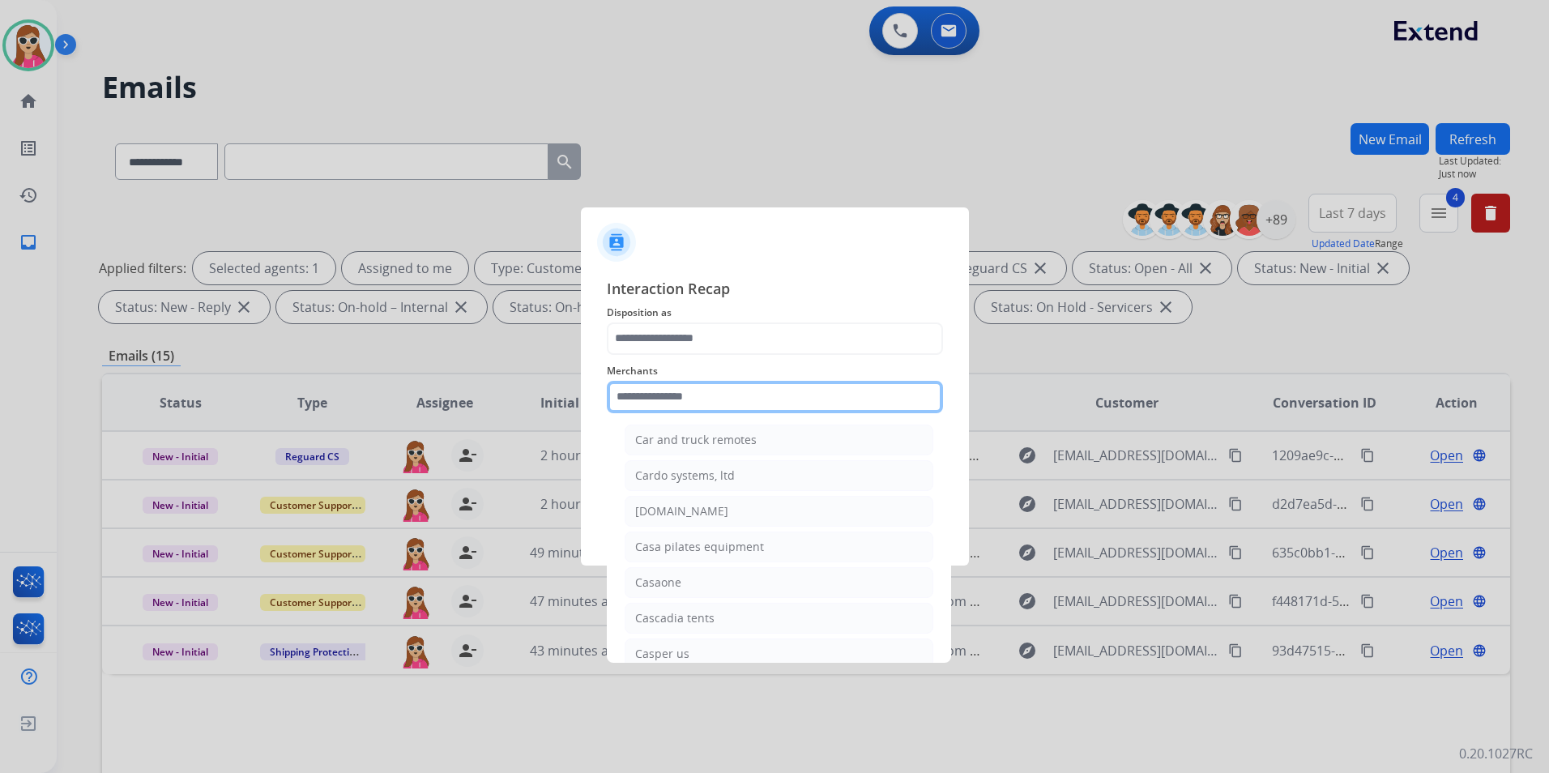
scroll to position [5590, 0]
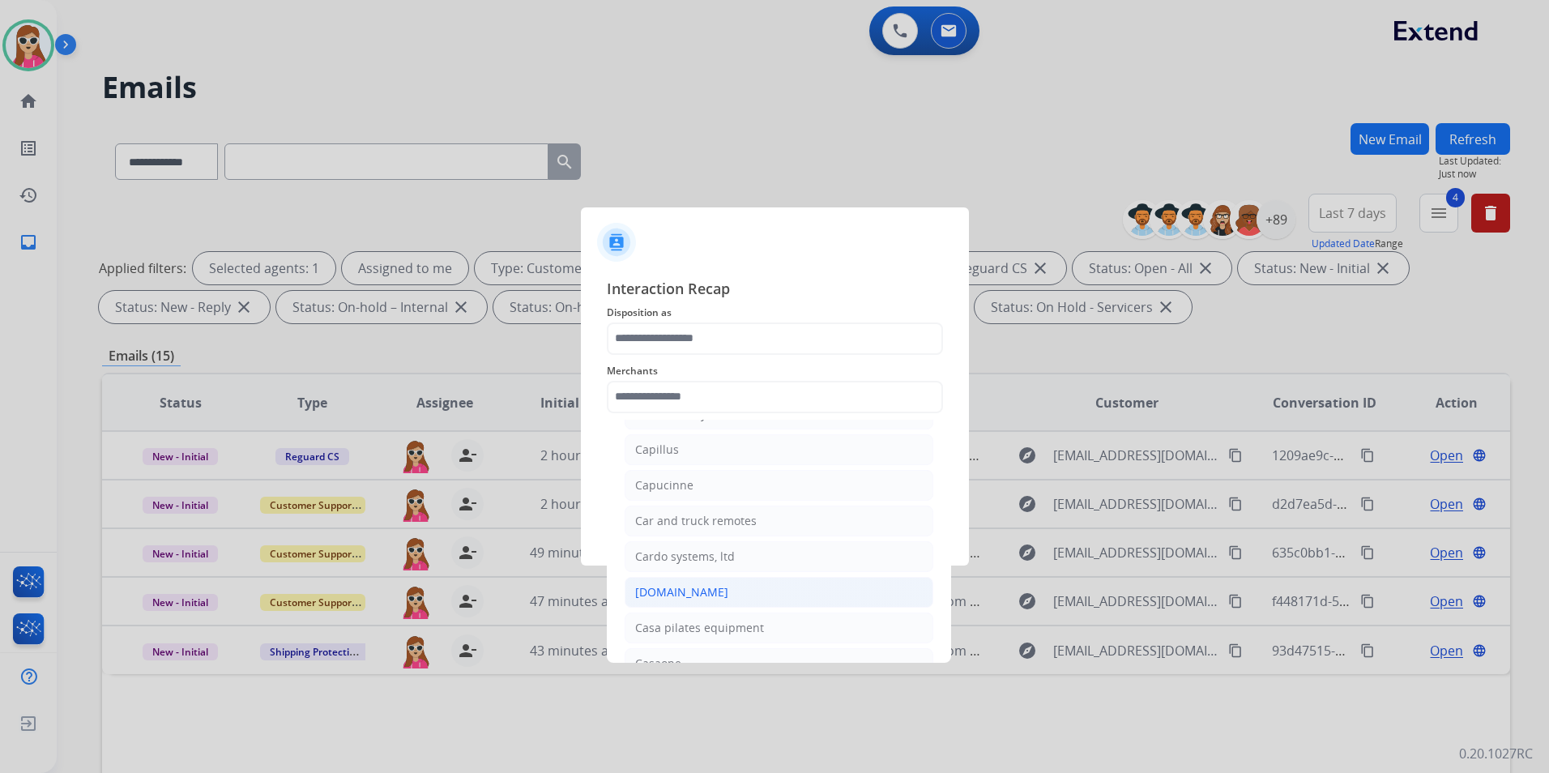
click at [677, 586] on div "[DOMAIN_NAME]" at bounding box center [681, 592] width 93 height 16
type input "**********"
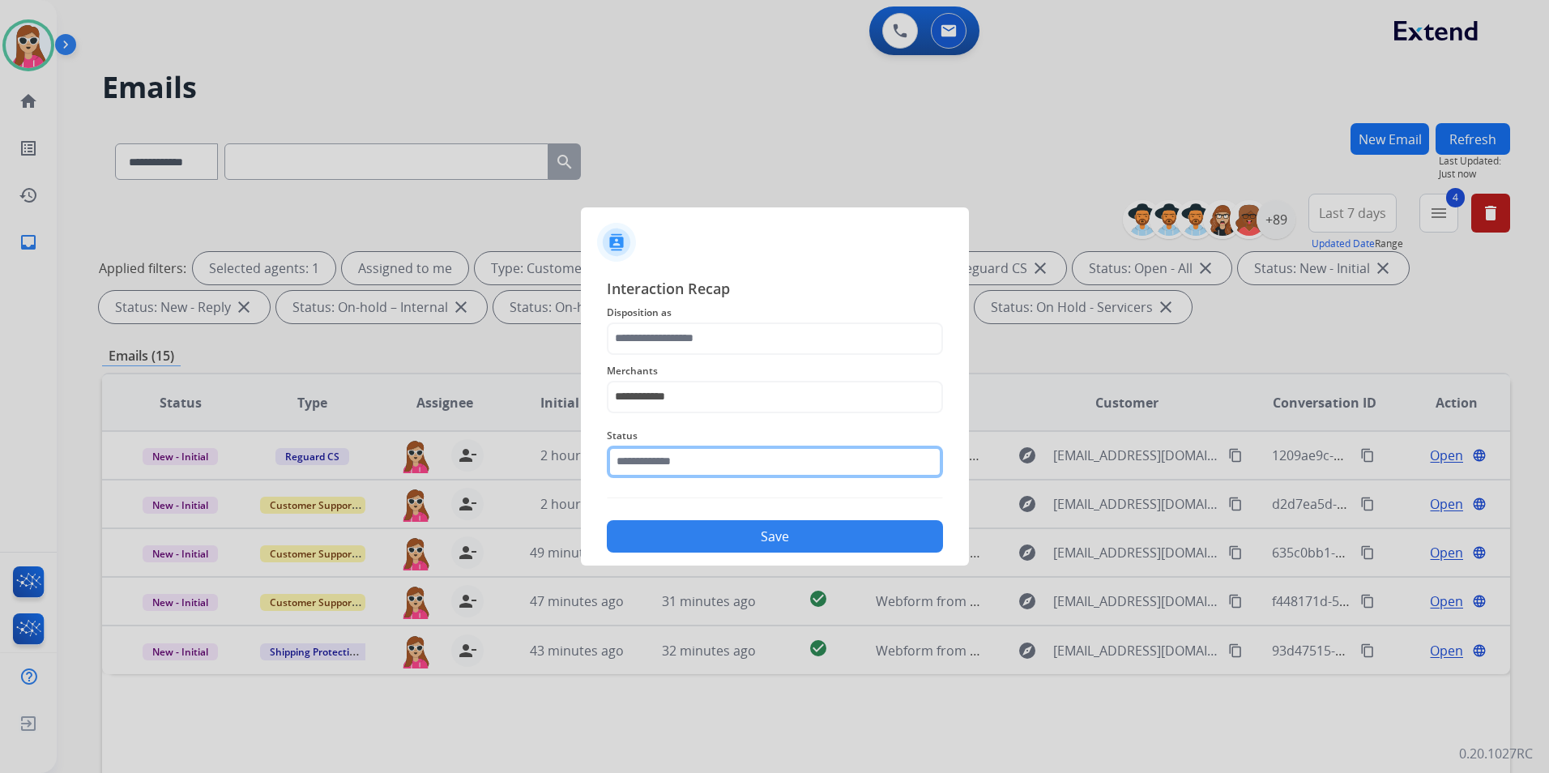
click at [648, 457] on input "text" at bounding box center [775, 462] width 336 height 32
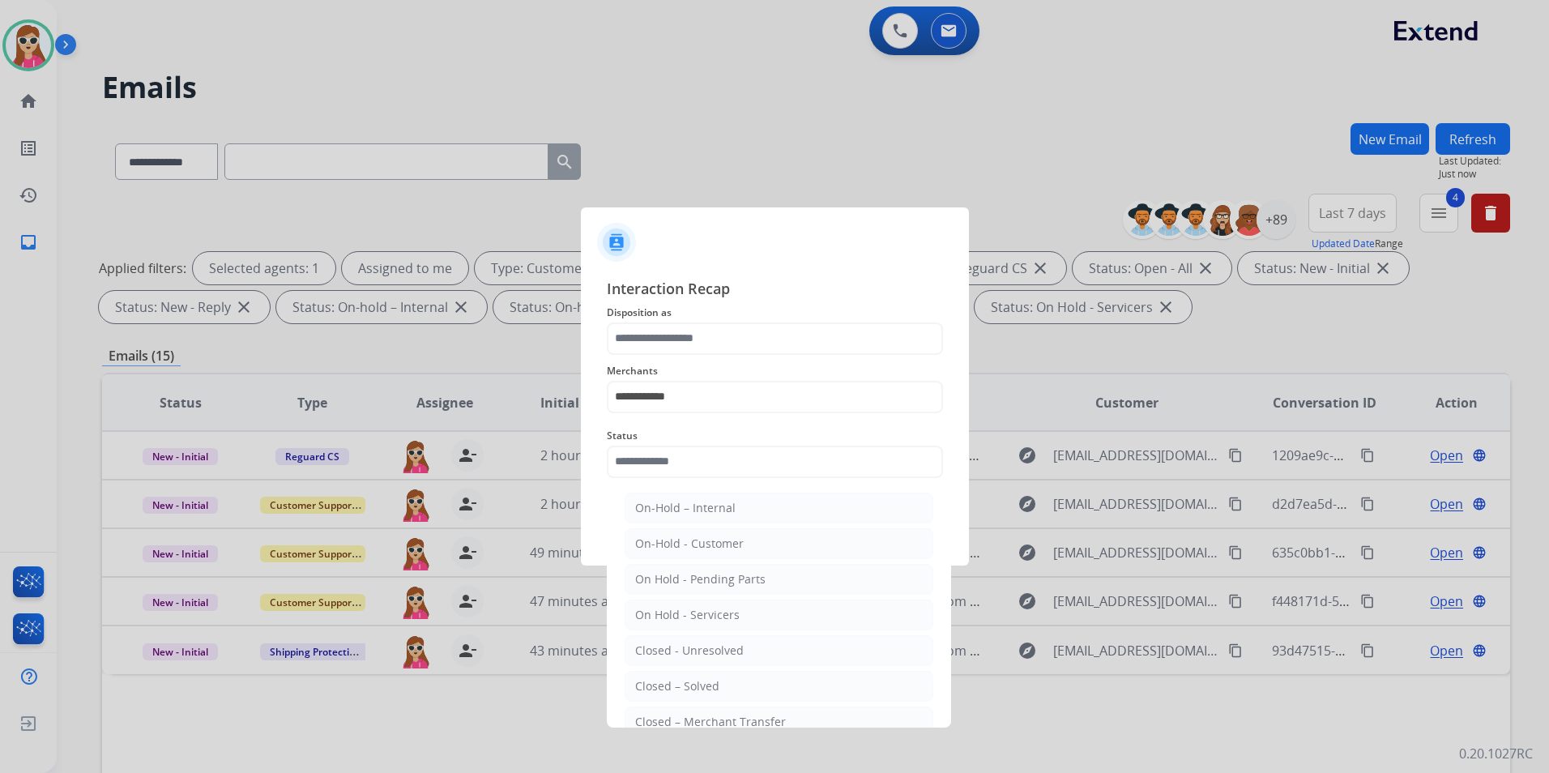
drag, startPoint x: 682, startPoint y: 689, endPoint x: 691, endPoint y: 678, distance: 13.8
click at [685, 626] on div "Closed – Solved" at bounding box center [677, 686] width 84 height 16
type input "**********"
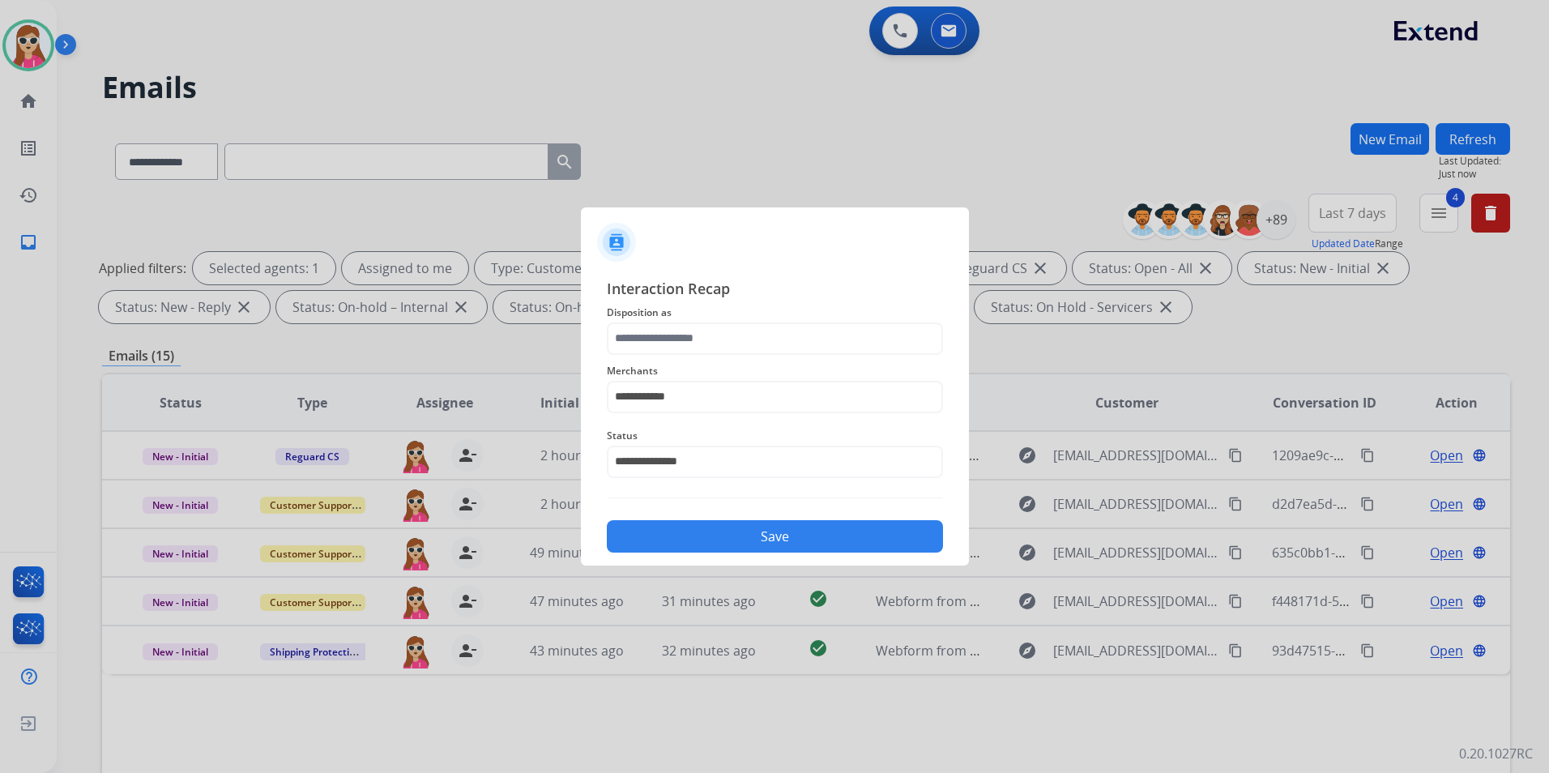
click at [728, 520] on div "Save" at bounding box center [775, 531] width 336 height 42
click at [755, 531] on button "Save" at bounding box center [775, 536] width 336 height 32
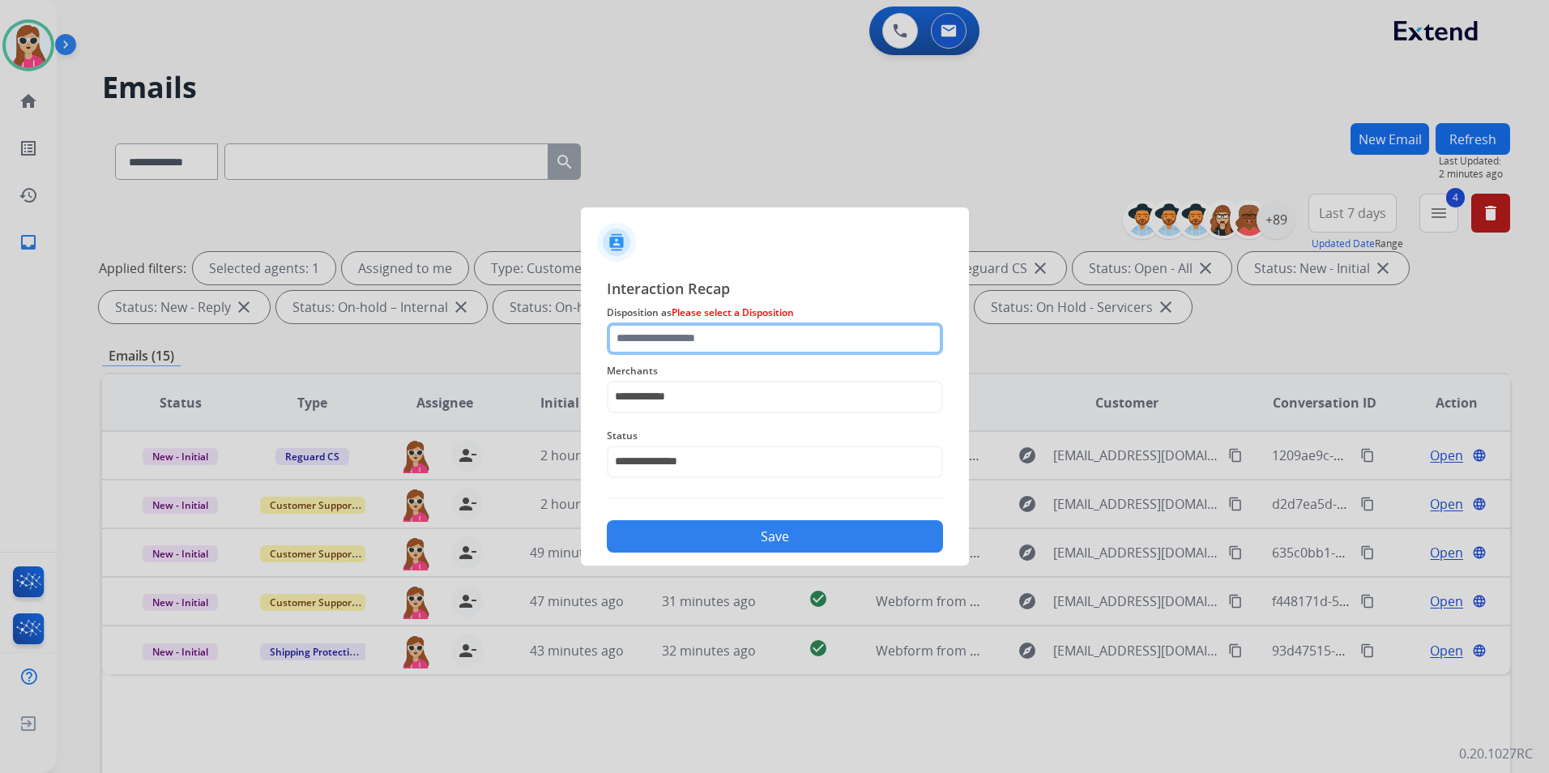
click at [703, 346] on input "text" at bounding box center [775, 338] width 336 height 32
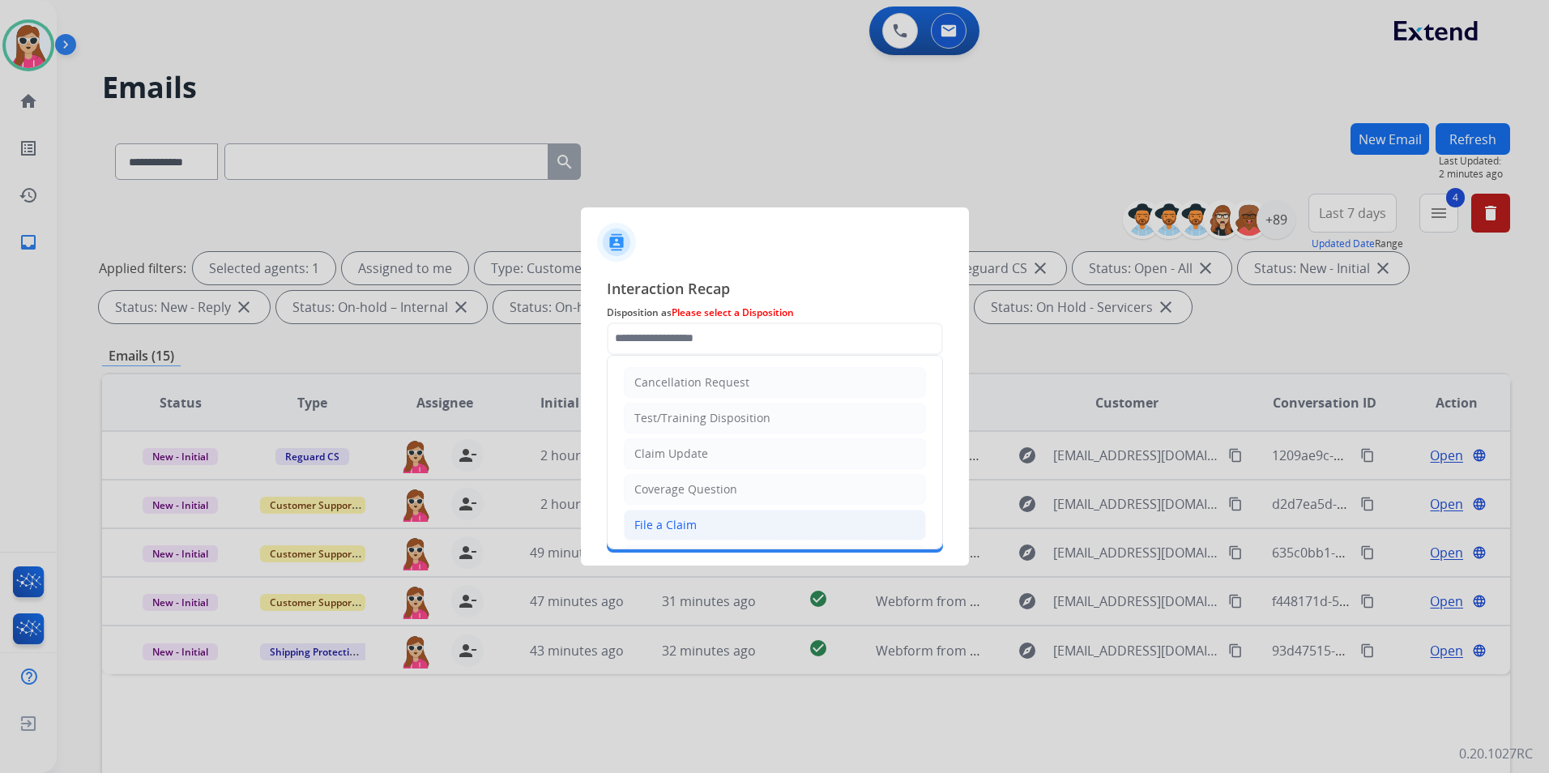
click at [732, 521] on li "File a Claim" at bounding box center [775, 525] width 302 height 31
type input "**********"
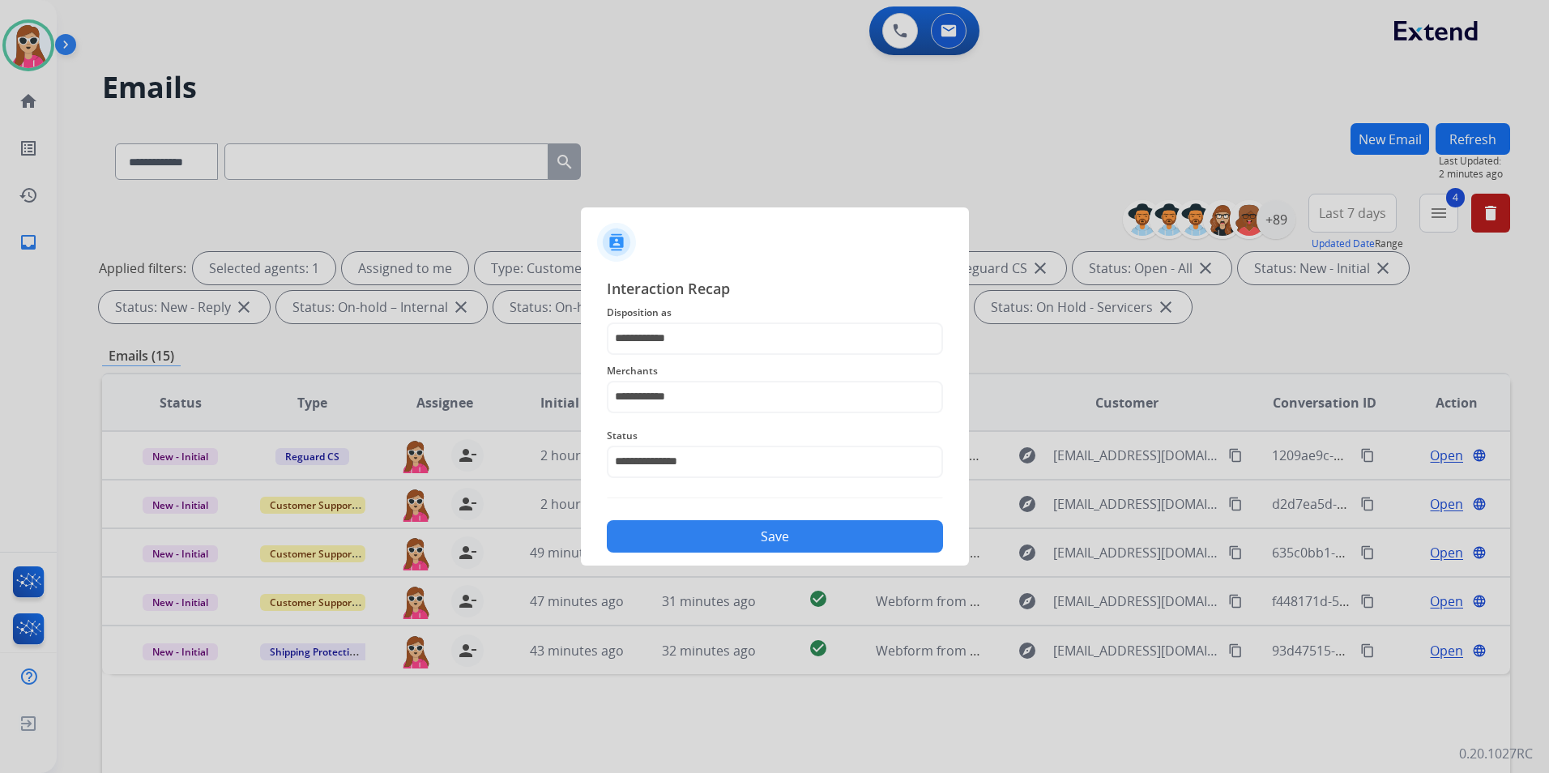
click at [751, 541] on button "Save" at bounding box center [775, 536] width 336 height 32
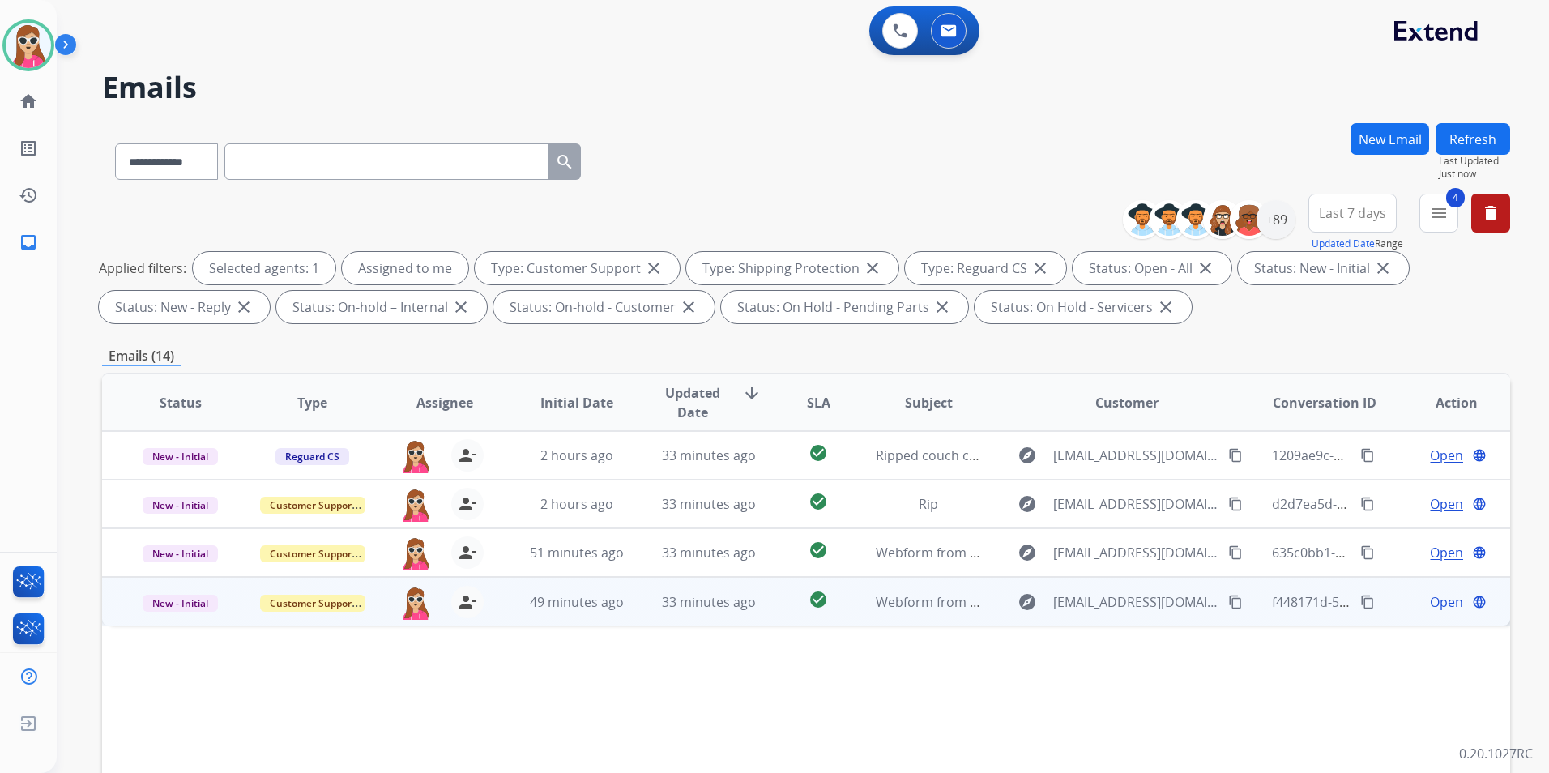
click at [762, 596] on td "check_circle" at bounding box center [806, 601] width 88 height 49
click at [1228, 600] on mat-icon "content_copy" at bounding box center [1235, 601] width 15 height 15
click at [1289, 604] on span "Open" at bounding box center [1446, 600] width 33 height 19
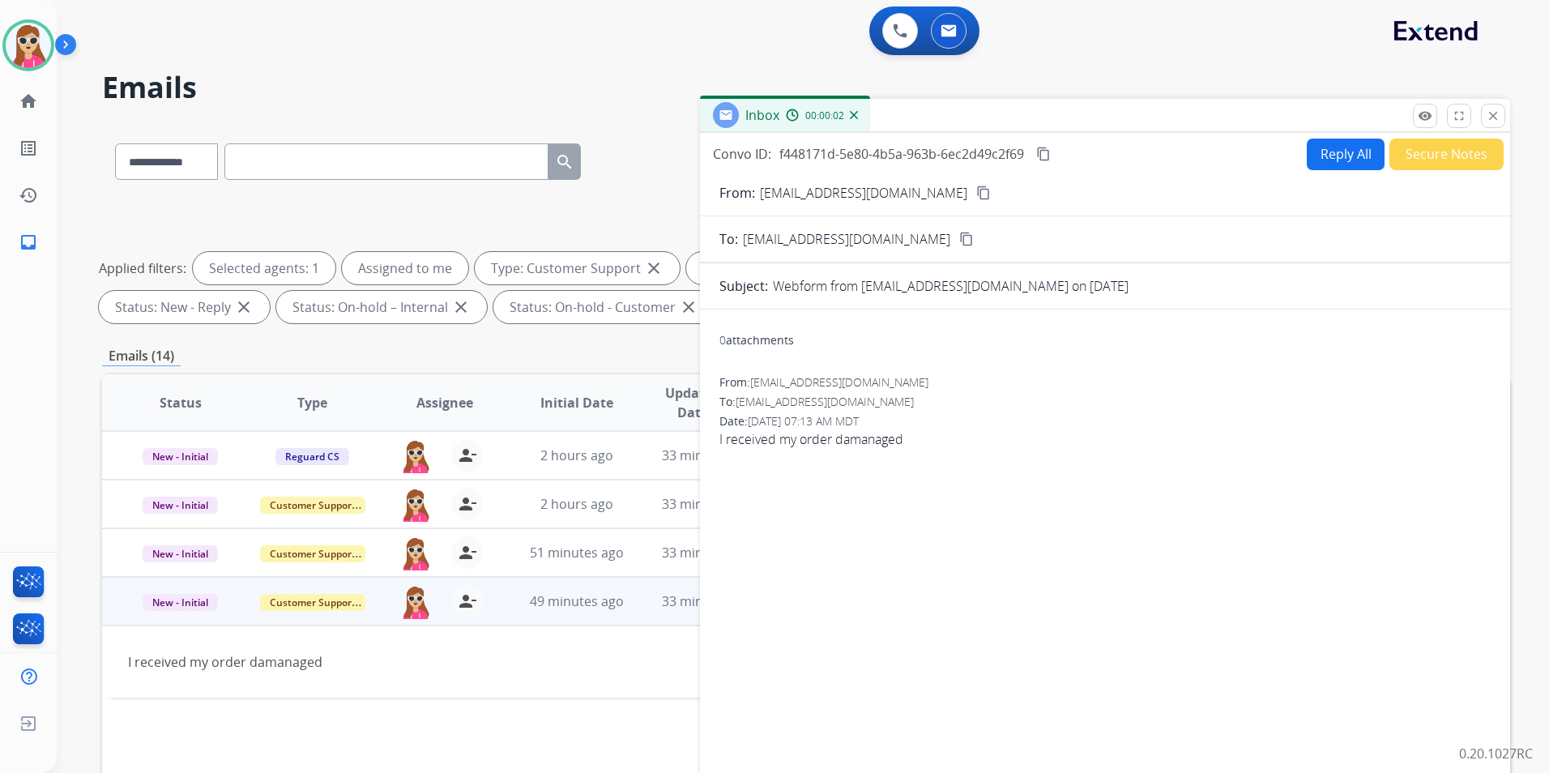
drag, startPoint x: 1332, startPoint y: 160, endPoint x: 1329, endPoint y: 181, distance: 21.3
click at [1289, 181] on div "Convo ID: f448171d-5e80-4b5a-963b-6ec2d49c2f69 content_copy Reply All Secure No…" at bounding box center [1105, 463] width 810 height 661
click at [1289, 166] on button "Reply All" at bounding box center [1346, 155] width 78 height 32
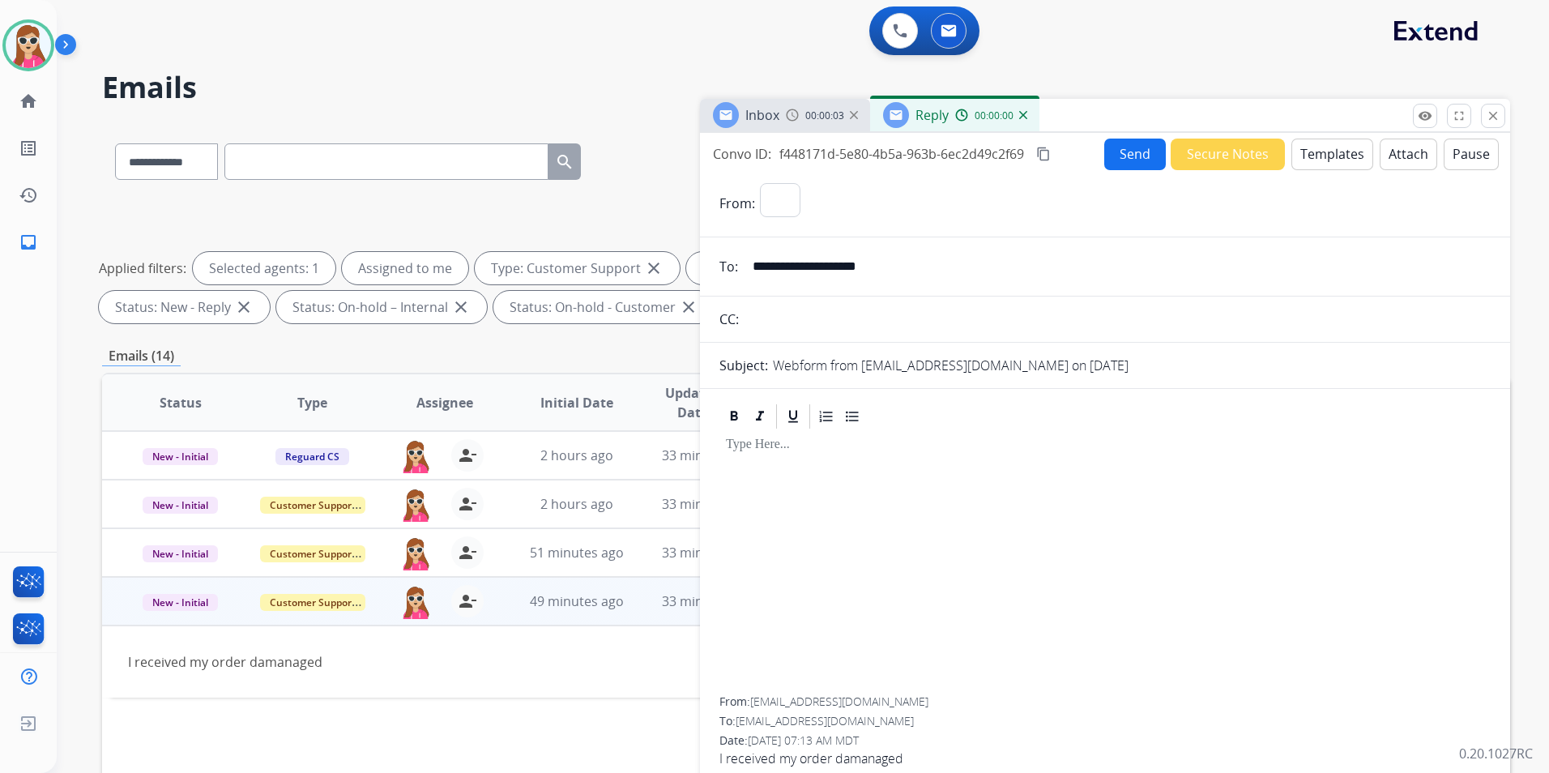
select select "**********"
drag, startPoint x: 1007, startPoint y: 492, endPoint x: 1011, endPoint y: 429, distance: 63.3
click at [1005, 473] on div at bounding box center [1104, 564] width 771 height 266
click at [1289, 166] on button "Templates" at bounding box center [1332, 155] width 82 height 32
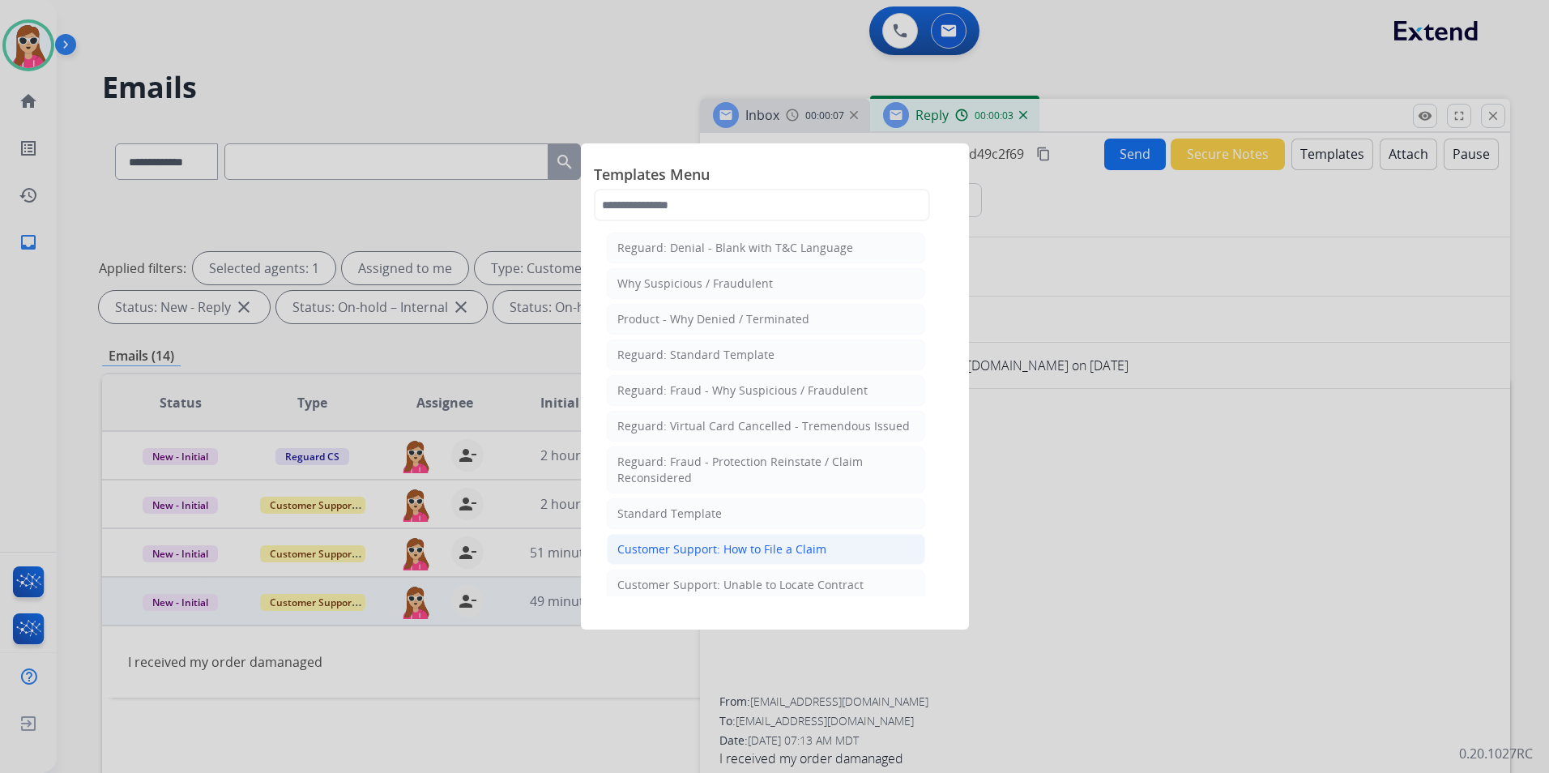
click at [747, 549] on div "Customer Support: How to File a Claim" at bounding box center [721, 549] width 209 height 16
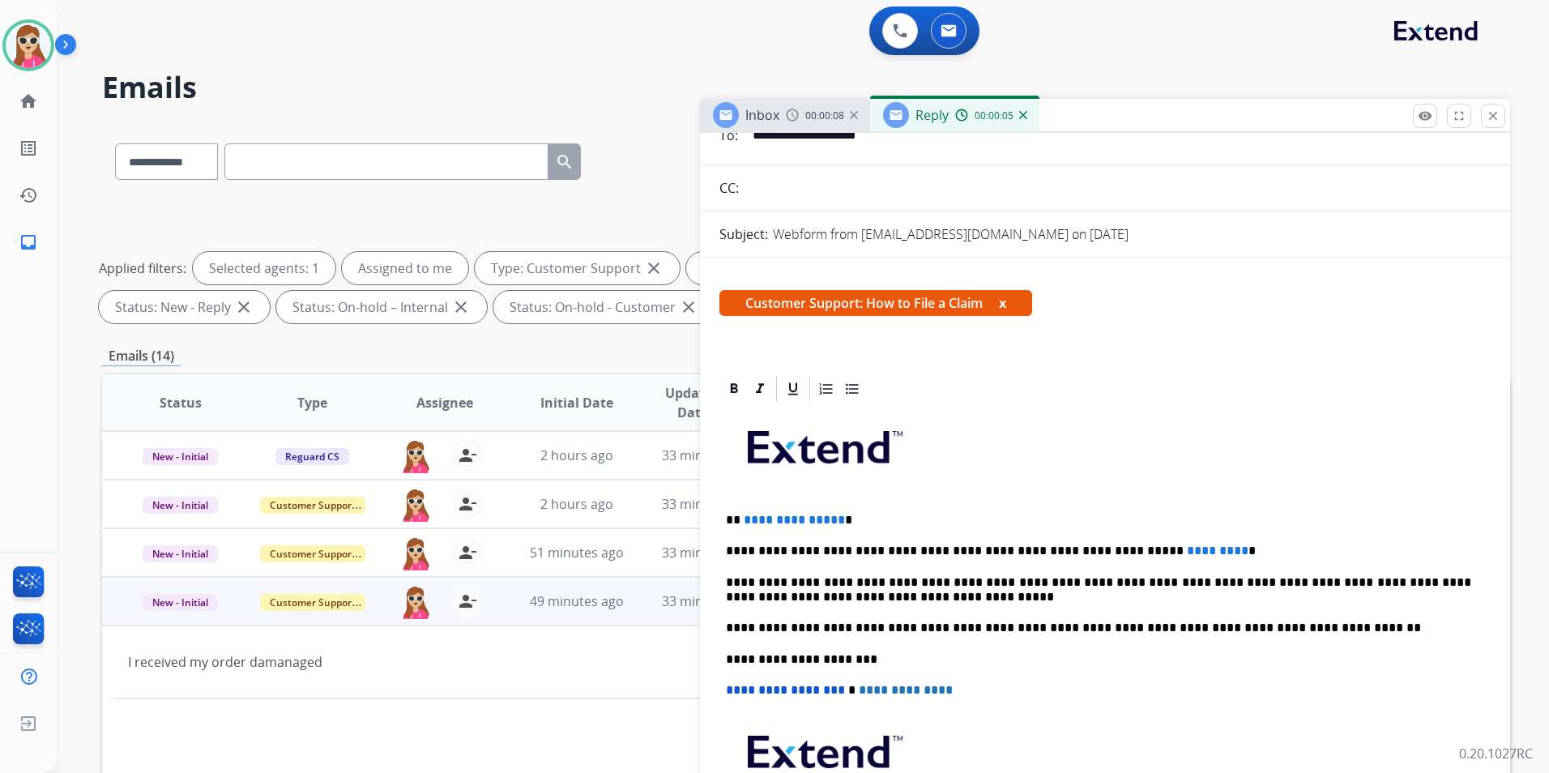
scroll to position [162, 0]
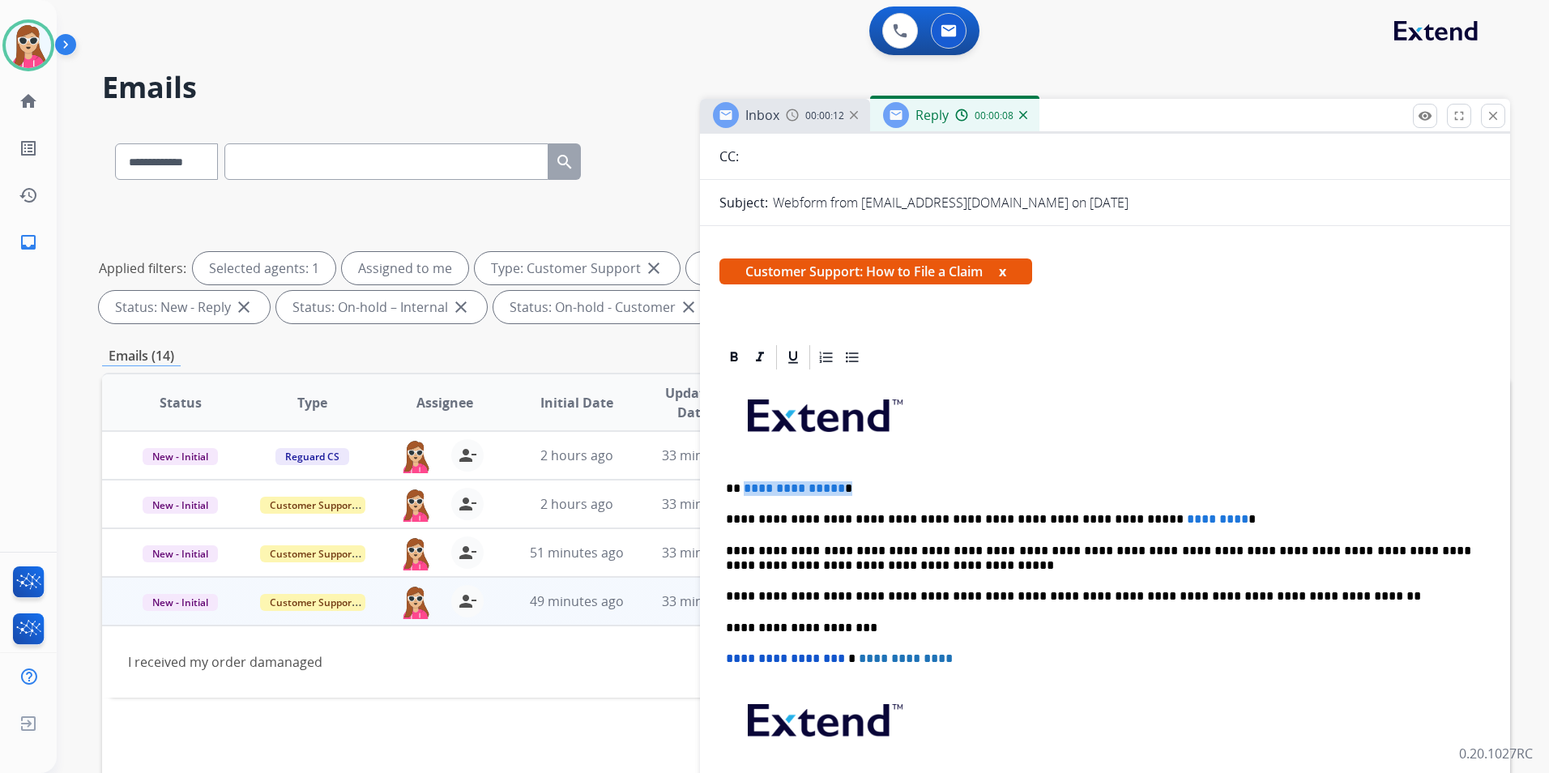
drag, startPoint x: 849, startPoint y: 495, endPoint x: 743, endPoint y: 489, distance: 106.3
click at [743, 491] on p "**********" at bounding box center [1098, 488] width 745 height 15
drag, startPoint x: 1173, startPoint y: 520, endPoint x: 1095, endPoint y: 522, distance: 78.6
click at [1095, 522] on p "**********" at bounding box center [1098, 519] width 745 height 15
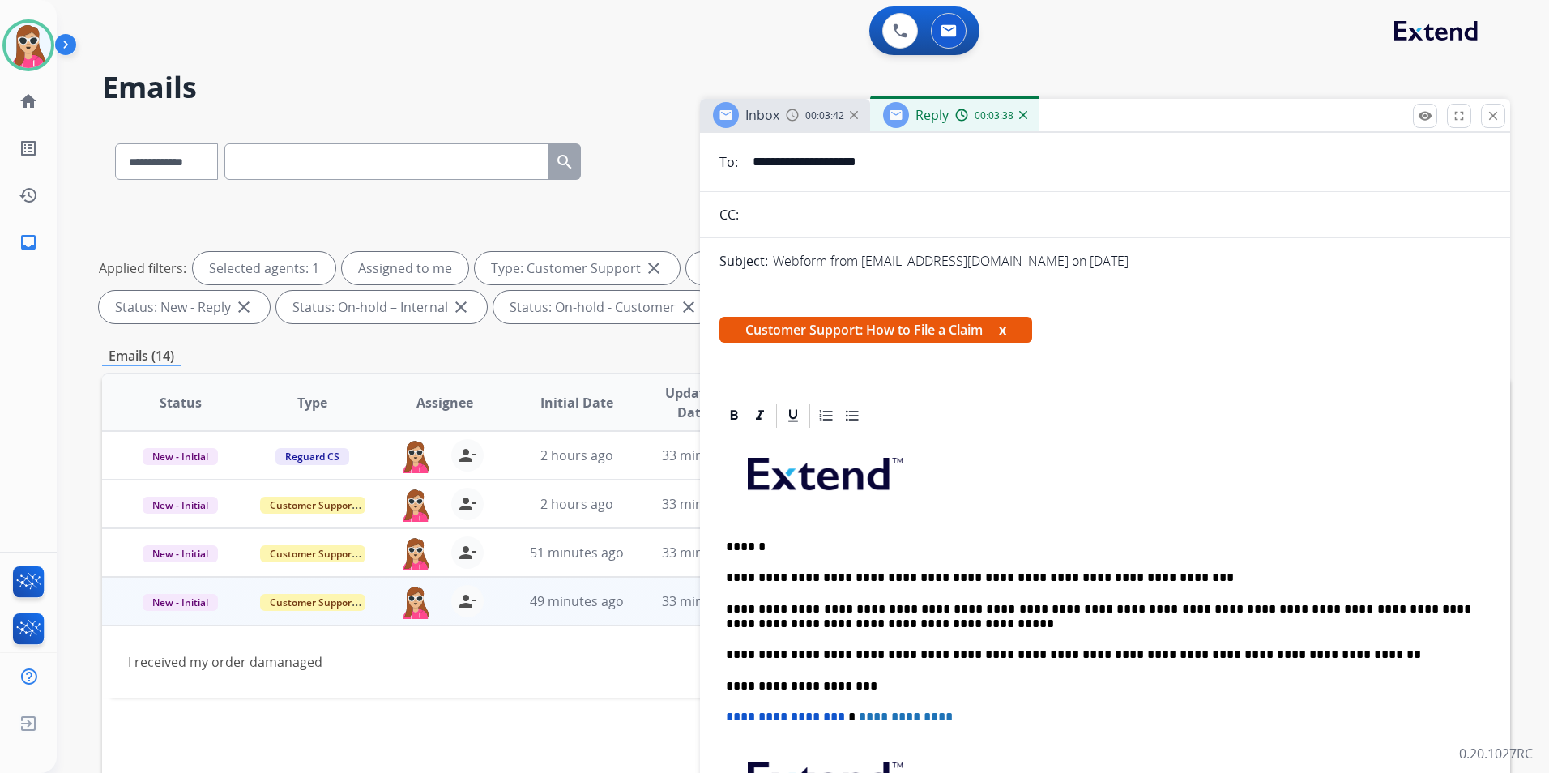
scroll to position [0, 0]
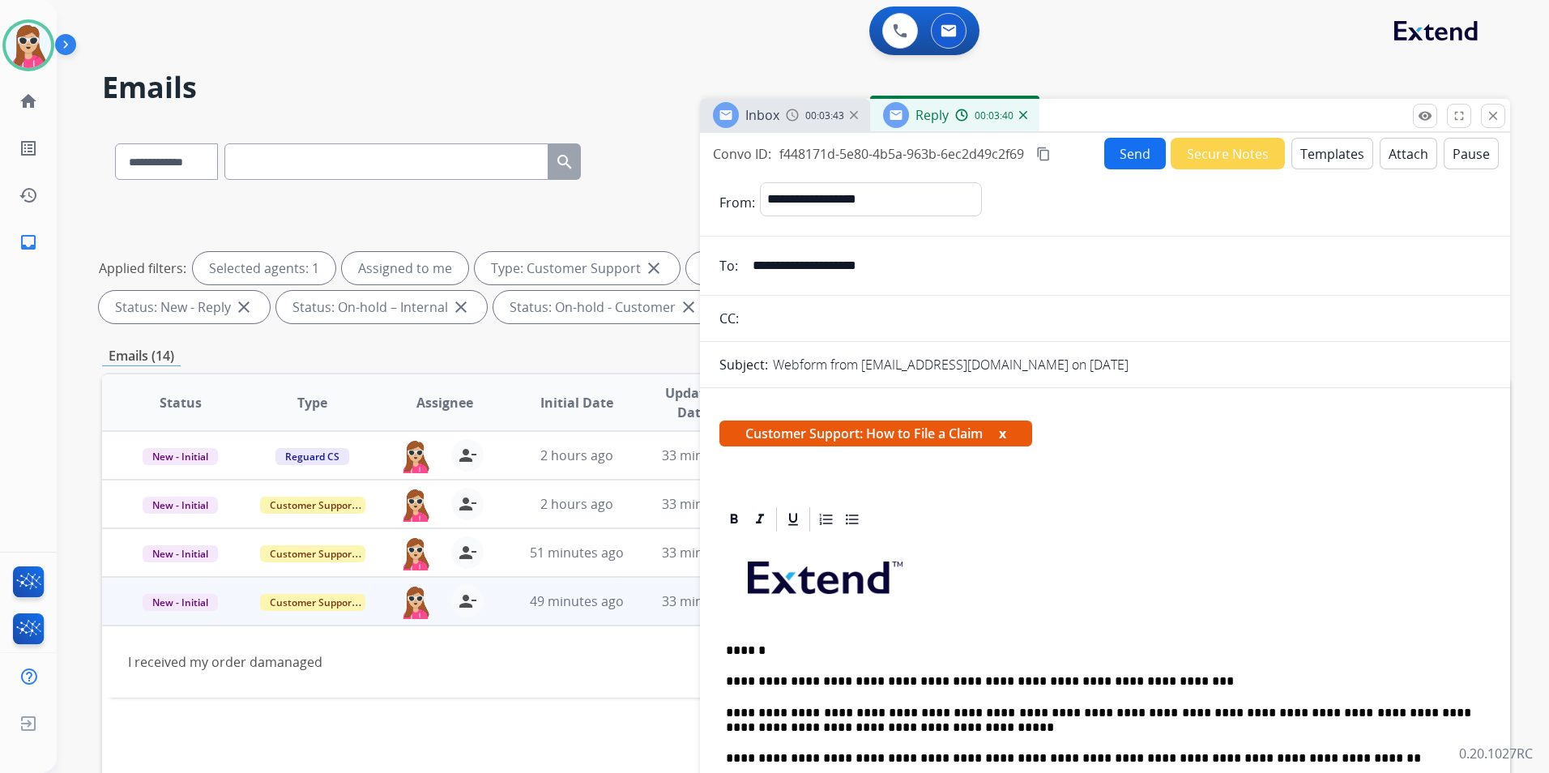
click at [1128, 148] on button "Send" at bounding box center [1135, 154] width 62 height 32
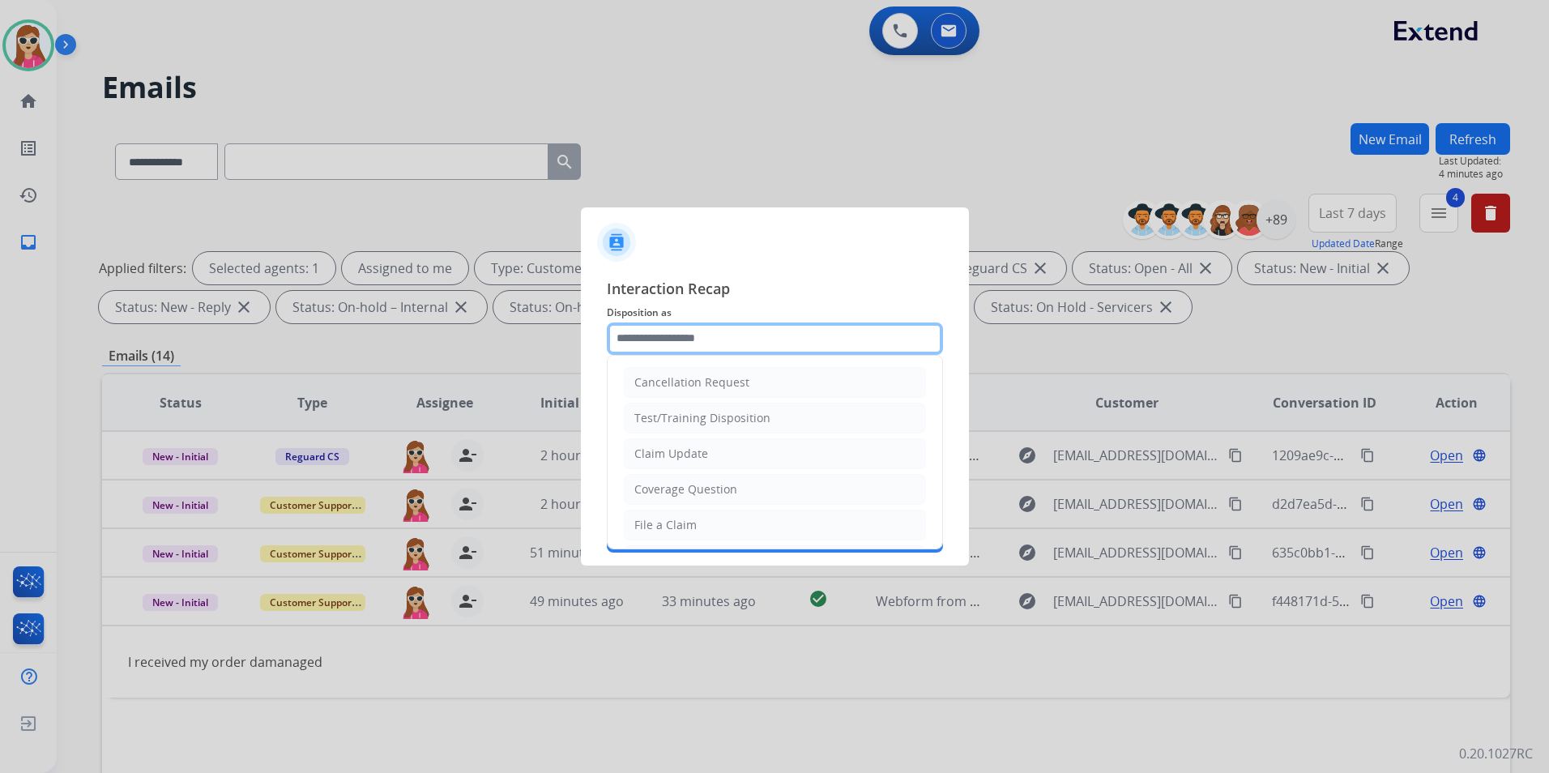
click at [775, 352] on input "text" at bounding box center [775, 338] width 336 height 32
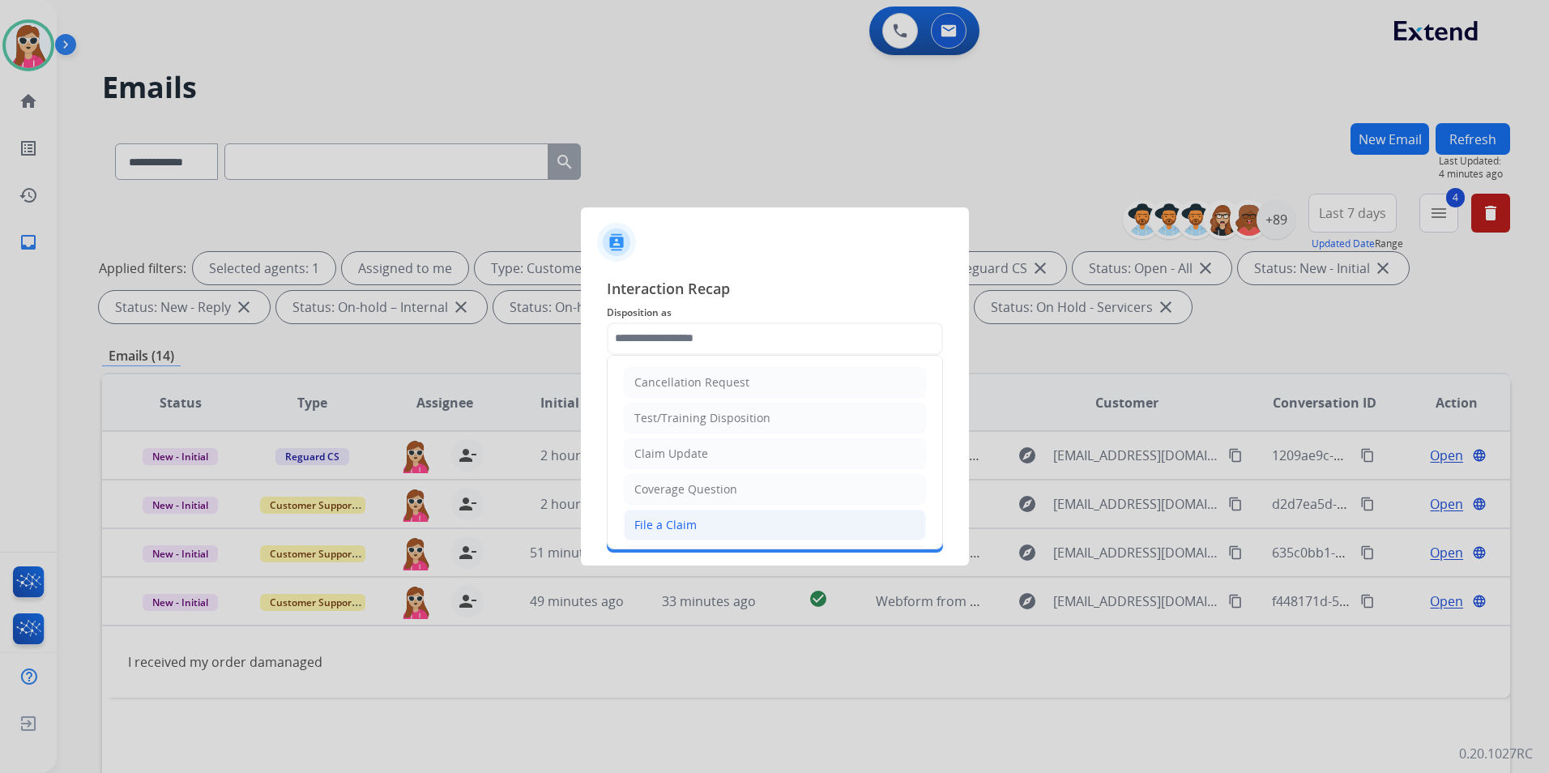
click at [732, 529] on li "File a Claim" at bounding box center [775, 525] width 302 height 31
type input "**********"
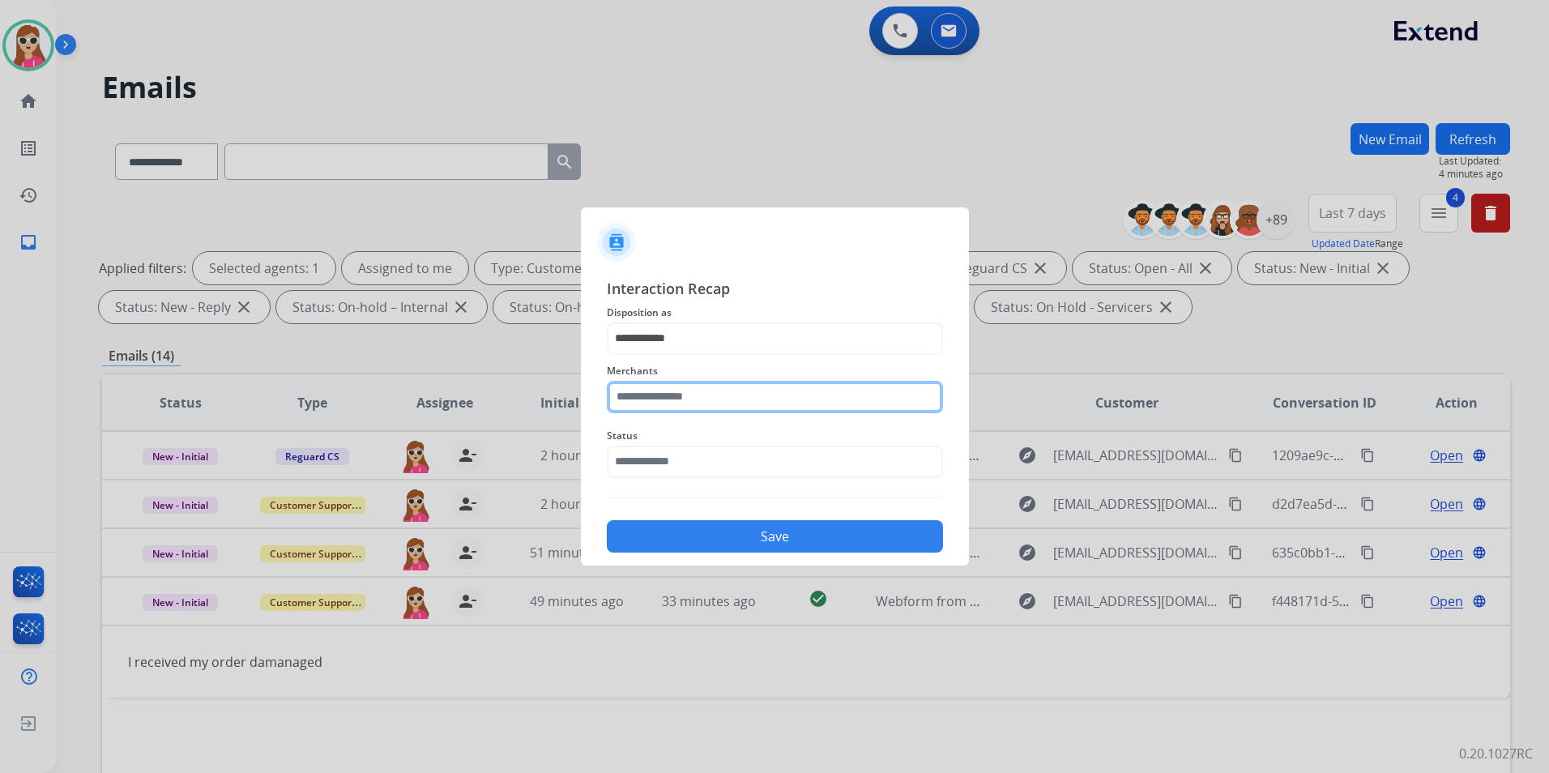
click at [755, 395] on input "text" at bounding box center [775, 397] width 336 height 32
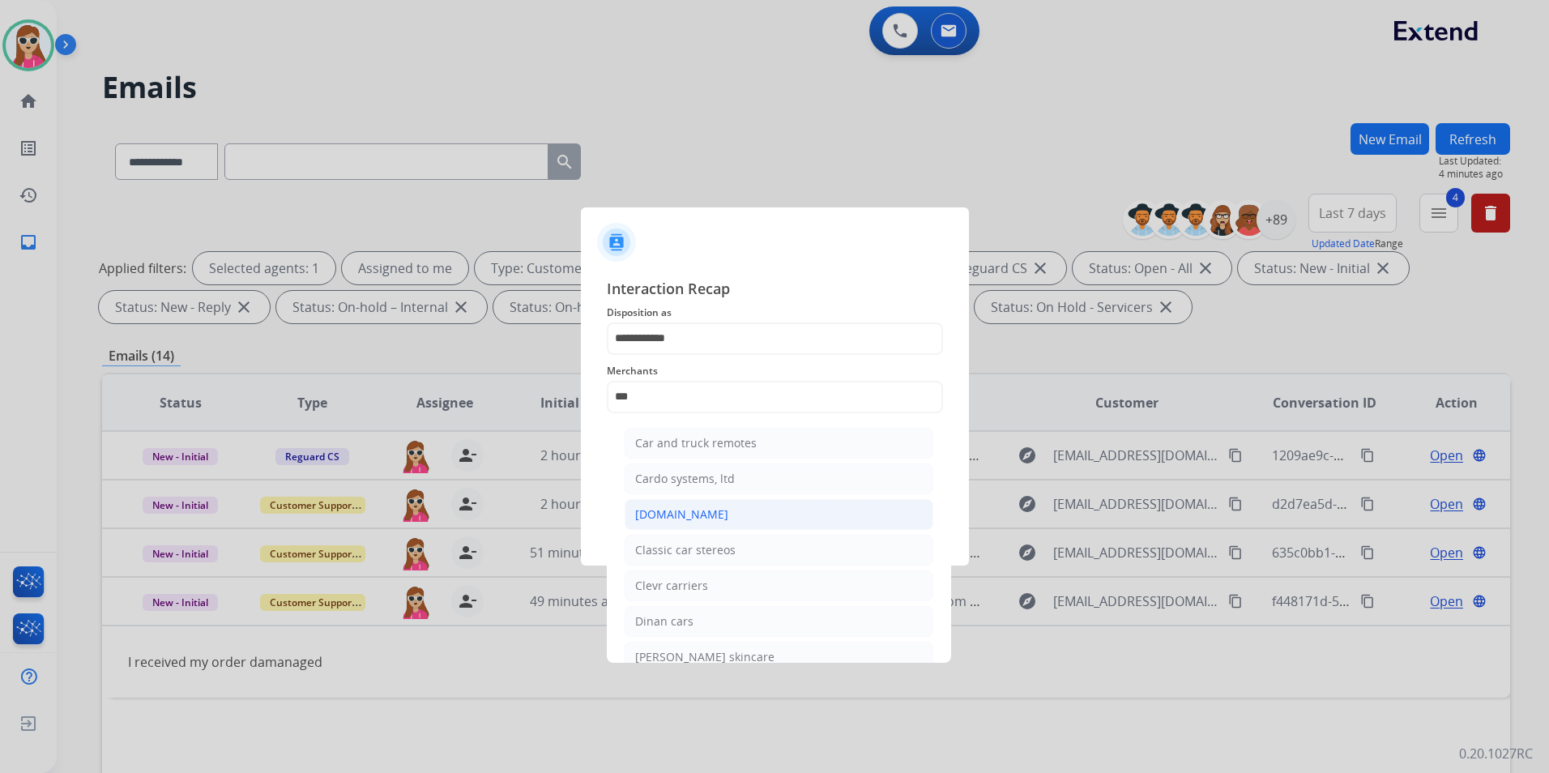
click at [644, 506] on div "[DOMAIN_NAME]" at bounding box center [681, 514] width 93 height 16
type input "**********"
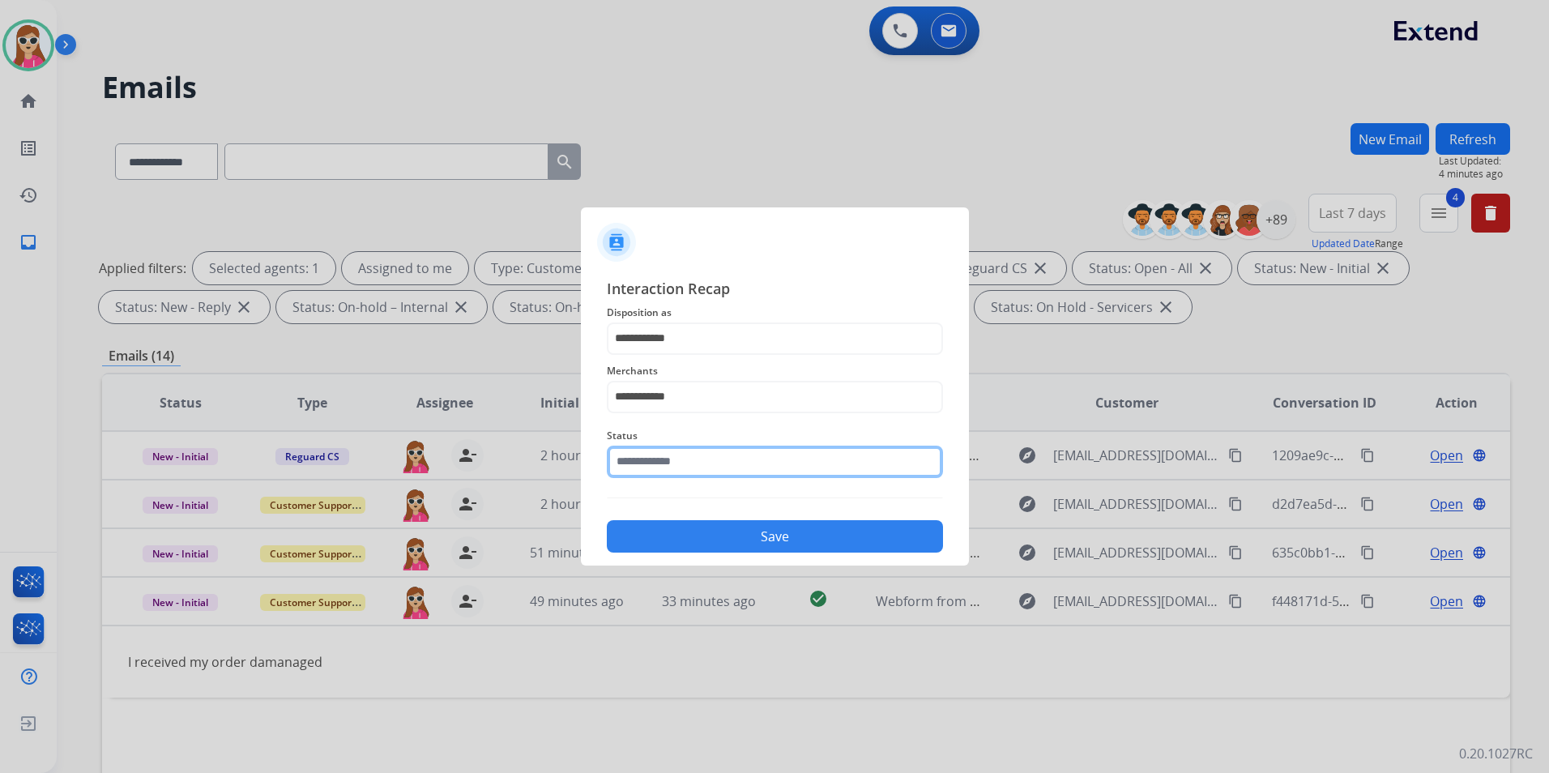
click at [669, 452] on input "text" at bounding box center [775, 462] width 336 height 32
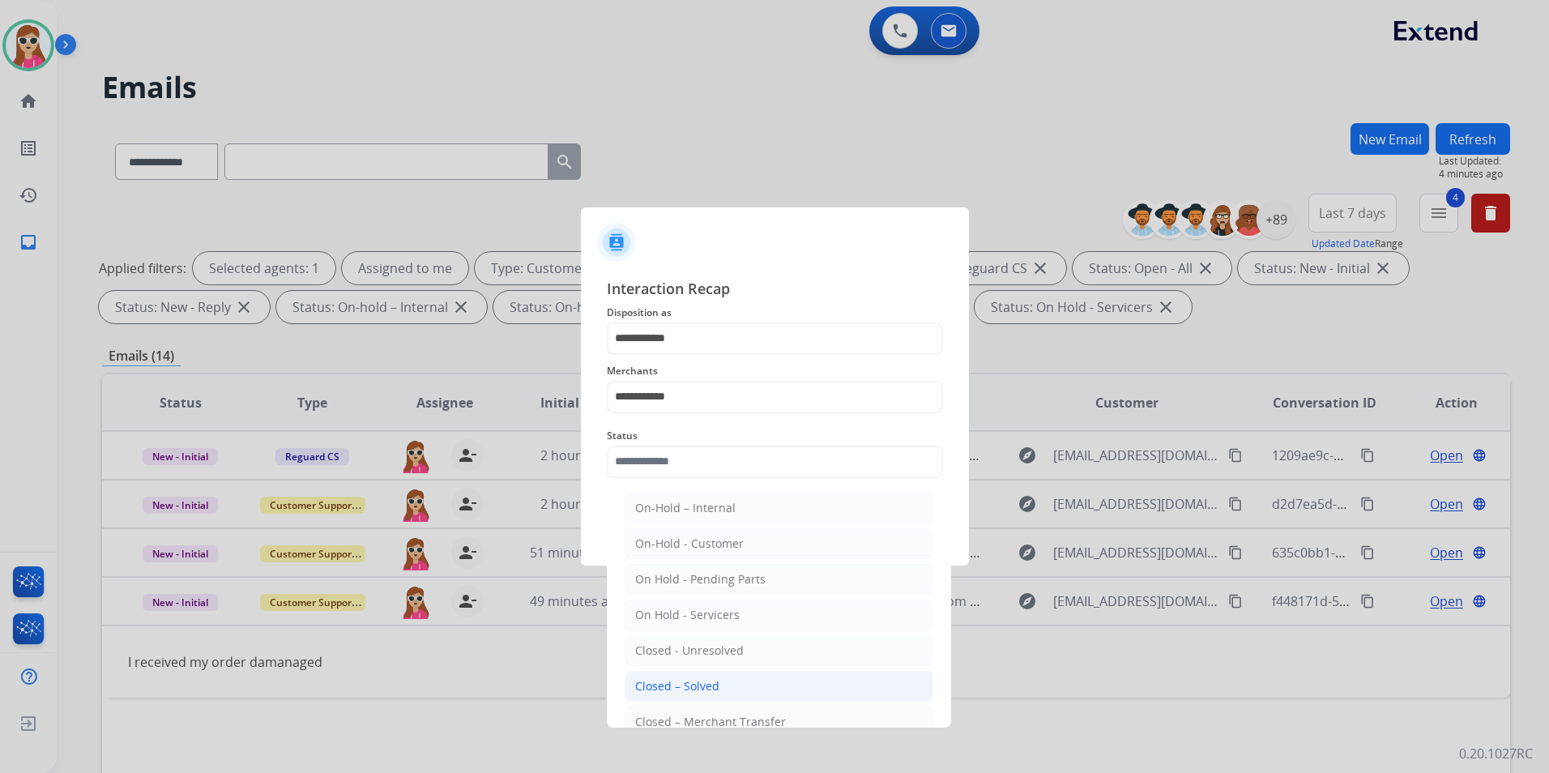
drag, startPoint x: 791, startPoint y: 686, endPoint x: 791, endPoint y: 674, distance: 12.2
click at [791, 626] on li "Closed – Solved" at bounding box center [779, 686] width 309 height 31
type input "**********"
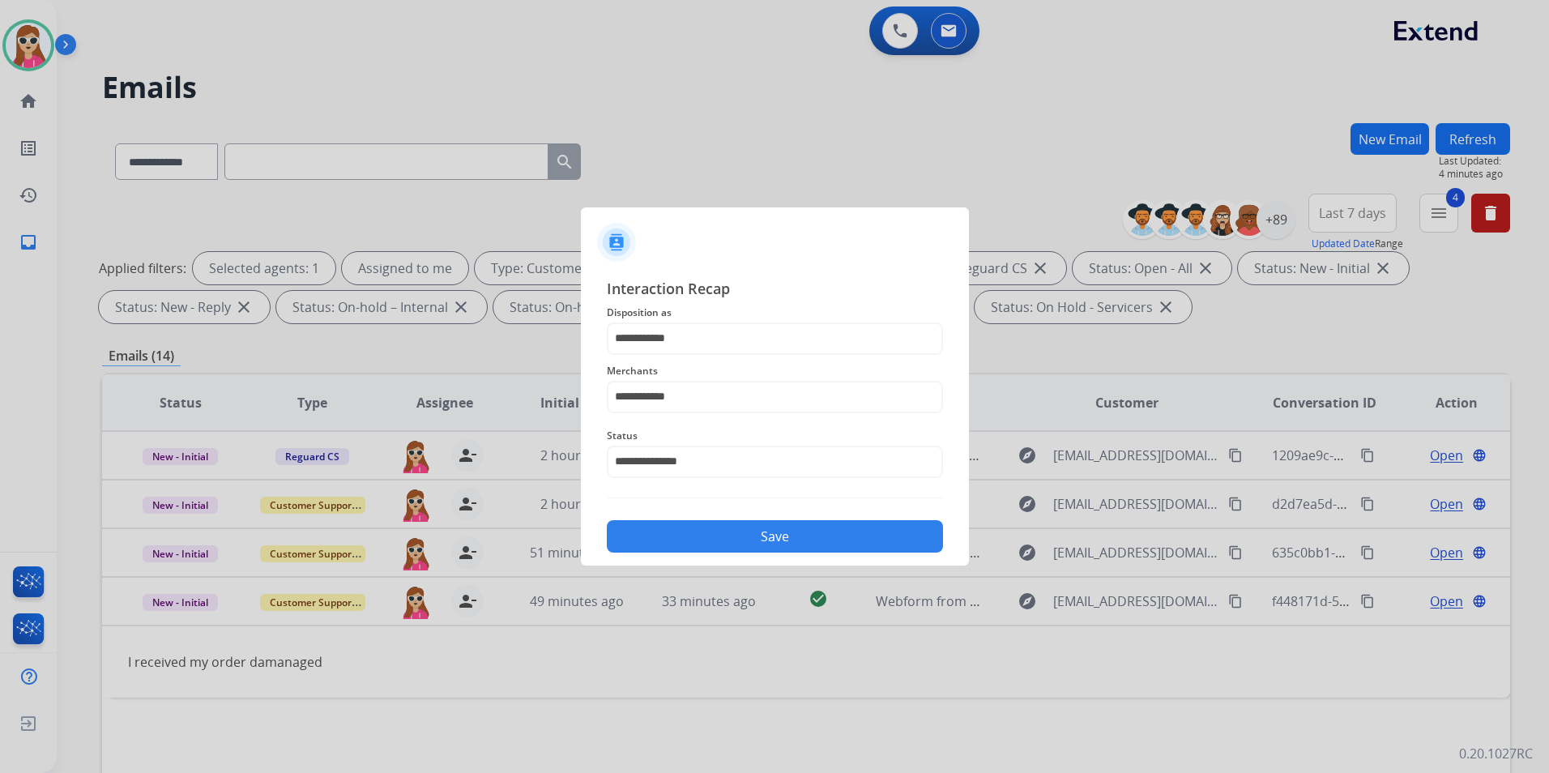
click at [749, 533] on button "Save" at bounding box center [775, 536] width 336 height 32
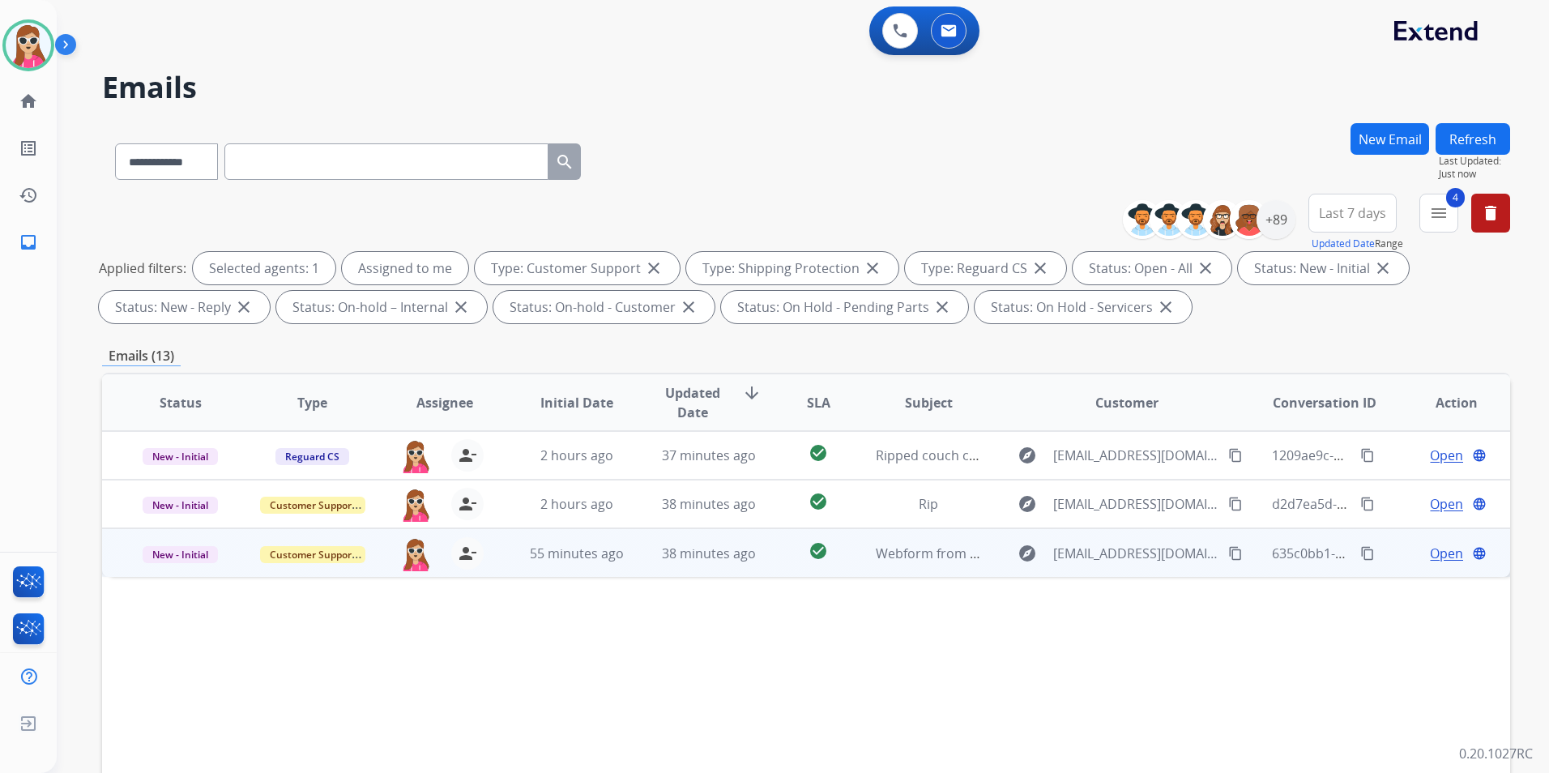
click at [779, 561] on td "check_circle" at bounding box center [806, 552] width 88 height 49
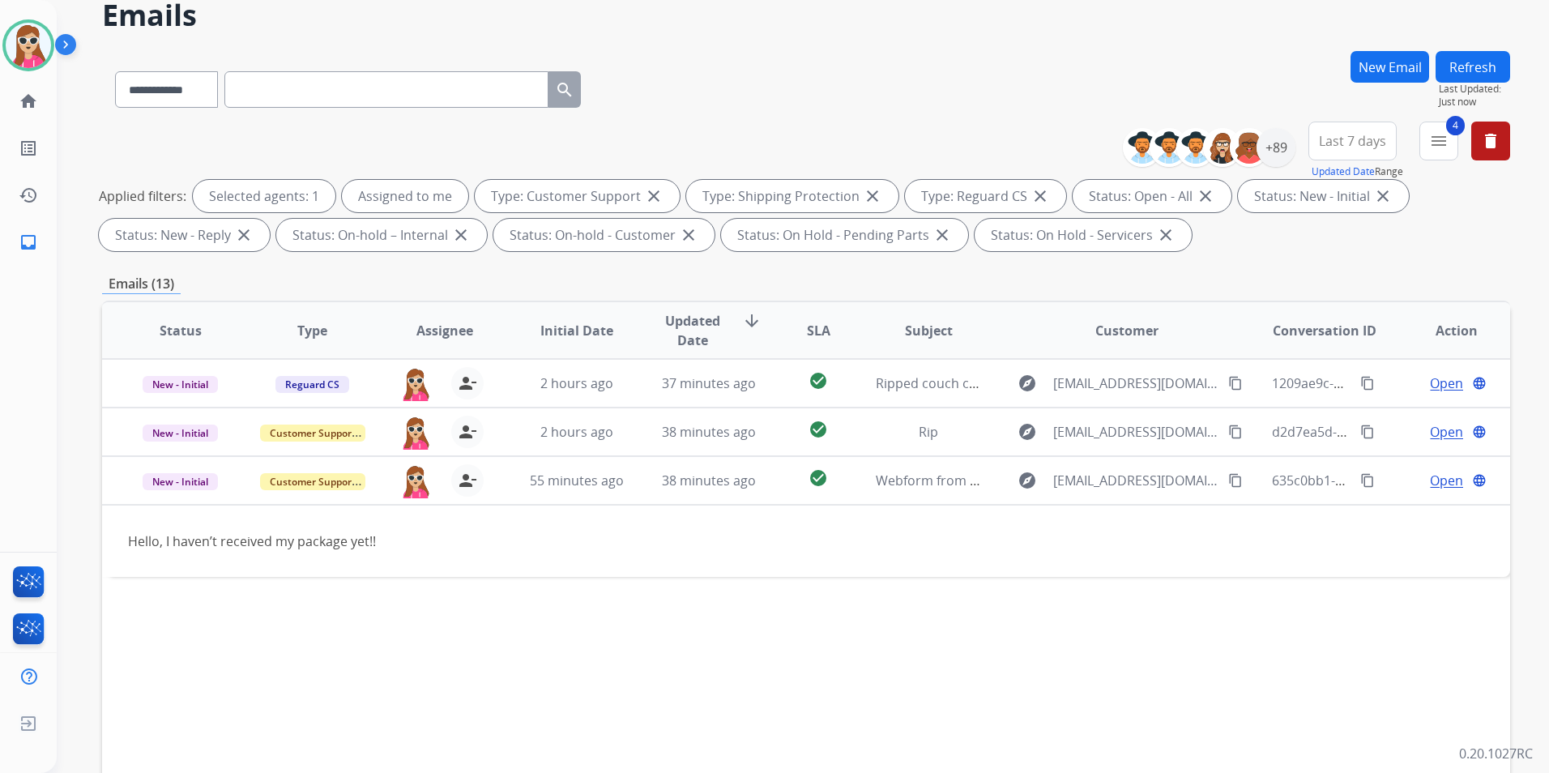
scroll to position [81, 0]
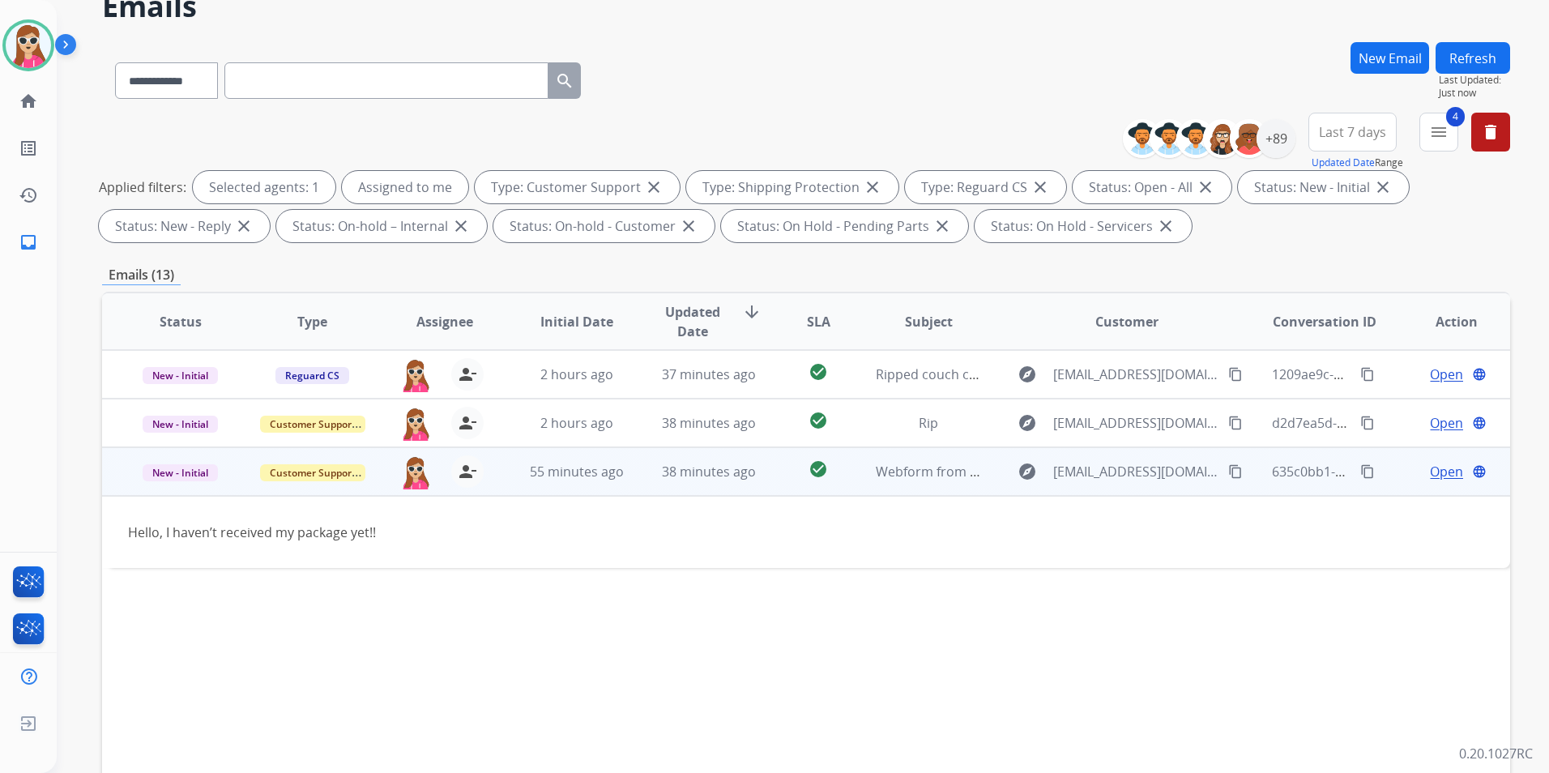
click at [1289, 470] on span "Open" at bounding box center [1446, 471] width 33 height 19
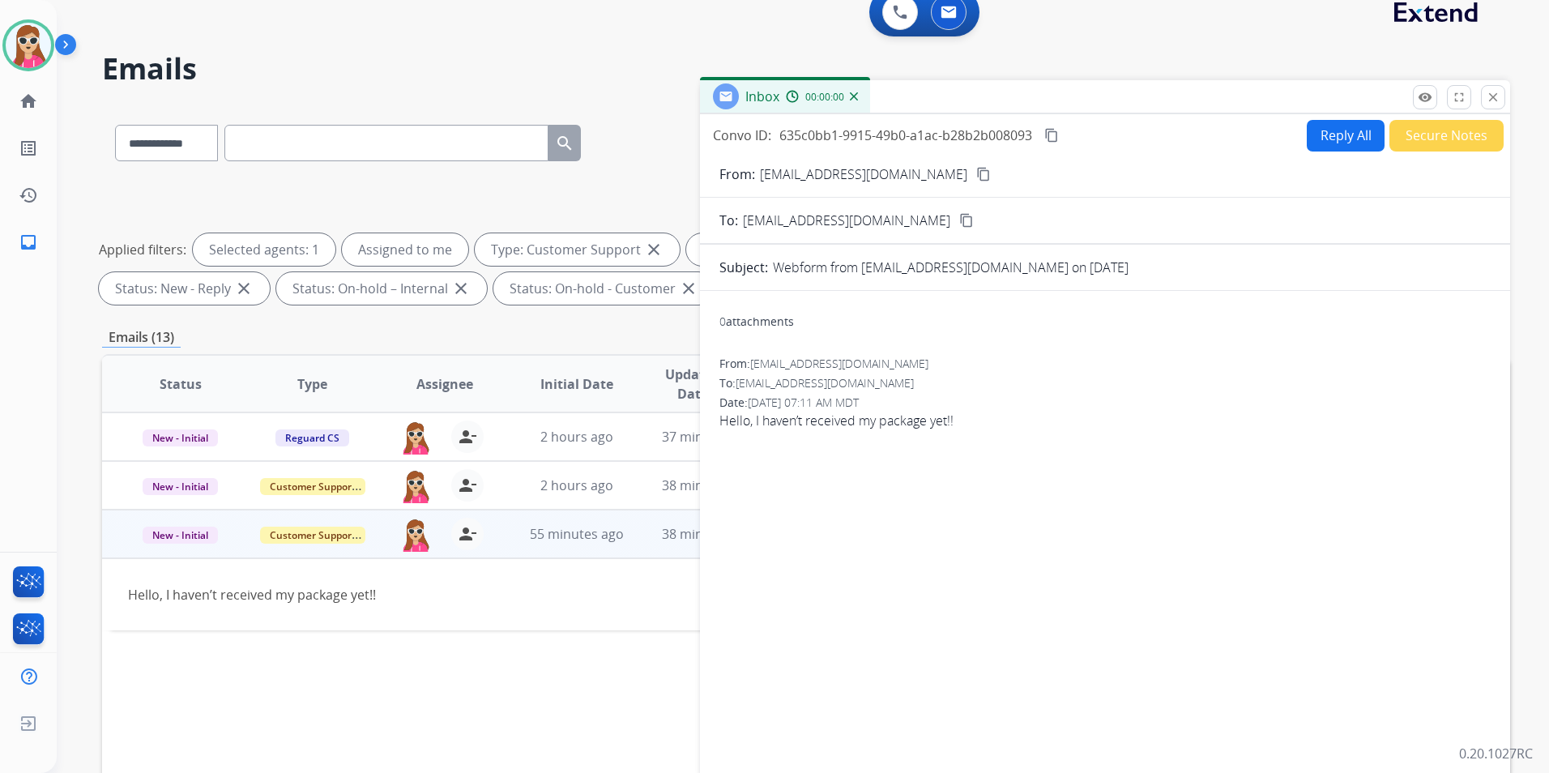
scroll to position [0, 0]
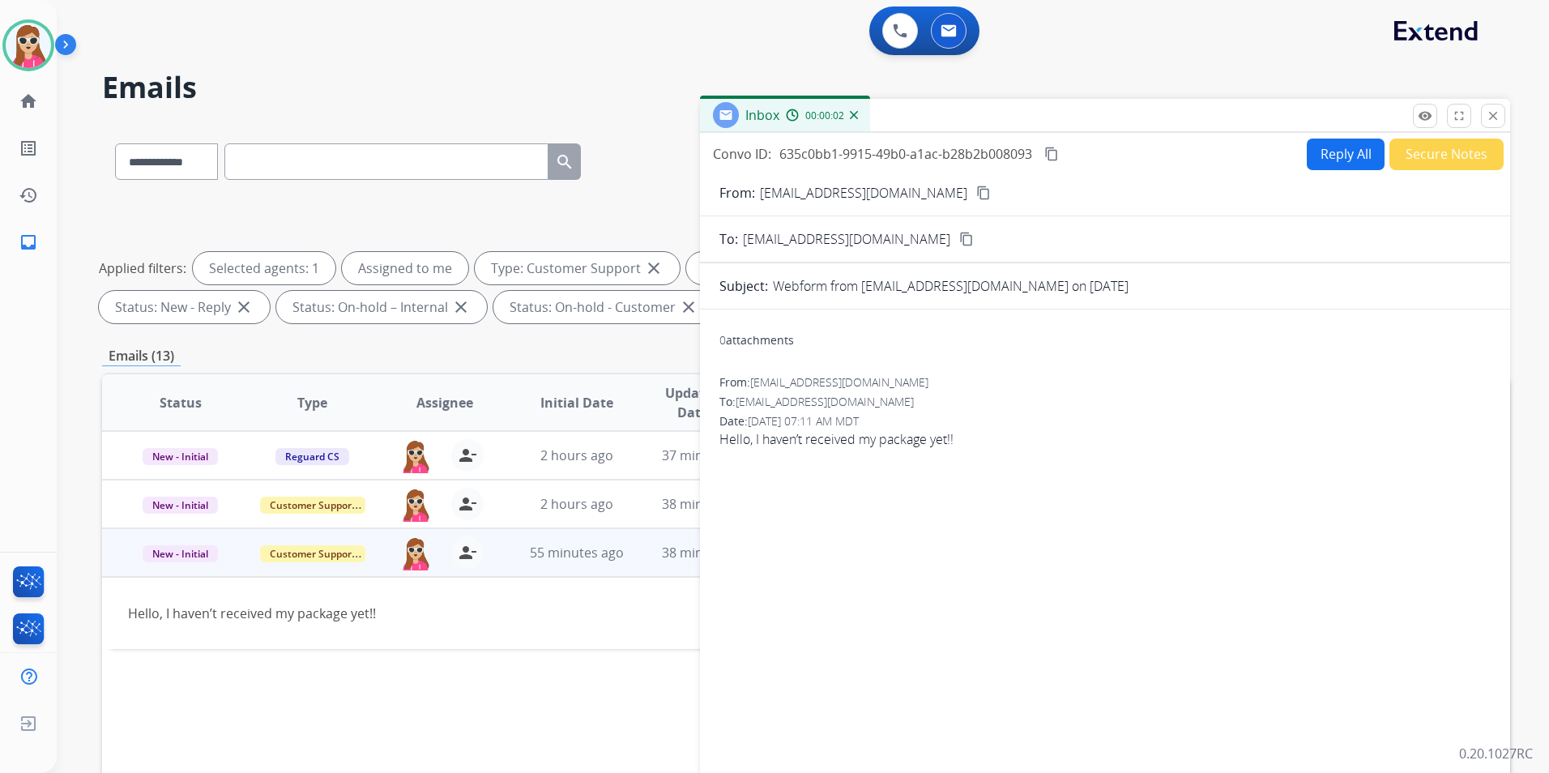
click at [1289, 157] on button "Reply All" at bounding box center [1346, 155] width 78 height 32
select select "**********"
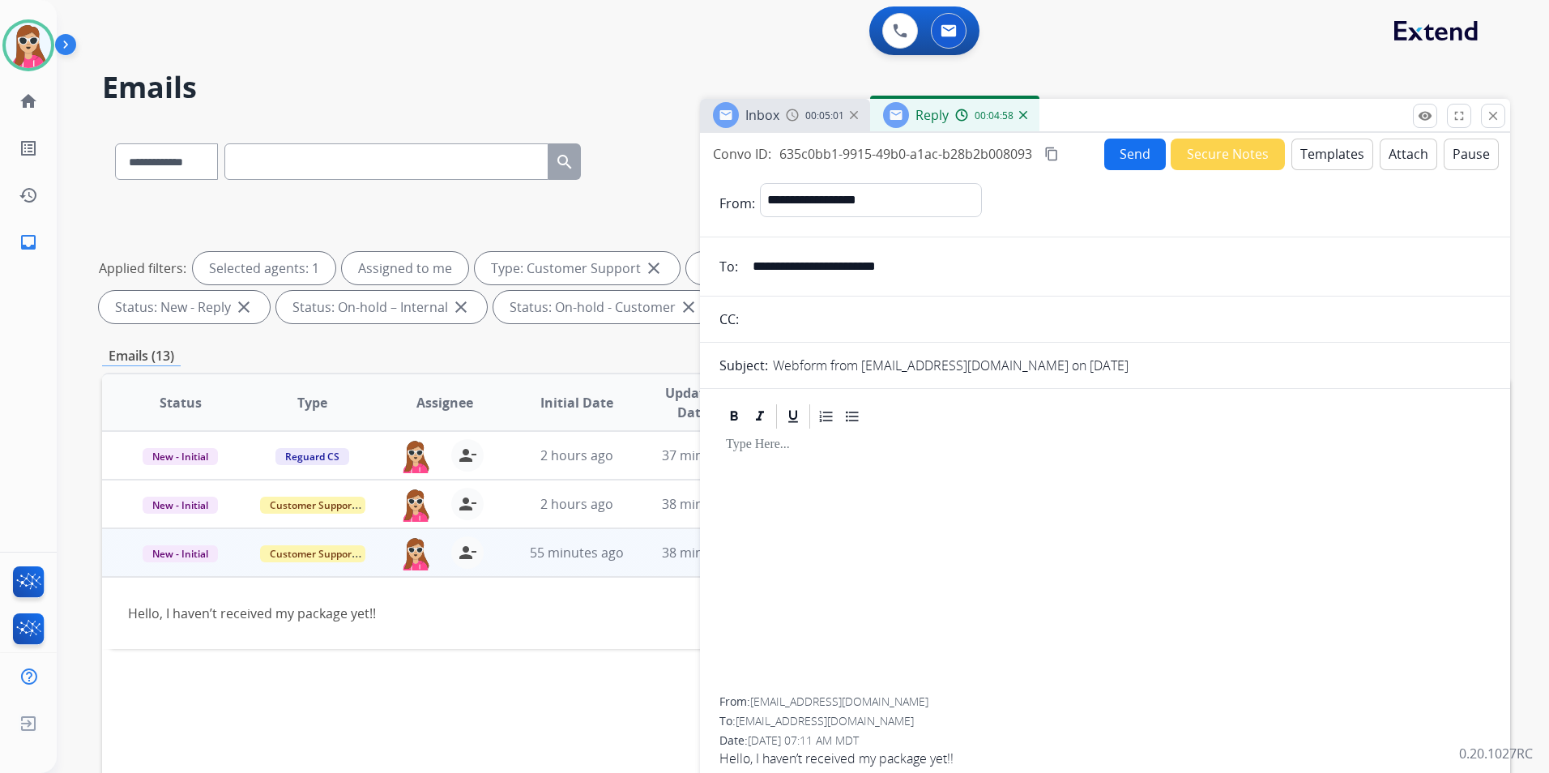
click at [1289, 150] on button "Templates" at bounding box center [1332, 155] width 82 height 32
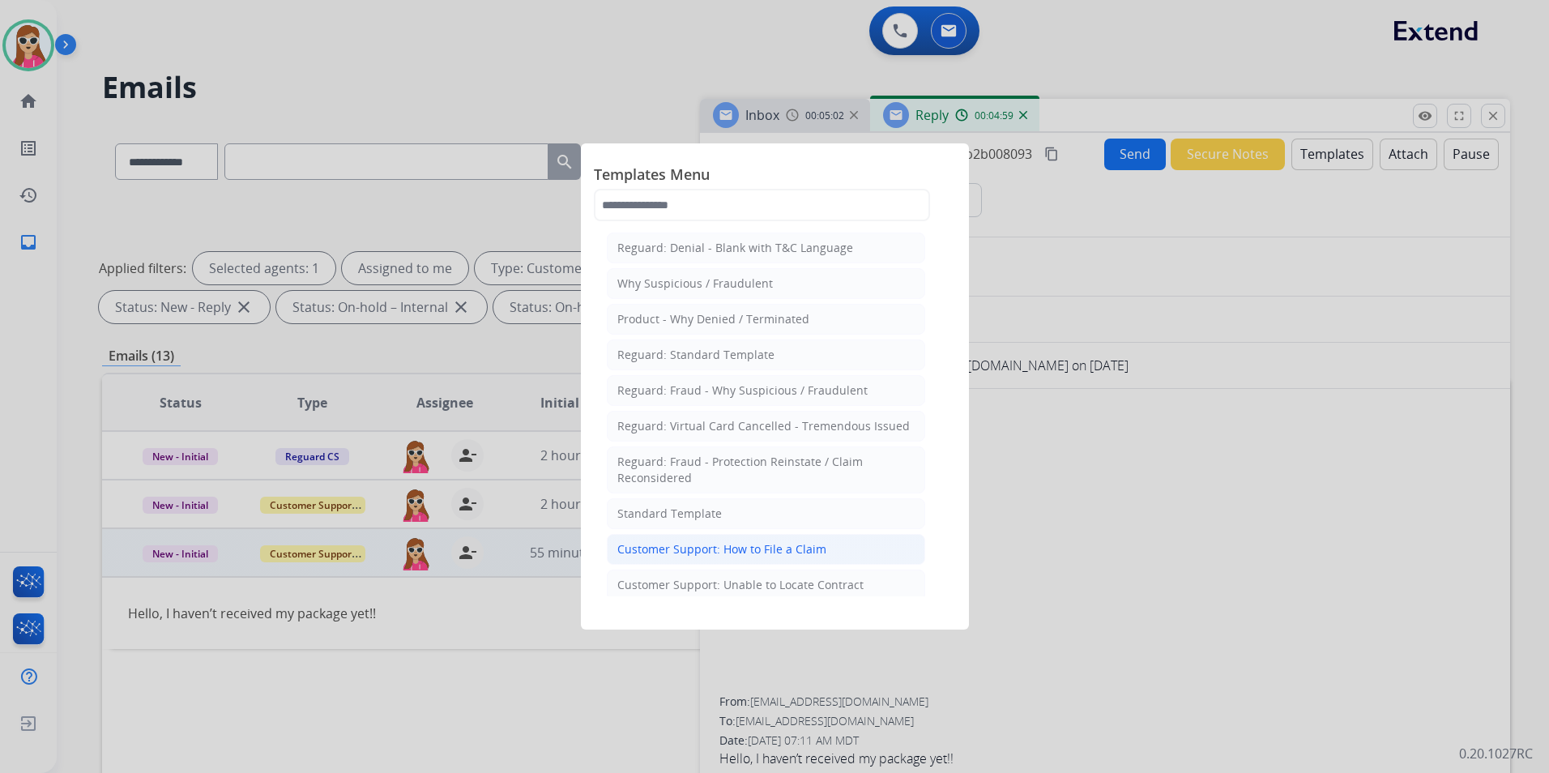
click at [756, 550] on div "Customer Support: How to File a Claim" at bounding box center [721, 549] width 209 height 16
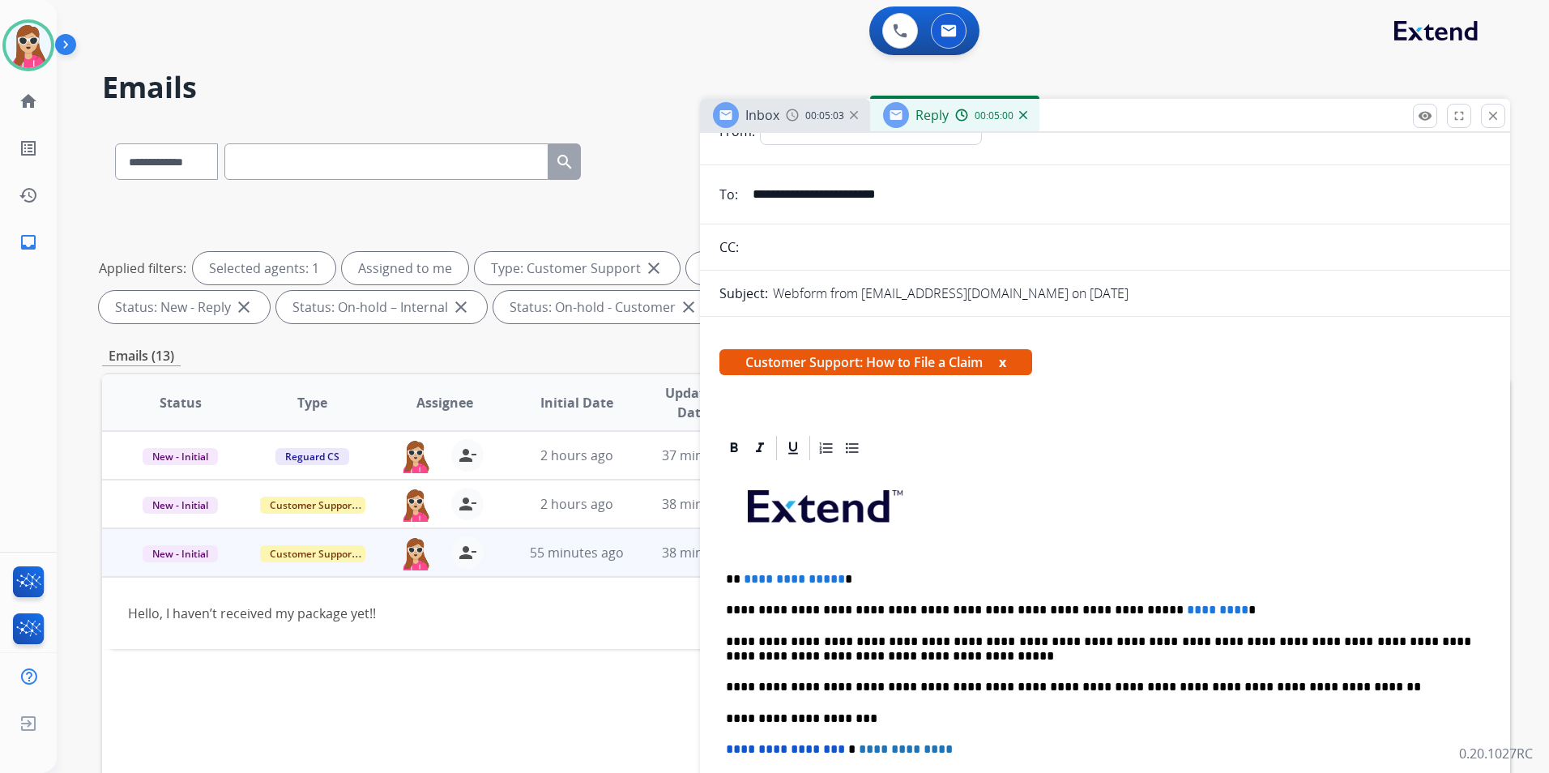
scroll to position [162, 0]
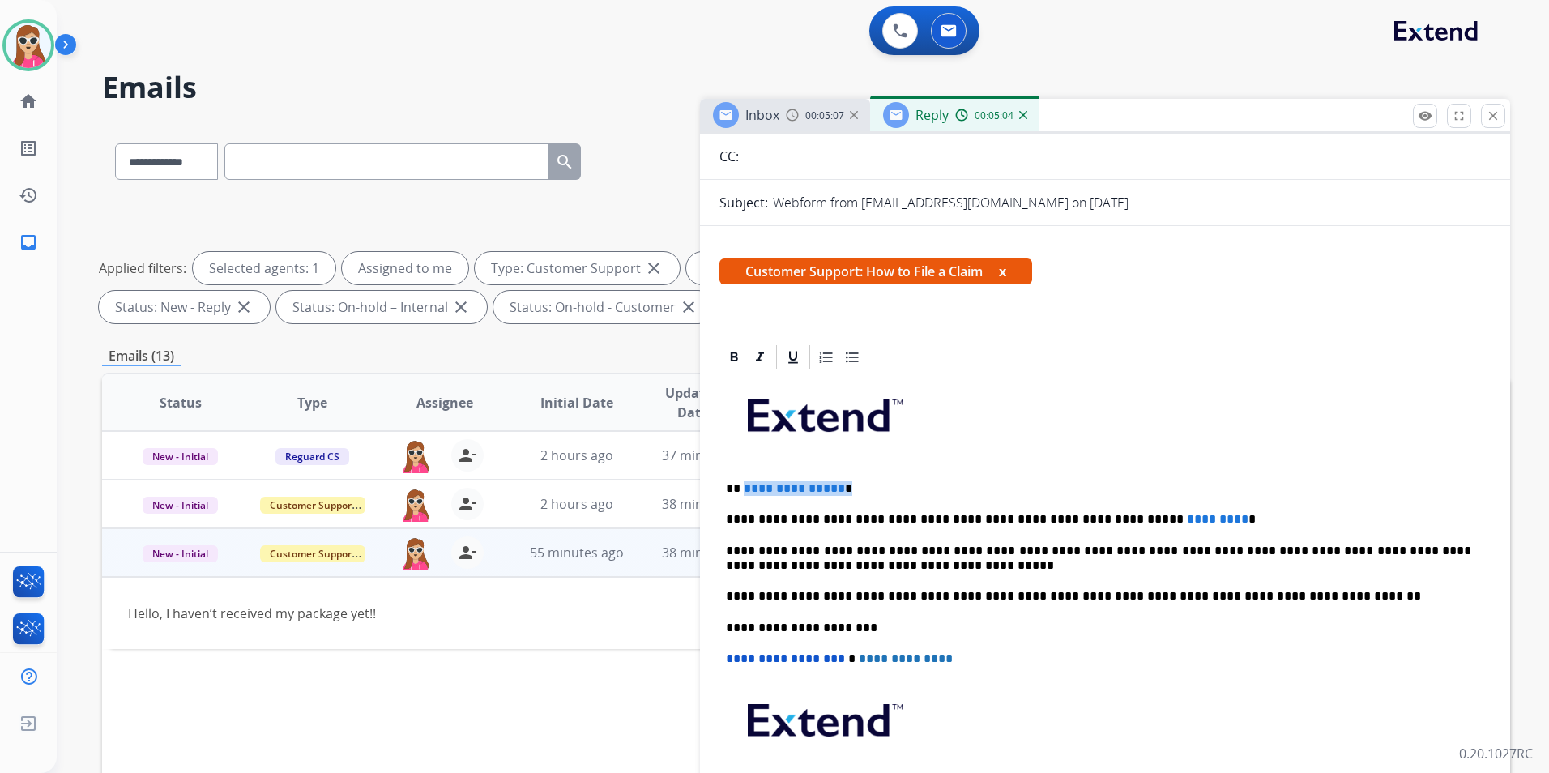
drag, startPoint x: 845, startPoint y: 490, endPoint x: 751, endPoint y: 480, distance: 94.6
click at [745, 482] on p "**********" at bounding box center [1098, 488] width 745 height 15
drag, startPoint x: 1171, startPoint y: 518, endPoint x: 1095, endPoint y: 523, distance: 76.3
click at [1096, 519] on p "**********" at bounding box center [1098, 519] width 745 height 15
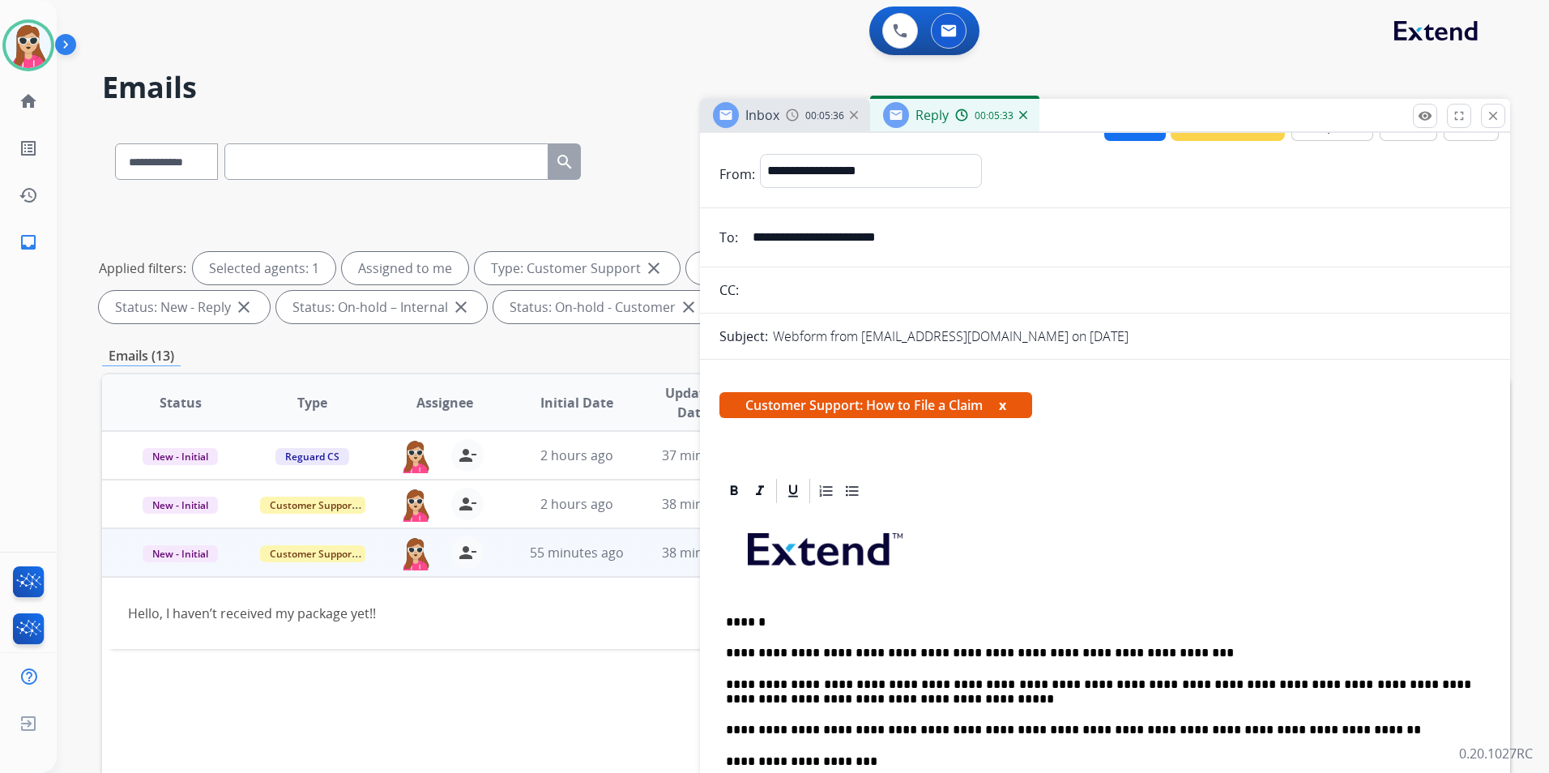
scroll to position [0, 0]
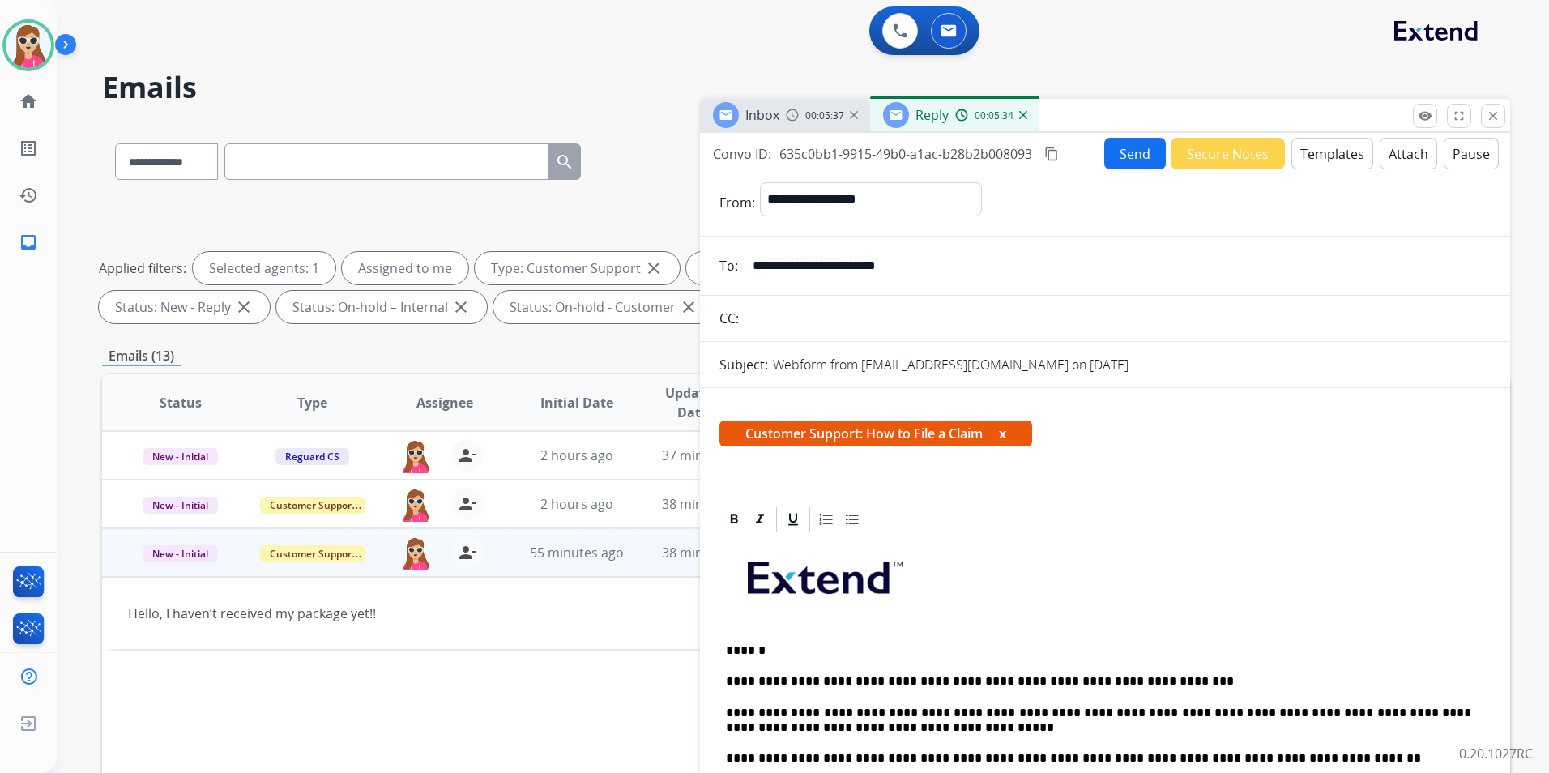
click at [1129, 164] on button "Send" at bounding box center [1135, 154] width 62 height 32
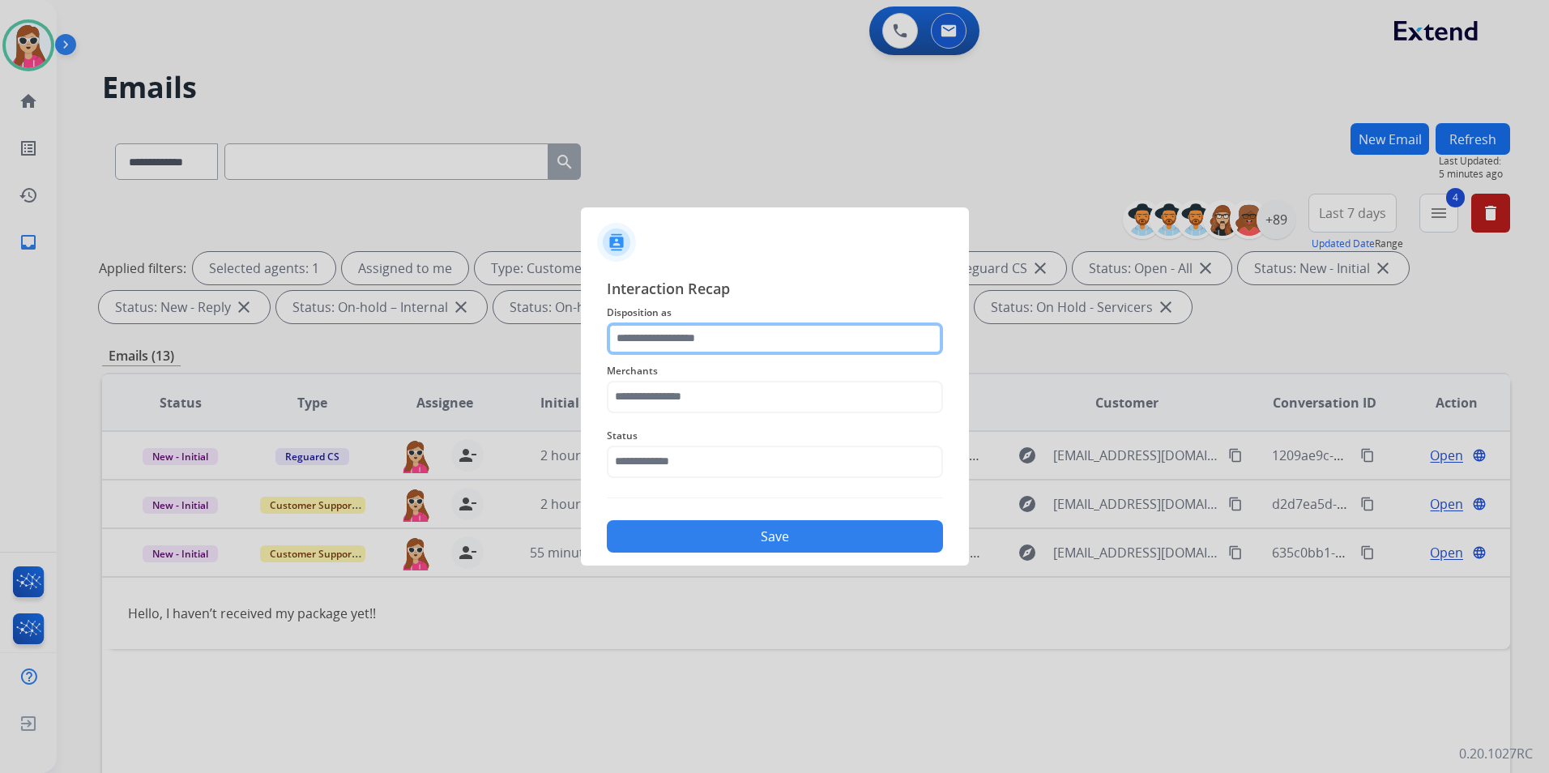
click at [731, 347] on input "text" at bounding box center [775, 338] width 336 height 32
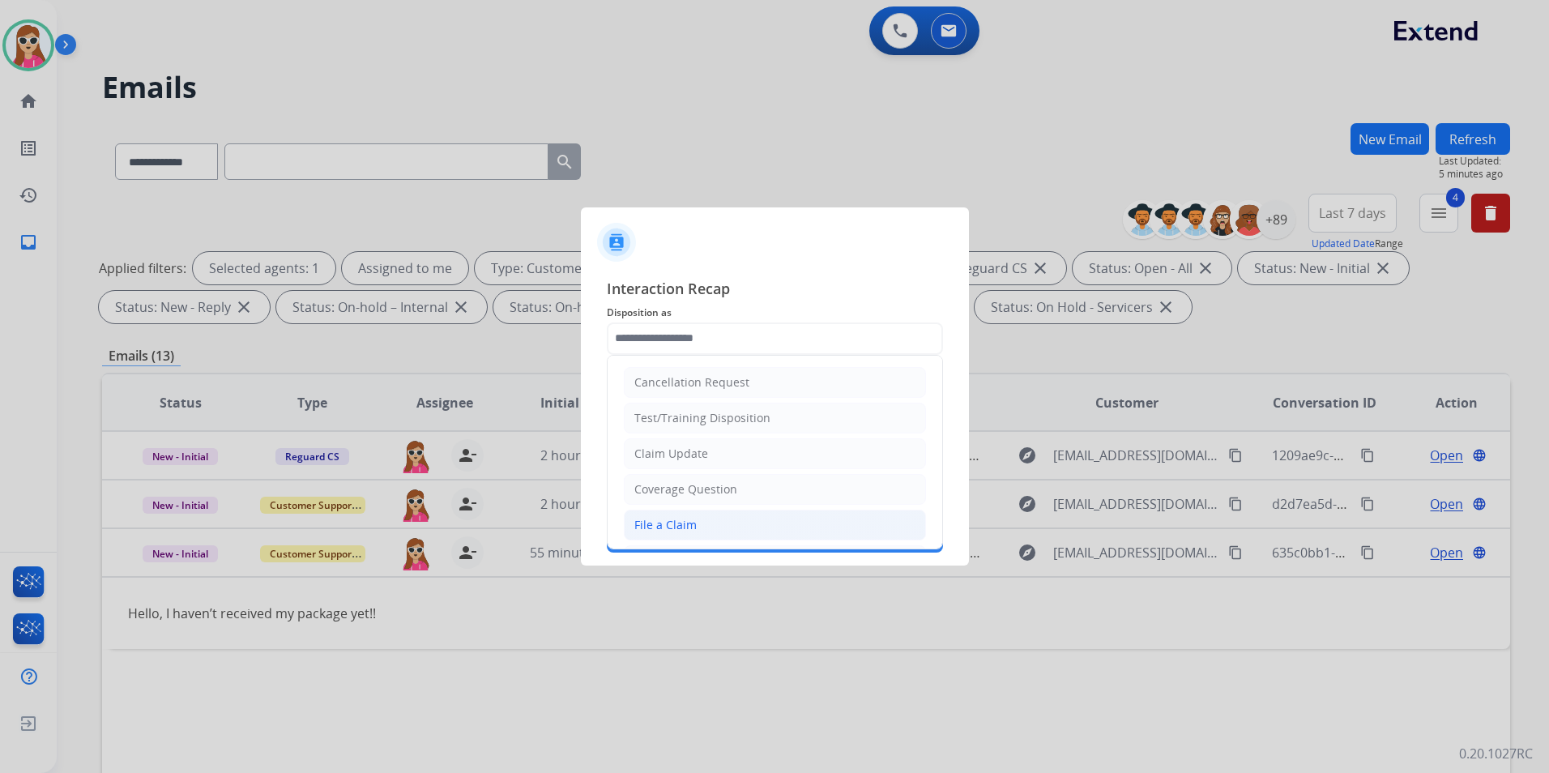
click at [666, 523] on div "File a Claim" at bounding box center [665, 525] width 62 height 16
type input "**********"
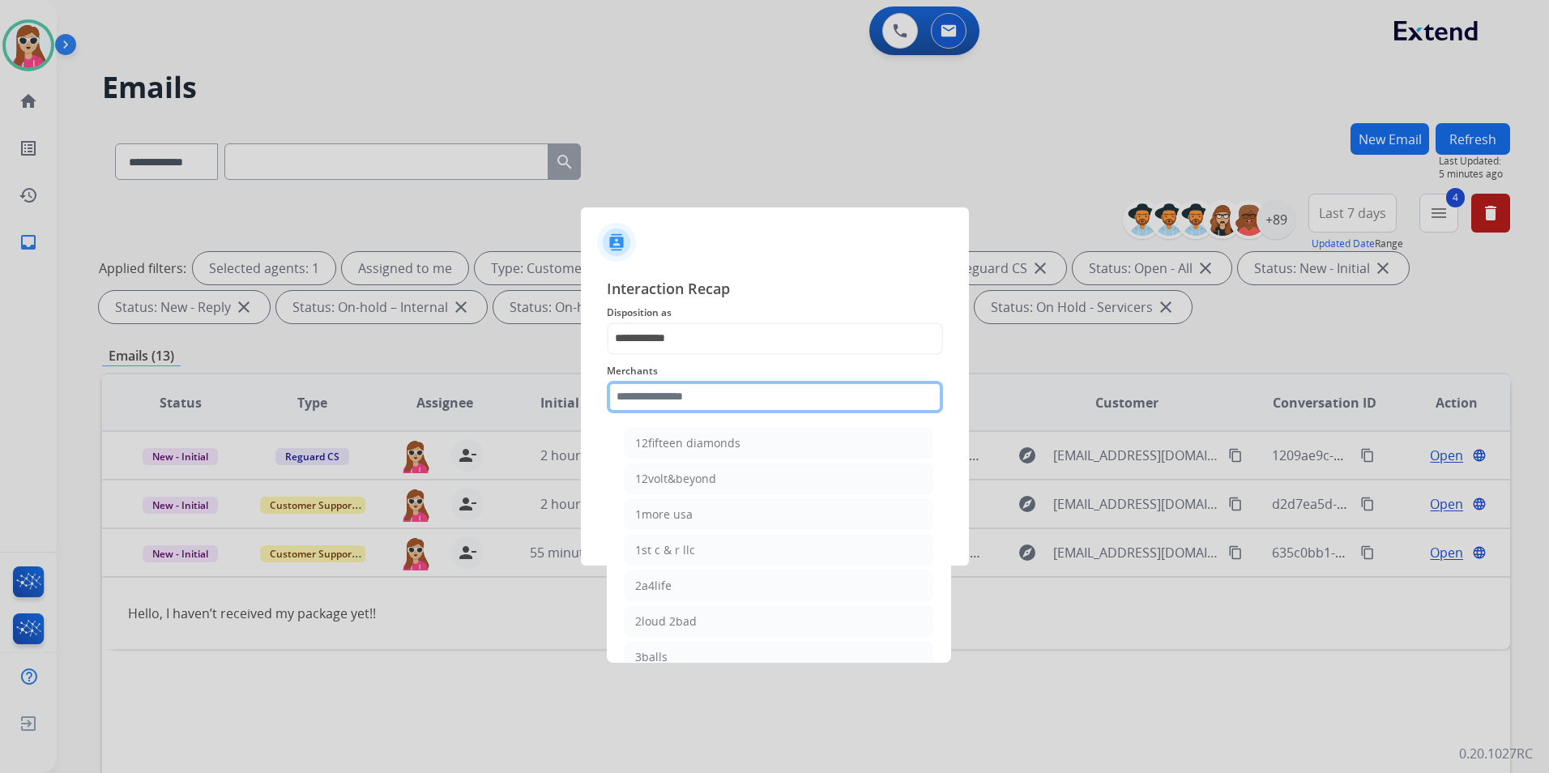
click at [673, 397] on input "text" at bounding box center [775, 397] width 336 height 32
click at [1227, 556] on div at bounding box center [774, 386] width 1549 height 773
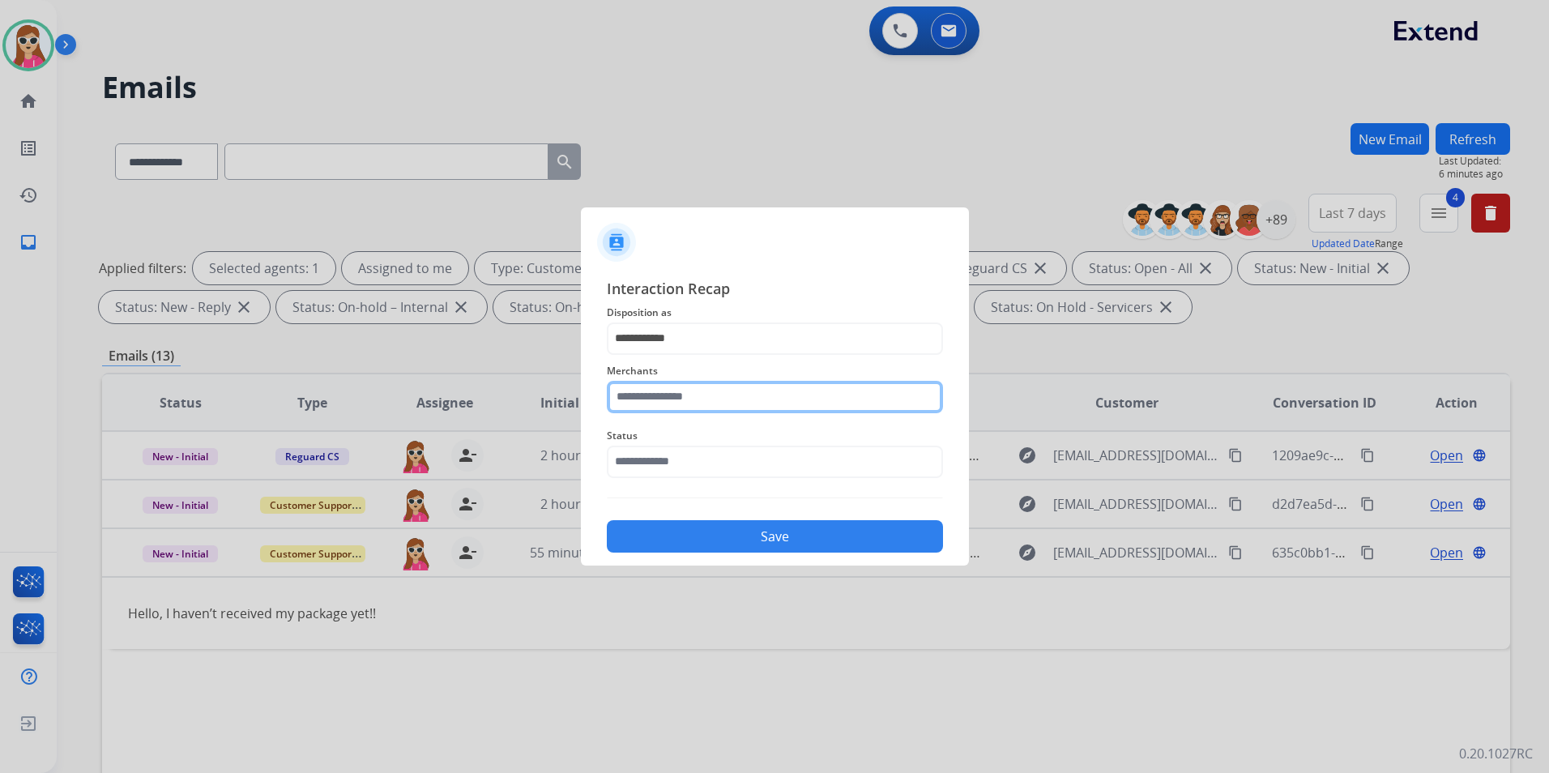
click at [769, 398] on input "text" at bounding box center [775, 397] width 336 height 32
click at [715, 450] on li "Not found" at bounding box center [779, 443] width 309 height 31
type input "*********"
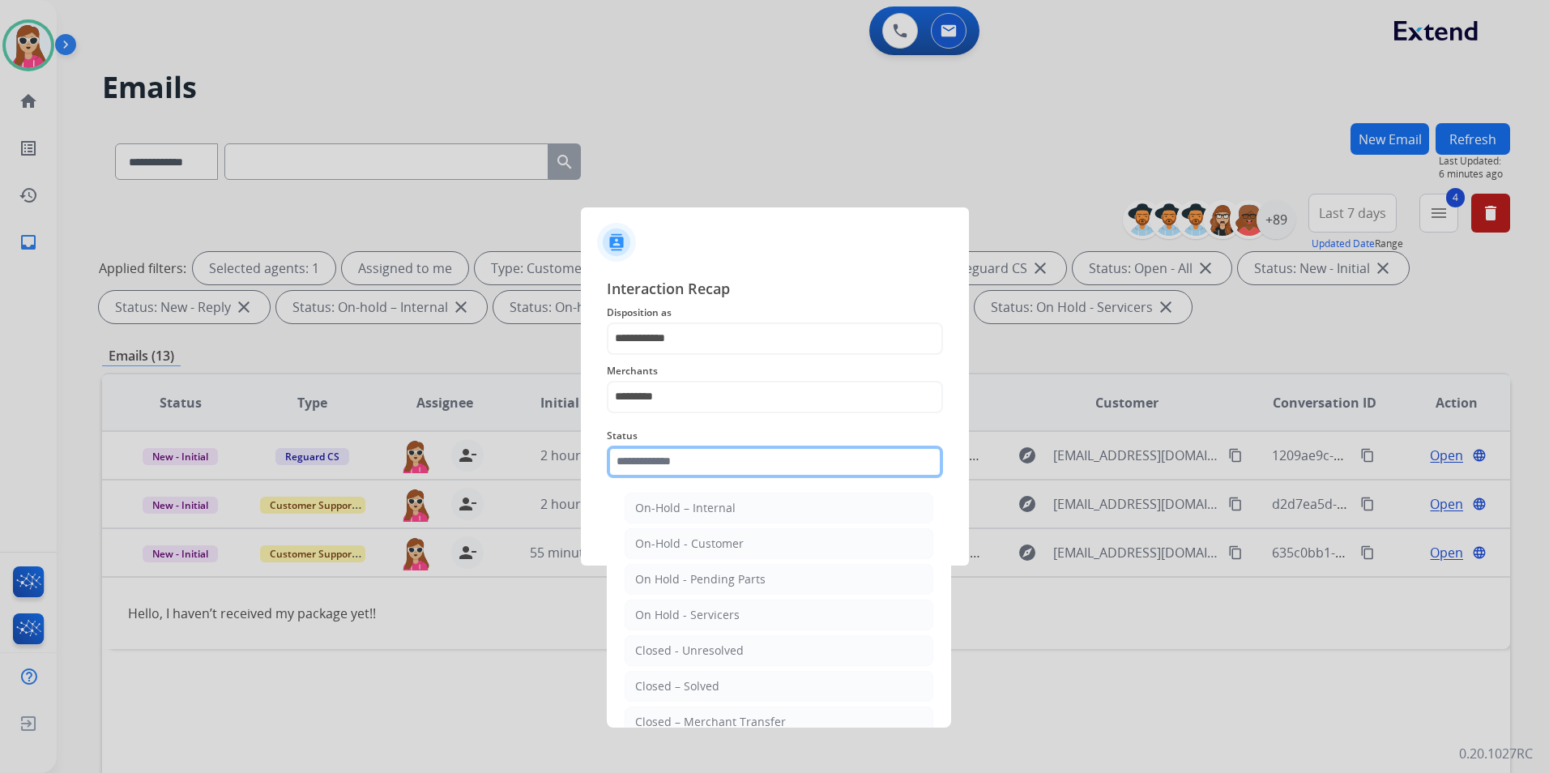
click at [708, 461] on input "text" at bounding box center [775, 462] width 336 height 32
click at [716, 626] on div "Closed – Solved" at bounding box center [677, 686] width 84 height 16
type input "**********"
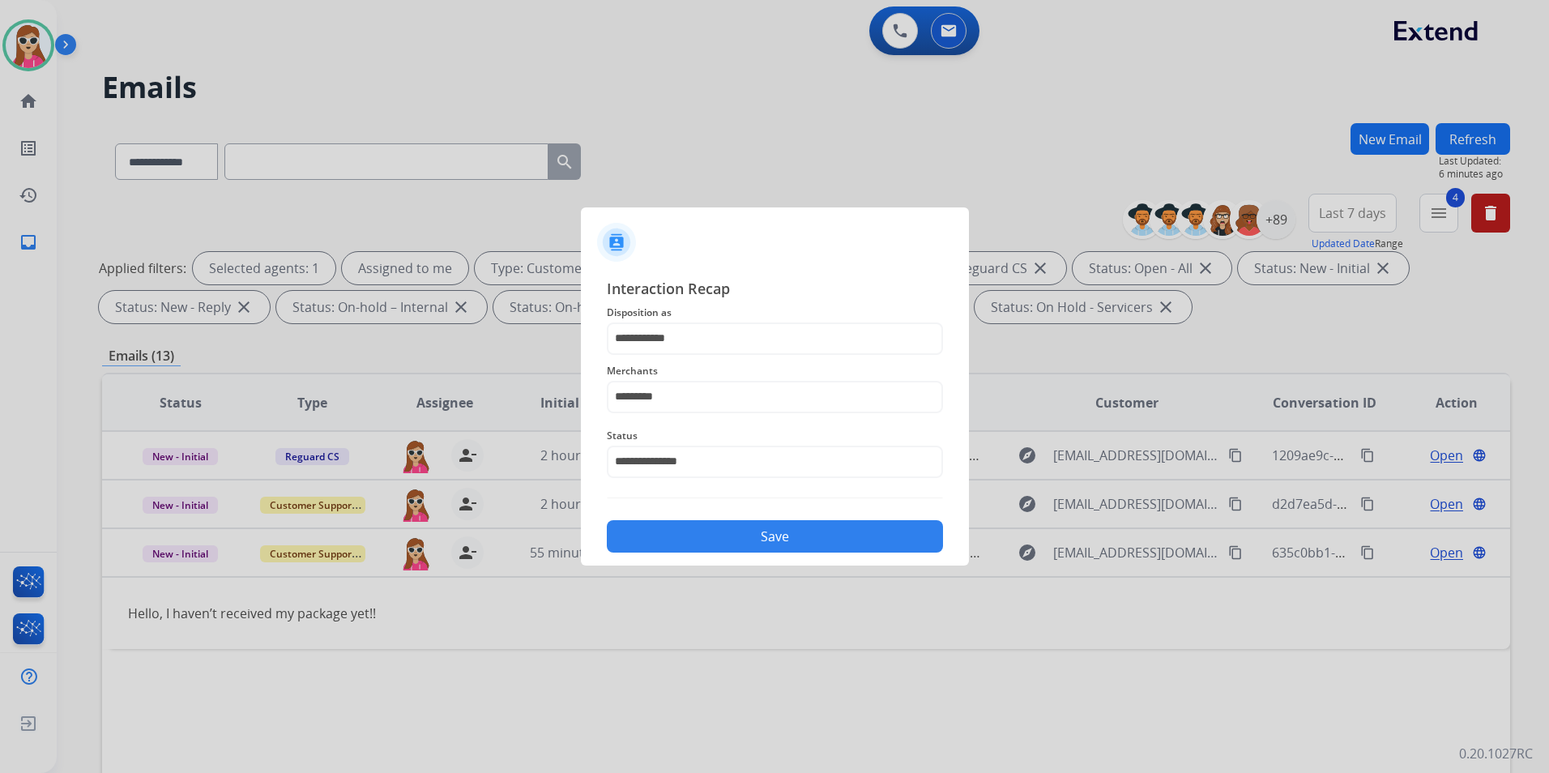
click at [779, 540] on button "Save" at bounding box center [775, 536] width 336 height 32
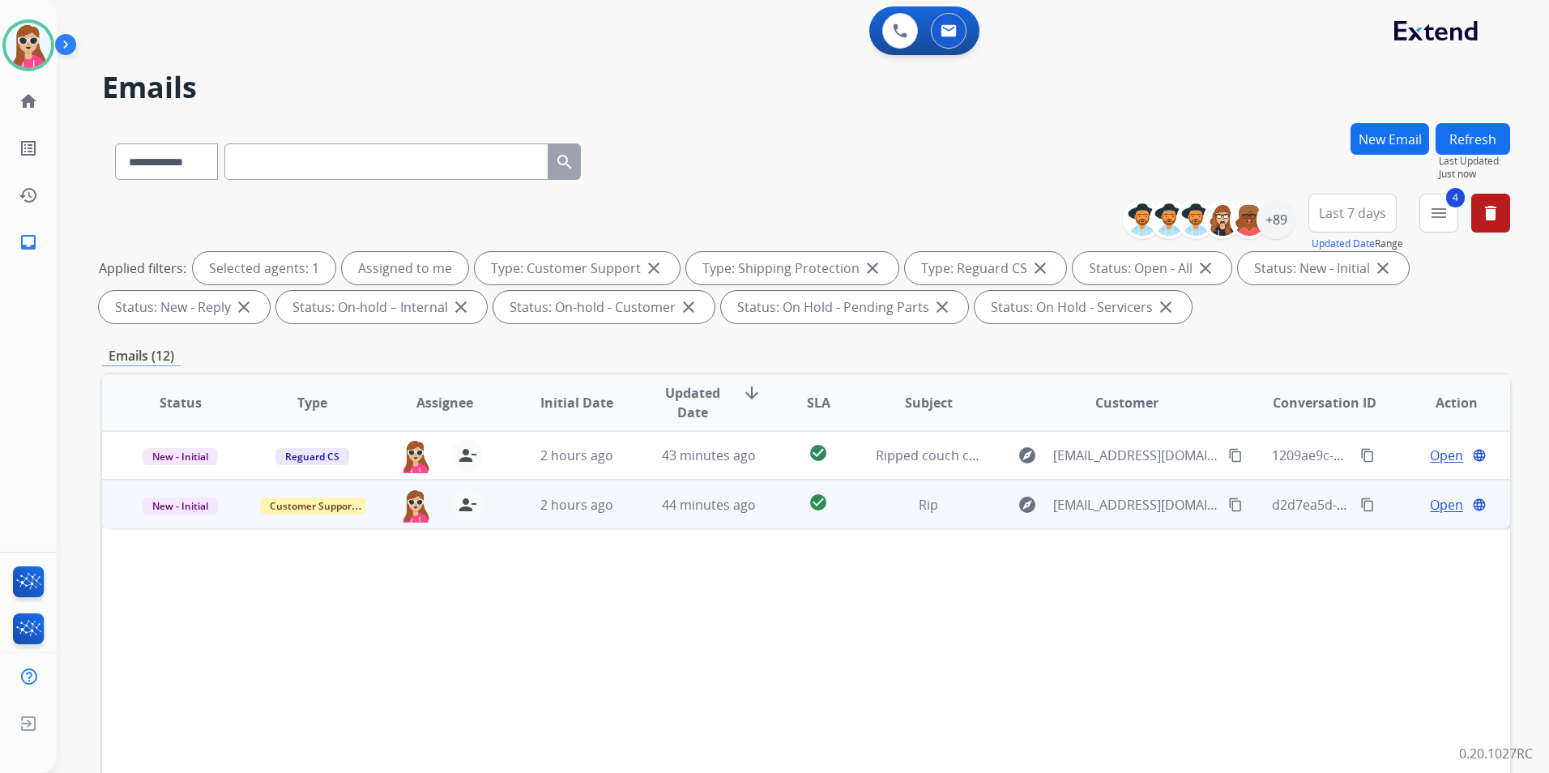
click at [853, 510] on td "Rip" at bounding box center [916, 504] width 132 height 49
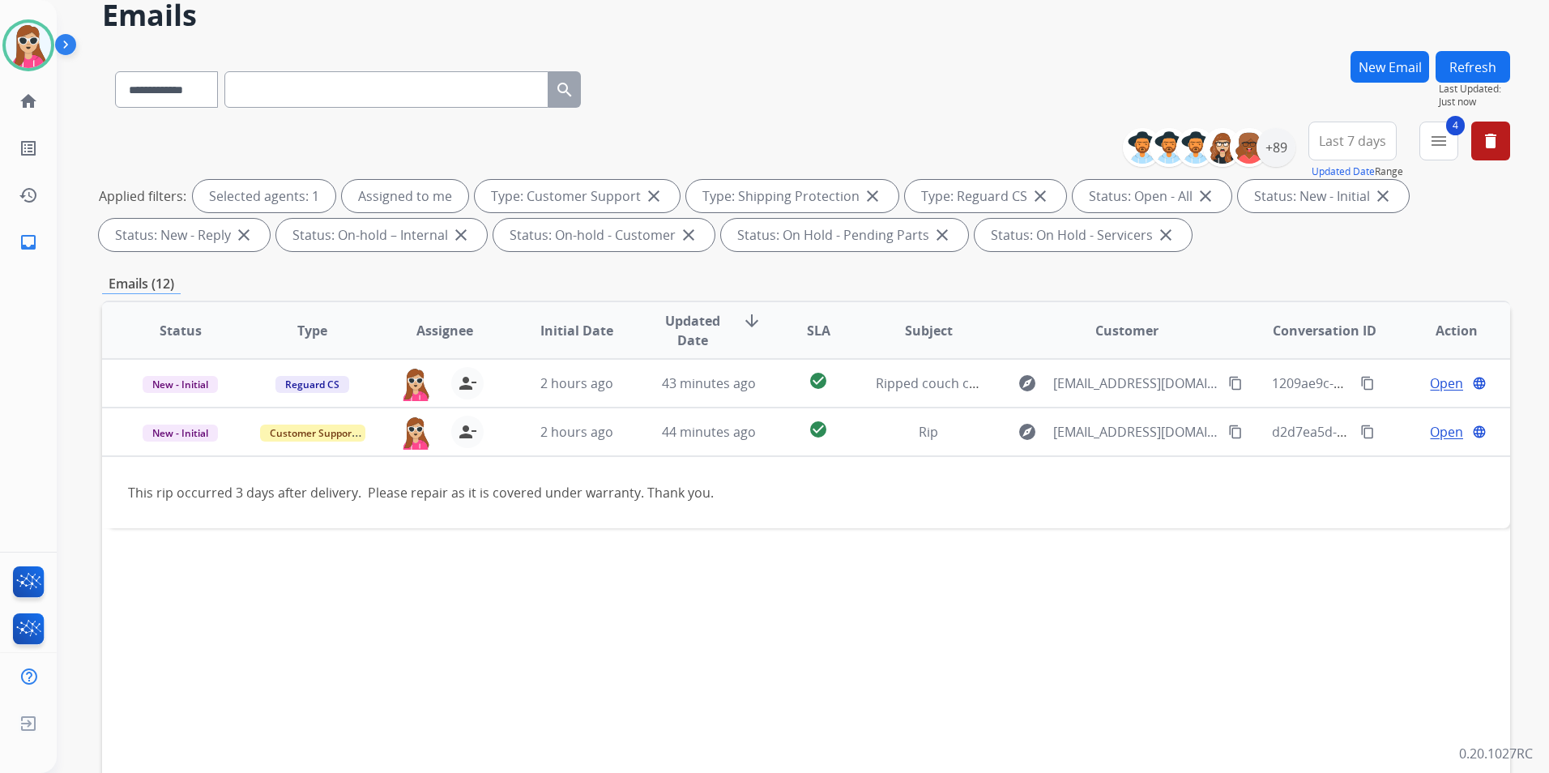
scroll to position [0, 0]
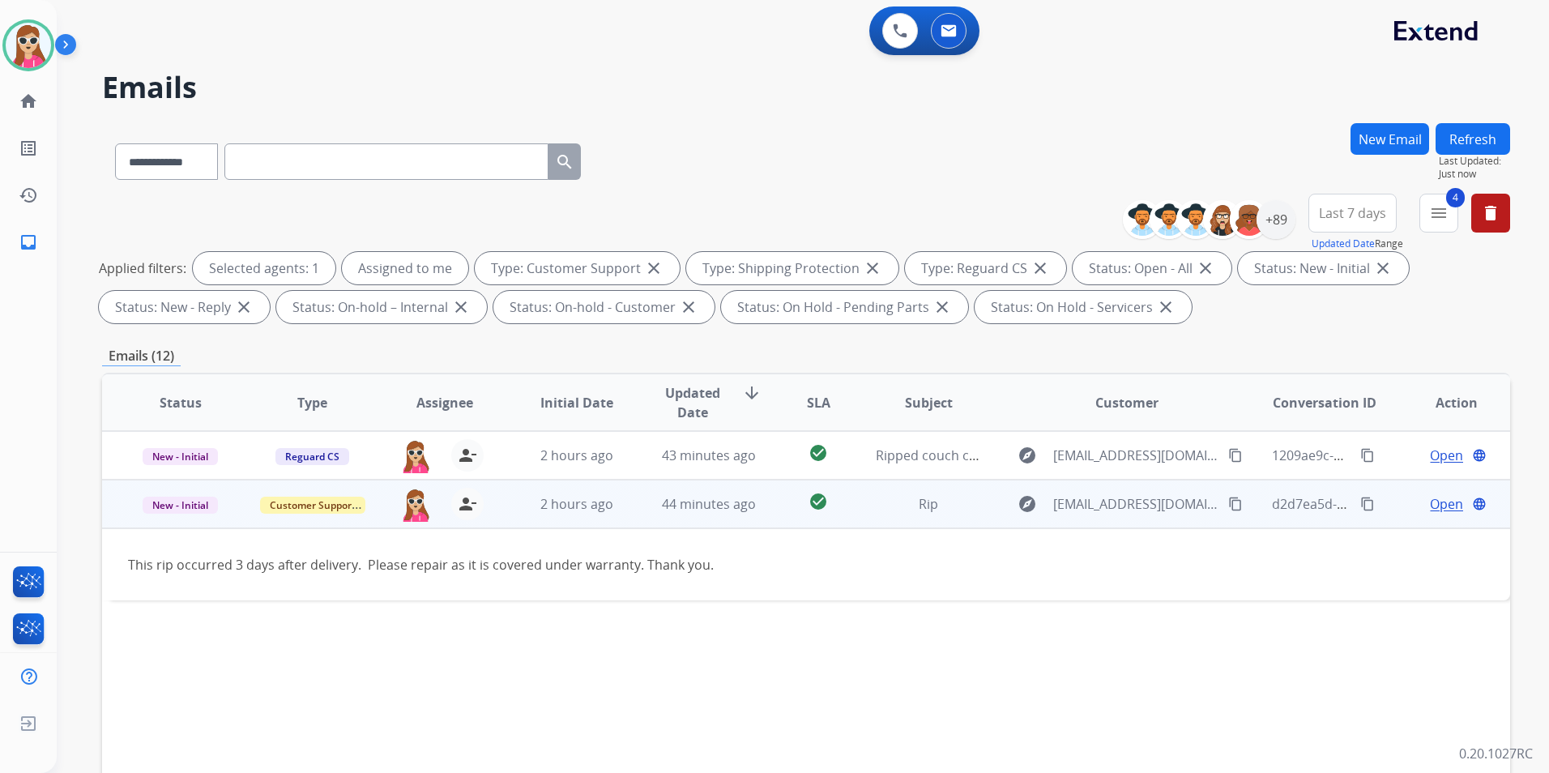
click at [1228, 497] on mat-icon "content_copy" at bounding box center [1235, 504] width 15 height 15
click at [1289, 505] on span "Open" at bounding box center [1446, 503] width 33 height 19
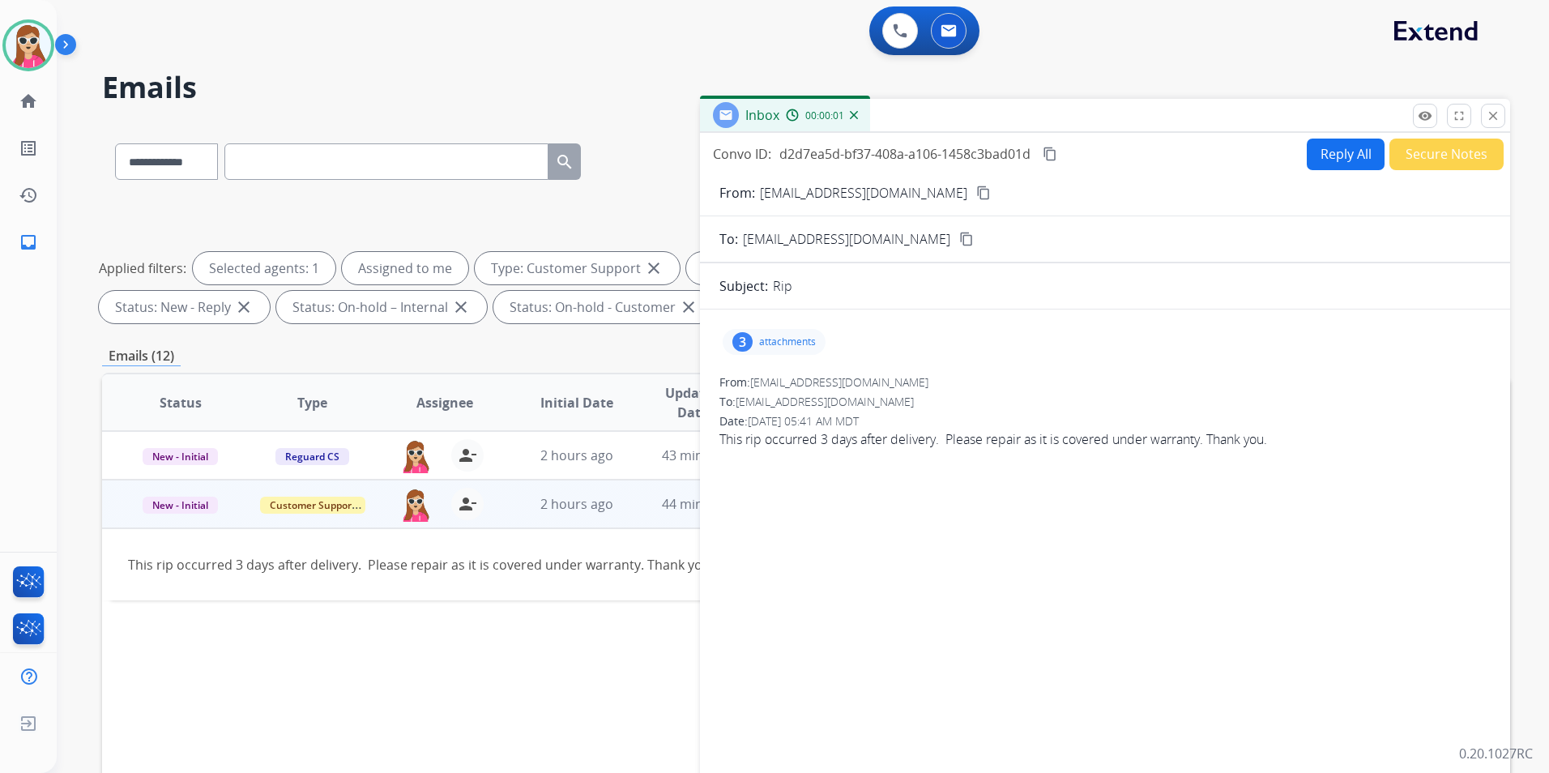
click at [1289, 187] on div "From: [EMAIL_ADDRESS][DOMAIN_NAME] content_copy" at bounding box center [1105, 192] width 810 height 19
click at [763, 351] on div "3 attachments" at bounding box center [774, 342] width 103 height 26
click at [1158, 348] on div "3 attachments 20250804_102420.jpg download 20250808_142125.jpg download 2025080…" at bounding box center [1104, 341] width 771 height 39
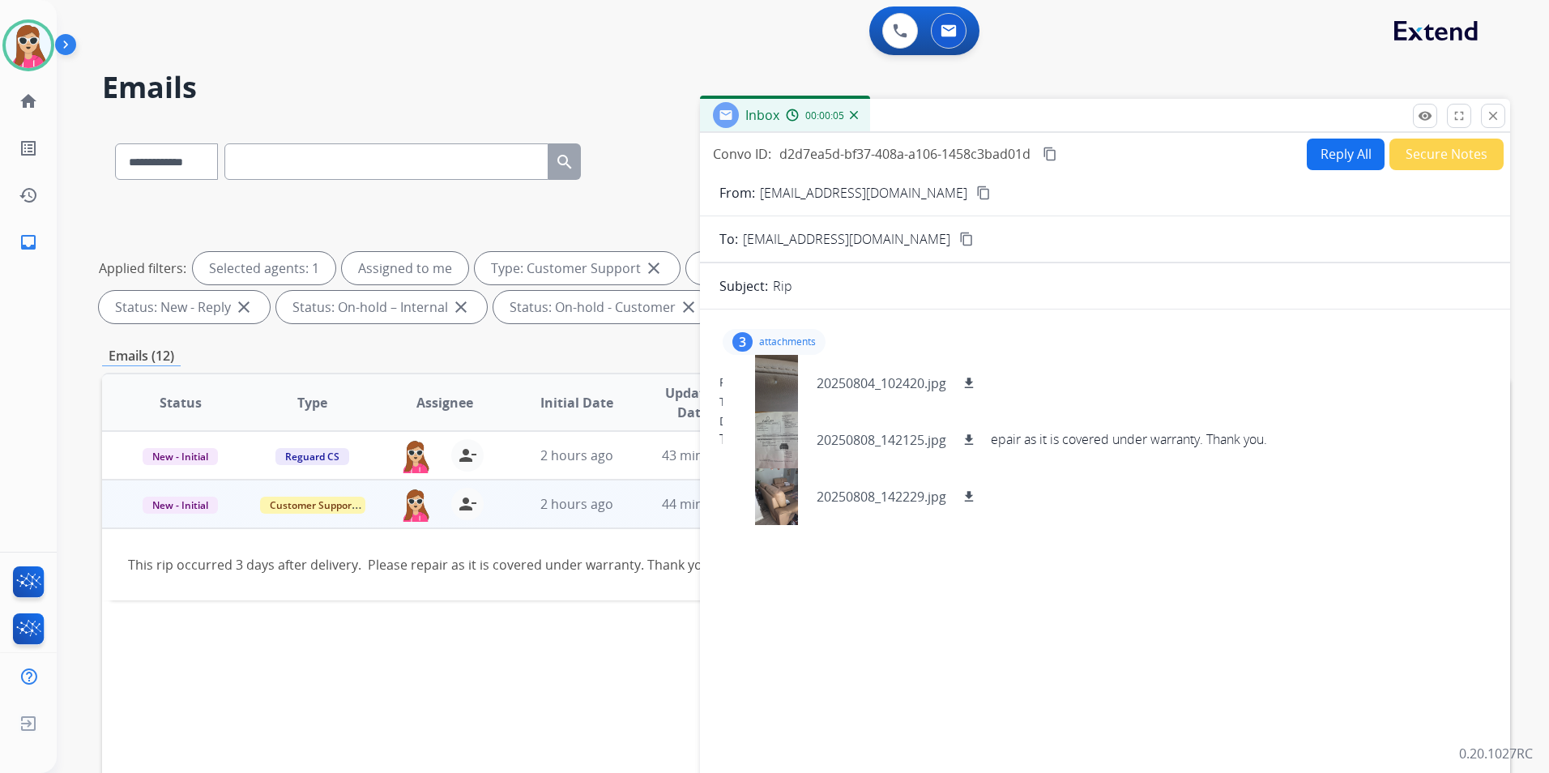
click at [1289, 149] on button "Reply All" at bounding box center [1346, 155] width 78 height 32
select select "**********"
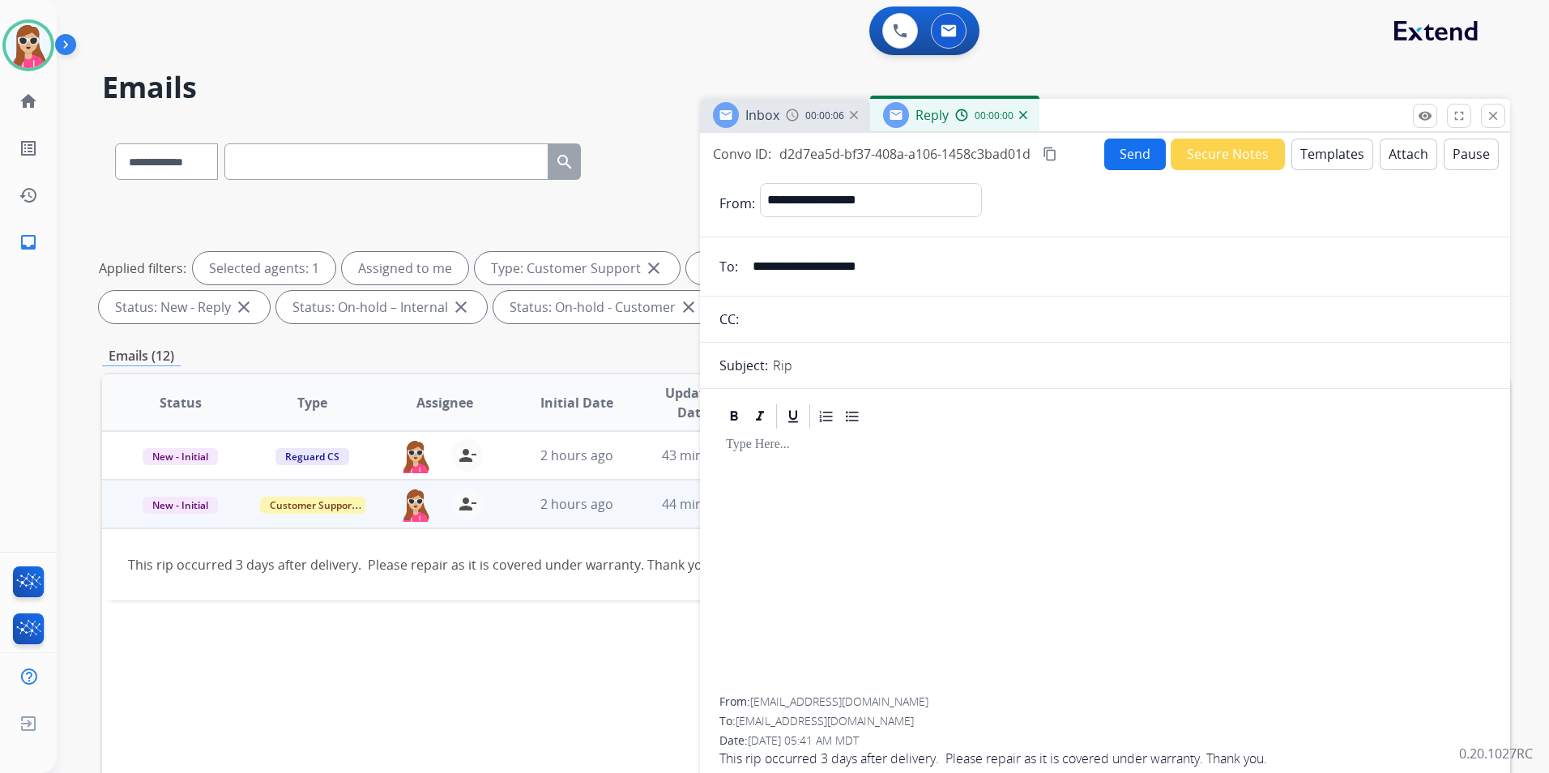
click at [1289, 147] on button "Templates" at bounding box center [1332, 155] width 82 height 32
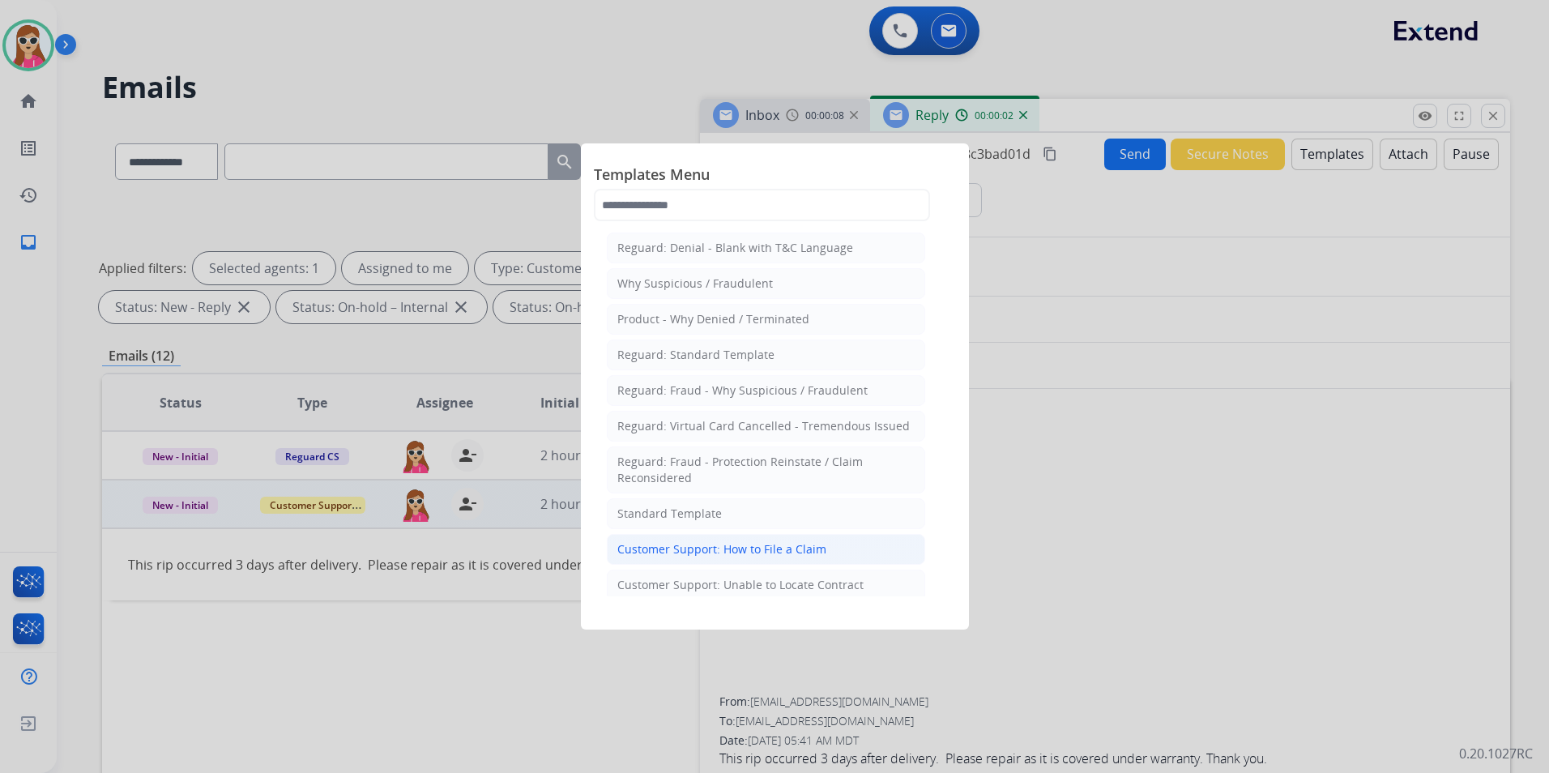
click at [692, 548] on div "Customer Support: How to File a Claim" at bounding box center [721, 549] width 209 height 16
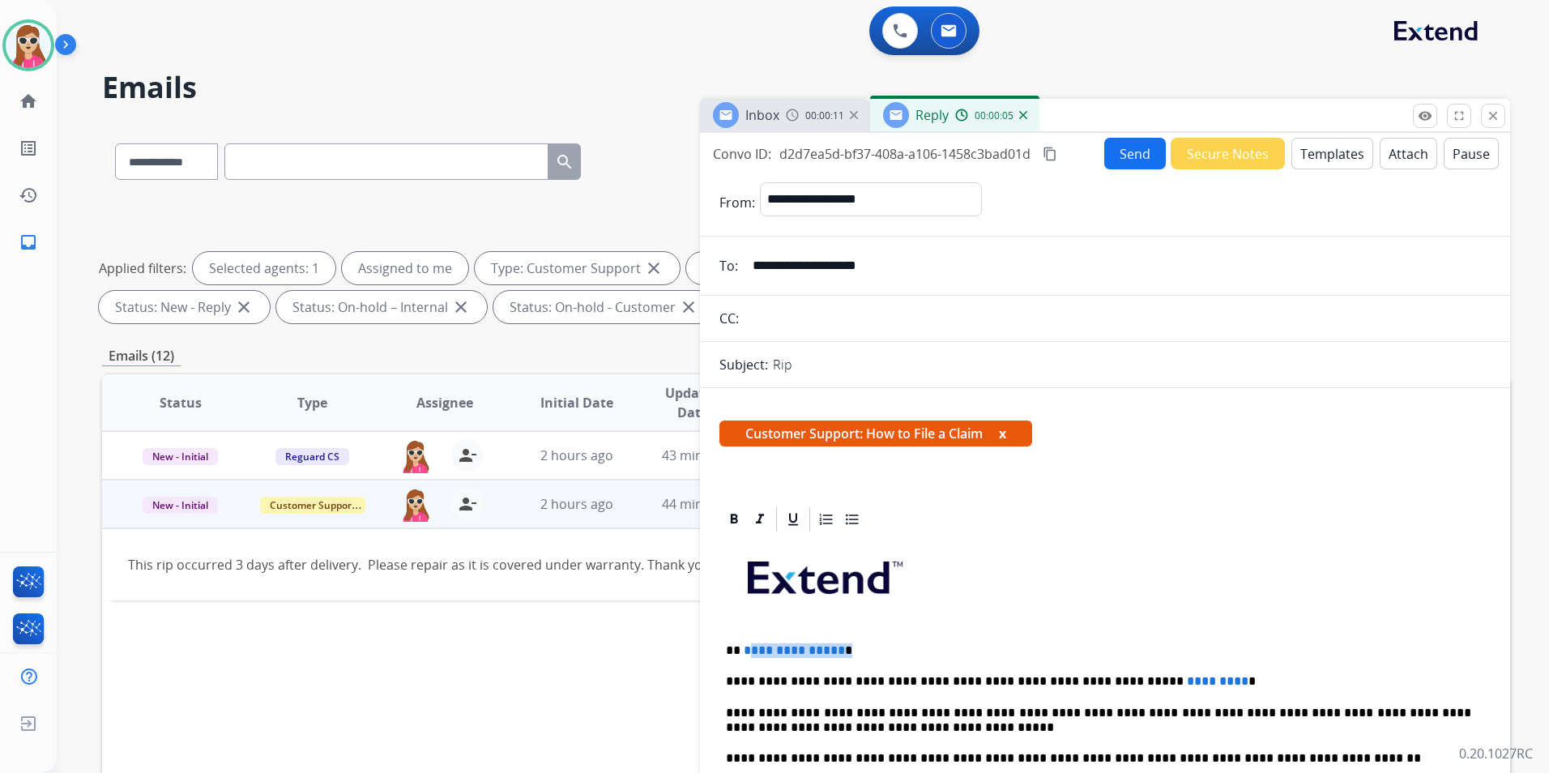
drag, startPoint x: 836, startPoint y: 653, endPoint x: 749, endPoint y: 642, distance: 88.2
click at [749, 626] on p "**********" at bounding box center [1098, 650] width 745 height 15
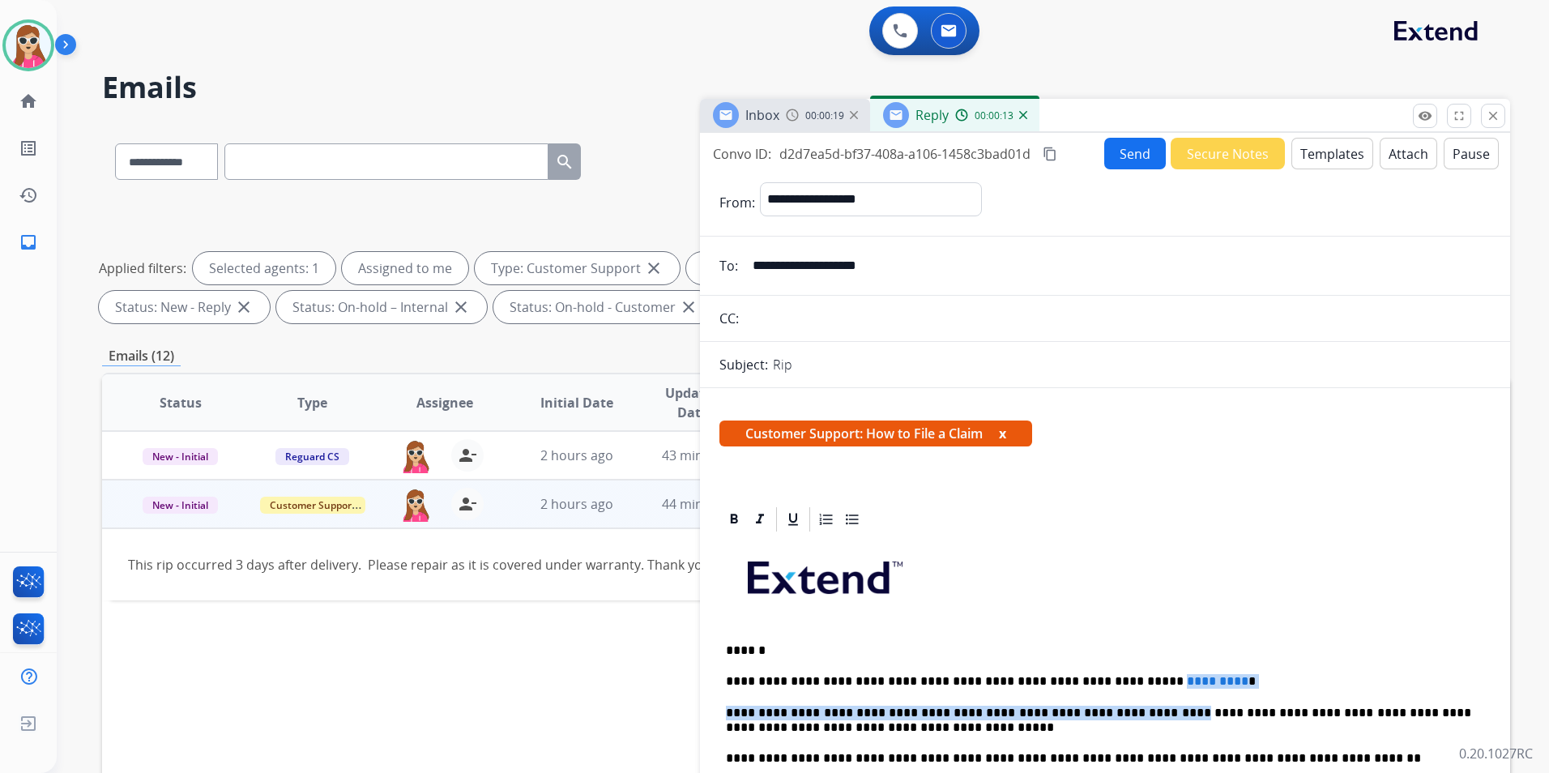
drag, startPoint x: 1194, startPoint y: 694, endPoint x: 1110, endPoint y: 681, distance: 85.1
click at [1110, 626] on div "**********" at bounding box center [1104, 781] width 771 height 495
drag, startPoint x: 1176, startPoint y: 673, endPoint x: 1175, endPoint y: 685, distance: 11.5
click at [1177, 626] on p "**********" at bounding box center [1098, 681] width 745 height 15
click at [1180, 626] on div "**********" at bounding box center [1104, 781] width 771 height 495
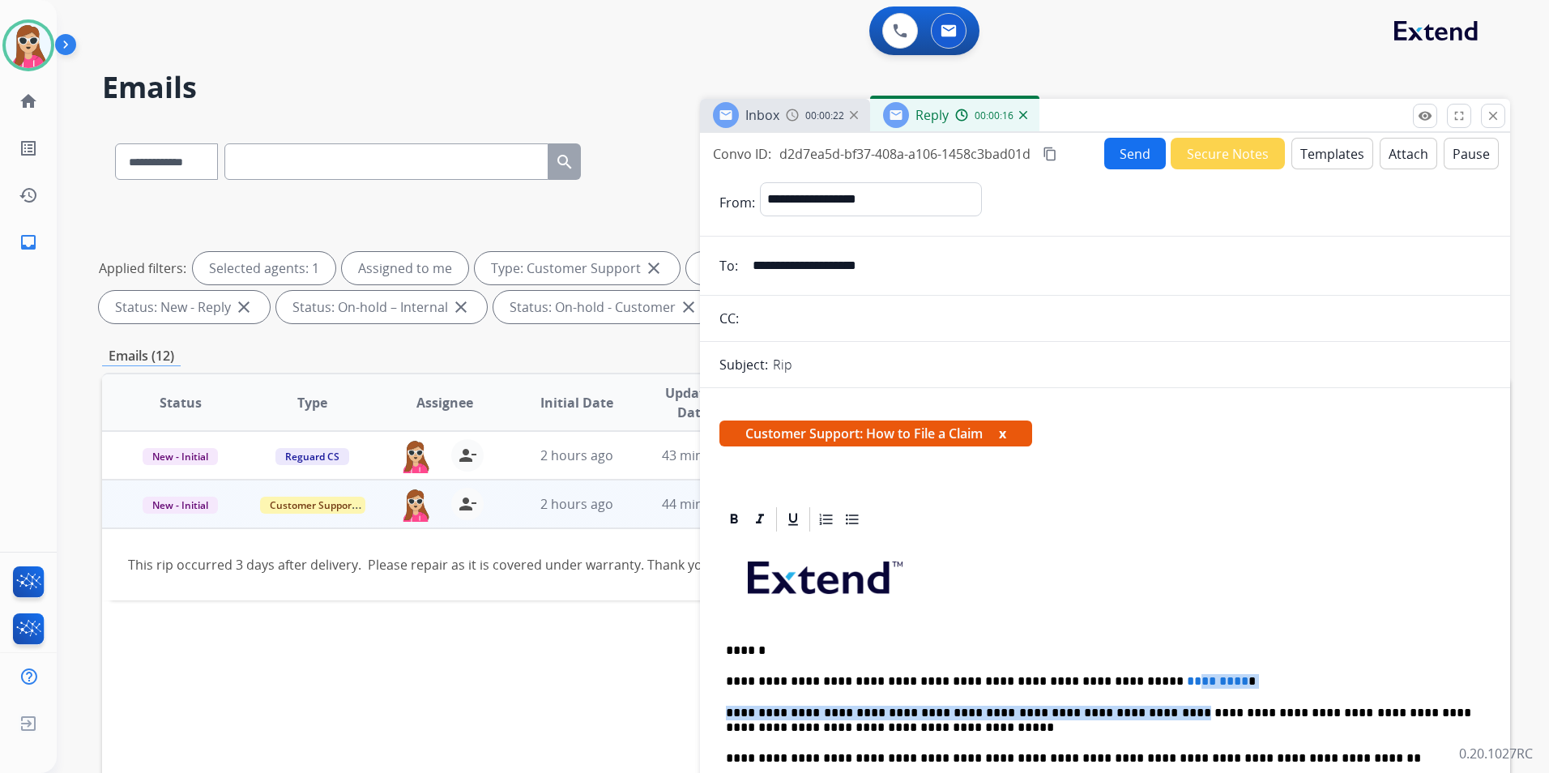
drag, startPoint x: 1181, startPoint y: 692, endPoint x: 1183, endPoint y: 659, distance: 32.4
click at [1152, 626] on p "******" at bounding box center [1098, 650] width 745 height 15
drag, startPoint x: 1098, startPoint y: 683, endPoint x: 1173, endPoint y: 677, distance: 75.6
click at [1175, 626] on p "**********" at bounding box center [1098, 681] width 745 height 15
click at [1154, 156] on button "Send" at bounding box center [1135, 154] width 62 height 32
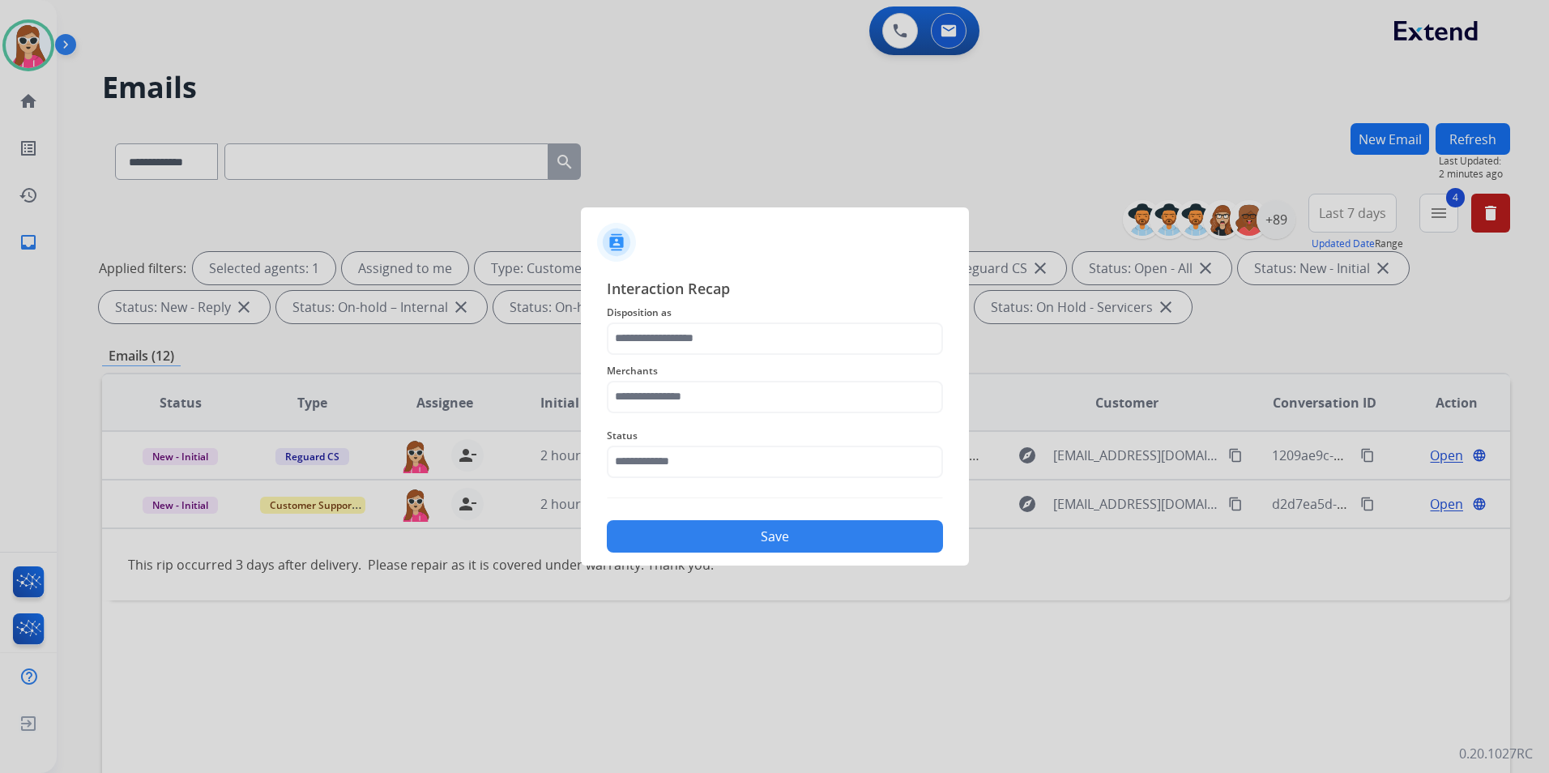
drag, startPoint x: 382, startPoint y: 296, endPoint x: 361, endPoint y: 279, distance: 27.7
click at [378, 296] on div at bounding box center [774, 386] width 1549 height 773
